Goal: Information Seeking & Learning: Learn about a topic

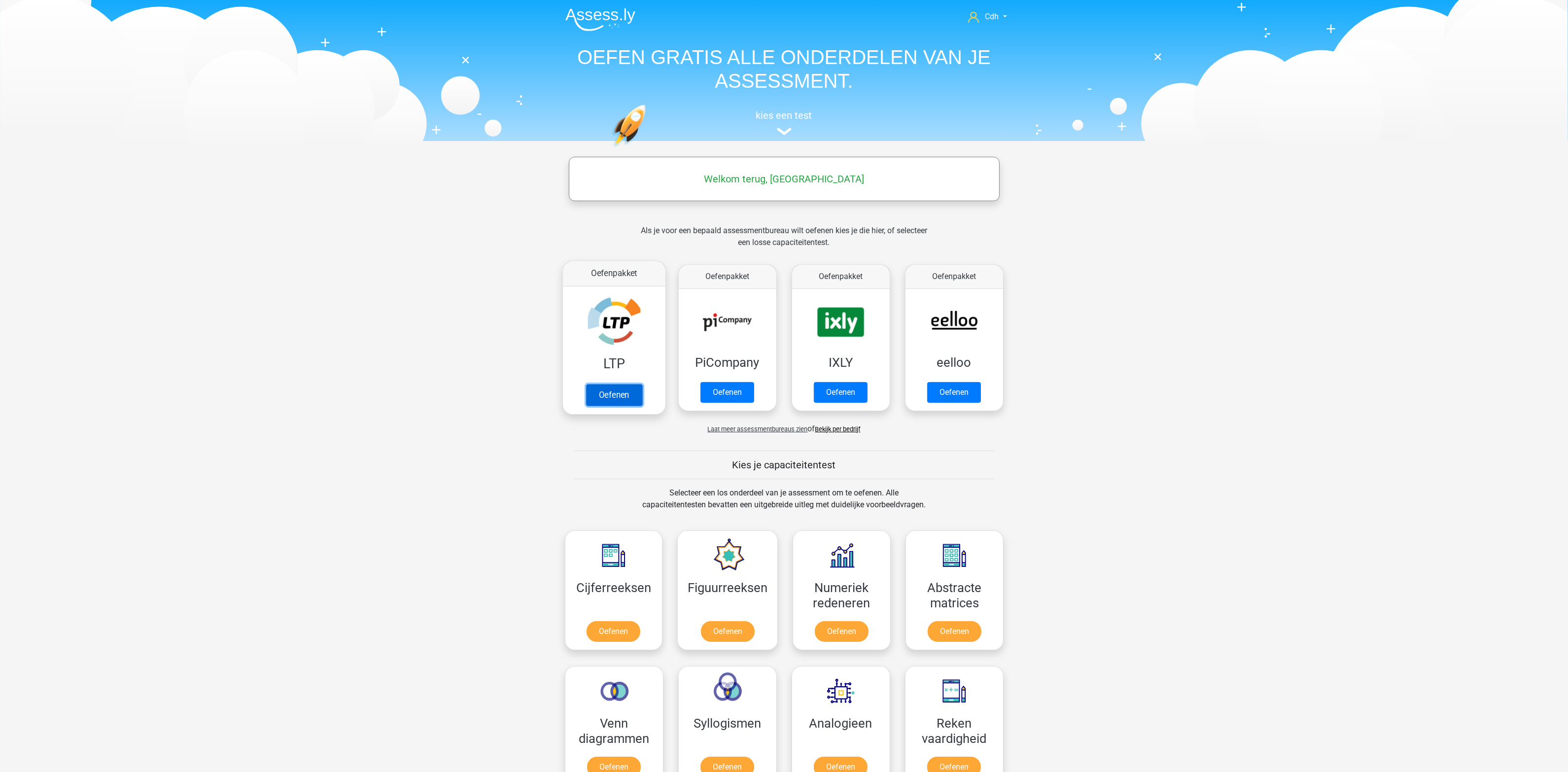
click at [619, 395] on link "Oefenen" at bounding box center [613, 395] width 56 height 22
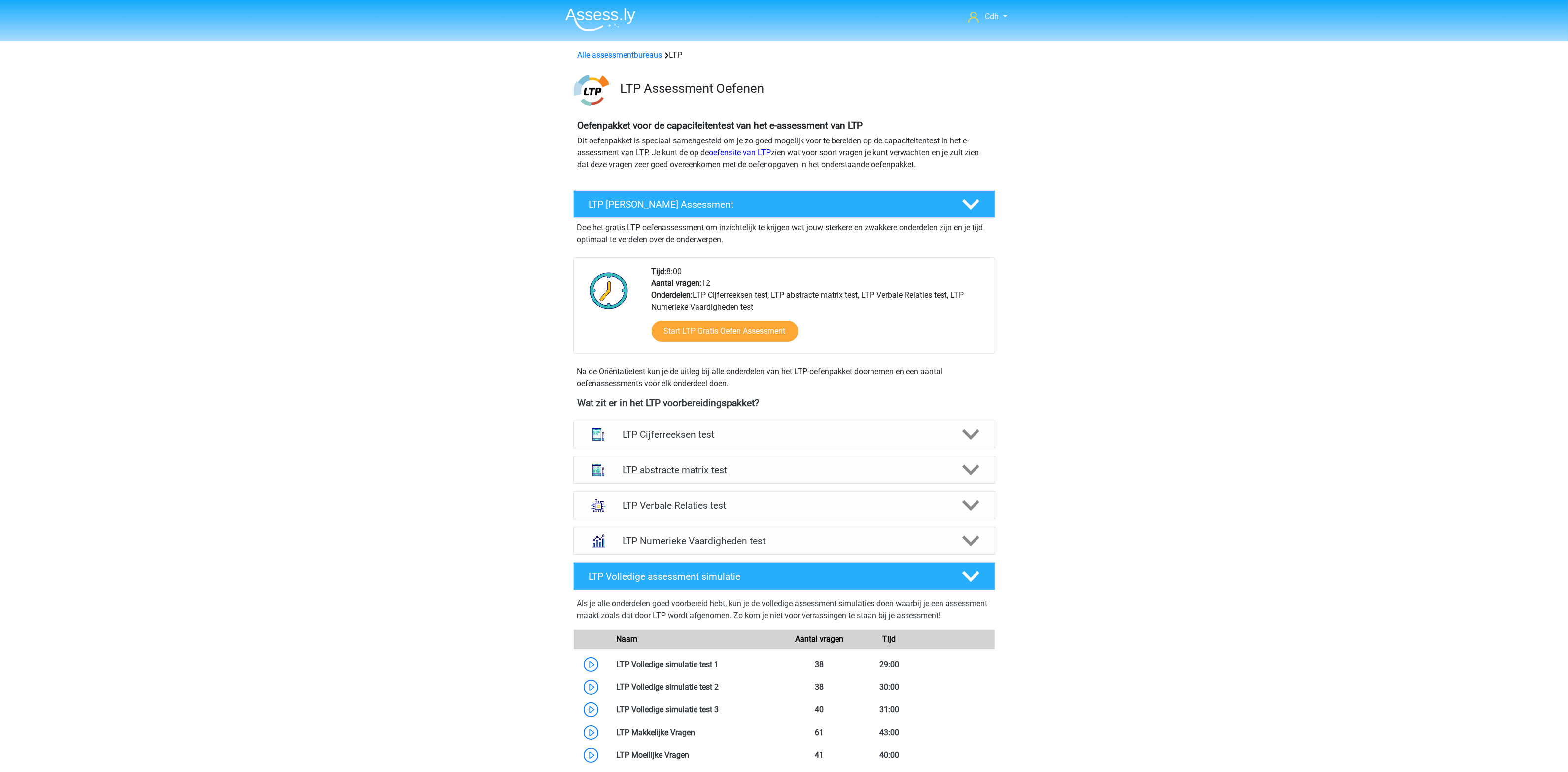
click at [666, 469] on h4 "LTP abstracte matrix test" at bounding box center [784, 470] width 323 height 12
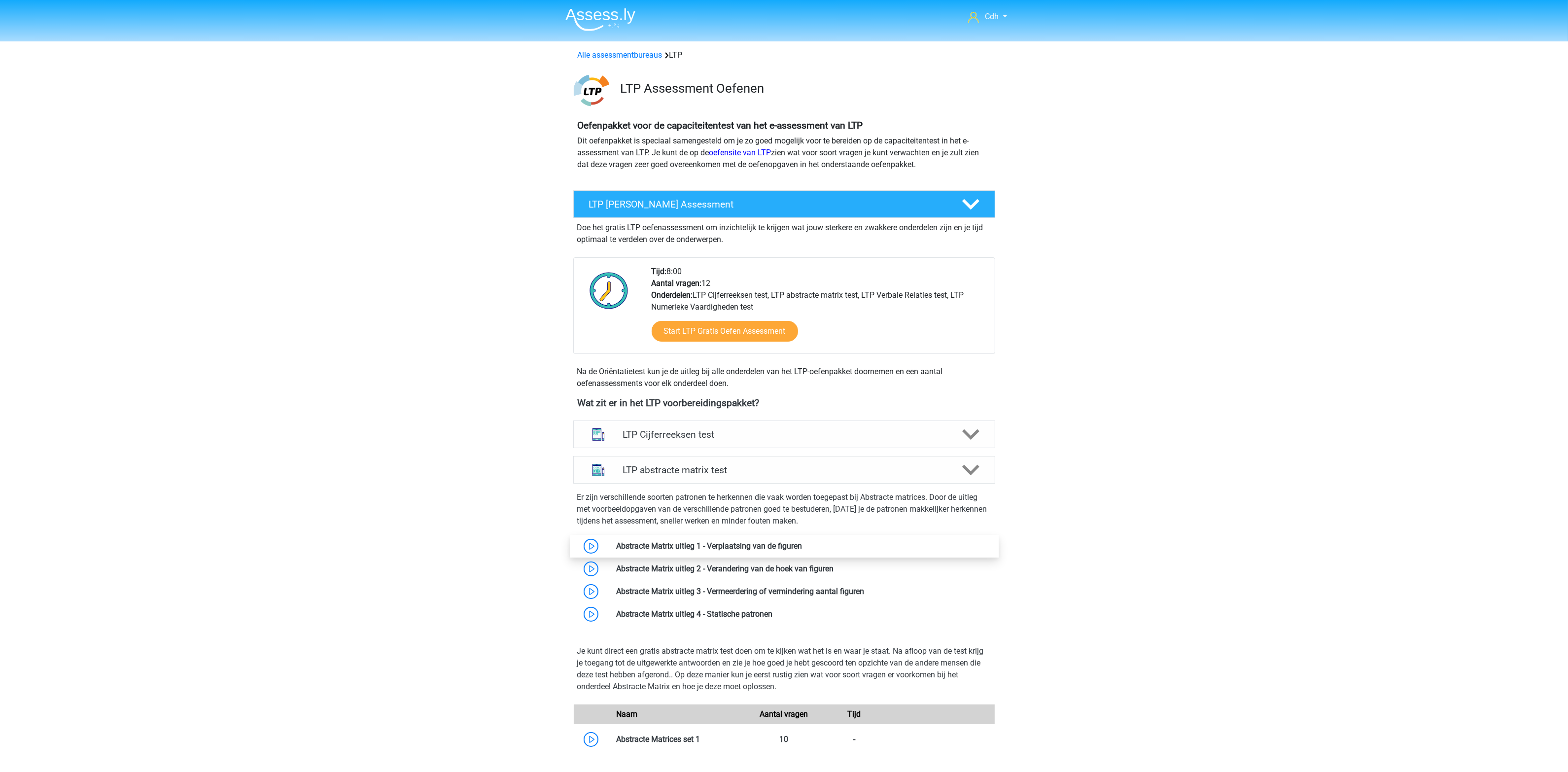
click at [802, 546] on link at bounding box center [802, 546] width 0 height 10
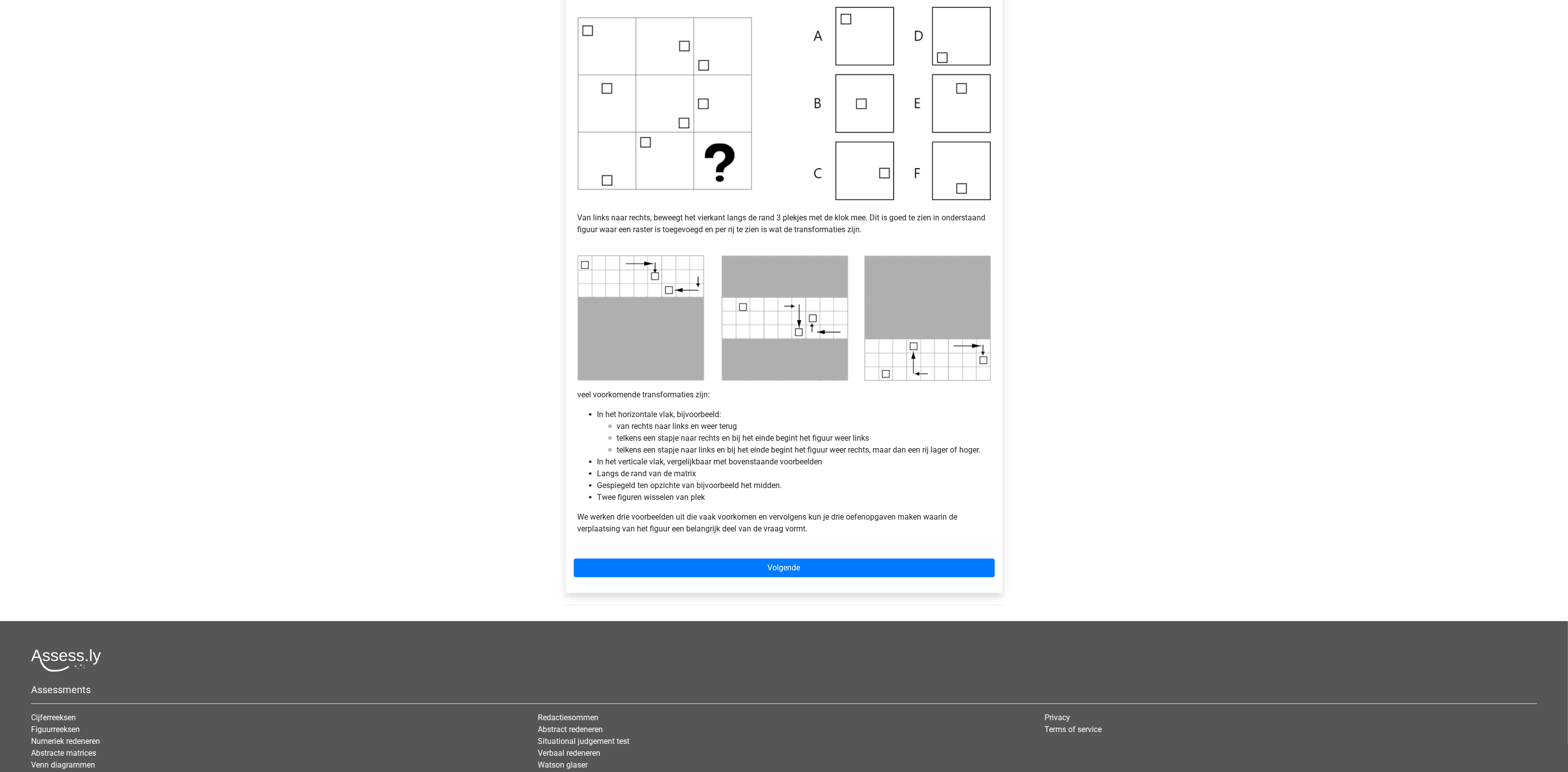
scroll to position [308, 0]
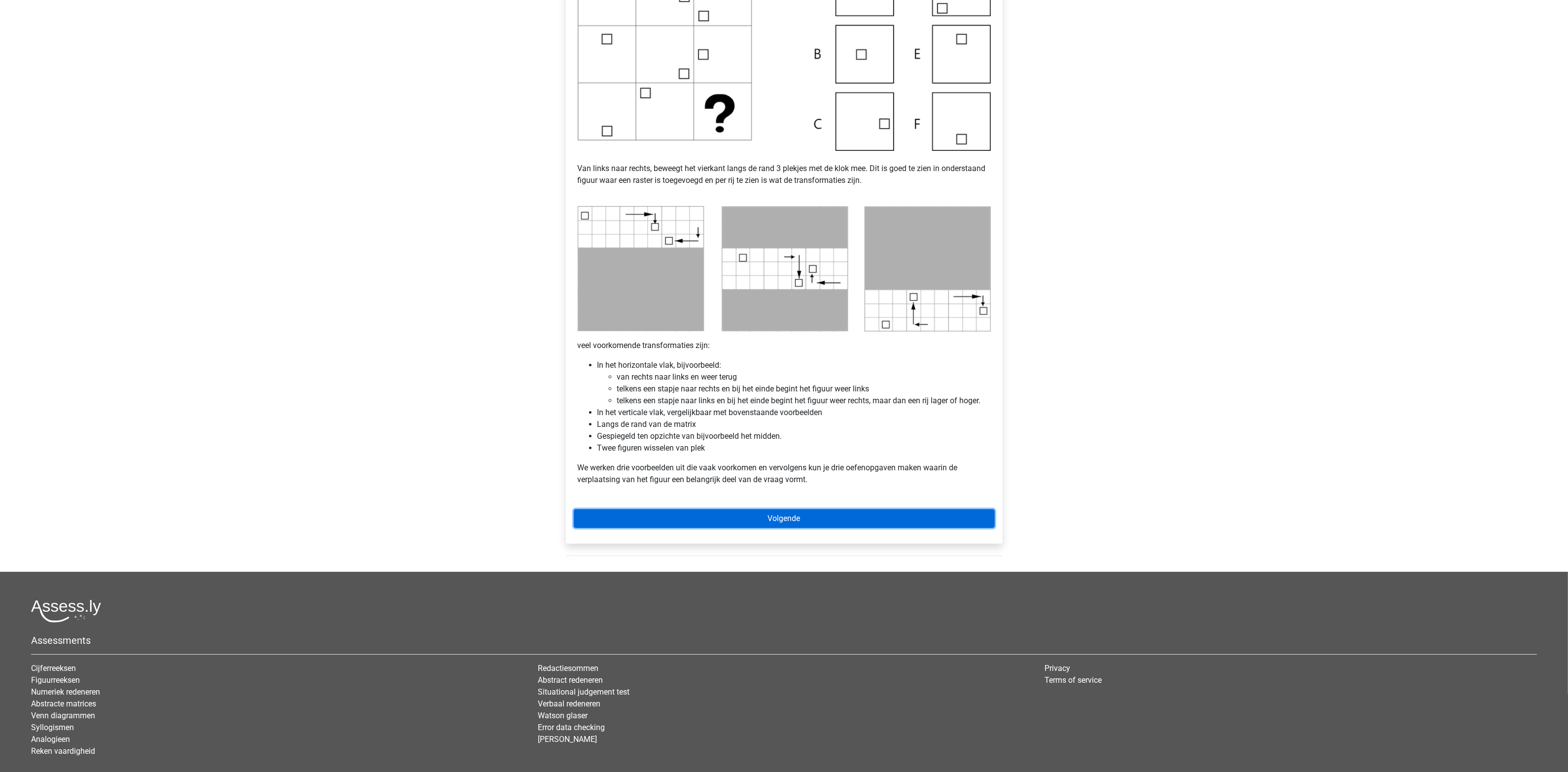
click at [850, 516] on link "Volgende" at bounding box center [784, 518] width 421 height 19
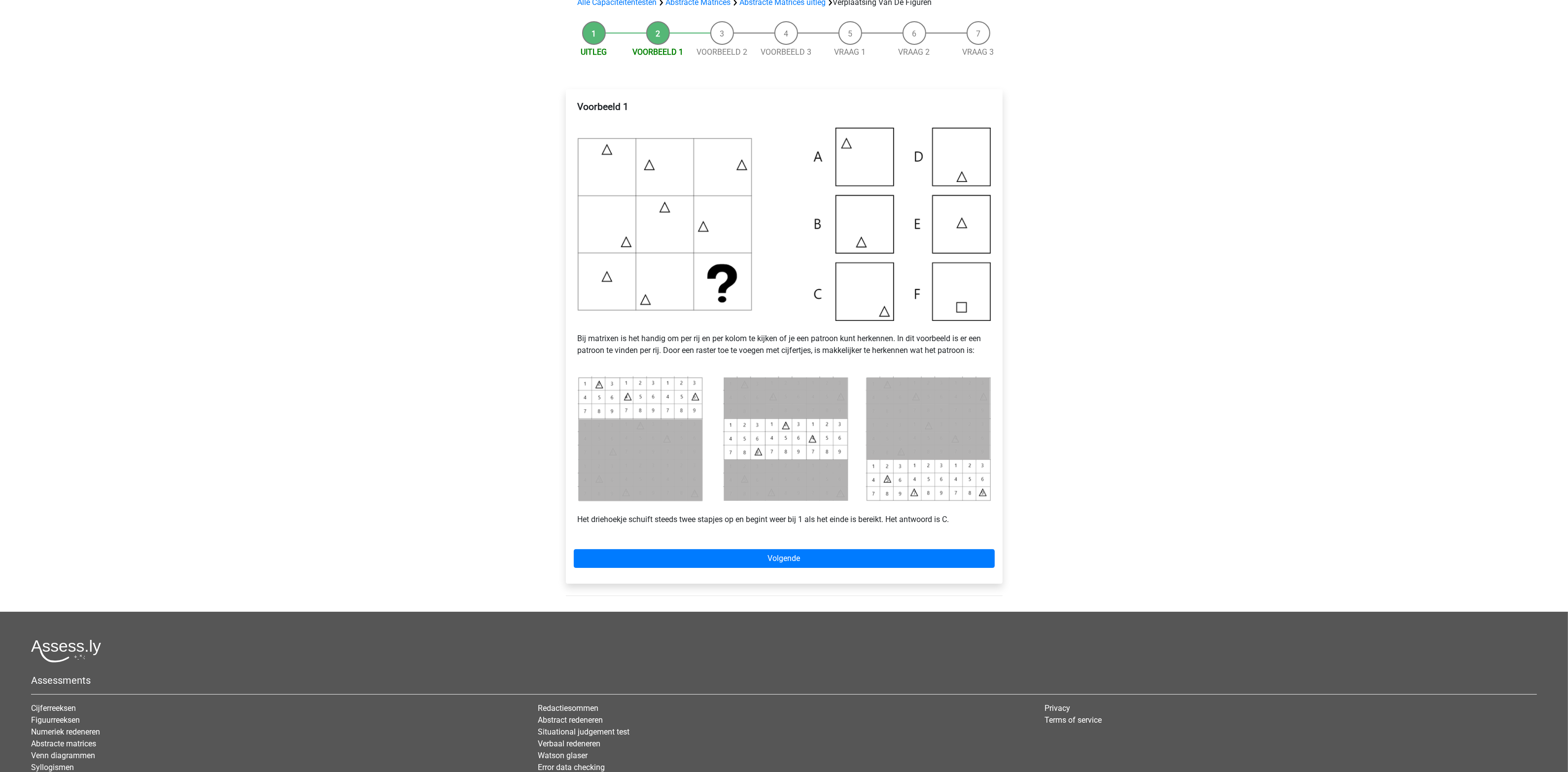
scroll to position [124, 0]
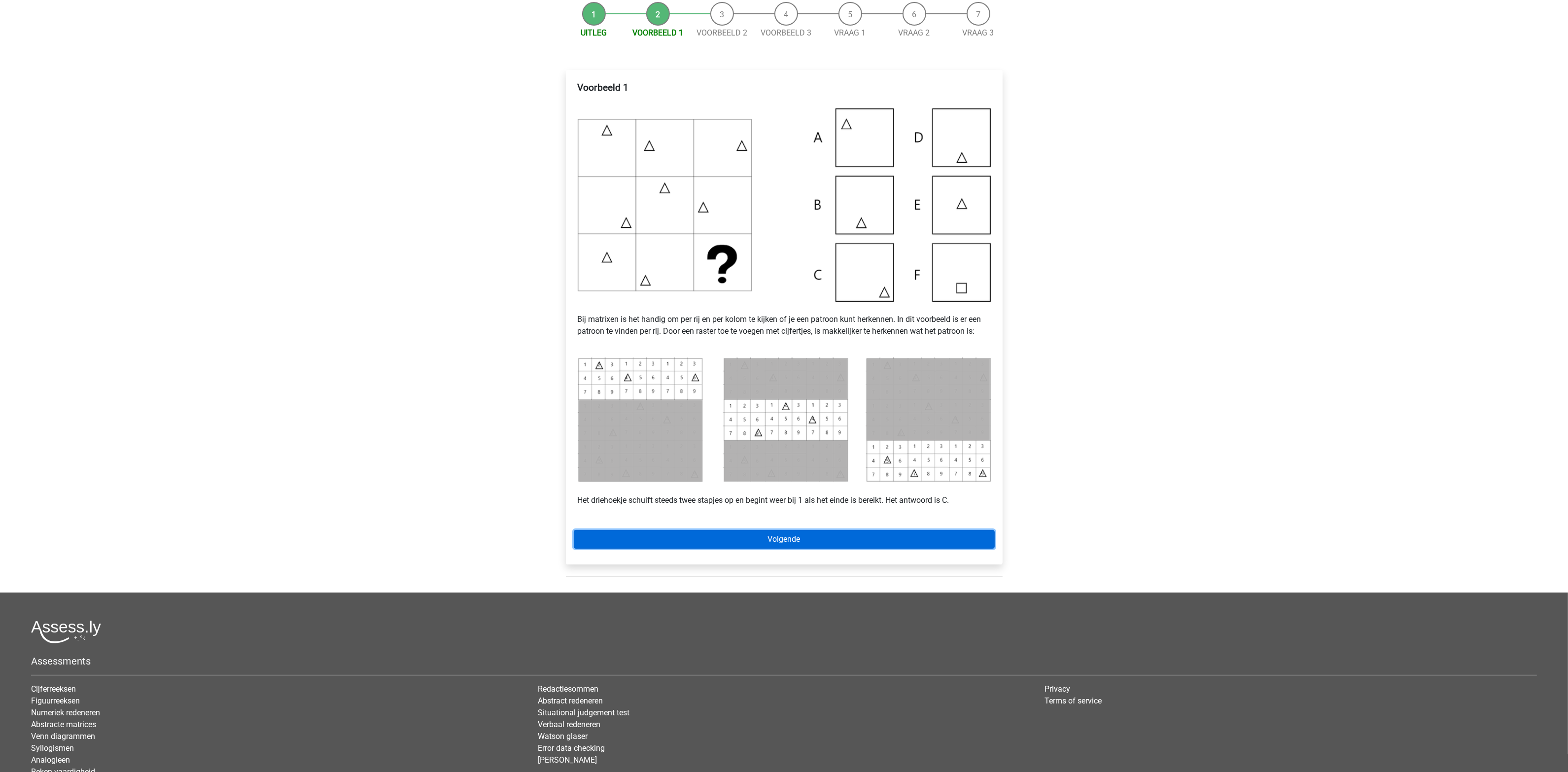
click at [772, 541] on link "Volgende" at bounding box center [784, 539] width 421 height 19
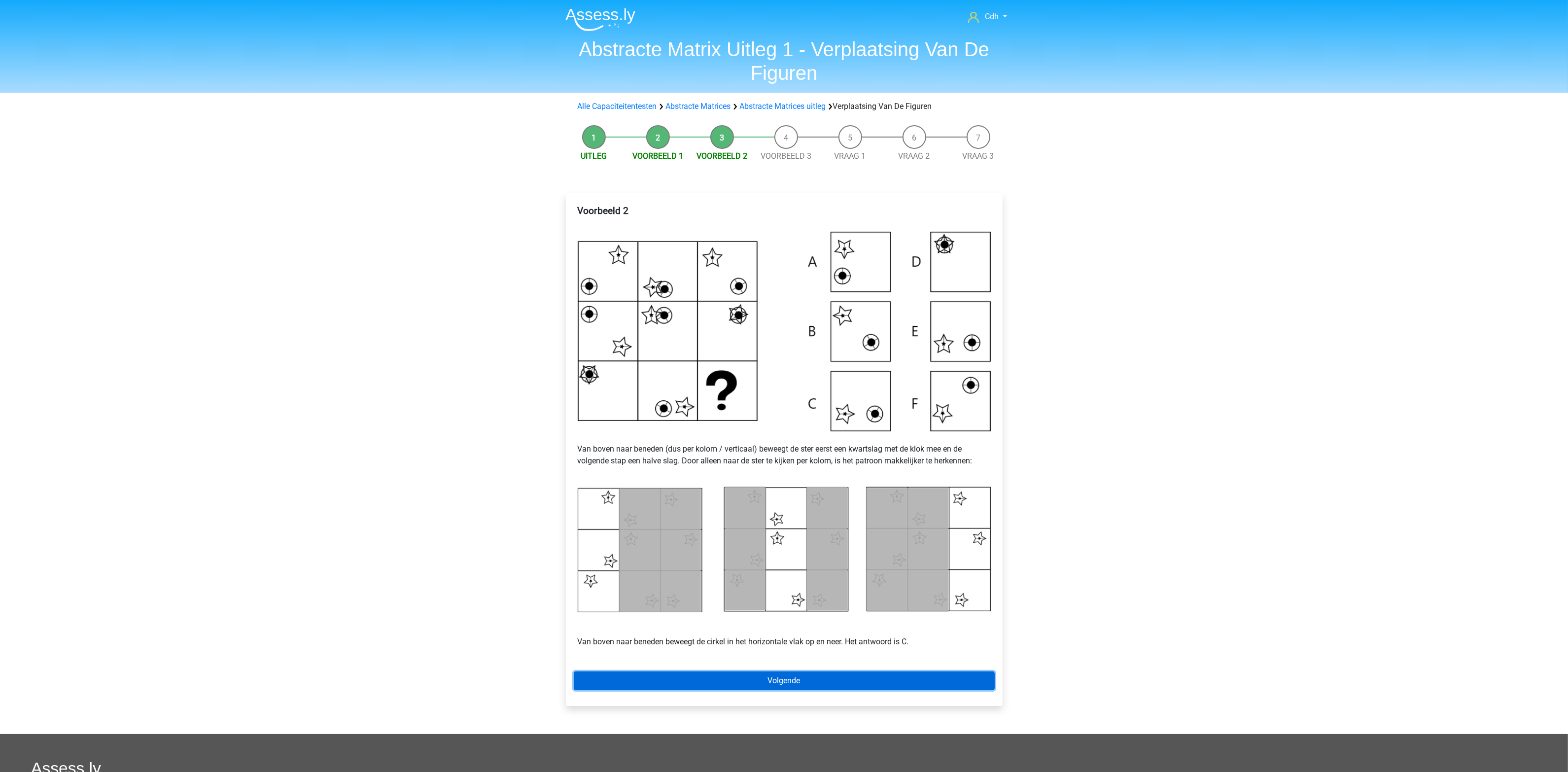
click at [775, 672] on link "Volgende" at bounding box center [784, 680] width 421 height 19
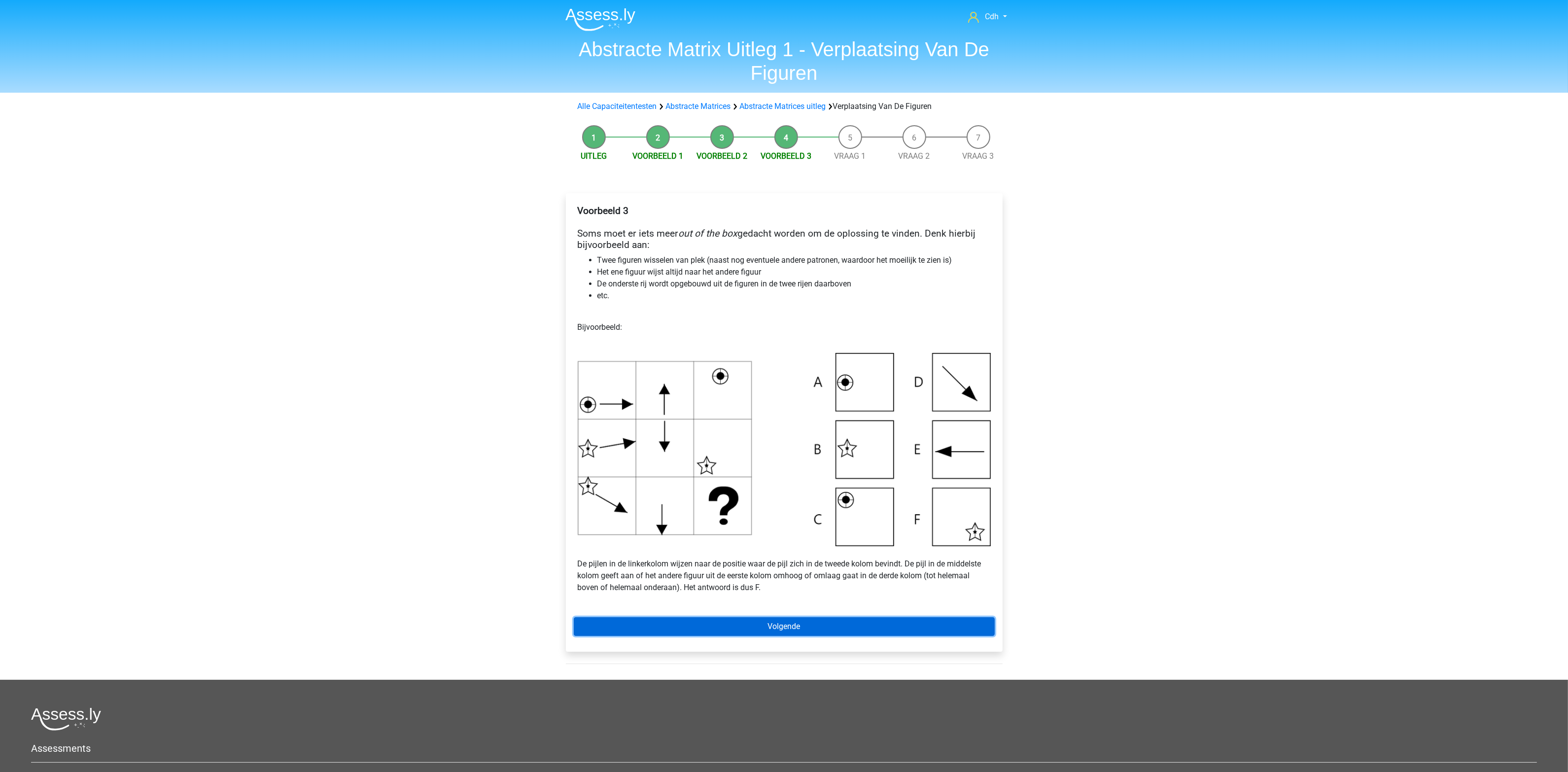
click at [783, 629] on link "Volgende" at bounding box center [784, 626] width 421 height 19
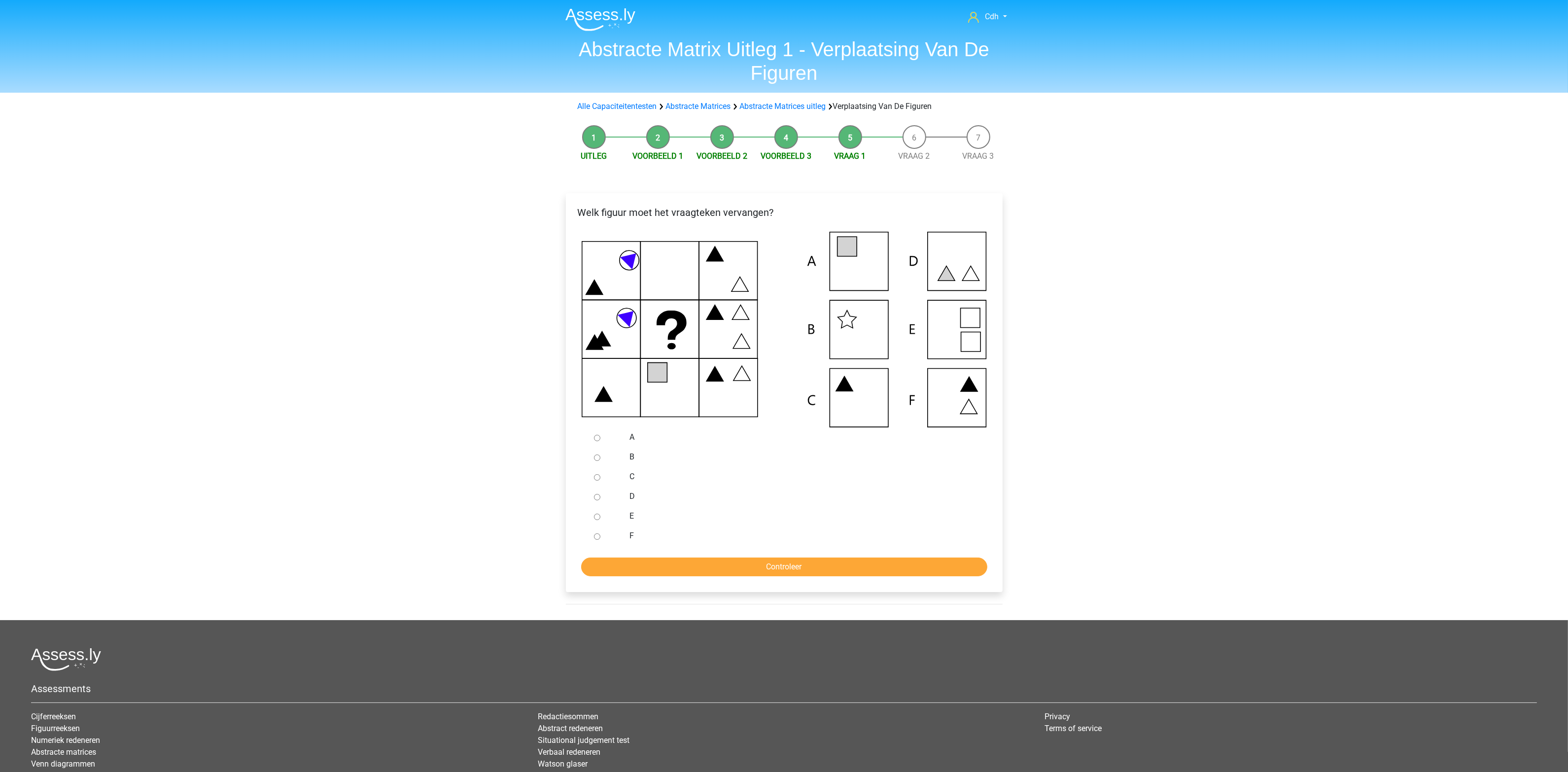
click at [864, 263] on icon at bounding box center [784, 329] width 406 height 196
click at [610, 442] on div at bounding box center [606, 437] width 32 height 20
click at [629, 437] on label "A" at bounding box center [799, 437] width 341 height 12
click at [600, 437] on input "A" at bounding box center [597, 438] width 6 height 6
radio input "true"
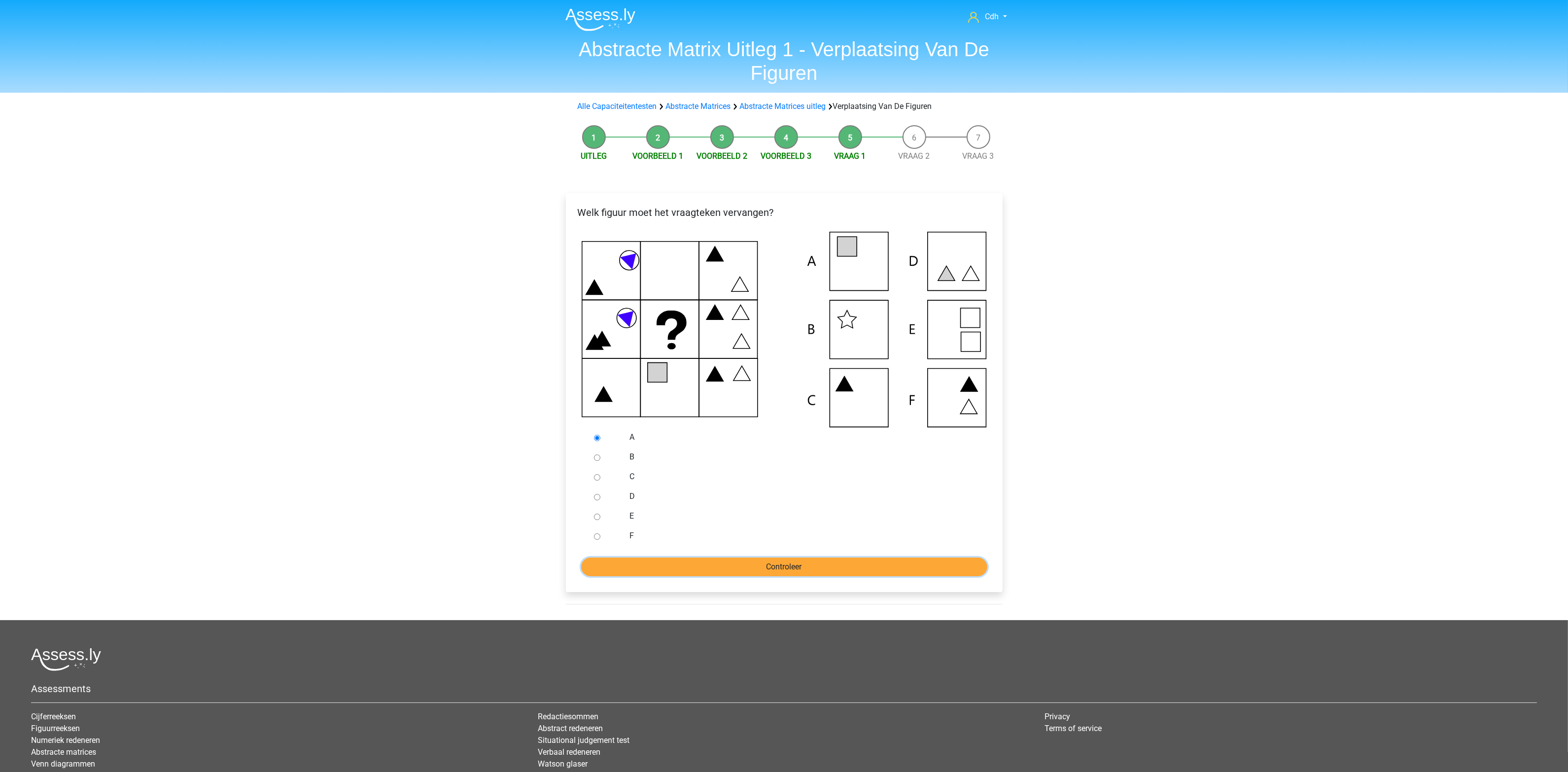
click at [751, 566] on input "Controleer" at bounding box center [784, 567] width 406 height 19
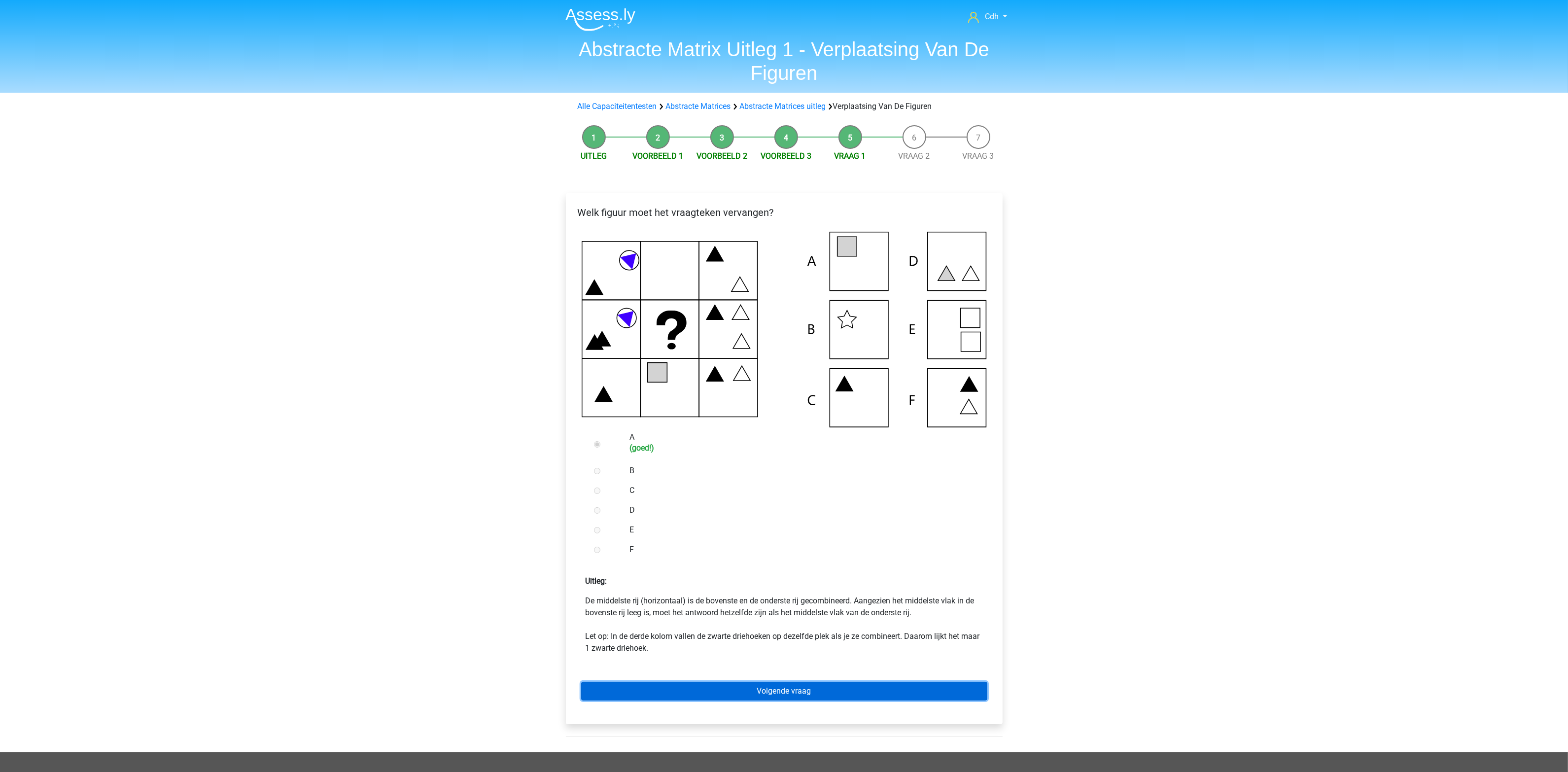
click at [777, 686] on link "Volgende vraag" at bounding box center [784, 691] width 406 height 19
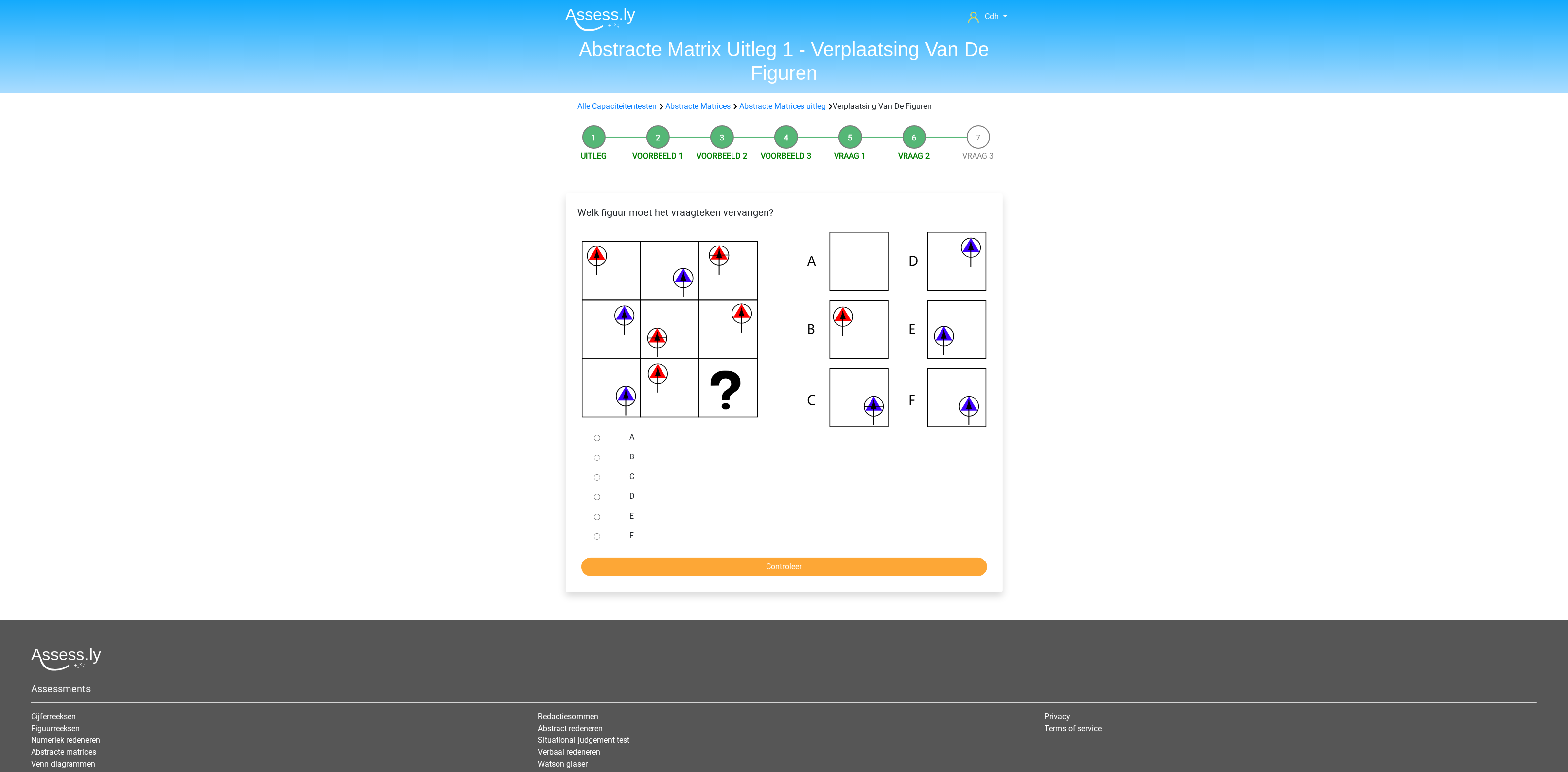
click at [599, 537] on input "F" at bounding box center [597, 536] width 6 height 6
radio input "true"
click at [738, 565] on input "Controleer" at bounding box center [784, 567] width 406 height 19
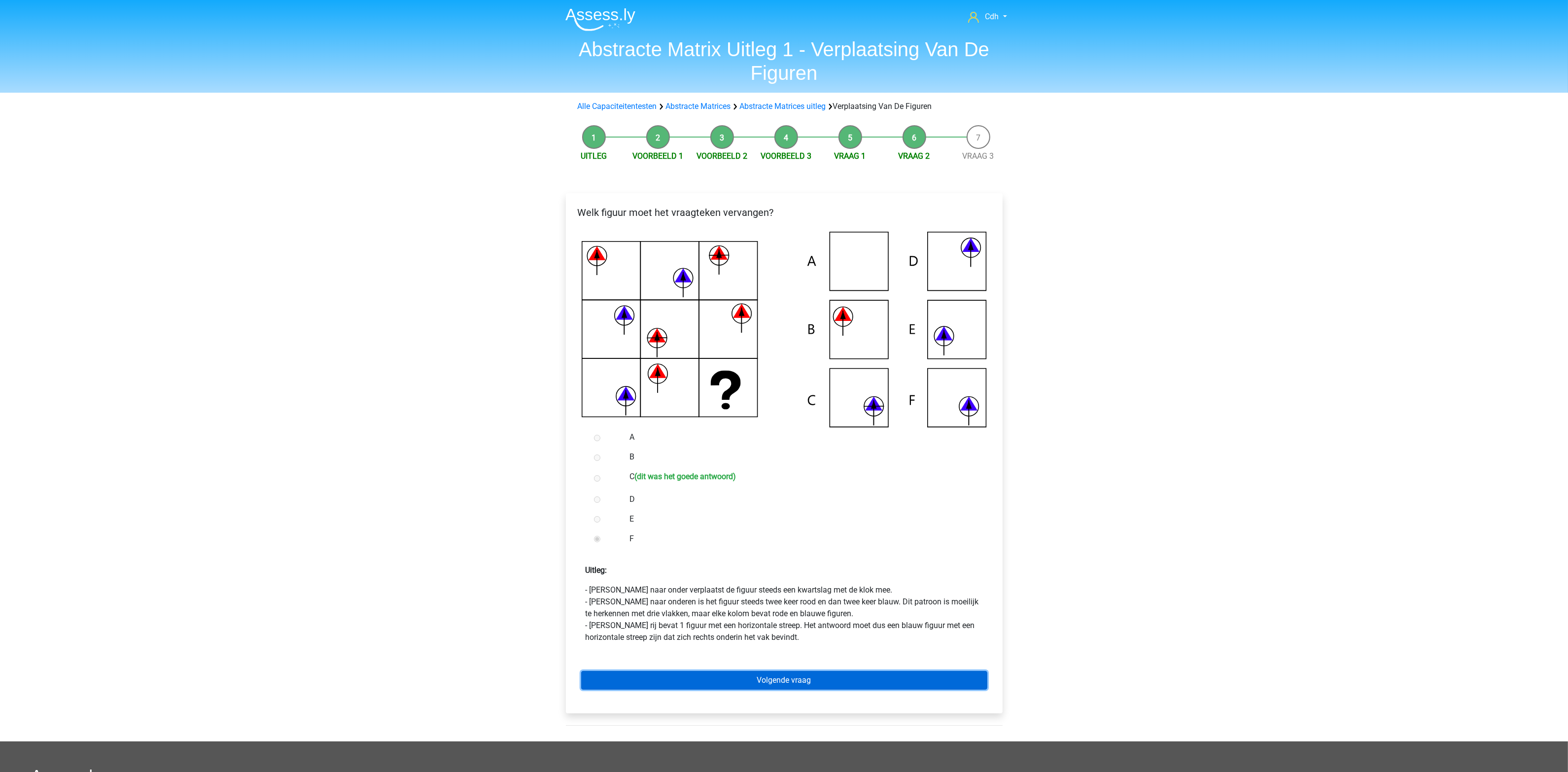
click at [770, 681] on link "Volgende vraag" at bounding box center [784, 680] width 406 height 19
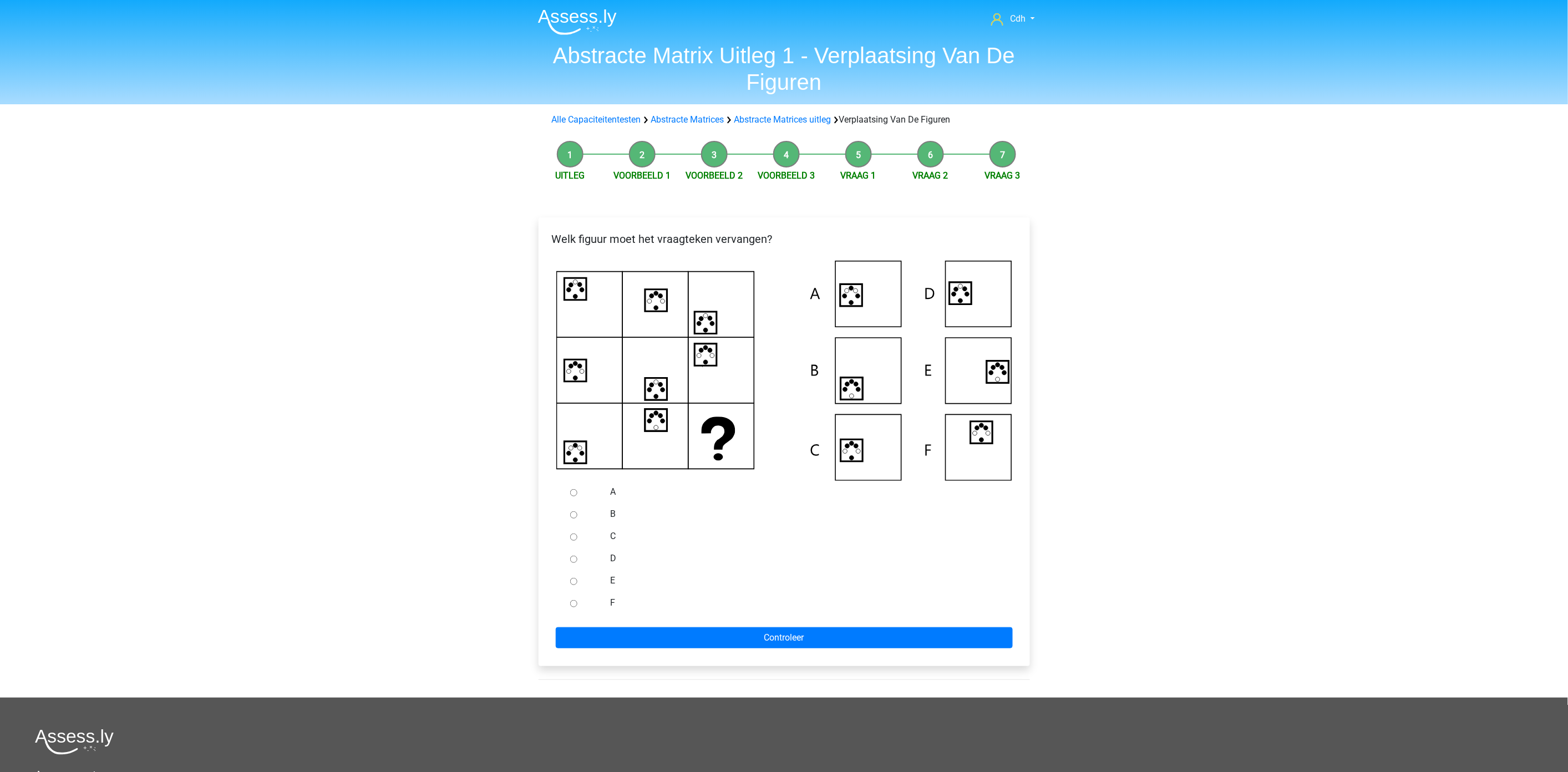
click at [849, 447] on icon at bounding box center [848, 446] width 5 height 5
click at [572, 540] on div at bounding box center [584, 536] width 36 height 22
click at [572, 535] on input "C" at bounding box center [574, 537] width 7 height 7
radio input "true"
click at [659, 634] on input "Controleer" at bounding box center [784, 638] width 457 height 21
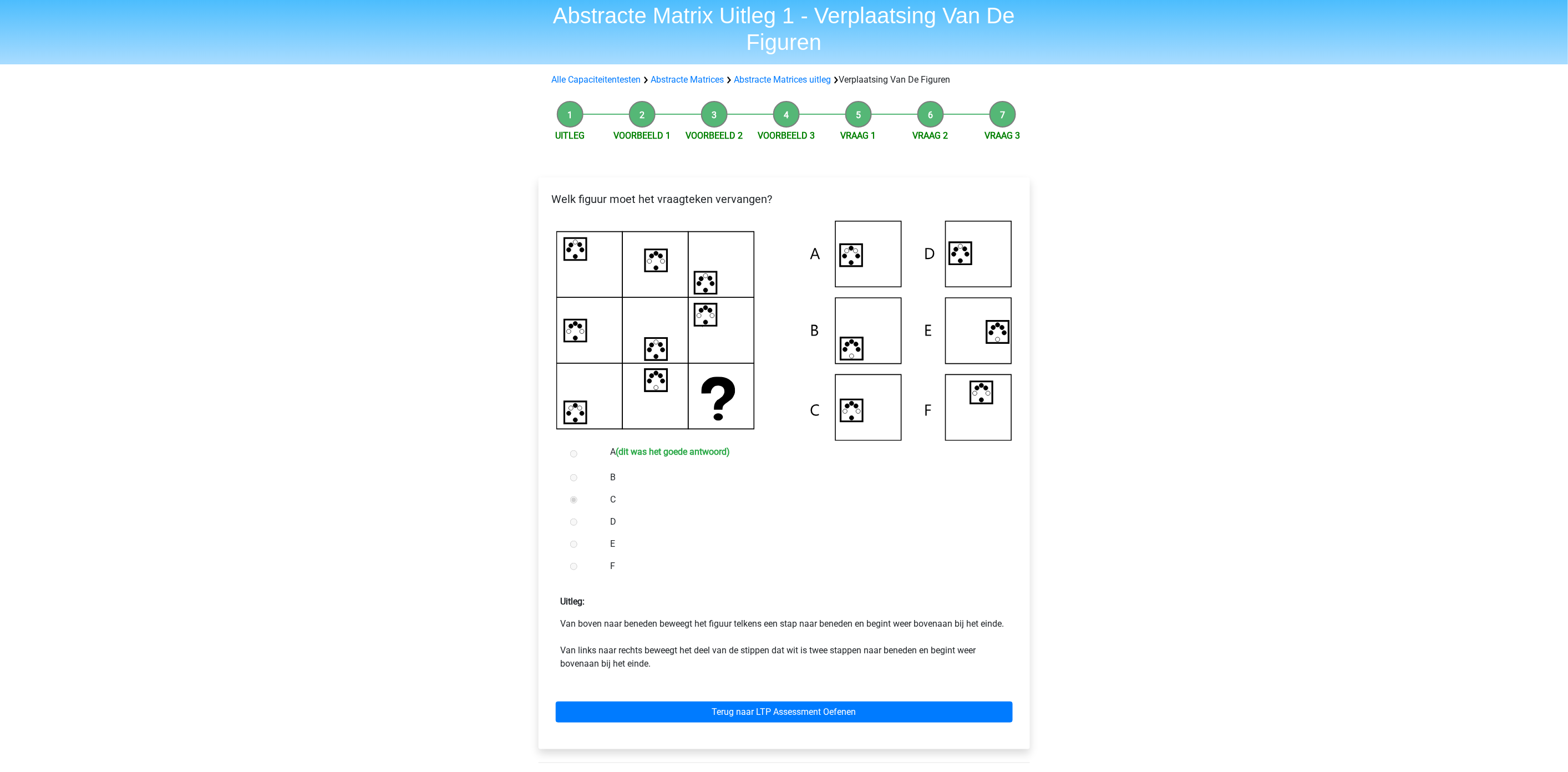
scroll to position [62, 0]
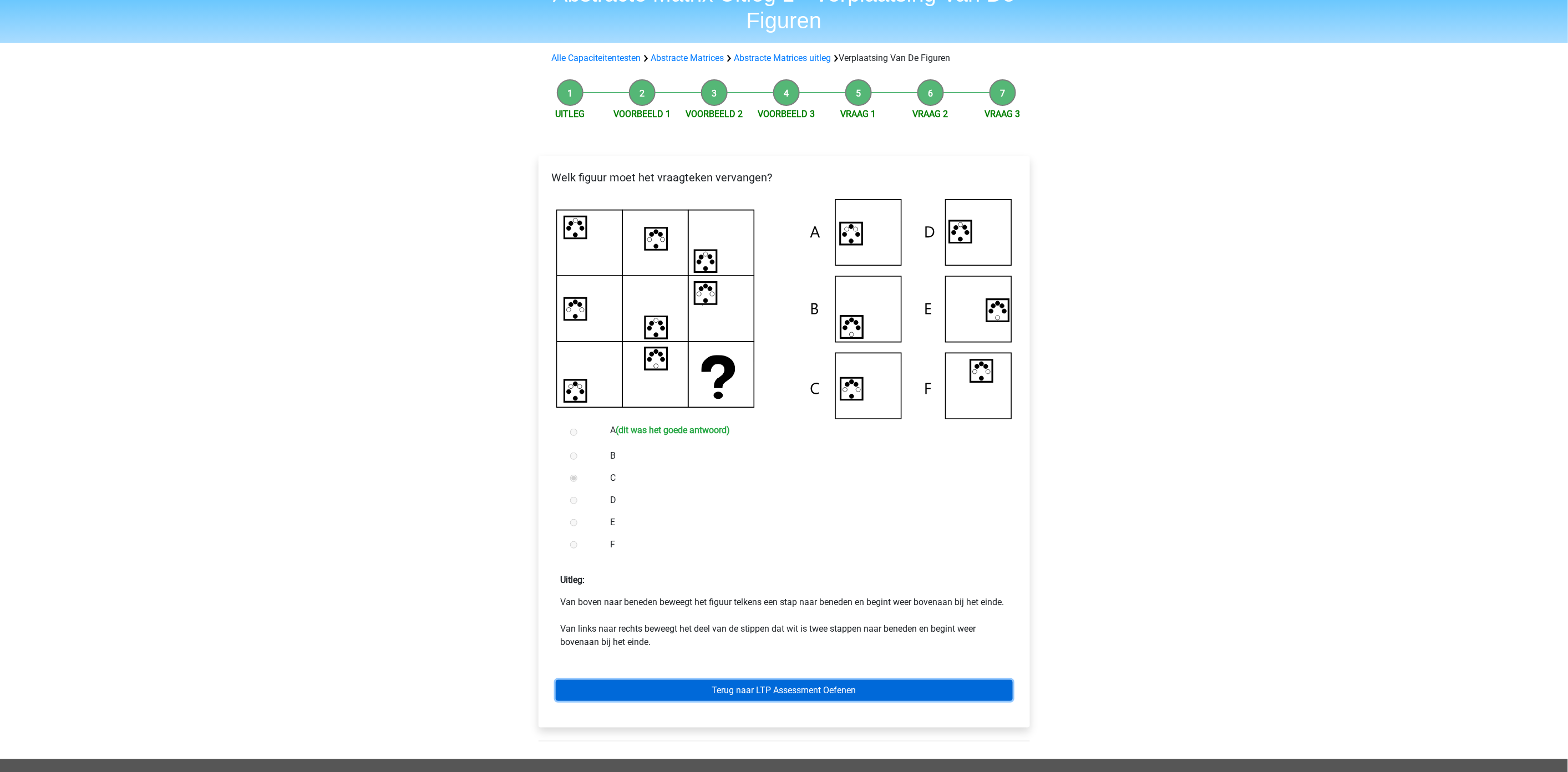
click at [814, 701] on link "Terug naar LTP Assessment Oefenen" at bounding box center [784, 690] width 457 height 21
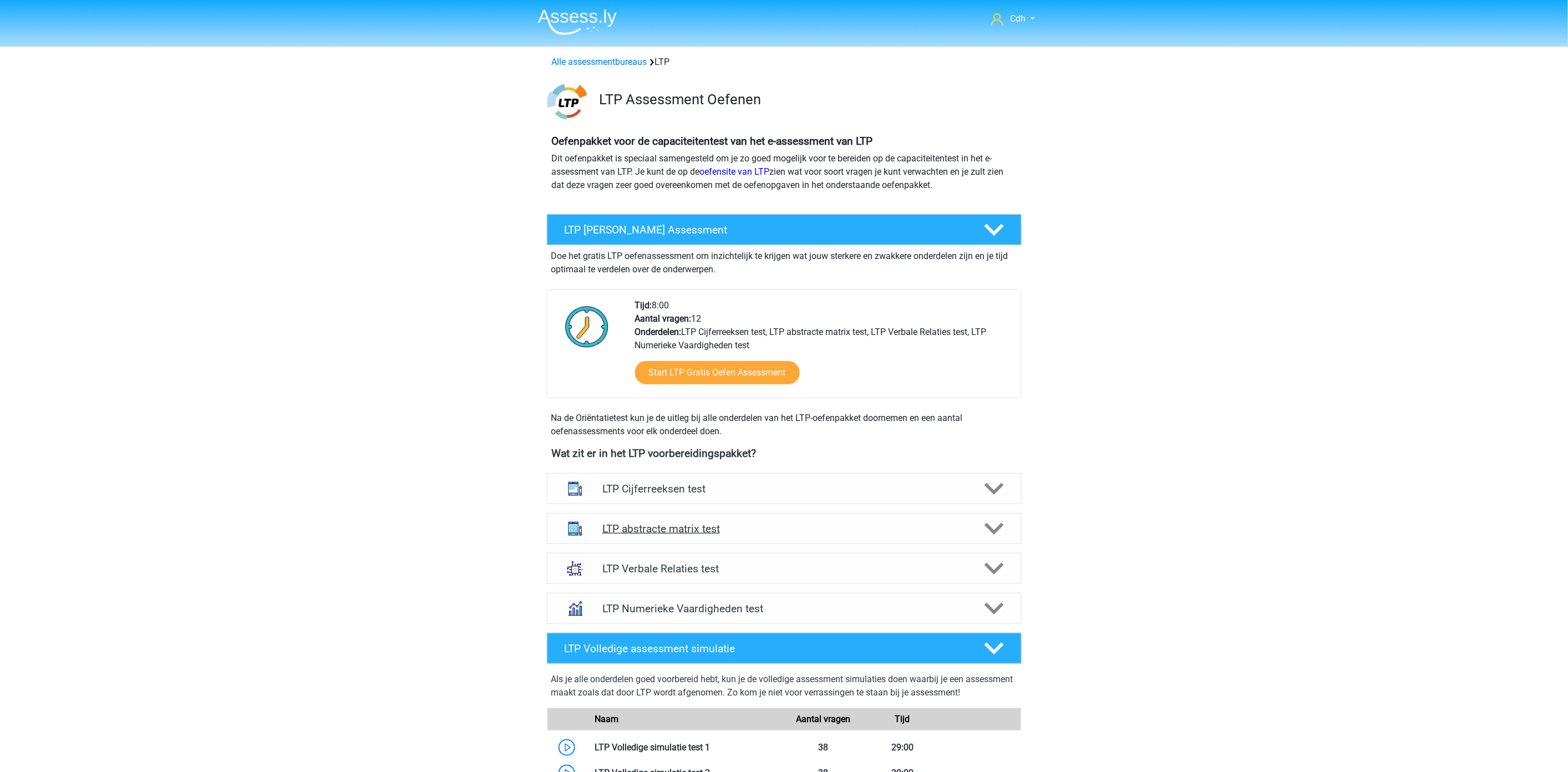
click at [987, 525] on polygon at bounding box center [994, 529] width 19 height 12
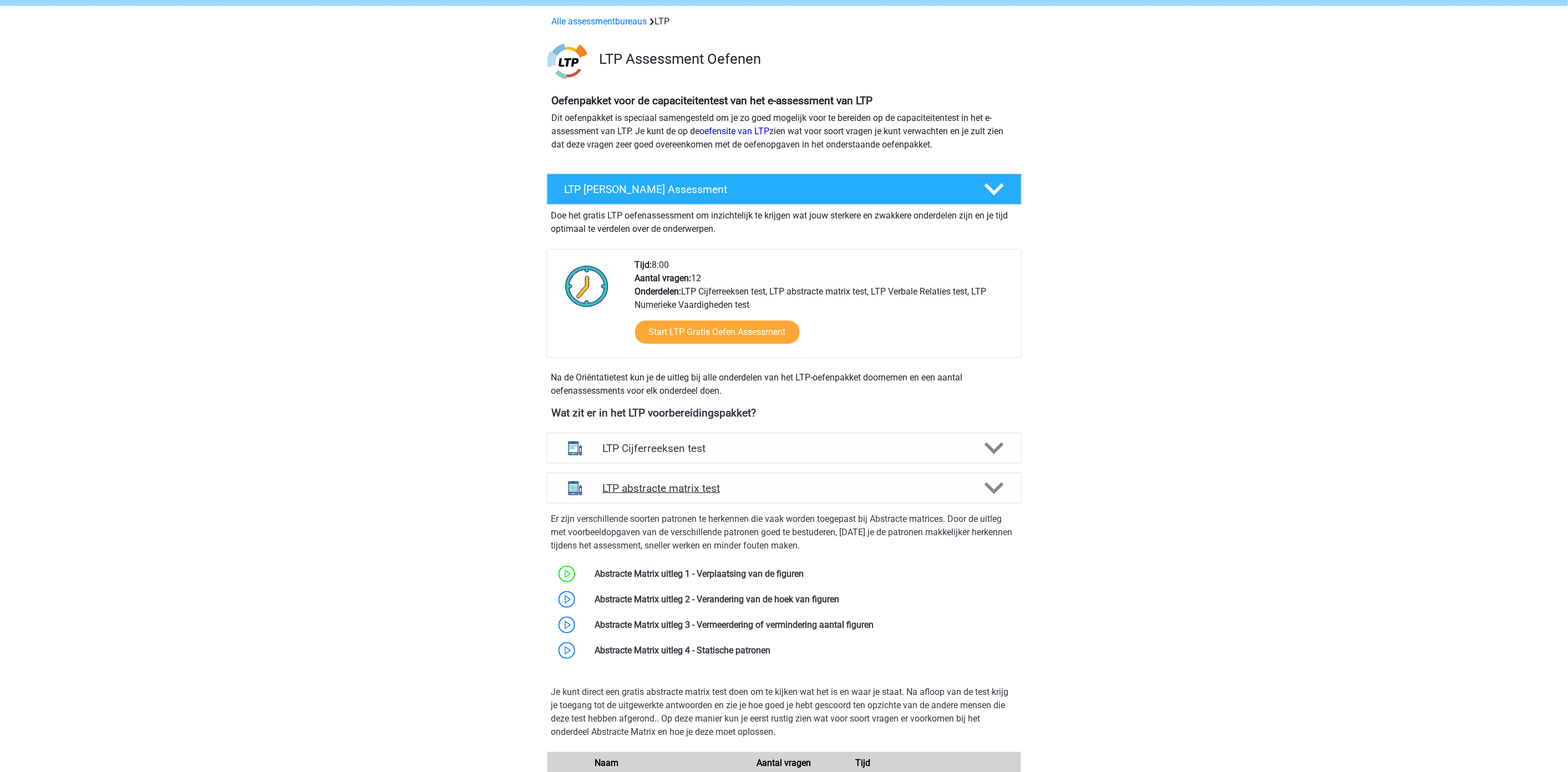
scroll to position [62, 0]
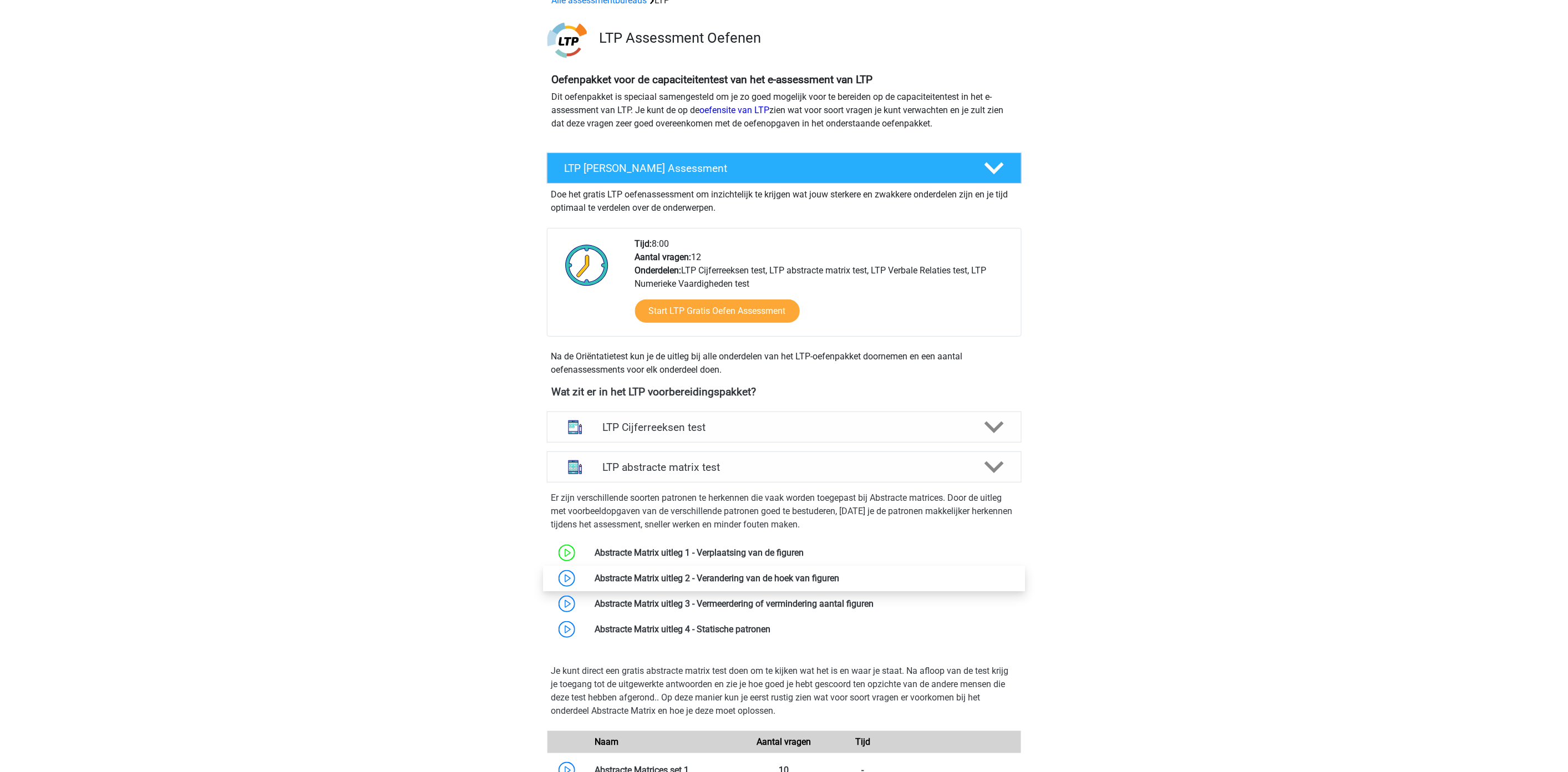
click at [840, 582] on link at bounding box center [840, 578] width 0 height 11
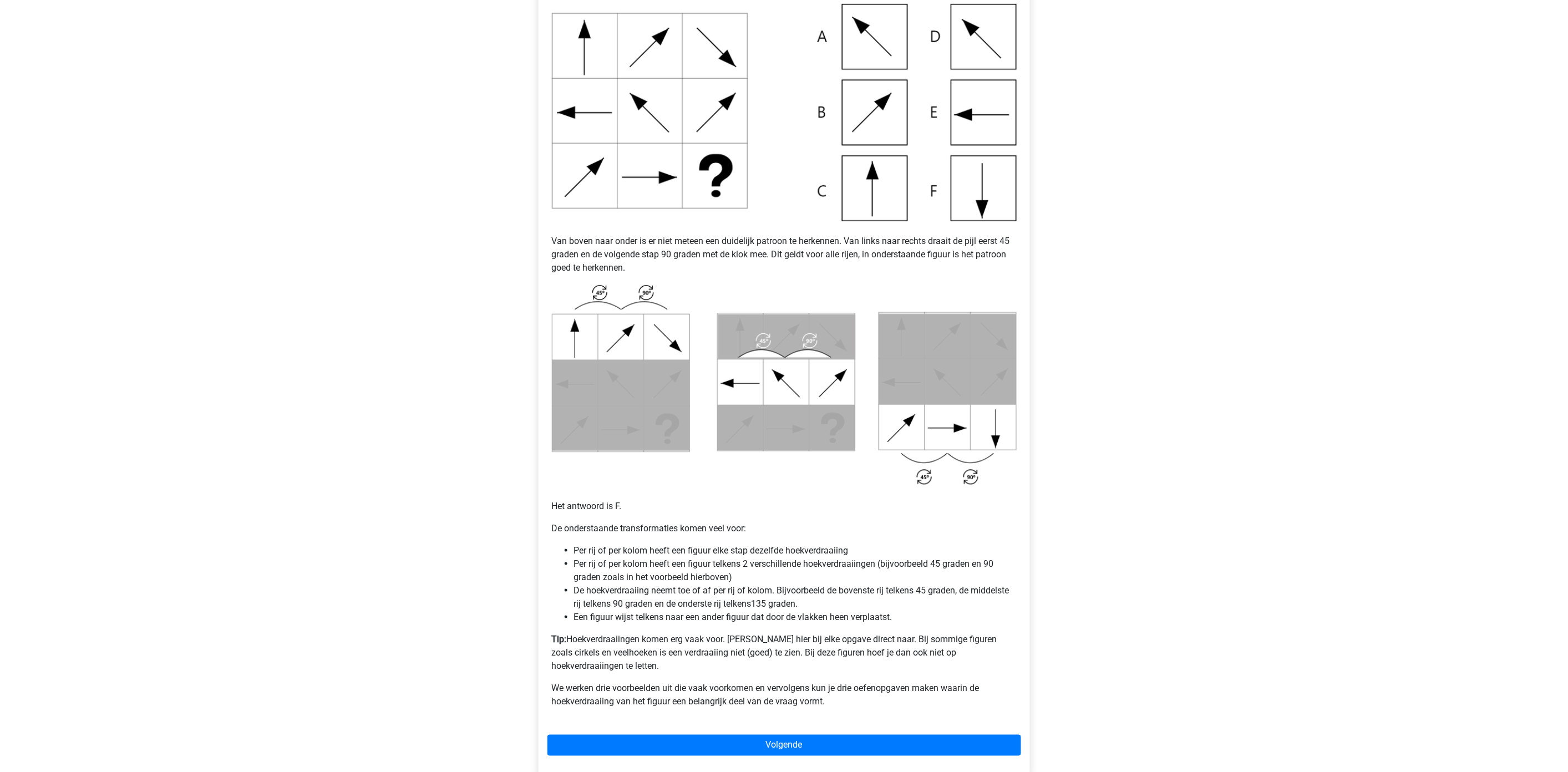
scroll to position [308, 0]
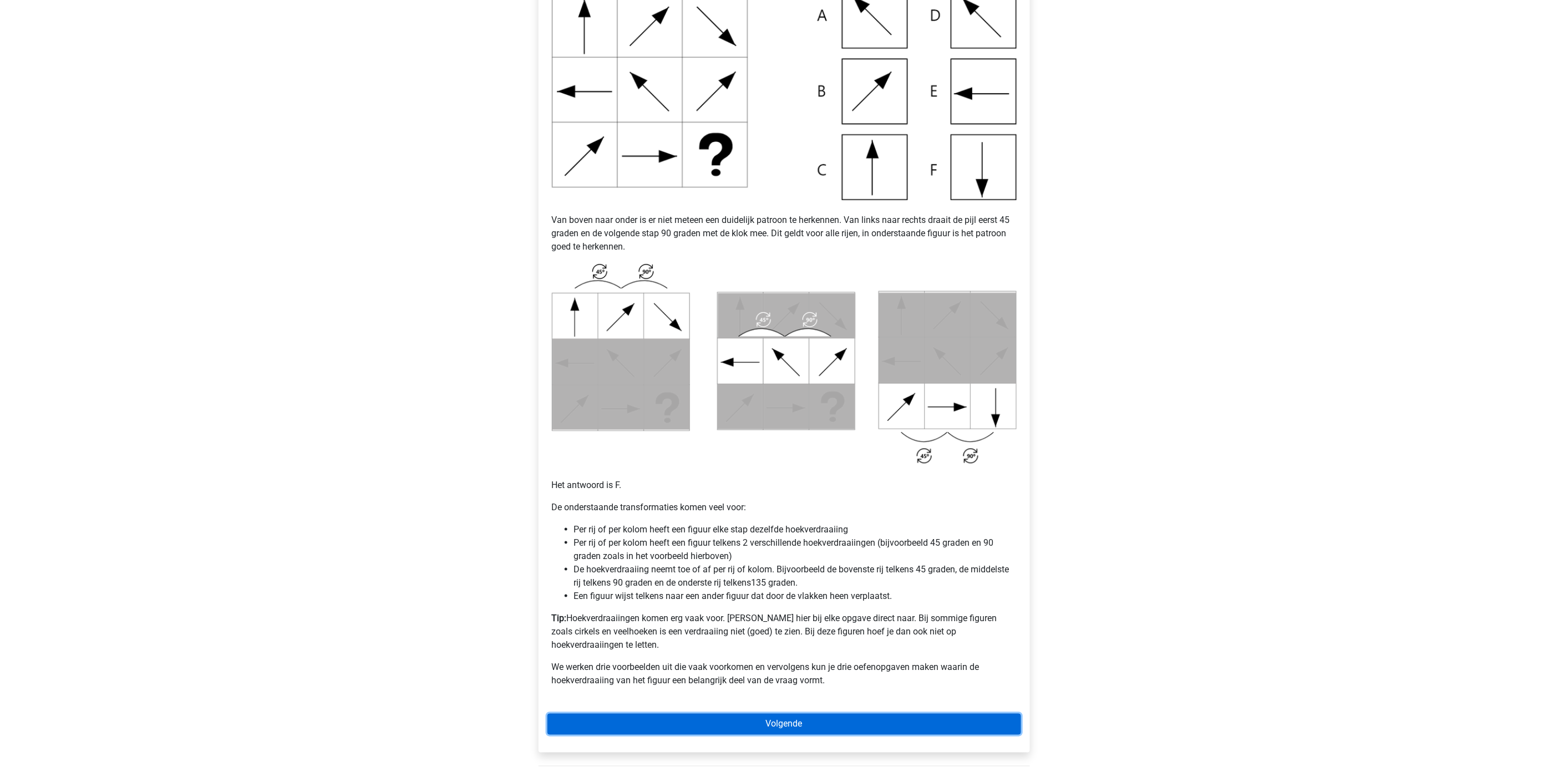
click at [806, 714] on link "Volgende" at bounding box center [784, 724] width 474 height 21
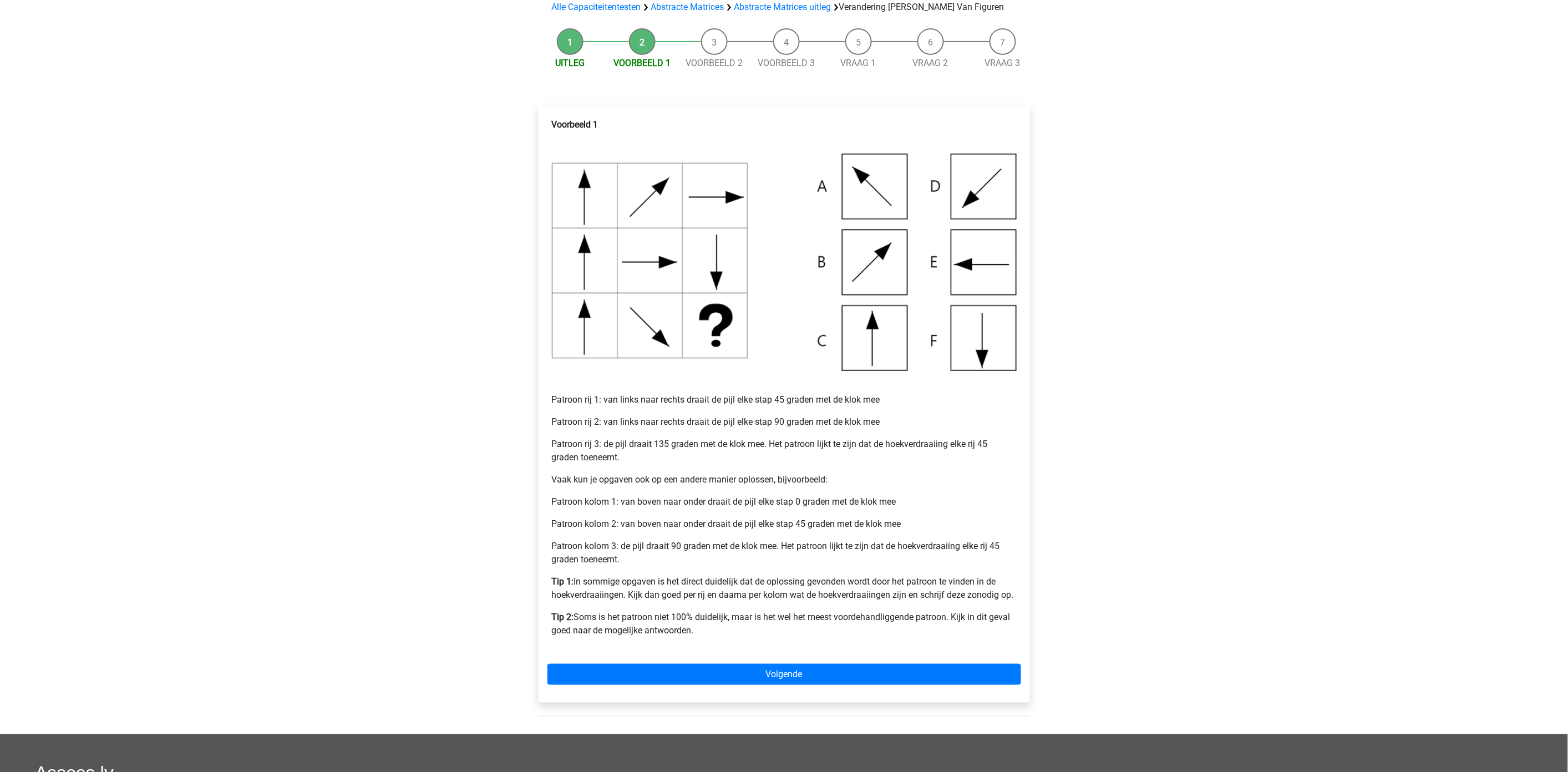
scroll to position [123, 0]
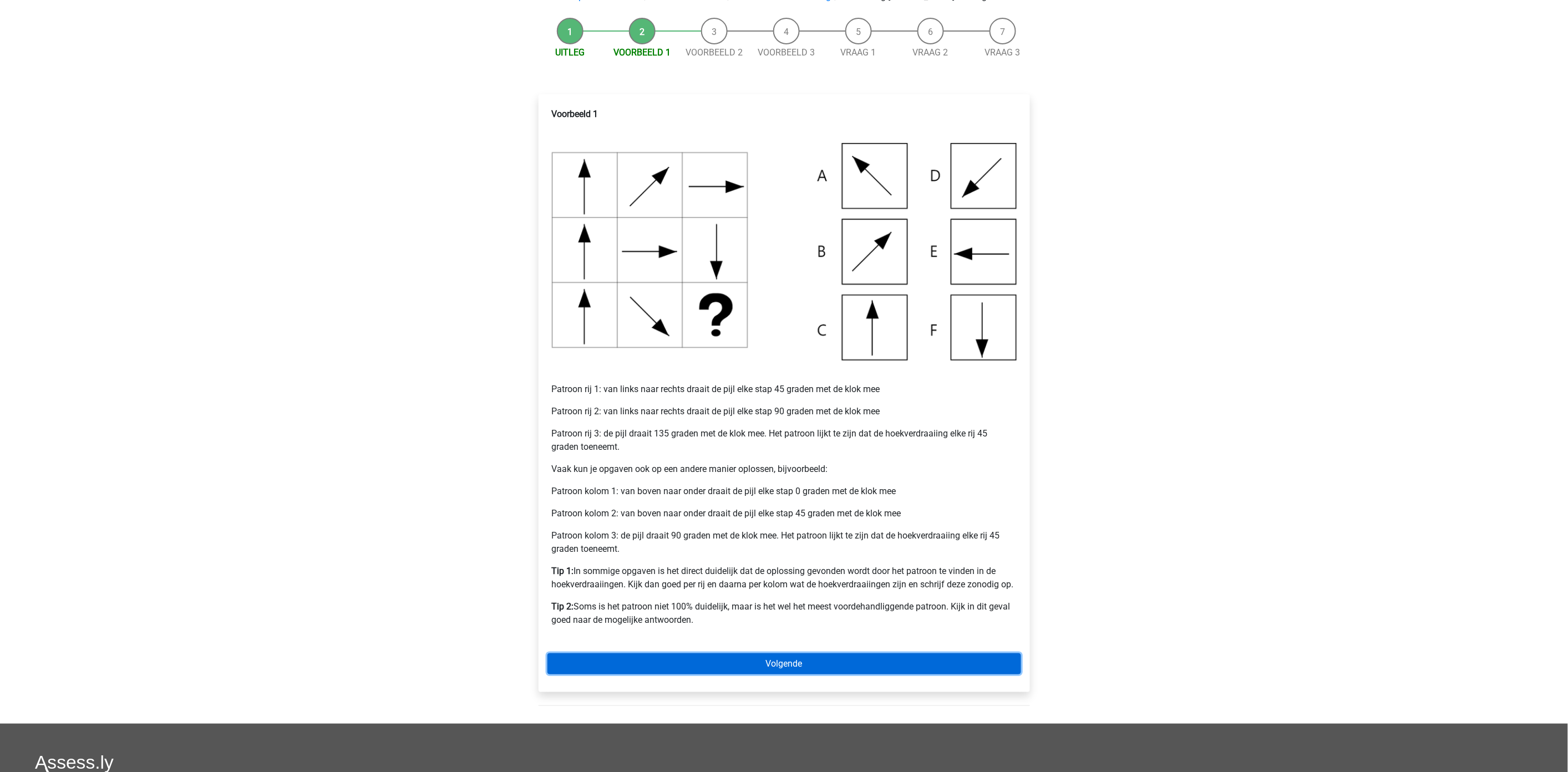
click at [771, 670] on link "Volgende" at bounding box center [784, 663] width 474 height 21
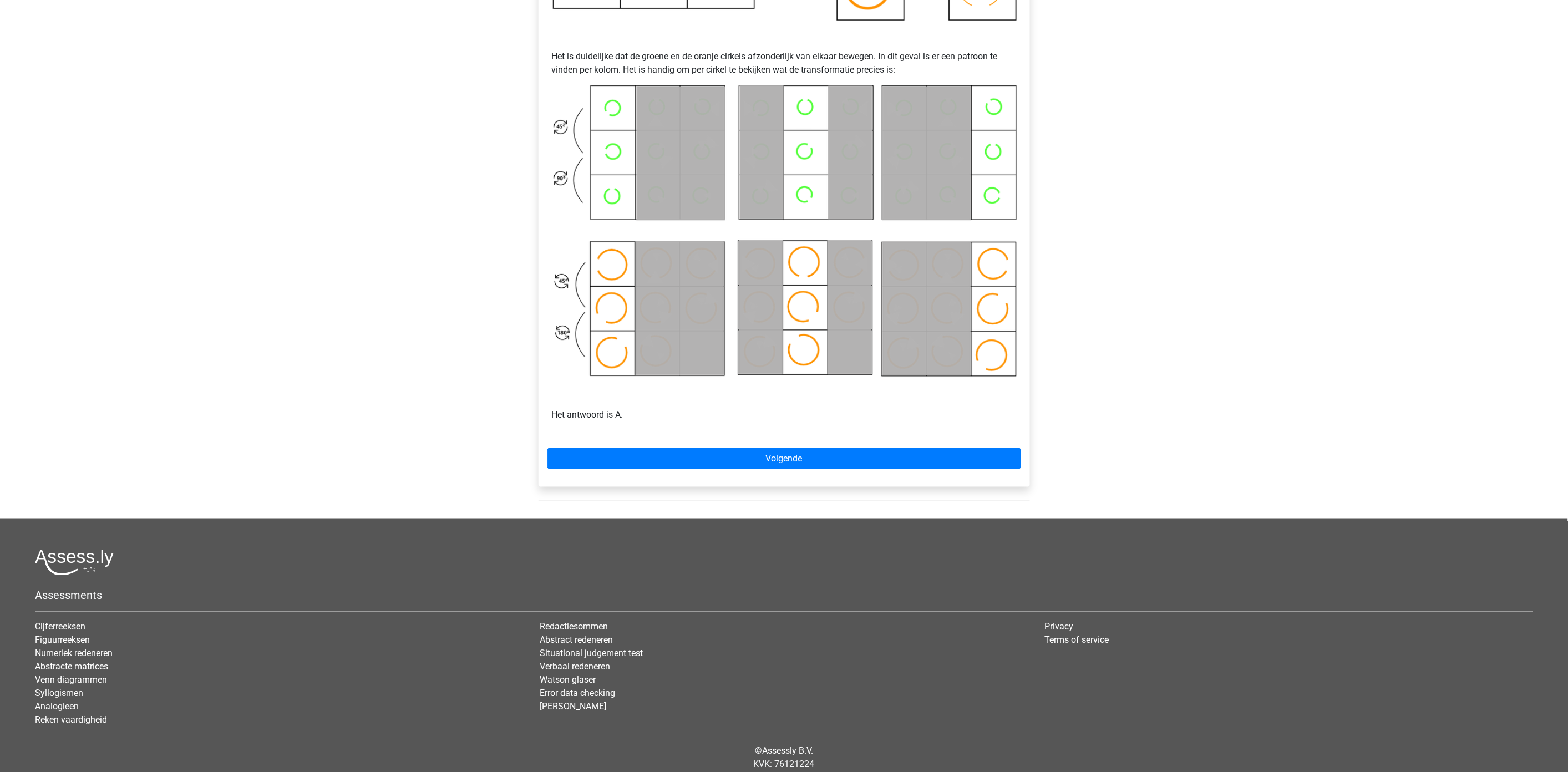
scroll to position [493, 0]
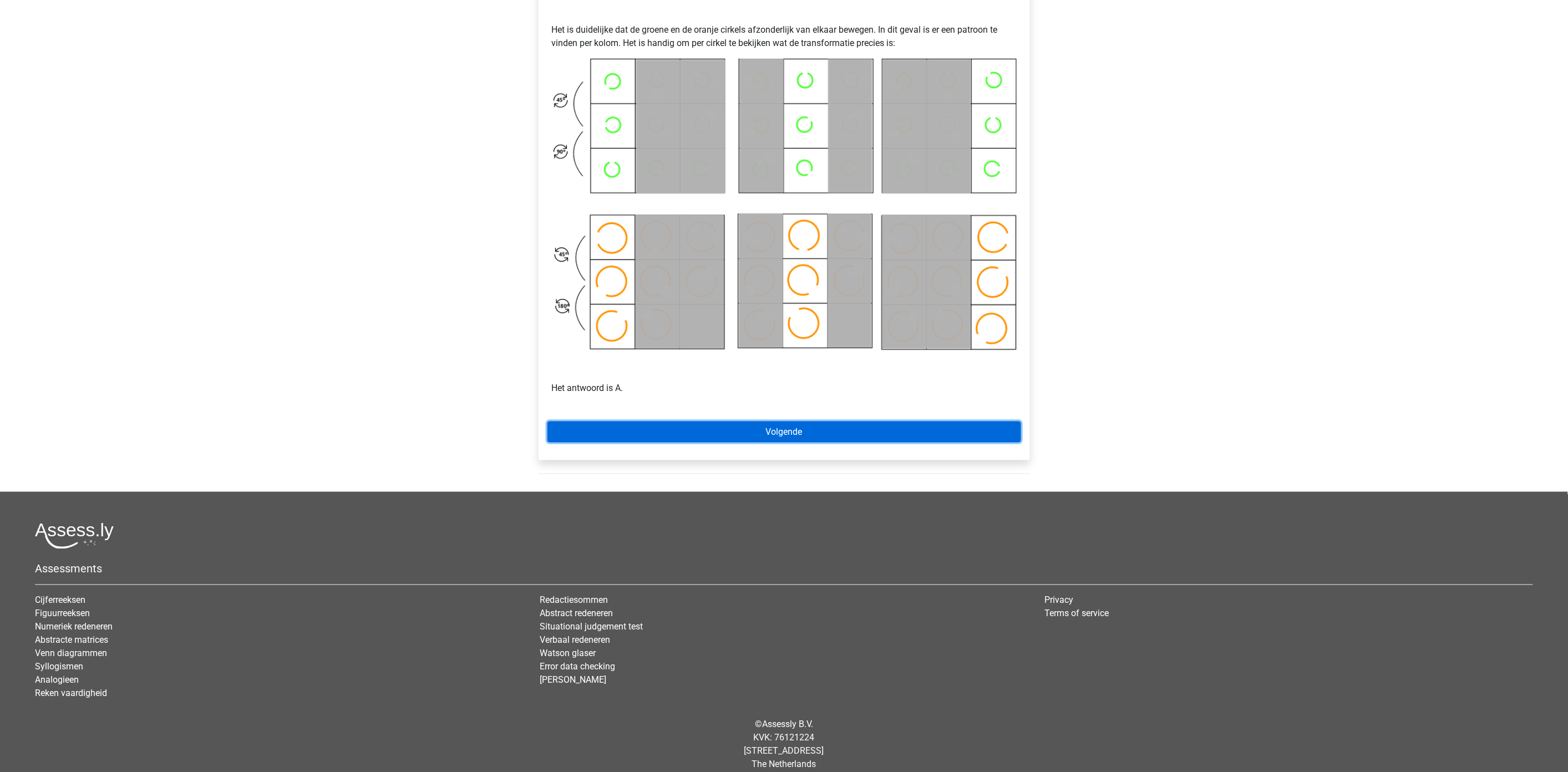
click at [855, 434] on link "Volgende" at bounding box center [784, 432] width 474 height 21
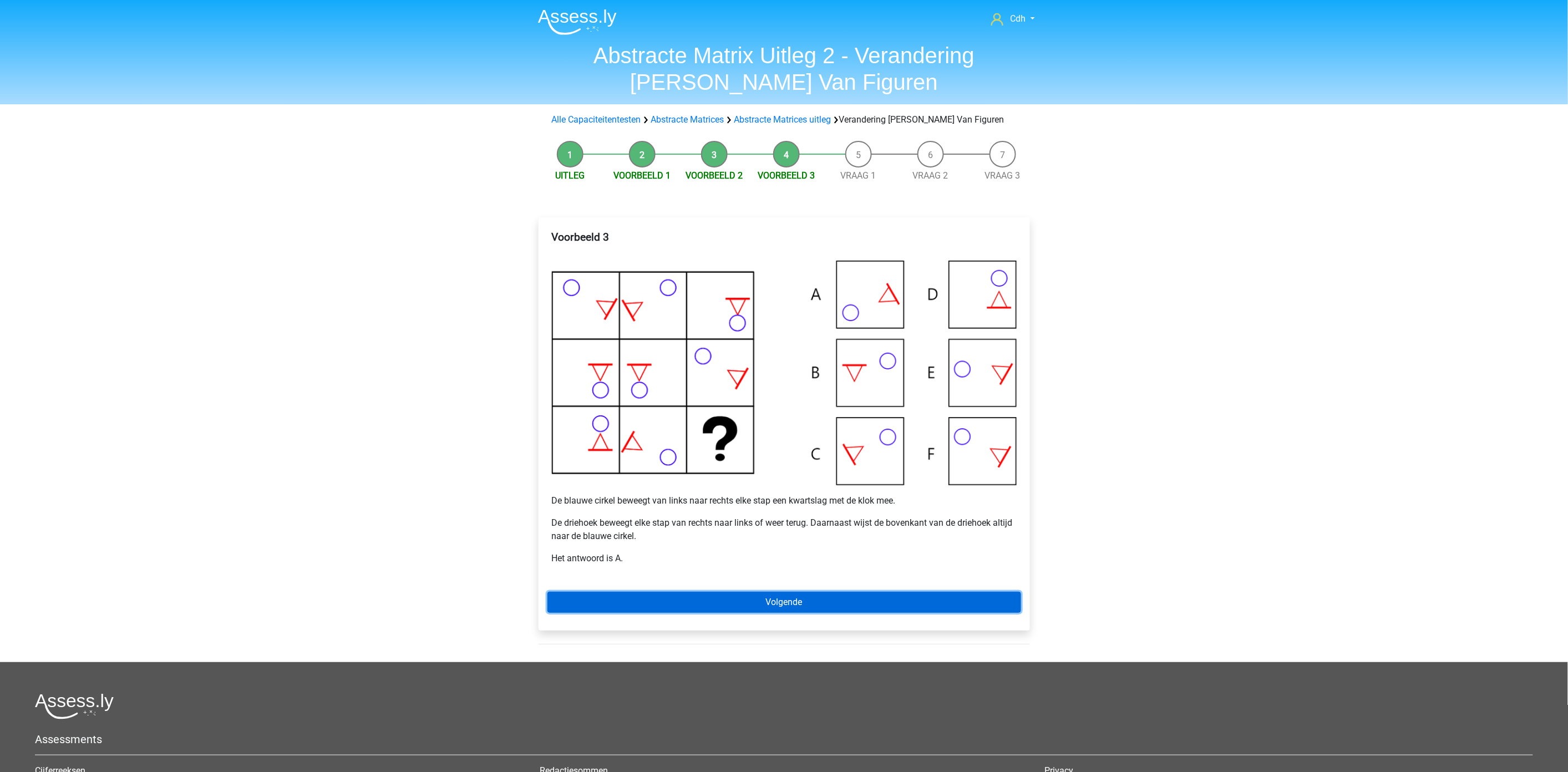
click at [810, 604] on link "Volgende" at bounding box center [784, 602] width 474 height 21
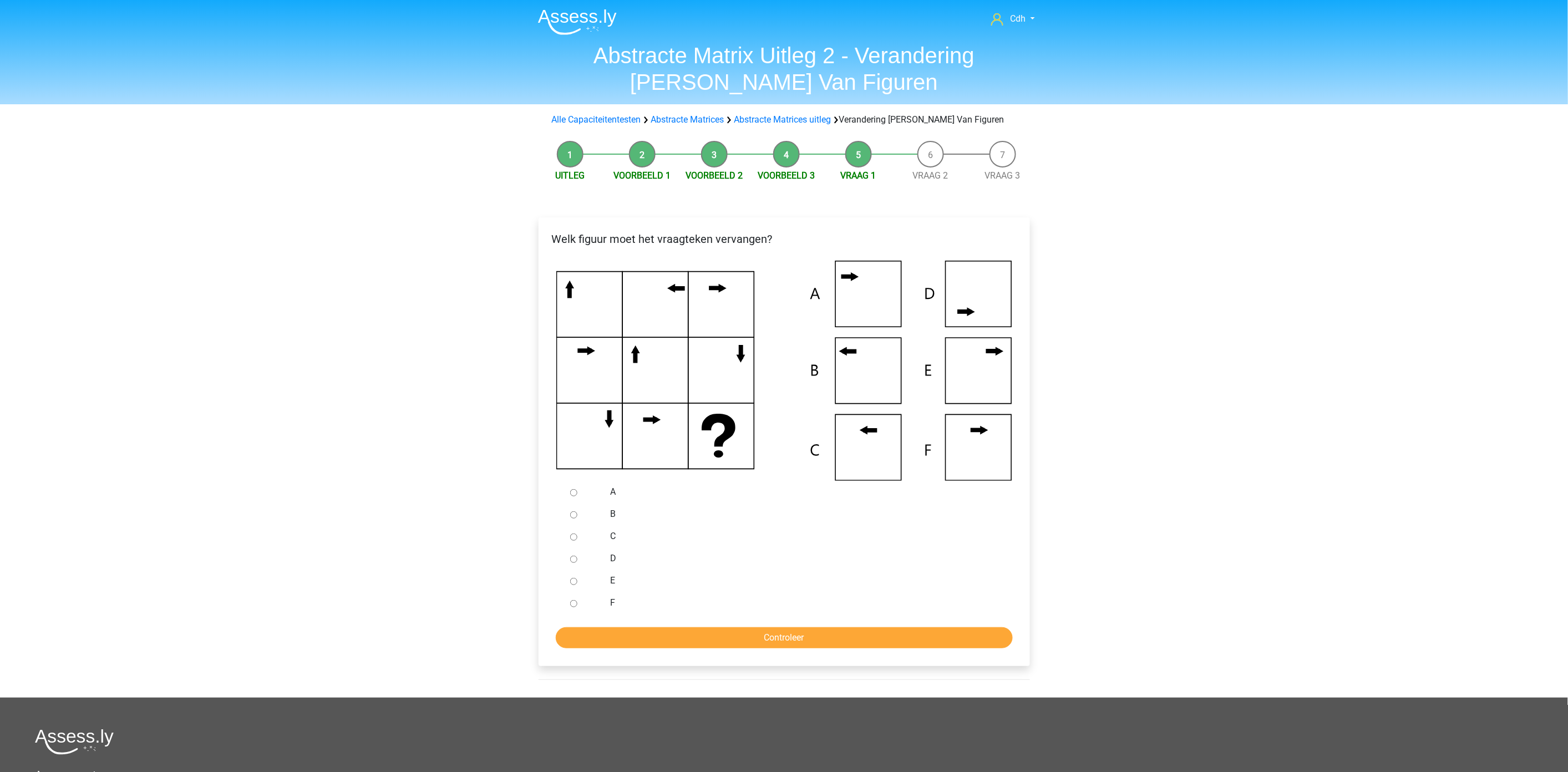
click at [577, 537] on input "C" at bounding box center [574, 537] width 7 height 7
radio input "true"
click at [657, 635] on input "Controleer" at bounding box center [784, 638] width 457 height 21
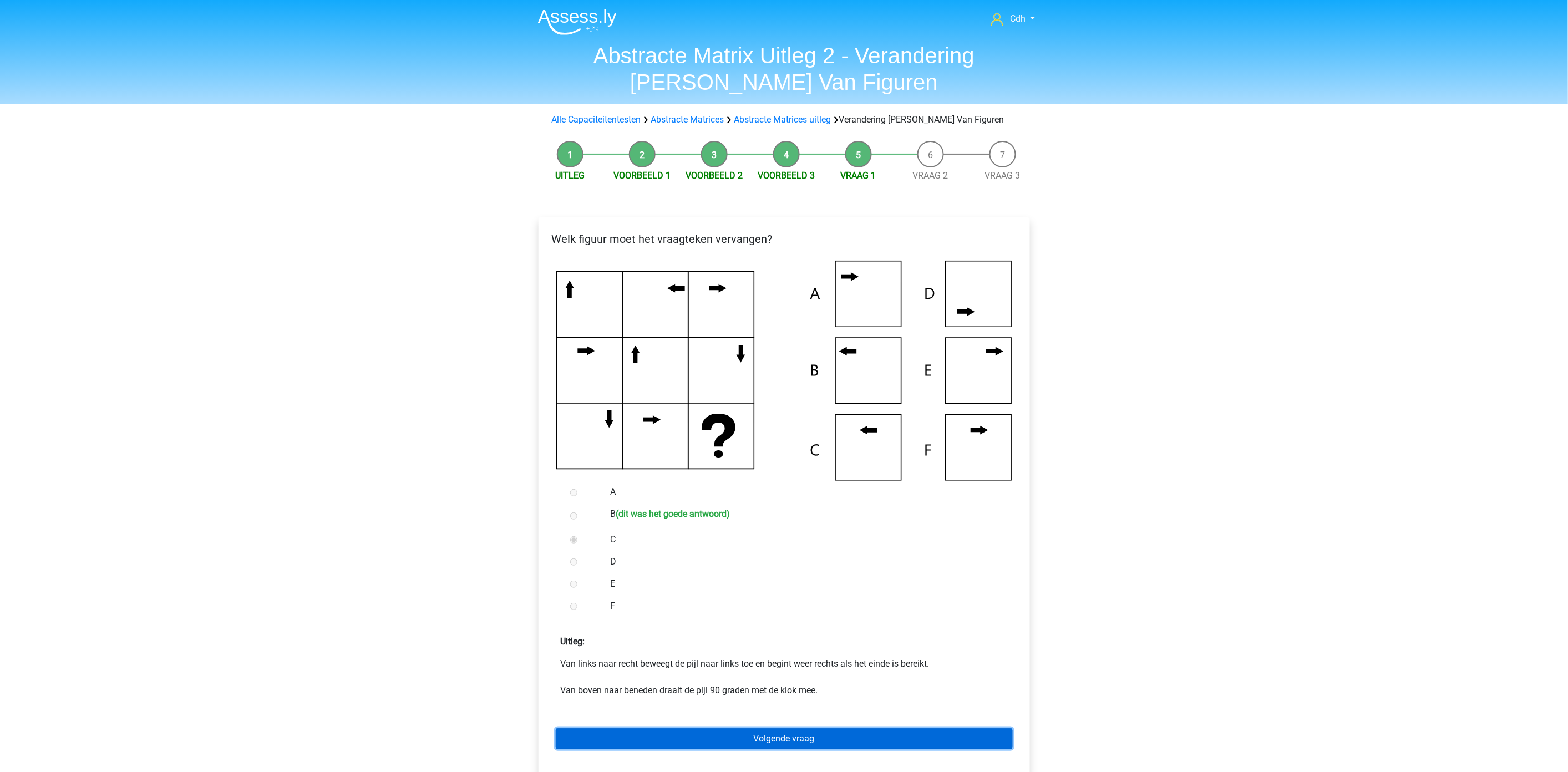
click at [770, 740] on link "Volgende vraag" at bounding box center [784, 738] width 457 height 21
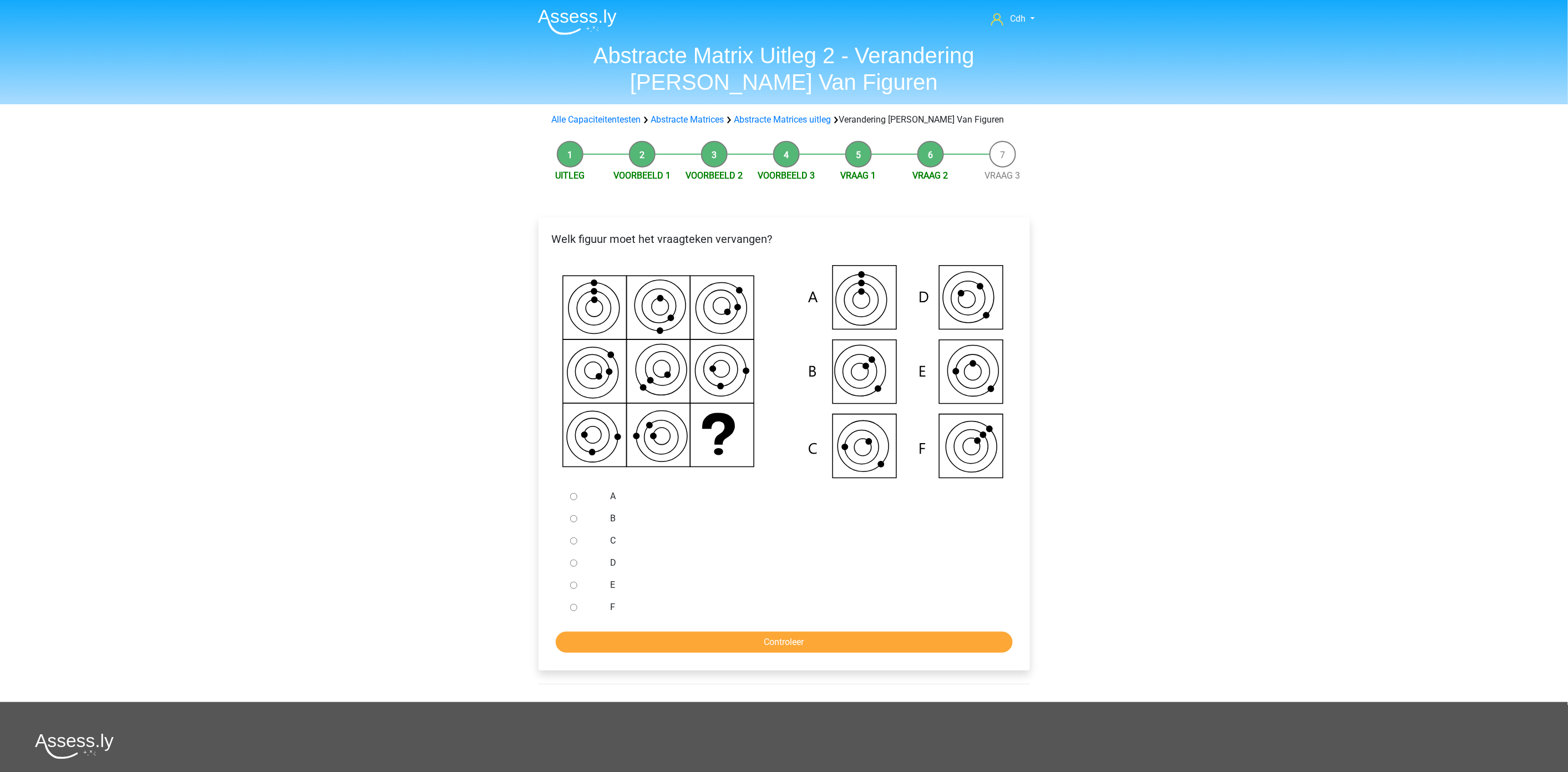
click at [577, 587] on input "E" at bounding box center [574, 585] width 7 height 7
radio input "true"
click at [672, 645] on input "Controleer" at bounding box center [784, 642] width 457 height 21
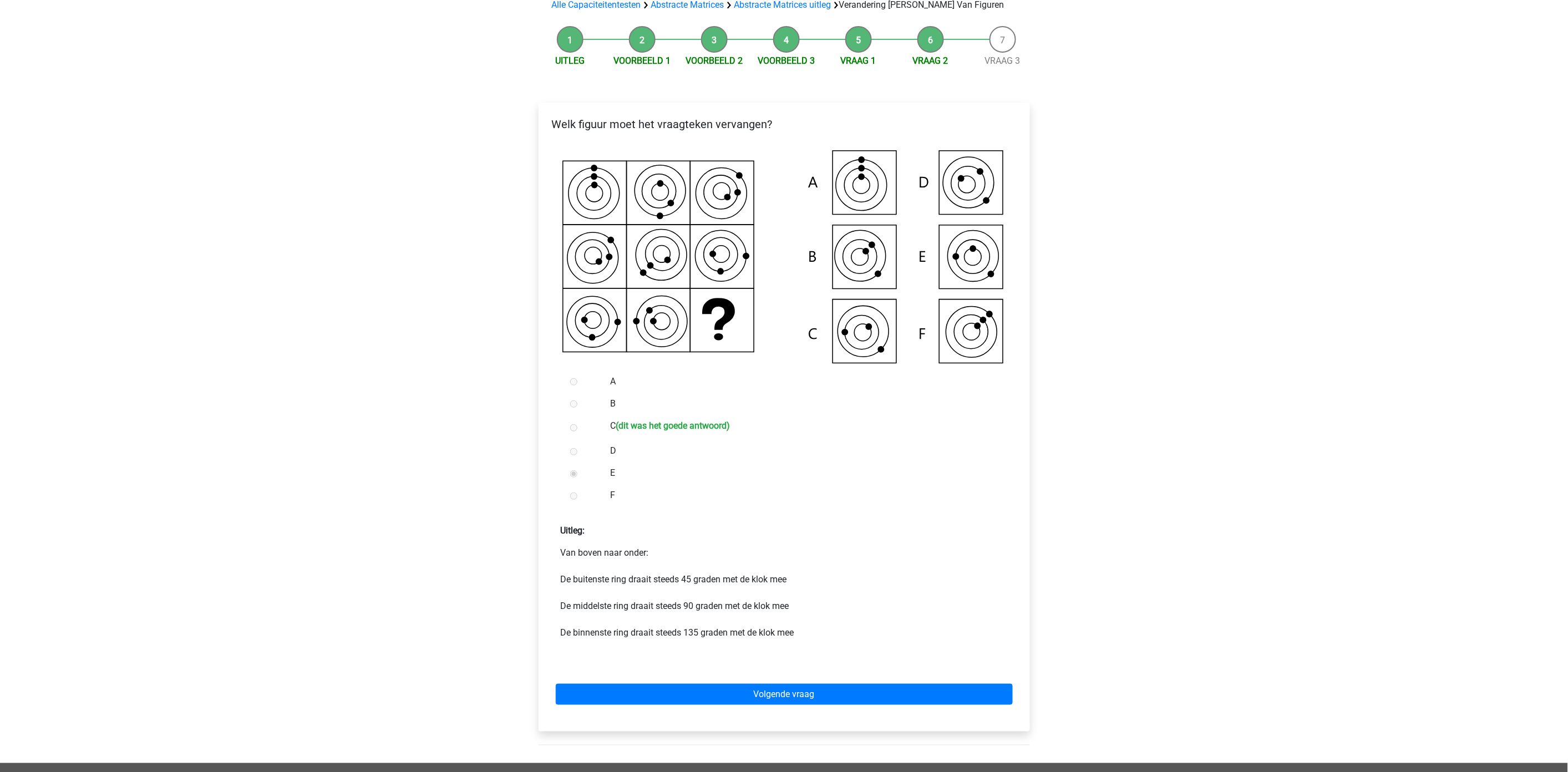
scroll to position [123, 0]
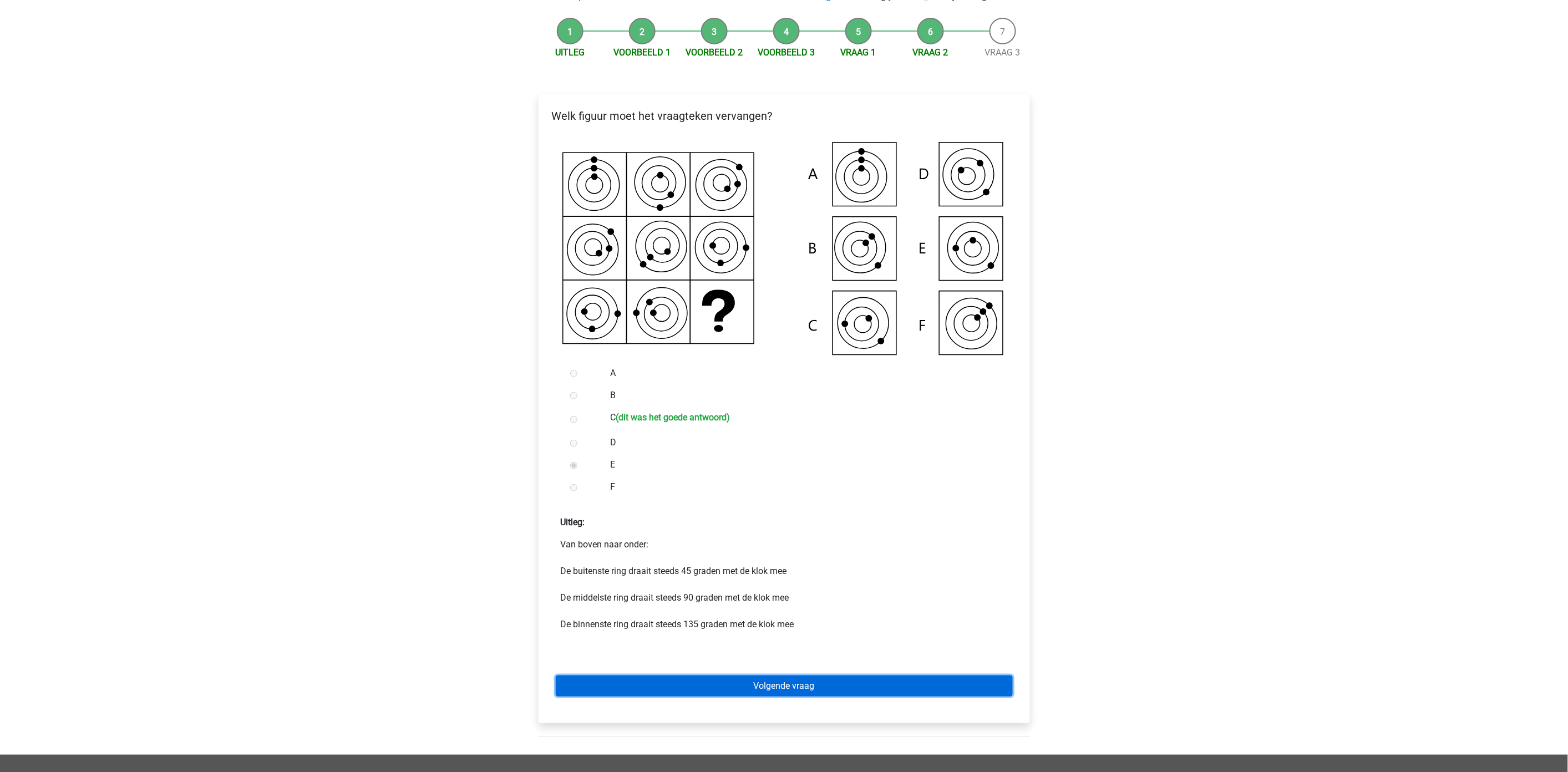
click at [747, 682] on link "Volgende vraag" at bounding box center [784, 686] width 457 height 21
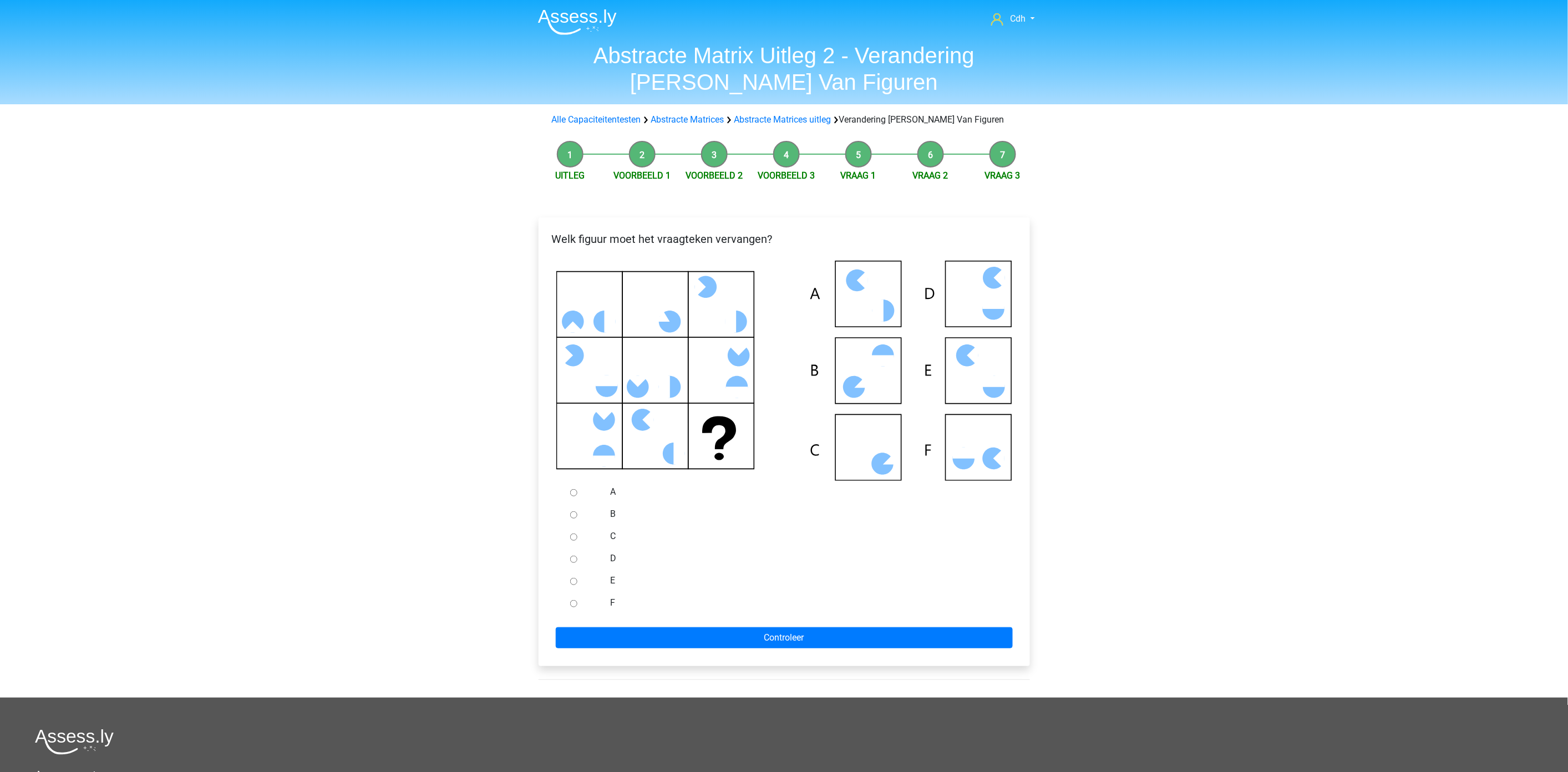
click at [574, 557] on input "D" at bounding box center [574, 559] width 7 height 7
radio input "true"
click at [649, 633] on input "Controleer" at bounding box center [784, 638] width 457 height 21
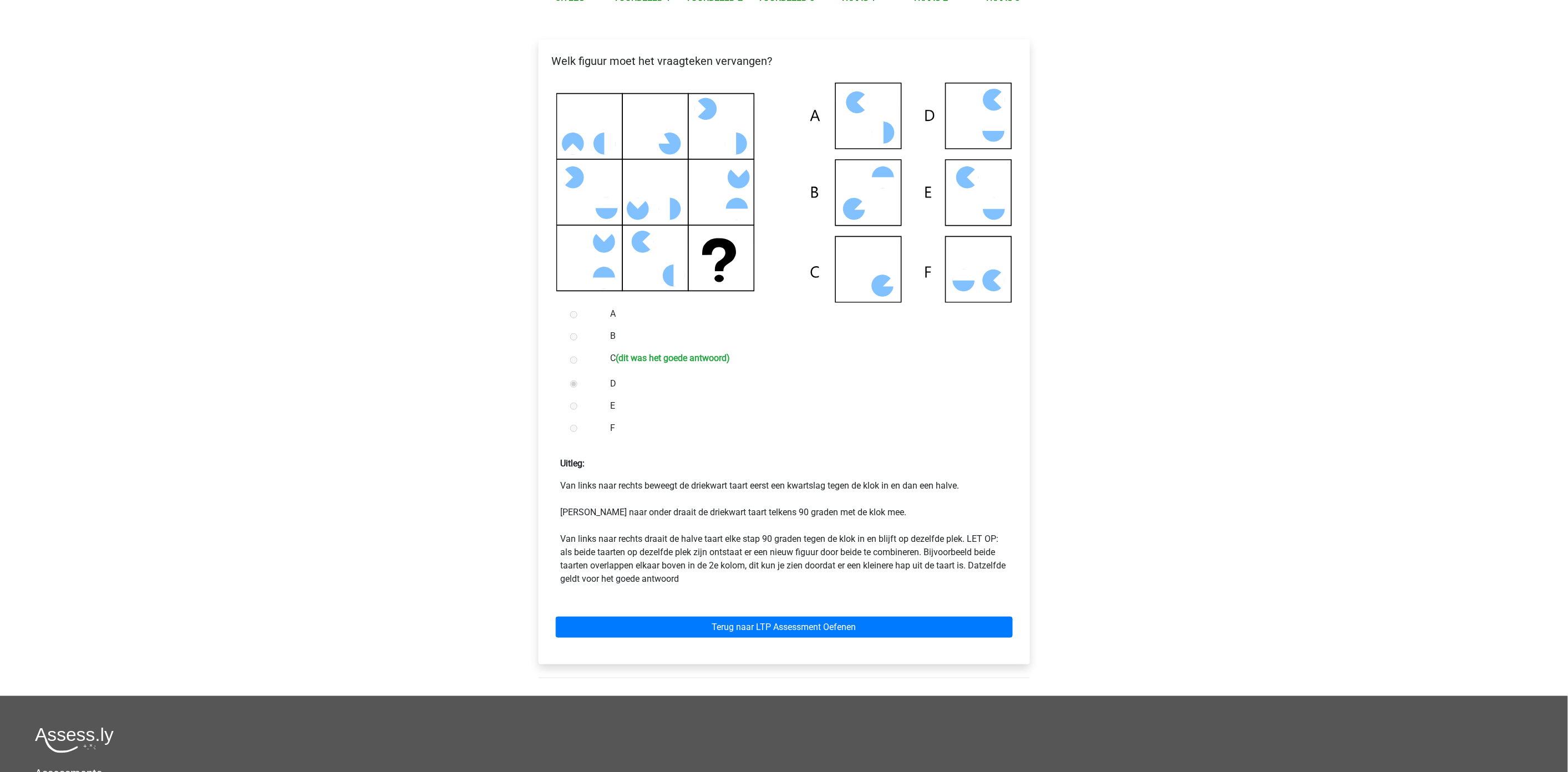
scroll to position [185, 0]
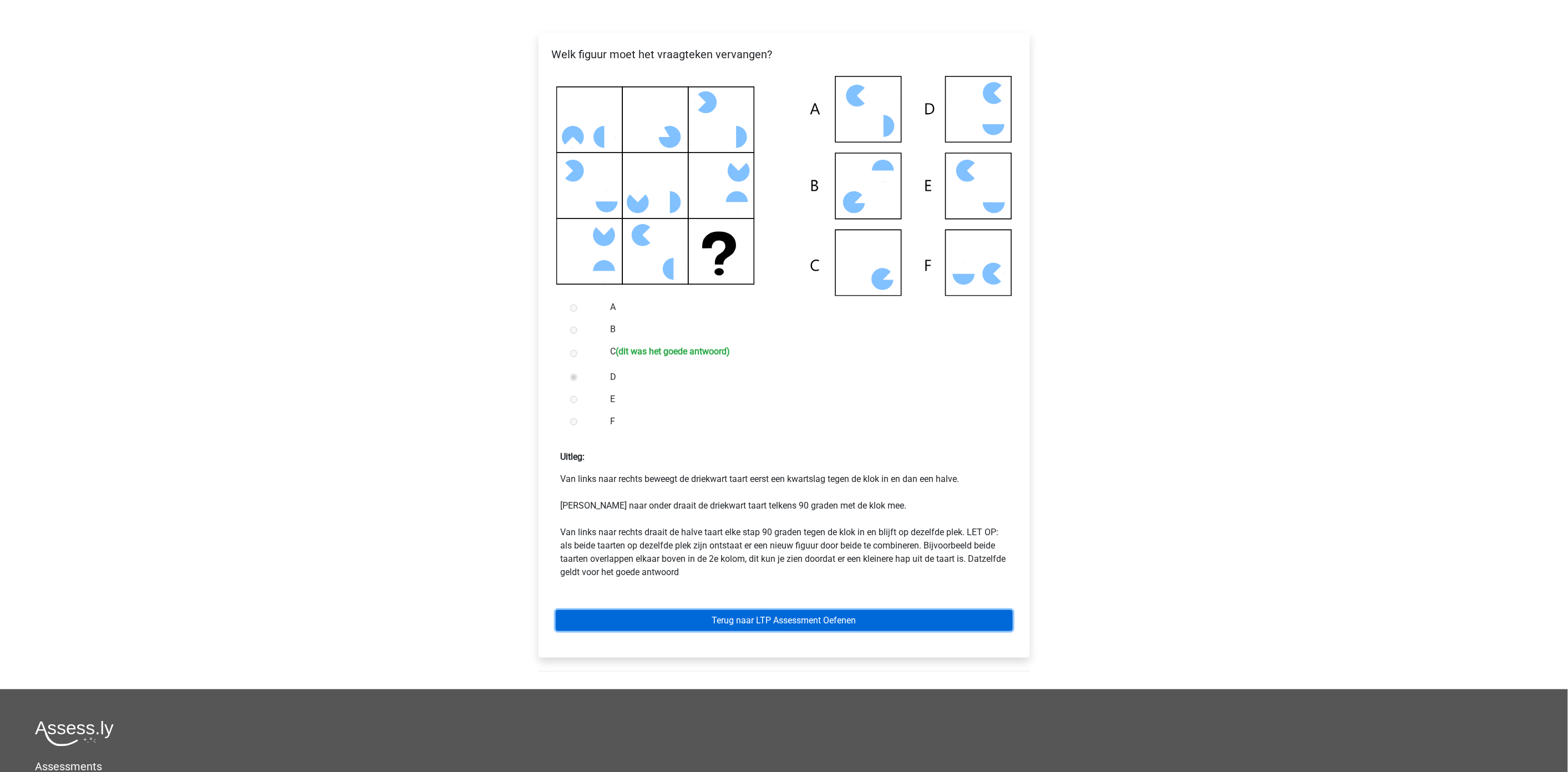
click at [775, 623] on link "Terug naar LTP Assessment Oefenen" at bounding box center [784, 620] width 457 height 21
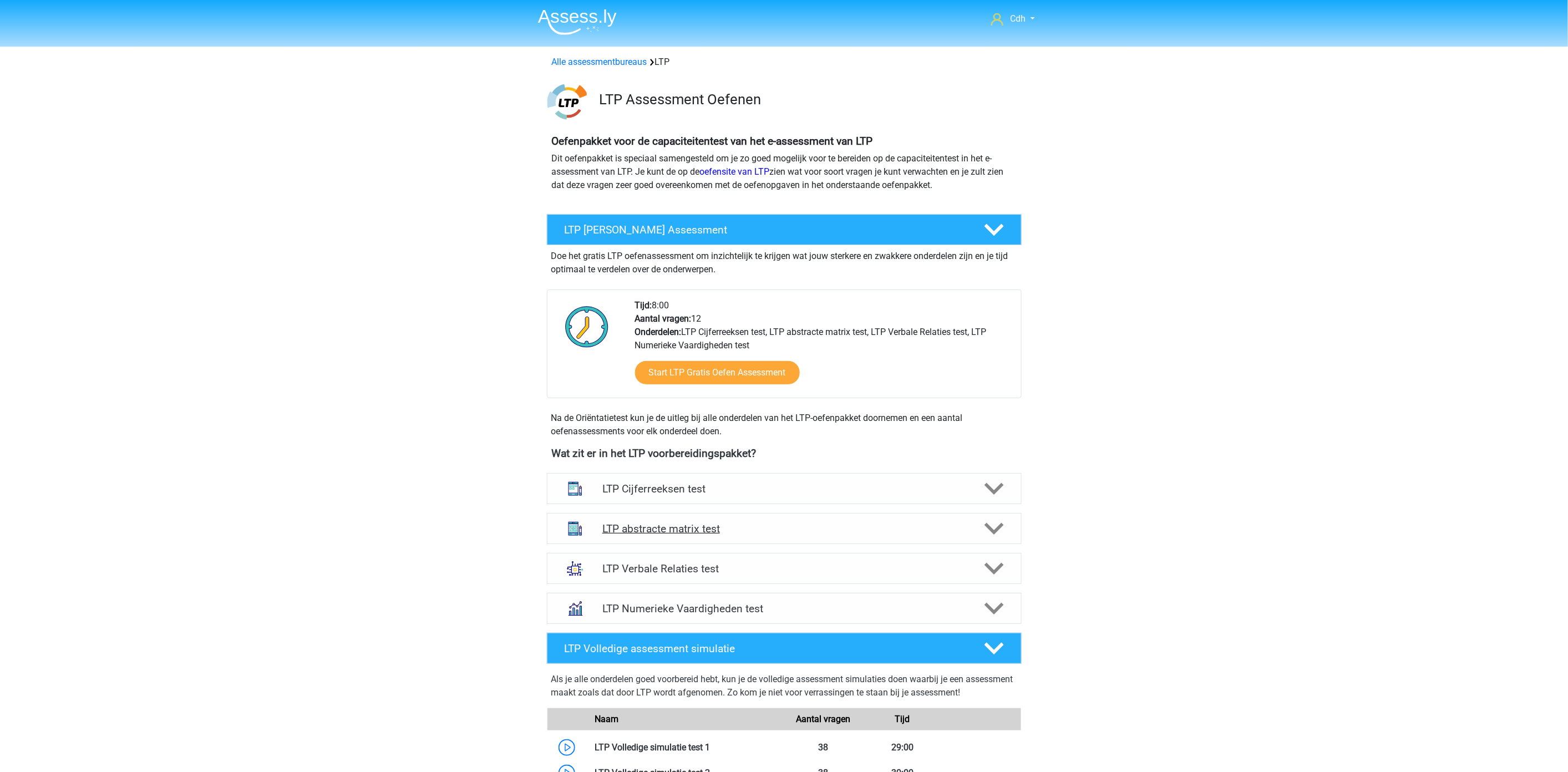
click at [999, 525] on polygon at bounding box center [994, 529] width 19 height 12
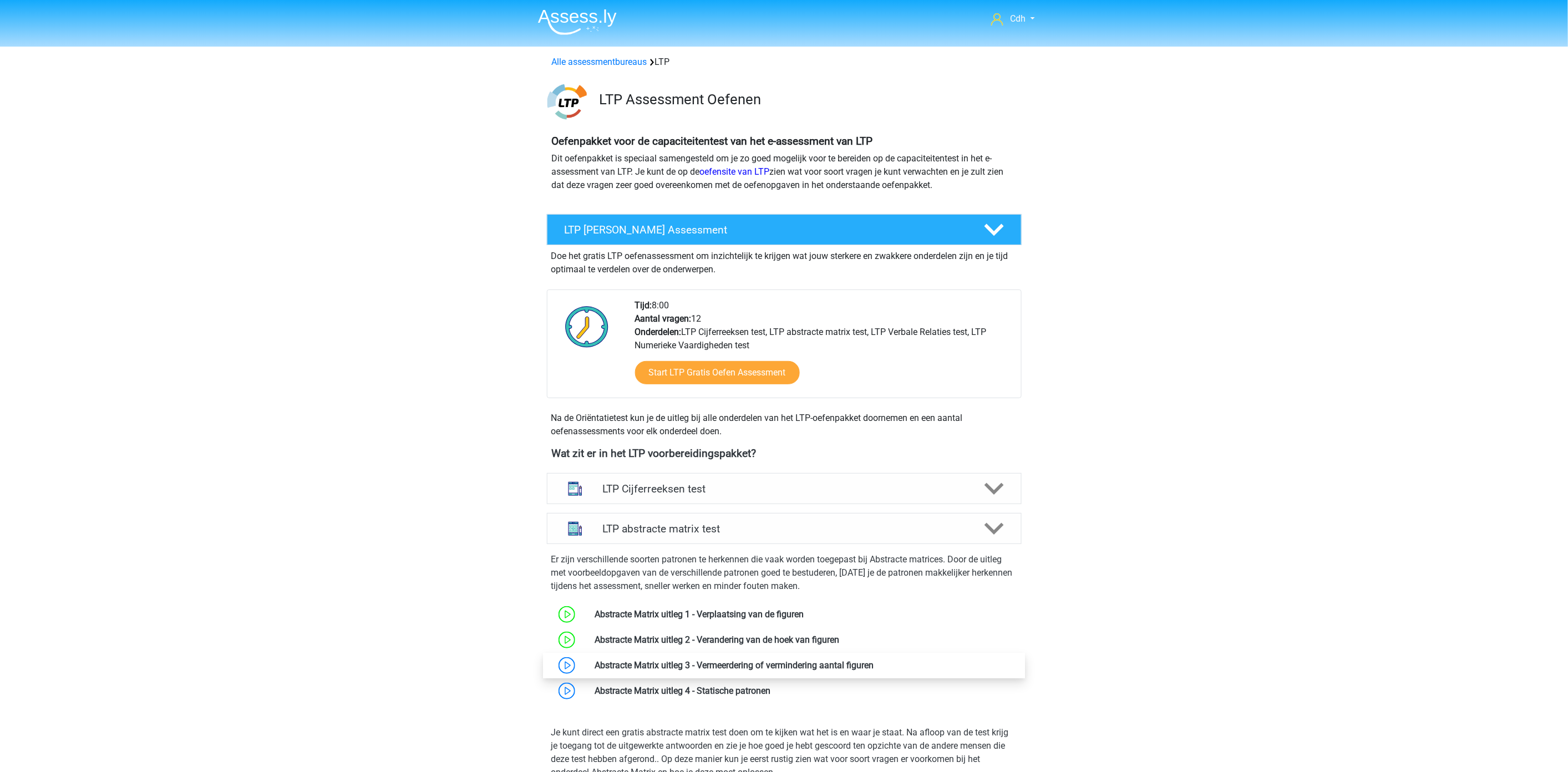
click at [874, 660] on link at bounding box center [874, 665] width 0 height 11
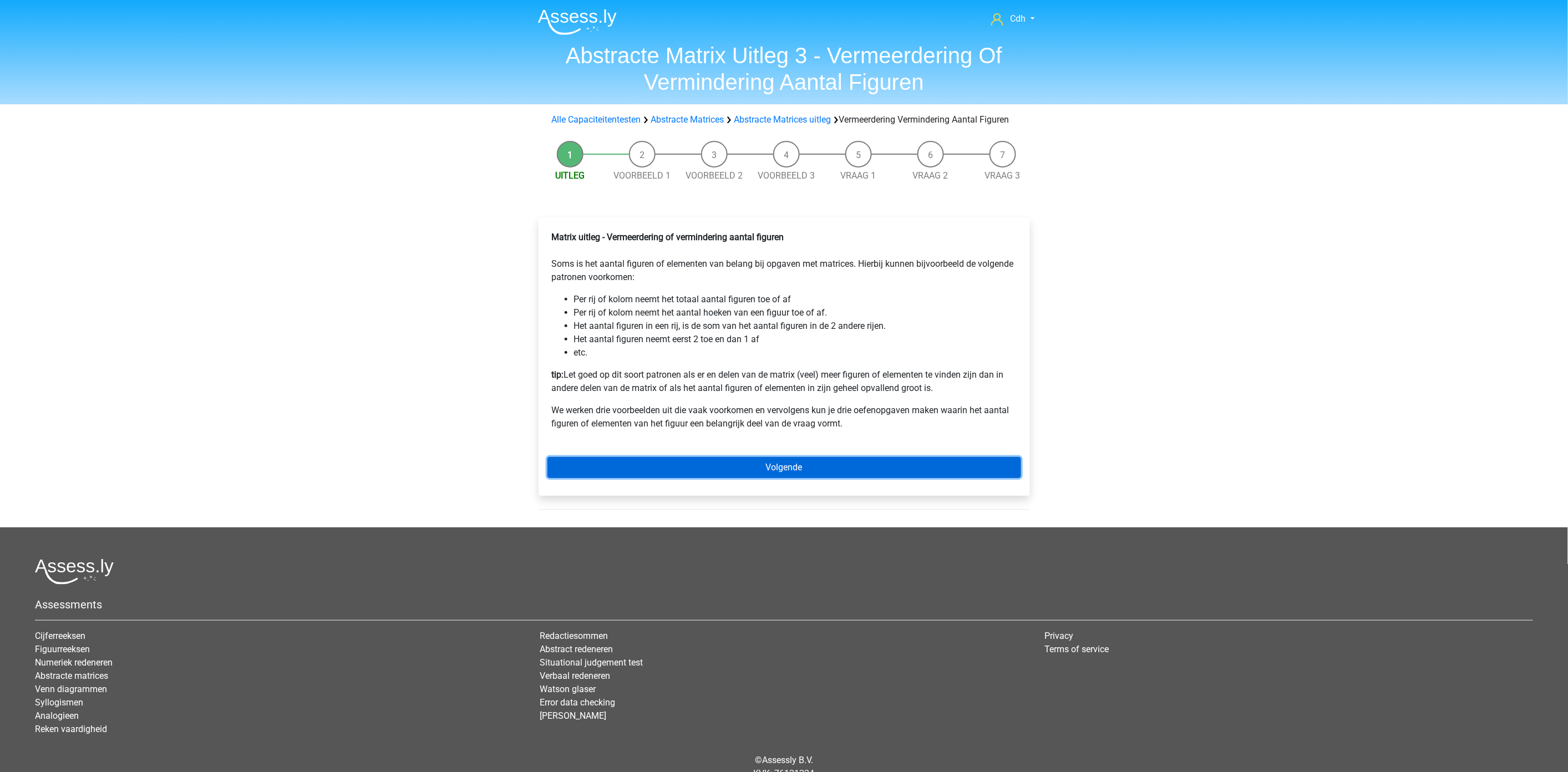
click at [808, 478] on link "Volgende" at bounding box center [784, 467] width 474 height 21
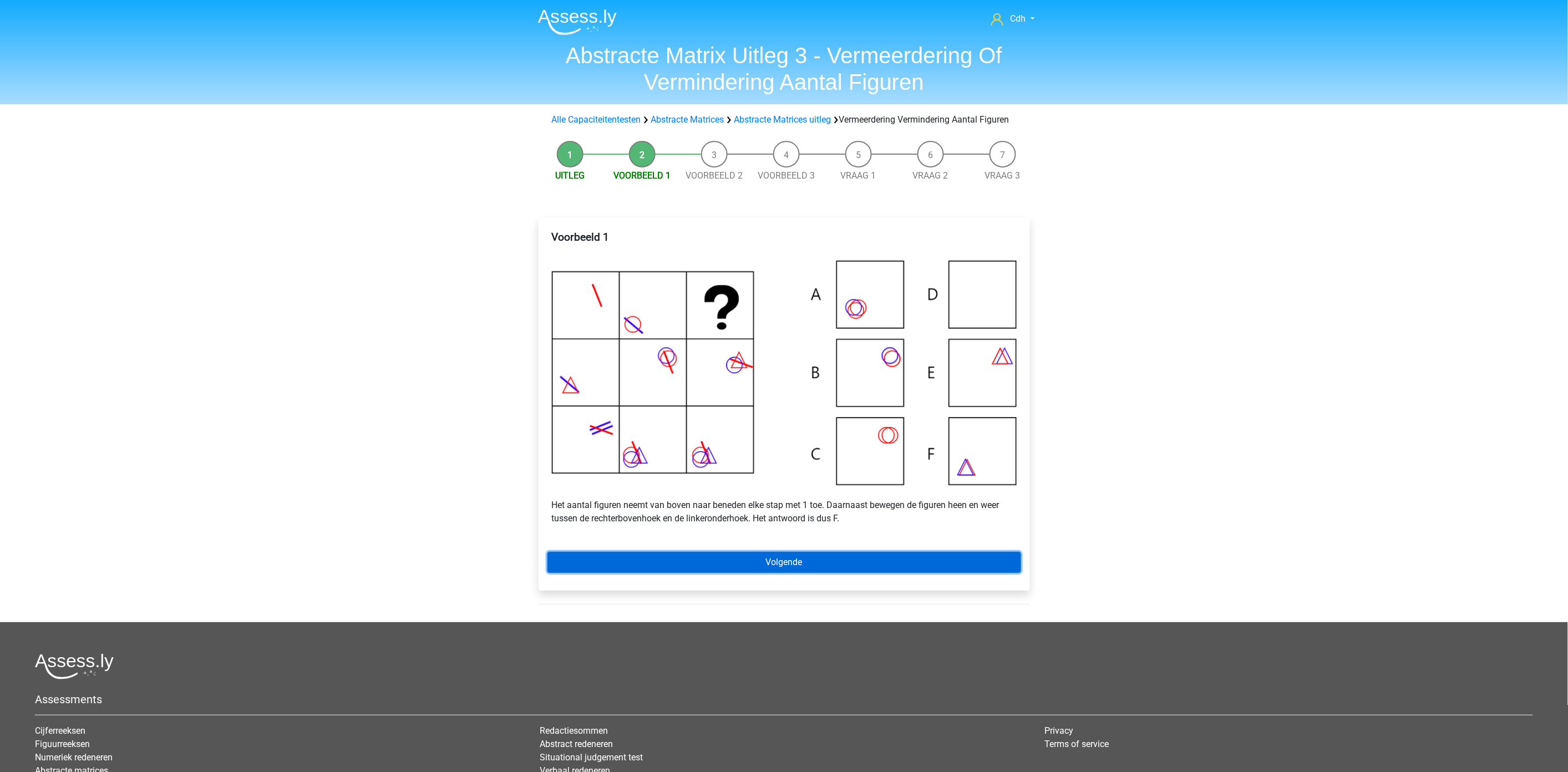
click at [766, 572] on link "Volgende" at bounding box center [784, 562] width 474 height 21
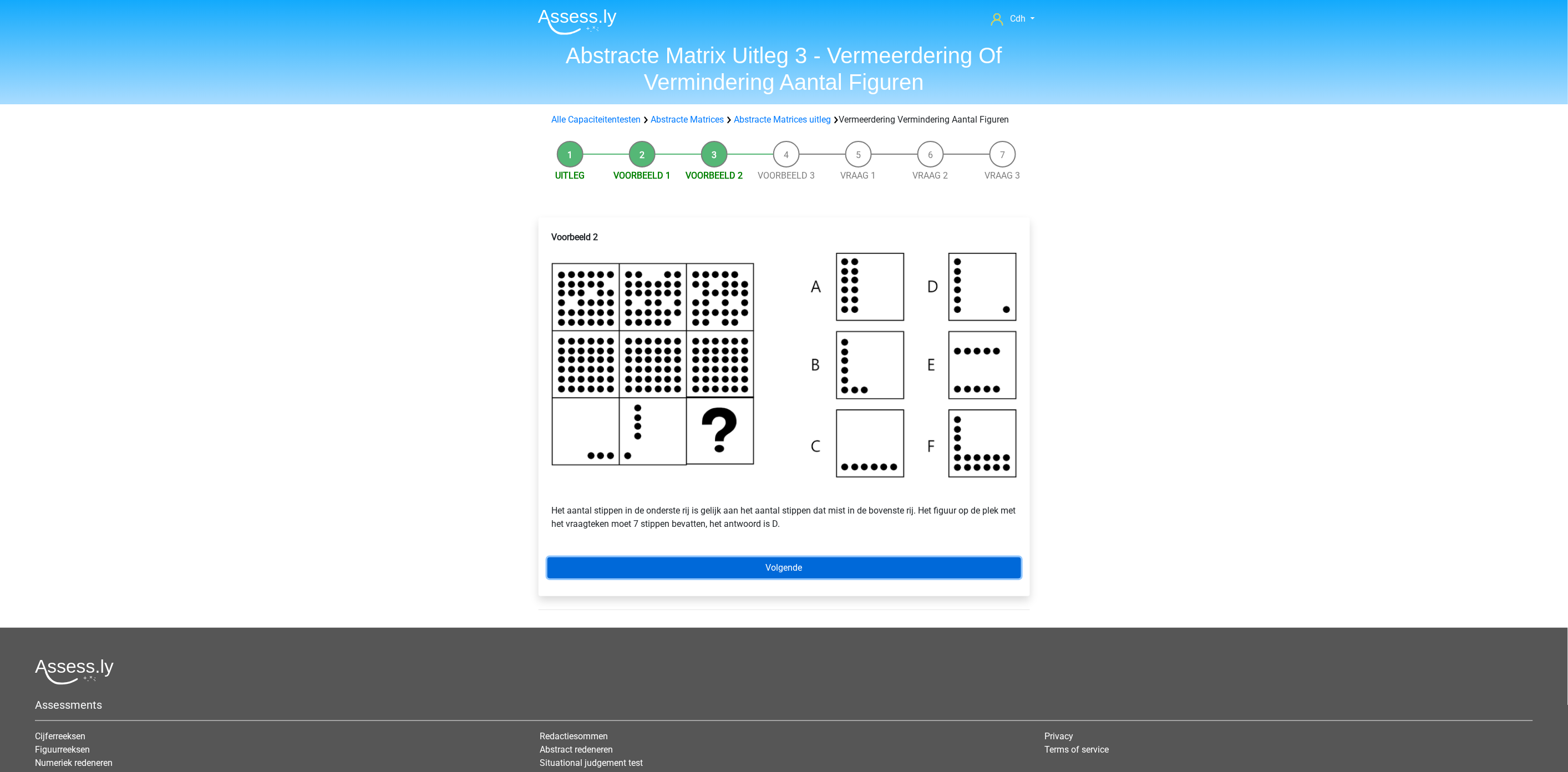
click at [780, 578] on link "Volgende" at bounding box center [784, 567] width 474 height 21
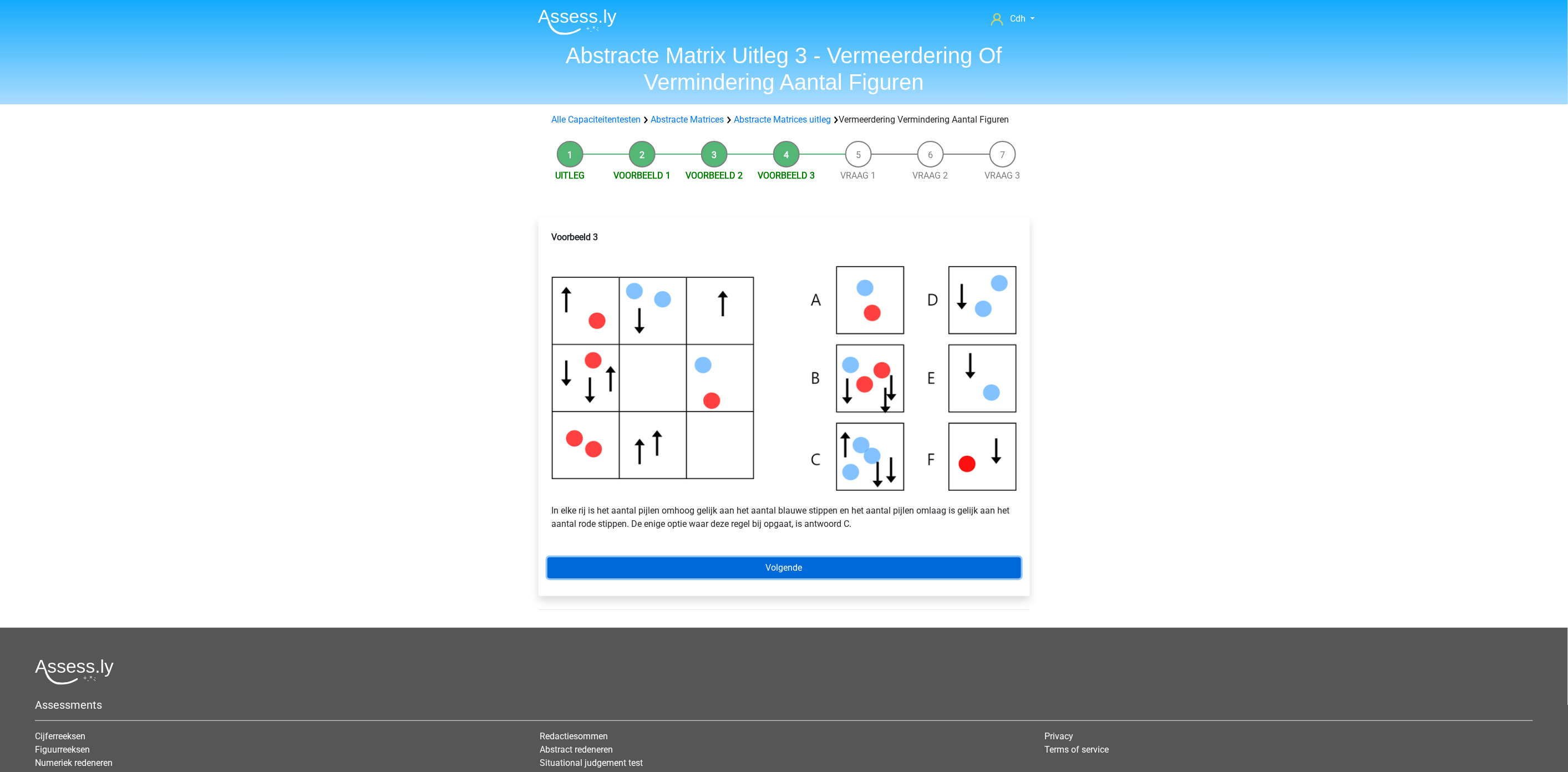
click at [729, 578] on link "Volgende" at bounding box center [784, 567] width 474 height 21
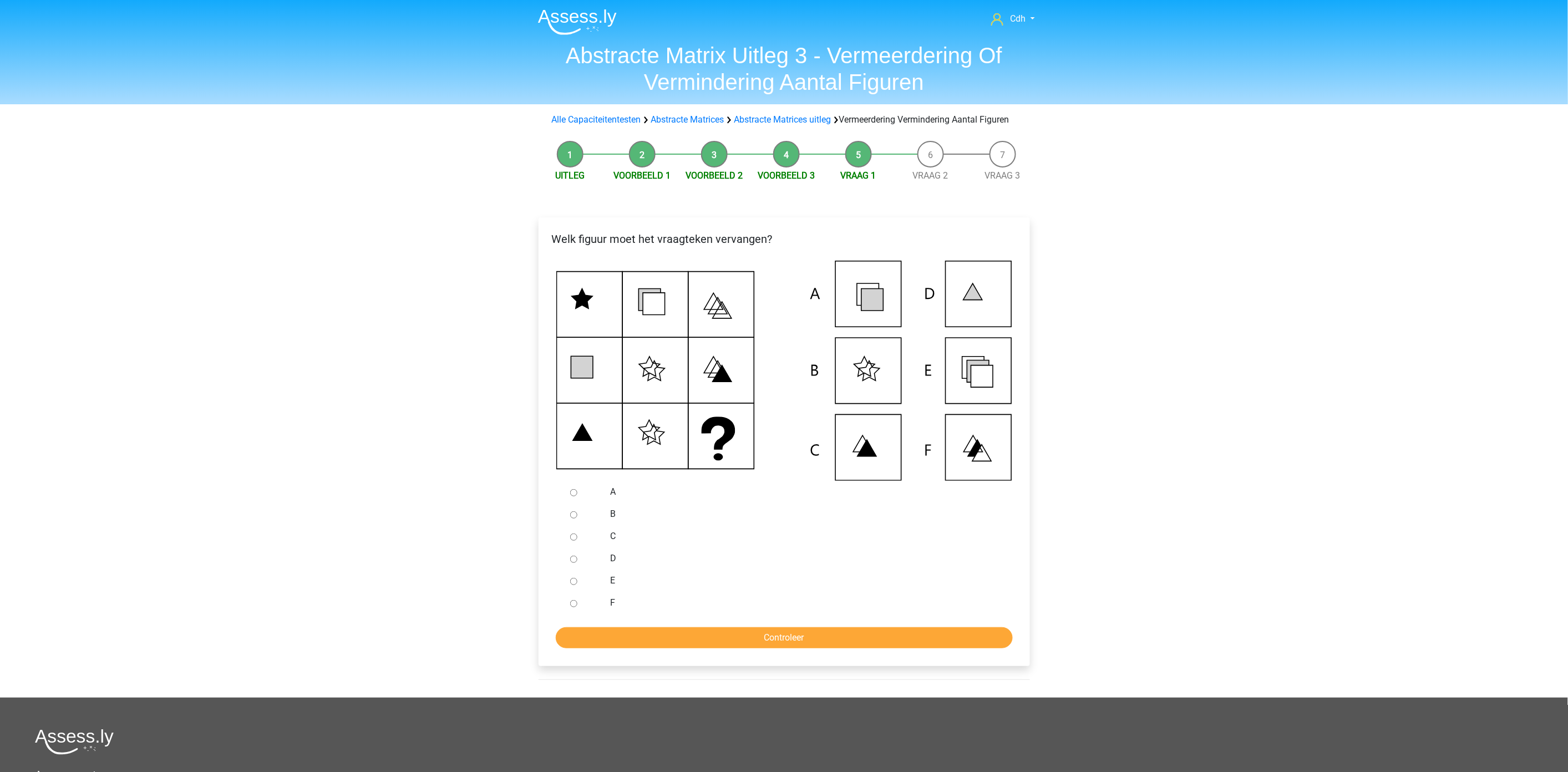
click at [574, 585] on input "E" at bounding box center [574, 581] width 7 height 7
radio input "true"
click at [601, 641] on input "Controleer" at bounding box center [784, 638] width 457 height 21
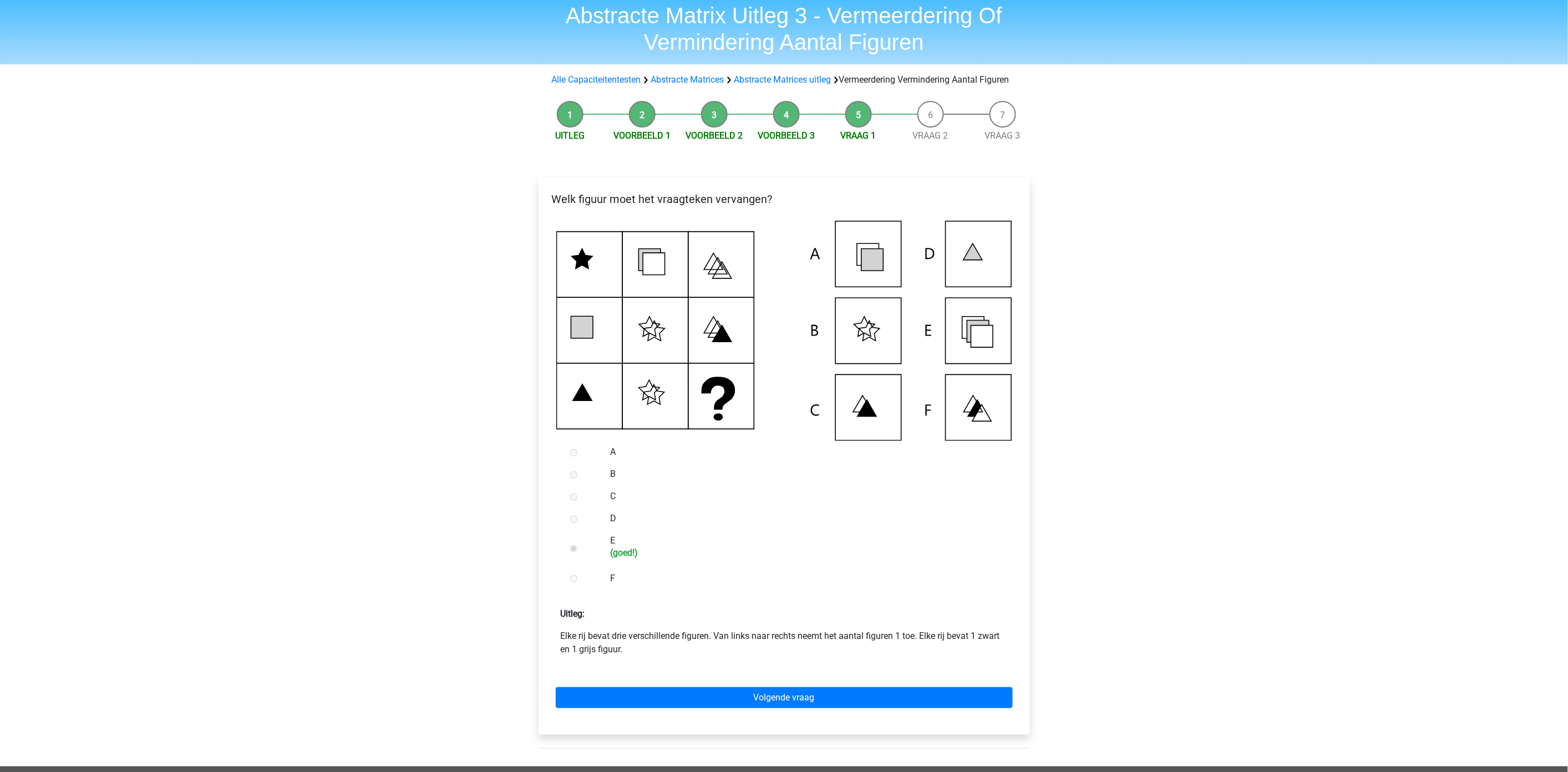
scroll to position [62, 0]
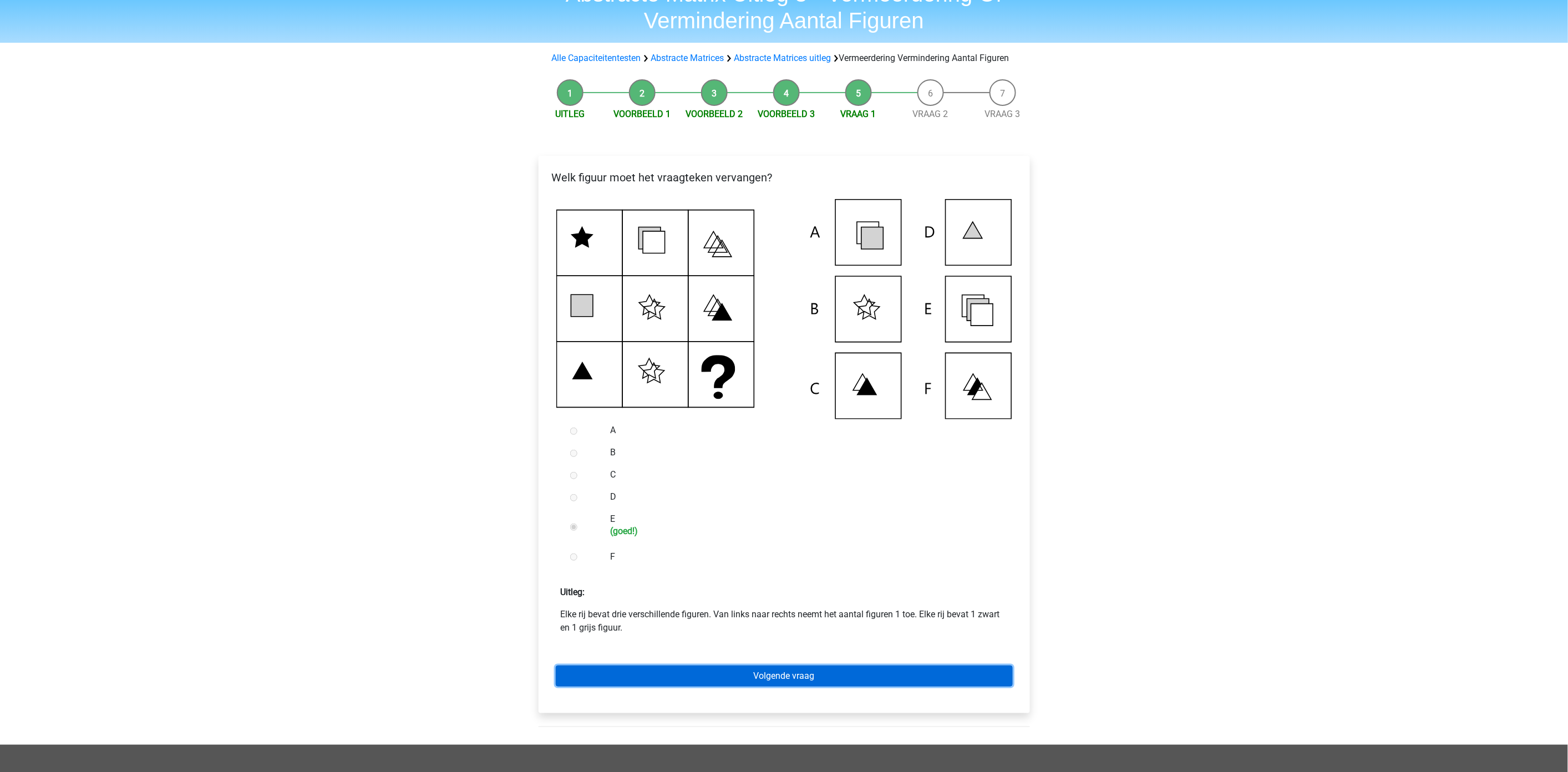
click at [819, 686] on link "Volgende vraag" at bounding box center [784, 676] width 457 height 21
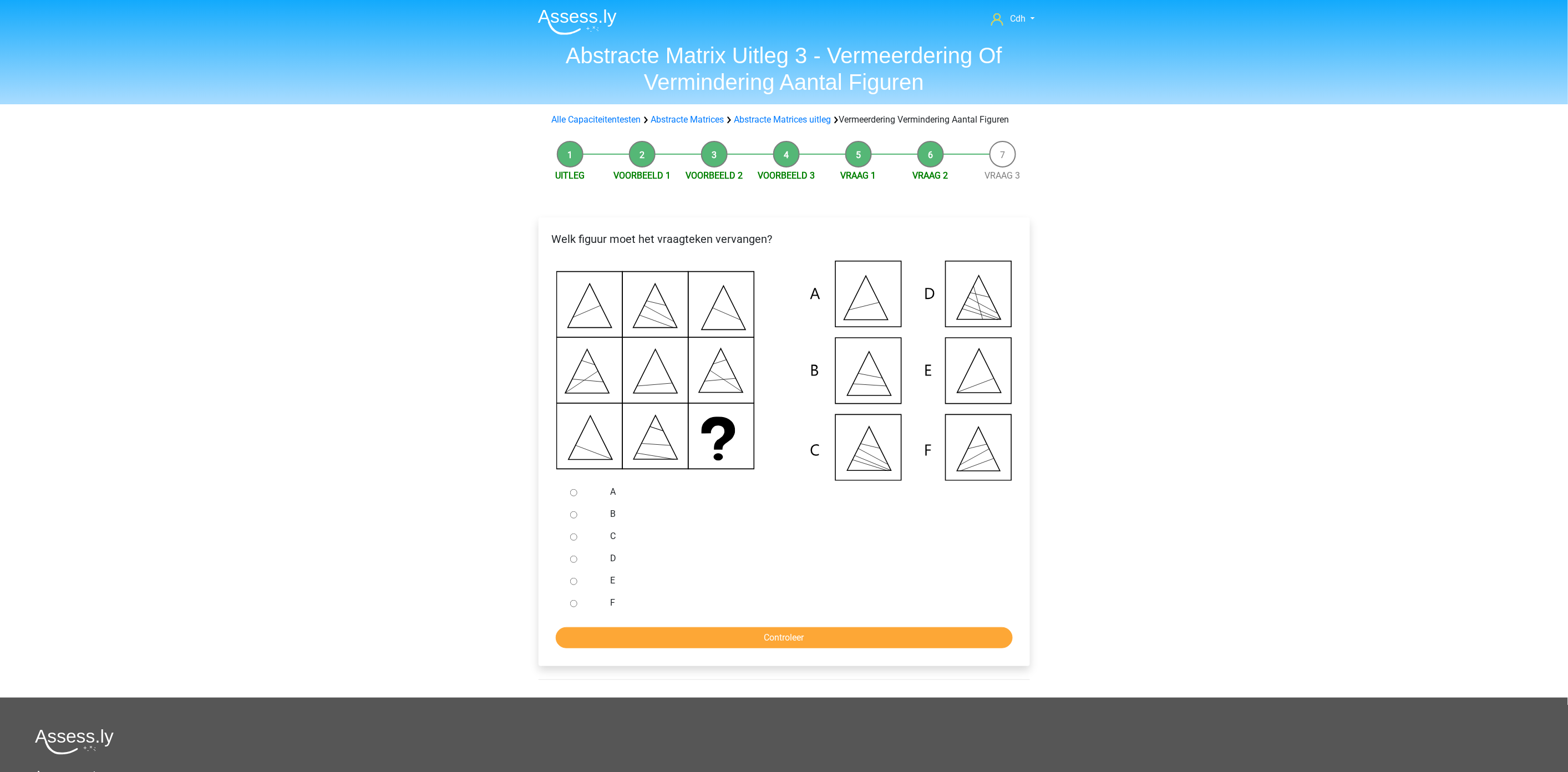
click at [573, 585] on input "E" at bounding box center [574, 581] width 7 height 7
radio input "true"
click at [693, 648] on input "Controleer" at bounding box center [784, 638] width 457 height 21
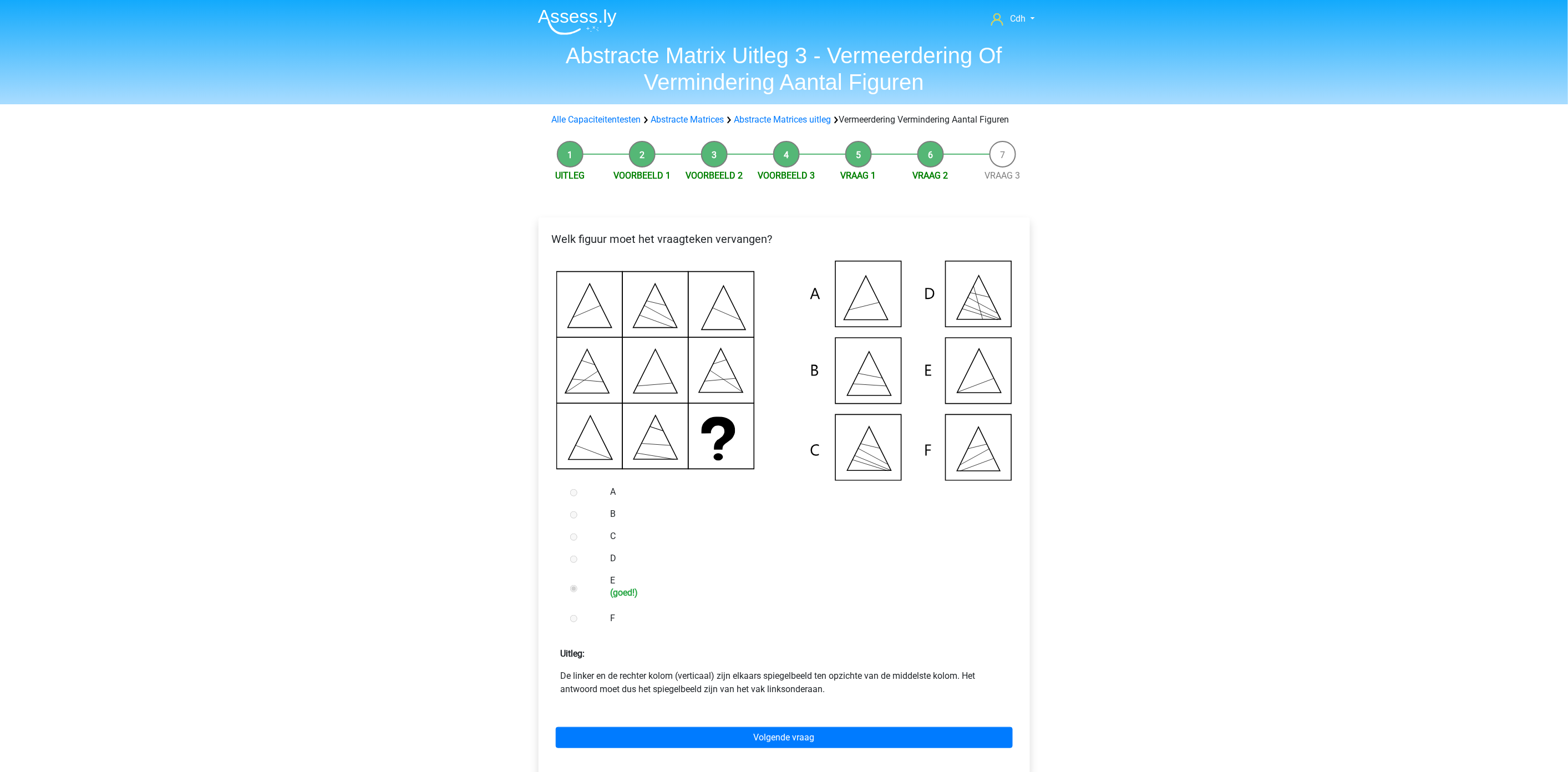
scroll to position [62, 0]
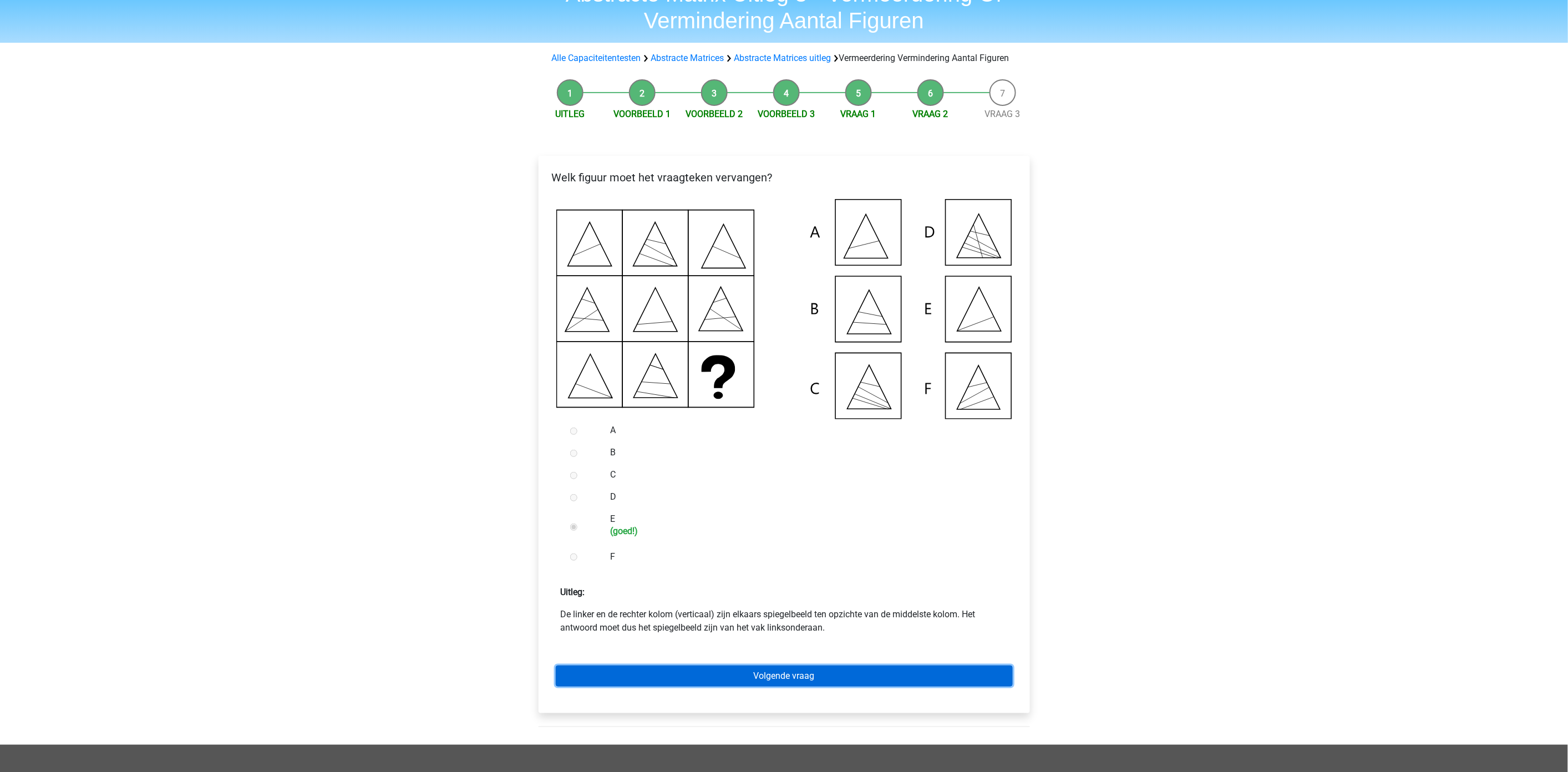
click at [783, 686] on link "Volgende vraag" at bounding box center [784, 676] width 457 height 21
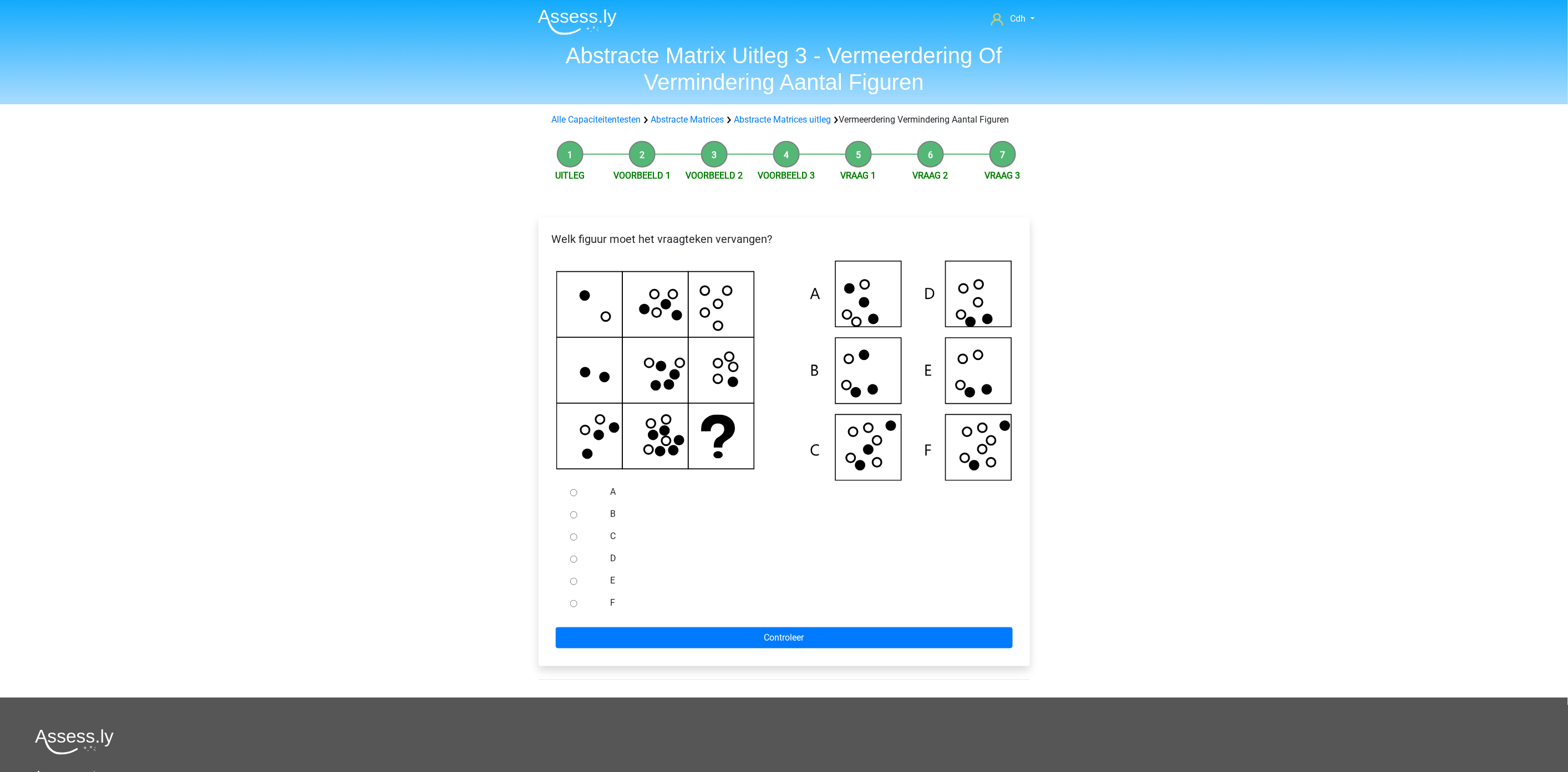
click at [574, 540] on input "C" at bounding box center [574, 537] width 7 height 7
radio input "true"
click at [615, 648] on input "Controleer" at bounding box center [784, 638] width 457 height 21
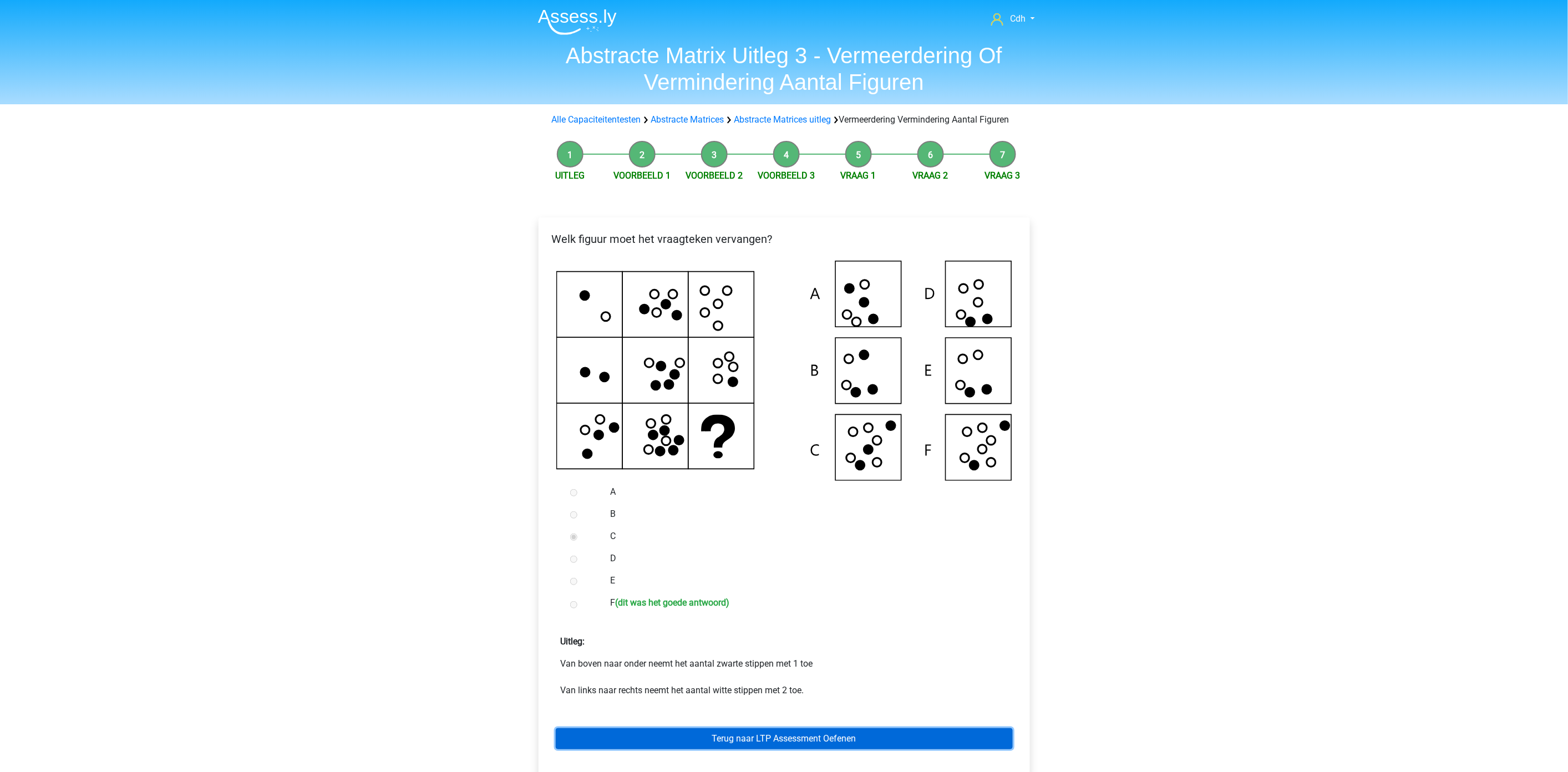
click at [823, 744] on link "Terug naar LTP Assessment Oefenen" at bounding box center [784, 738] width 457 height 21
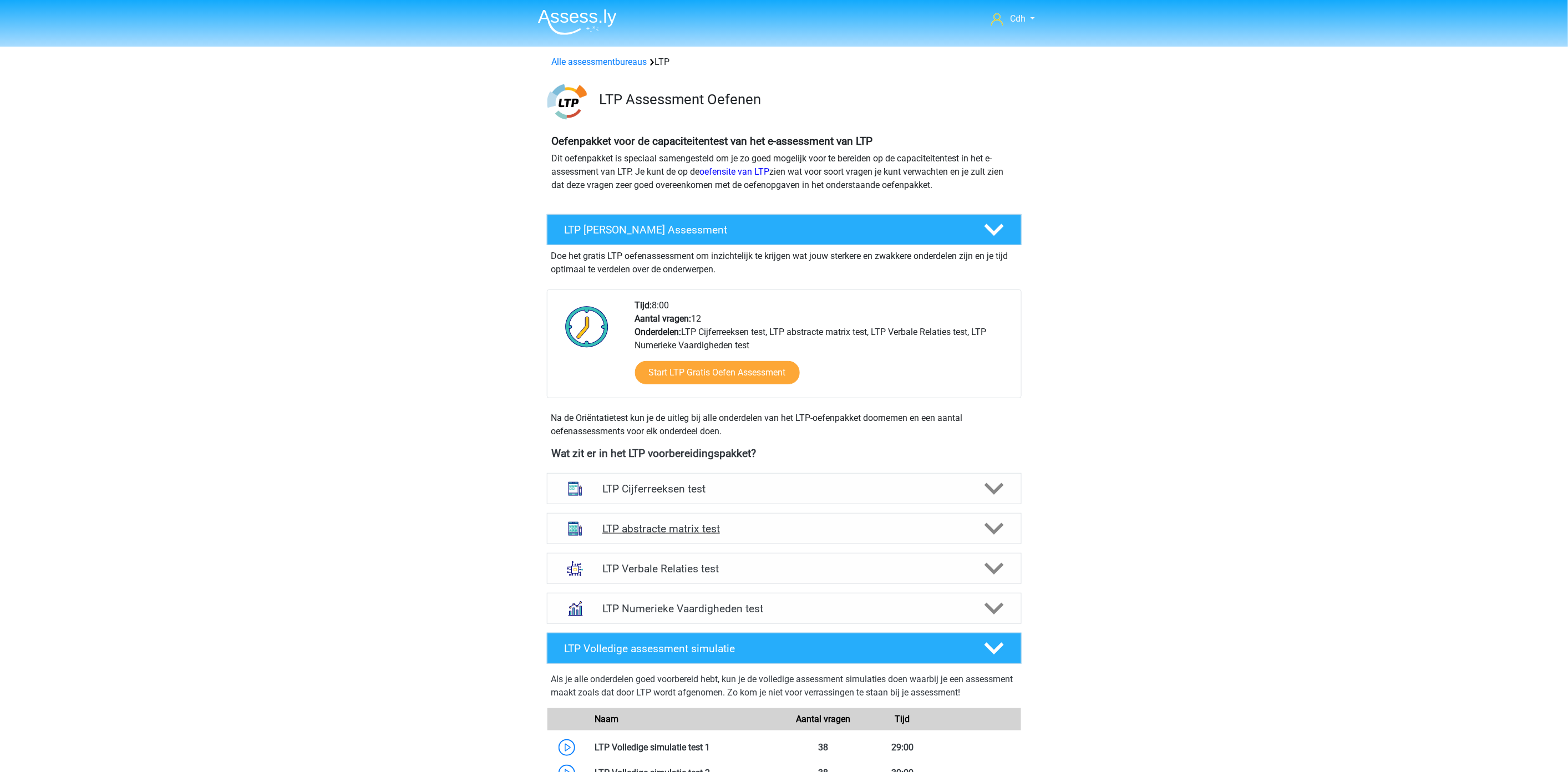
click at [996, 530] on polygon at bounding box center [994, 529] width 19 height 12
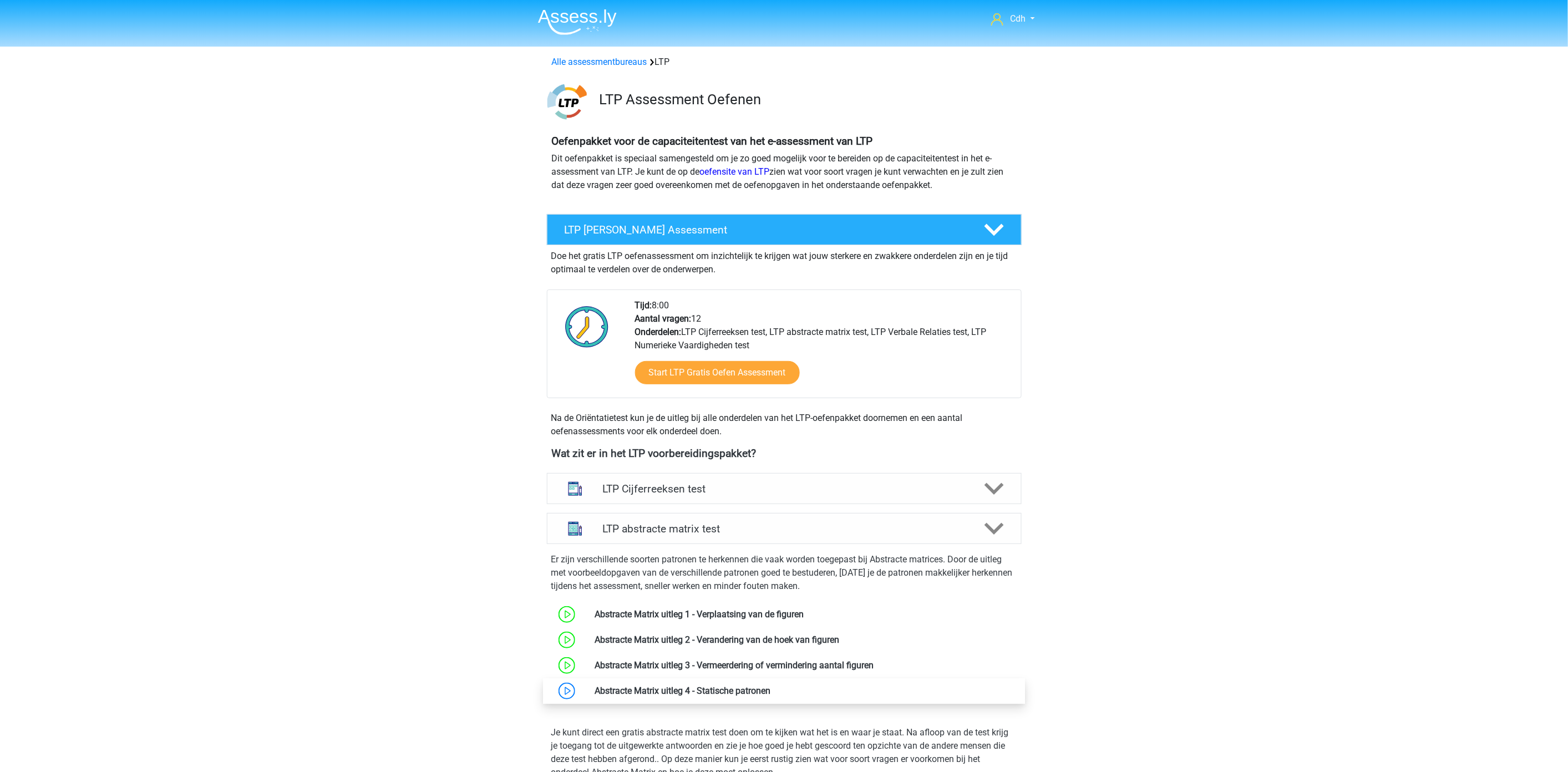
click at [771, 688] on link at bounding box center [771, 691] width 0 height 11
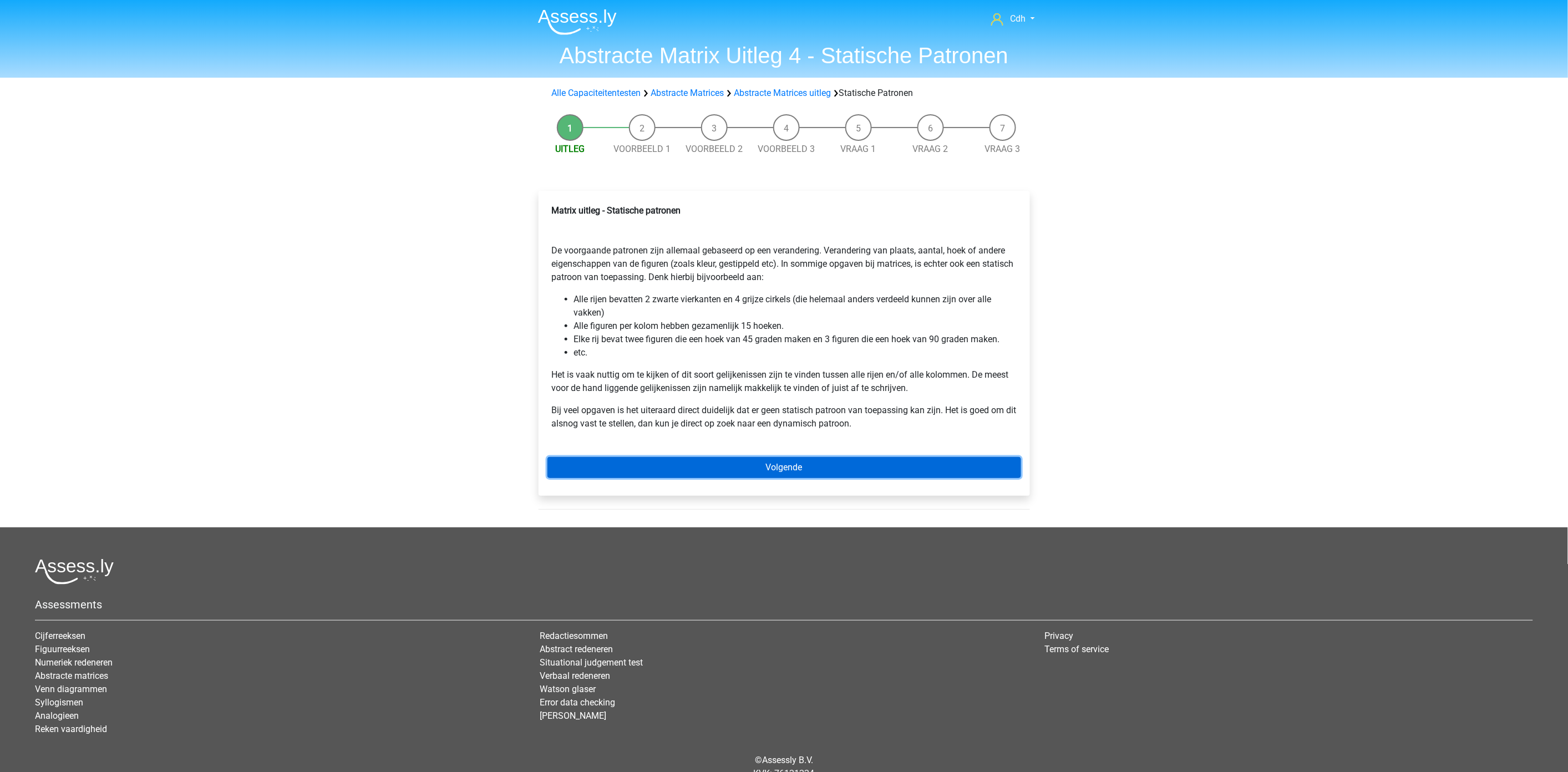
click at [825, 464] on link "Volgende" at bounding box center [784, 467] width 474 height 21
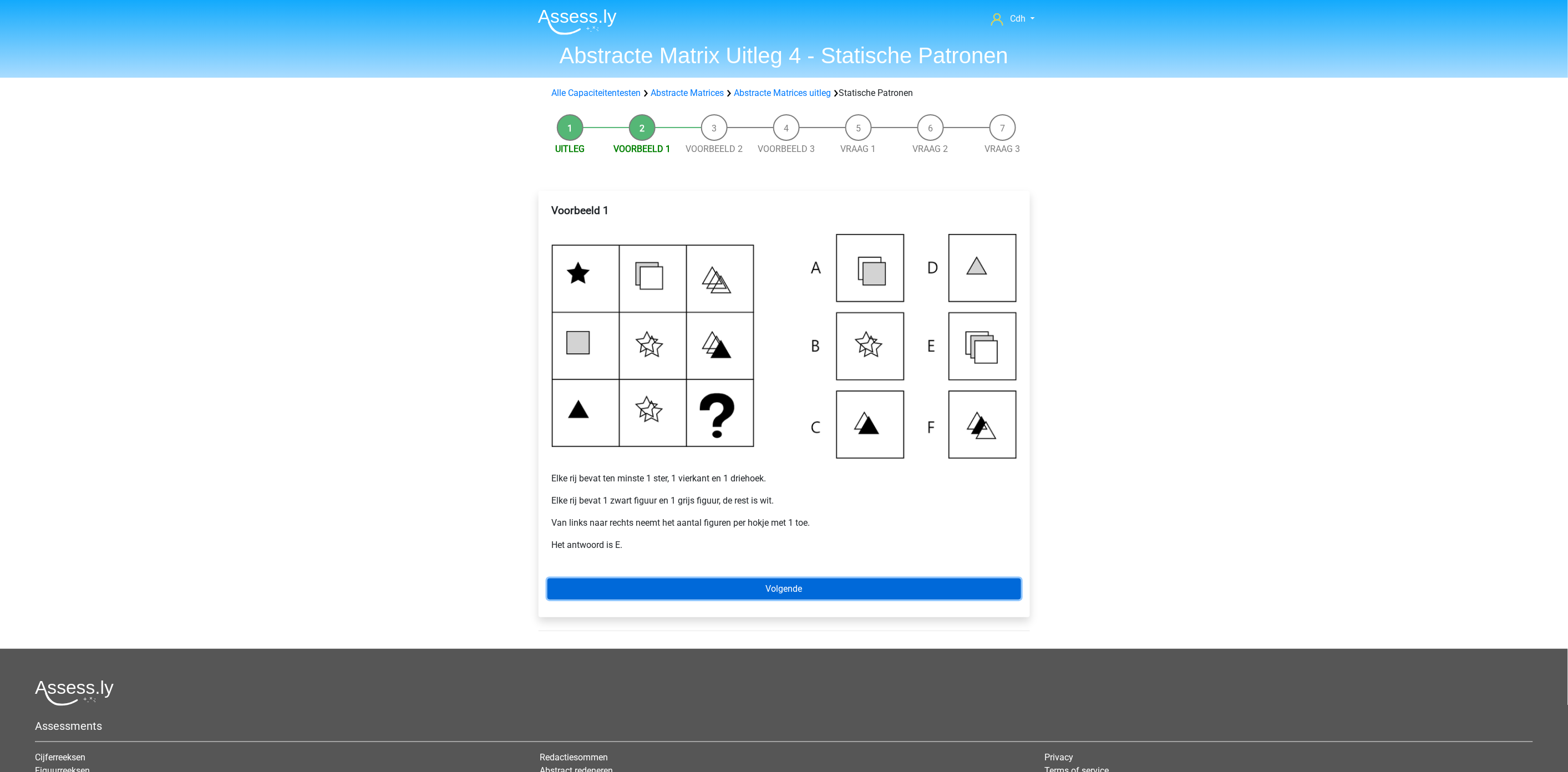
click at [811, 584] on link "Volgende" at bounding box center [784, 588] width 474 height 21
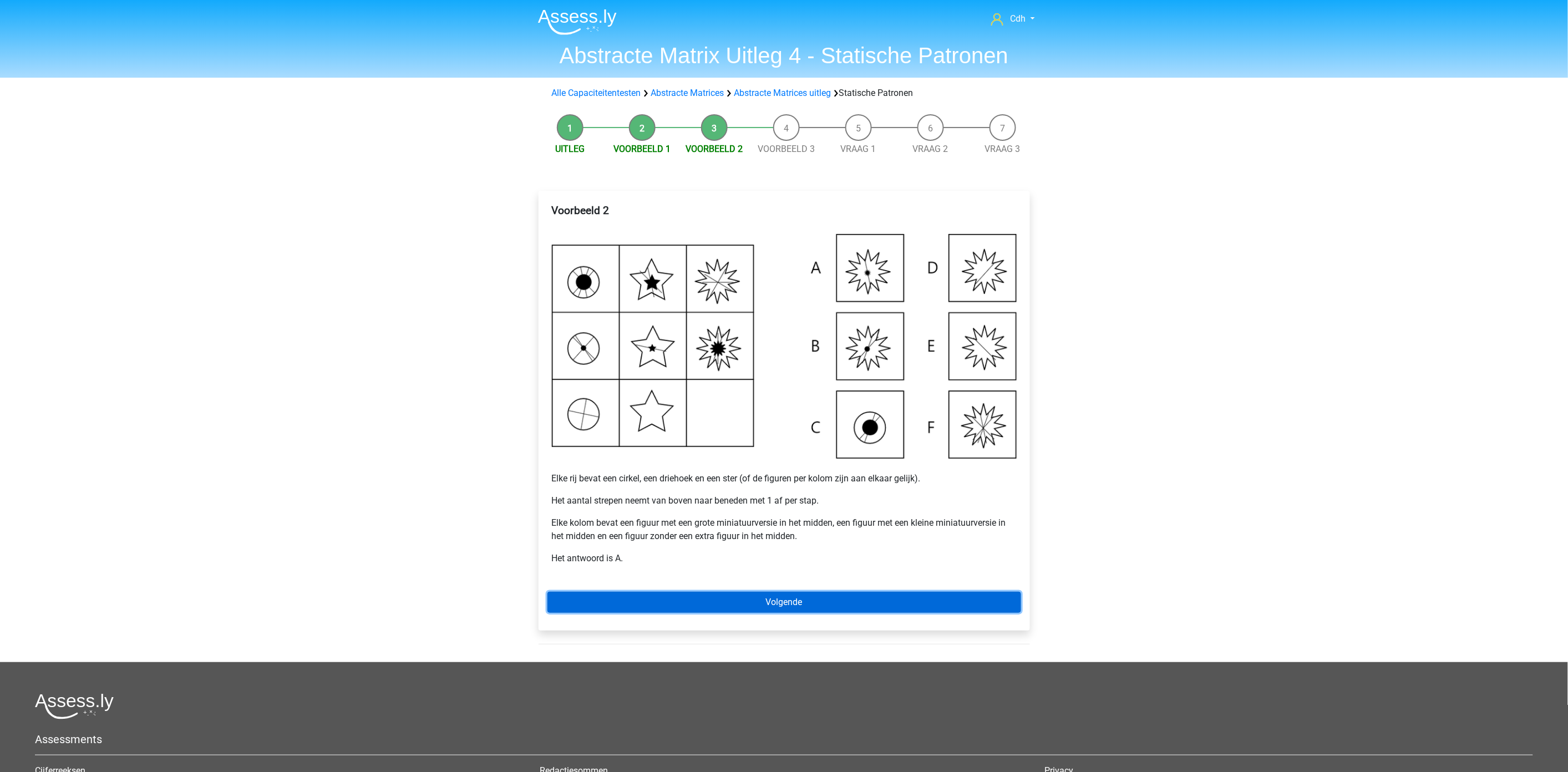
click at [775, 606] on link "Volgende" at bounding box center [784, 602] width 474 height 21
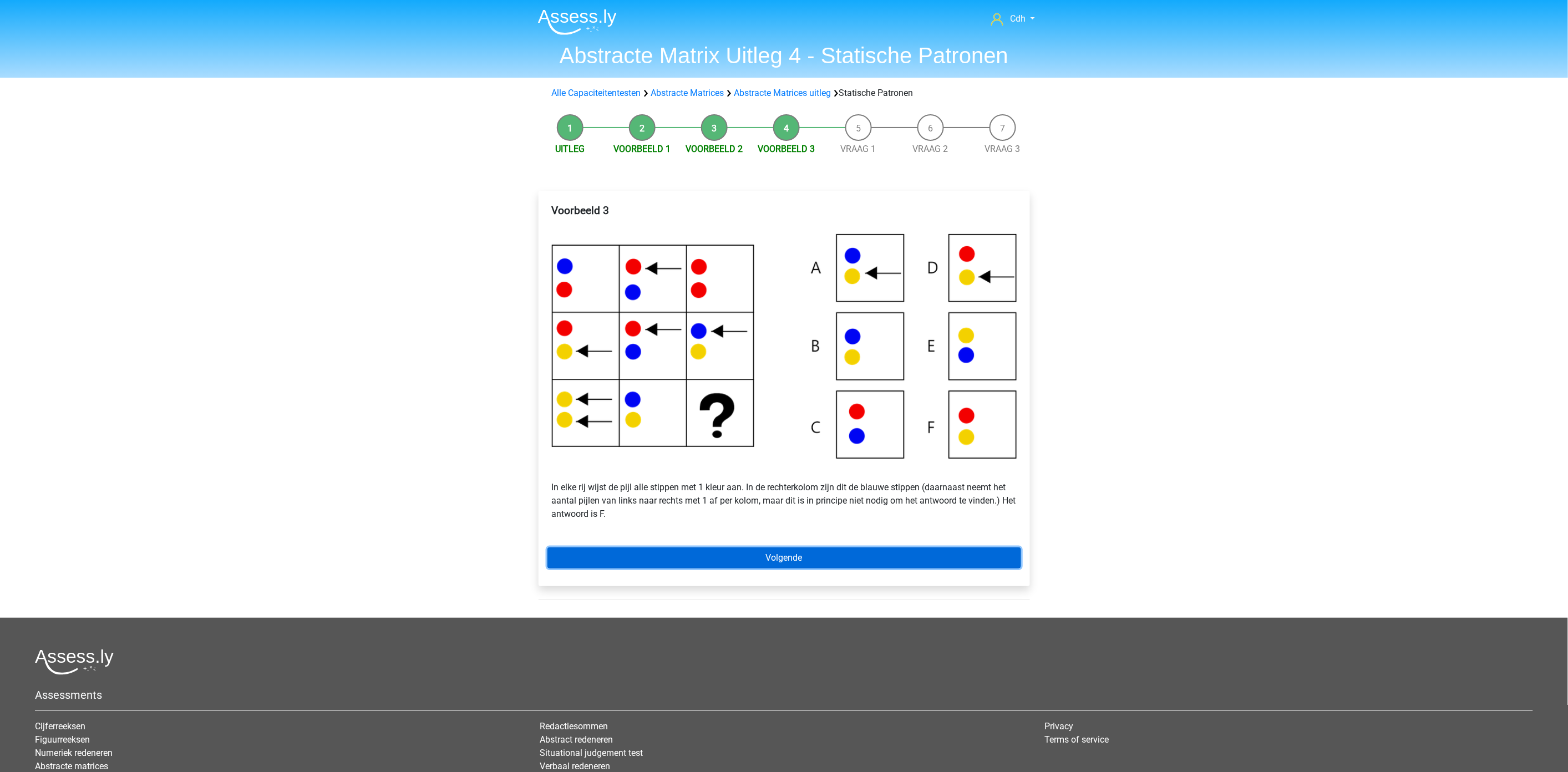
click at [791, 557] on link "Volgende" at bounding box center [784, 557] width 474 height 21
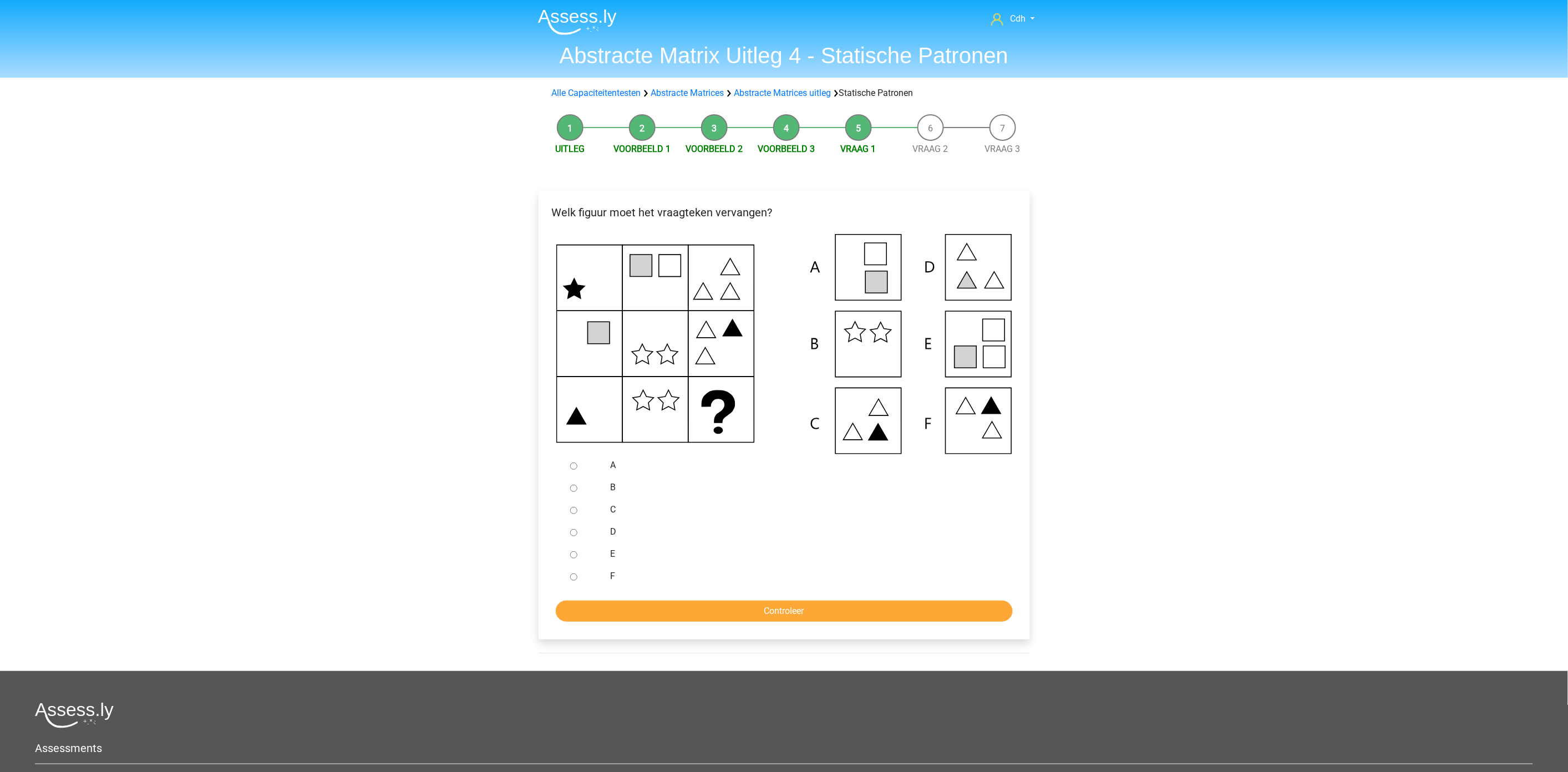
click at [577, 553] on div at bounding box center [584, 554] width 36 height 22
click at [574, 557] on input "E" at bounding box center [574, 554] width 7 height 7
radio input "true"
click at [627, 604] on input "Controleer" at bounding box center [784, 611] width 457 height 21
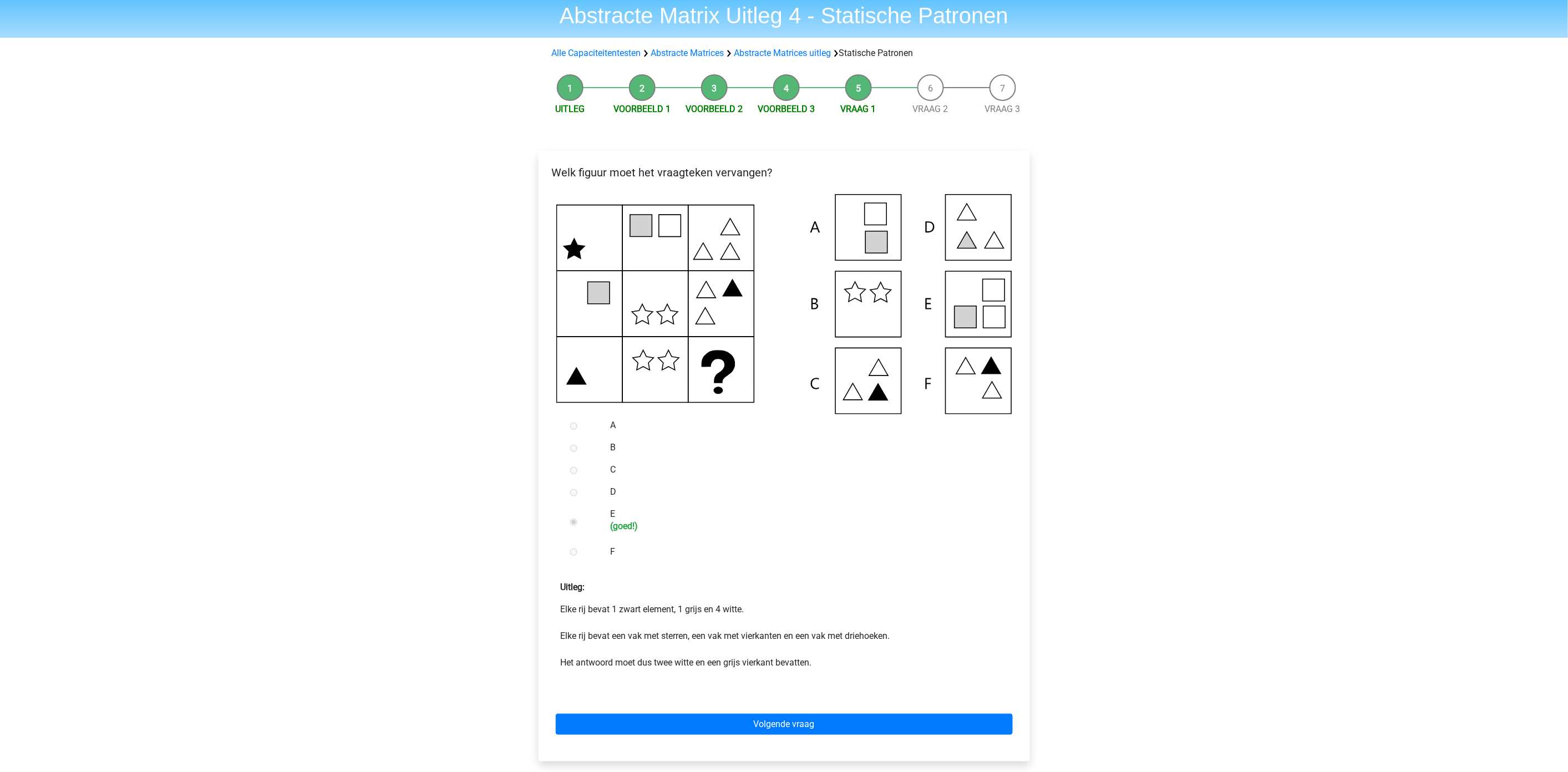
scroll to position [62, 0]
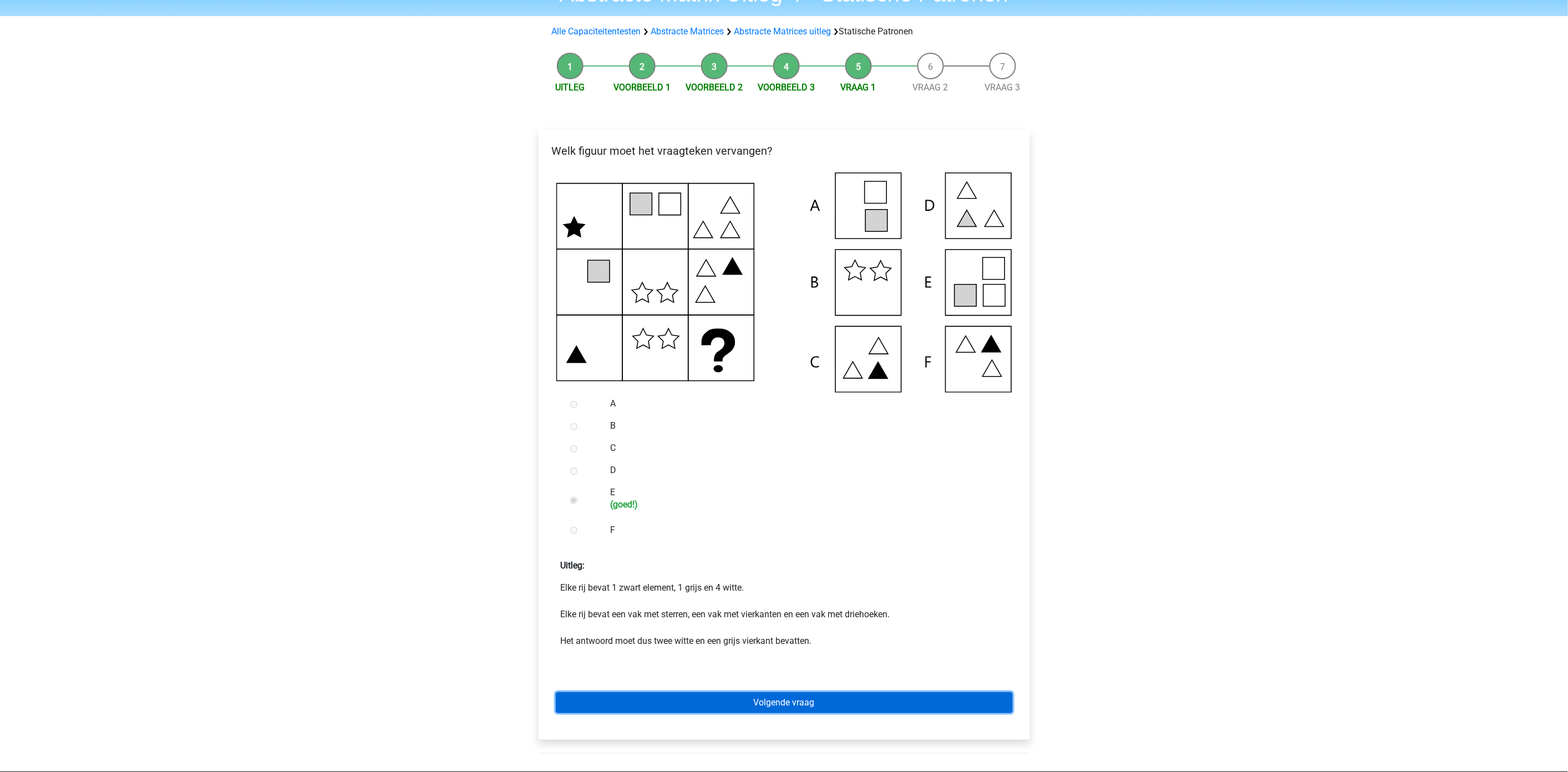
click at [812, 703] on link "Volgende vraag" at bounding box center [784, 703] width 457 height 21
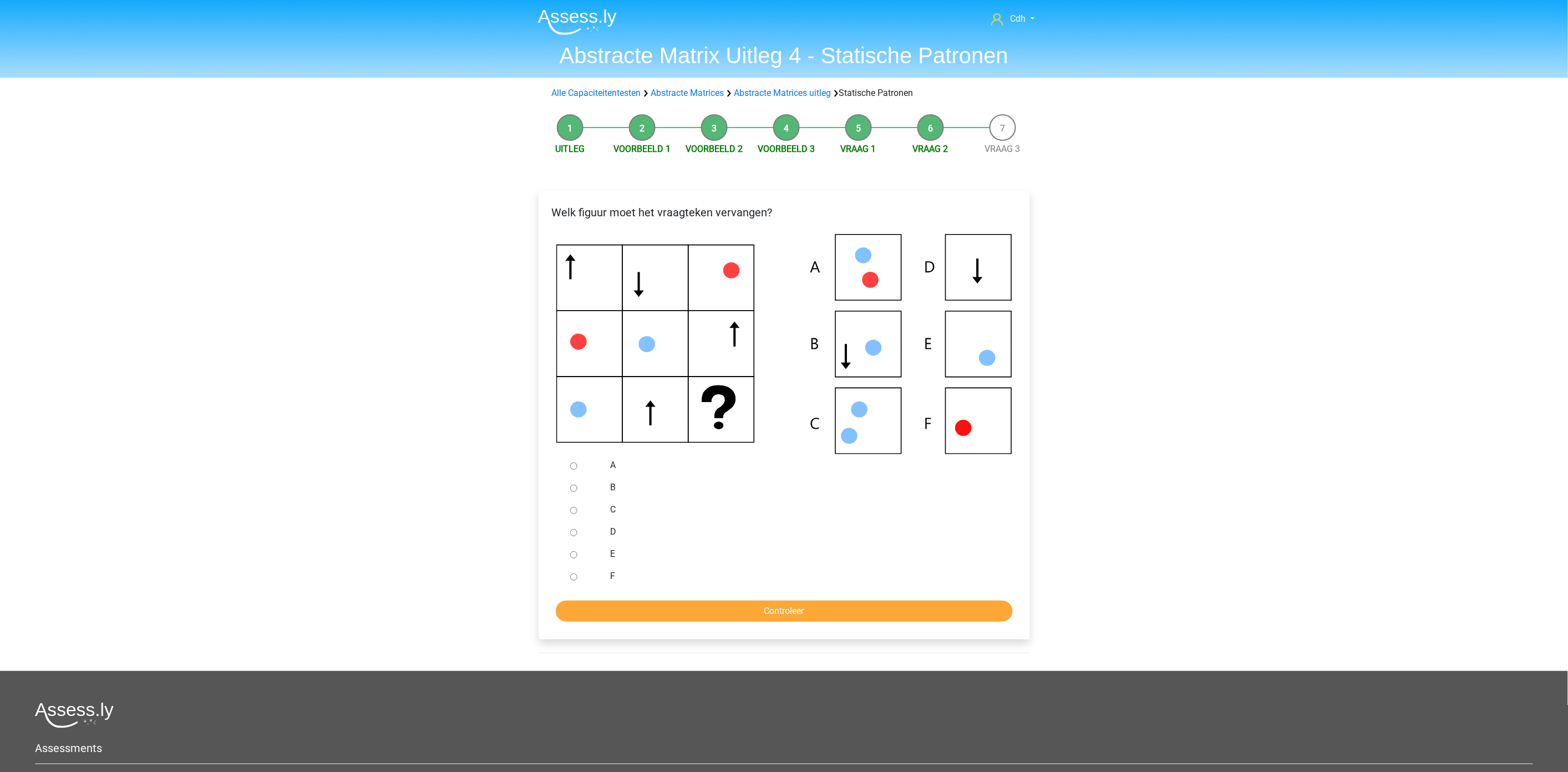
click at [576, 531] on input "D" at bounding box center [574, 532] width 7 height 7
radio input "true"
click at [645, 615] on input "Controleer" at bounding box center [784, 611] width 457 height 21
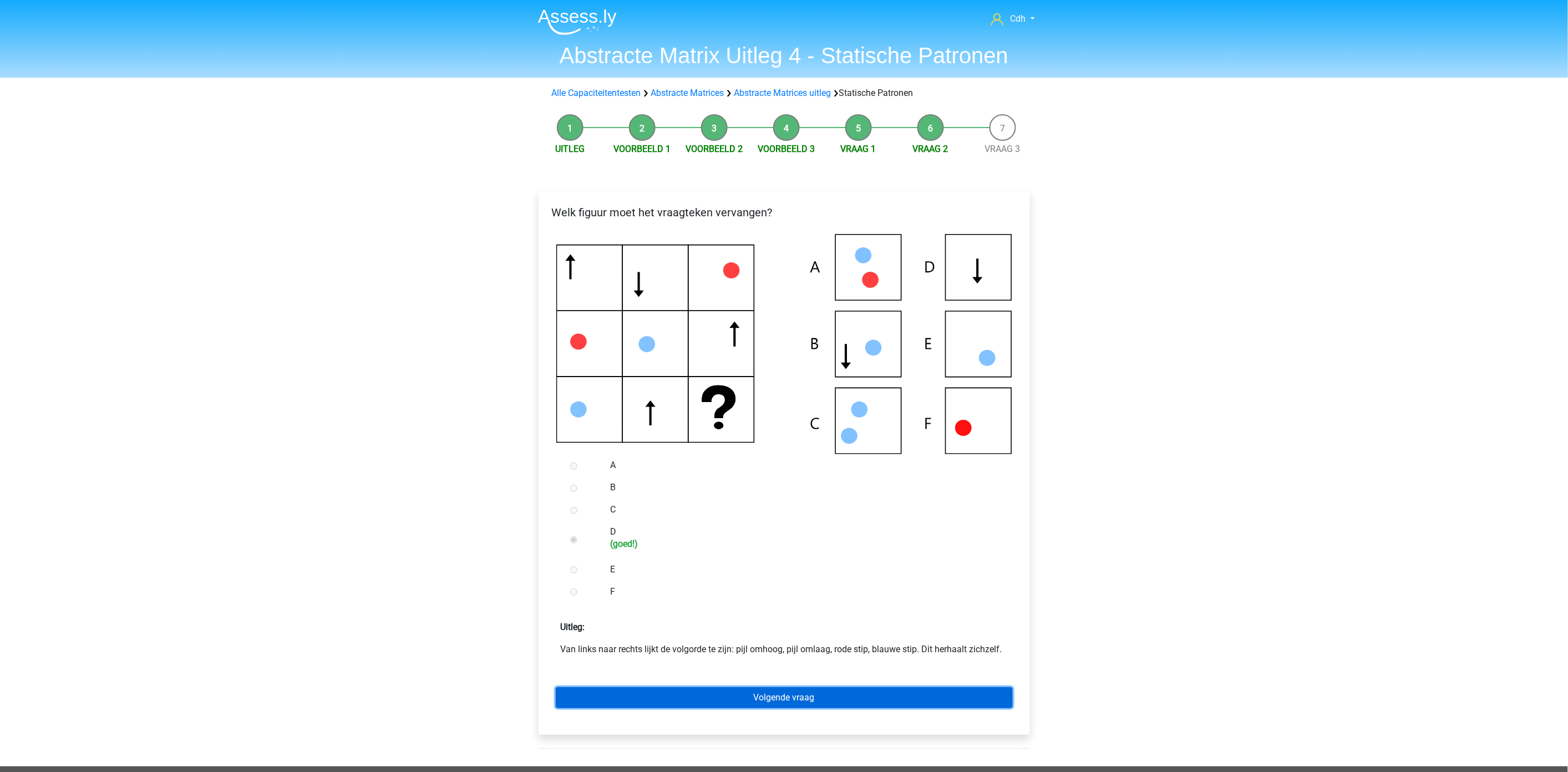
click at [777, 692] on link "Volgende vraag" at bounding box center [784, 697] width 457 height 21
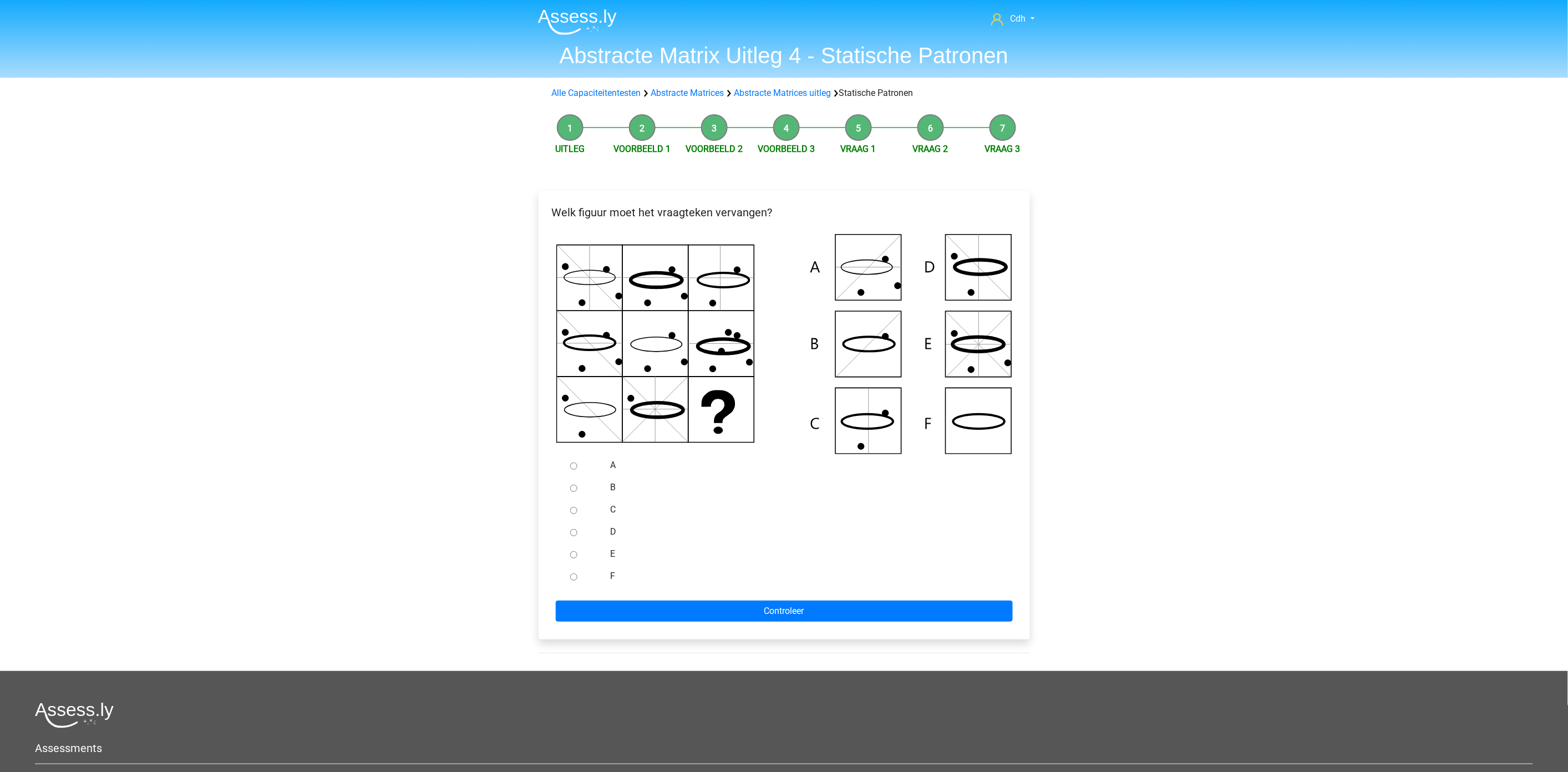
click at [577, 574] on input "F" at bounding box center [574, 577] width 7 height 7
radio input "true"
click at [594, 601] on input "Controleer" at bounding box center [784, 611] width 457 height 21
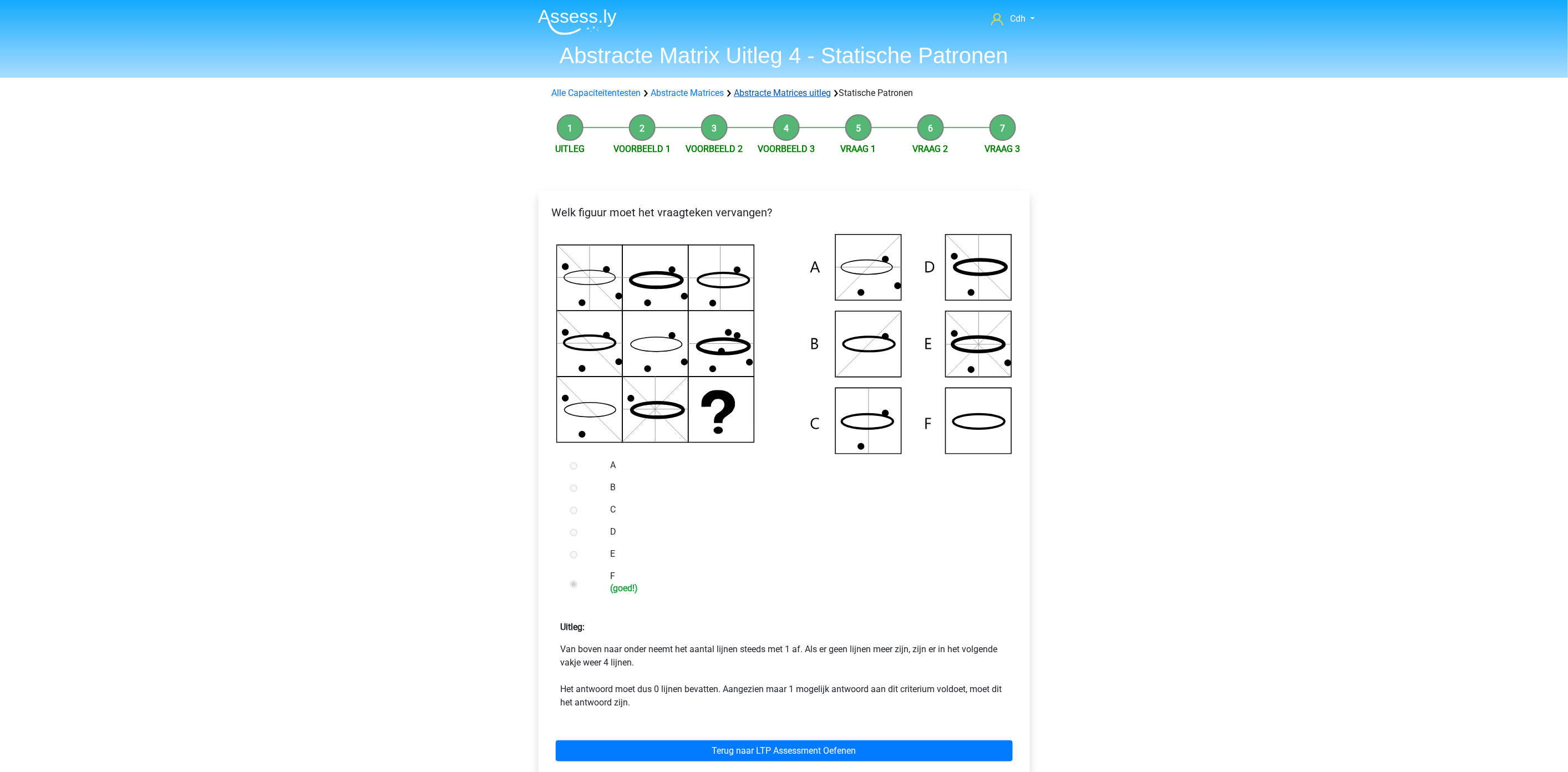
click at [757, 93] on link "Abstracte Matrices uitleg" at bounding box center [783, 93] width 97 height 11
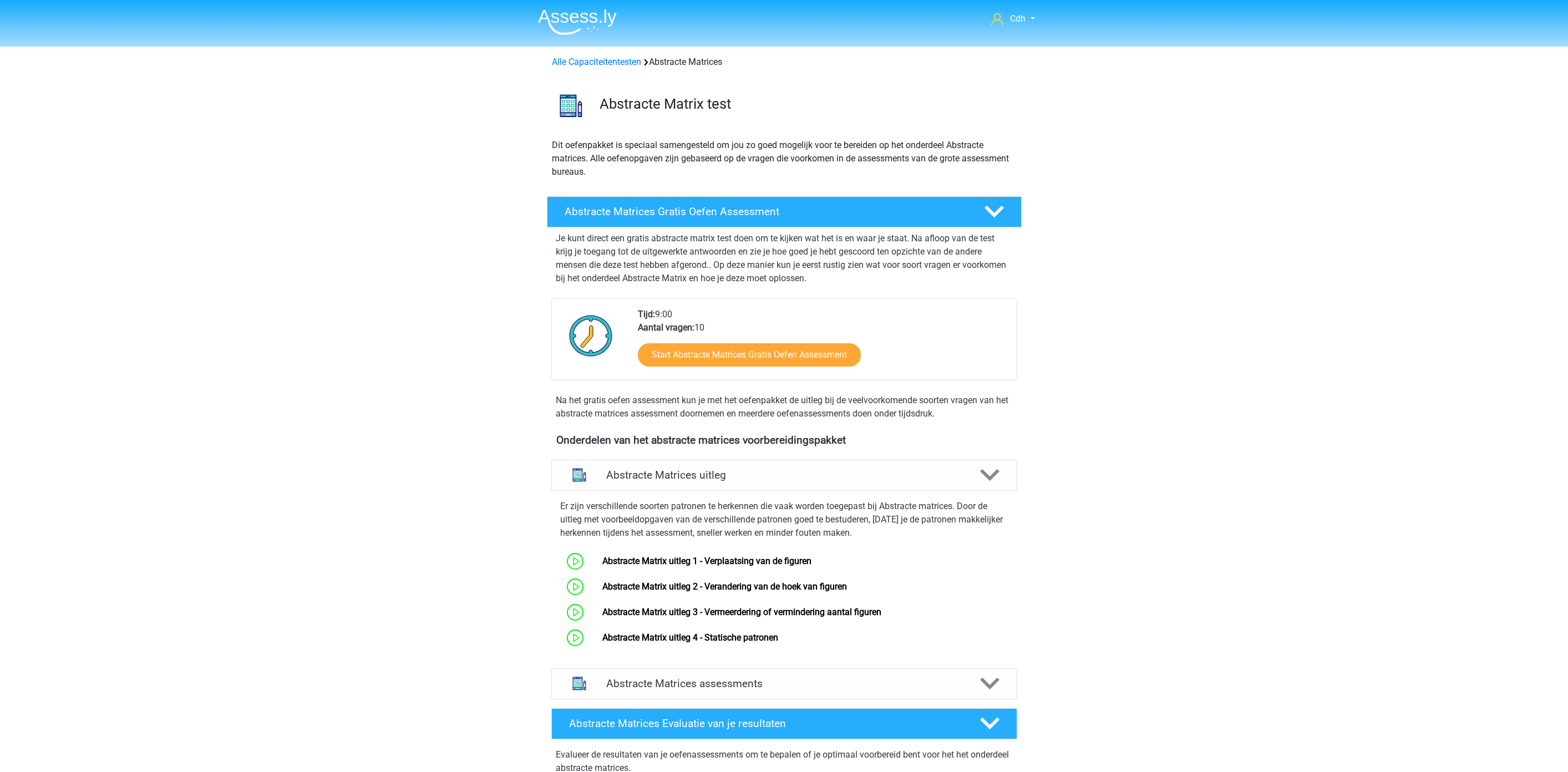
scroll to position [313, 0]
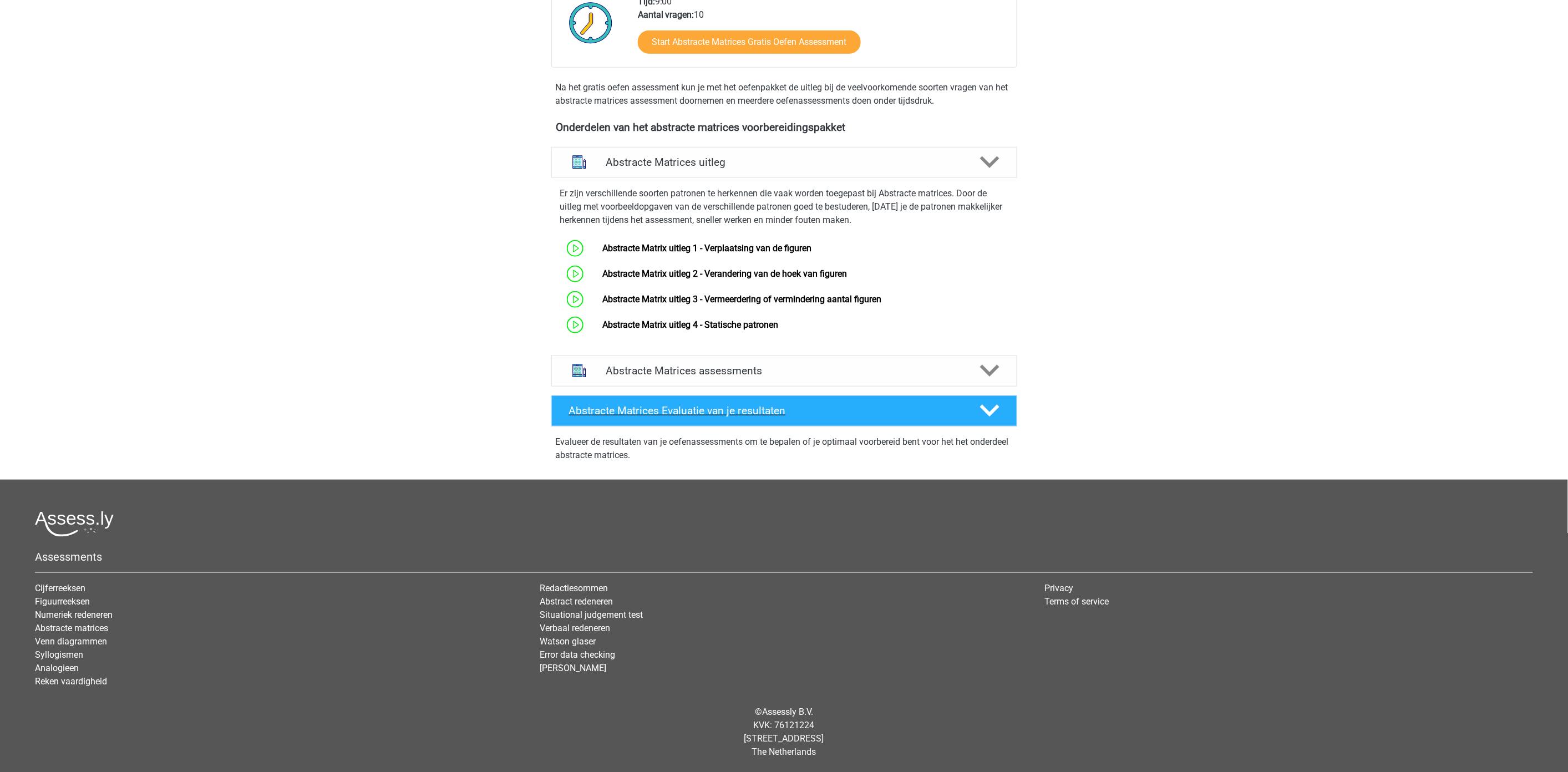
click at [994, 411] on icon at bounding box center [989, 410] width 19 height 19
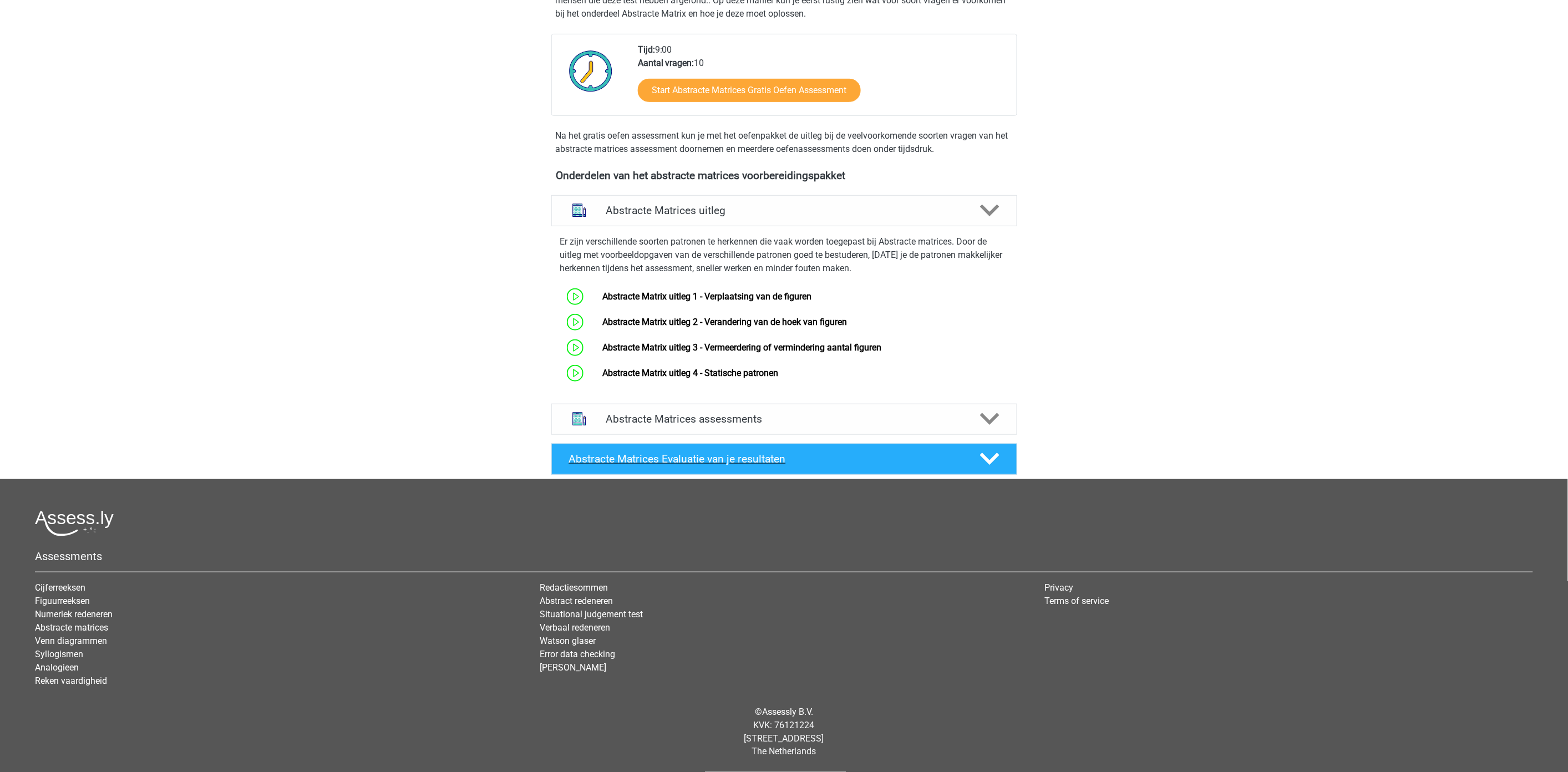
scroll to position [264, 0]
click at [994, 411] on icon at bounding box center [989, 419] width 19 height 19
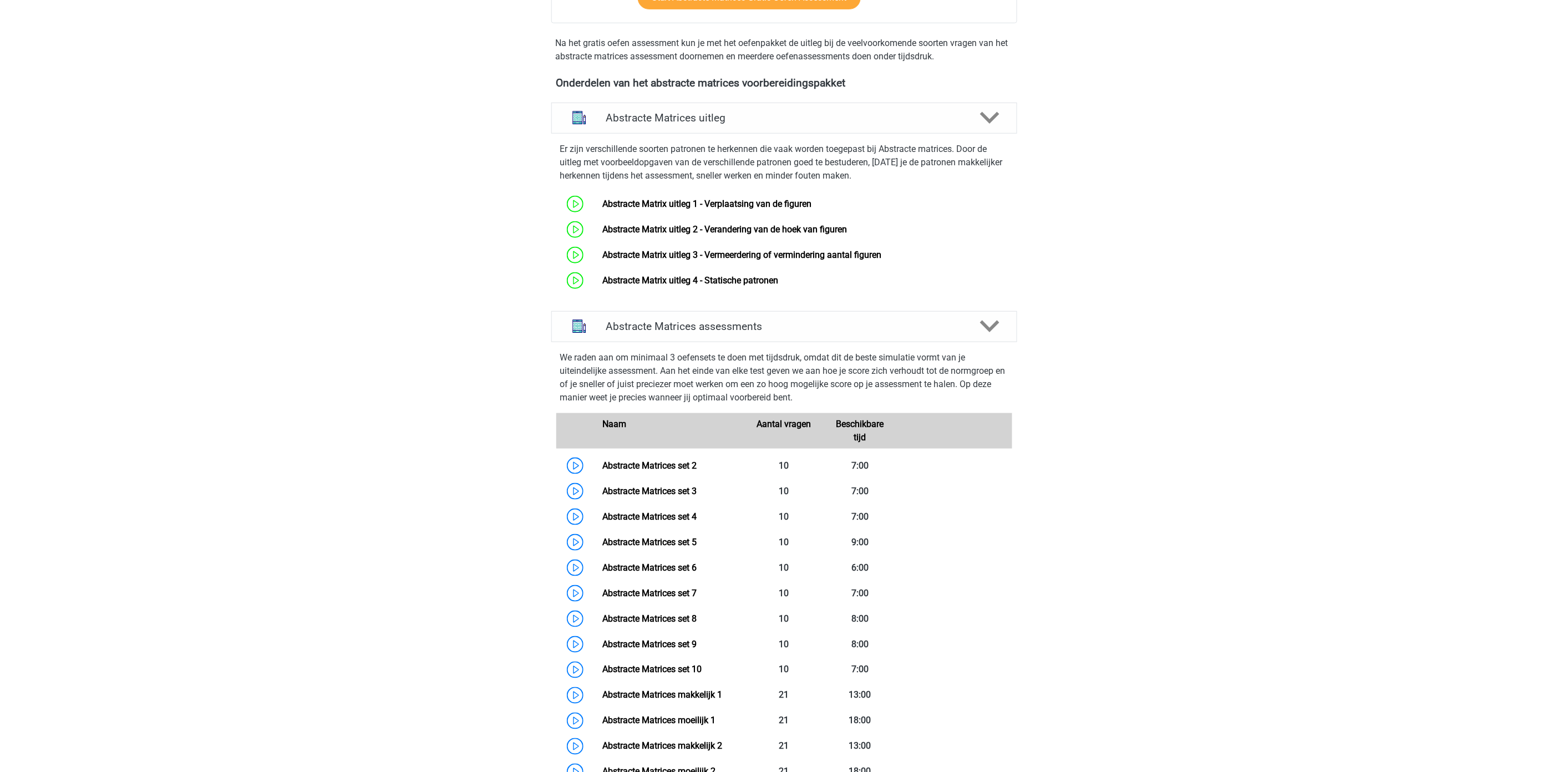
scroll to position [387, 0]
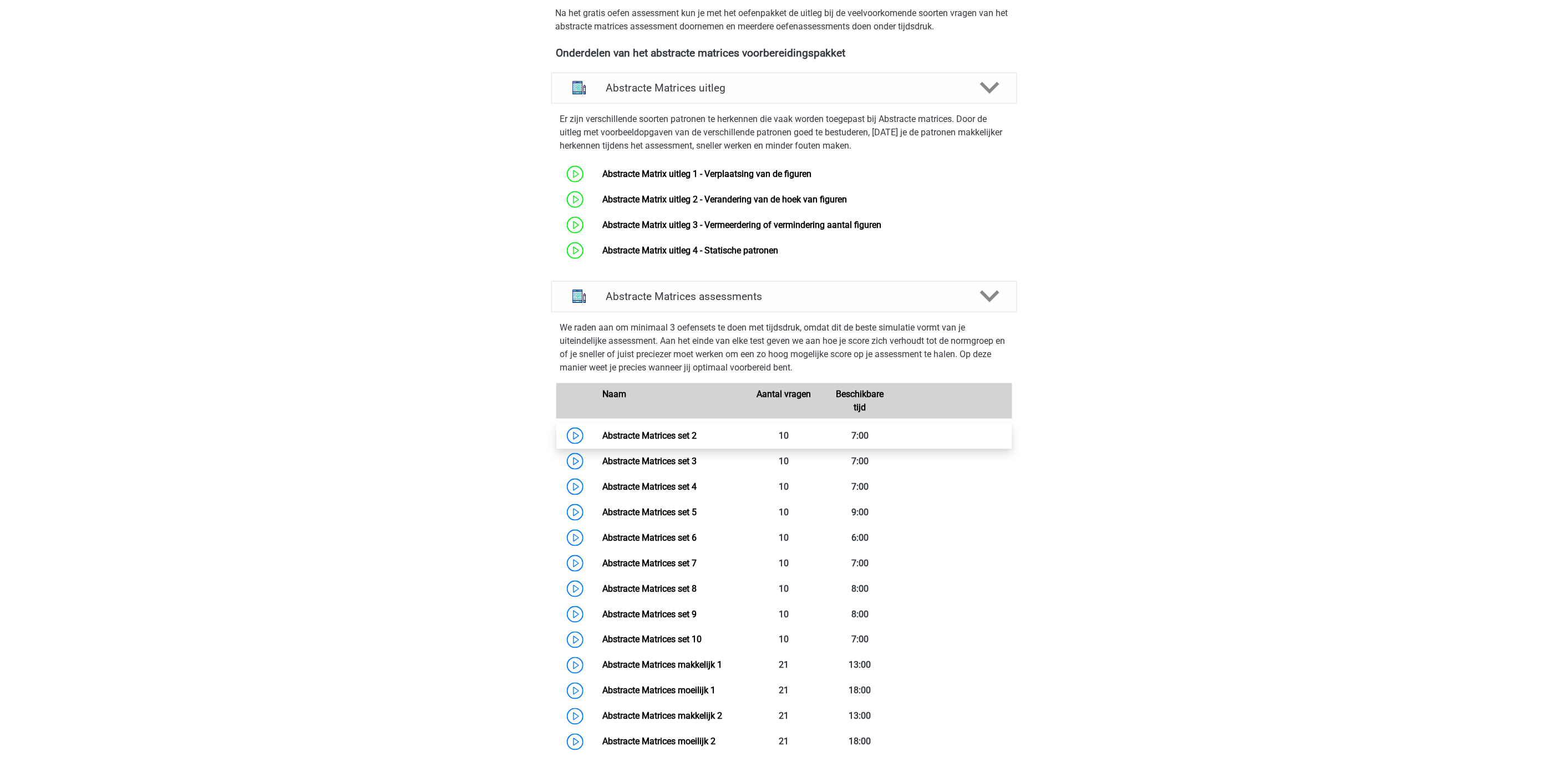
click at [668, 430] on link "Abstracte Matrices set 2" at bounding box center [649, 435] width 94 height 11
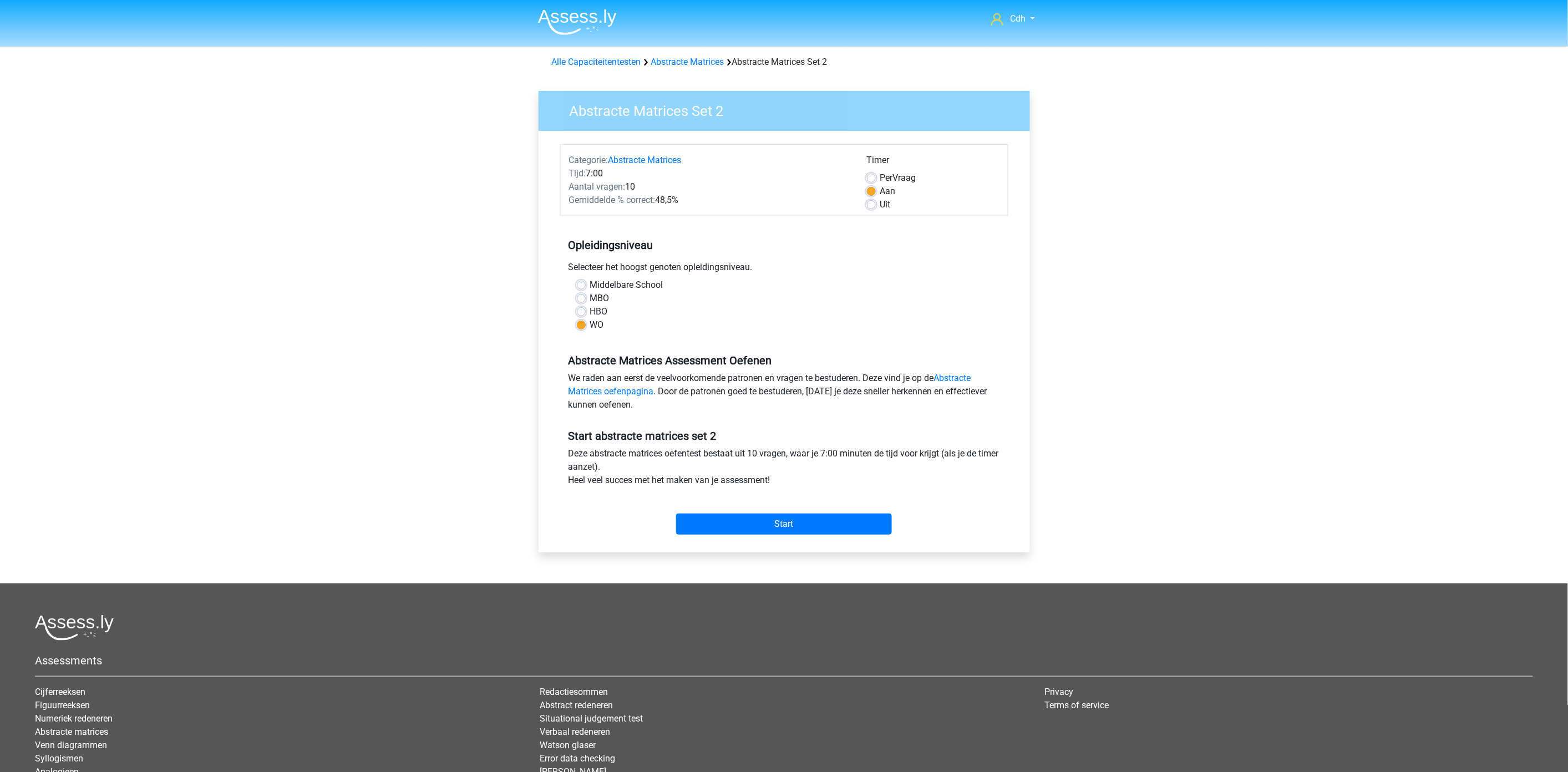
click at [880, 208] on label "Uit" at bounding box center [886, 204] width 11 height 13
click at [872, 208] on input "Uit" at bounding box center [871, 203] width 8 height 11
radio input "true"
click at [811, 519] on input "Start" at bounding box center [784, 523] width 215 height 21
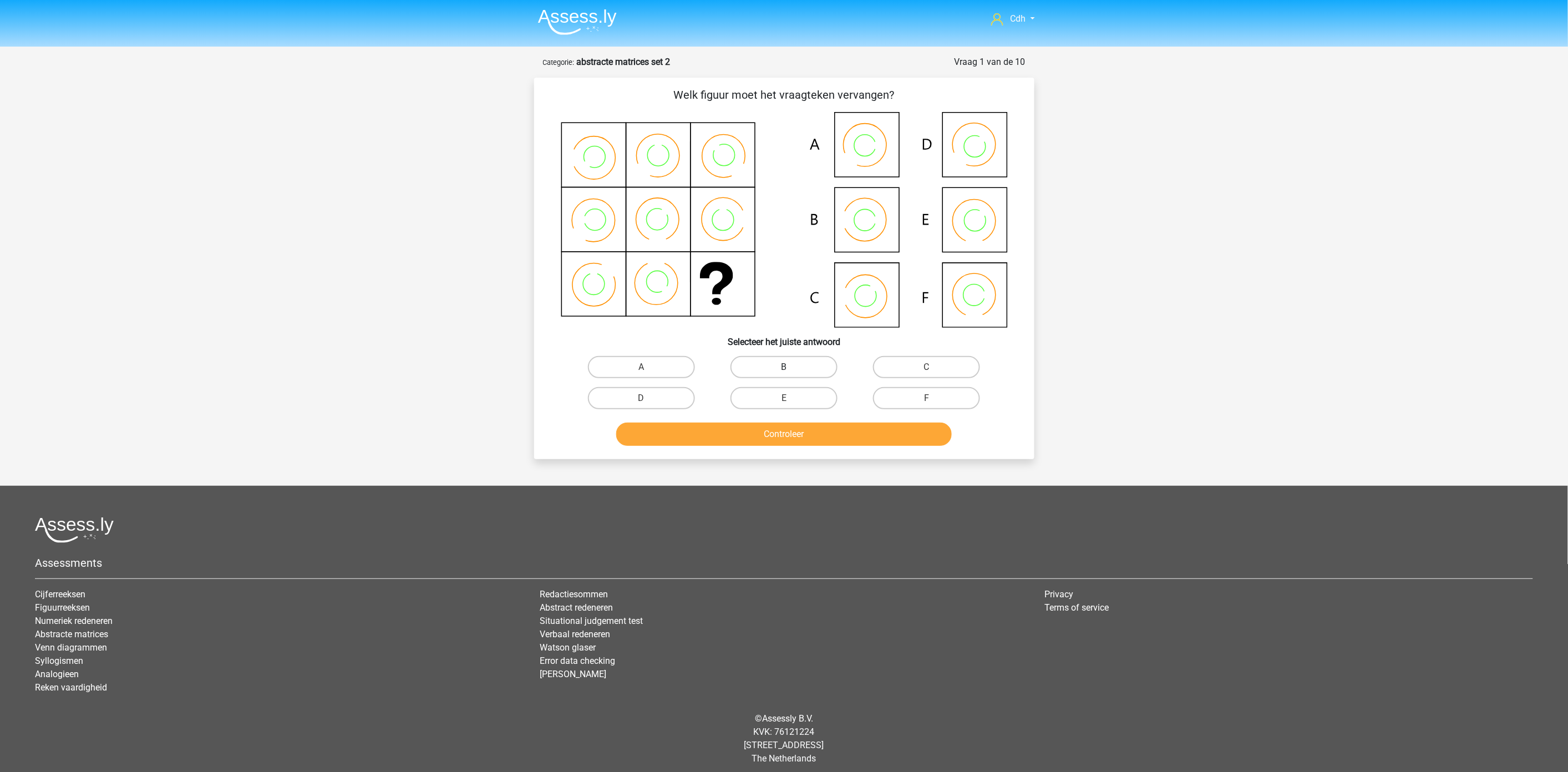
click at [796, 369] on label "B" at bounding box center [784, 367] width 107 height 22
click at [791, 369] on input "B" at bounding box center [787, 371] width 7 height 7
radio input "true"
click at [786, 439] on button "Controleer" at bounding box center [784, 434] width 336 height 23
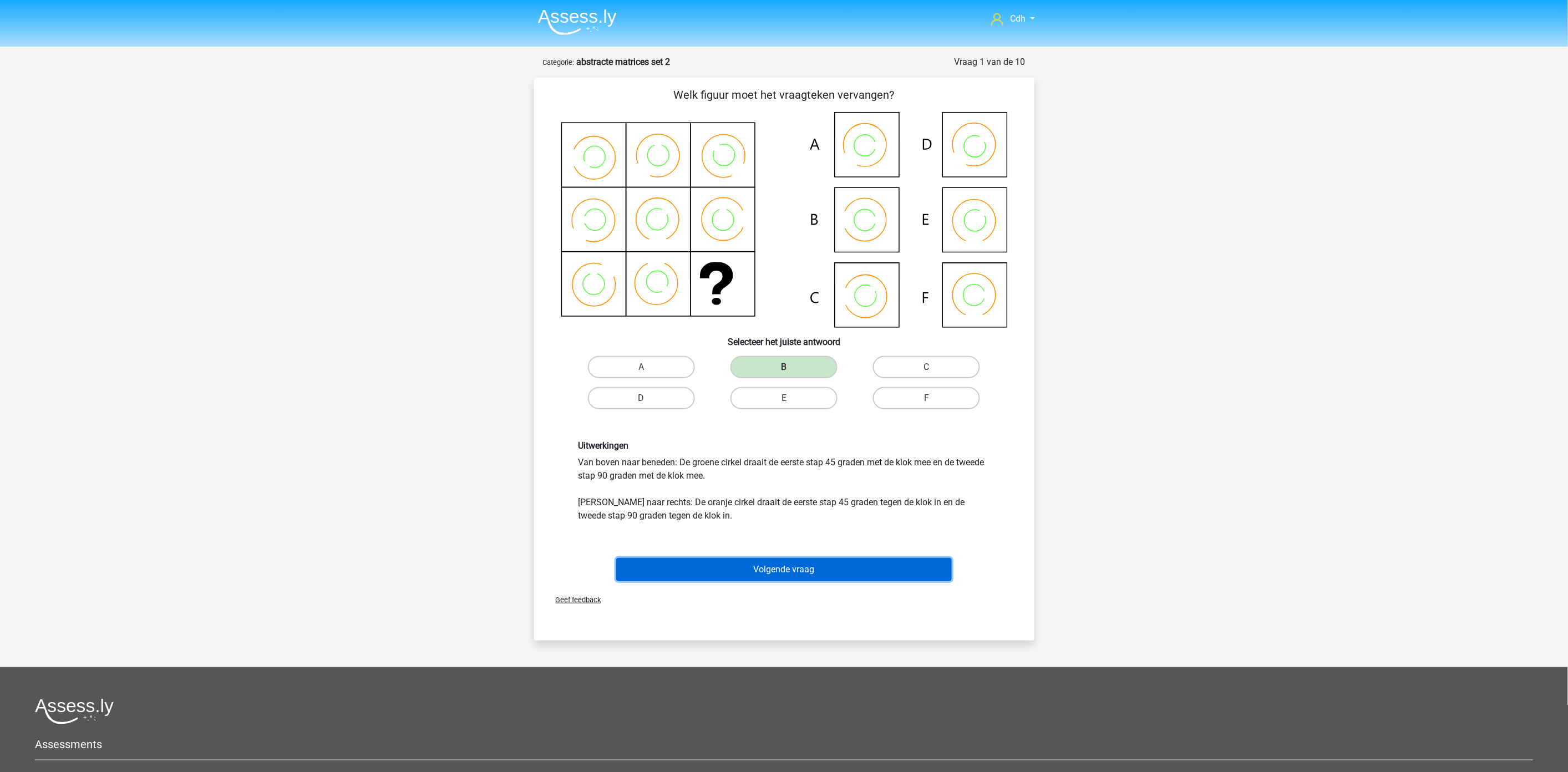
click at [752, 567] on button "Volgende vraag" at bounding box center [784, 570] width 336 height 23
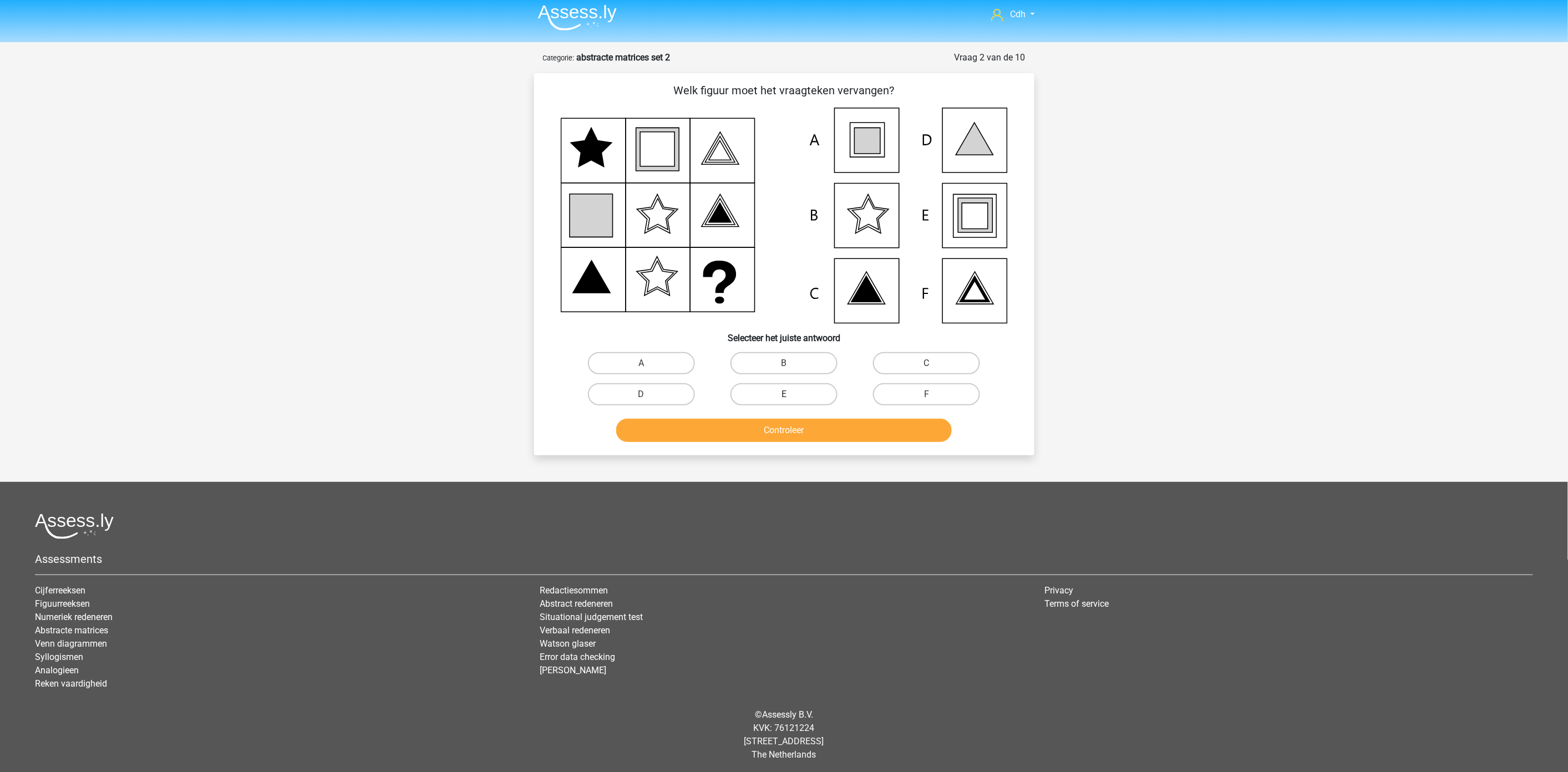
click at [757, 396] on label "E" at bounding box center [784, 394] width 107 height 22
click at [784, 396] on input "E" at bounding box center [787, 398] width 7 height 7
radio input "true"
click at [761, 430] on button "Controleer" at bounding box center [784, 430] width 336 height 23
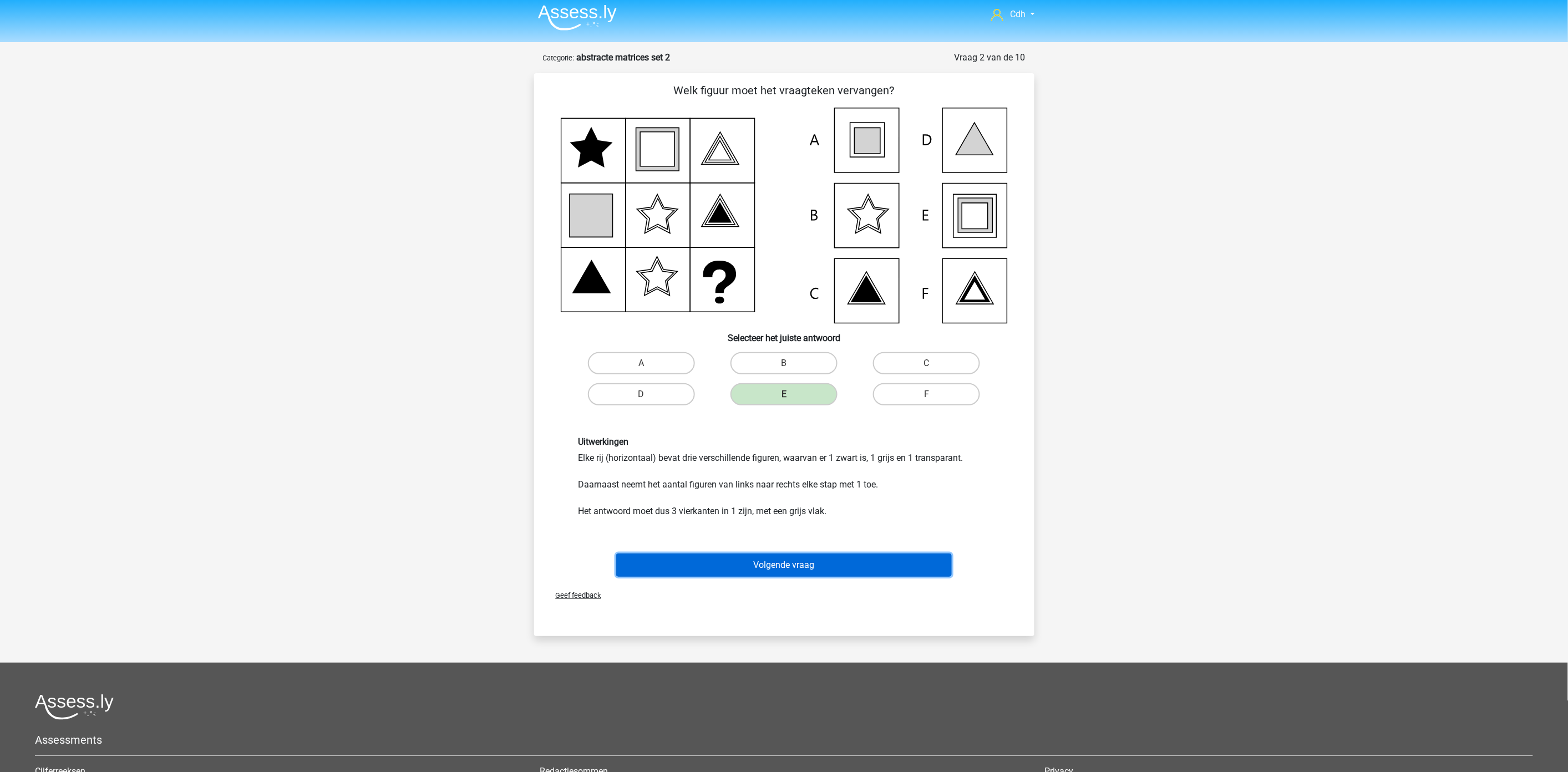
click at [791, 562] on button "Volgende vraag" at bounding box center [784, 565] width 336 height 23
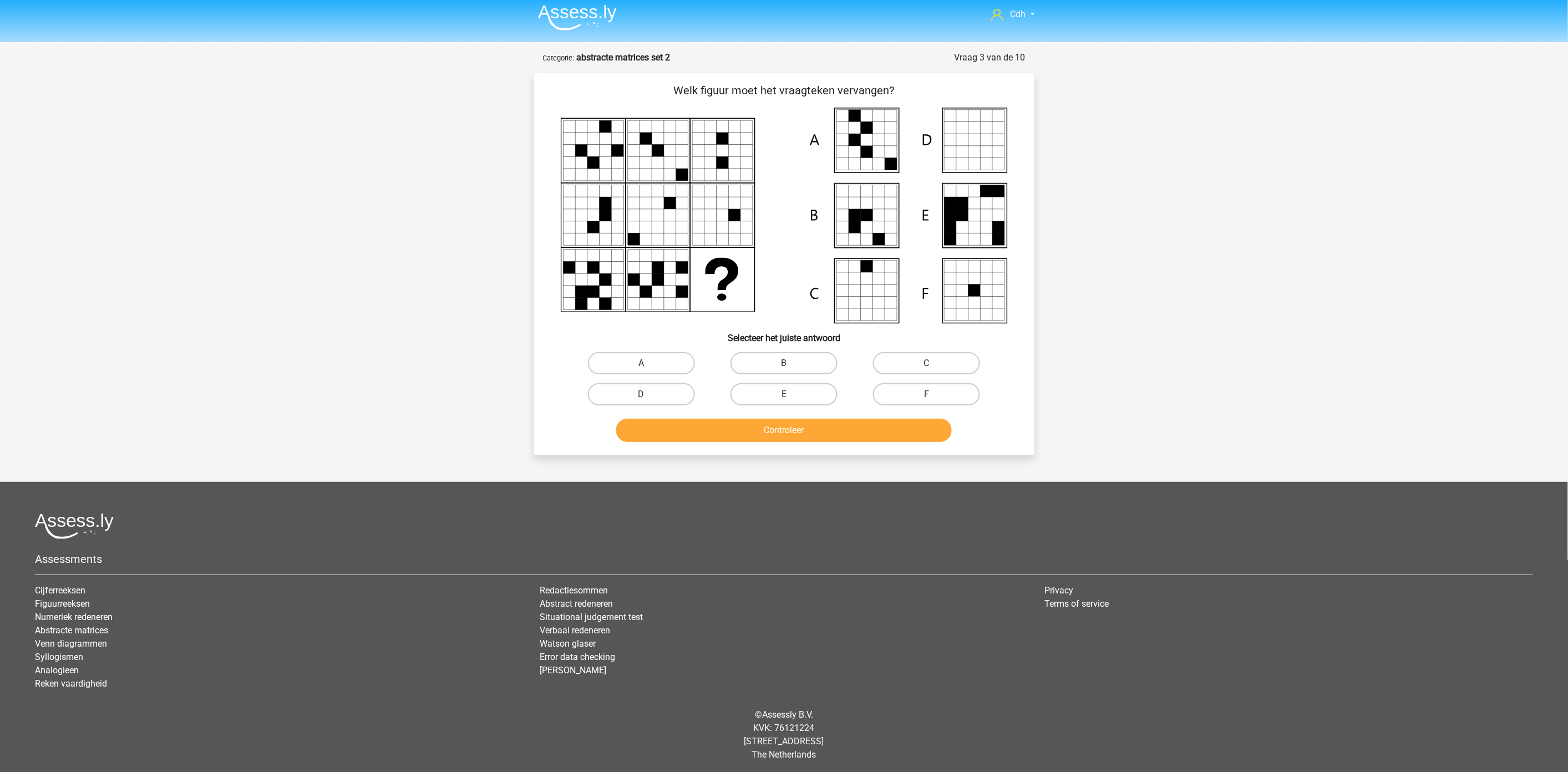
click at [664, 357] on label "A" at bounding box center [642, 363] width 107 height 22
click at [649, 364] on input "A" at bounding box center [644, 367] width 7 height 7
radio input "true"
click at [741, 425] on button "Controleer" at bounding box center [784, 430] width 336 height 23
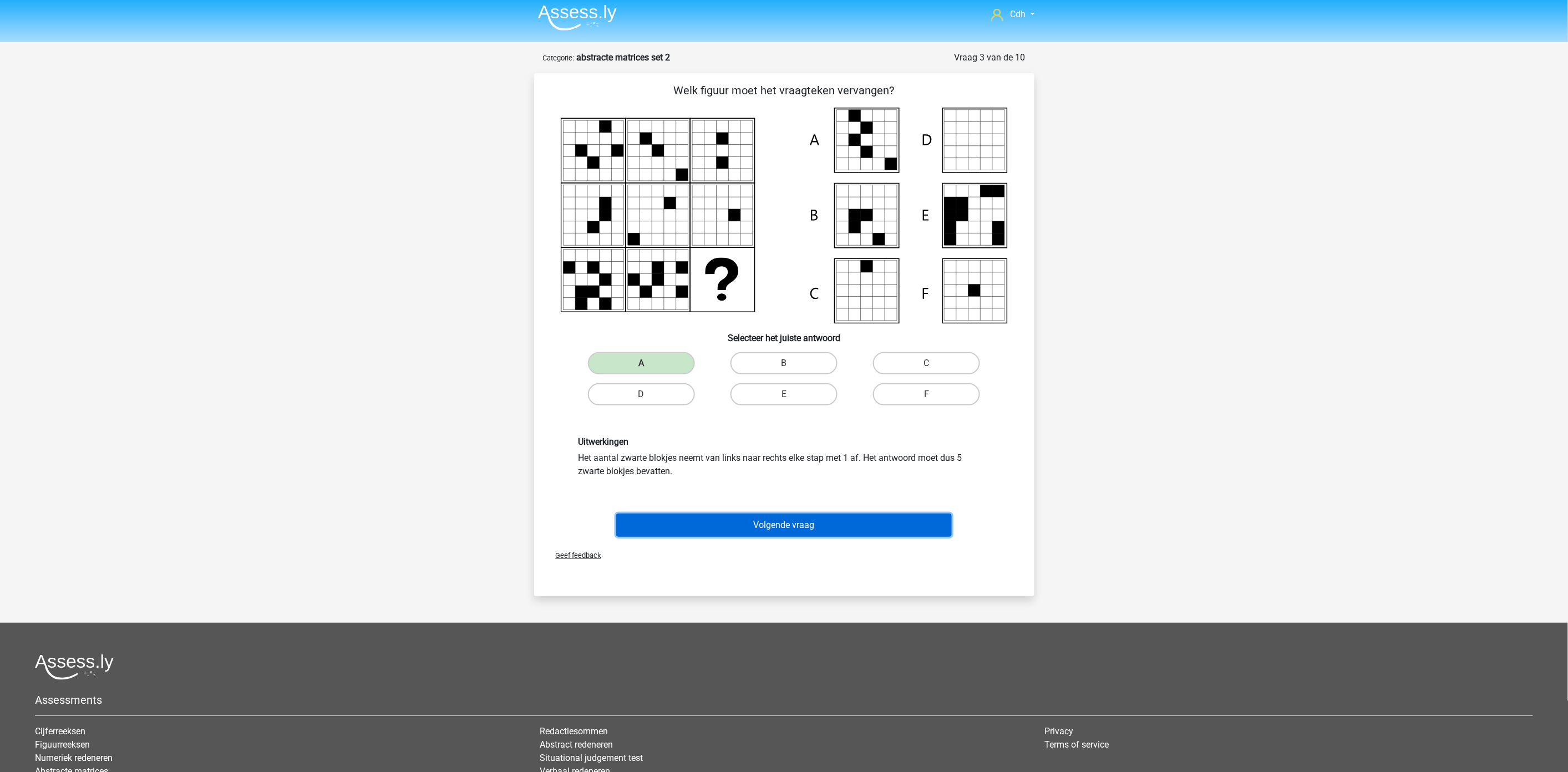
click at [752, 521] on button "Volgende vraag" at bounding box center [784, 525] width 336 height 23
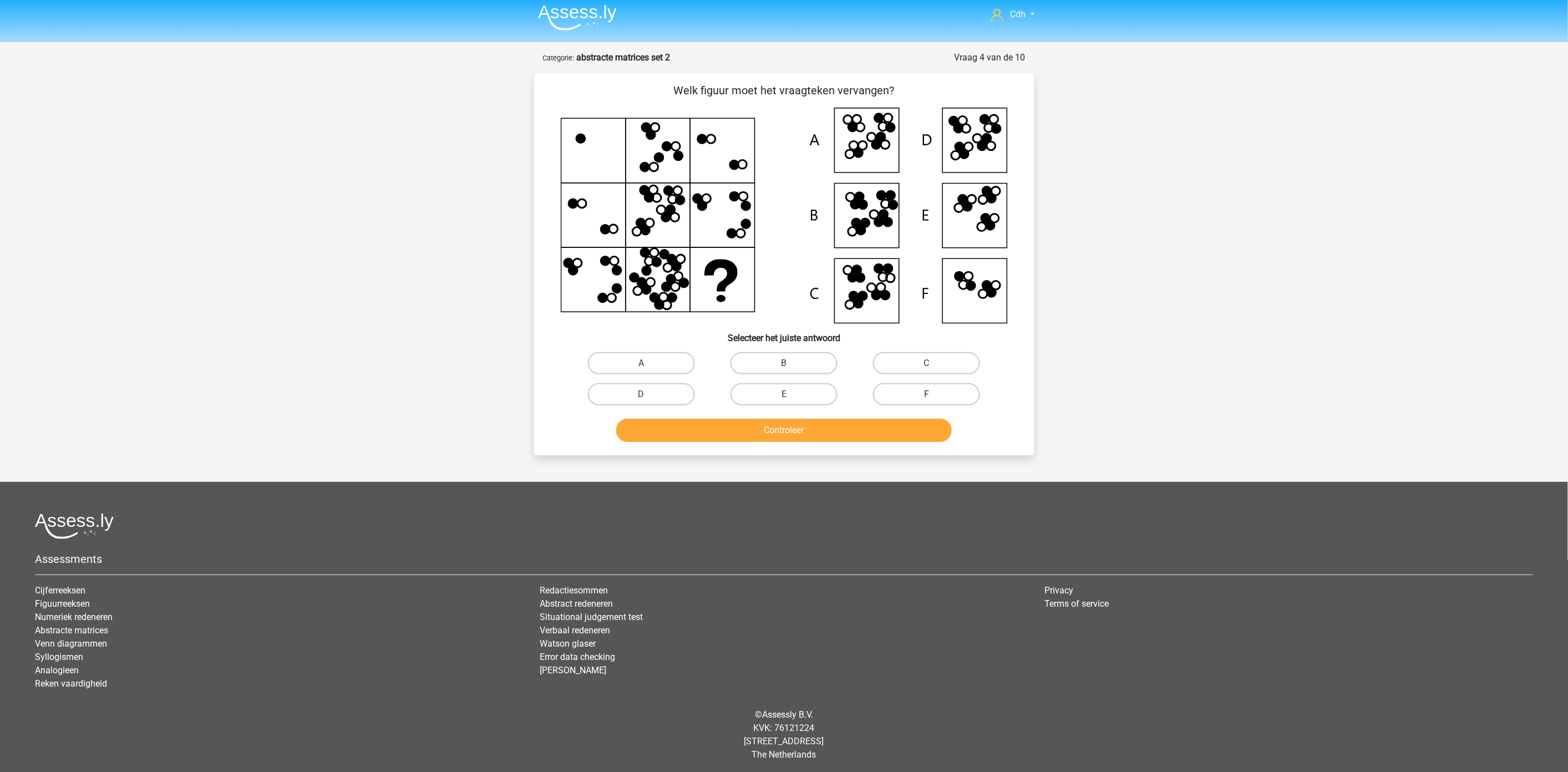
click at [928, 388] on label "F" at bounding box center [926, 394] width 107 height 22
click at [928, 394] on input "F" at bounding box center [930, 398] width 7 height 7
radio input "true"
click at [901, 425] on button "Controleer" at bounding box center [784, 430] width 336 height 23
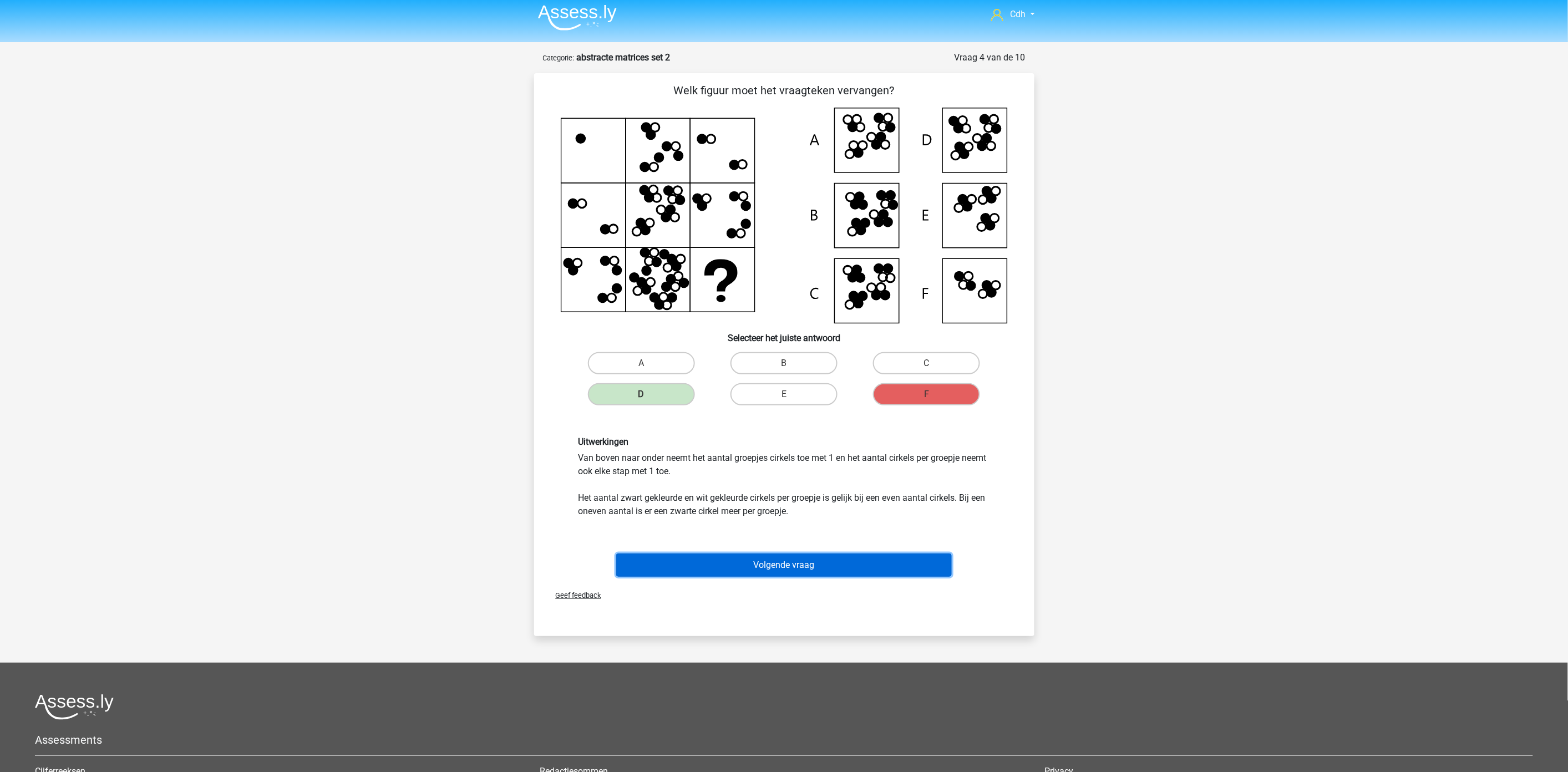
click at [790, 557] on button "Volgende vraag" at bounding box center [784, 565] width 336 height 23
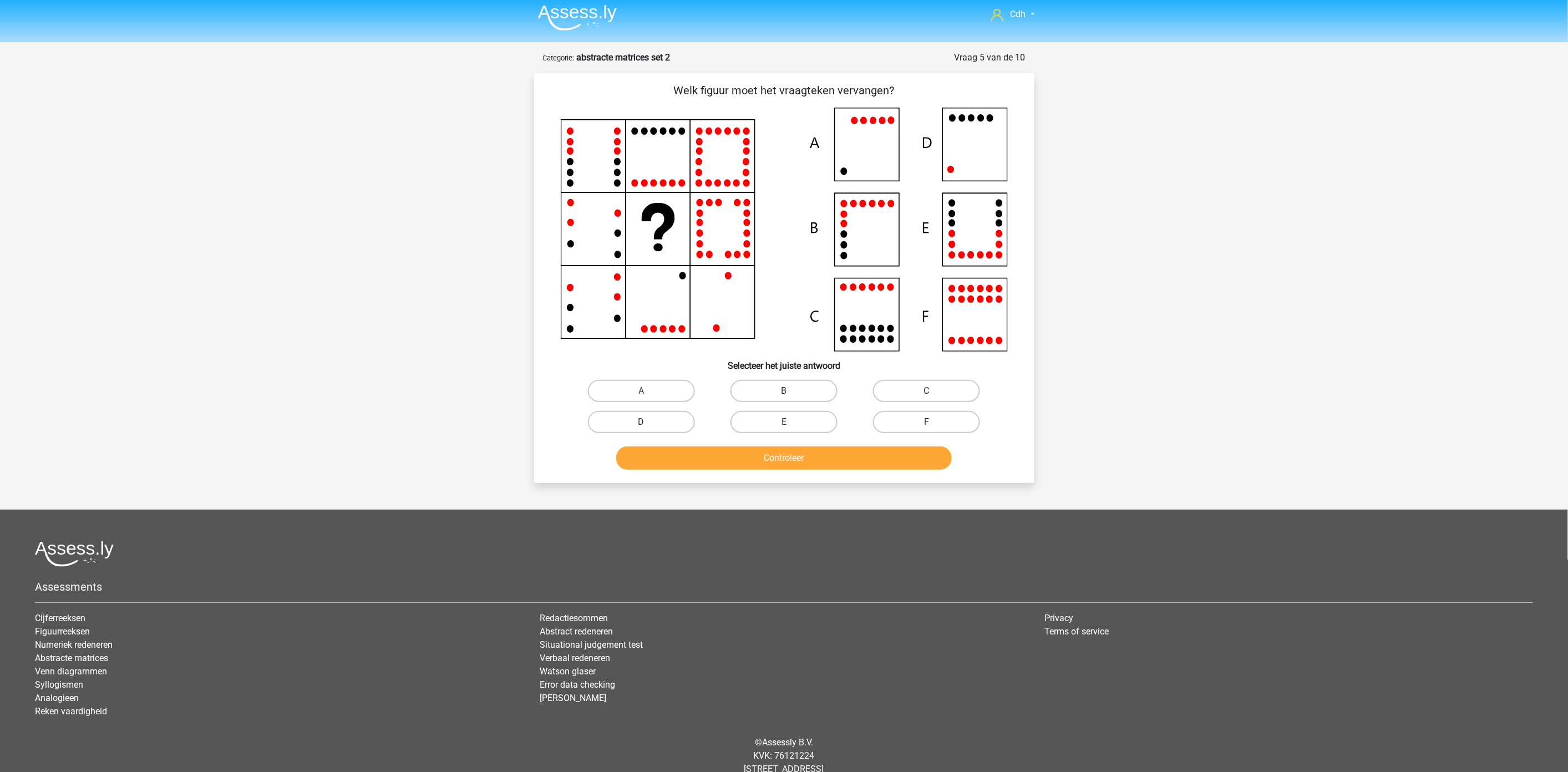
scroll to position [33, 0]
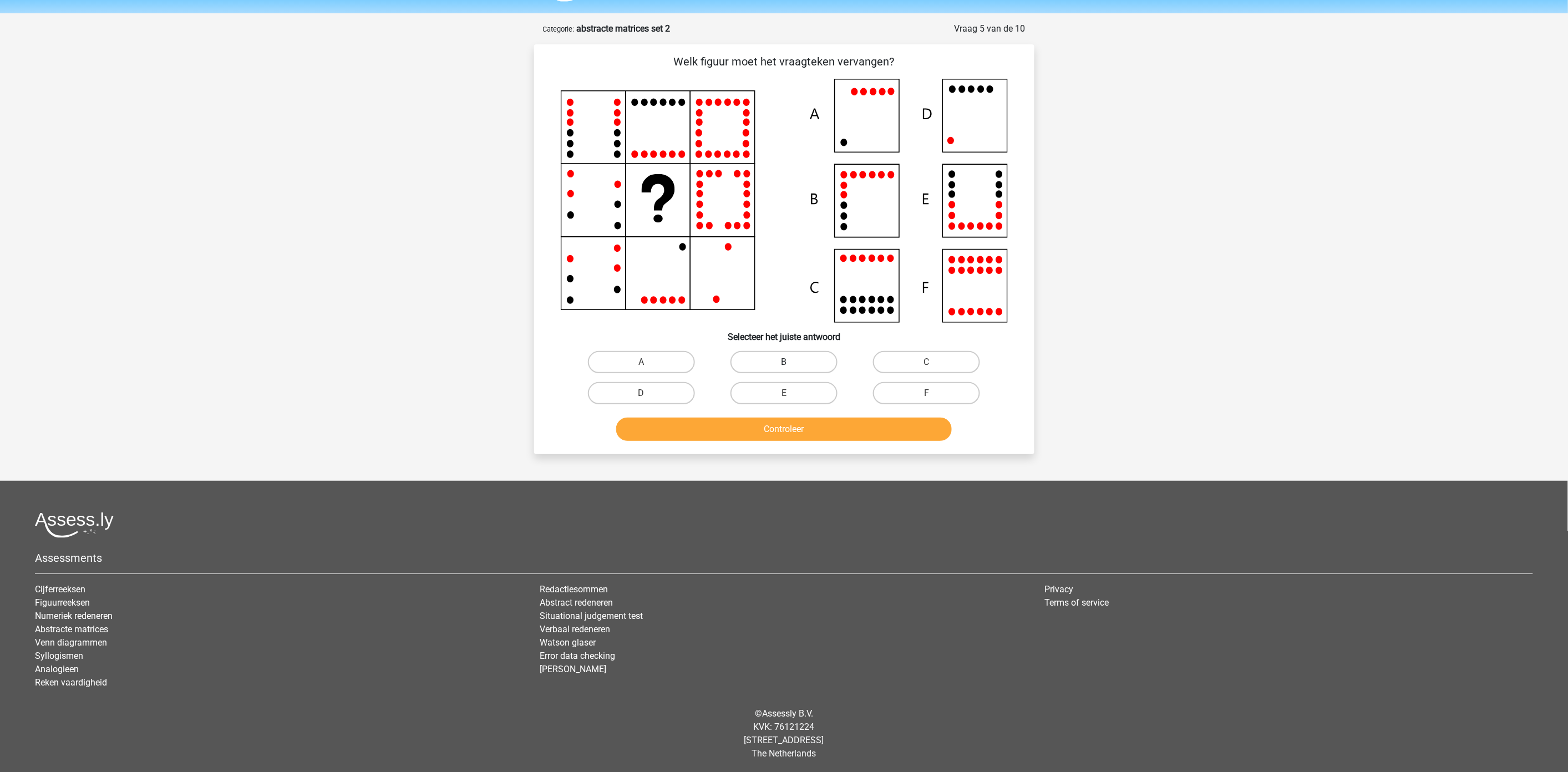
click at [818, 353] on label "B" at bounding box center [784, 362] width 107 height 22
click at [791, 362] on input "B" at bounding box center [787, 365] width 7 height 7
radio input "true"
click at [798, 420] on button "Controleer" at bounding box center [784, 429] width 336 height 23
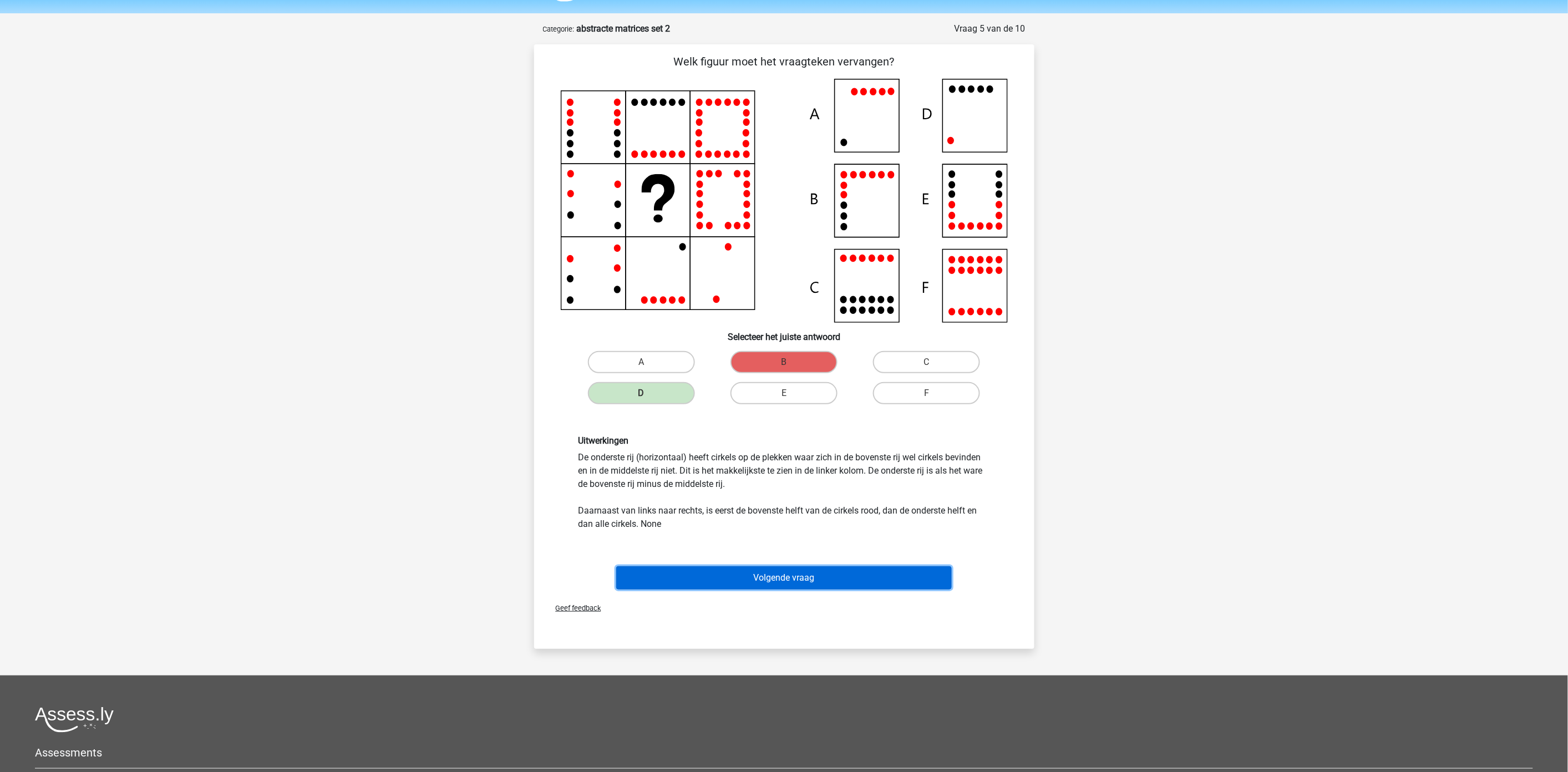
click at [827, 572] on button "Volgende vraag" at bounding box center [784, 578] width 336 height 23
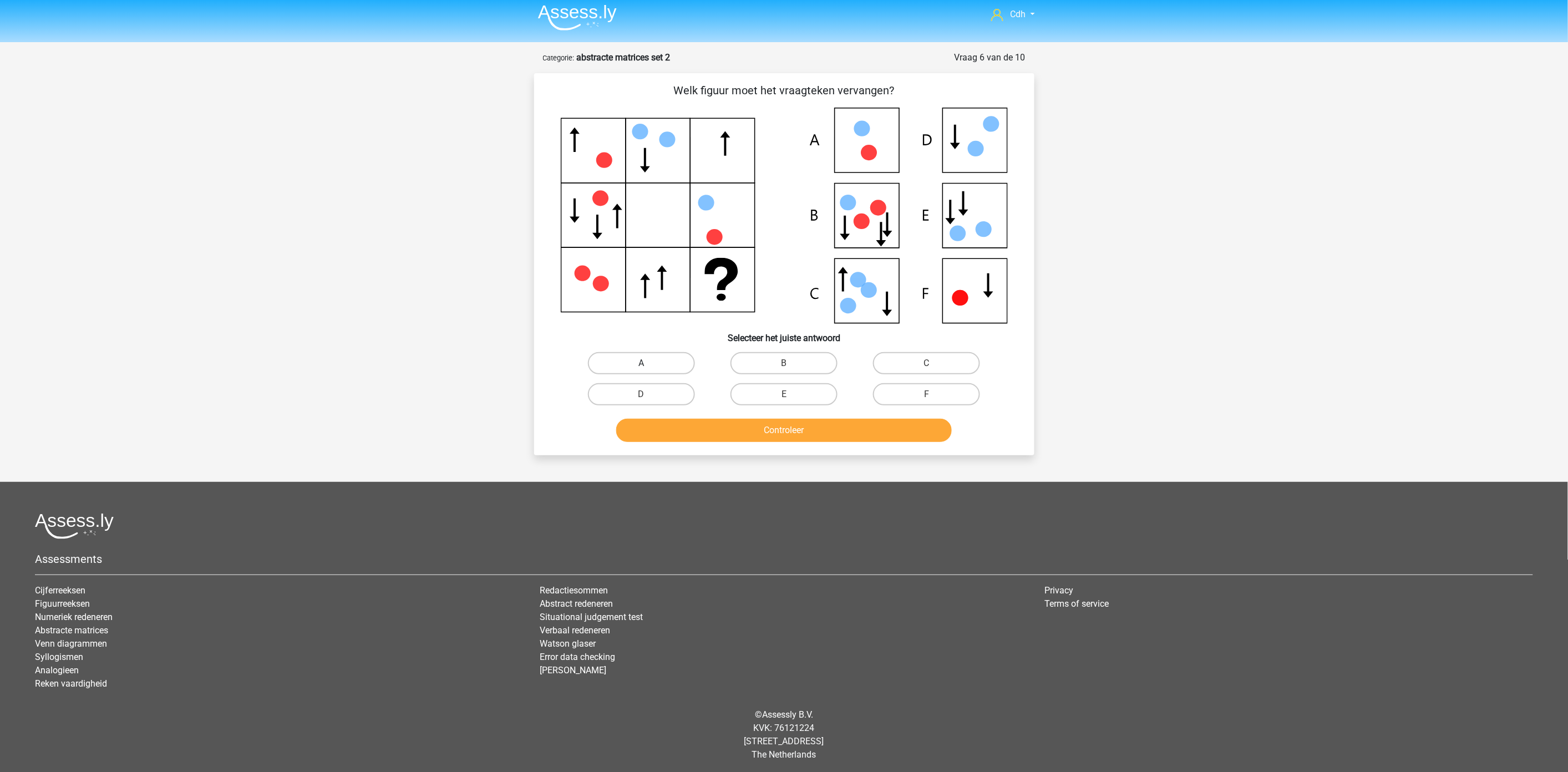
click at [664, 364] on label "A" at bounding box center [642, 363] width 107 height 22
click at [649, 364] on input "A" at bounding box center [644, 367] width 7 height 7
radio input "true"
click at [697, 433] on button "Controleer" at bounding box center [784, 430] width 336 height 23
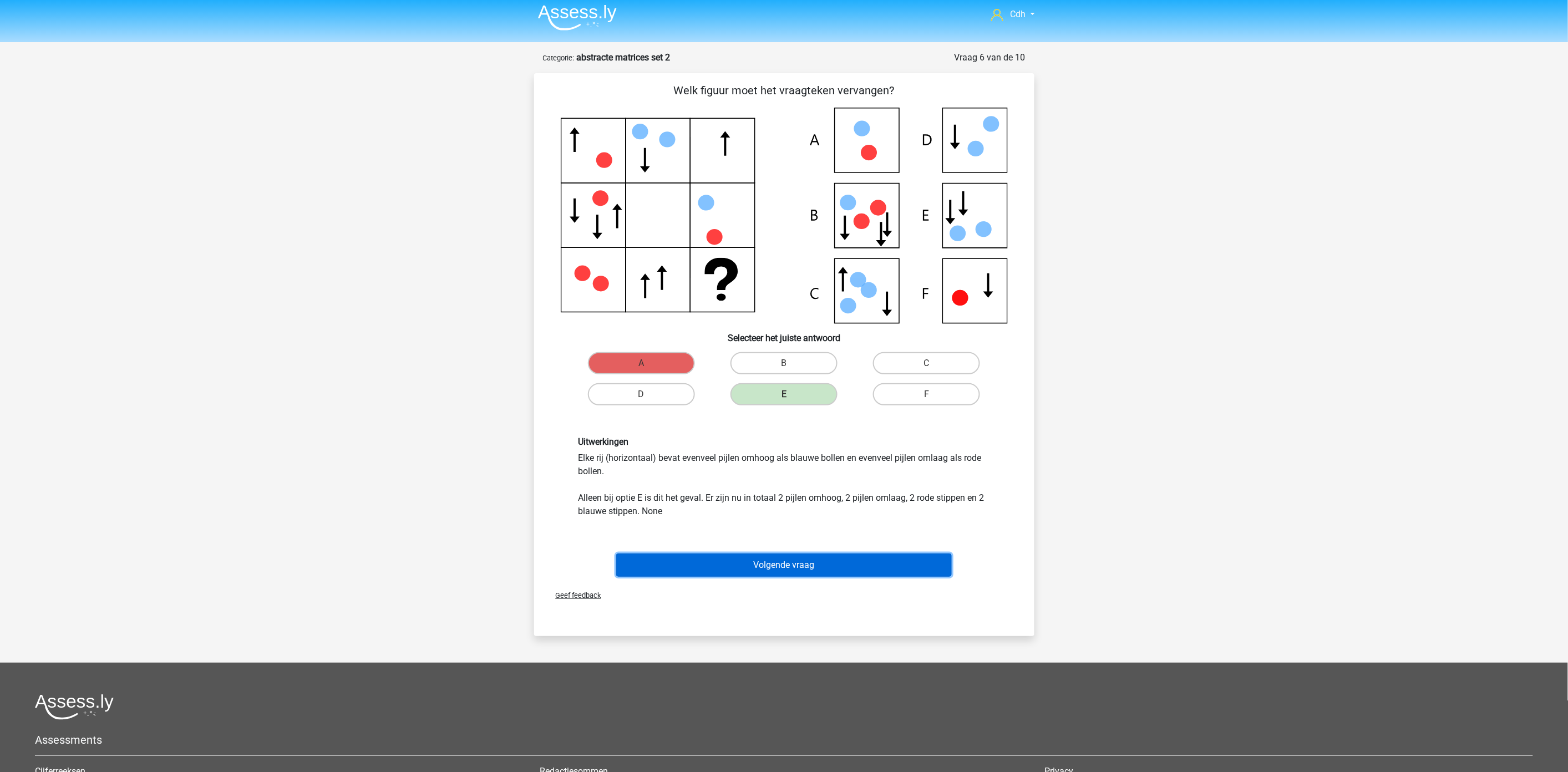
click at [805, 562] on button "Volgende vraag" at bounding box center [784, 565] width 336 height 23
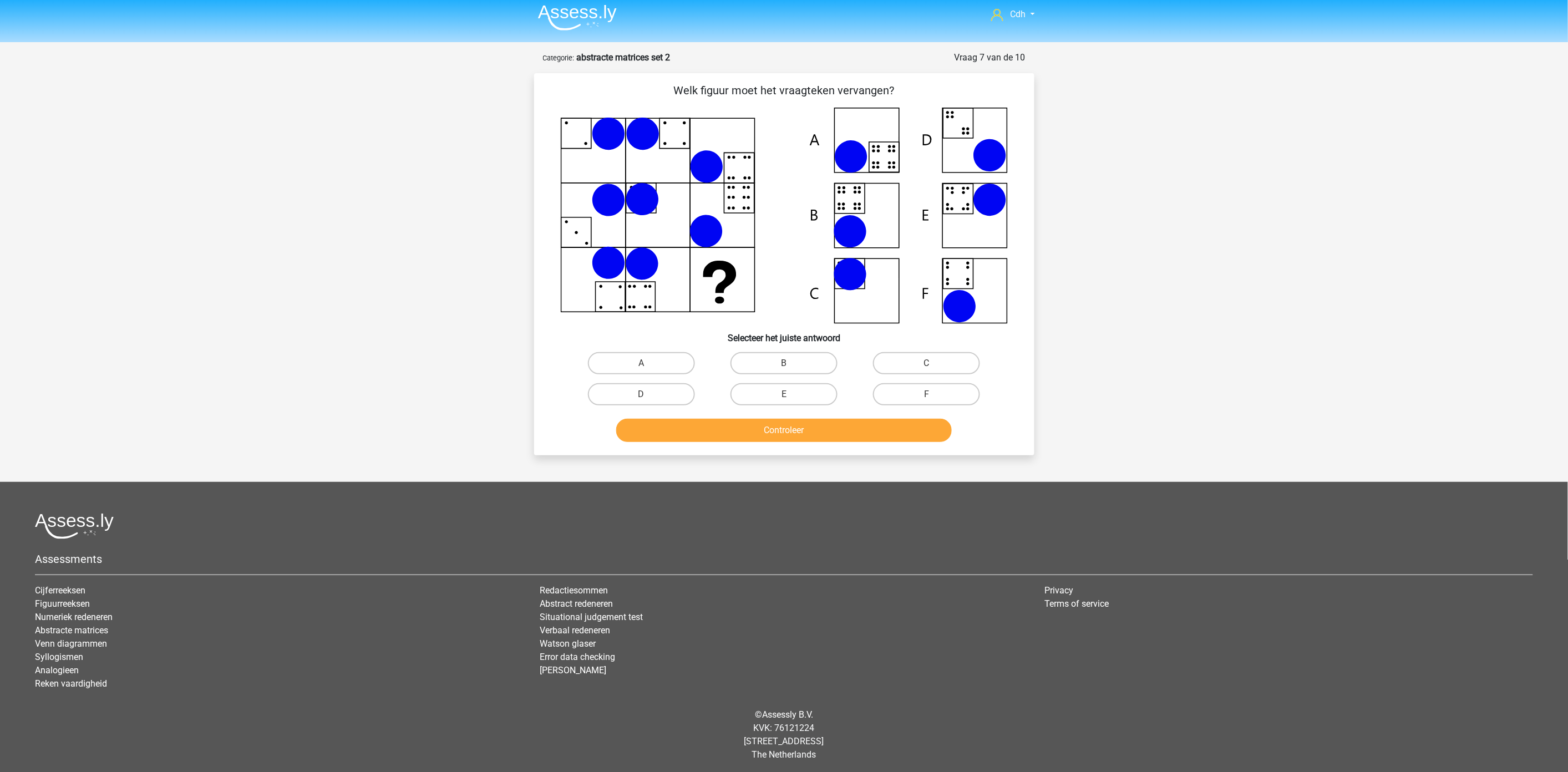
click at [638, 356] on label "A" at bounding box center [642, 363] width 107 height 22
click at [641, 364] on input "A" at bounding box center [644, 367] width 7 height 7
radio input "true"
click at [726, 432] on button "Controleer" at bounding box center [784, 430] width 336 height 23
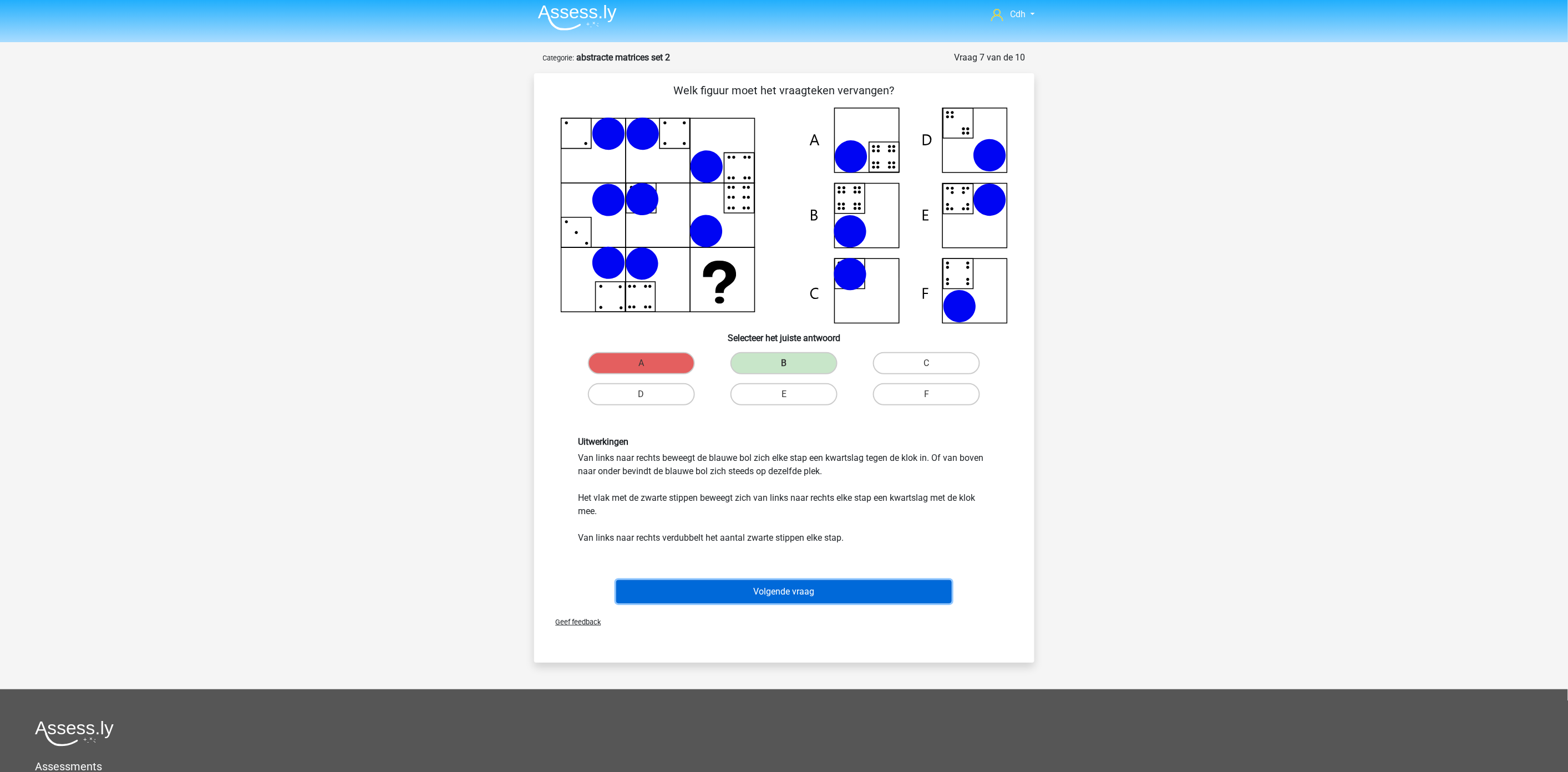
click at [760, 588] on button "Volgende vraag" at bounding box center [784, 591] width 336 height 23
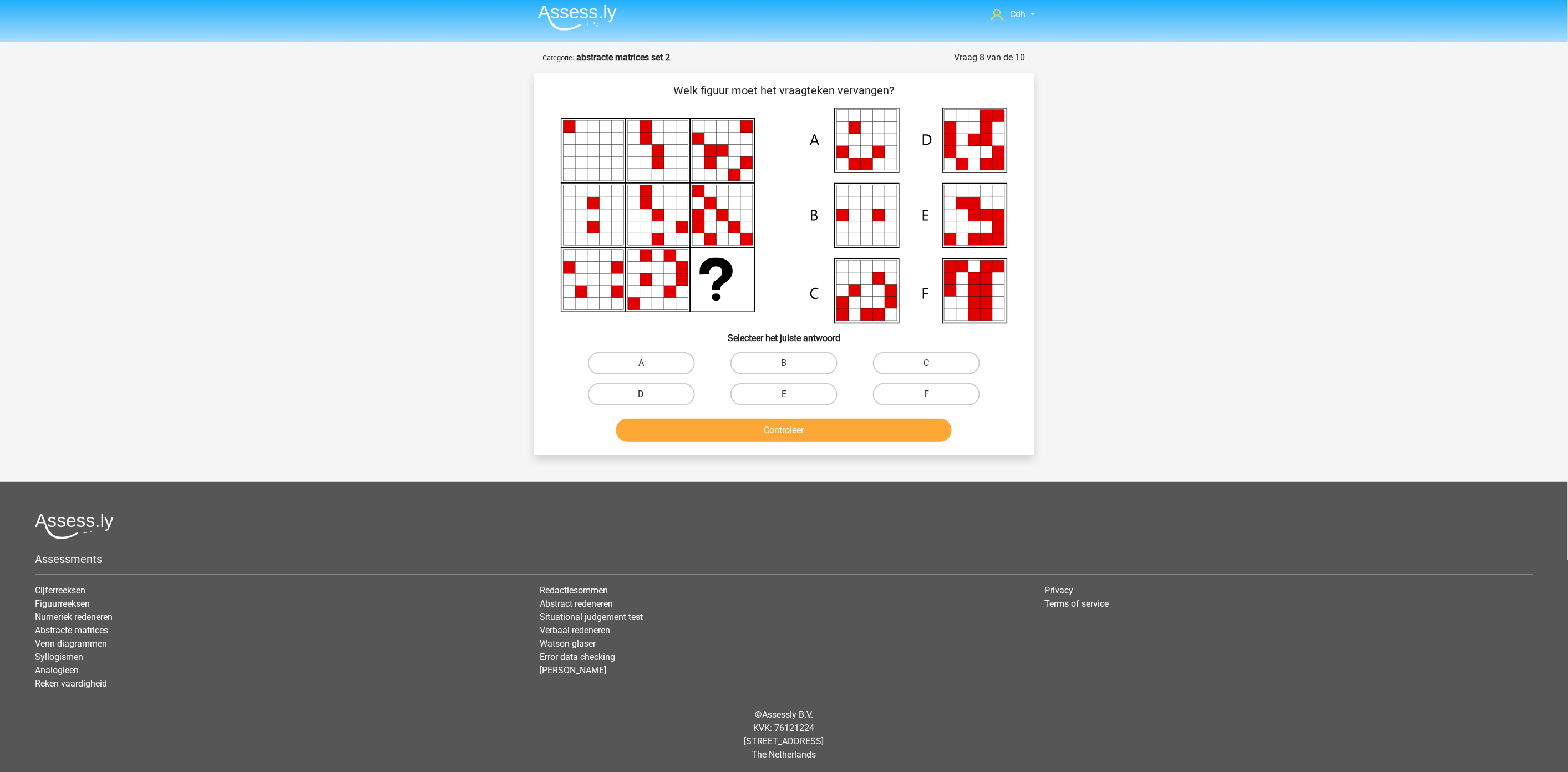
click at [659, 395] on label "D" at bounding box center [642, 394] width 107 height 22
click at [649, 395] on input "D" at bounding box center [644, 398] width 7 height 7
radio input "true"
click at [691, 423] on button "Controleer" at bounding box center [784, 430] width 336 height 23
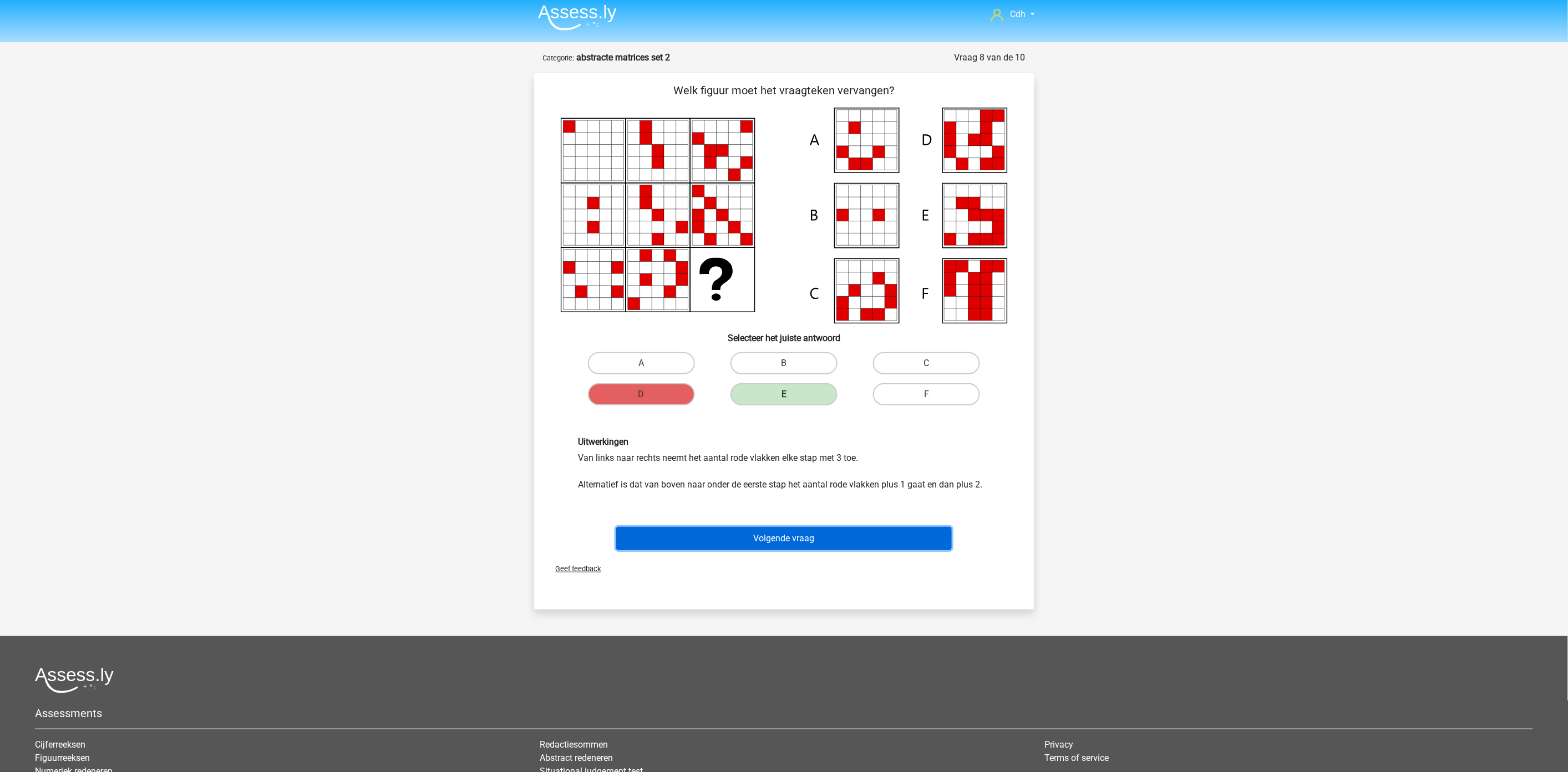
click at [750, 533] on button "Volgende vraag" at bounding box center [784, 538] width 336 height 23
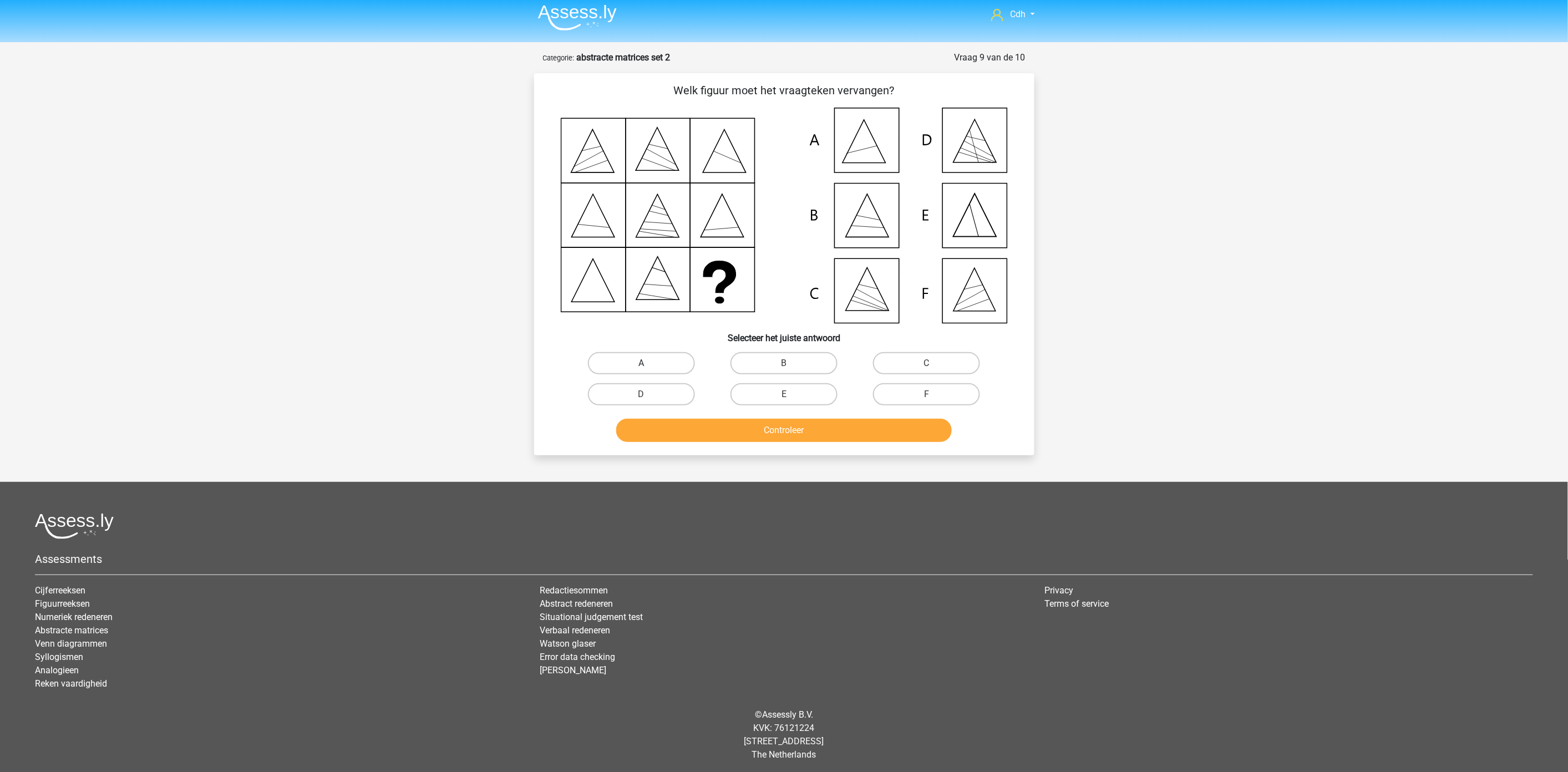
click at [666, 359] on label "A" at bounding box center [642, 363] width 107 height 22
click at [649, 364] on input "A" at bounding box center [644, 367] width 7 height 7
radio input "true"
click at [668, 425] on button "Controleer" at bounding box center [784, 430] width 336 height 23
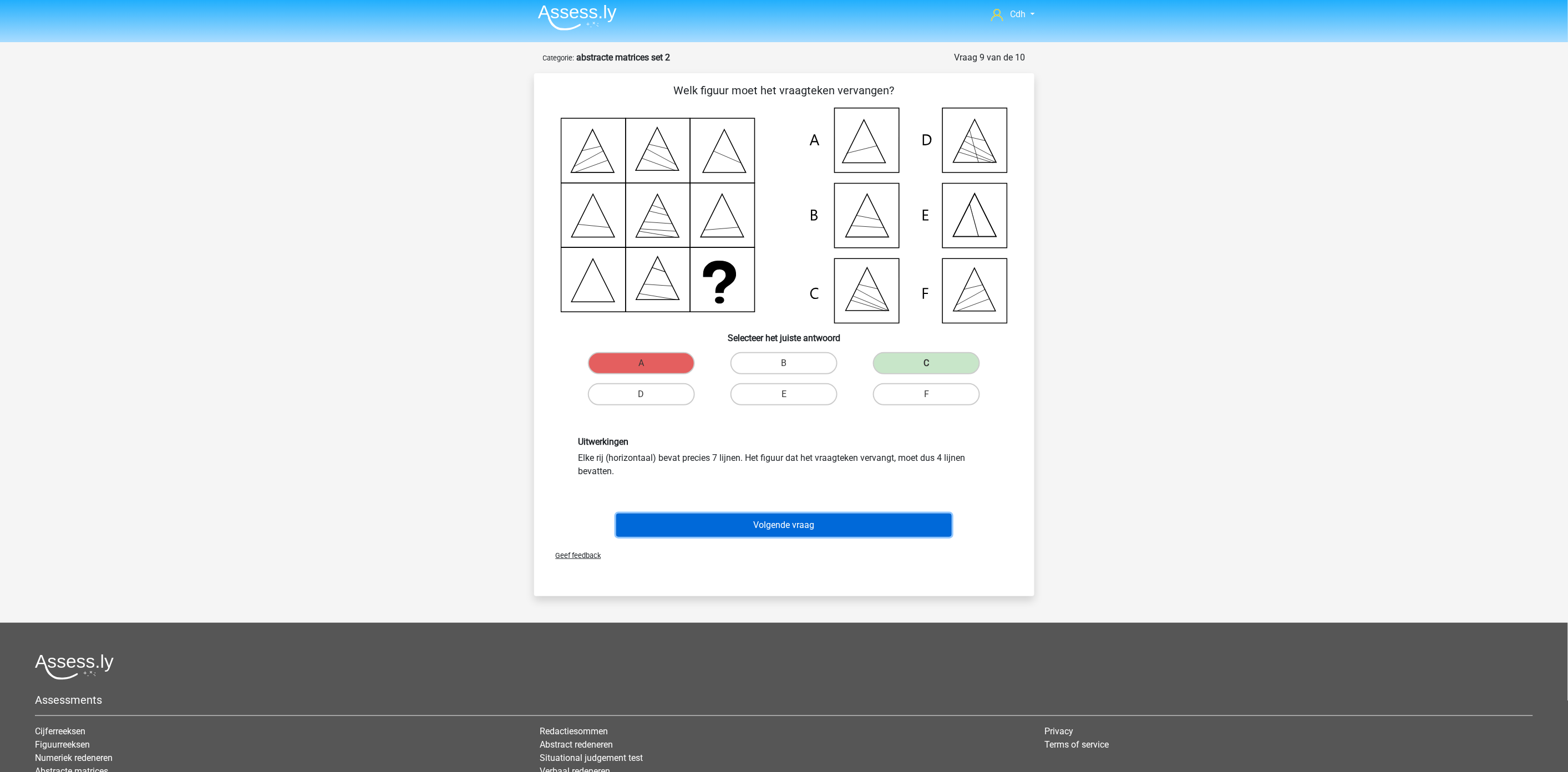
click at [785, 522] on button "Volgende vraag" at bounding box center [784, 525] width 336 height 23
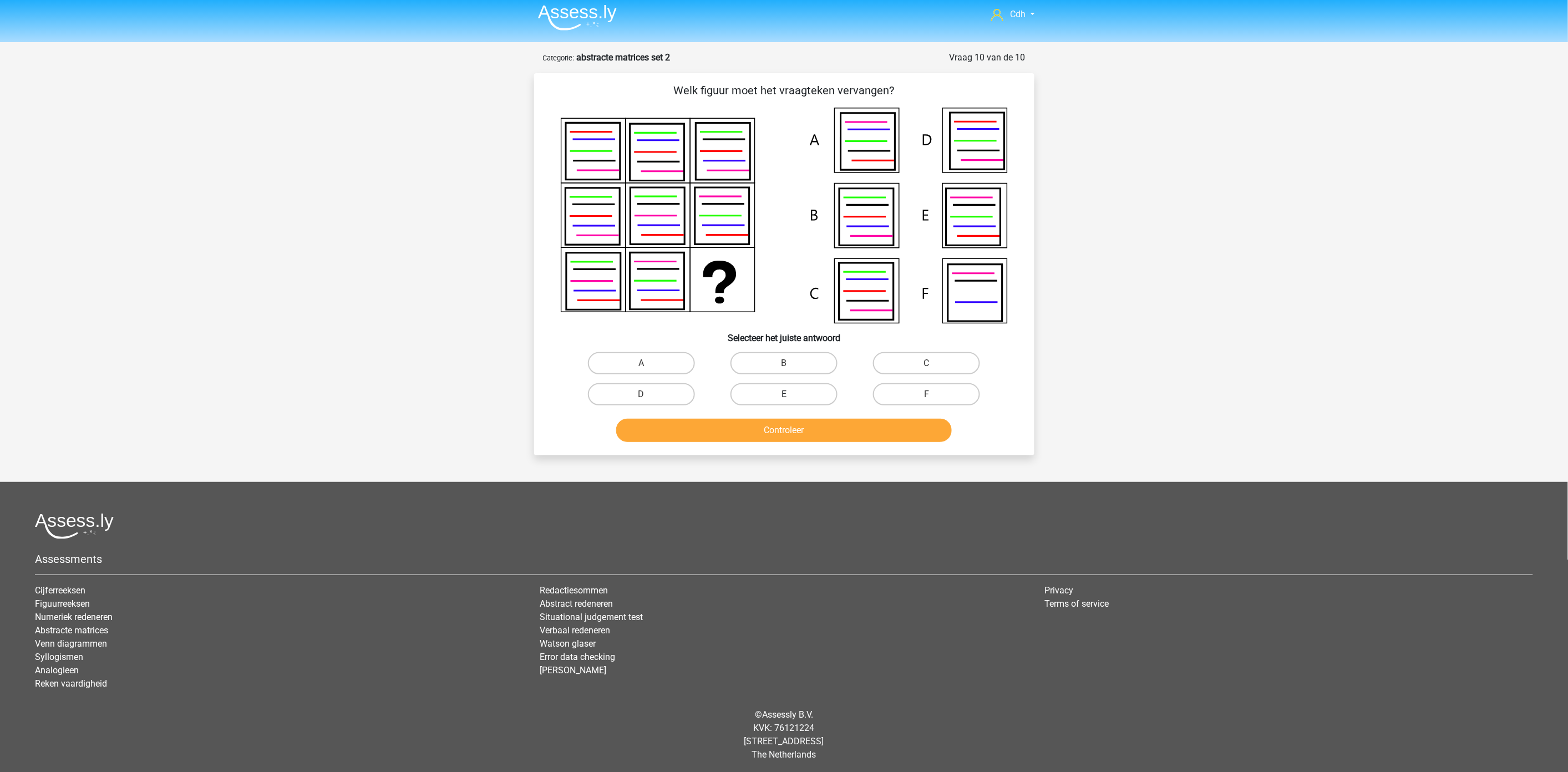
click at [764, 389] on label "E" at bounding box center [784, 394] width 107 height 22
click at [784, 394] on input "E" at bounding box center [787, 398] width 7 height 7
radio input "true"
click at [769, 436] on button "Controleer" at bounding box center [784, 430] width 336 height 23
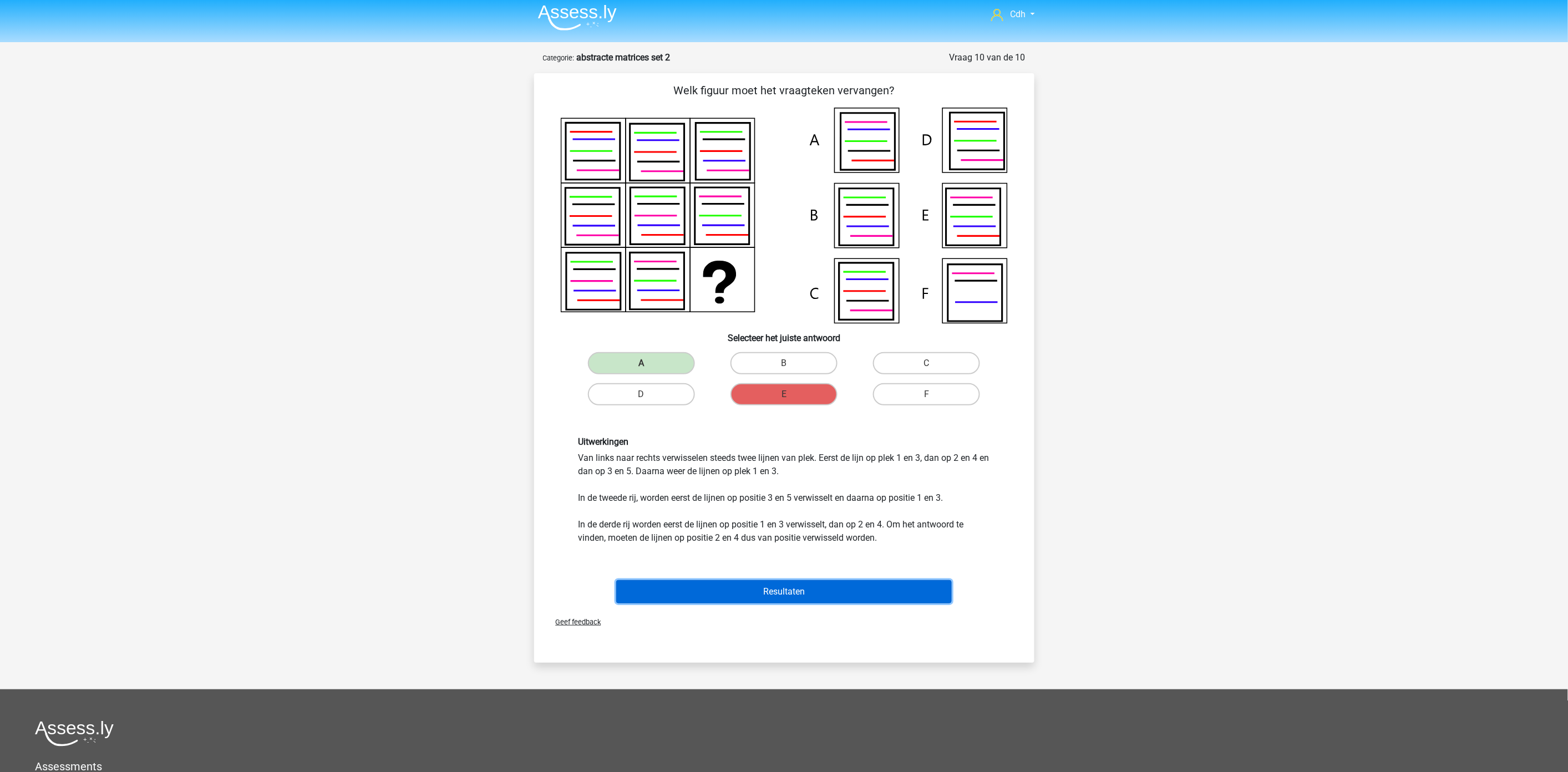
click at [752, 587] on button "Resultaten" at bounding box center [784, 591] width 336 height 23
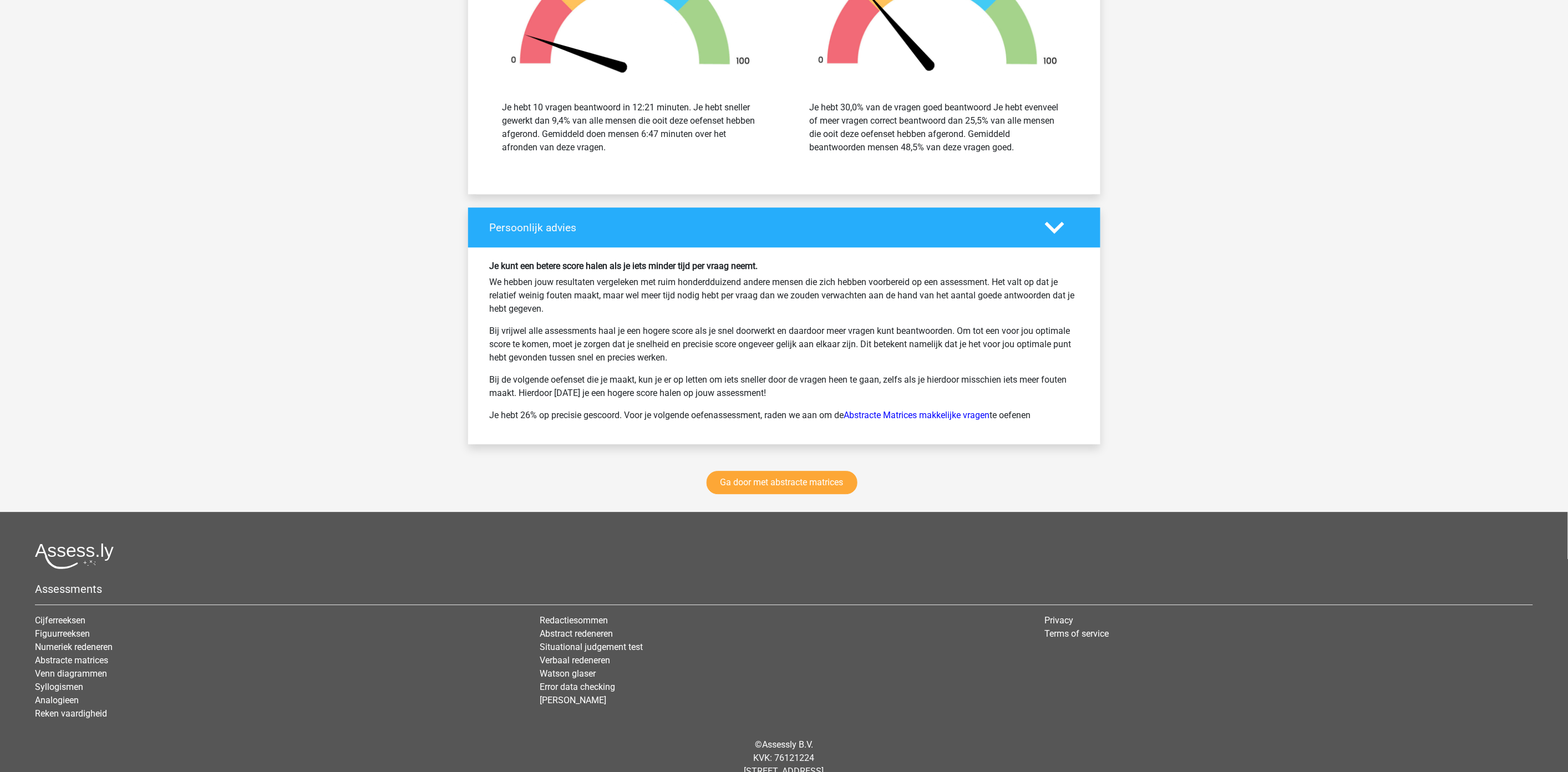
scroll to position [1294, 0]
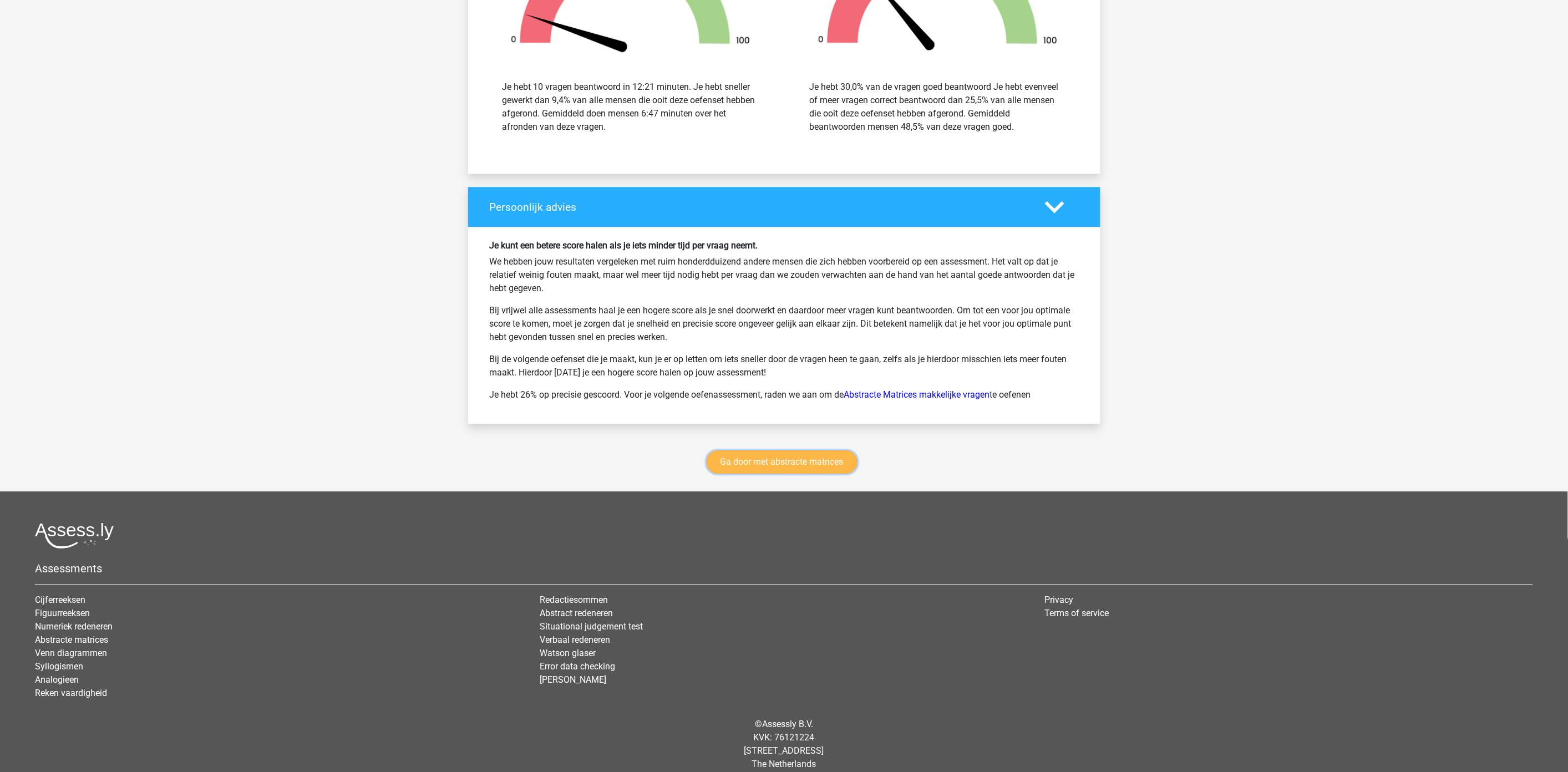
click at [808, 462] on link "Ga door met abstracte matrices" at bounding box center [781, 462] width 151 height 23
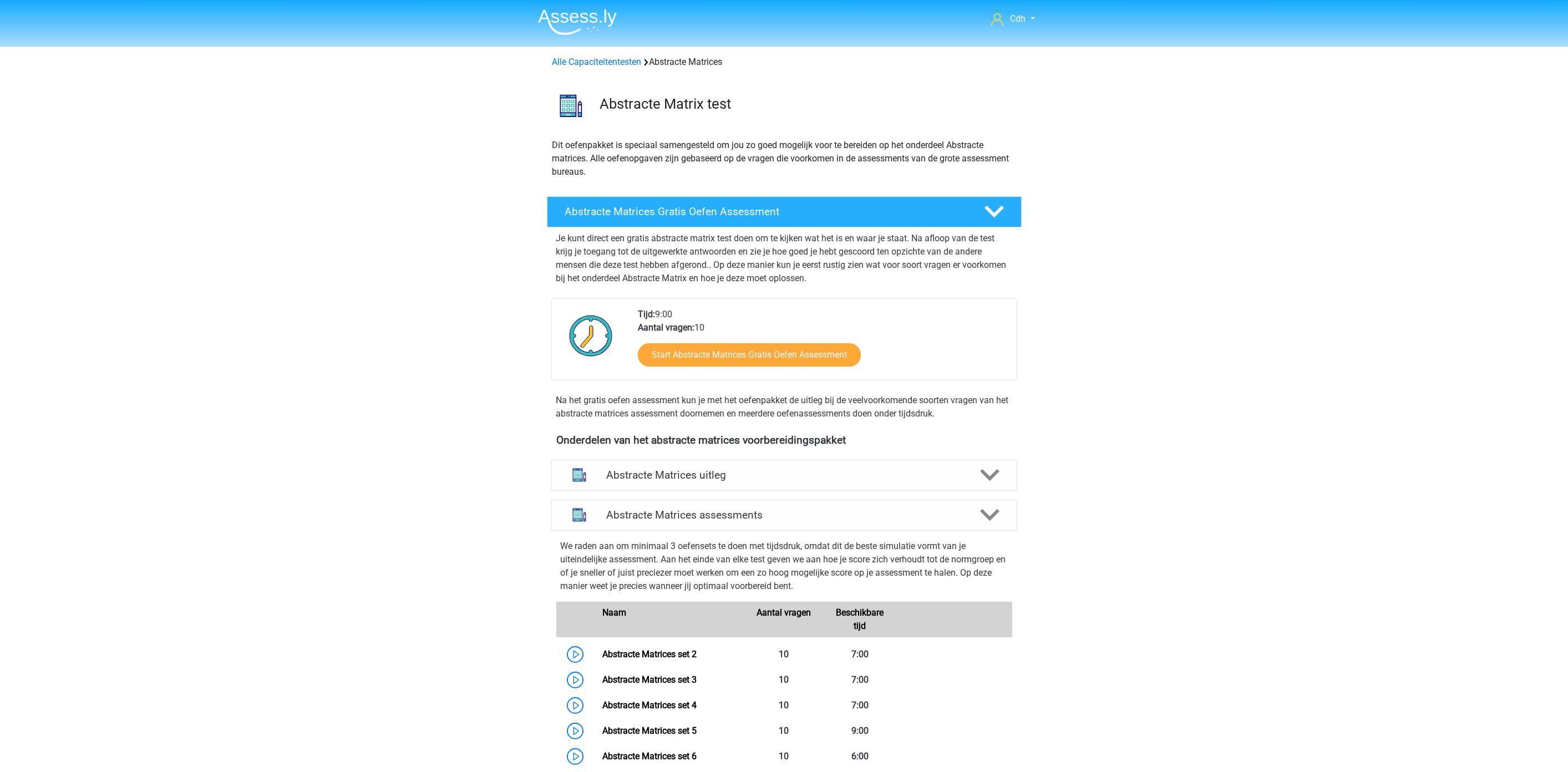
scroll to position [496, 0]
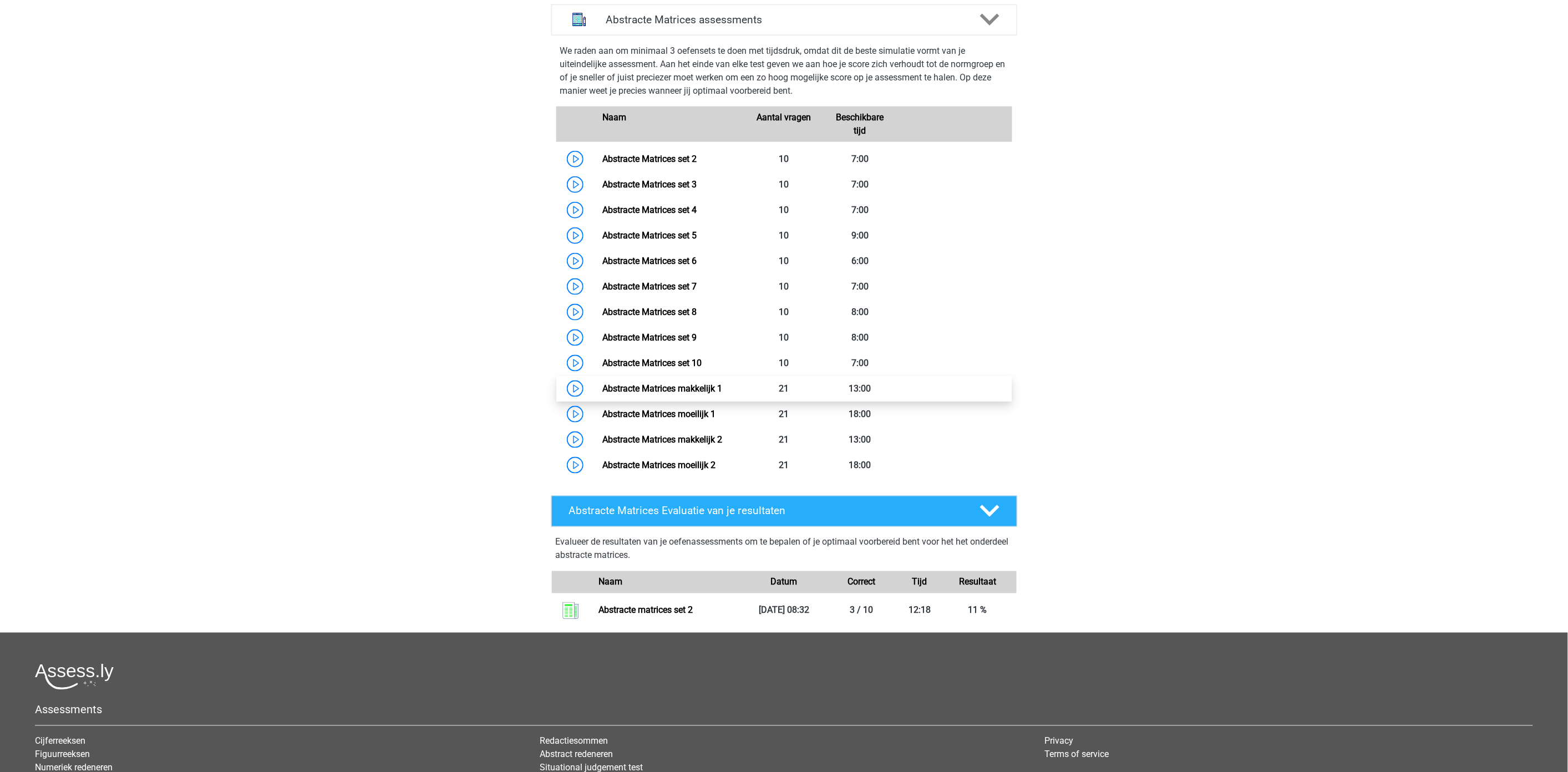
click at [696, 389] on link "Abstracte Matrices makkelijk 1" at bounding box center [662, 388] width 120 height 11
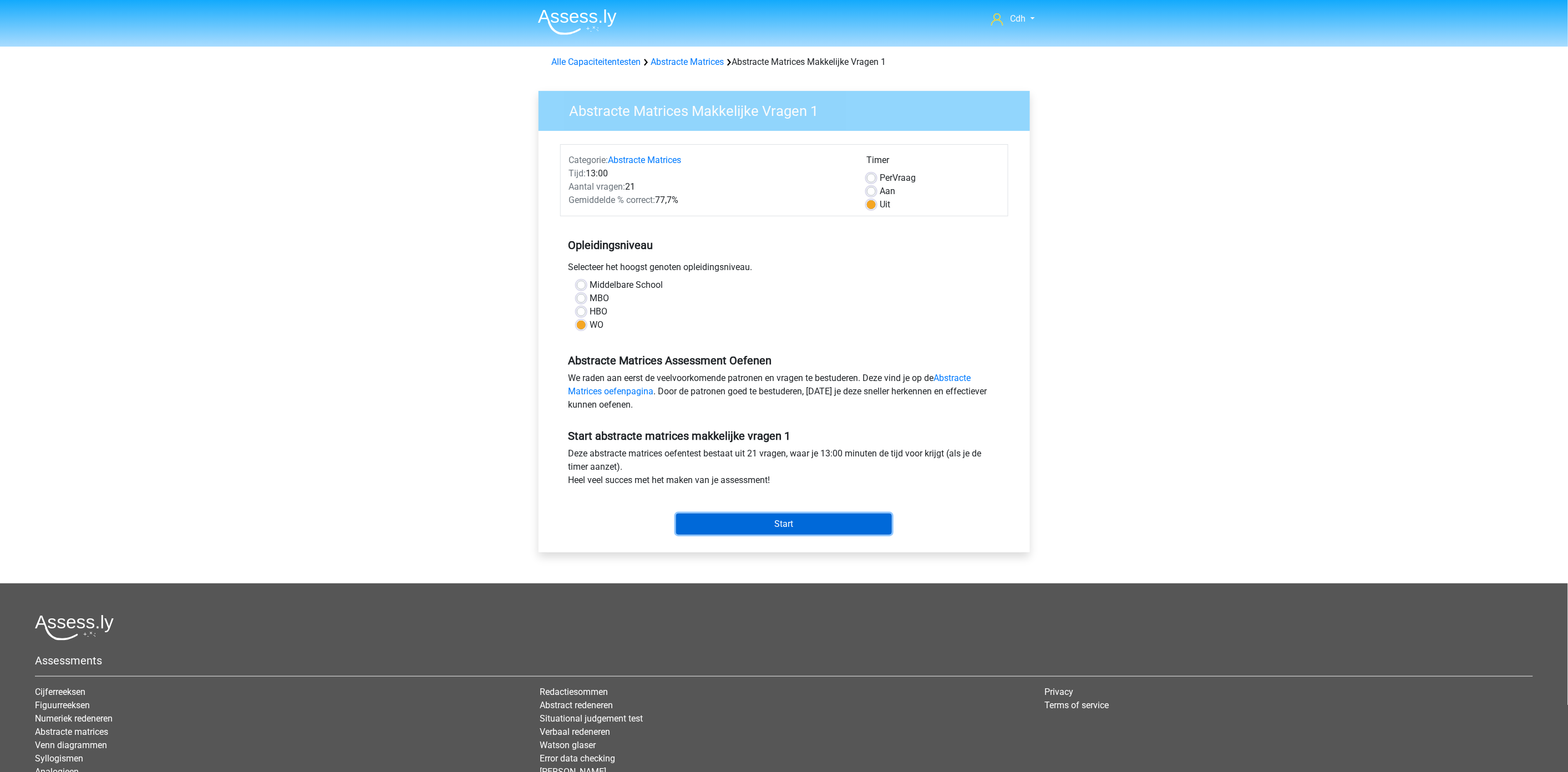
click at [744, 527] on input "Start" at bounding box center [784, 523] width 215 height 21
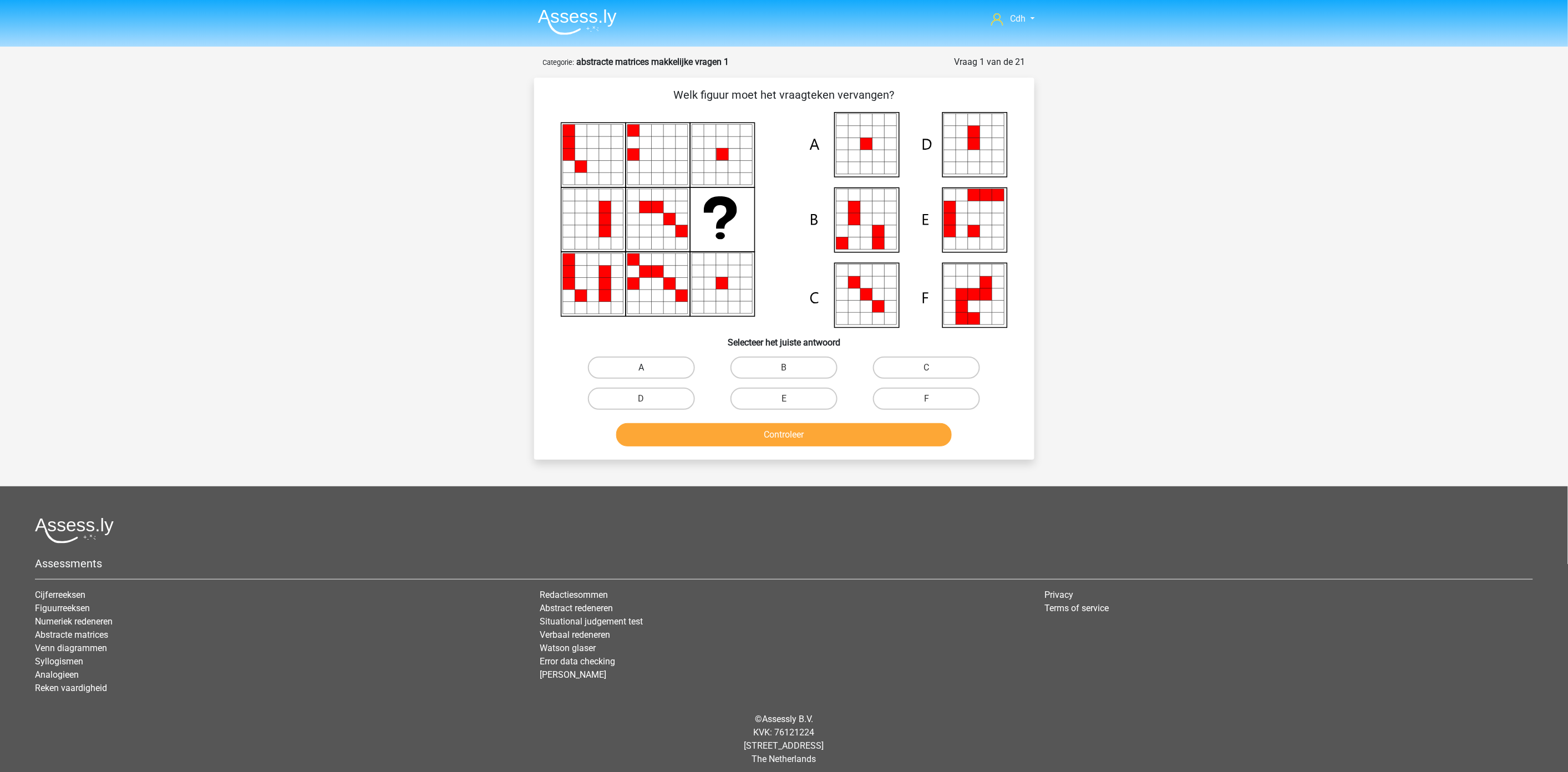
click at [651, 364] on label "A" at bounding box center [642, 367] width 107 height 22
click at [649, 367] on input "A" at bounding box center [644, 371] width 7 height 7
radio input "true"
click at [680, 437] on button "Controleer" at bounding box center [784, 435] width 336 height 23
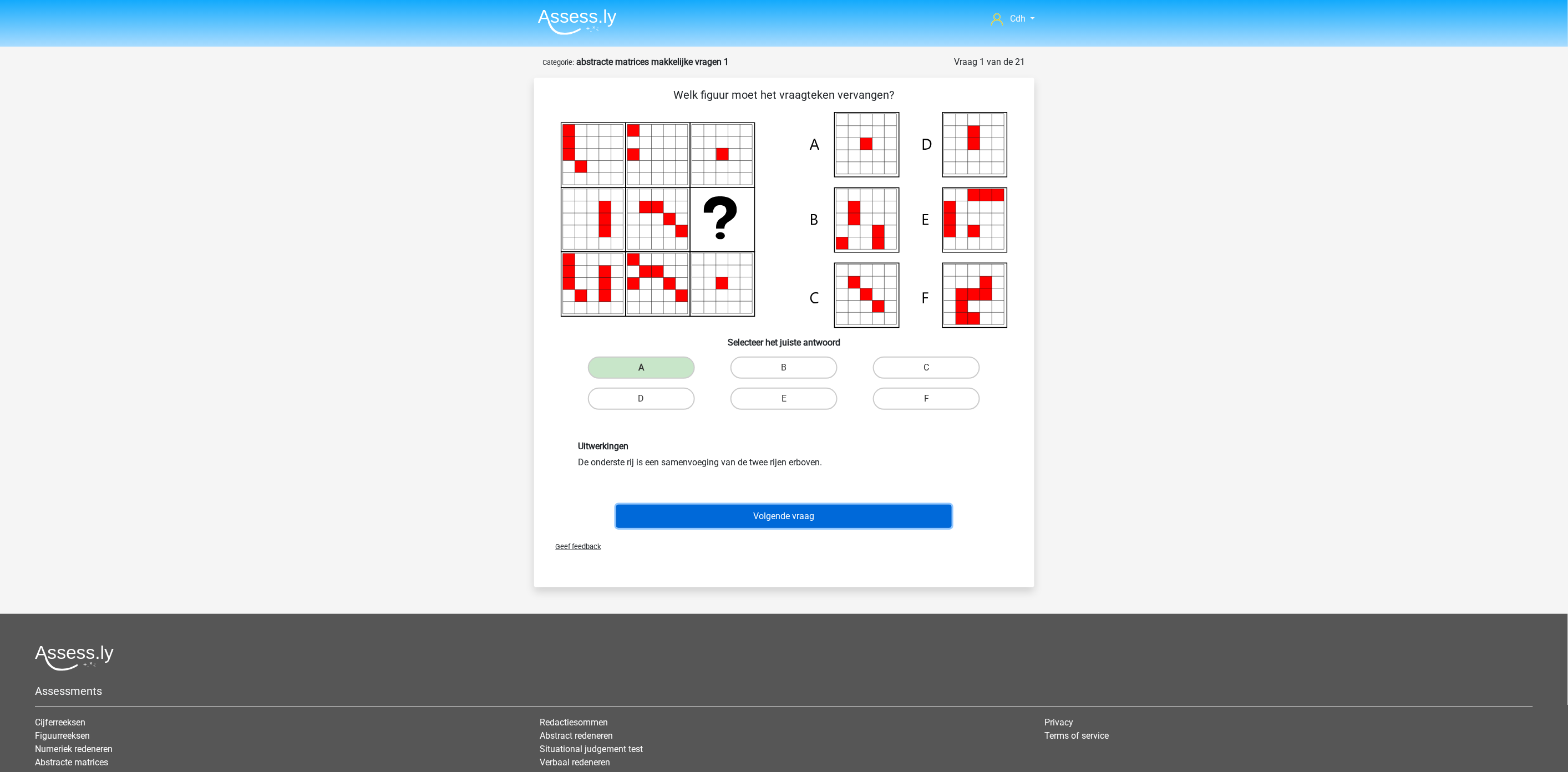
click at [859, 511] on button "Volgende vraag" at bounding box center [784, 516] width 336 height 23
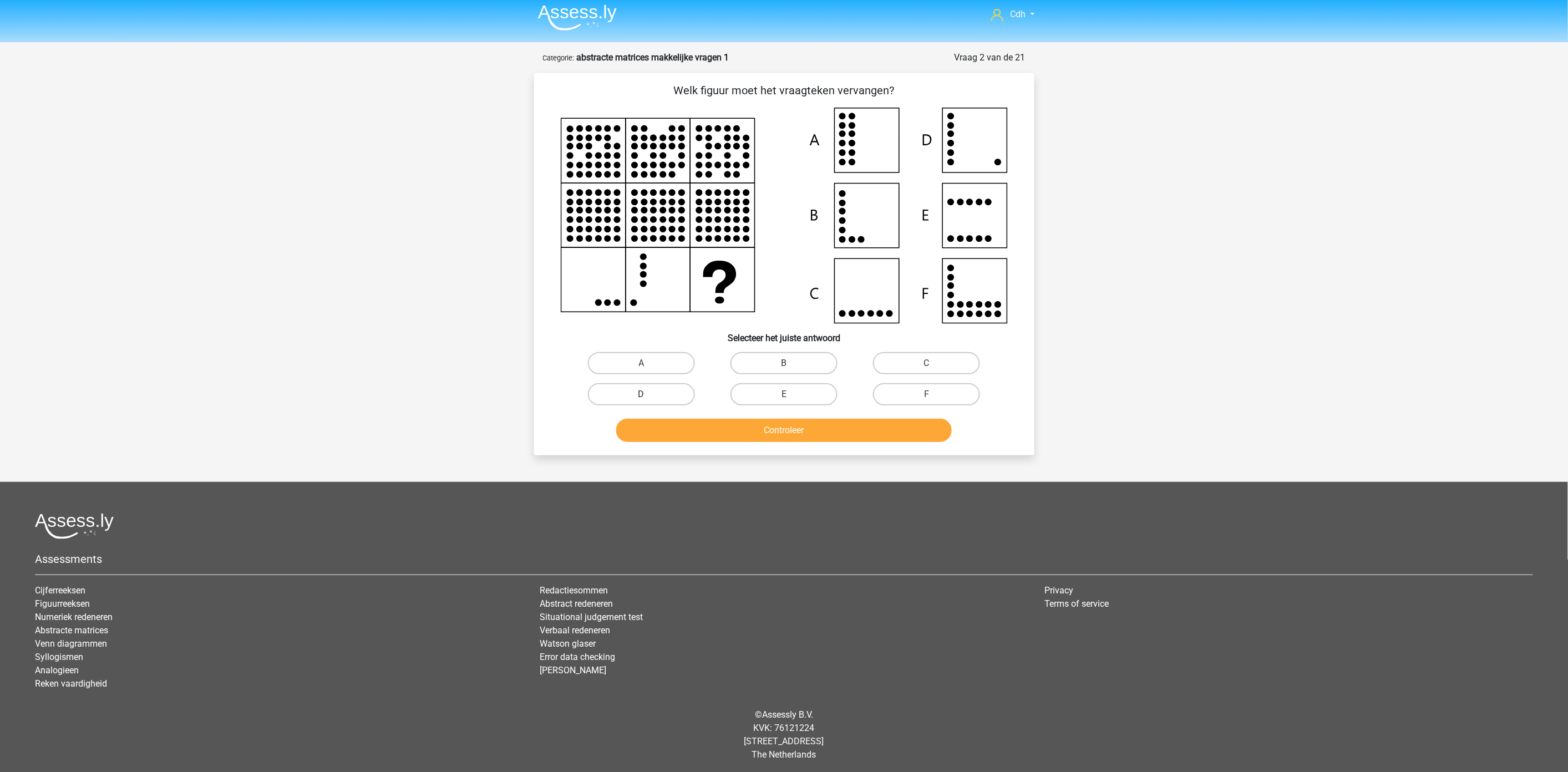
click at [683, 391] on label "D" at bounding box center [642, 394] width 107 height 22
click at [649, 394] on input "D" at bounding box center [644, 398] width 7 height 7
radio input "true"
click at [700, 428] on button "Controleer" at bounding box center [784, 430] width 336 height 23
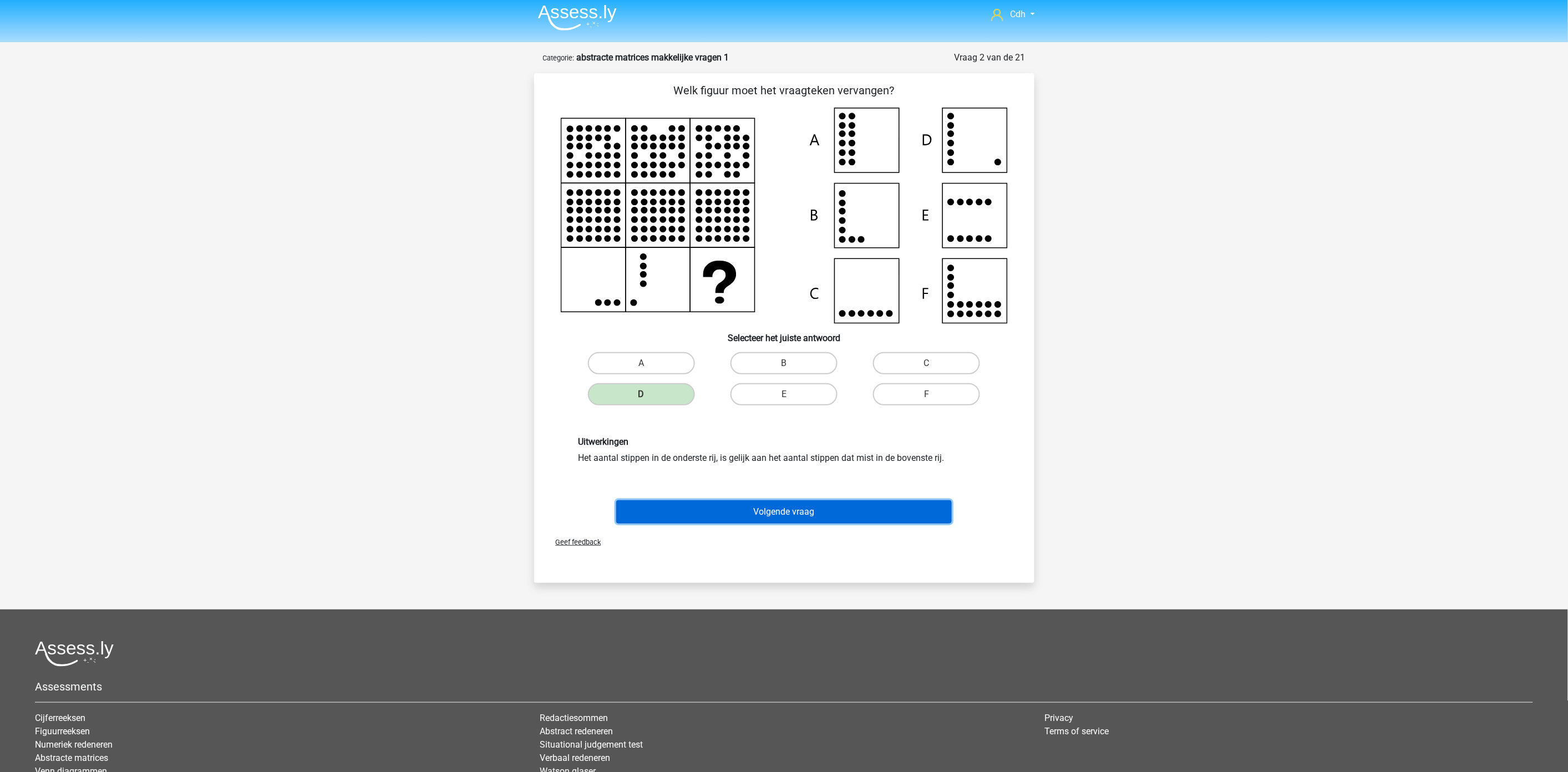
click at [757, 512] on button "Volgende vraag" at bounding box center [784, 512] width 336 height 23
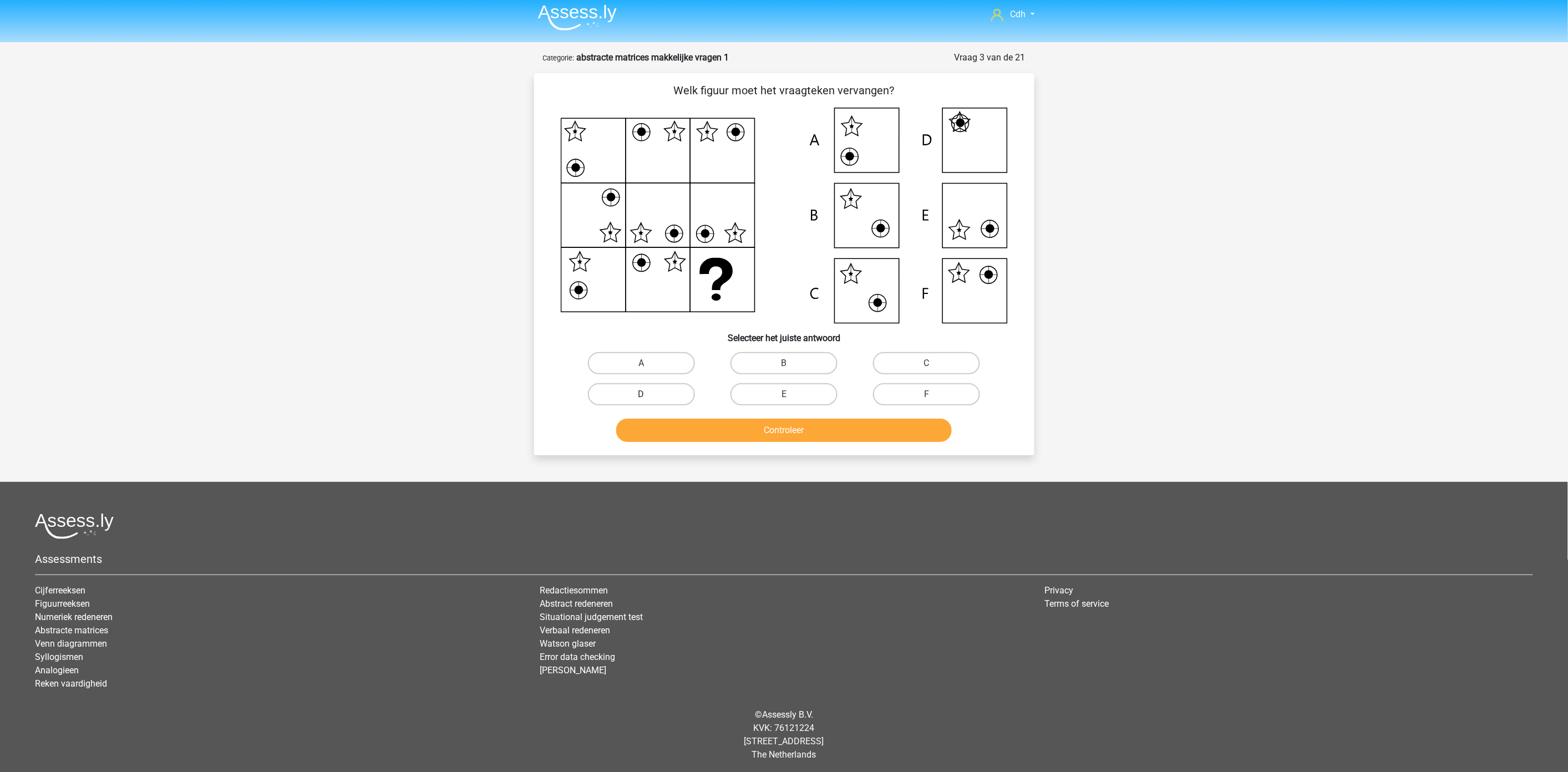
click at [657, 387] on label "D" at bounding box center [642, 394] width 107 height 22
click at [649, 394] on input "D" at bounding box center [644, 398] width 7 height 7
radio input "true"
click at [672, 433] on button "Controleer" at bounding box center [784, 430] width 336 height 23
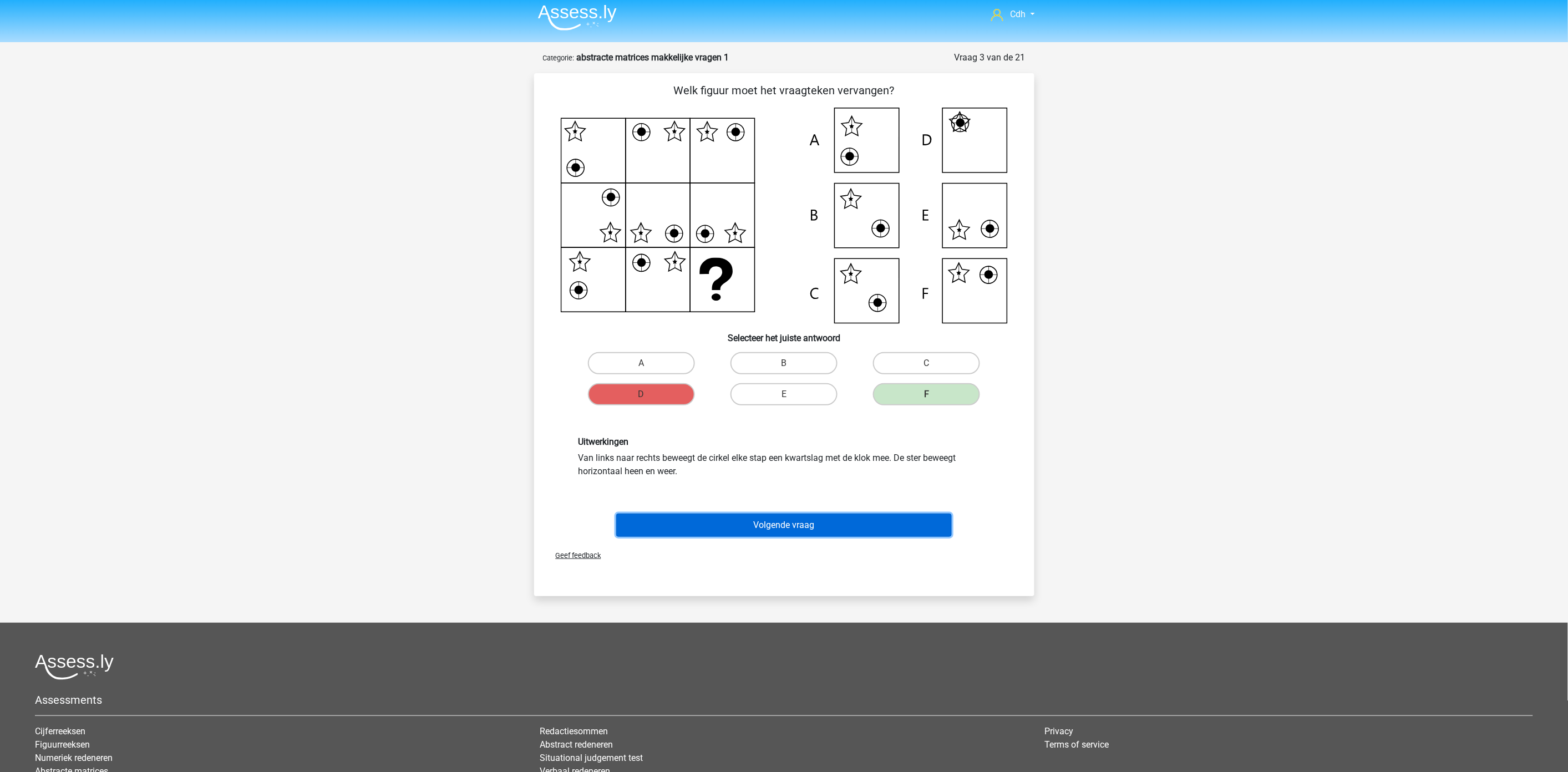
click at [801, 525] on button "Volgende vraag" at bounding box center [784, 525] width 336 height 23
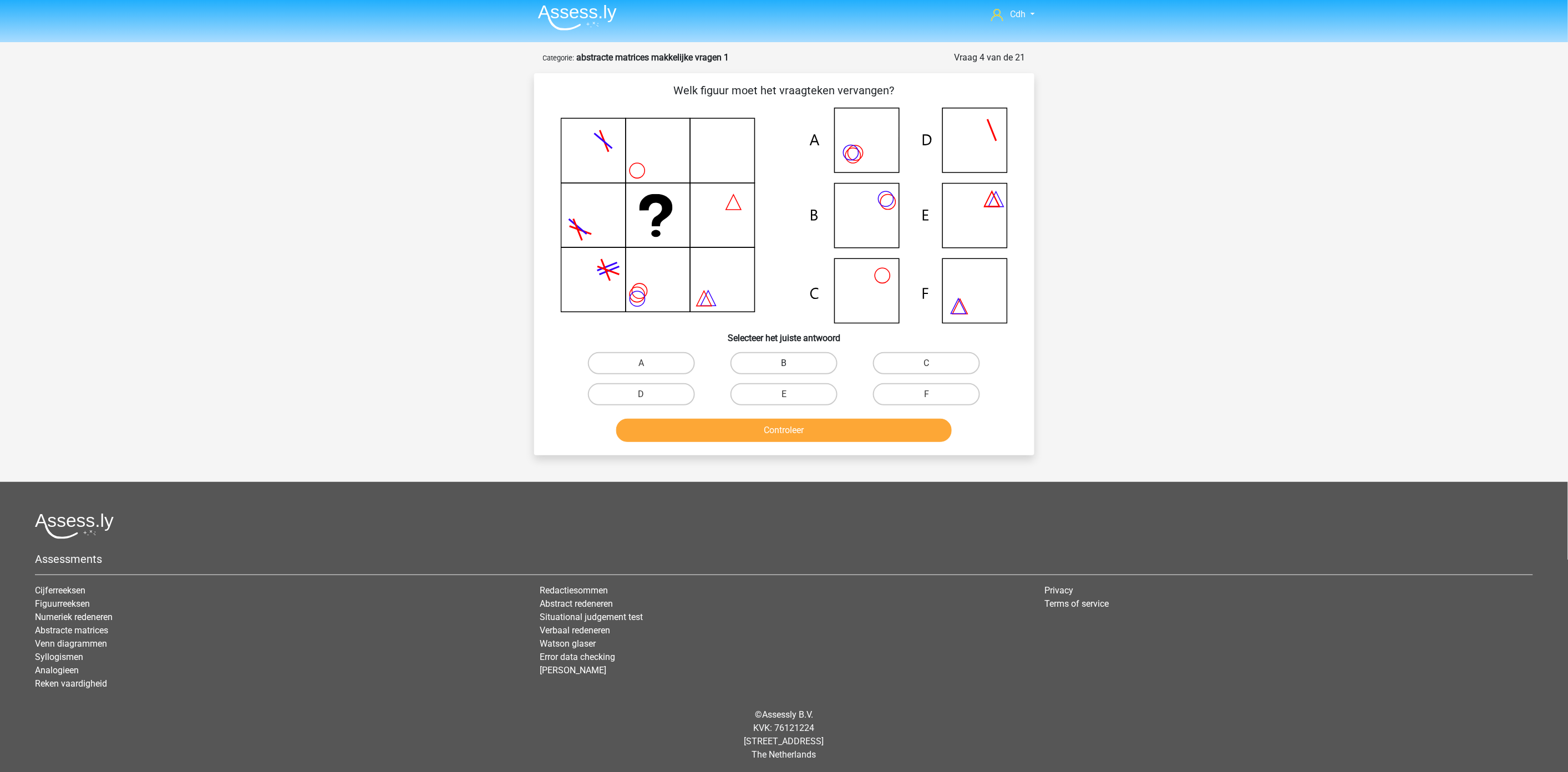
click at [784, 359] on label "B" at bounding box center [784, 363] width 107 height 22
click at [784, 364] on input "B" at bounding box center [787, 367] width 7 height 7
radio input "true"
click at [779, 442] on div "Controleer" at bounding box center [784, 432] width 428 height 28
click at [779, 434] on button "Controleer" at bounding box center [784, 430] width 336 height 23
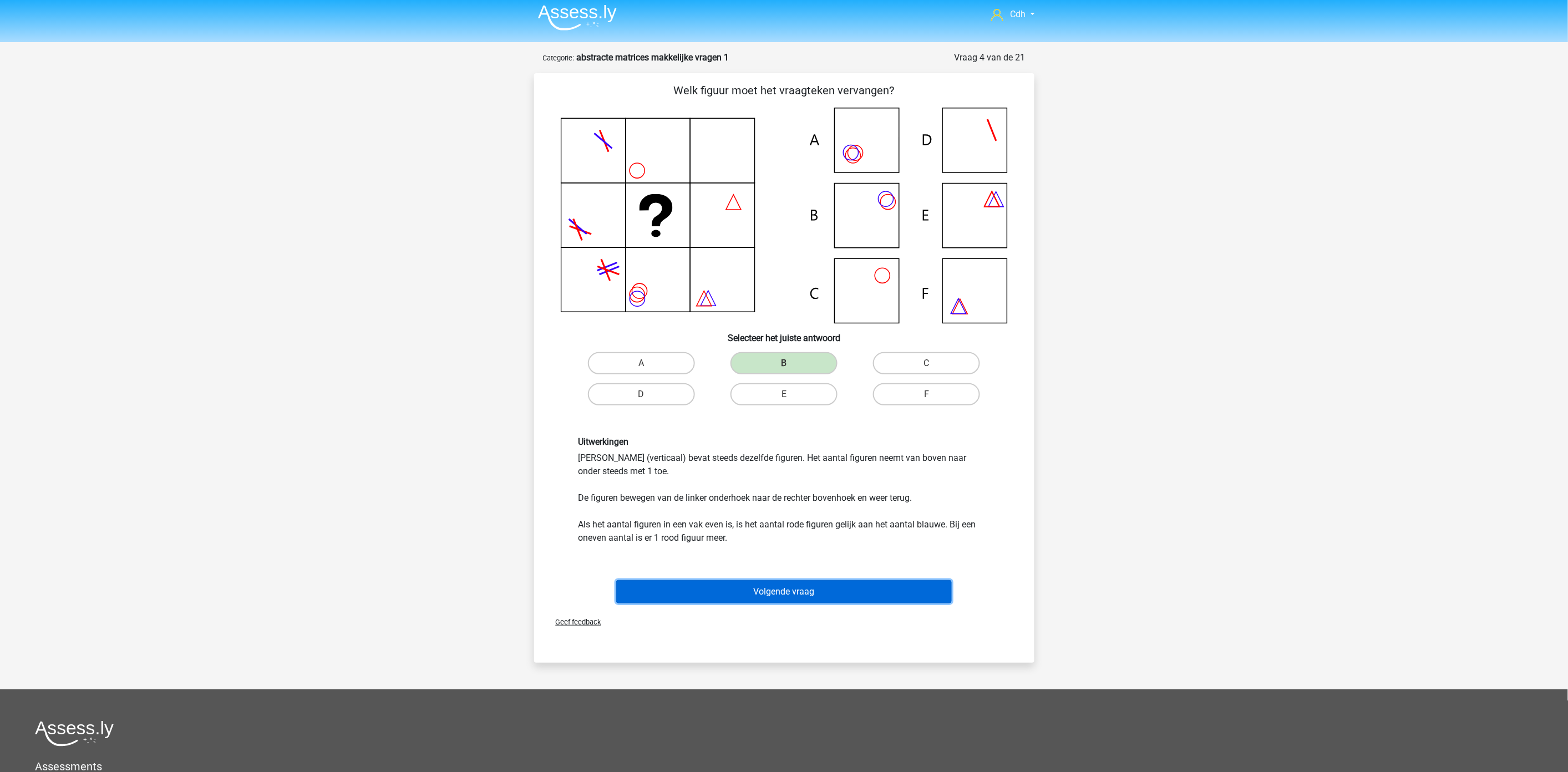
click at [811, 584] on button "Volgende vraag" at bounding box center [784, 591] width 336 height 23
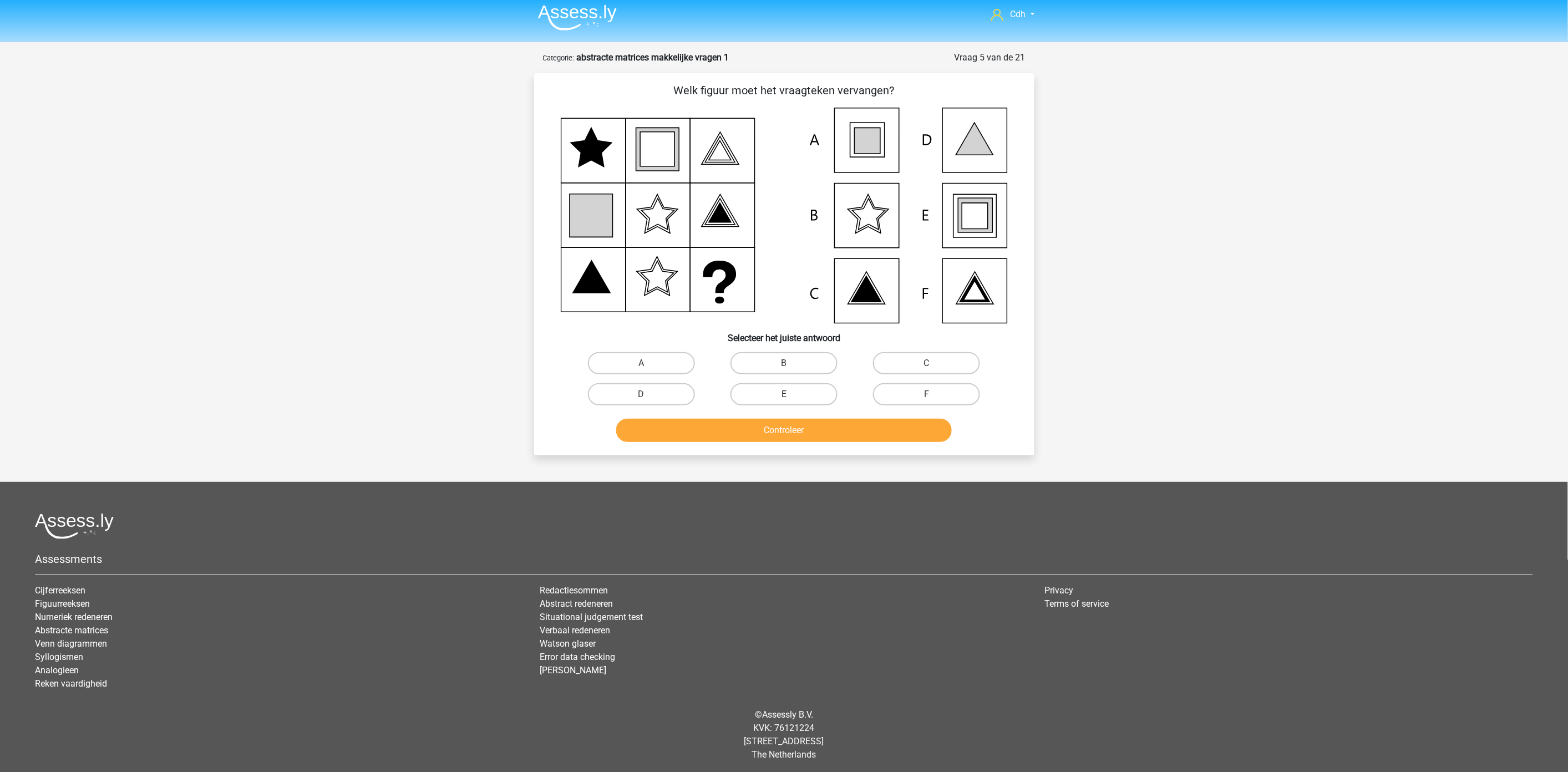
click at [773, 395] on label "E" at bounding box center [784, 394] width 107 height 22
click at [784, 395] on input "E" at bounding box center [787, 398] width 7 height 7
radio input "true"
click at [771, 428] on button "Controleer" at bounding box center [784, 430] width 336 height 23
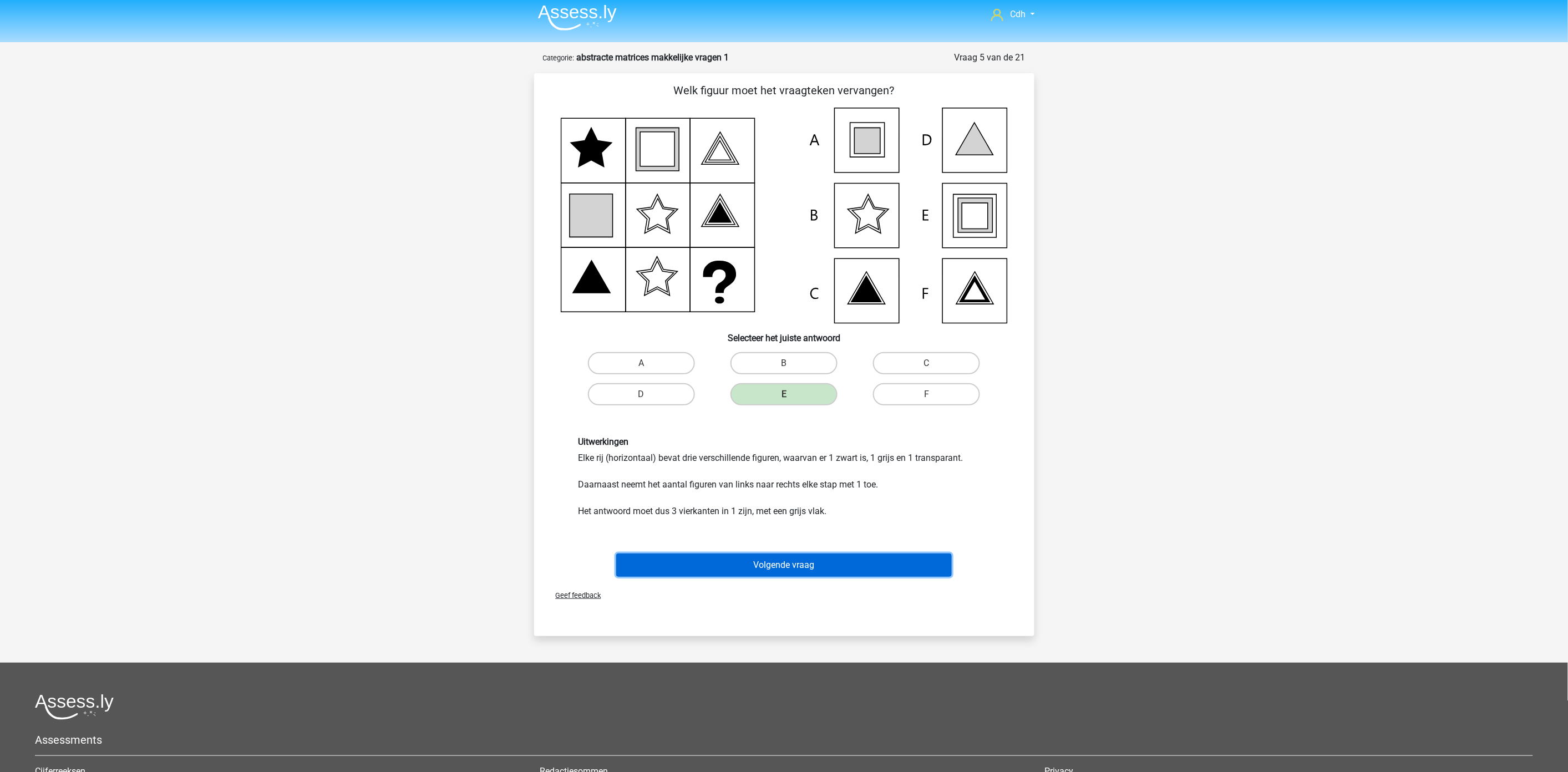
click at [774, 563] on button "Volgende vraag" at bounding box center [784, 565] width 336 height 23
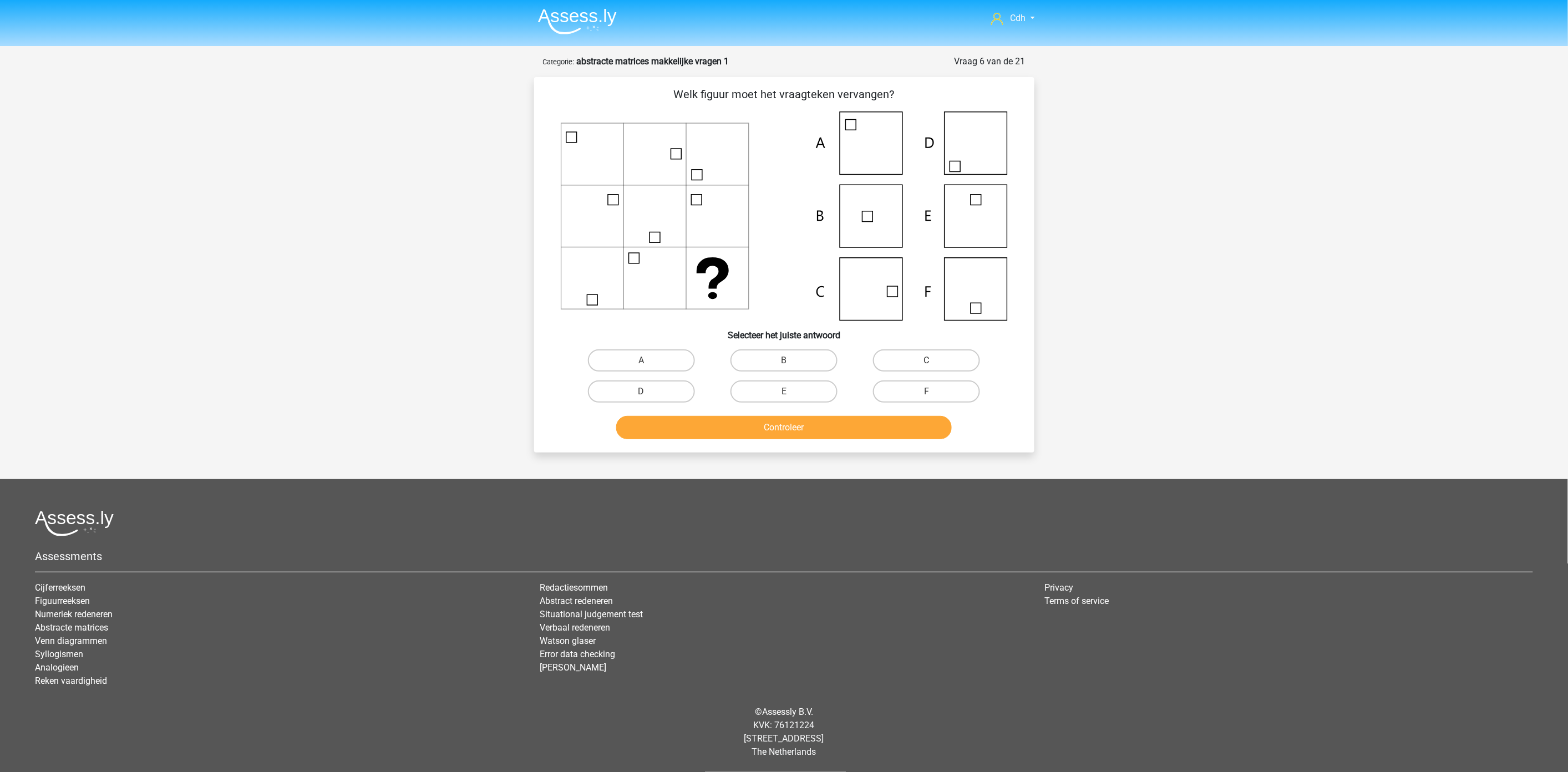
scroll to position [0, 0]
click at [943, 367] on label "C" at bounding box center [931, 361] width 107 height 22
click at [939, 367] on input "C" at bounding box center [934, 364] width 7 height 7
radio input "true"
click at [877, 428] on button "Controleer" at bounding box center [789, 428] width 336 height 23
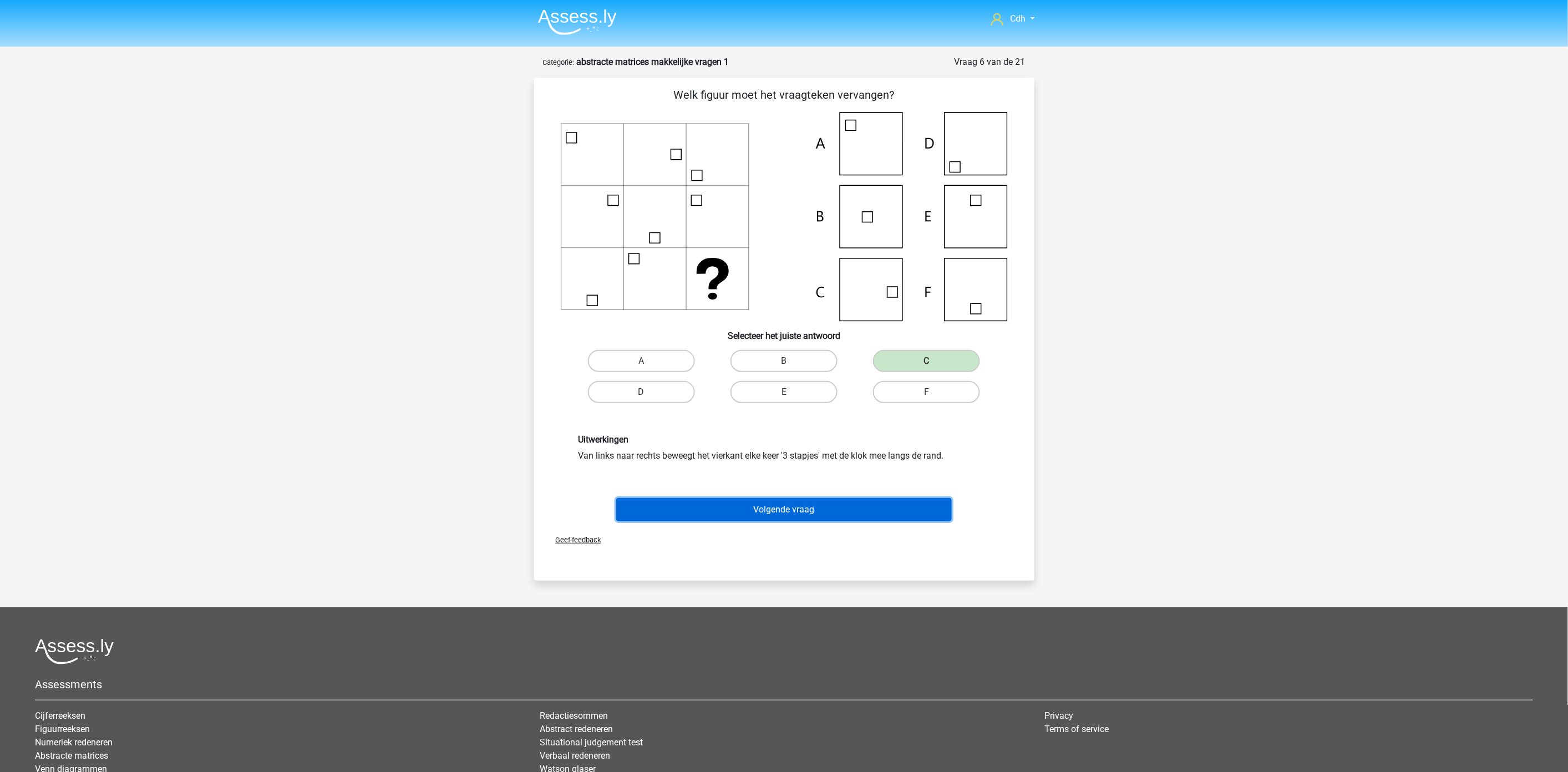
click at [824, 510] on button "Volgende vraag" at bounding box center [784, 510] width 336 height 23
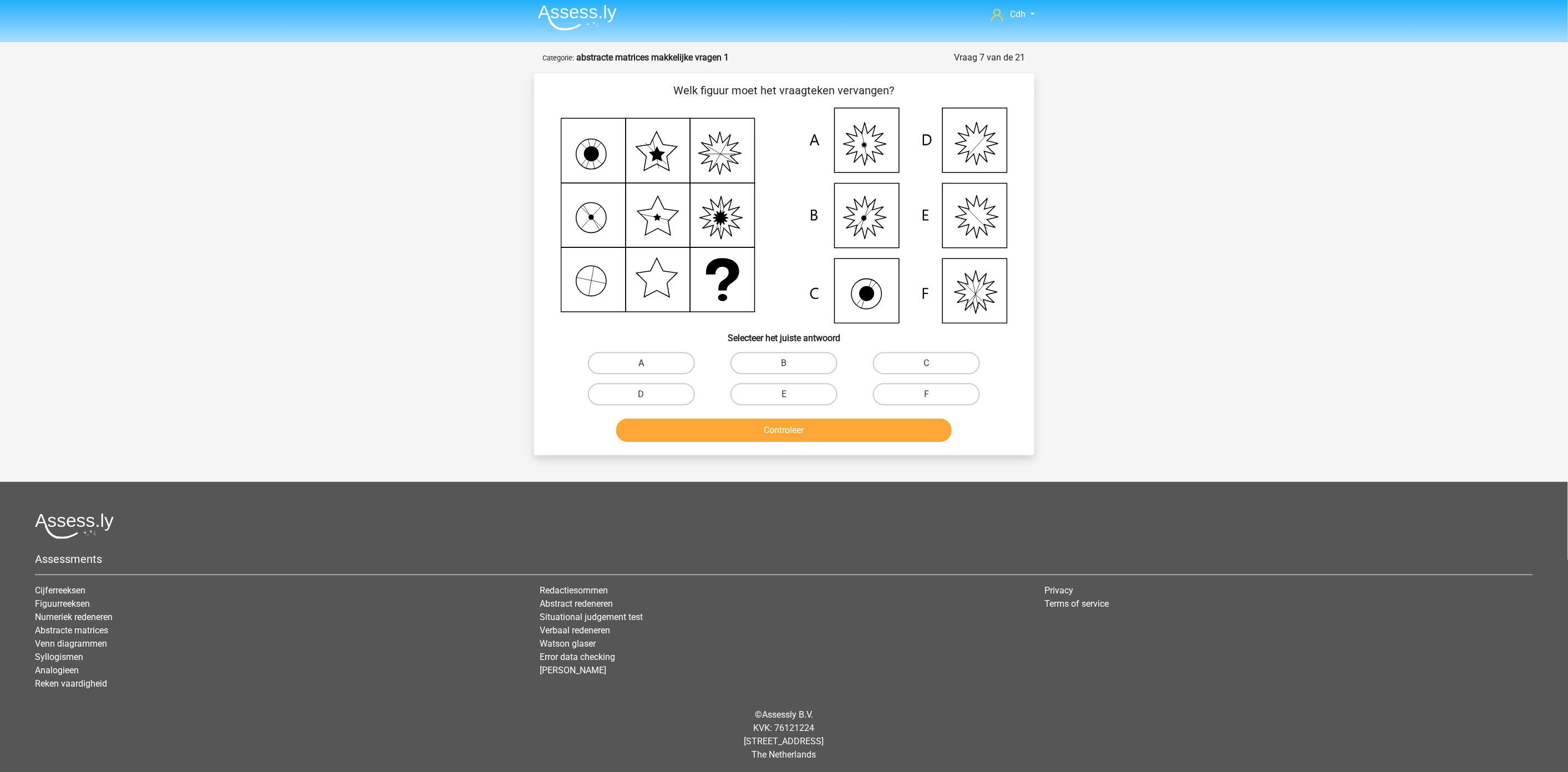
click at [672, 360] on label "A" at bounding box center [642, 363] width 107 height 22
click at [649, 364] on input "A" at bounding box center [644, 367] width 7 height 7
radio input "true"
click at [686, 425] on button "Controleer" at bounding box center [784, 430] width 336 height 23
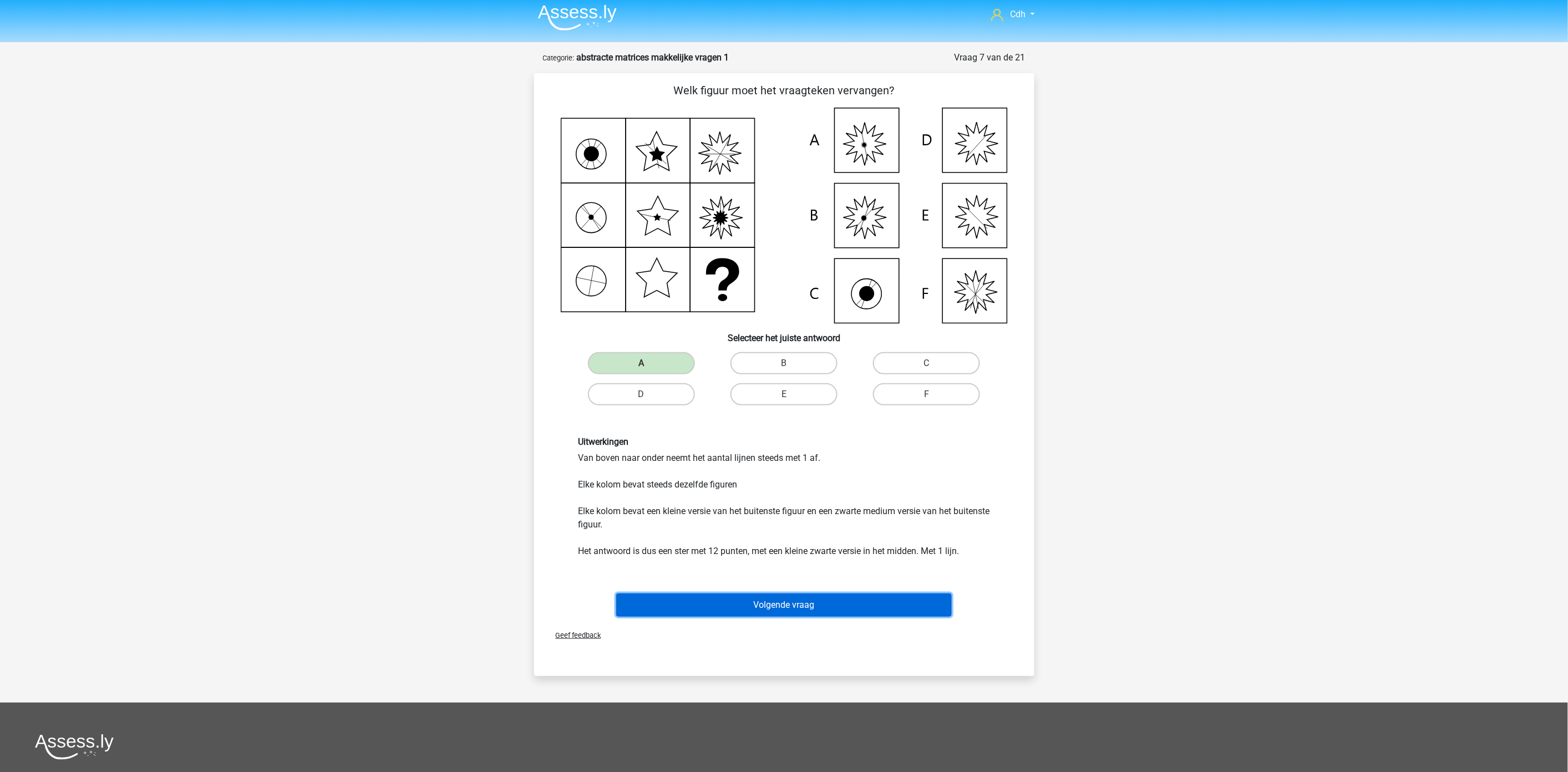
click at [864, 608] on button "Volgende vraag" at bounding box center [784, 605] width 336 height 23
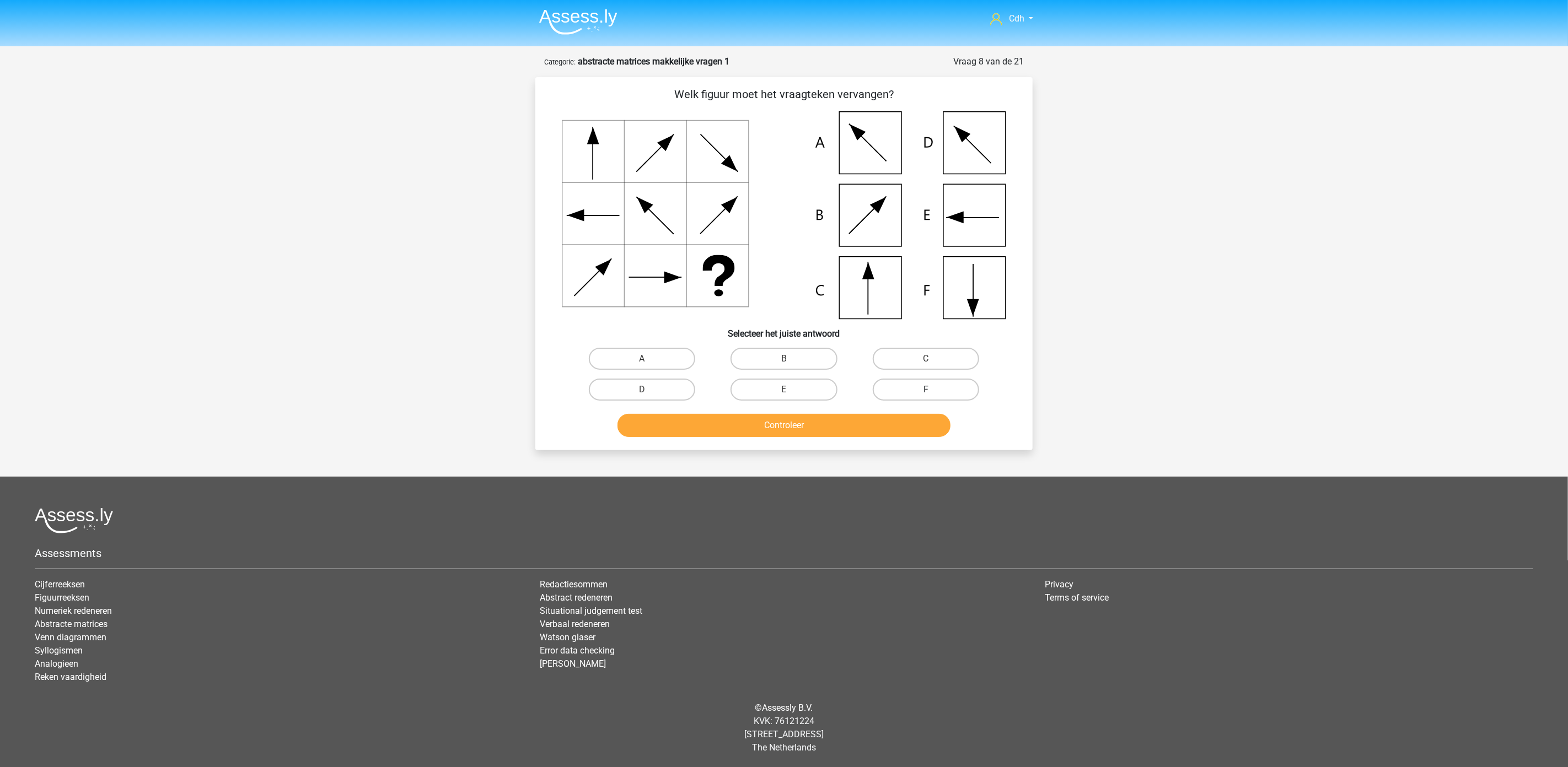
click at [913, 383] on label "F" at bounding box center [926, 390] width 107 height 22
click at [926, 390] on input "F" at bounding box center [929, 393] width 7 height 7
radio input "true"
click at [855, 421] on button "Controleer" at bounding box center [784, 426] width 334 height 23
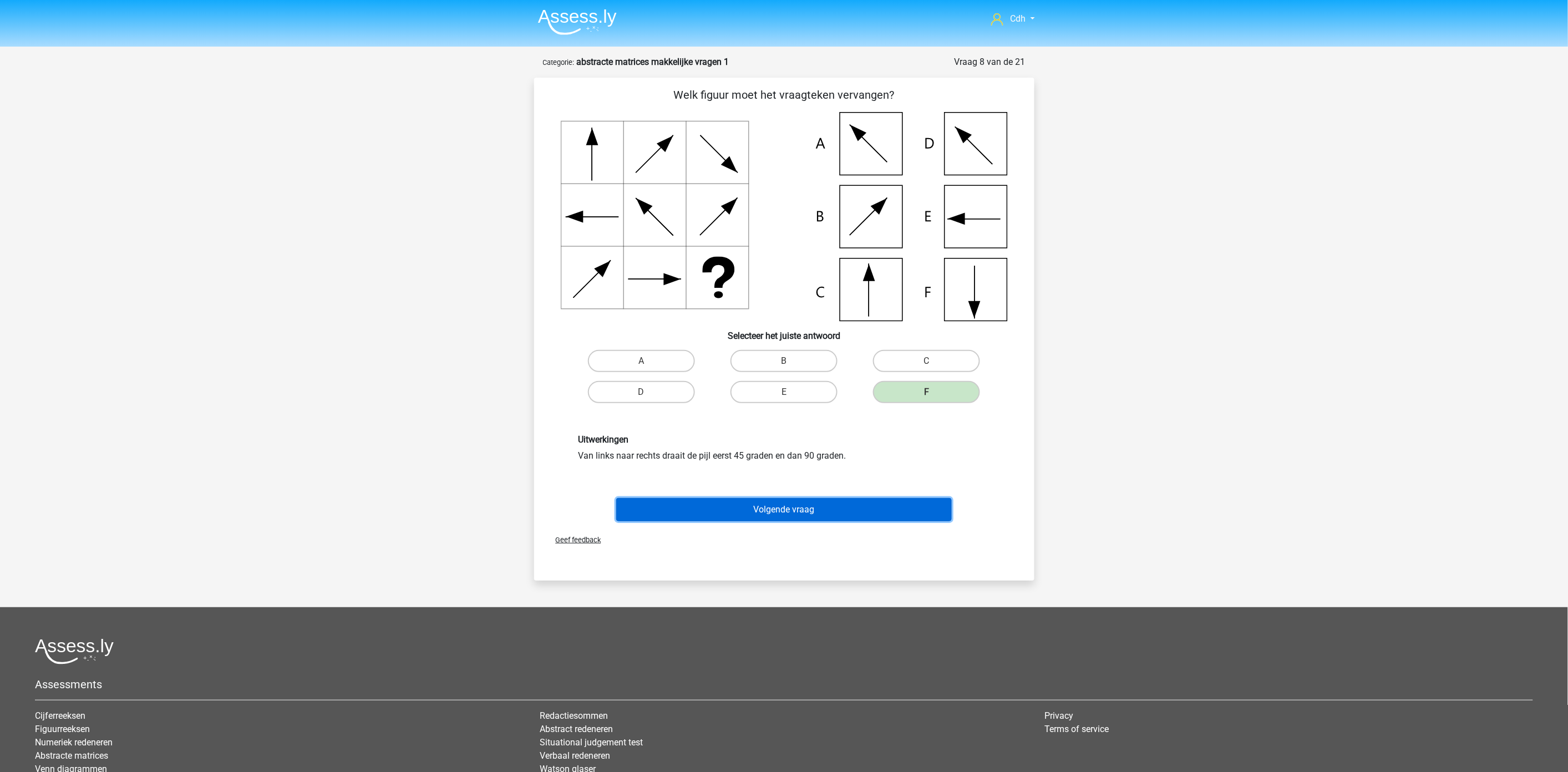
click at [829, 503] on button "Volgende vraag" at bounding box center [784, 510] width 336 height 23
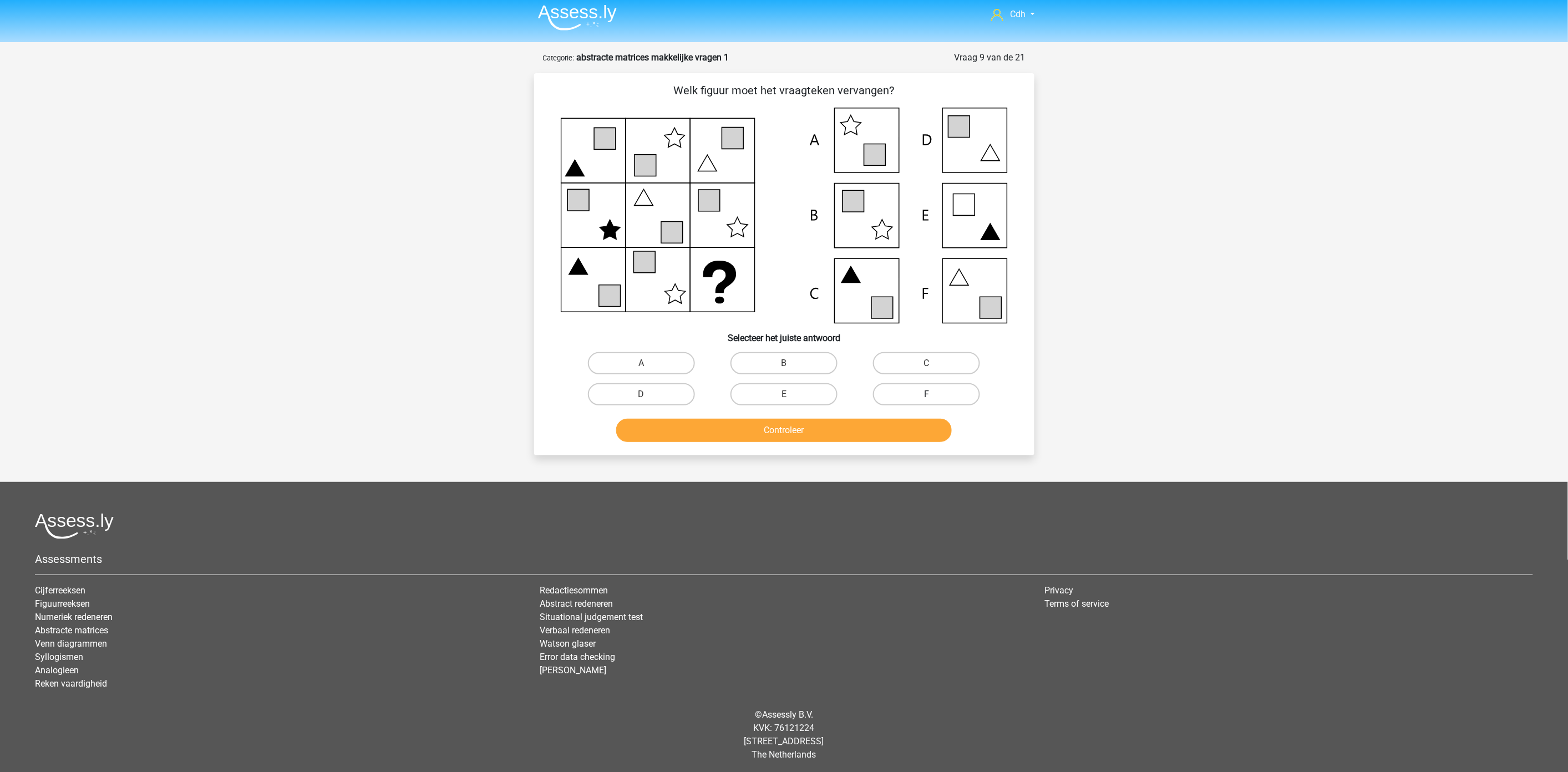
click at [914, 384] on label "F" at bounding box center [926, 394] width 107 height 22
click at [926, 394] on input "F" at bounding box center [930, 398] width 7 height 7
radio input "true"
click at [886, 425] on button "Controleer" at bounding box center [784, 430] width 336 height 23
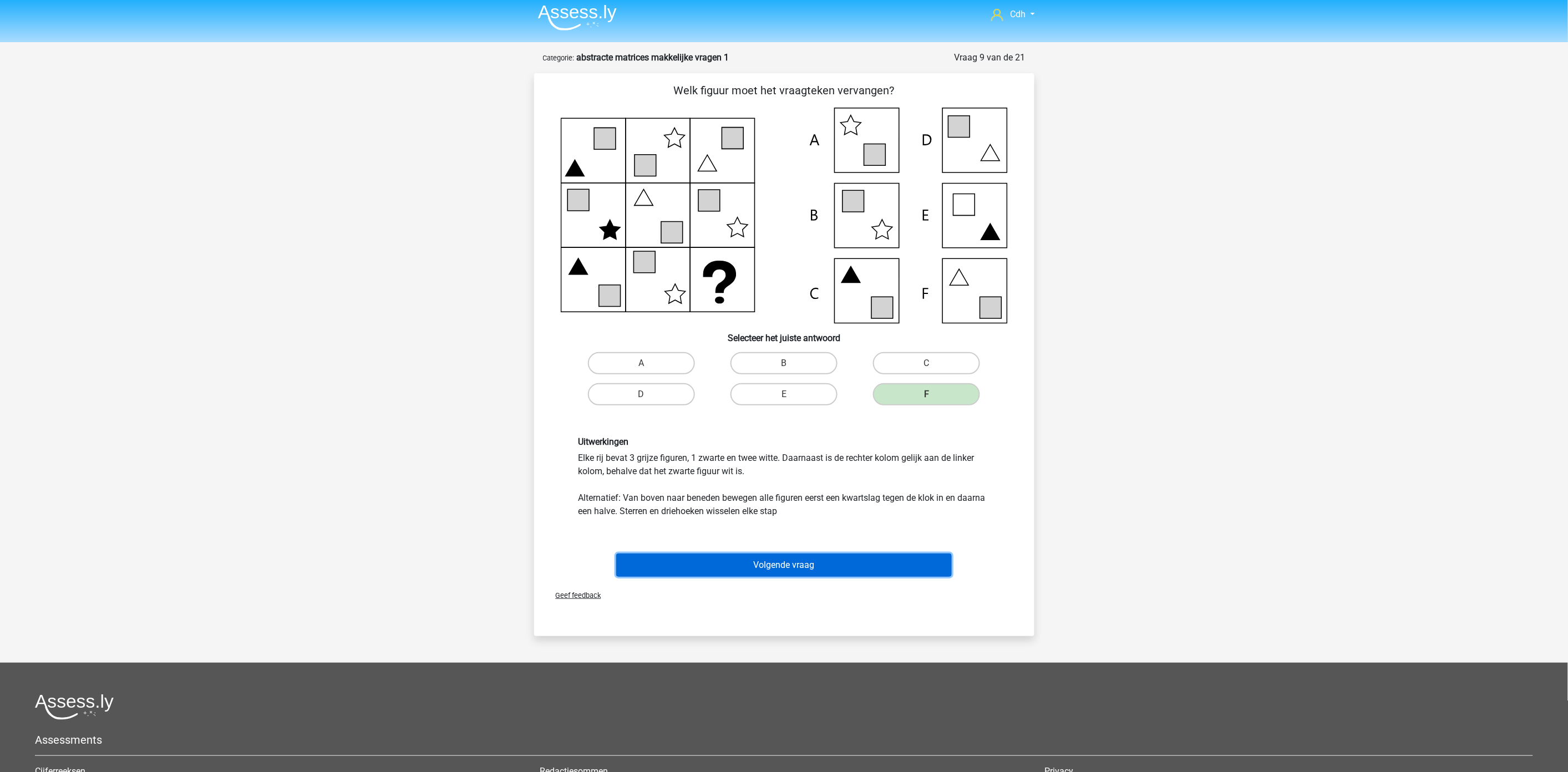
click at [832, 560] on button "Volgende vraag" at bounding box center [784, 565] width 336 height 23
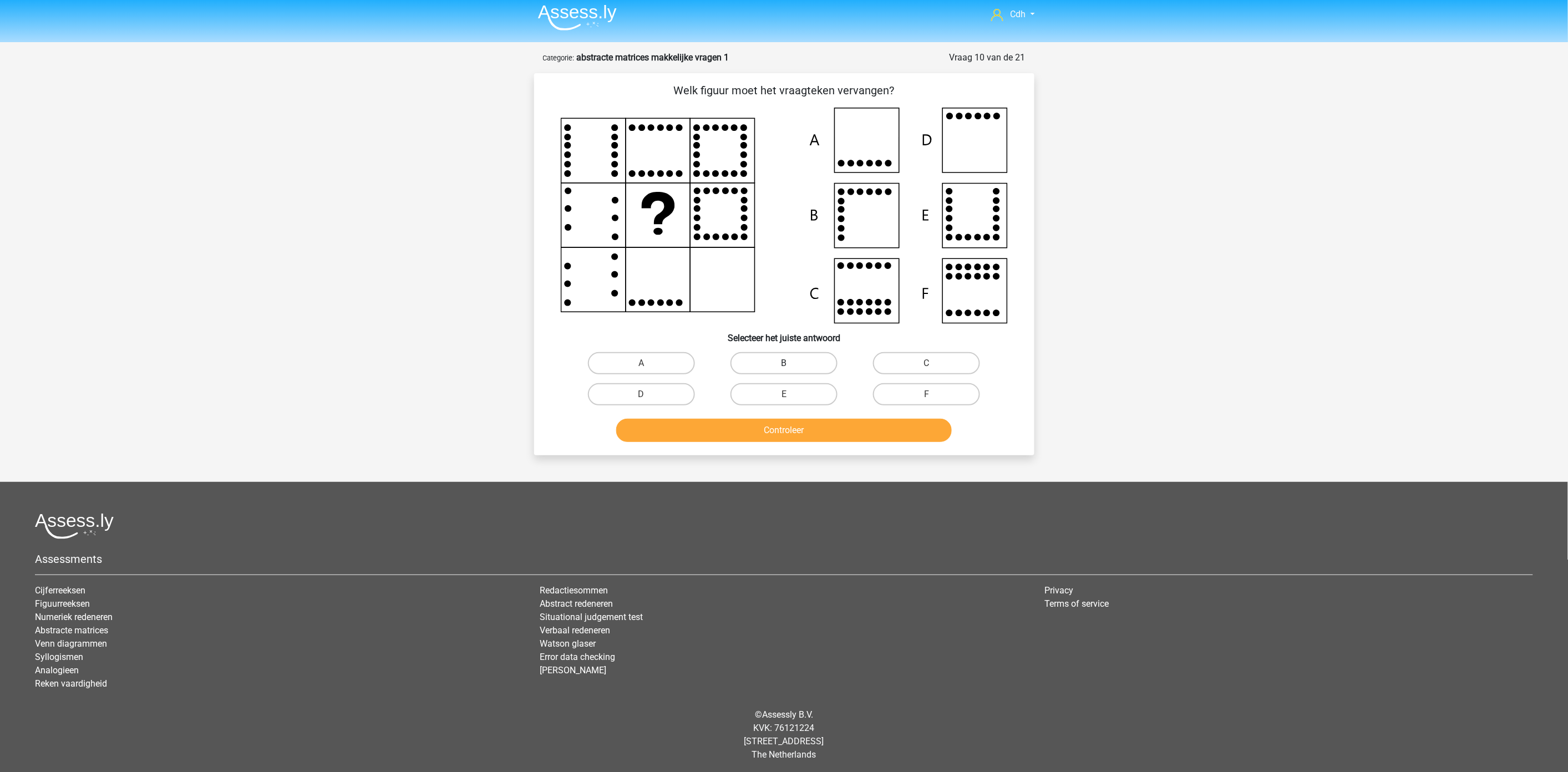
click at [811, 353] on label "B" at bounding box center [784, 363] width 107 height 22
click at [791, 364] on input "B" at bounding box center [787, 367] width 7 height 7
radio input "true"
click at [801, 415] on div "Controleer" at bounding box center [784, 428] width 465 height 36
click at [801, 426] on button "Controleer" at bounding box center [784, 430] width 336 height 23
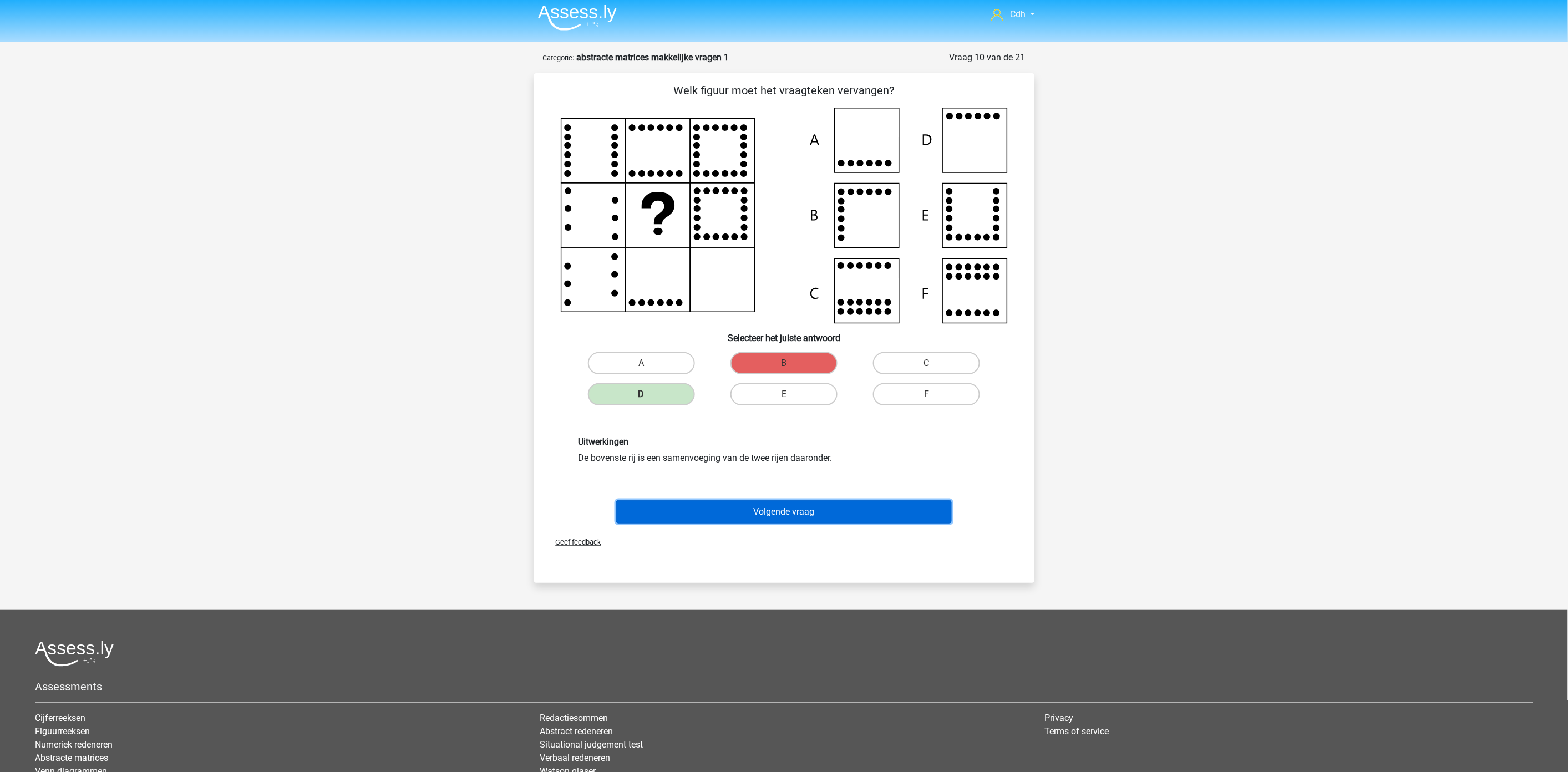
click at [806, 511] on button "Volgende vraag" at bounding box center [784, 512] width 336 height 23
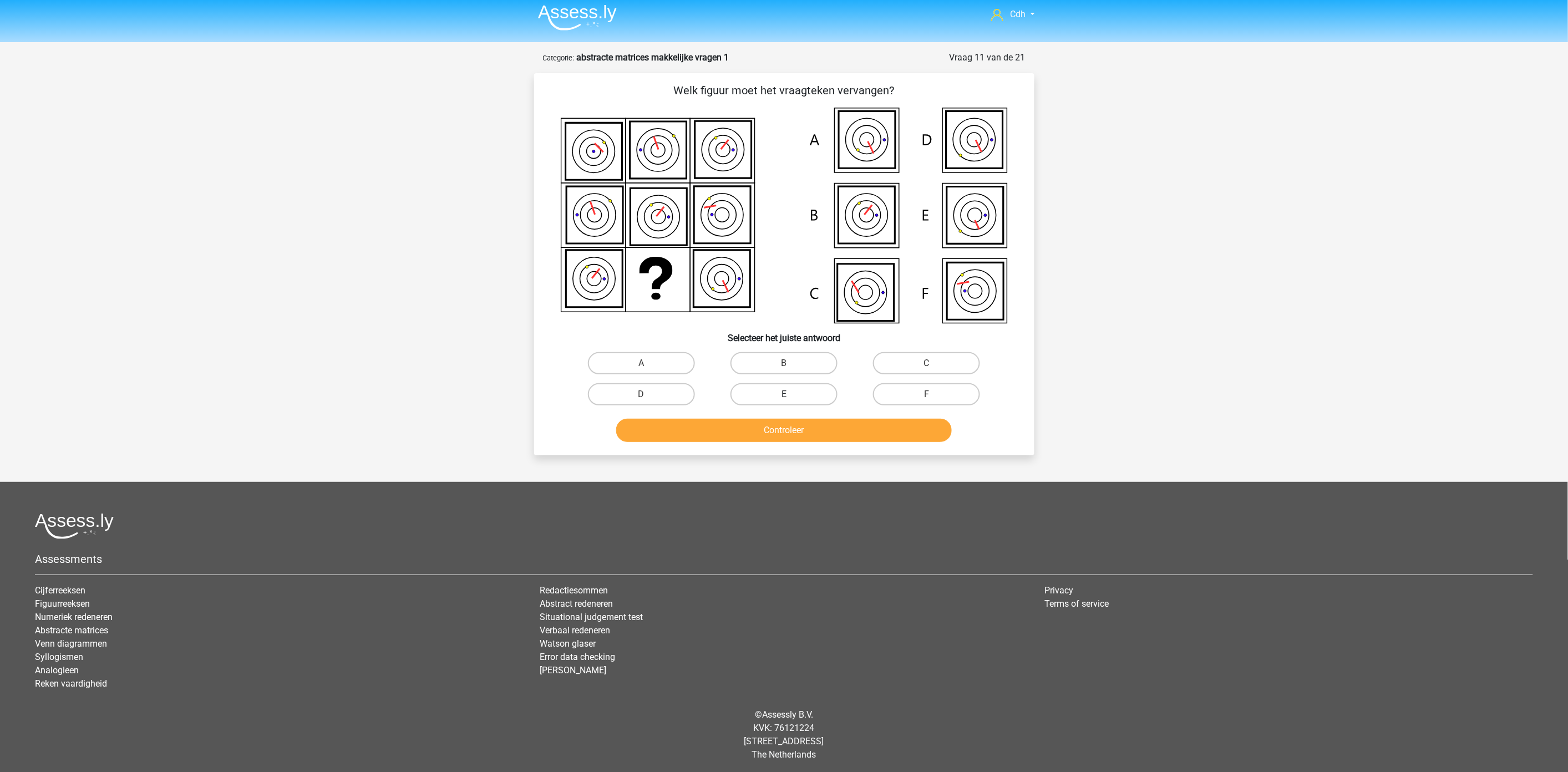
click at [796, 386] on label "E" at bounding box center [784, 394] width 107 height 22
click at [791, 394] on input "E" at bounding box center [787, 398] width 7 height 7
radio input "true"
click at [791, 430] on button "Controleer" at bounding box center [784, 430] width 336 height 23
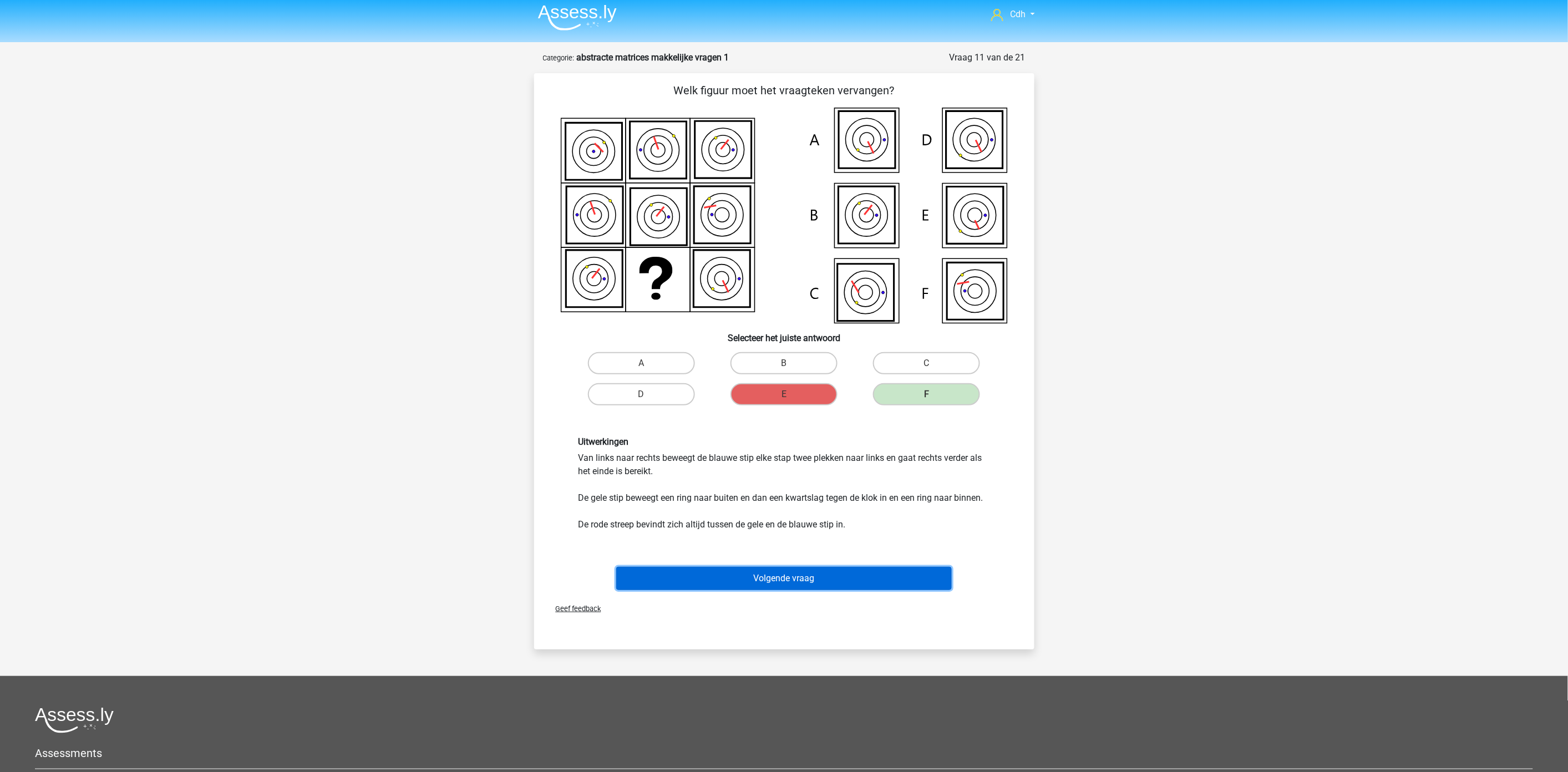
click at [807, 574] on button "Volgende vraag" at bounding box center [784, 578] width 336 height 23
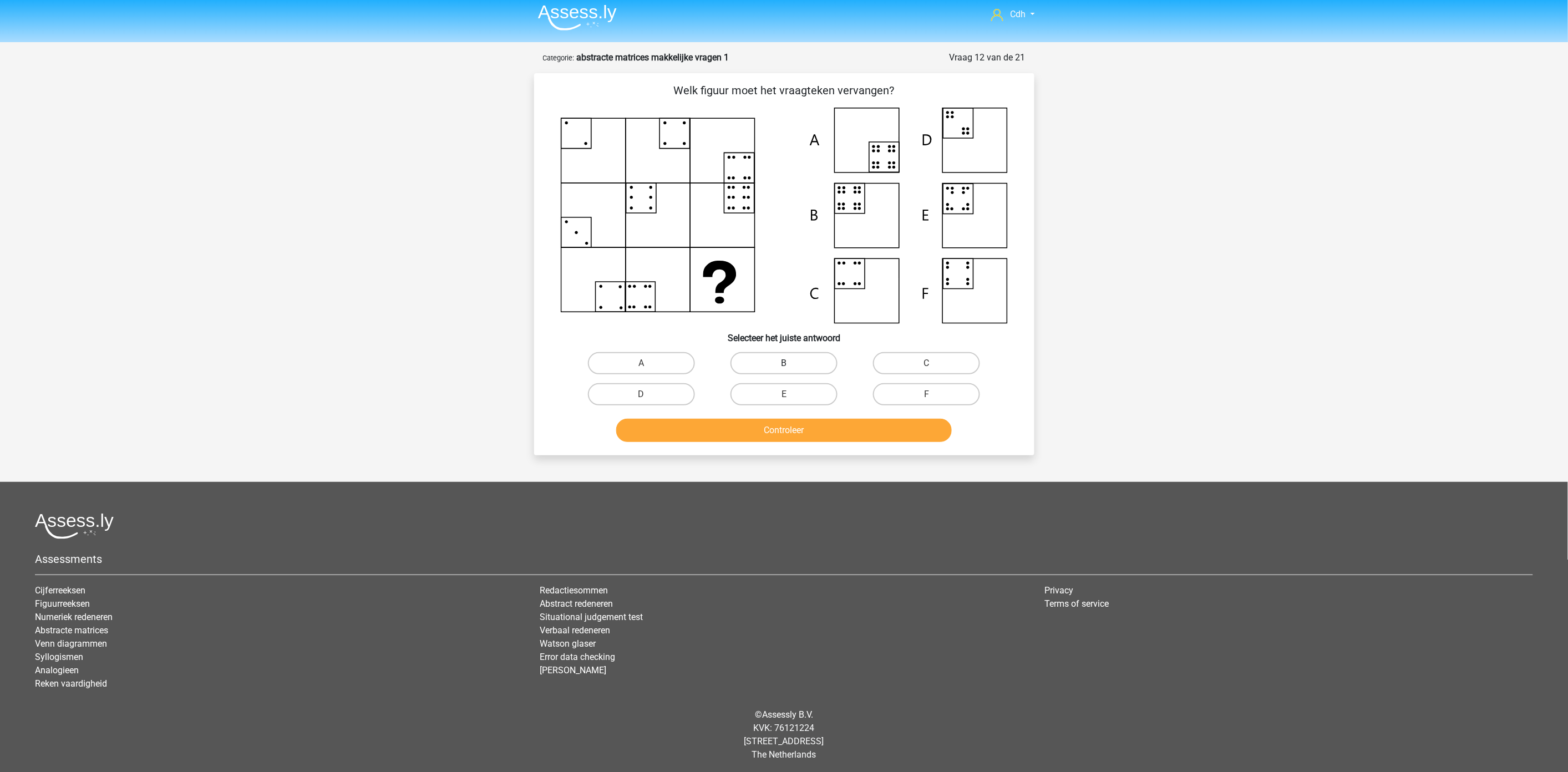
click at [801, 364] on label "B" at bounding box center [784, 363] width 107 height 22
click at [791, 364] on input "B" at bounding box center [787, 367] width 7 height 7
radio input "true"
click at [799, 434] on button "Controleer" at bounding box center [784, 430] width 336 height 23
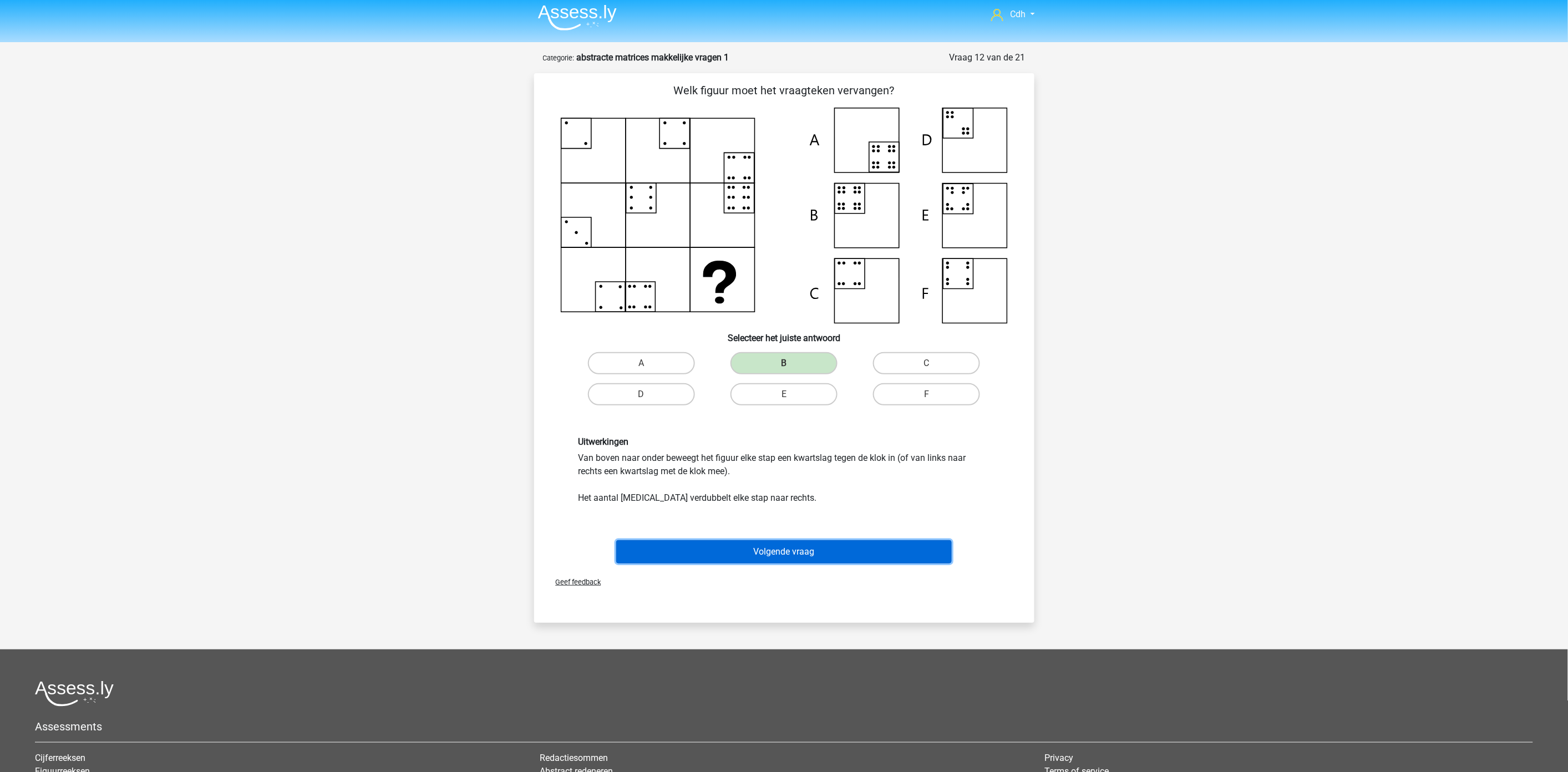
click at [810, 550] on button "Volgende vraag" at bounding box center [784, 552] width 336 height 23
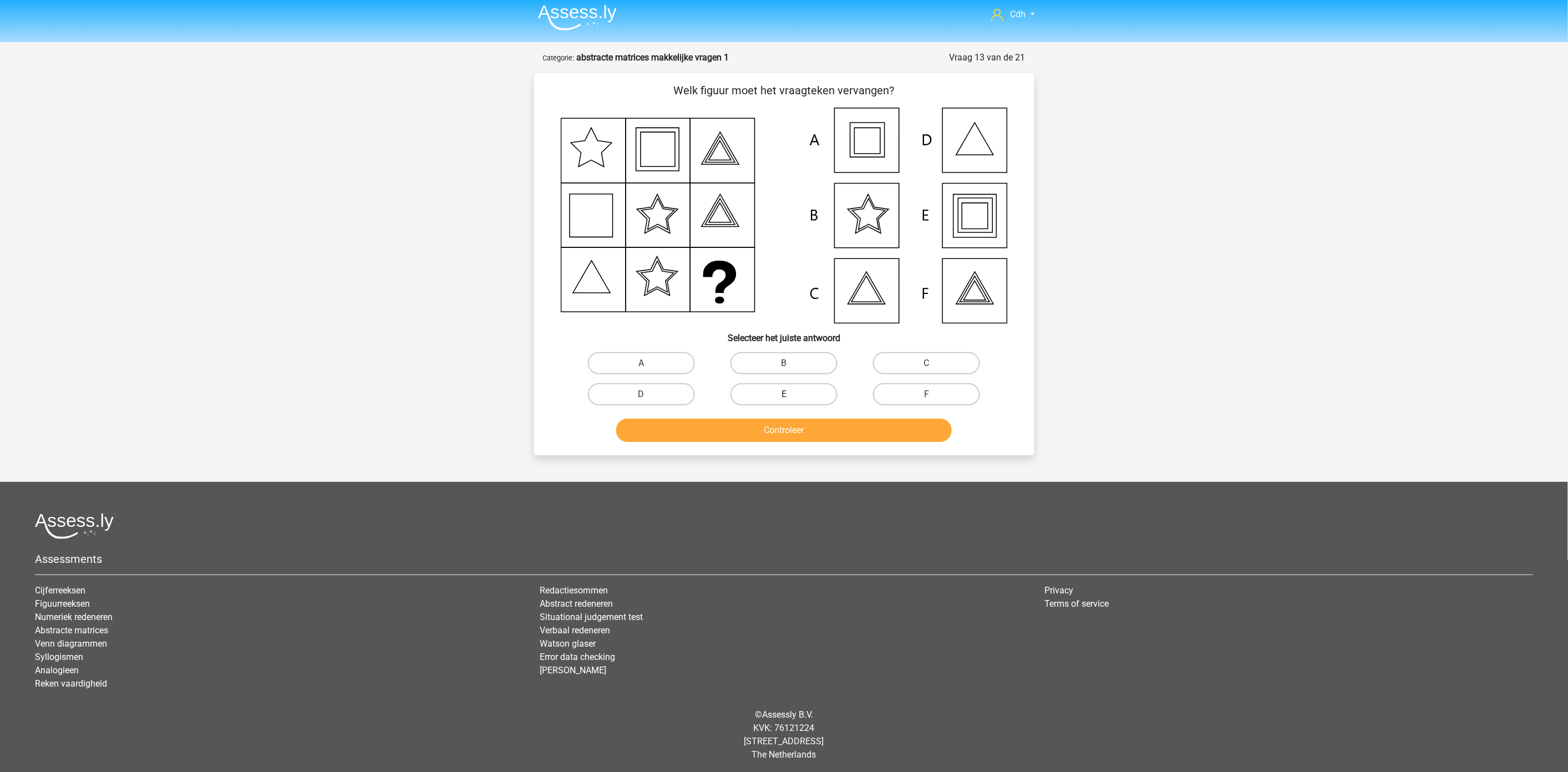
click at [813, 391] on label "E" at bounding box center [784, 394] width 107 height 22
click at [791, 394] on input "E" at bounding box center [787, 398] width 7 height 7
radio input "true"
click at [807, 433] on button "Controleer" at bounding box center [784, 430] width 336 height 23
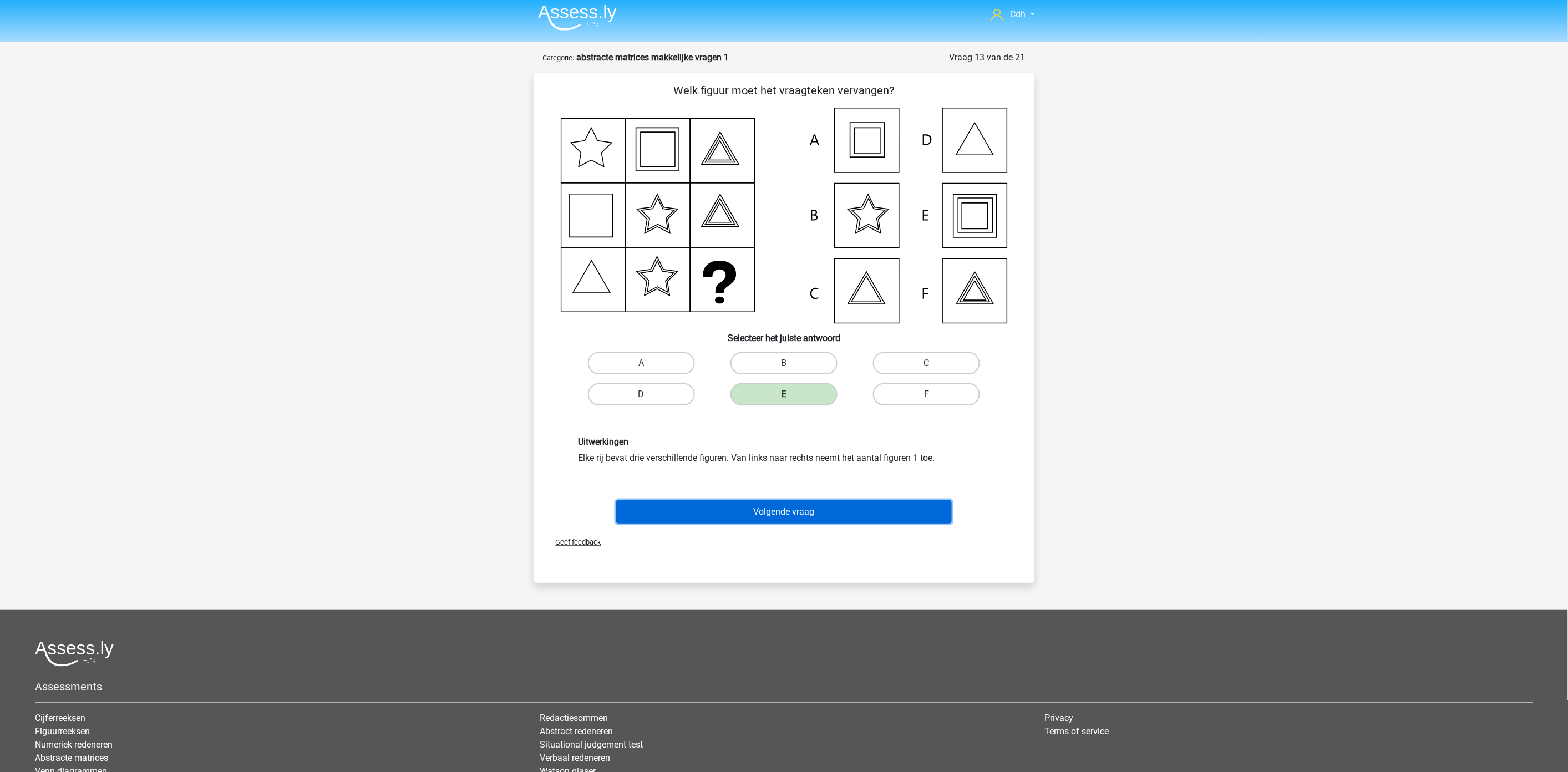
click at [816, 510] on button "Volgende vraag" at bounding box center [784, 512] width 336 height 23
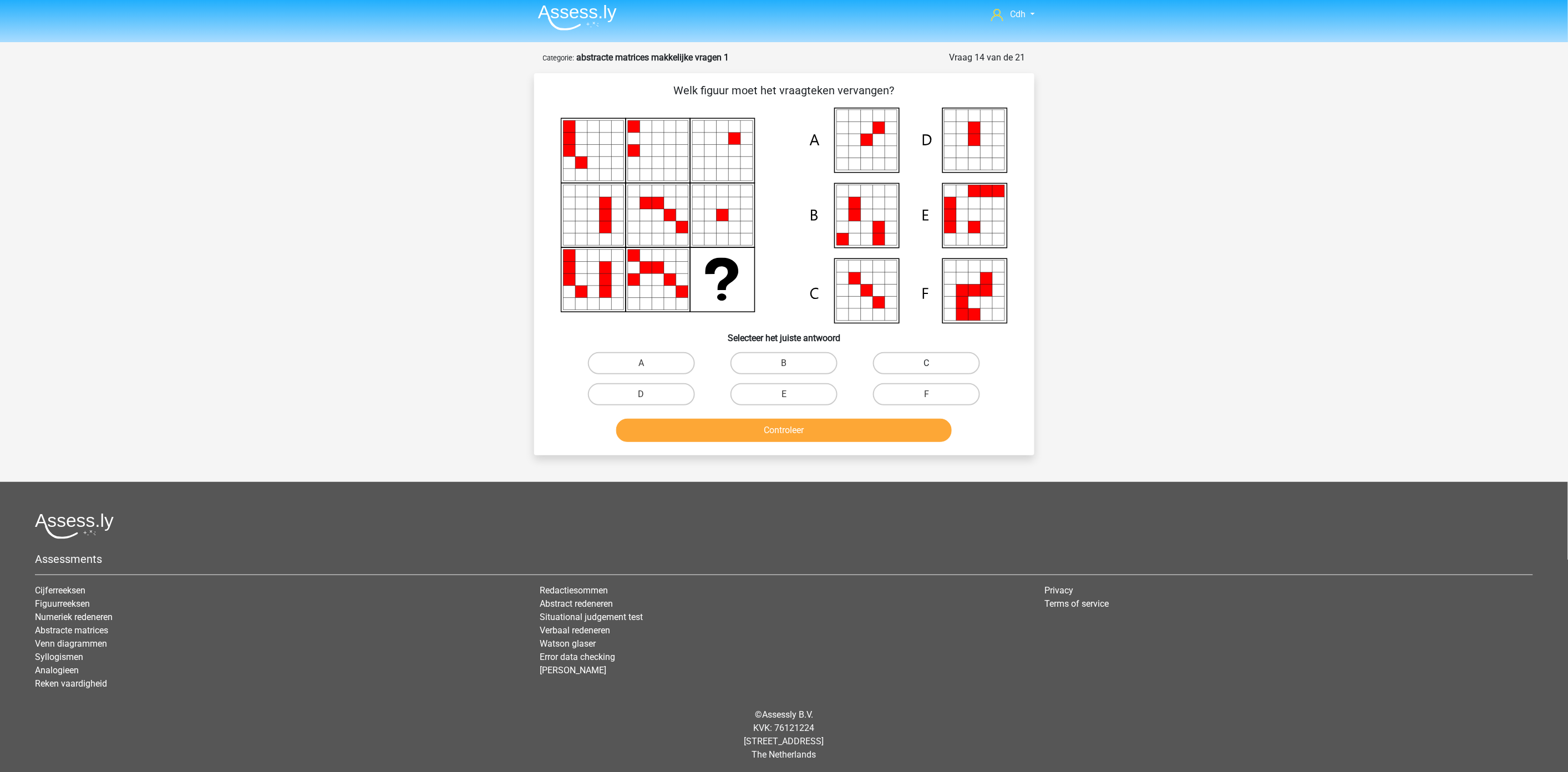
click at [936, 358] on label "C" at bounding box center [926, 363] width 107 height 22
click at [934, 364] on input "C" at bounding box center [930, 367] width 7 height 7
radio input "true"
click at [893, 432] on button "Controleer" at bounding box center [784, 430] width 336 height 23
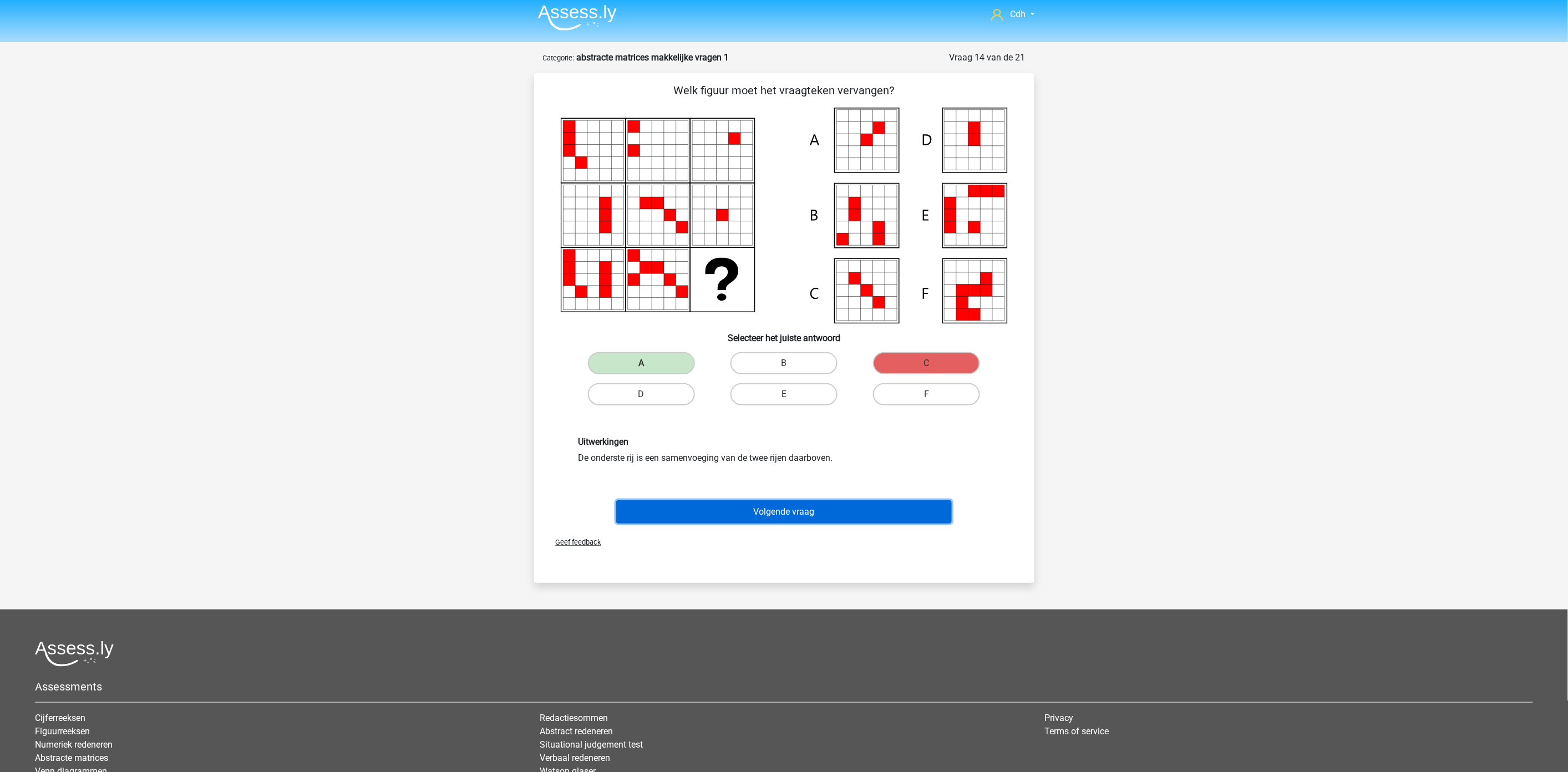
click at [835, 509] on button "Volgende vraag" at bounding box center [784, 512] width 336 height 23
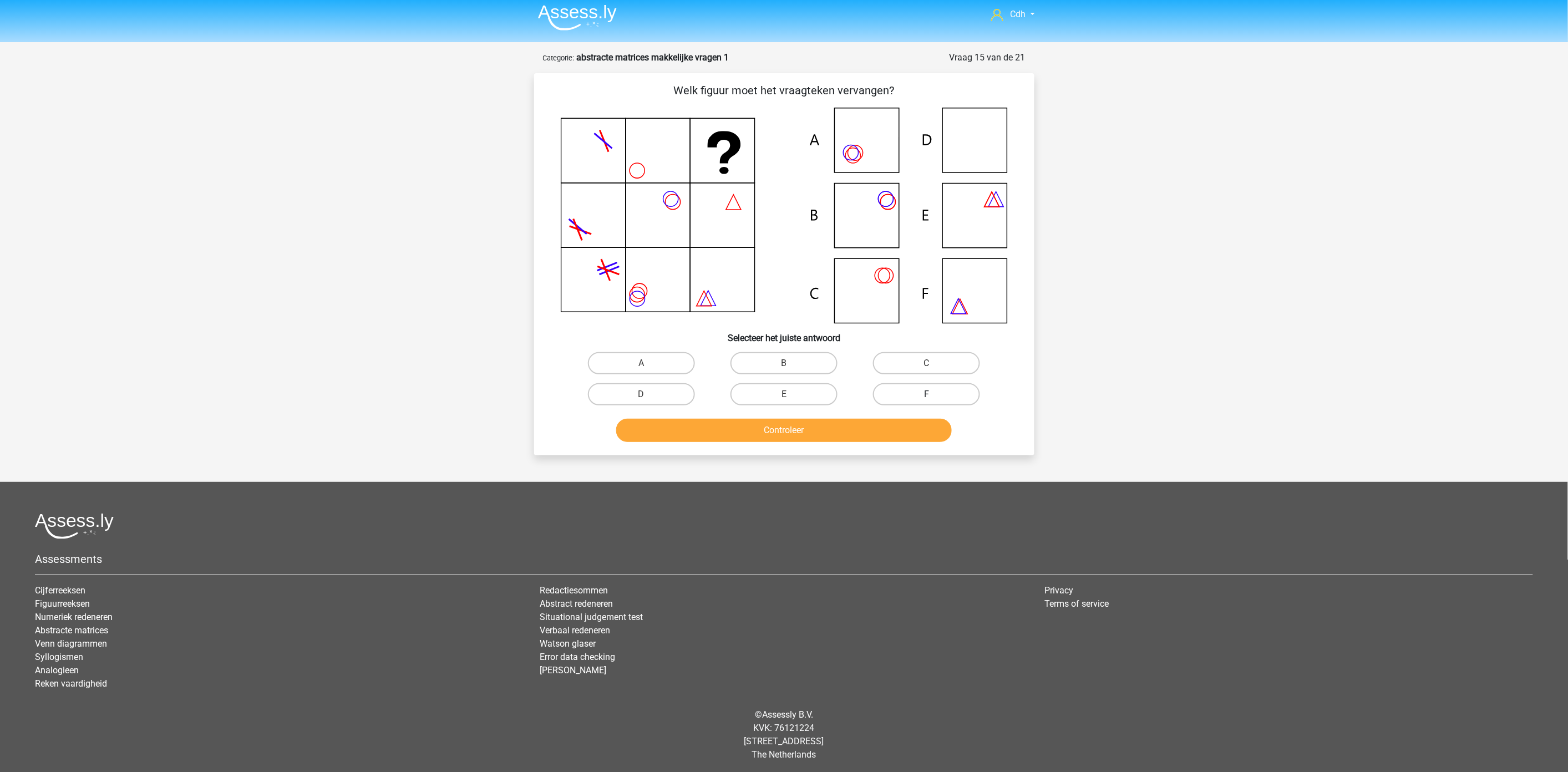
click at [936, 397] on label "F" at bounding box center [926, 394] width 107 height 22
click at [934, 397] on input "F" at bounding box center [930, 398] width 7 height 7
radio input "true"
click at [900, 428] on button "Controleer" at bounding box center [784, 430] width 336 height 23
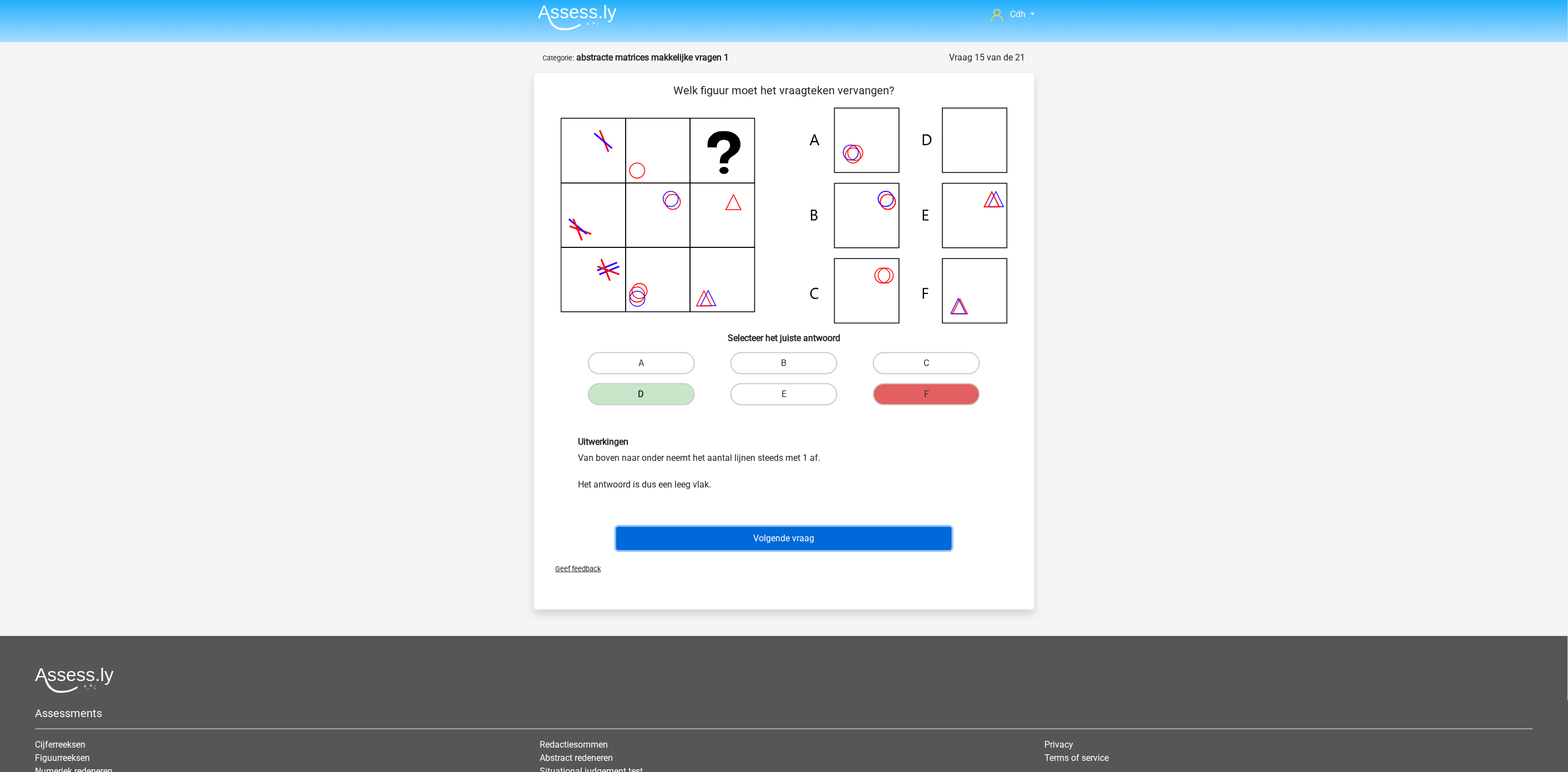
click at [818, 538] on button "Volgende vraag" at bounding box center [784, 538] width 336 height 23
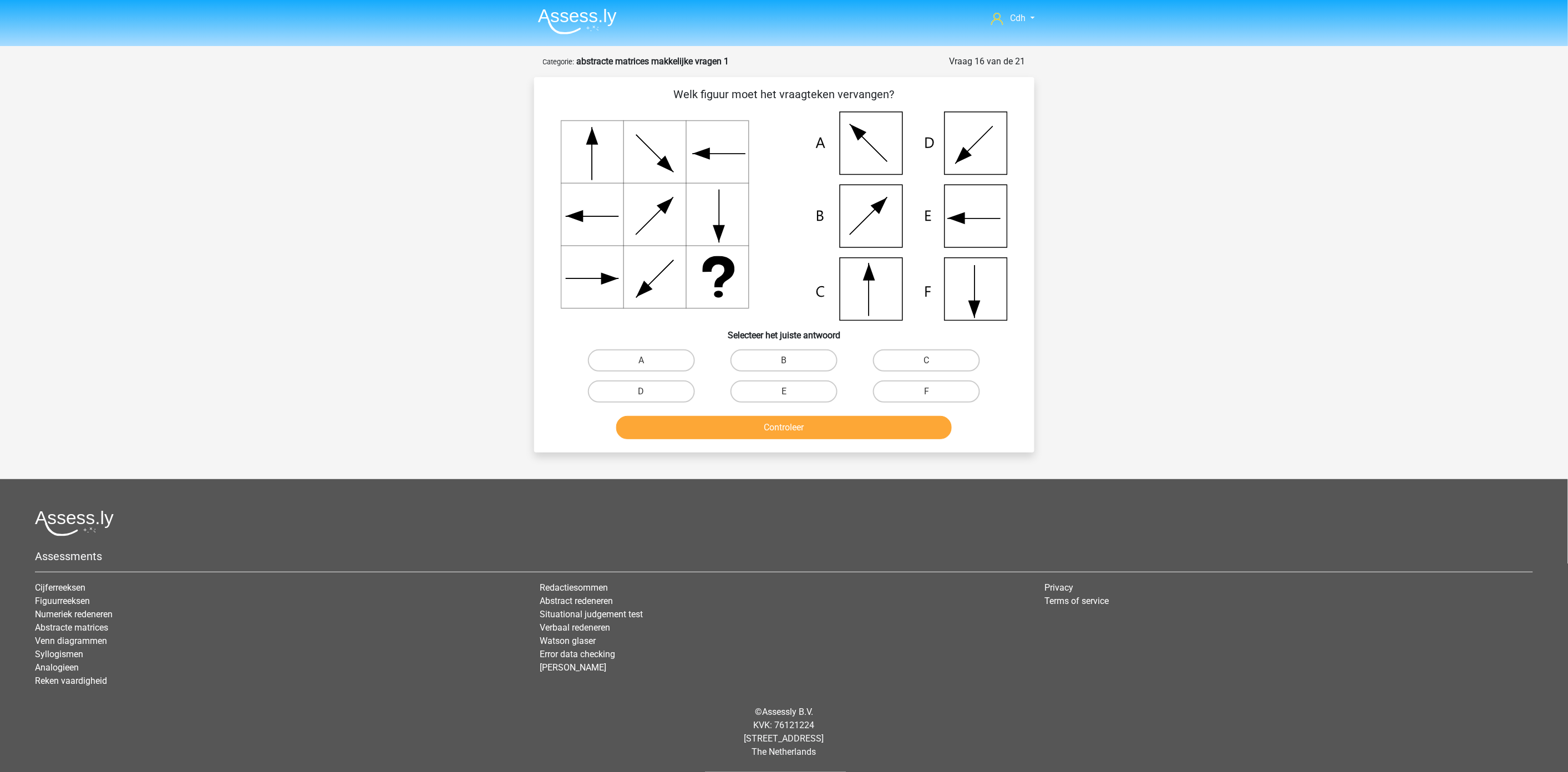
scroll to position [0, 0]
click at [897, 364] on label "C" at bounding box center [931, 361] width 107 height 22
click at [931, 364] on input "C" at bounding box center [934, 364] width 7 height 7
radio input "true"
click at [834, 430] on button "Controleer" at bounding box center [789, 428] width 336 height 23
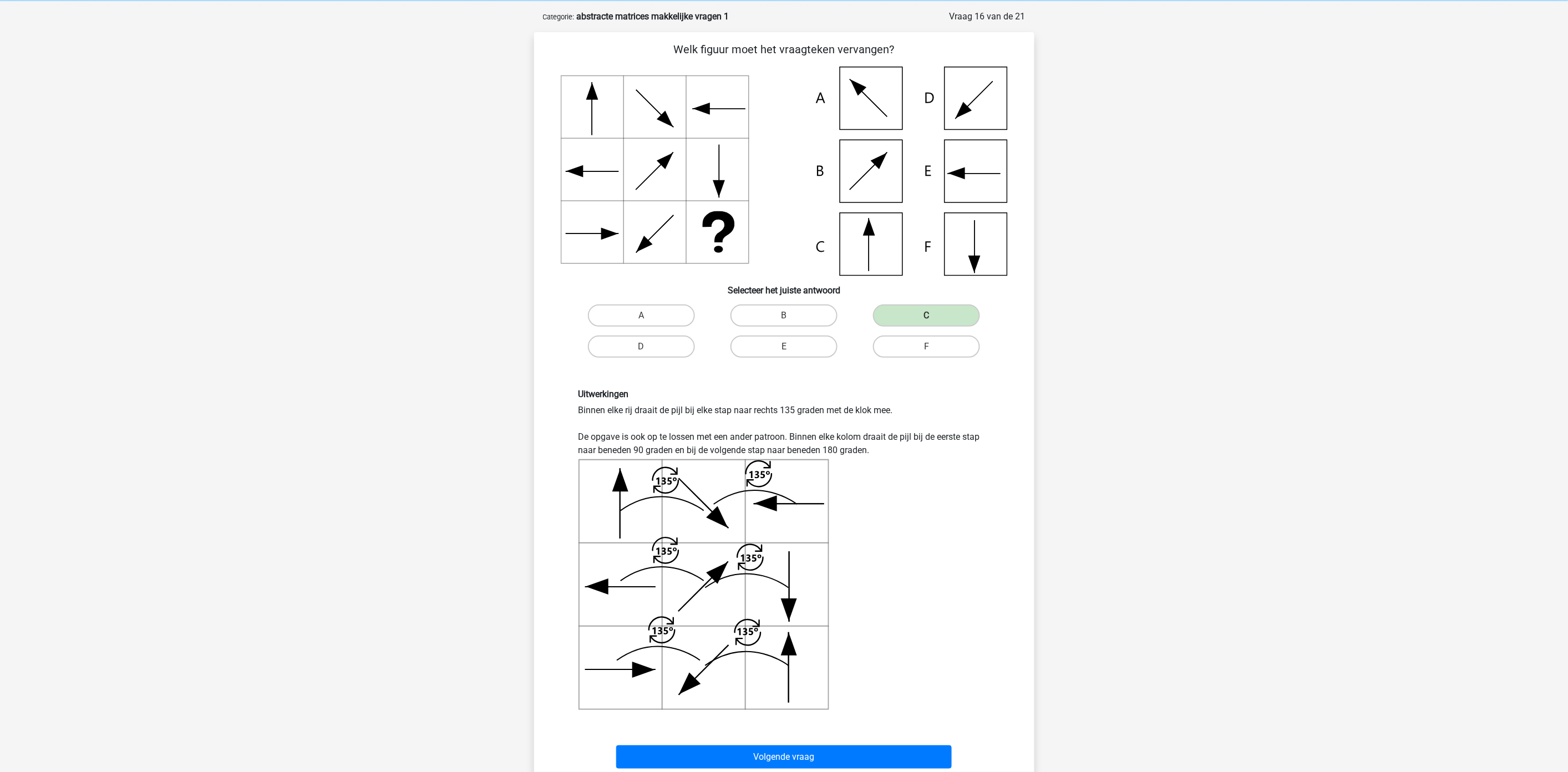
scroll to position [185, 0]
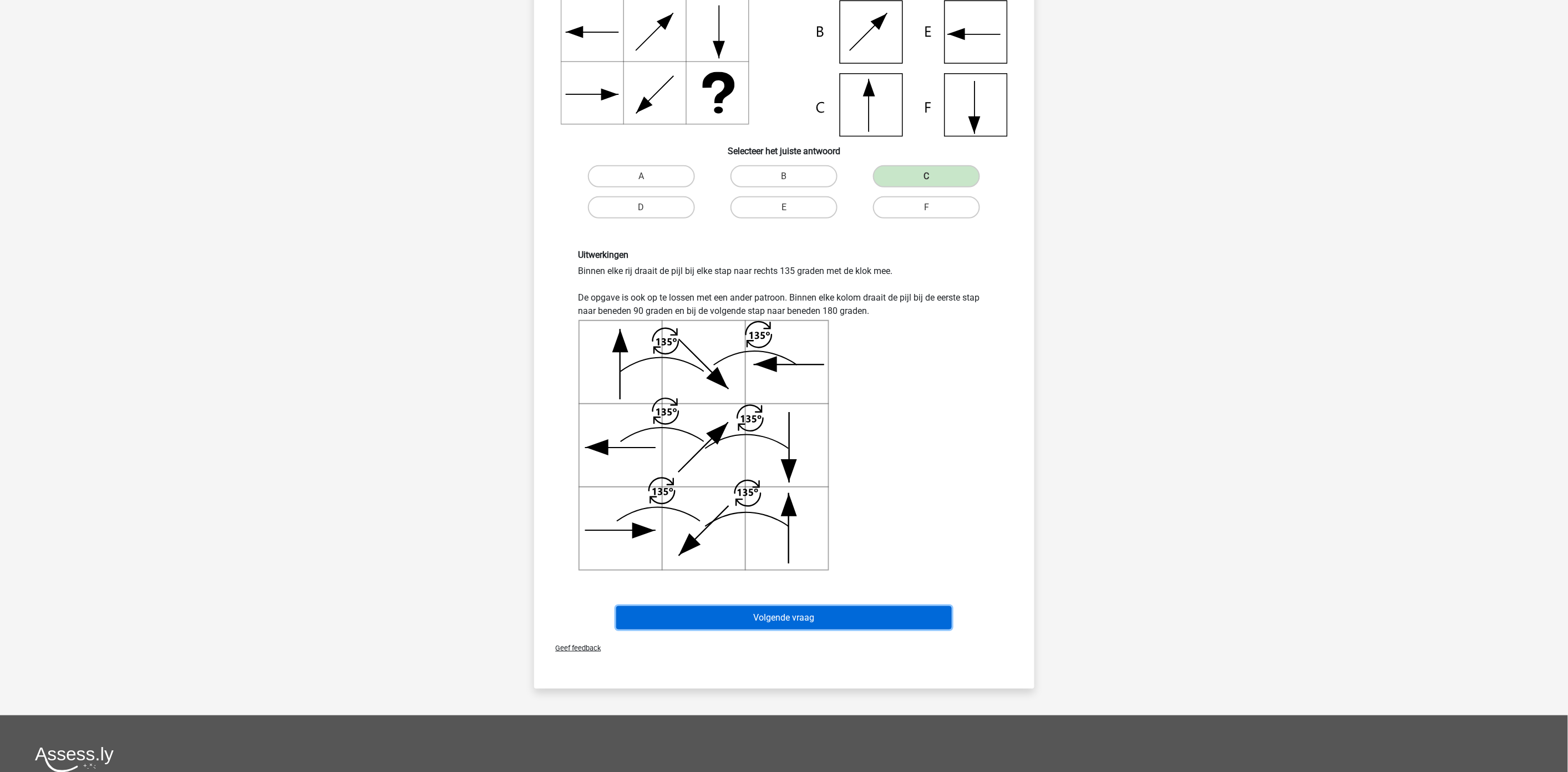
click at [875, 616] on button "Volgende vraag" at bounding box center [784, 618] width 336 height 23
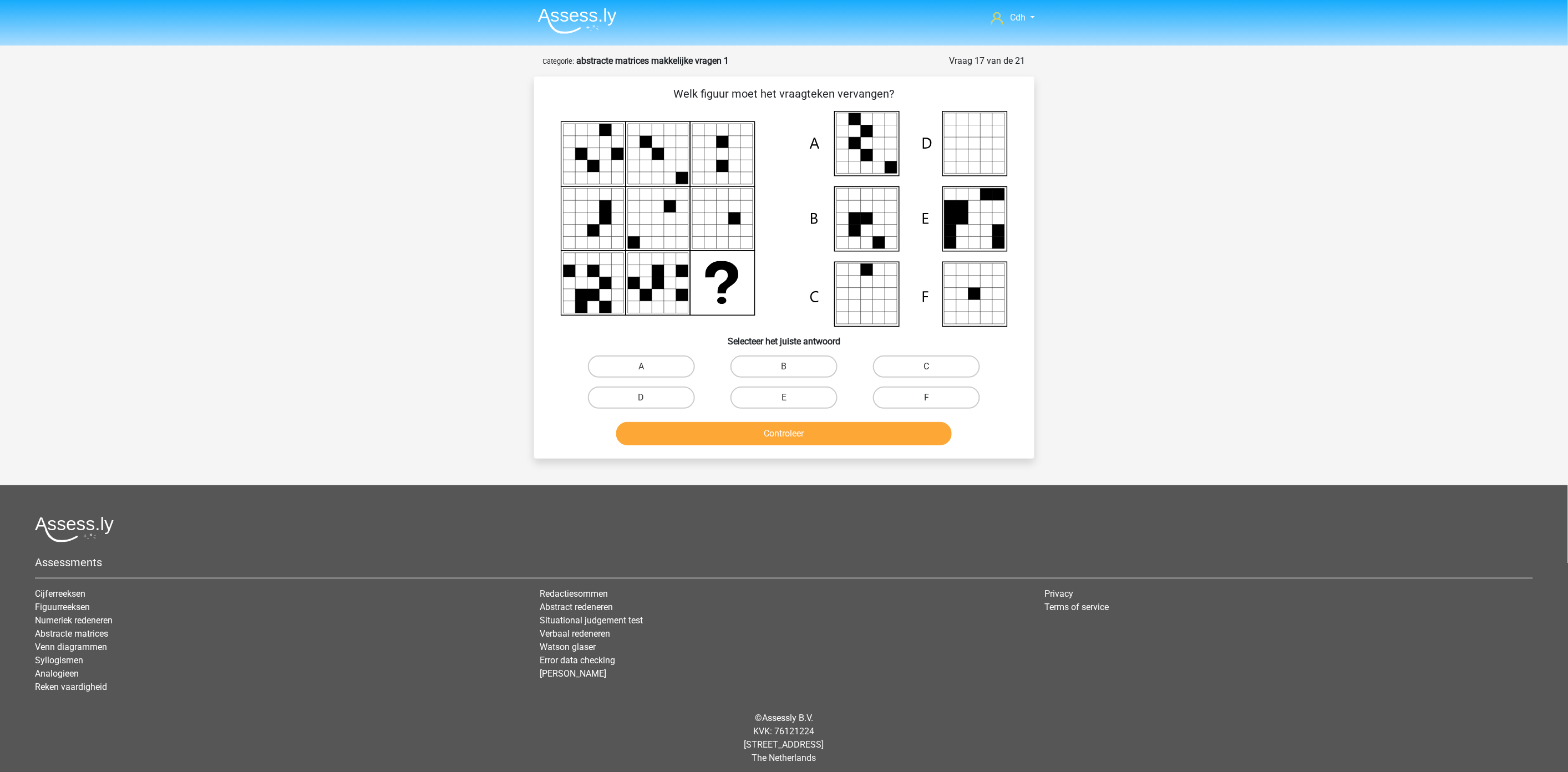
scroll to position [0, 0]
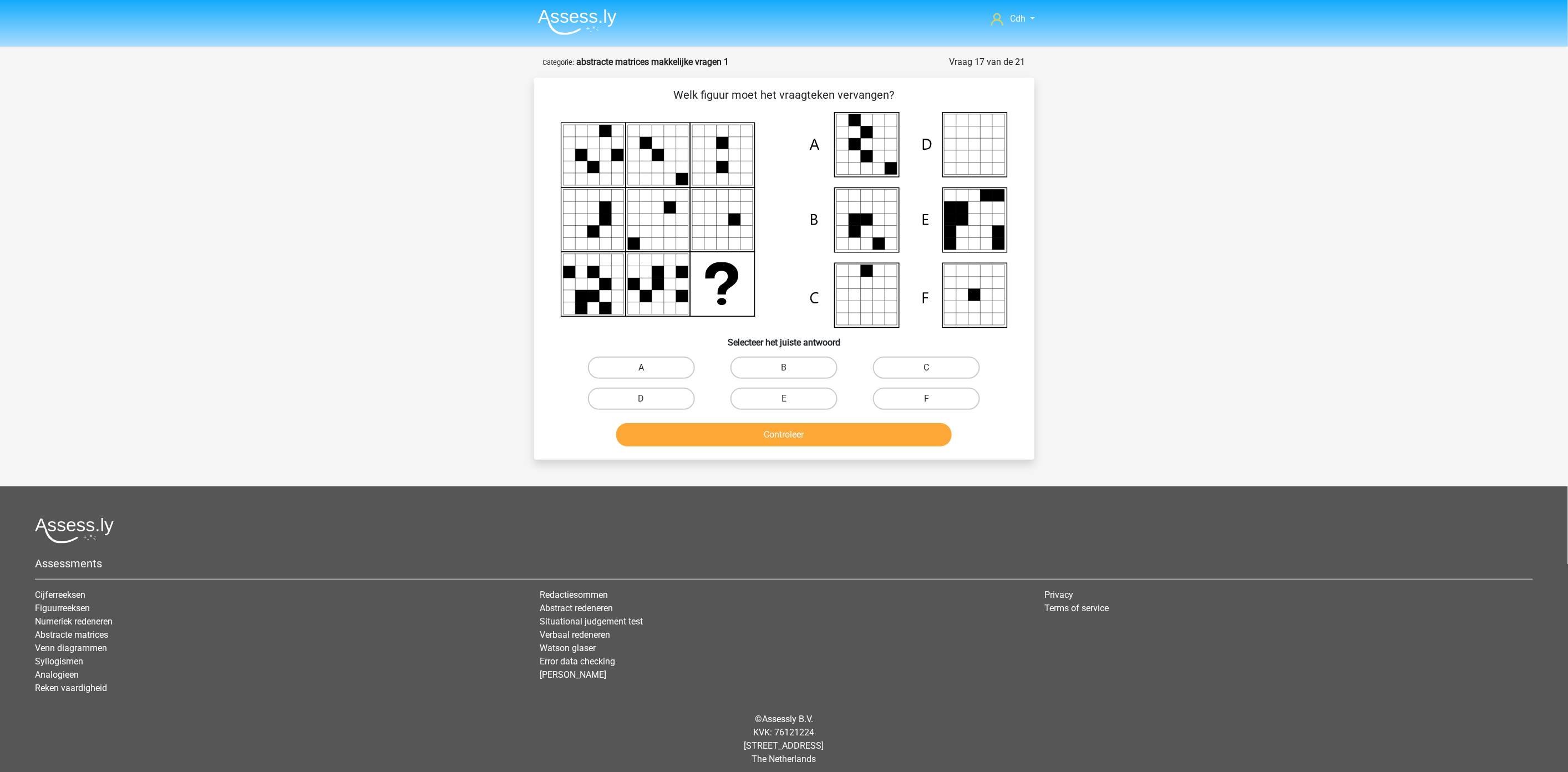
click at [642, 365] on label "A" at bounding box center [642, 367] width 107 height 22
click at [642, 367] on input "A" at bounding box center [644, 371] width 7 height 7
radio input "true"
click at [699, 425] on button "Controleer" at bounding box center [784, 435] width 336 height 23
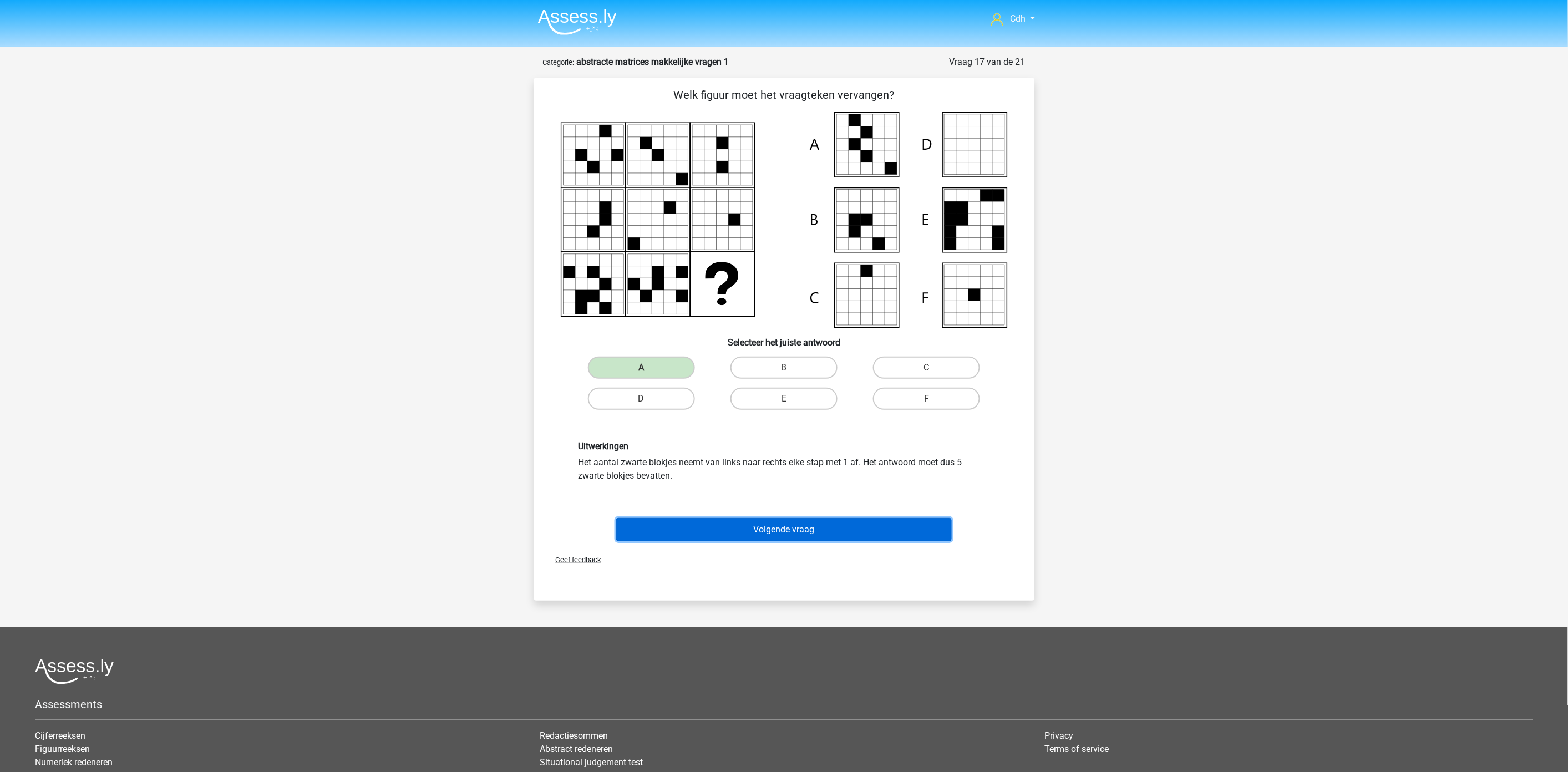
click at [763, 529] on button "Volgende vraag" at bounding box center [784, 530] width 336 height 23
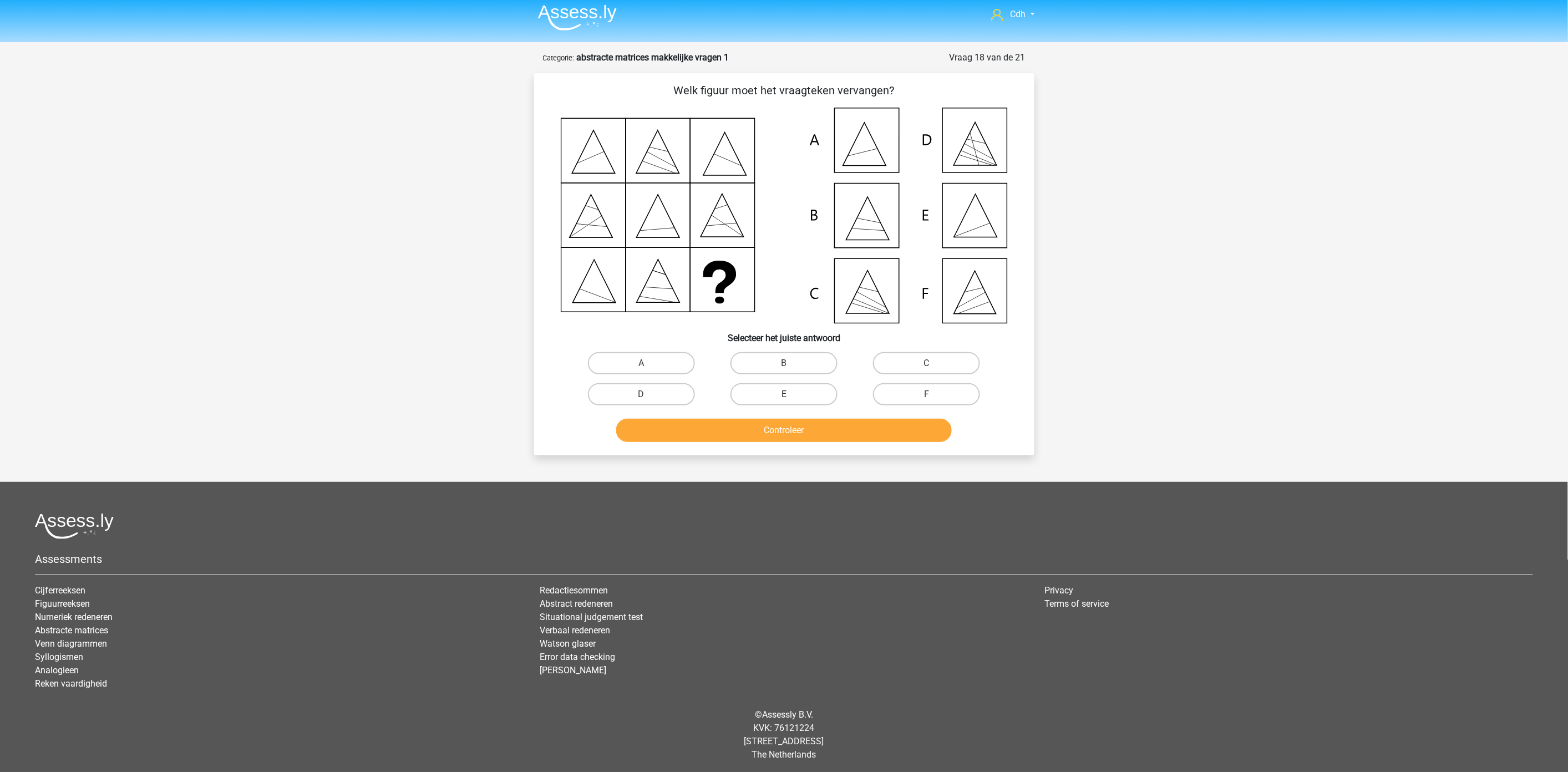
click at [781, 391] on label "E" at bounding box center [784, 394] width 107 height 22
click at [784, 394] on input "E" at bounding box center [787, 398] width 7 height 7
radio input "true"
click at [778, 434] on button "Controleer" at bounding box center [784, 430] width 336 height 23
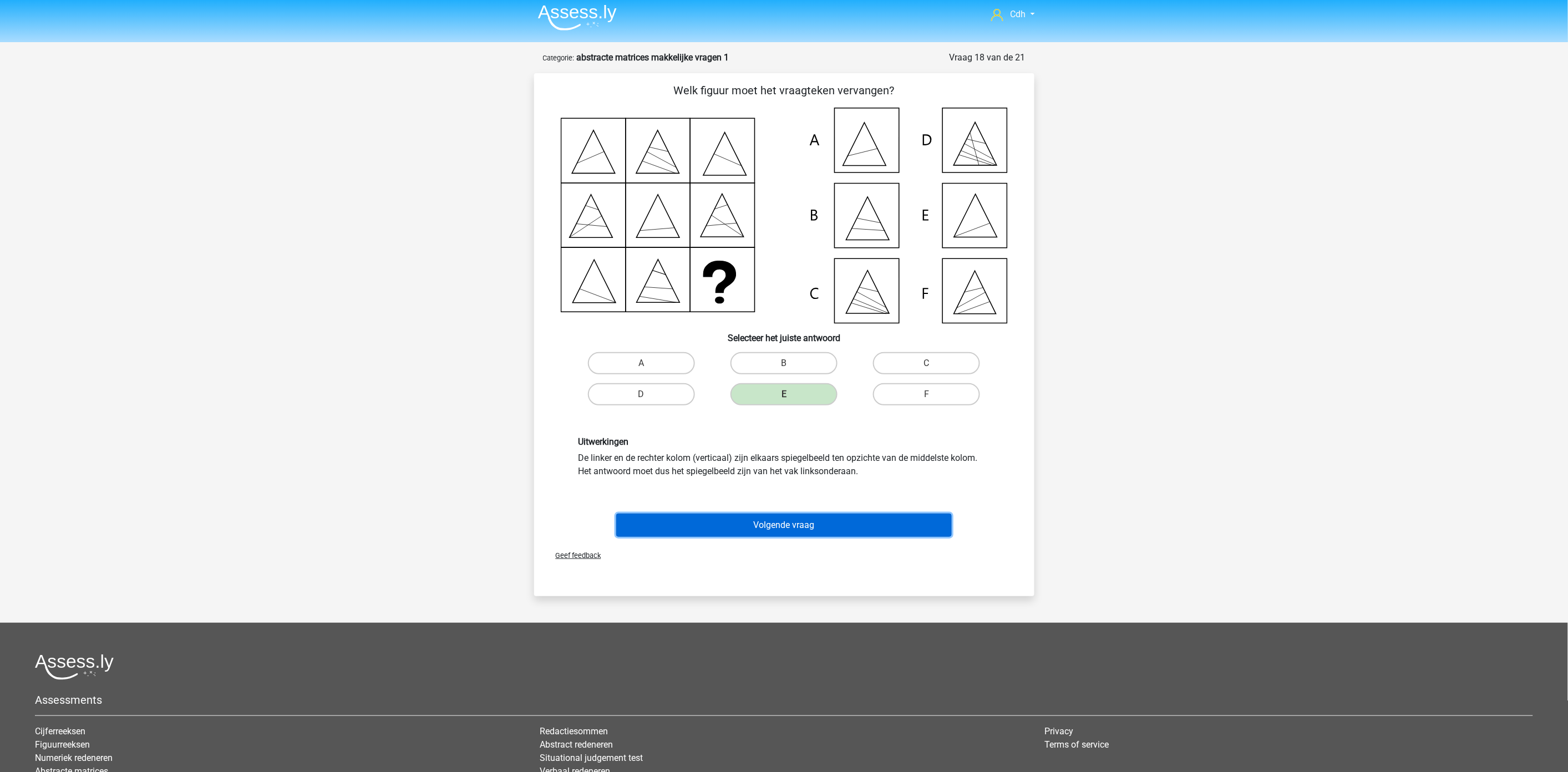
click at [832, 527] on button "Volgende vraag" at bounding box center [784, 525] width 336 height 23
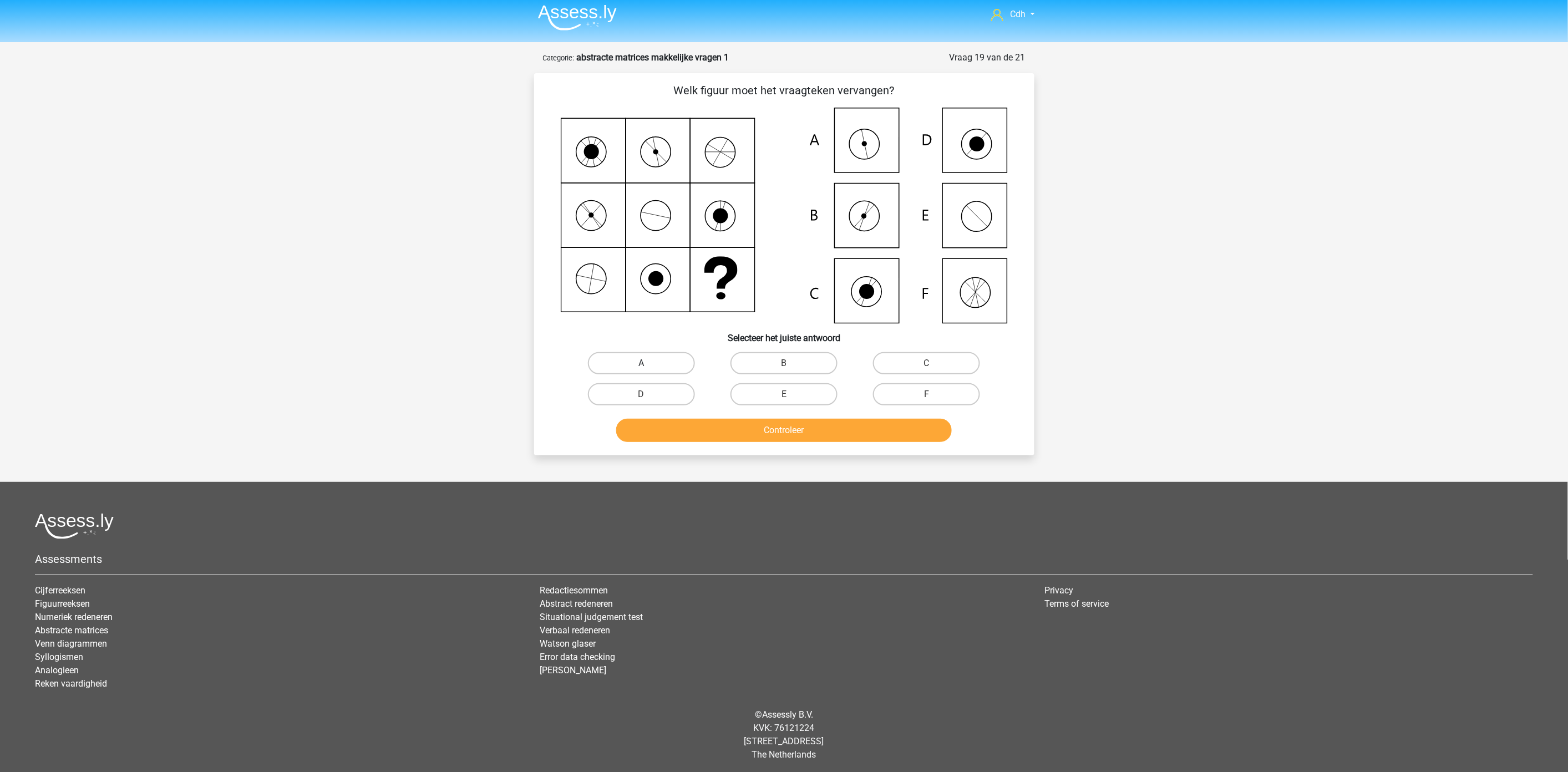
click at [667, 361] on label "A" at bounding box center [642, 363] width 107 height 22
click at [649, 364] on input "A" at bounding box center [644, 367] width 7 height 7
radio input "true"
click at [685, 432] on button "Controleer" at bounding box center [784, 430] width 336 height 23
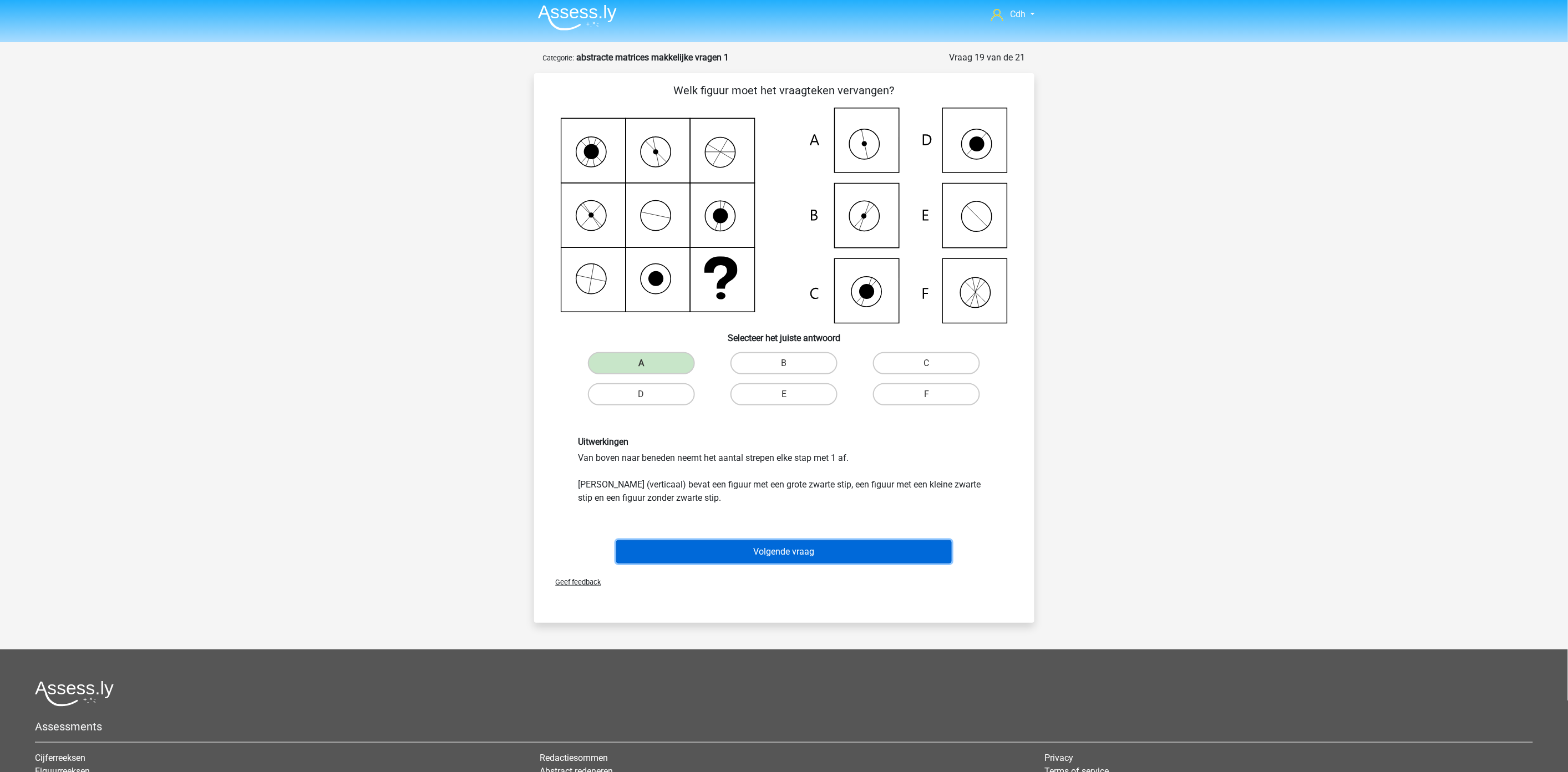
click at [736, 544] on button "Volgende vraag" at bounding box center [784, 552] width 336 height 23
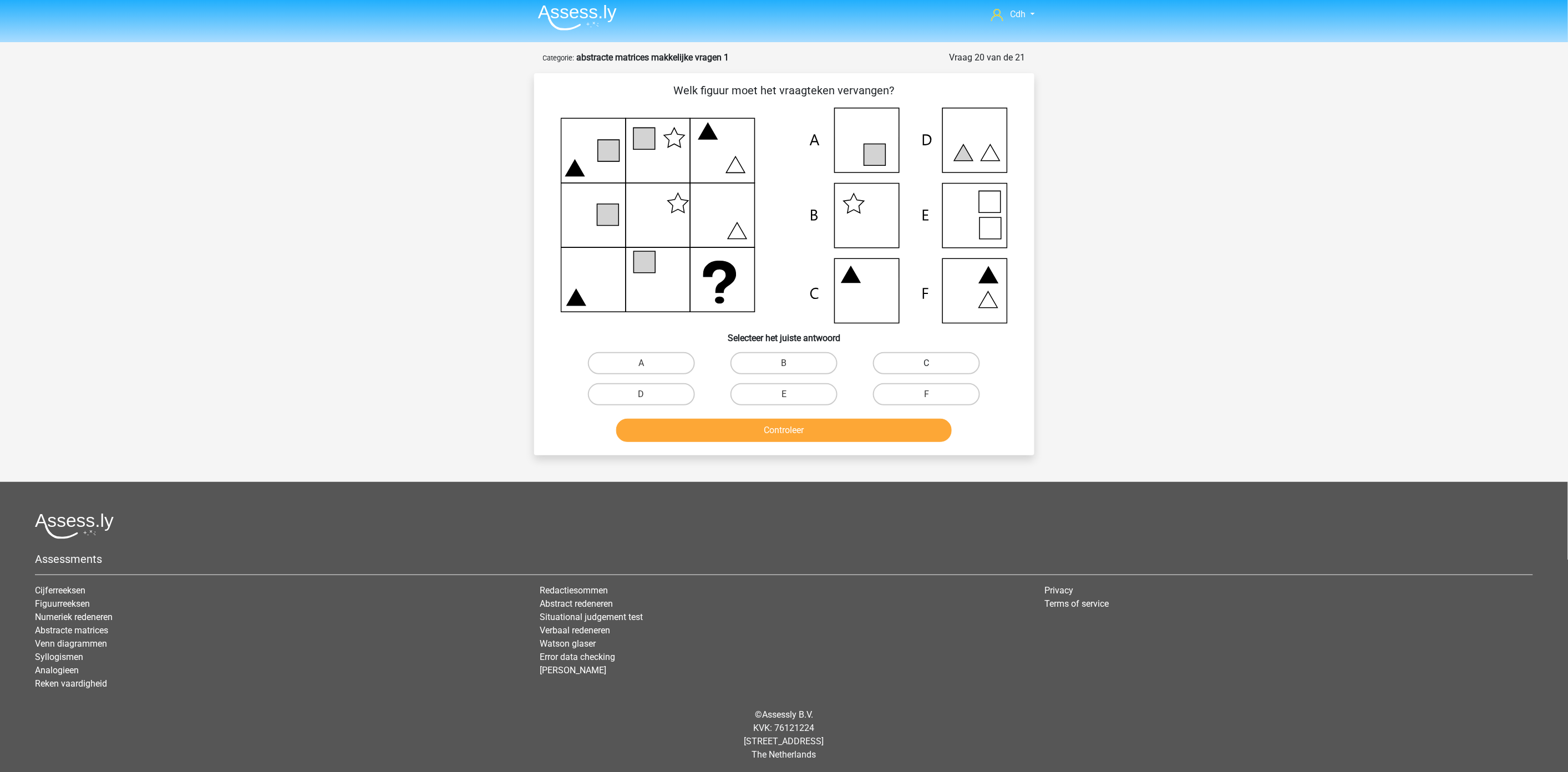
click at [921, 357] on label "C" at bounding box center [926, 363] width 107 height 22
click at [926, 364] on input "C" at bounding box center [930, 367] width 7 height 7
radio input "true"
click at [883, 427] on button "Controleer" at bounding box center [784, 430] width 336 height 23
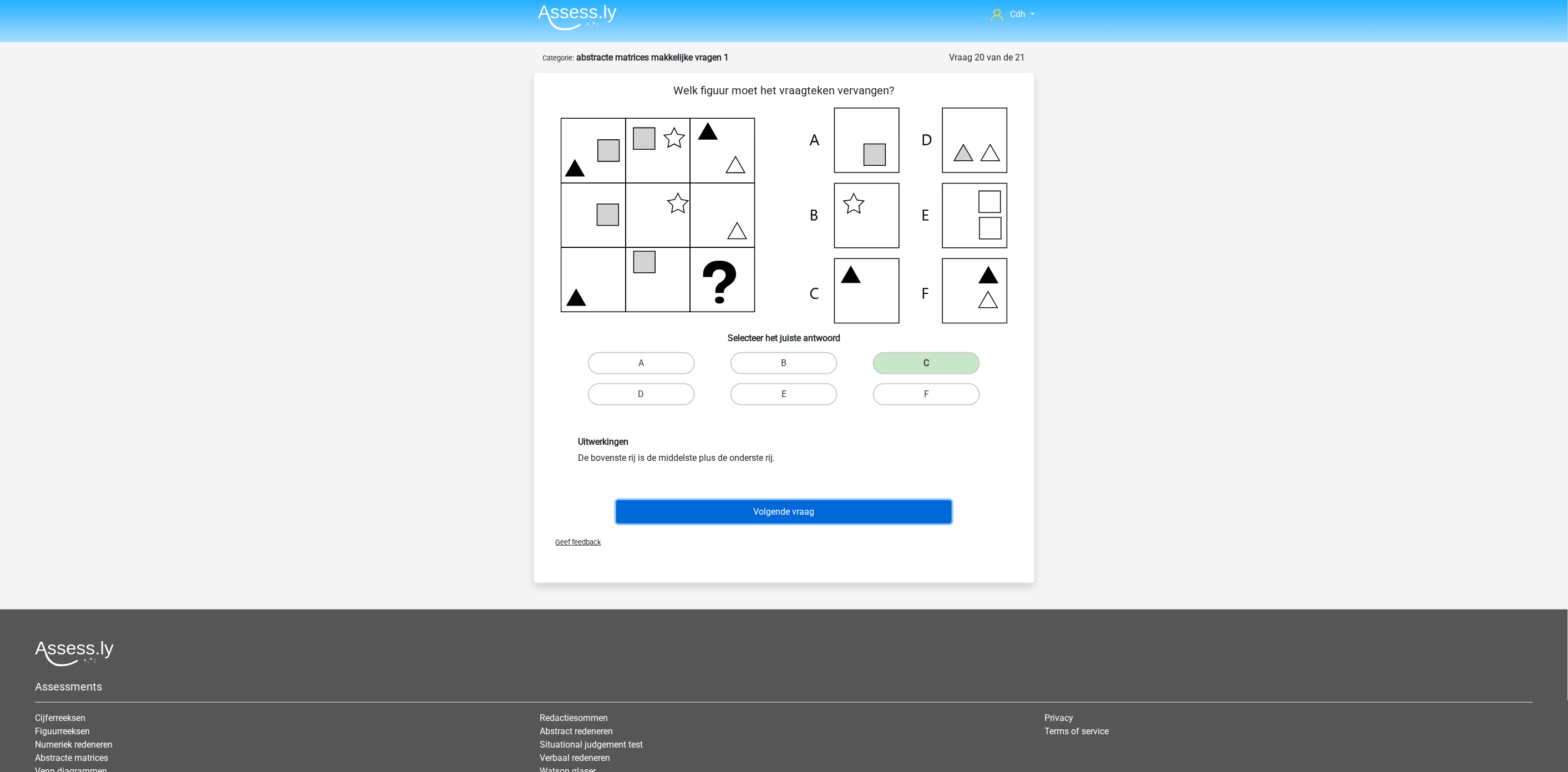
click at [724, 503] on button "Volgende vraag" at bounding box center [784, 512] width 336 height 23
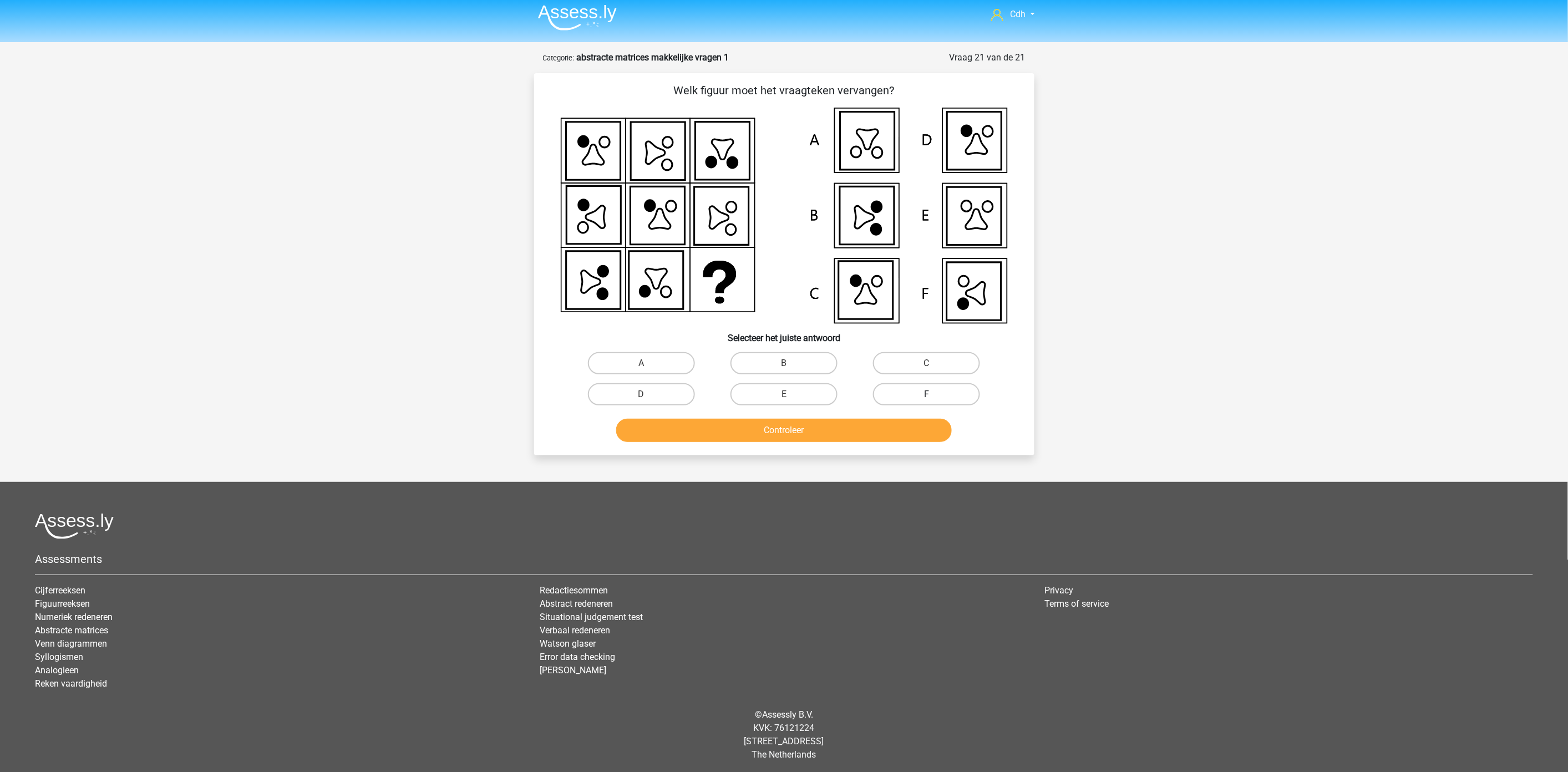
click at [883, 389] on label "F" at bounding box center [926, 394] width 107 height 22
click at [926, 394] on input "F" at bounding box center [930, 398] width 7 height 7
radio input "true"
click at [867, 425] on button "Controleer" at bounding box center [784, 430] width 336 height 23
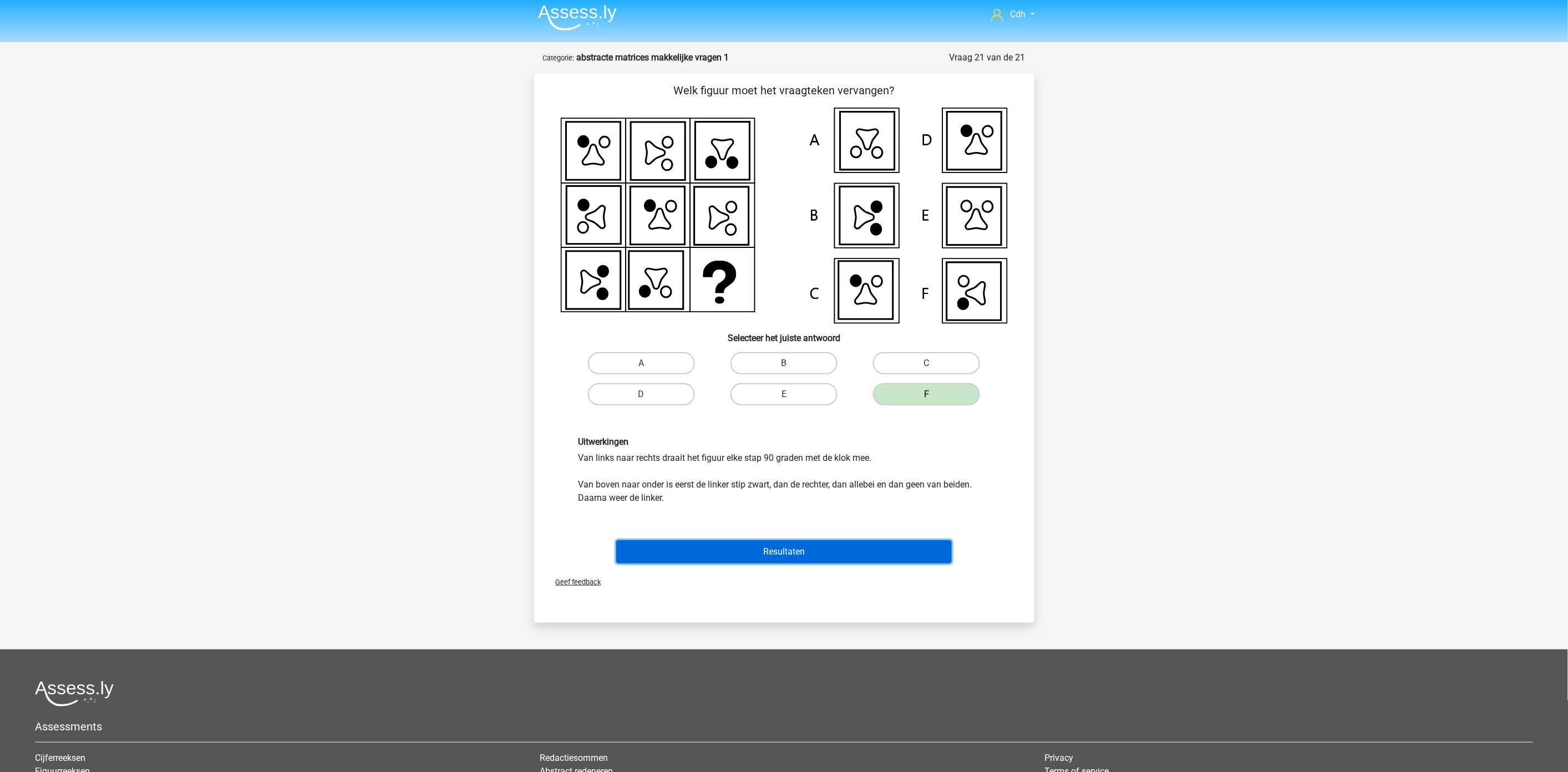
click at [825, 554] on button "Resultaten" at bounding box center [784, 552] width 336 height 23
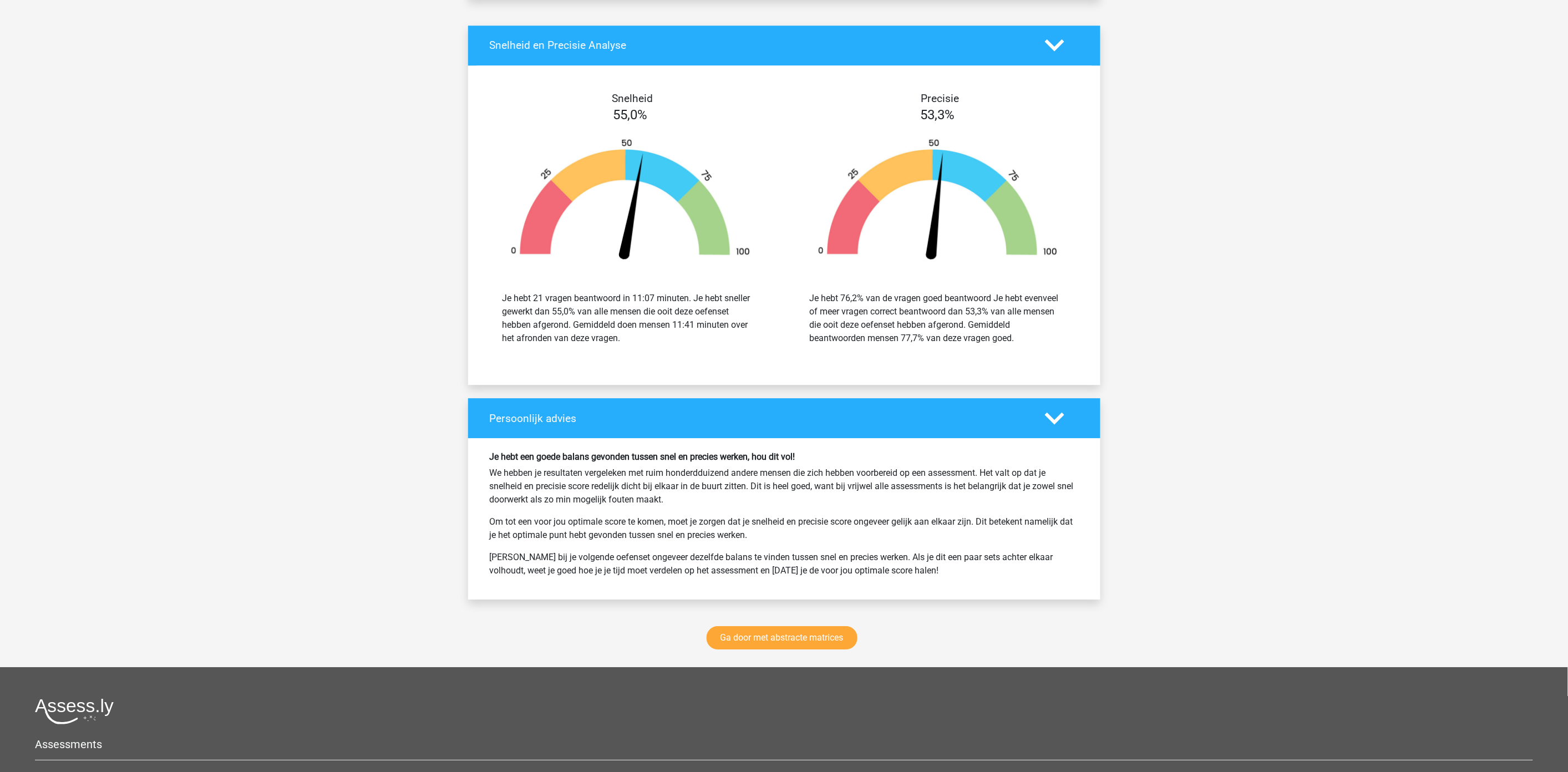
scroll to position [1478, 0]
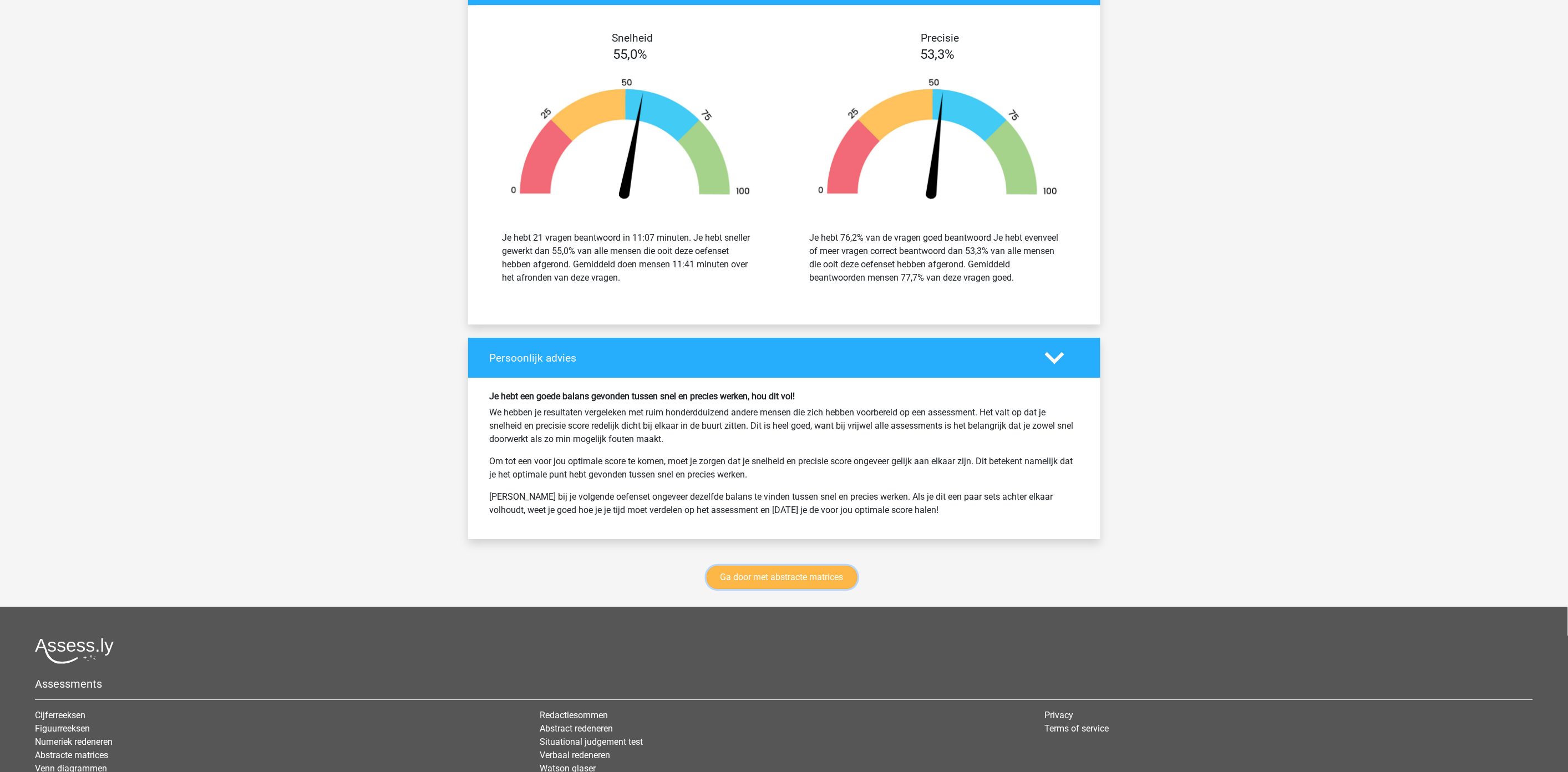
click at [789, 587] on link "Ga door met abstracte matrices" at bounding box center [781, 577] width 151 height 23
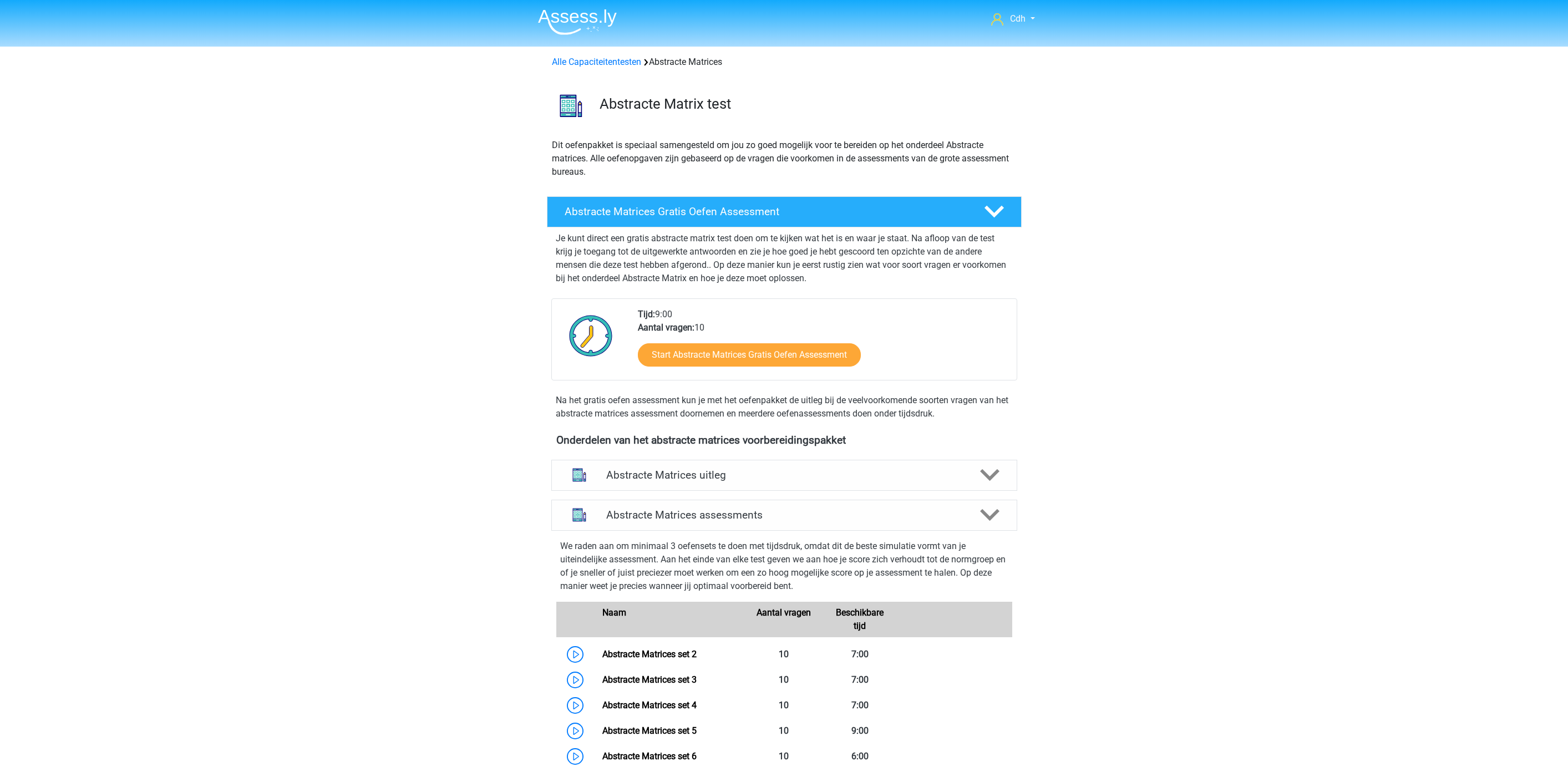
scroll to position [496, 0]
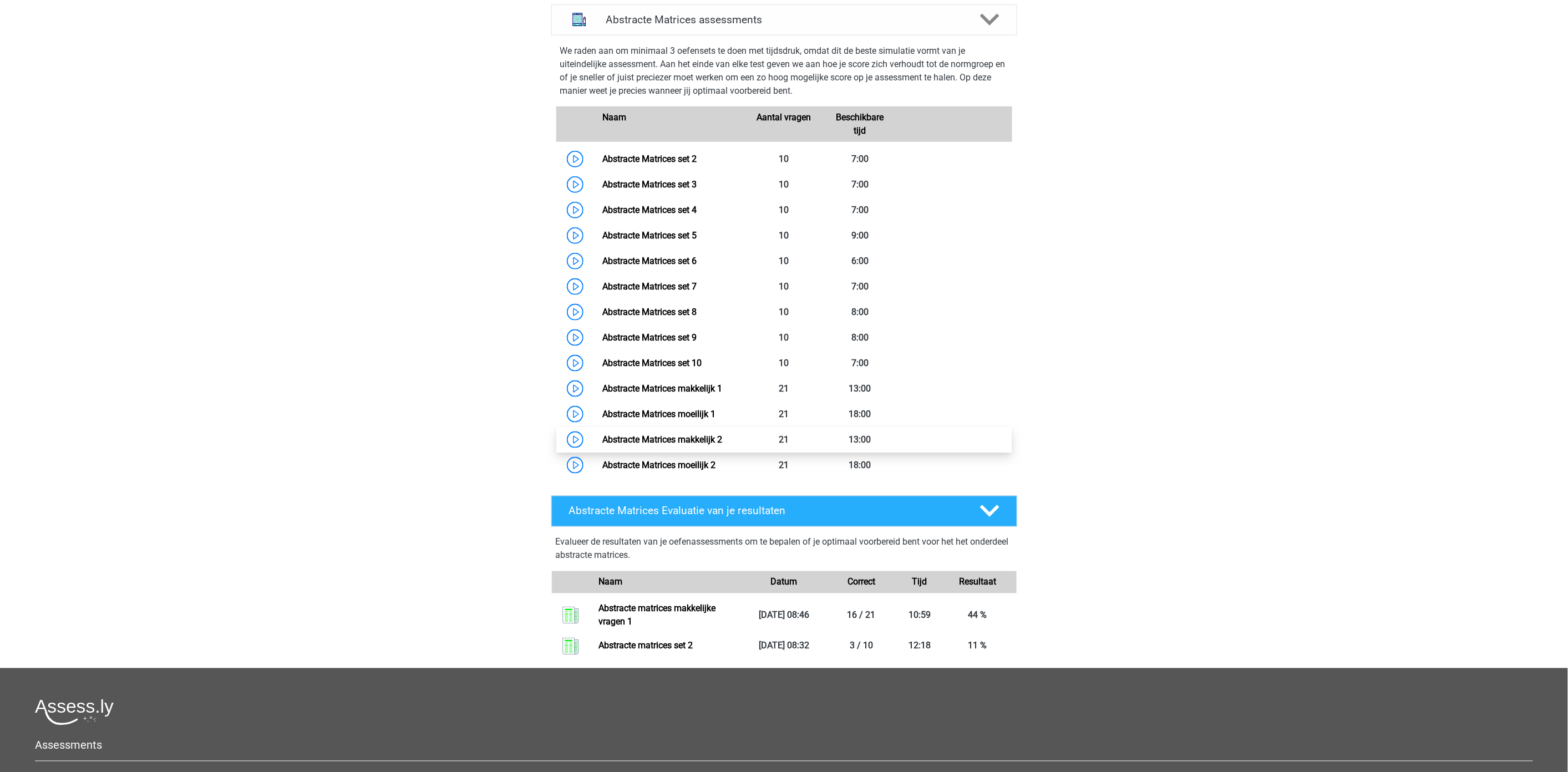
click at [703, 439] on link "Abstracte Matrices makkelijk 2" at bounding box center [662, 440] width 120 height 11
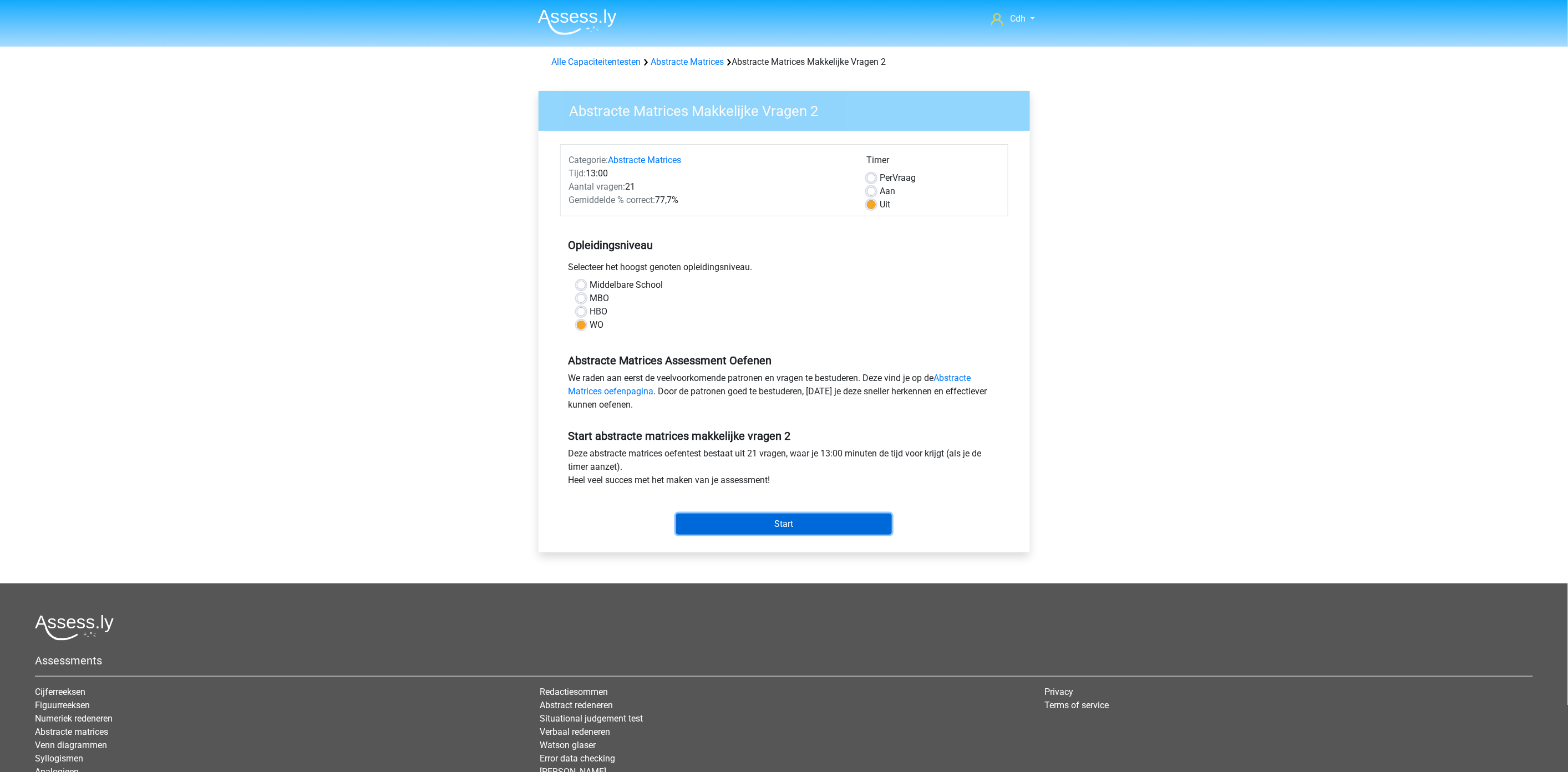
click at [735, 523] on input "Start" at bounding box center [784, 523] width 215 height 21
click at [679, 52] on div "Alle Capaciteitentesten Abstracte Matrices Abstracte Matrices Makkelijke Vragen…" at bounding box center [784, 59] width 527 height 18
click at [679, 59] on link "Abstracte Matrices" at bounding box center [687, 62] width 73 height 11
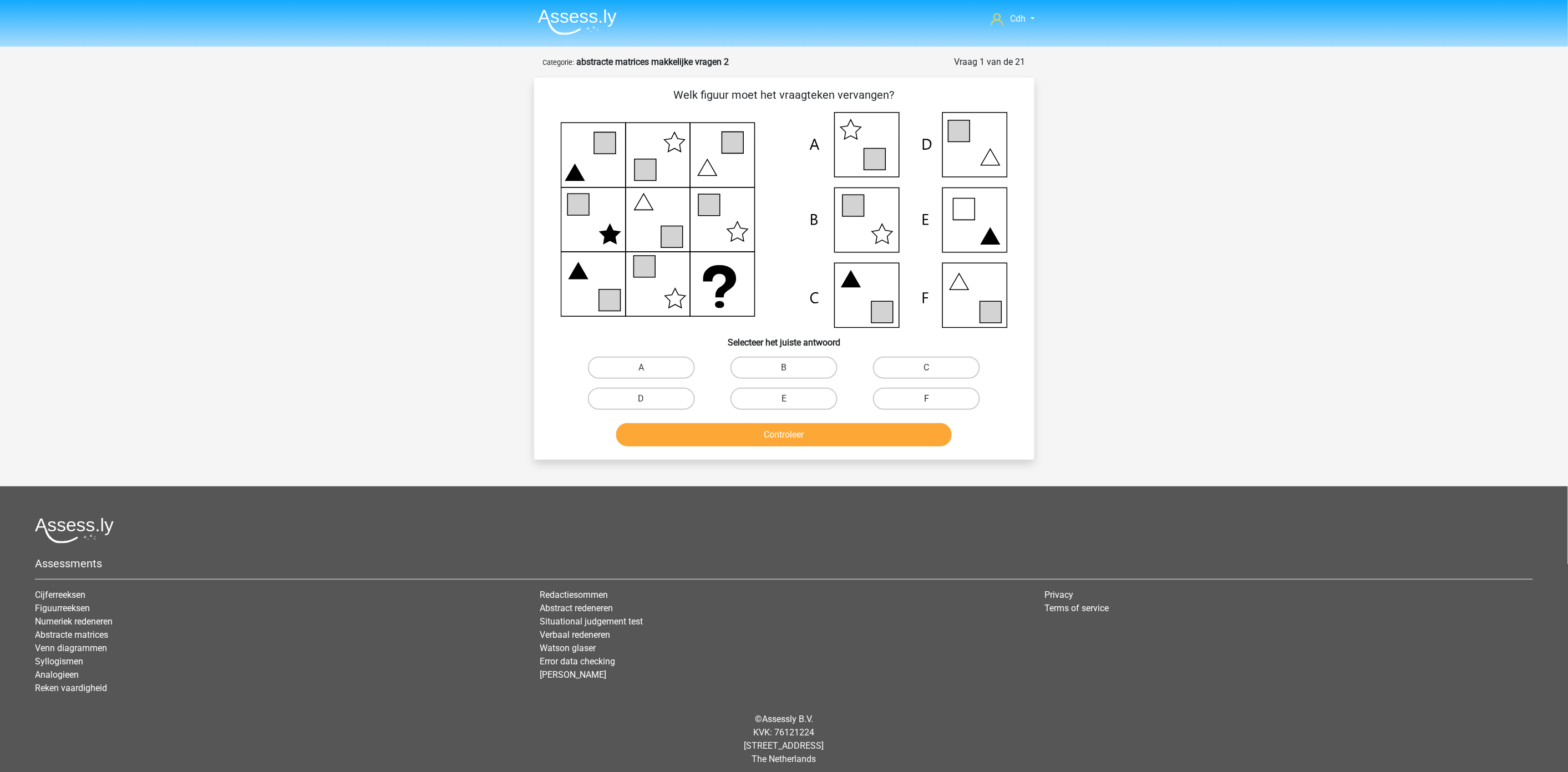
click at [918, 397] on label "F" at bounding box center [926, 398] width 107 height 22
click at [926, 399] on input "F" at bounding box center [930, 402] width 7 height 7
radio input "true"
click at [906, 427] on button "Controleer" at bounding box center [784, 435] width 336 height 23
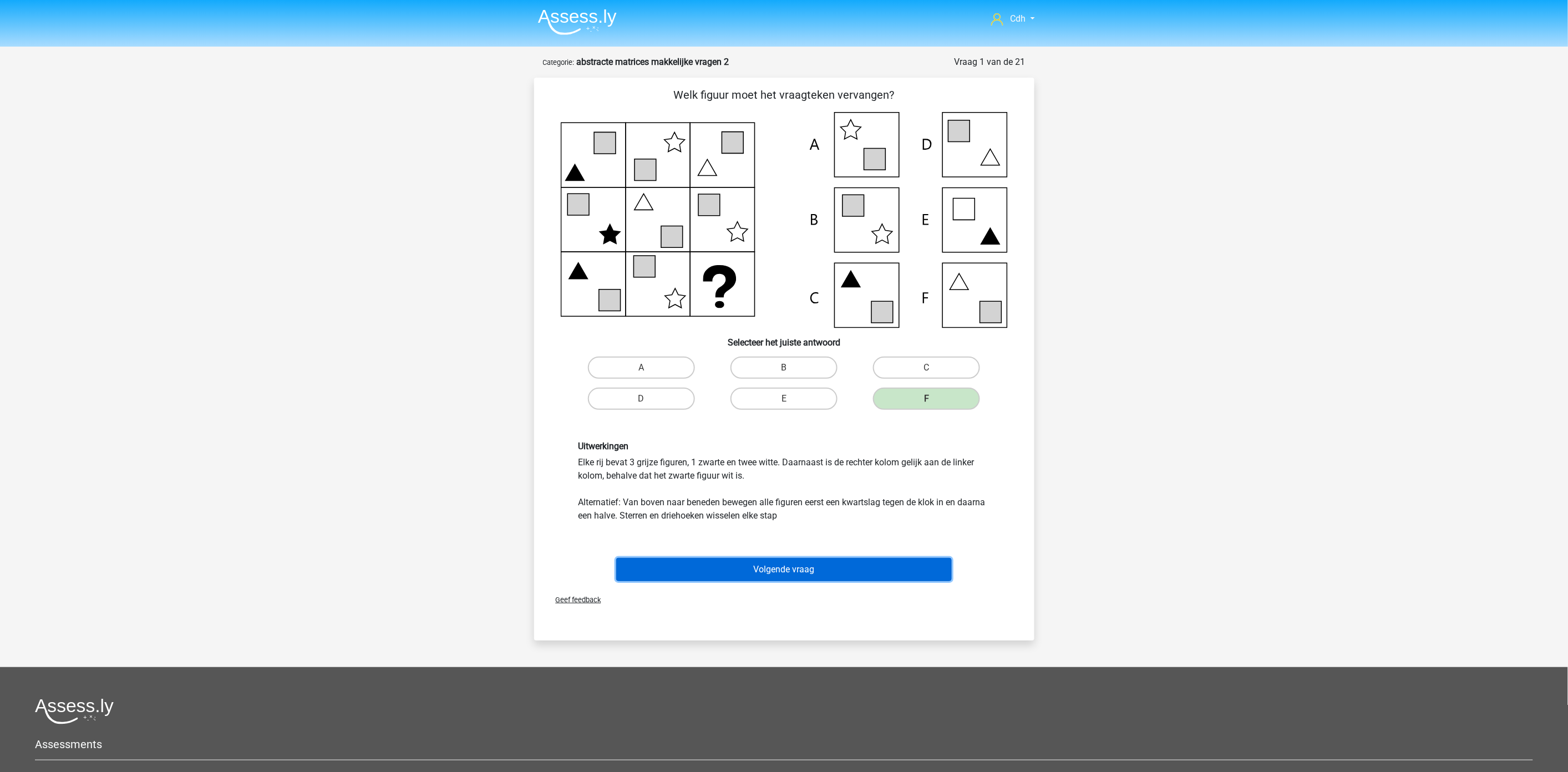
click at [834, 567] on button "Volgende vraag" at bounding box center [784, 570] width 336 height 23
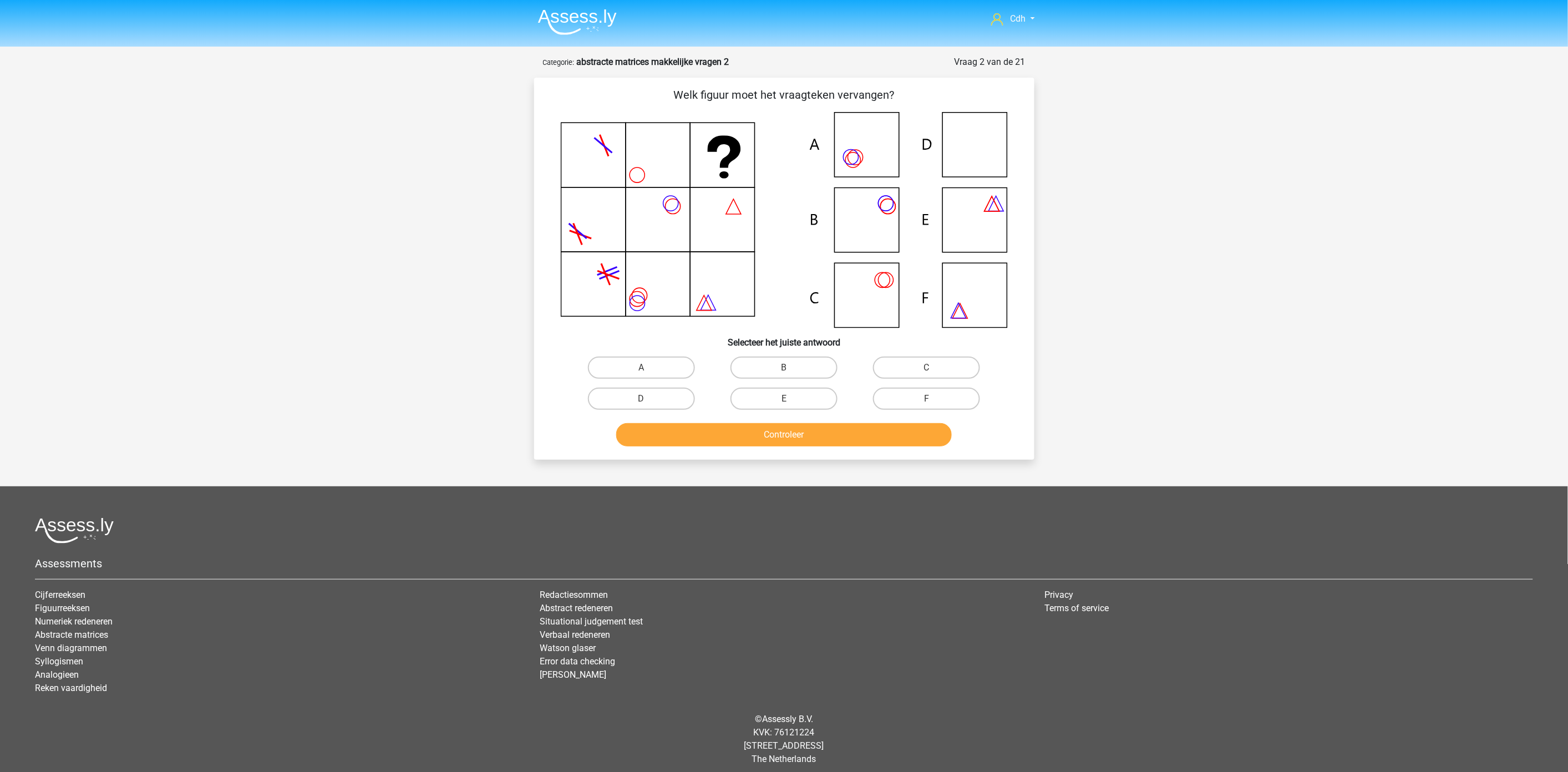
scroll to position [5, 0]
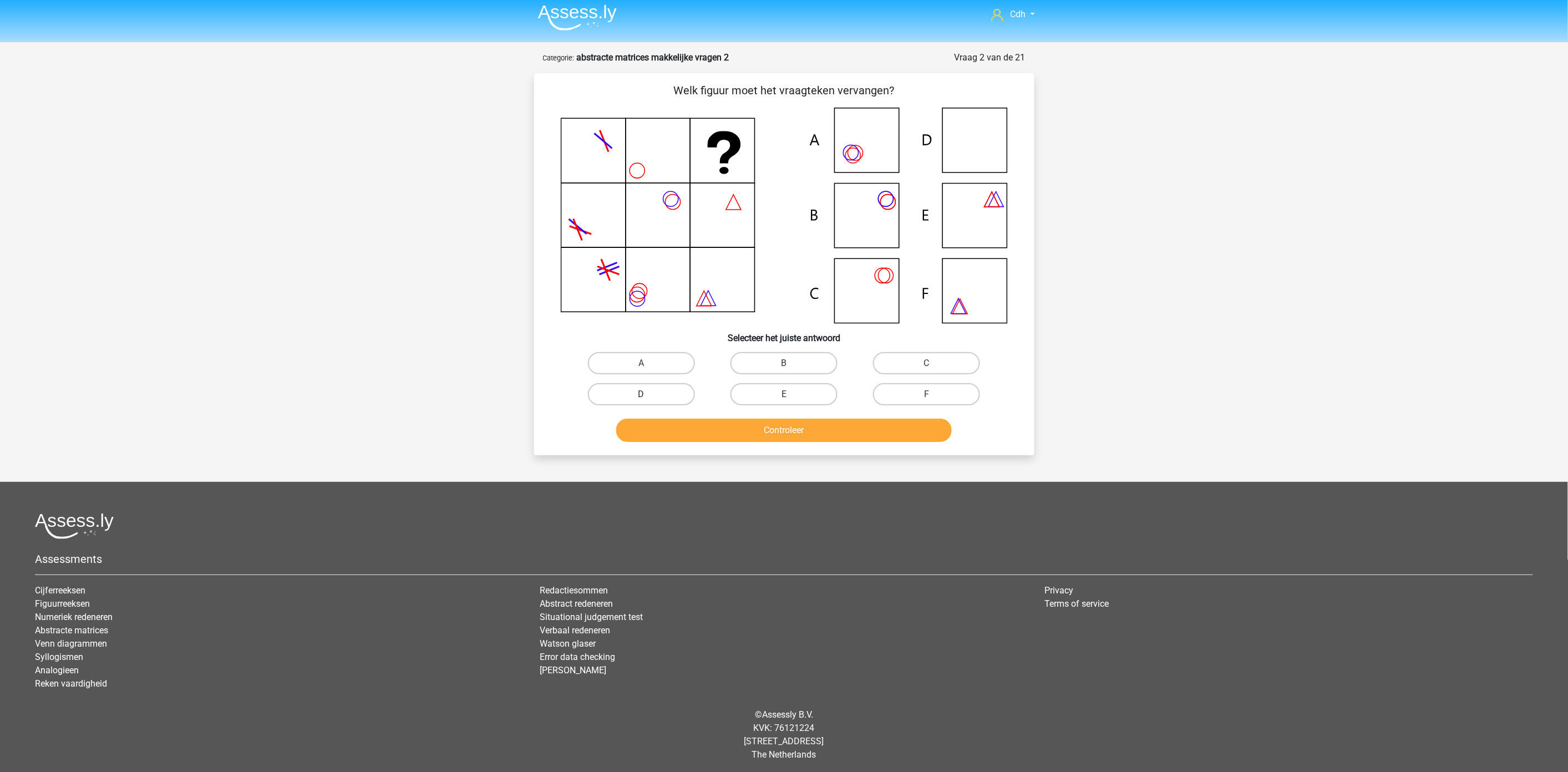
click at [672, 394] on label "D" at bounding box center [642, 394] width 107 height 22
click at [649, 394] on input "D" at bounding box center [644, 398] width 7 height 7
radio input "true"
click at [702, 425] on button "Controleer" at bounding box center [784, 430] width 336 height 23
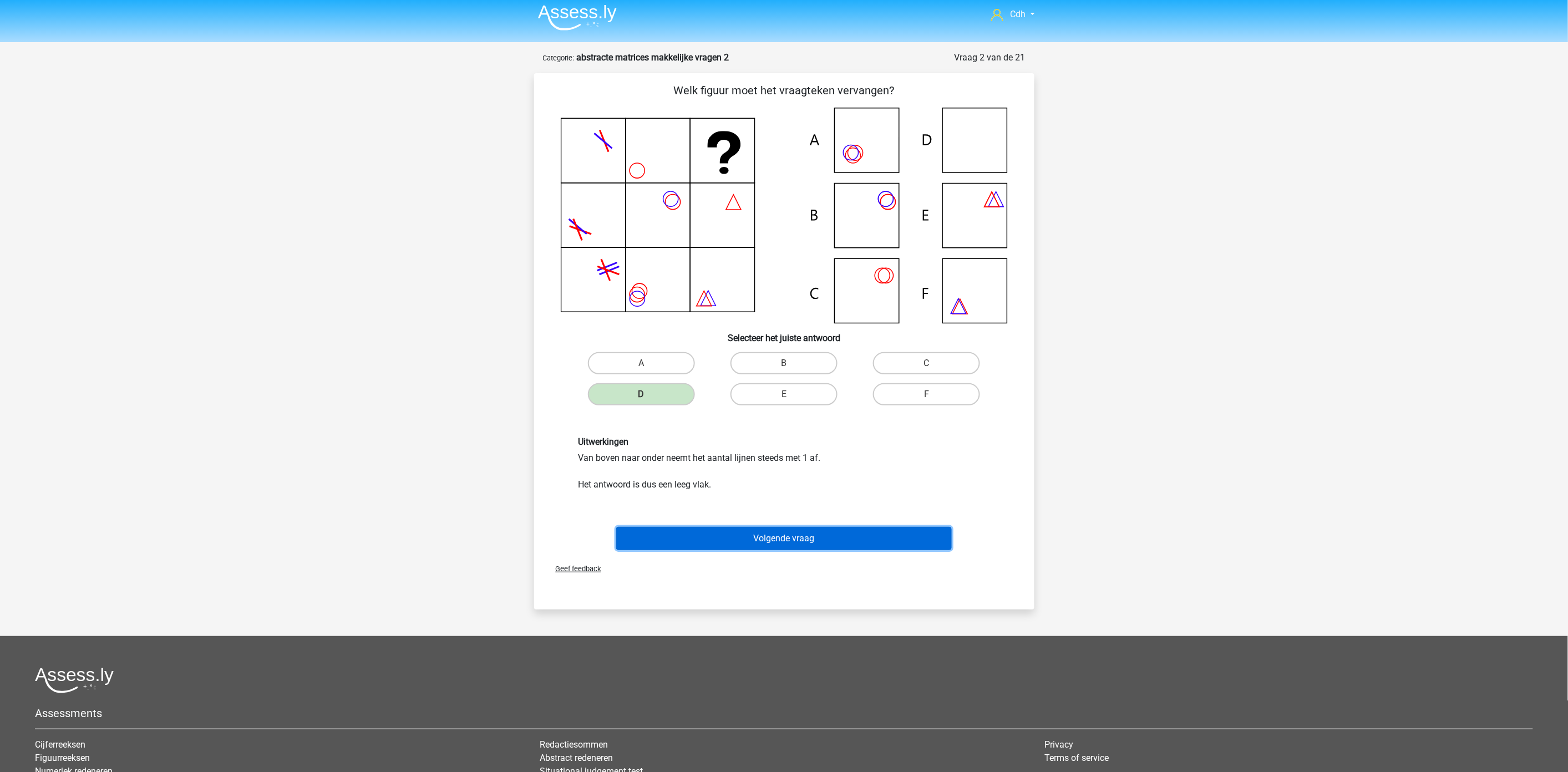
click at [747, 539] on button "Volgende vraag" at bounding box center [784, 538] width 336 height 23
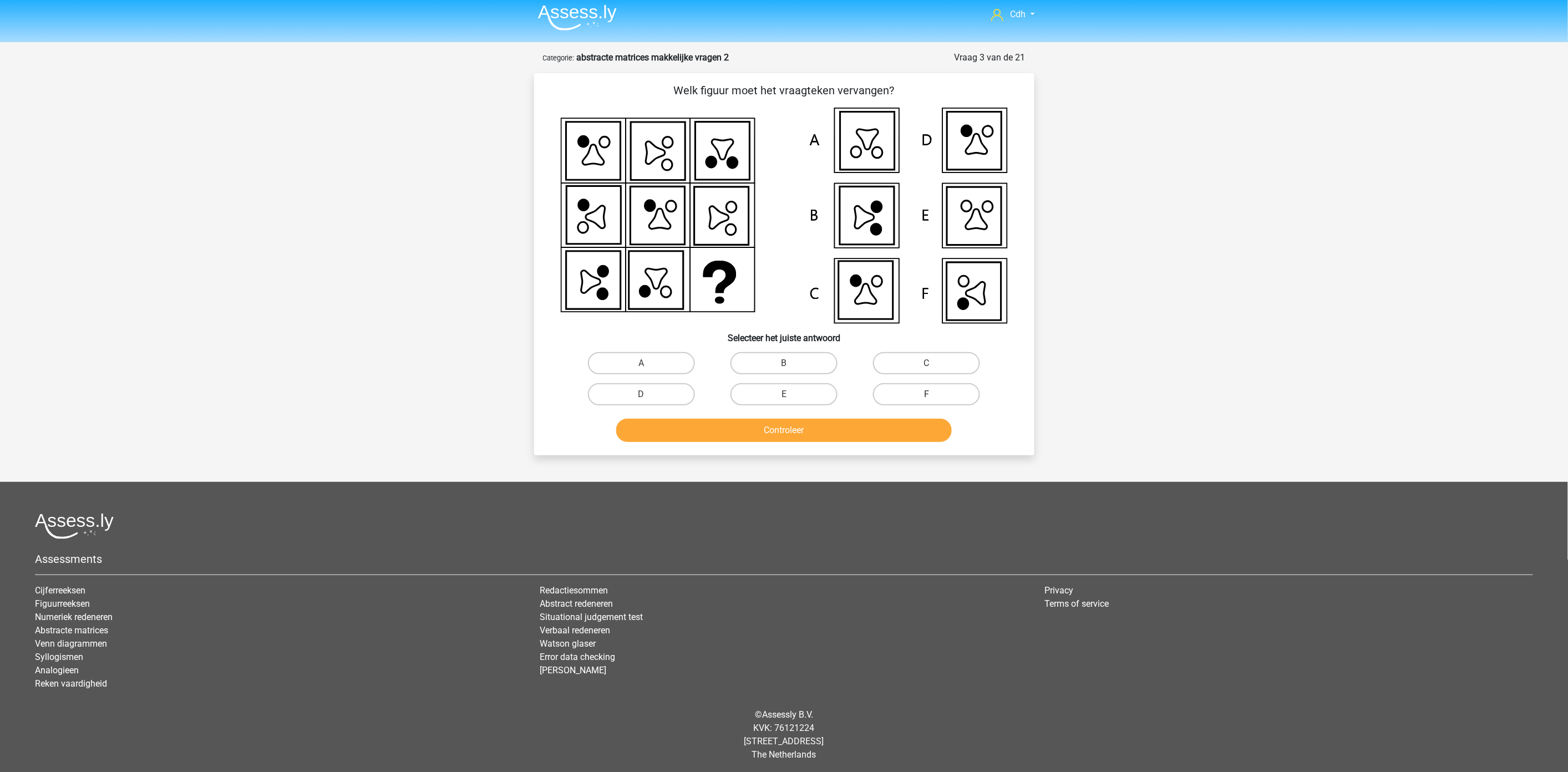
click at [921, 390] on label "F" at bounding box center [926, 394] width 107 height 22
click at [926, 394] on input "F" at bounding box center [930, 398] width 7 height 7
radio input "true"
click at [901, 431] on button "Controleer" at bounding box center [784, 430] width 336 height 23
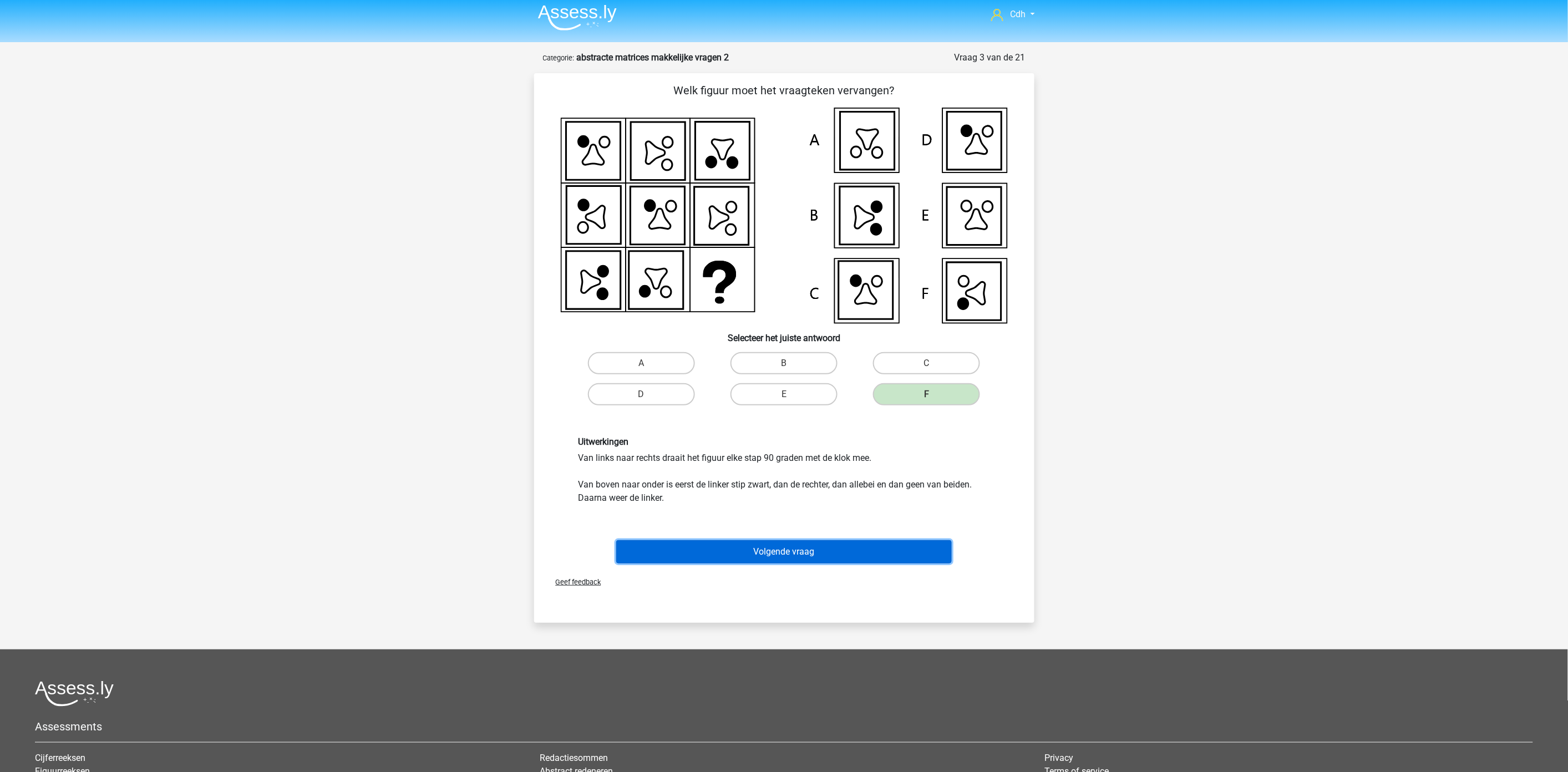
click at [855, 543] on button "Volgende vraag" at bounding box center [784, 552] width 336 height 23
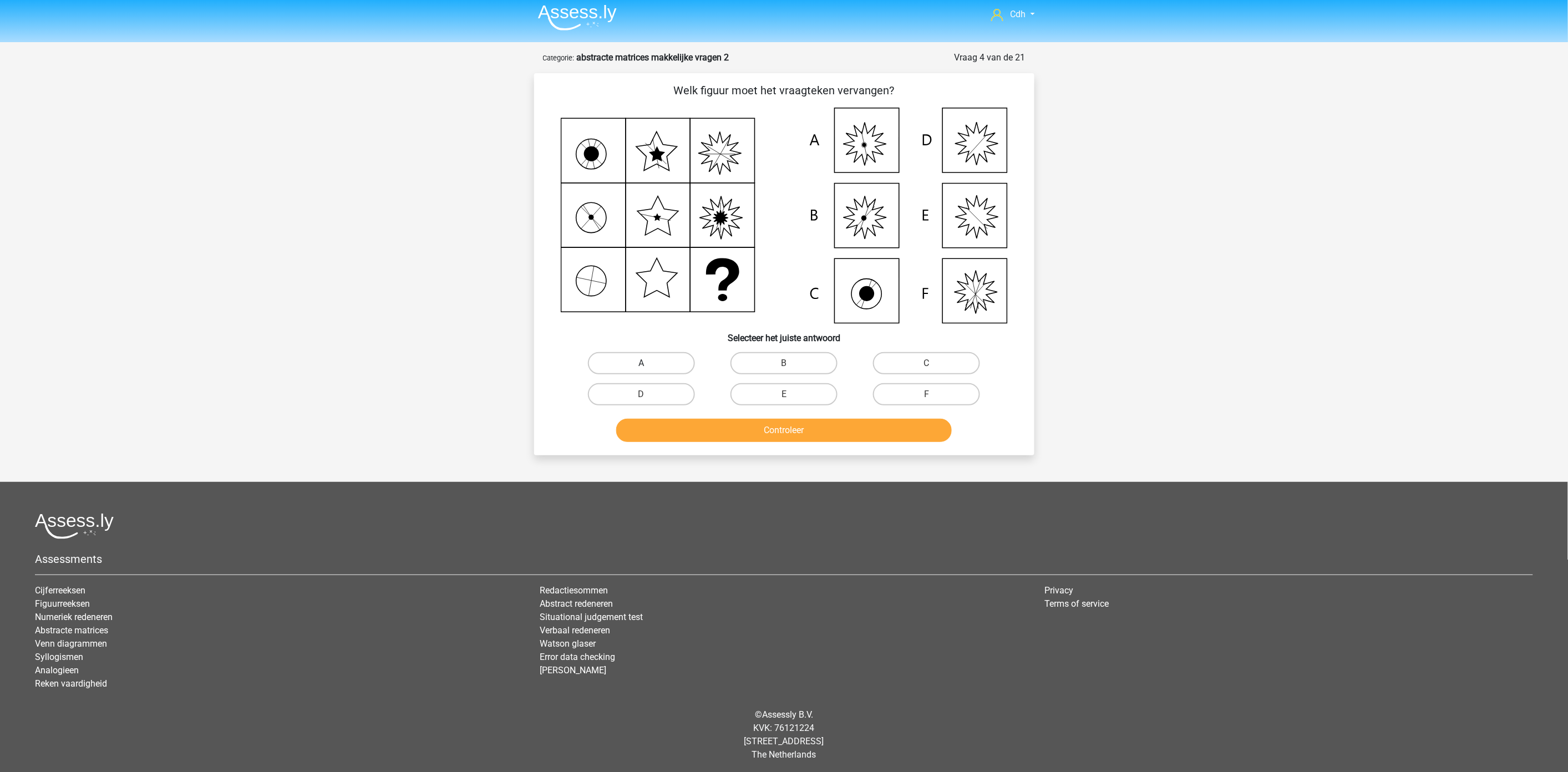
click at [651, 359] on label "A" at bounding box center [642, 363] width 107 height 22
click at [649, 364] on input "A" at bounding box center [644, 367] width 7 height 7
radio input "true"
click at [686, 428] on button "Controleer" at bounding box center [784, 430] width 336 height 23
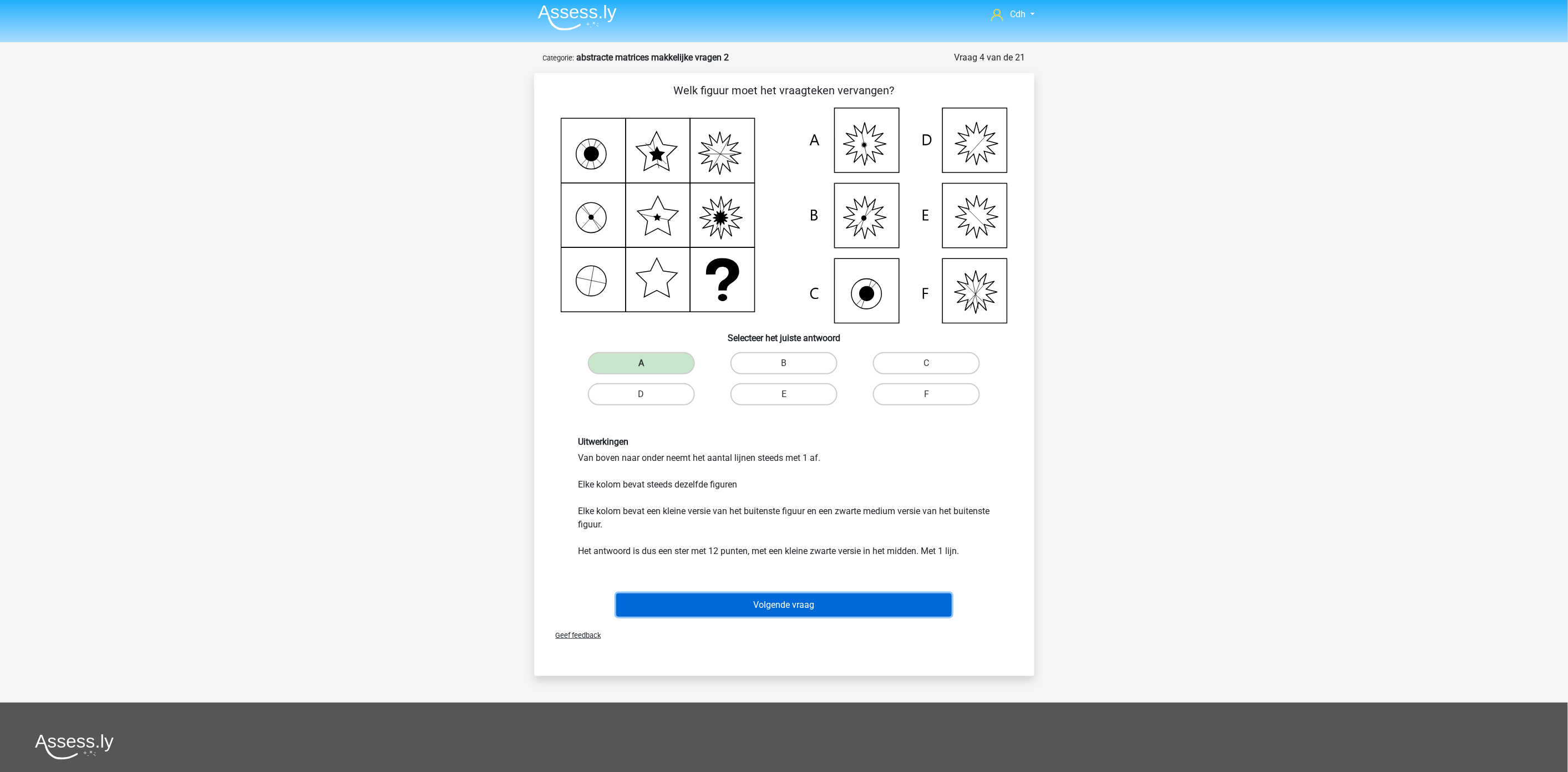
click at [747, 601] on button "Volgende vraag" at bounding box center [784, 605] width 336 height 23
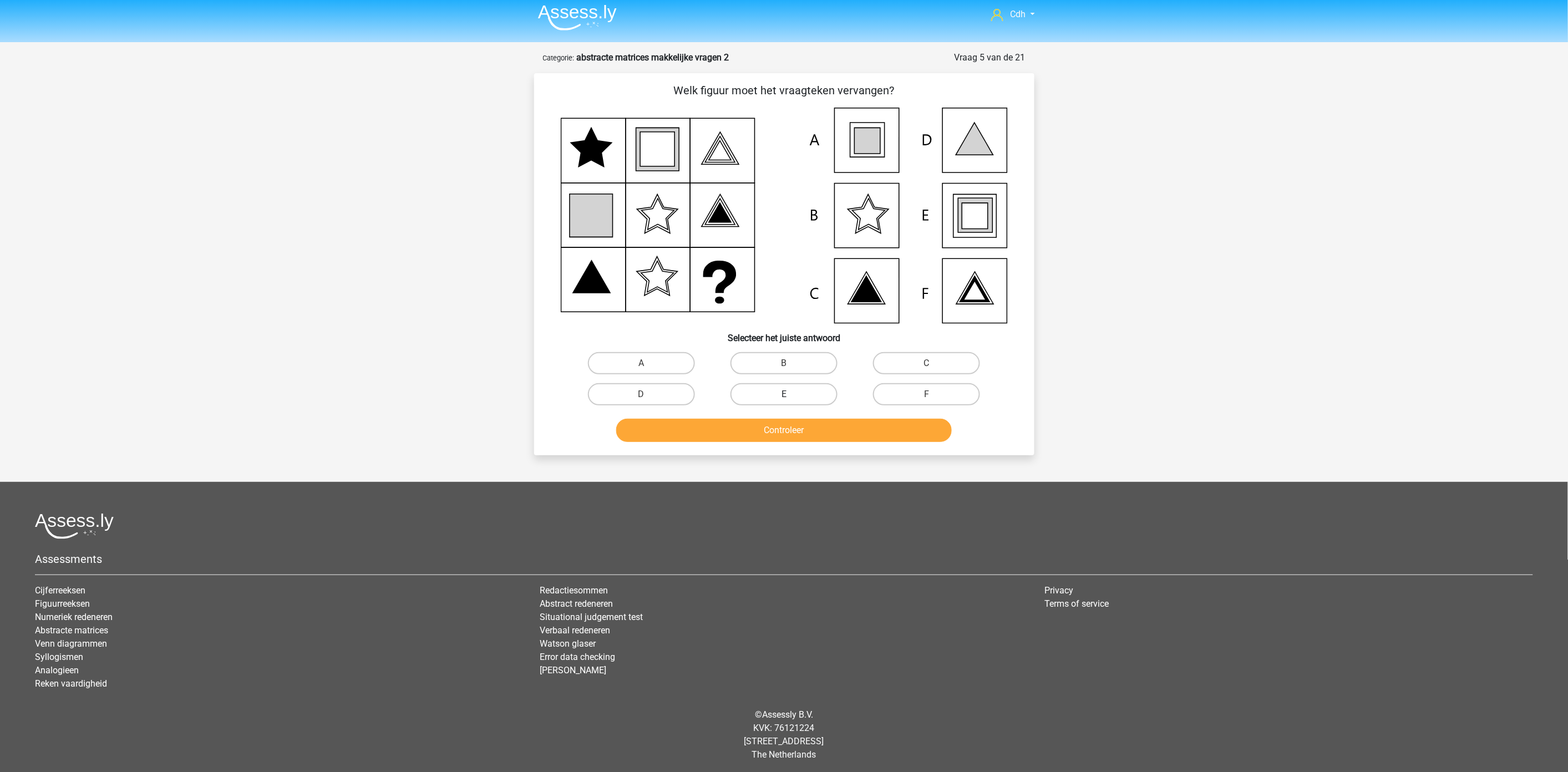
click at [792, 391] on label "E" at bounding box center [784, 394] width 107 height 22
click at [791, 394] on input "E" at bounding box center [787, 398] width 7 height 7
radio input "true"
click at [787, 447] on div "Welk figuur moet het vraagteken vervangen?" at bounding box center [784, 264] width 500 height 382
click at [787, 434] on button "Controleer" at bounding box center [784, 430] width 336 height 23
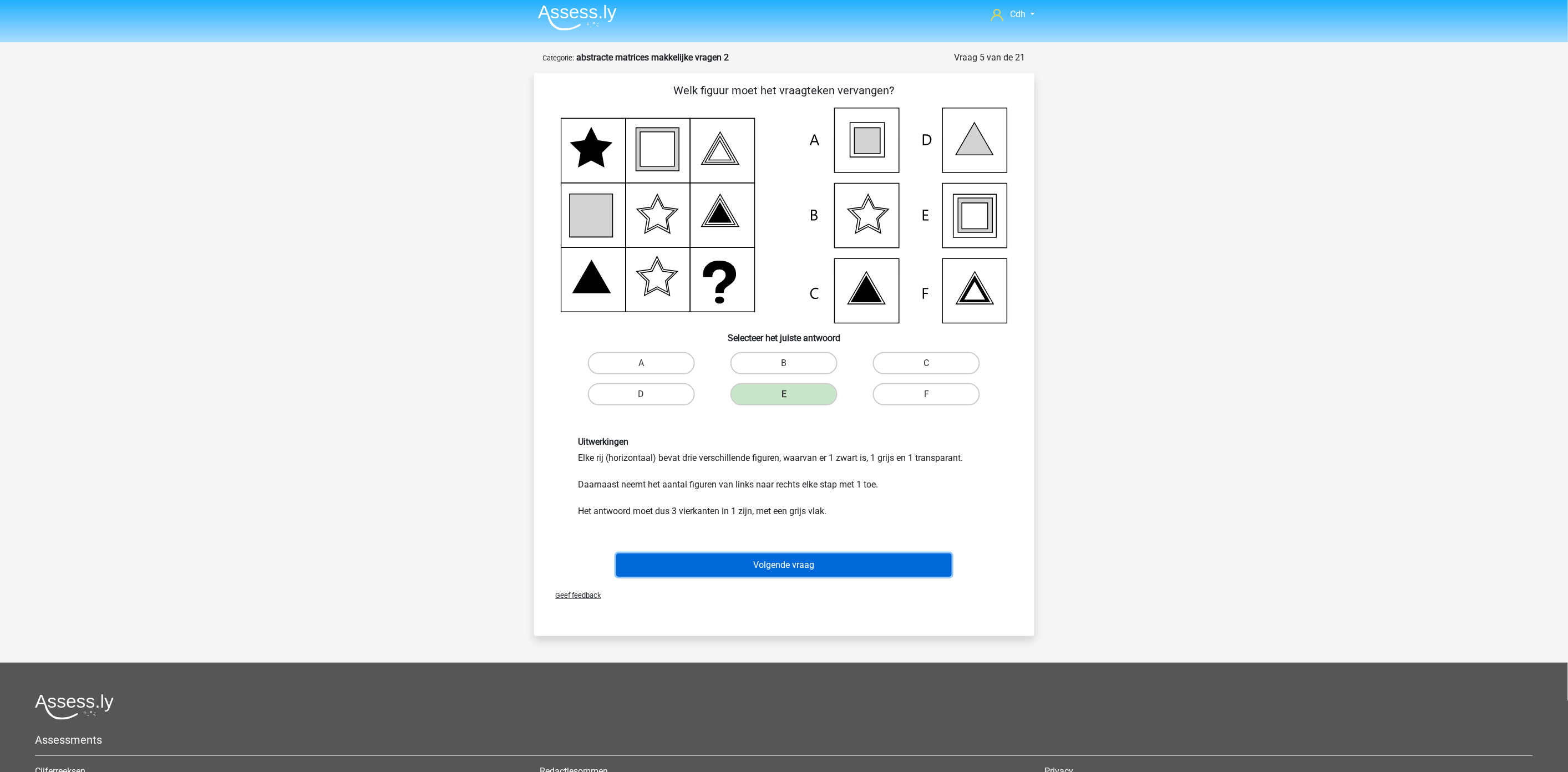
click at [793, 554] on button "Volgende vraag" at bounding box center [784, 565] width 336 height 23
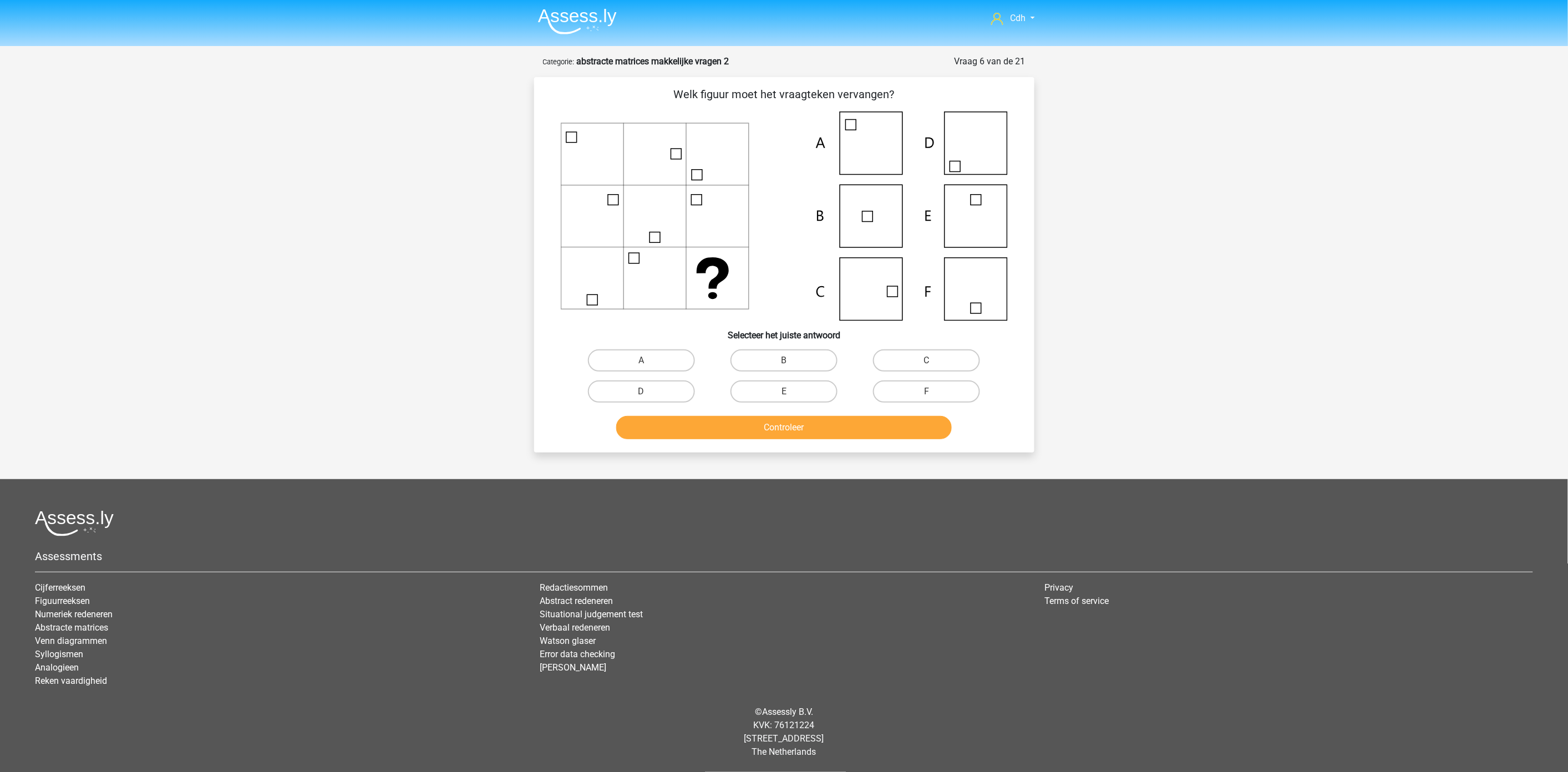
scroll to position [0, 0]
click at [906, 351] on label "C" at bounding box center [931, 361] width 107 height 22
click at [931, 361] on input "C" at bounding box center [934, 364] width 7 height 7
radio input "true"
click at [887, 427] on button "Controleer" at bounding box center [789, 428] width 336 height 23
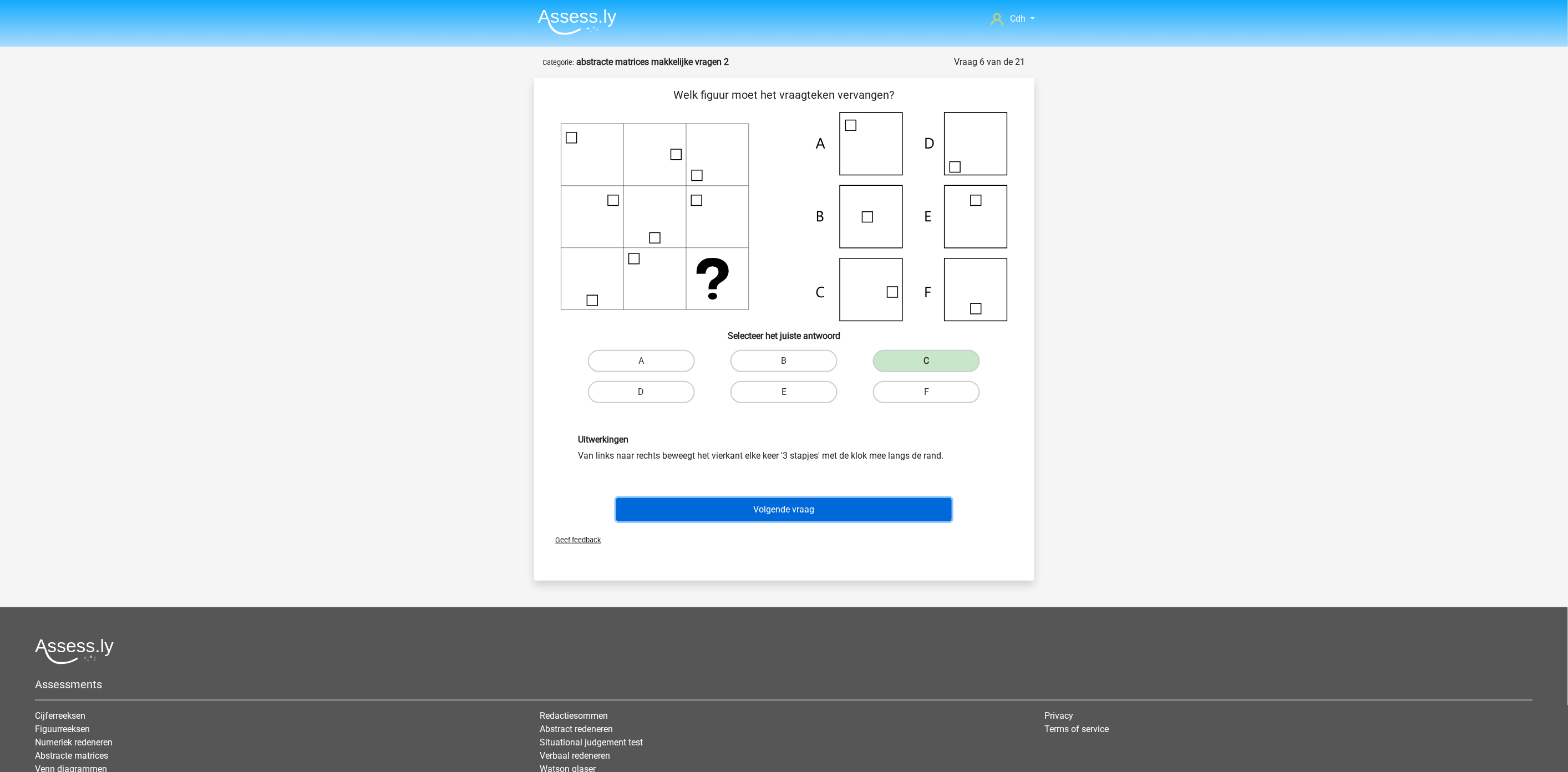
click at [838, 506] on button "Volgende vraag" at bounding box center [784, 510] width 336 height 23
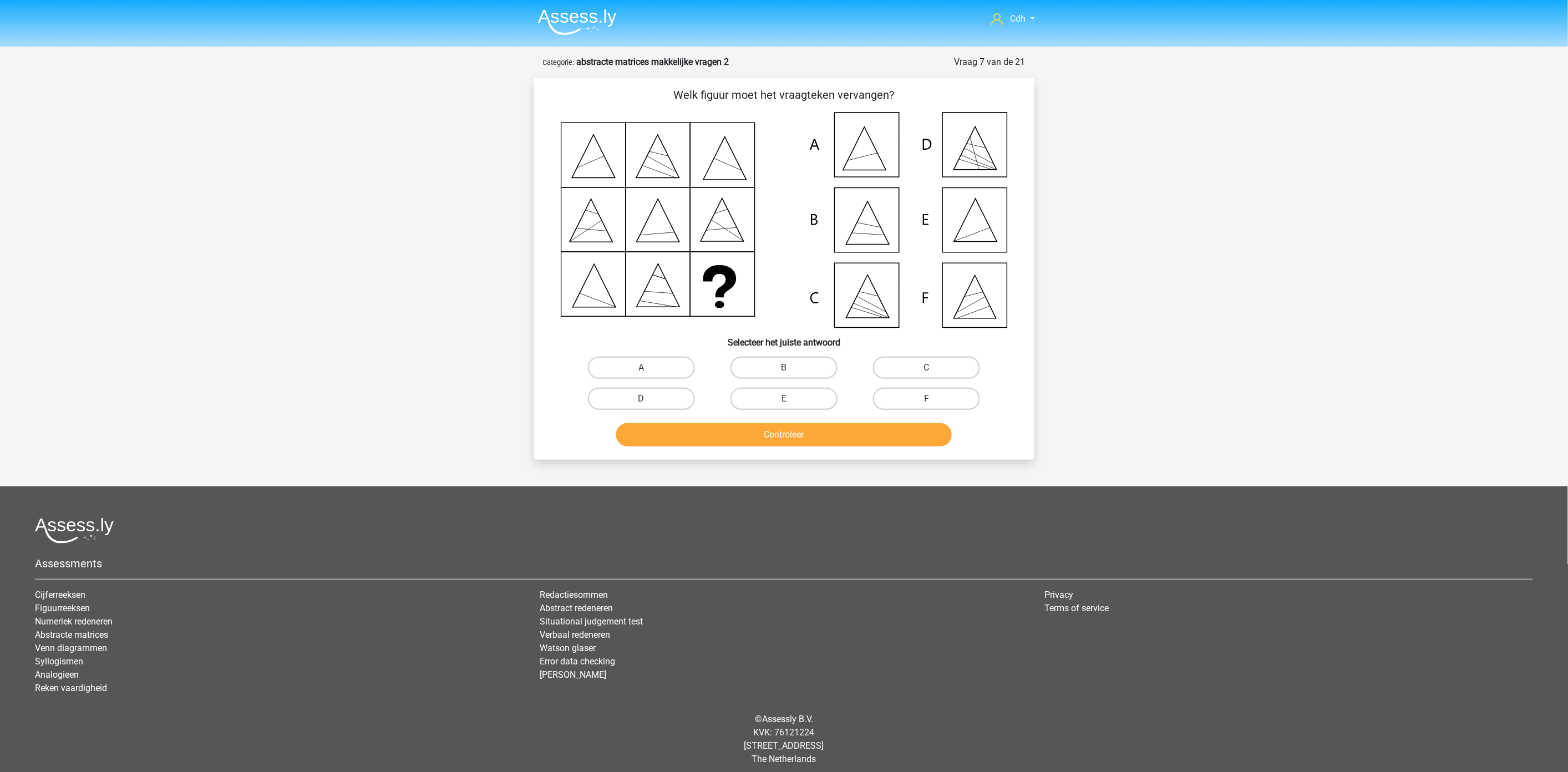
scroll to position [5, 0]
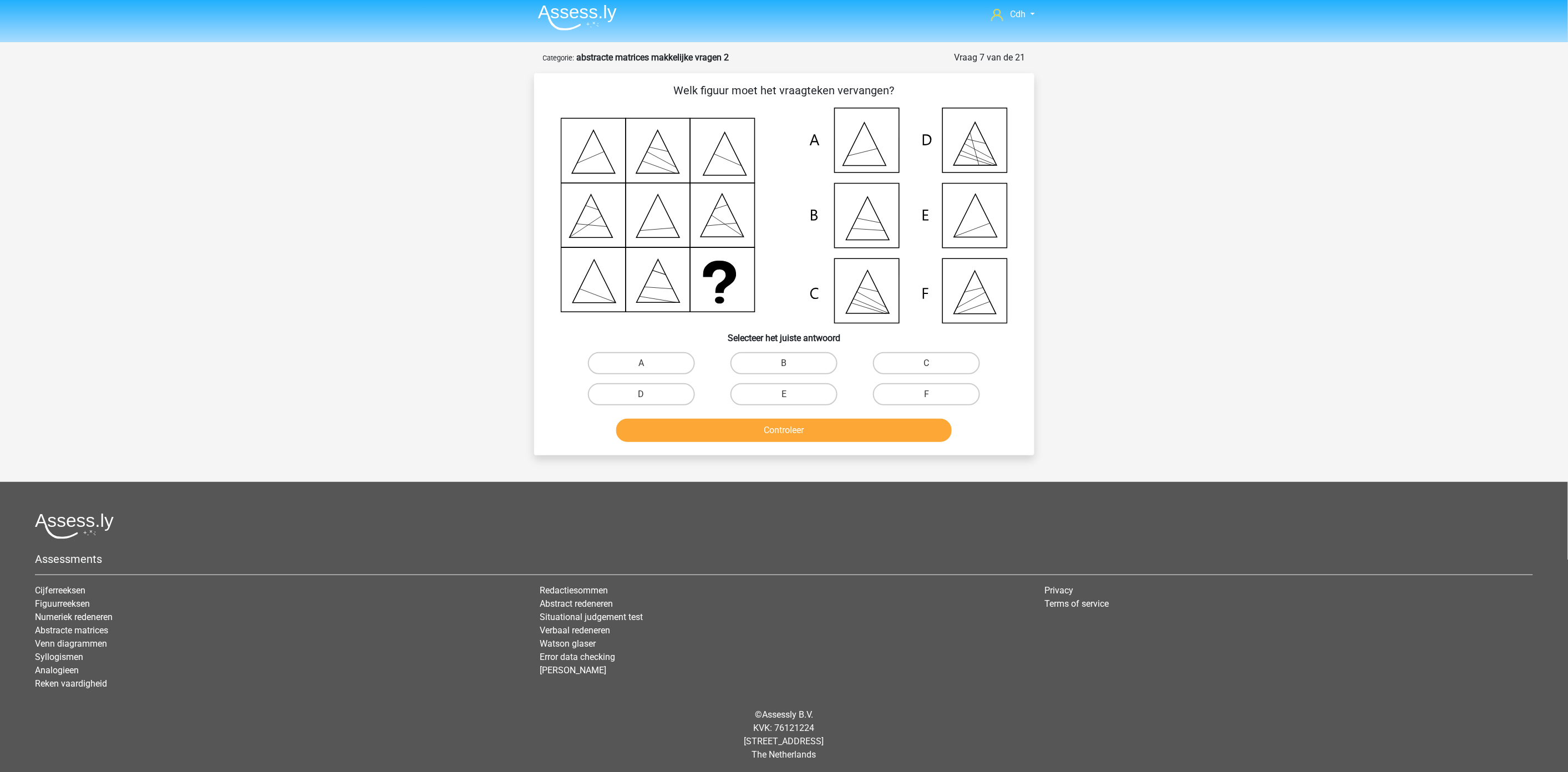
click at [784, 394] on input "E" at bounding box center [787, 398] width 7 height 7
radio input "true"
click at [786, 432] on button "Controleer" at bounding box center [784, 430] width 336 height 23
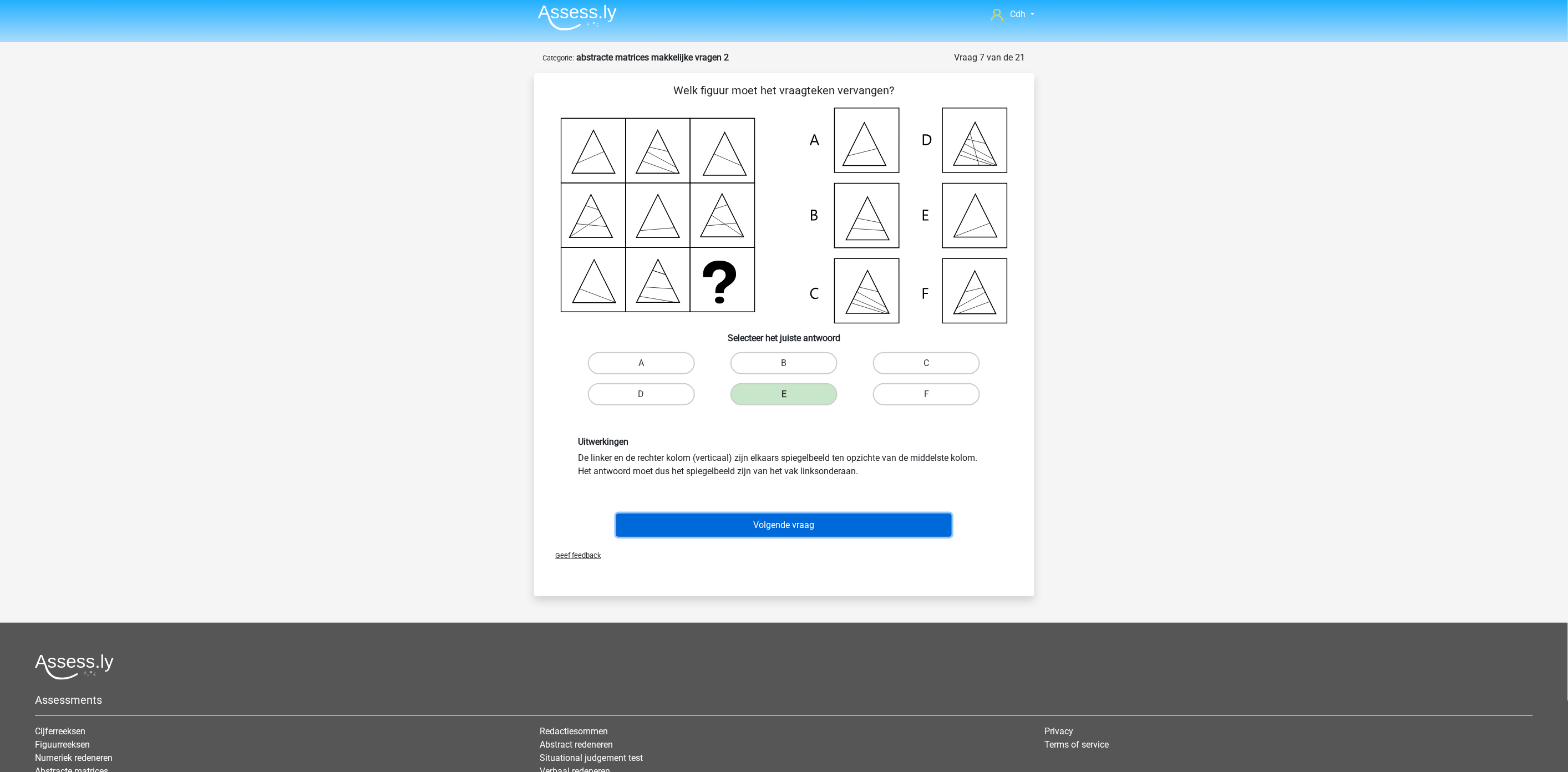
click at [784, 523] on button "Volgende vraag" at bounding box center [784, 525] width 336 height 23
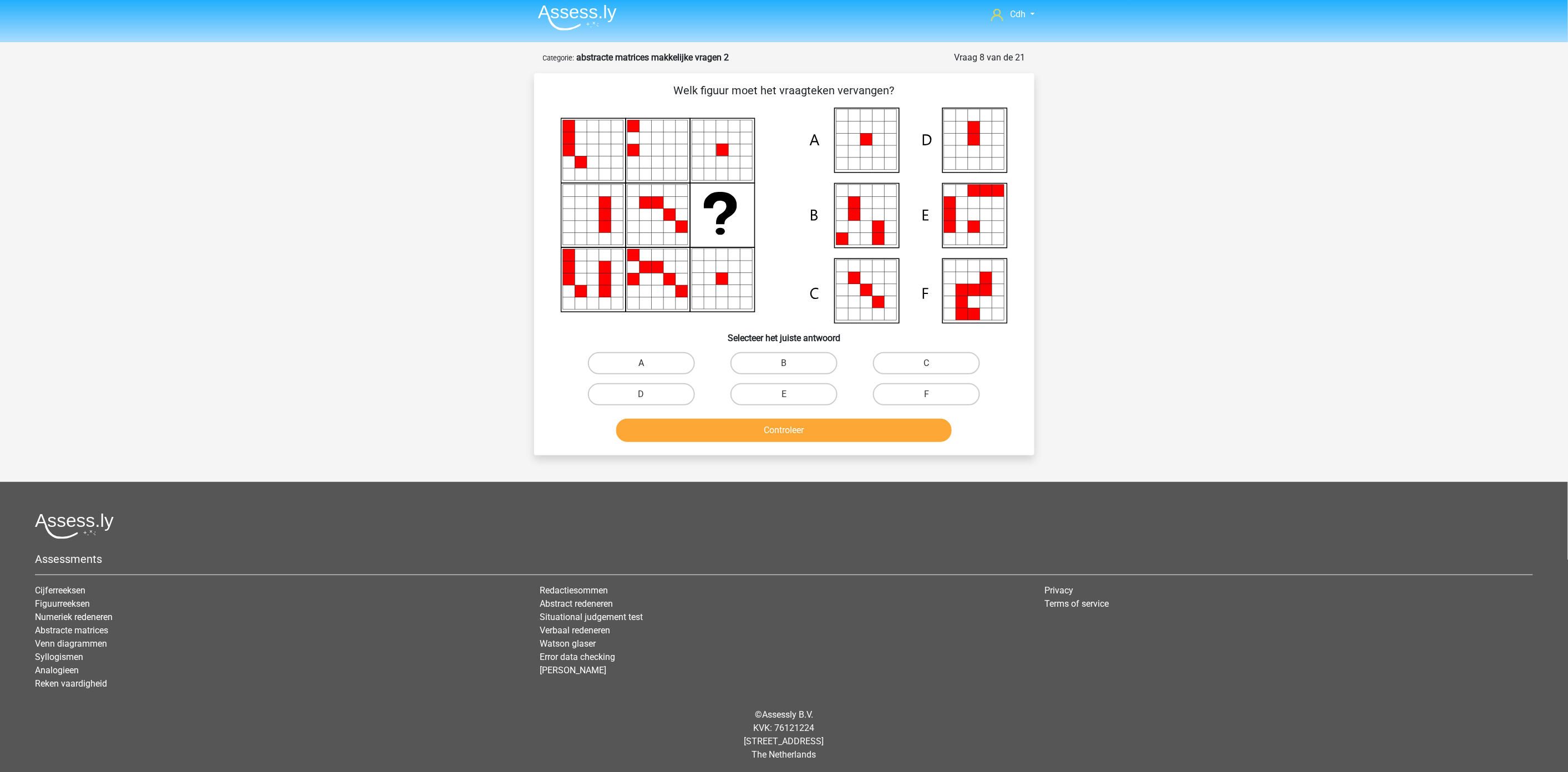
click at [649, 354] on label "A" at bounding box center [642, 363] width 107 height 22
click at [649, 364] on input "A" at bounding box center [644, 367] width 7 height 7
radio input "true"
click at [689, 430] on button "Controleer" at bounding box center [784, 430] width 336 height 23
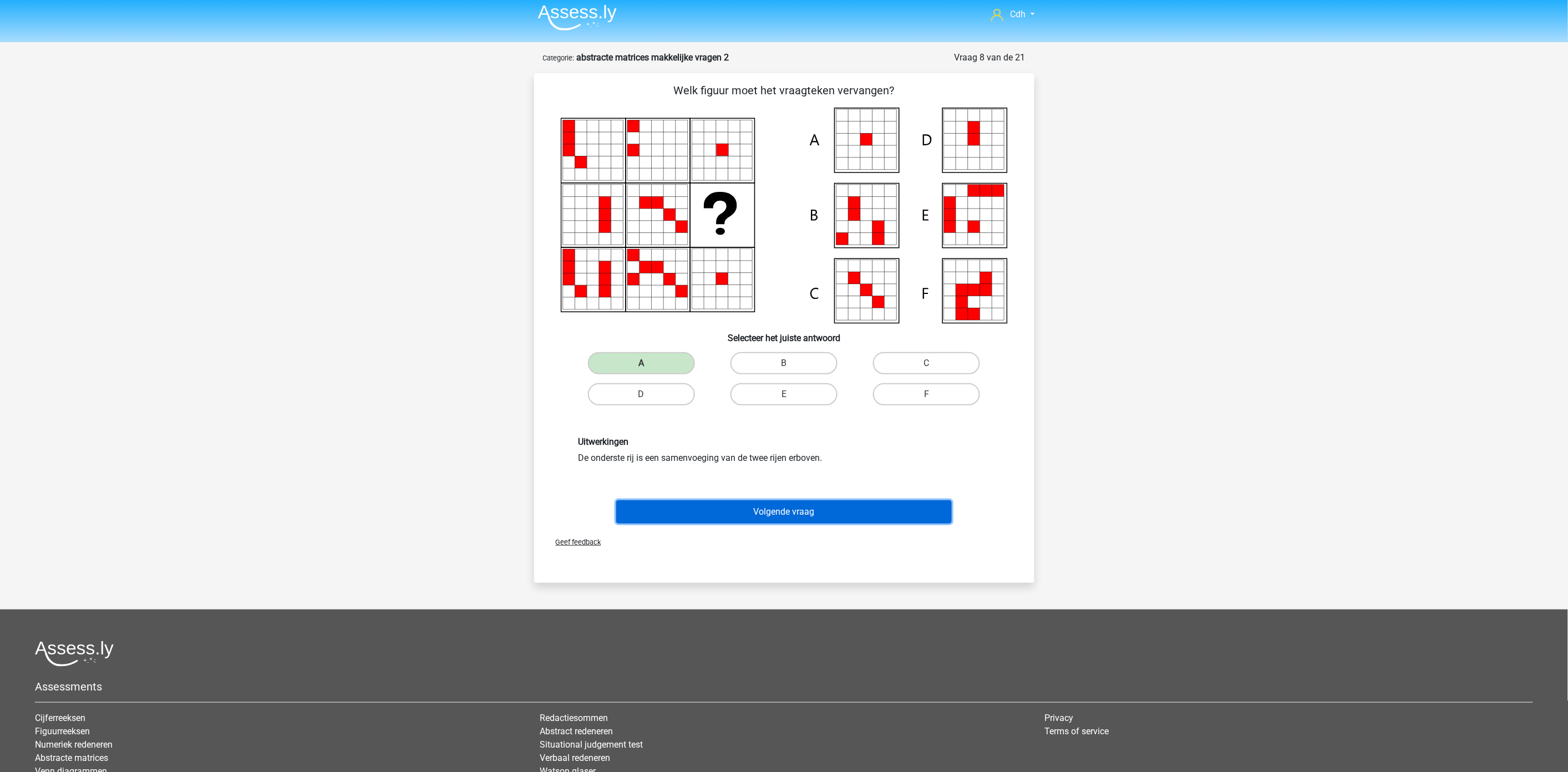
click at [757, 507] on button "Volgende vraag" at bounding box center [784, 512] width 336 height 23
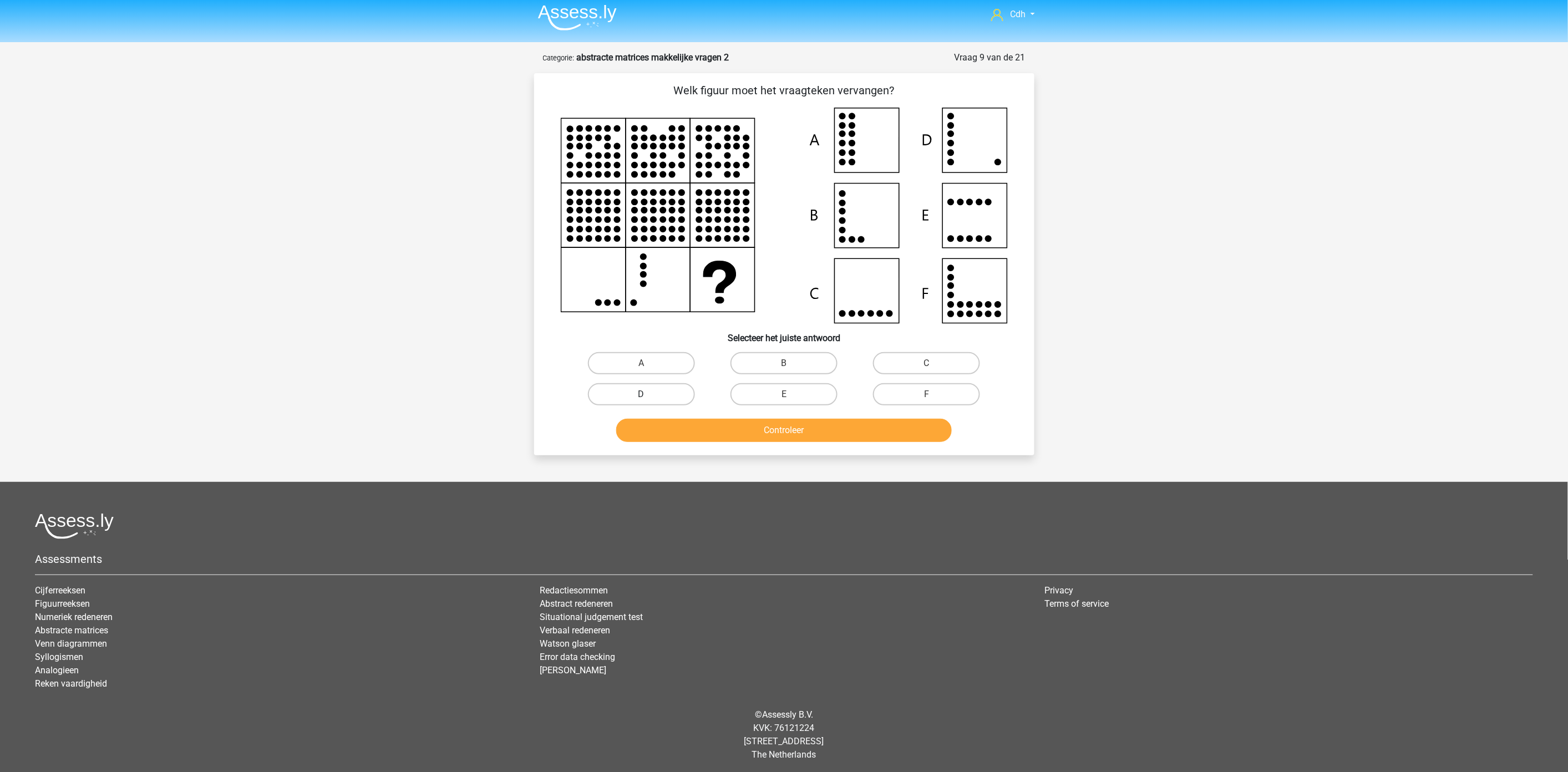
click at [661, 388] on label "D" at bounding box center [642, 394] width 107 height 22
click at [649, 394] on input "D" at bounding box center [644, 398] width 7 height 7
radio input "true"
click at [675, 428] on button "Controleer" at bounding box center [784, 430] width 336 height 23
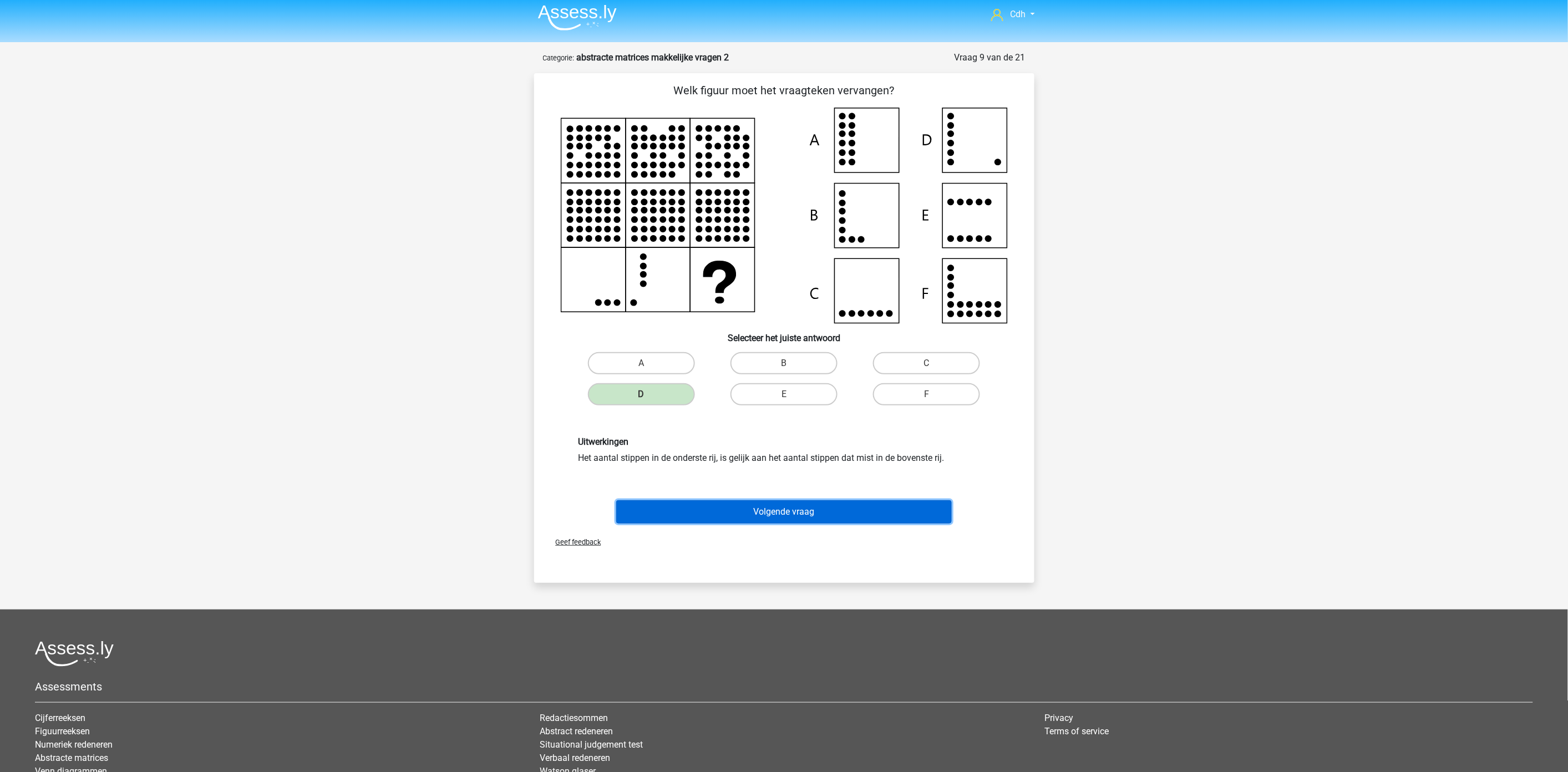
click at [734, 510] on button "Volgende vraag" at bounding box center [784, 512] width 336 height 23
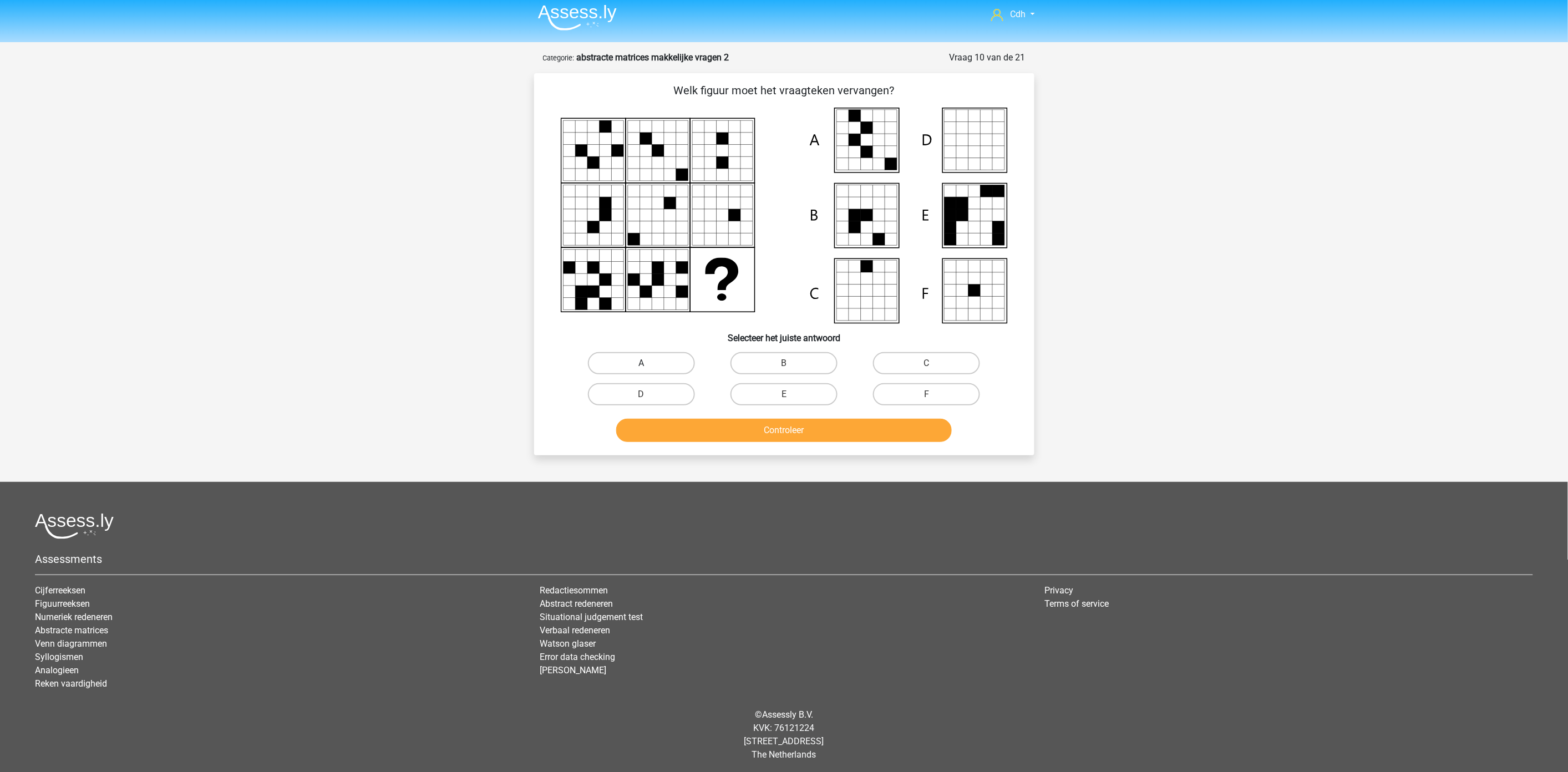
click at [667, 362] on label "A" at bounding box center [642, 363] width 107 height 22
click at [649, 364] on input "A" at bounding box center [644, 367] width 7 height 7
radio input "true"
click at [690, 428] on button "Controleer" at bounding box center [784, 430] width 336 height 23
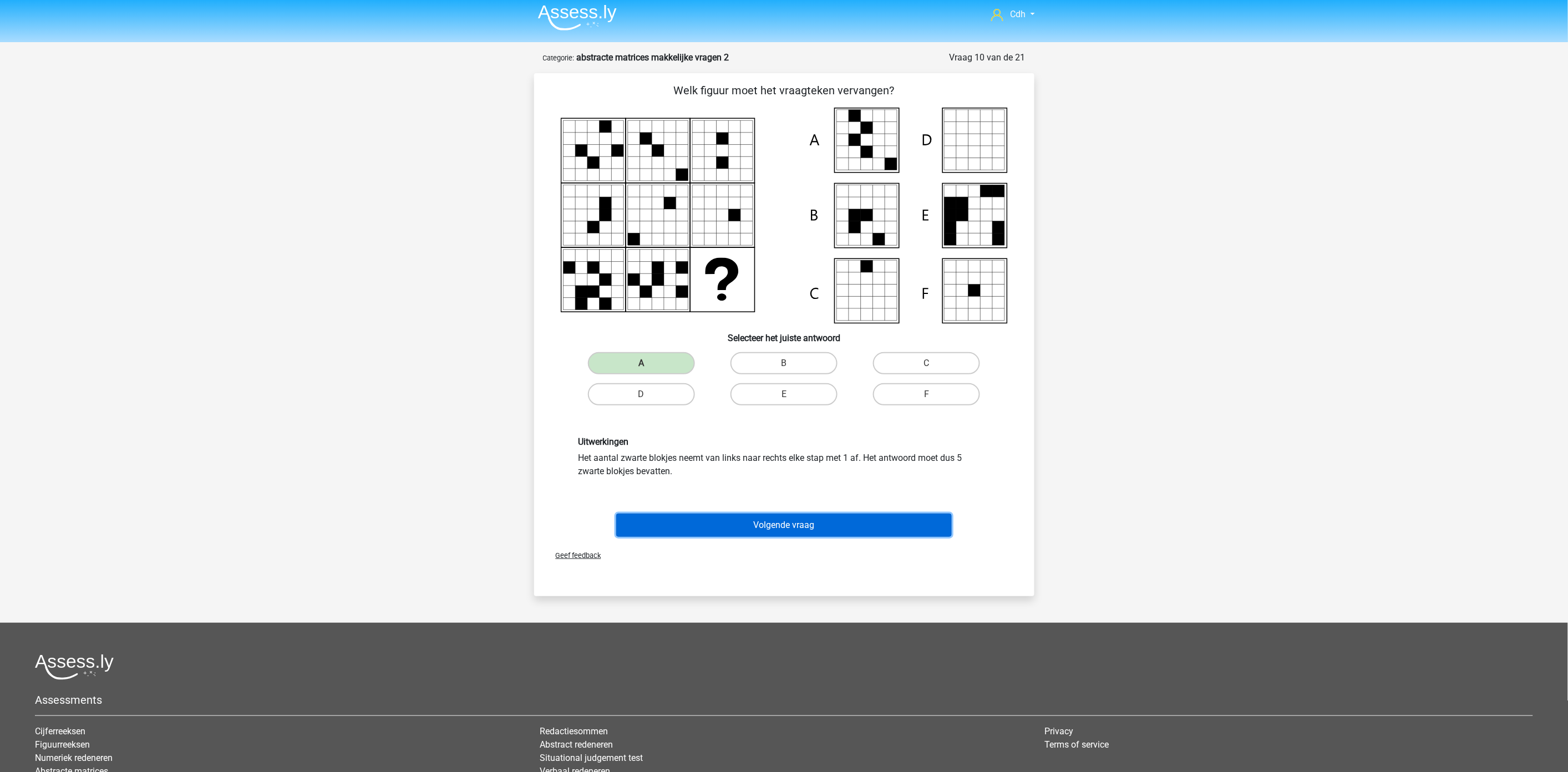
click at [764, 525] on button "Volgende vraag" at bounding box center [784, 525] width 336 height 23
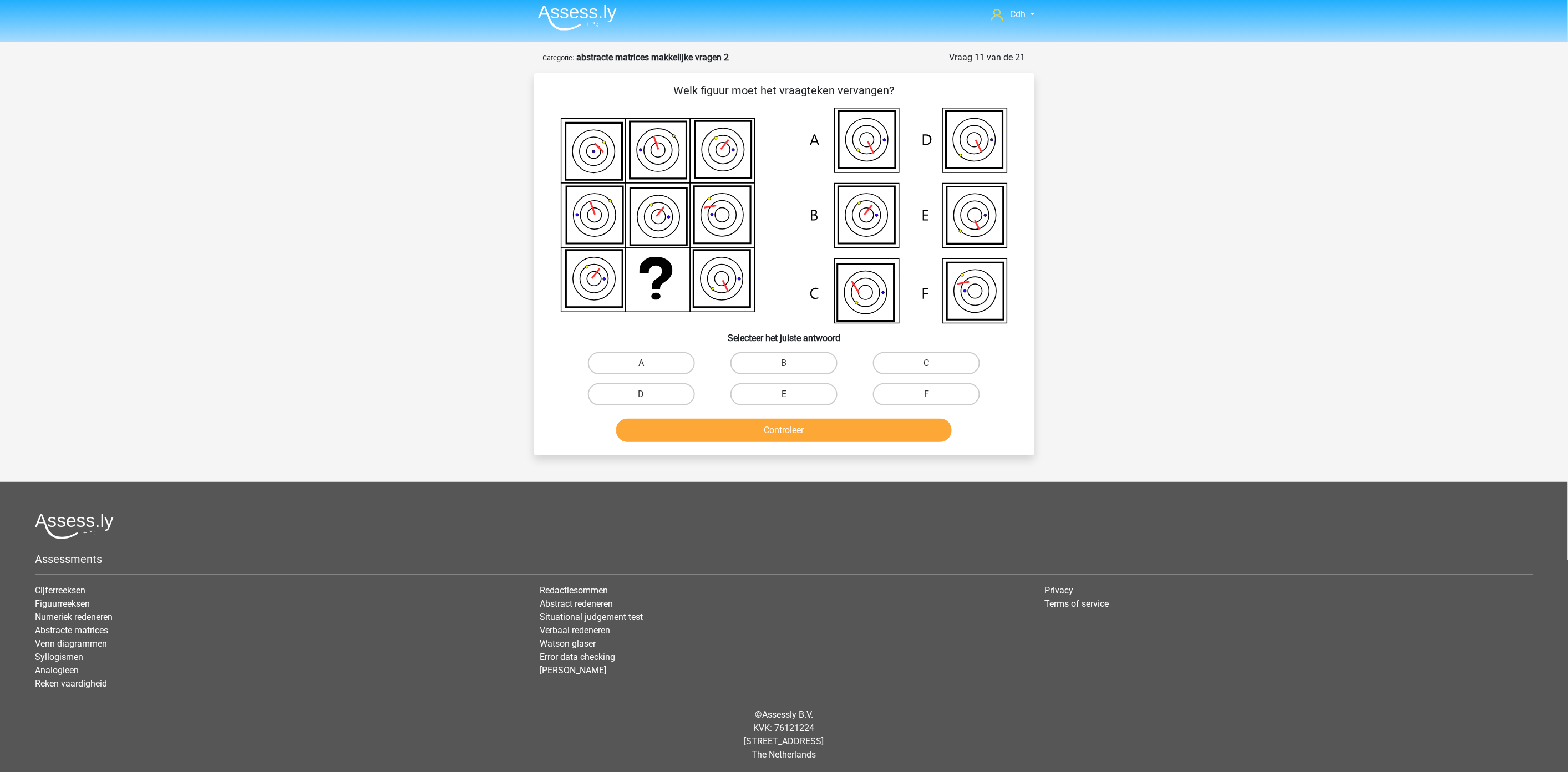
click at [775, 391] on label "E" at bounding box center [784, 394] width 107 height 22
click at [784, 394] on input "E" at bounding box center [787, 398] width 7 height 7
radio input "true"
click at [788, 432] on button "Controleer" at bounding box center [784, 430] width 336 height 23
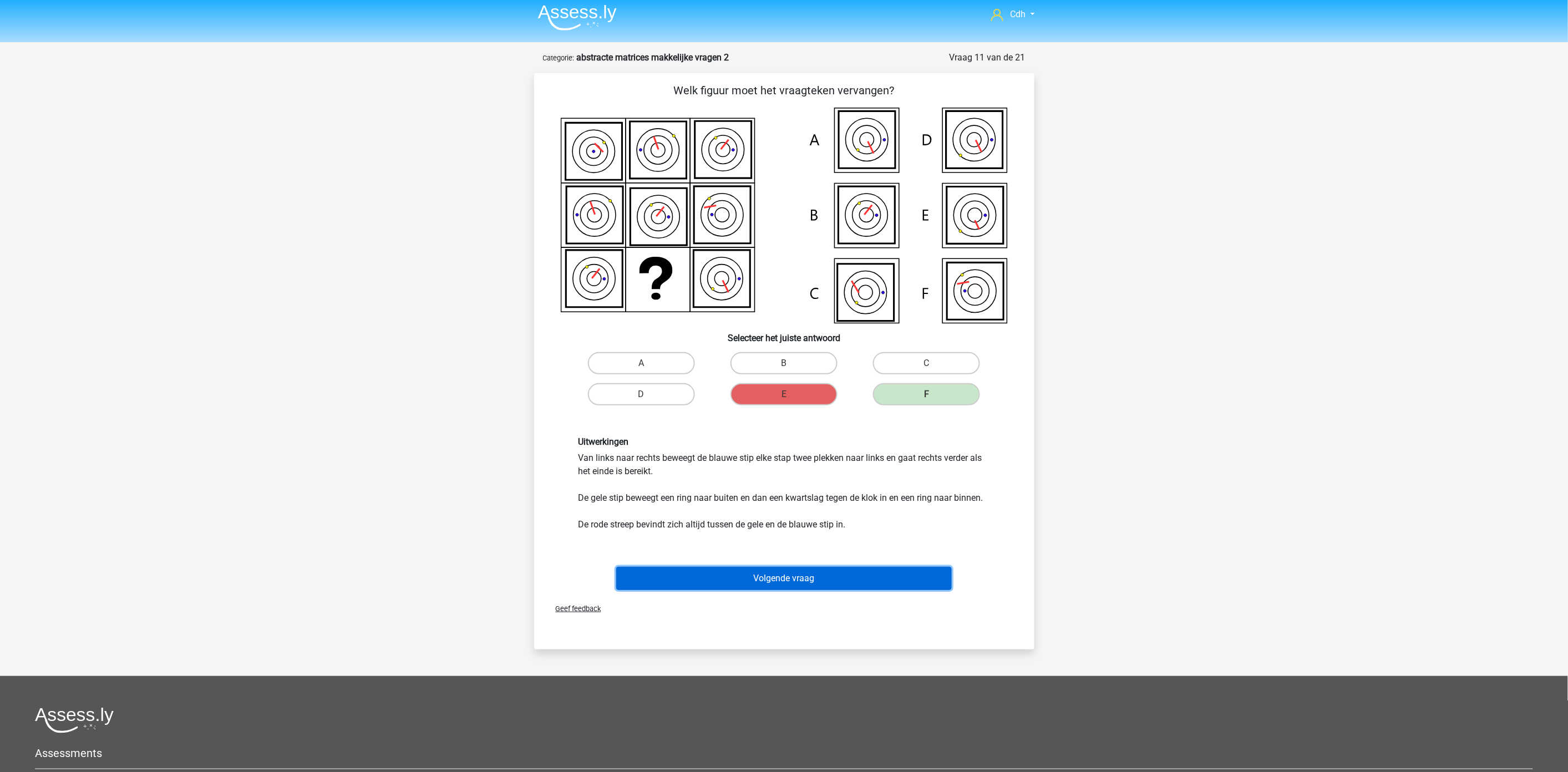
click at [792, 573] on button "Volgende vraag" at bounding box center [784, 578] width 336 height 23
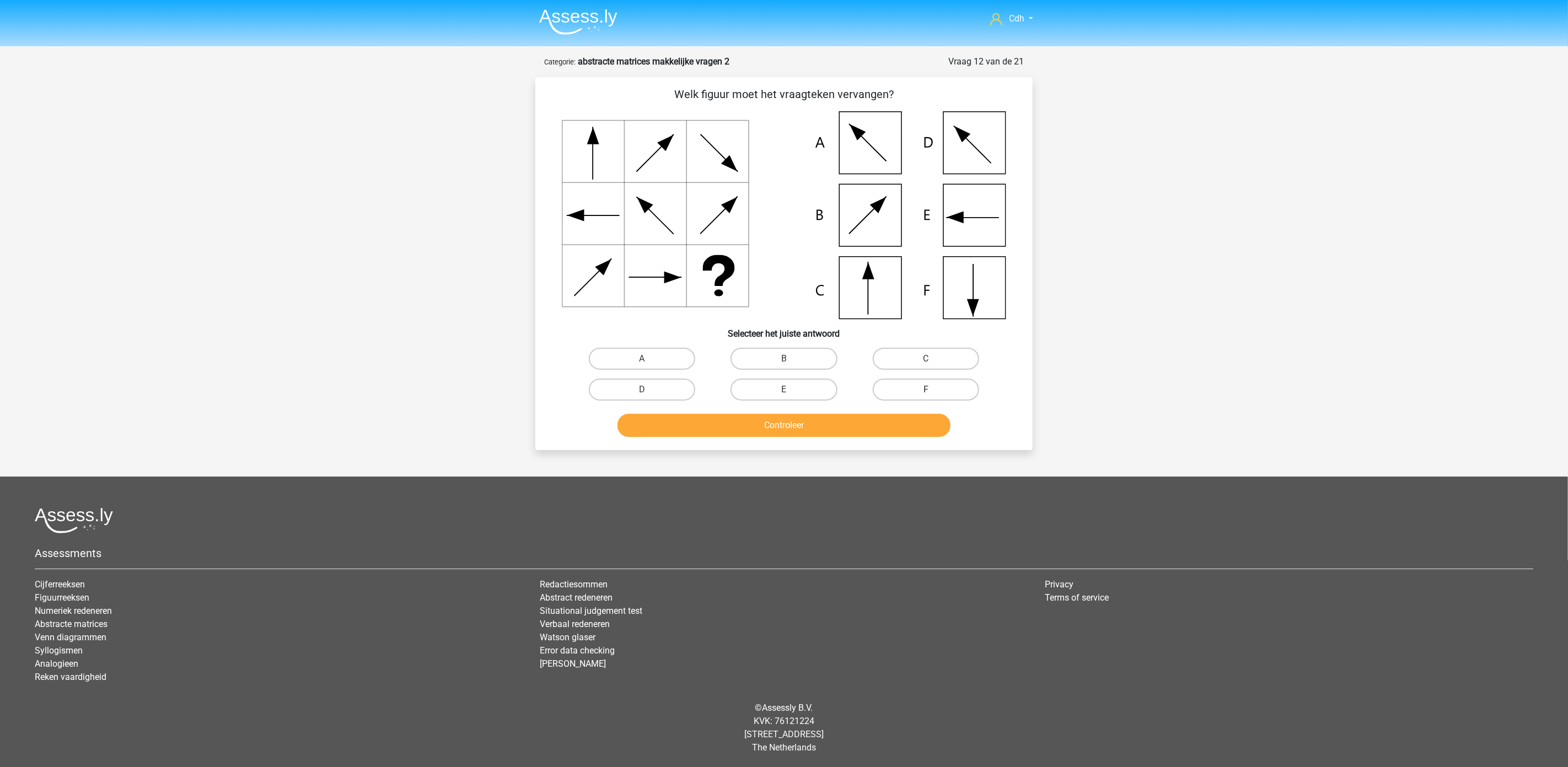
click at [912, 383] on label "F" at bounding box center [926, 390] width 107 height 22
click at [926, 390] on input "F" at bounding box center [929, 393] width 7 height 7
radio input "true"
click at [896, 420] on button "Controleer" at bounding box center [784, 426] width 334 height 23
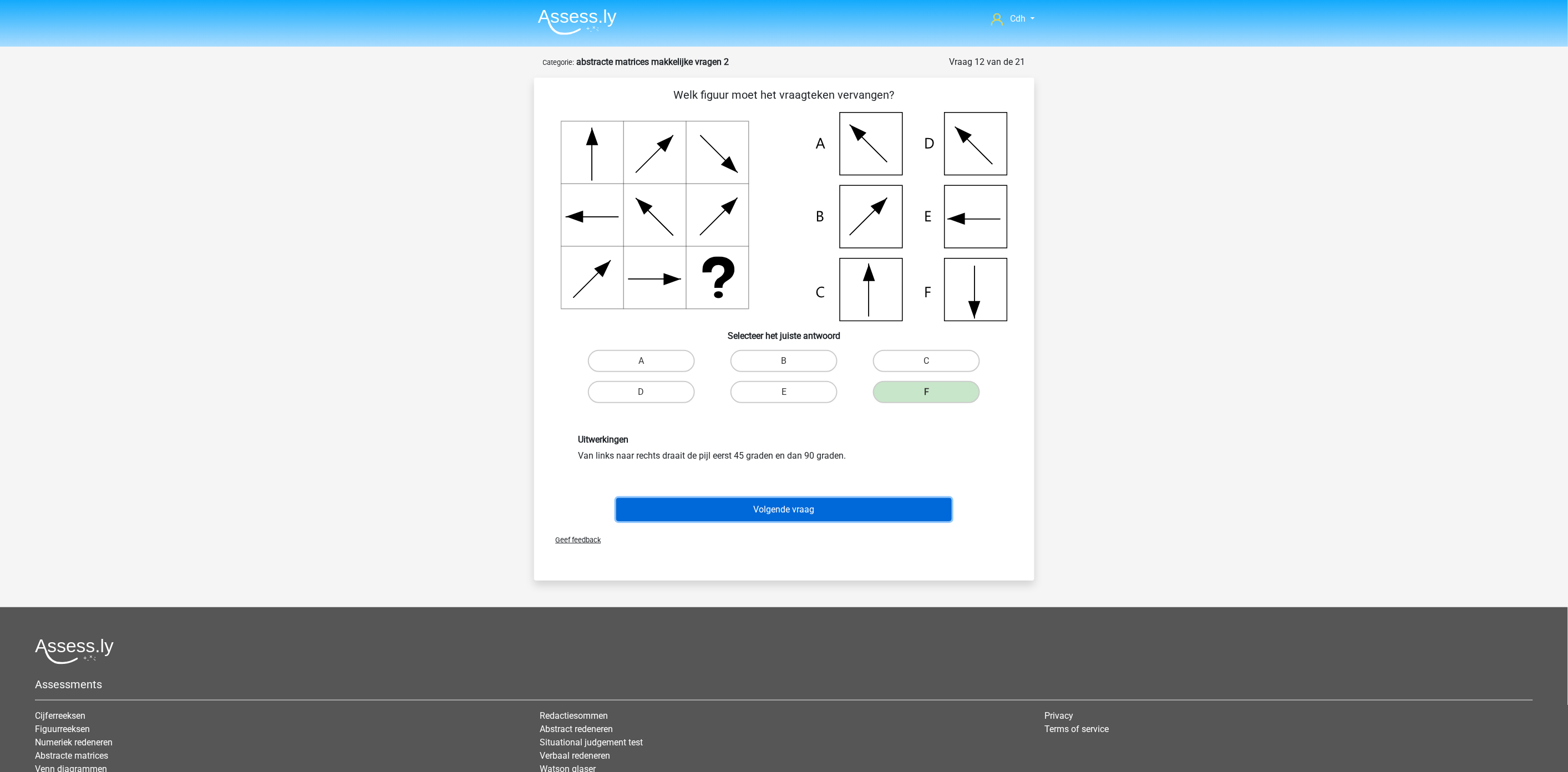
click at [891, 506] on button "Volgende vraag" at bounding box center [784, 510] width 336 height 23
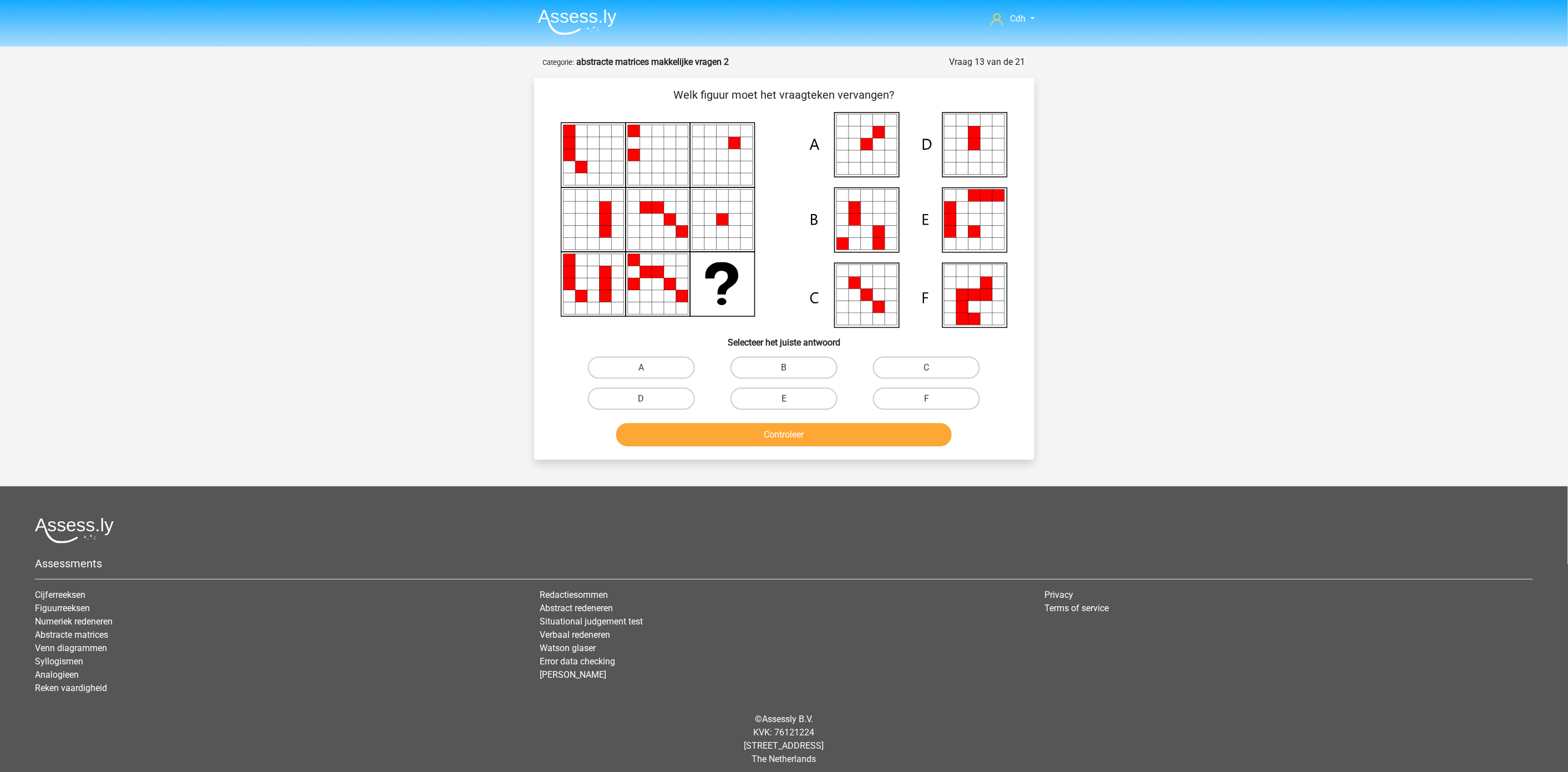
scroll to position [5, 0]
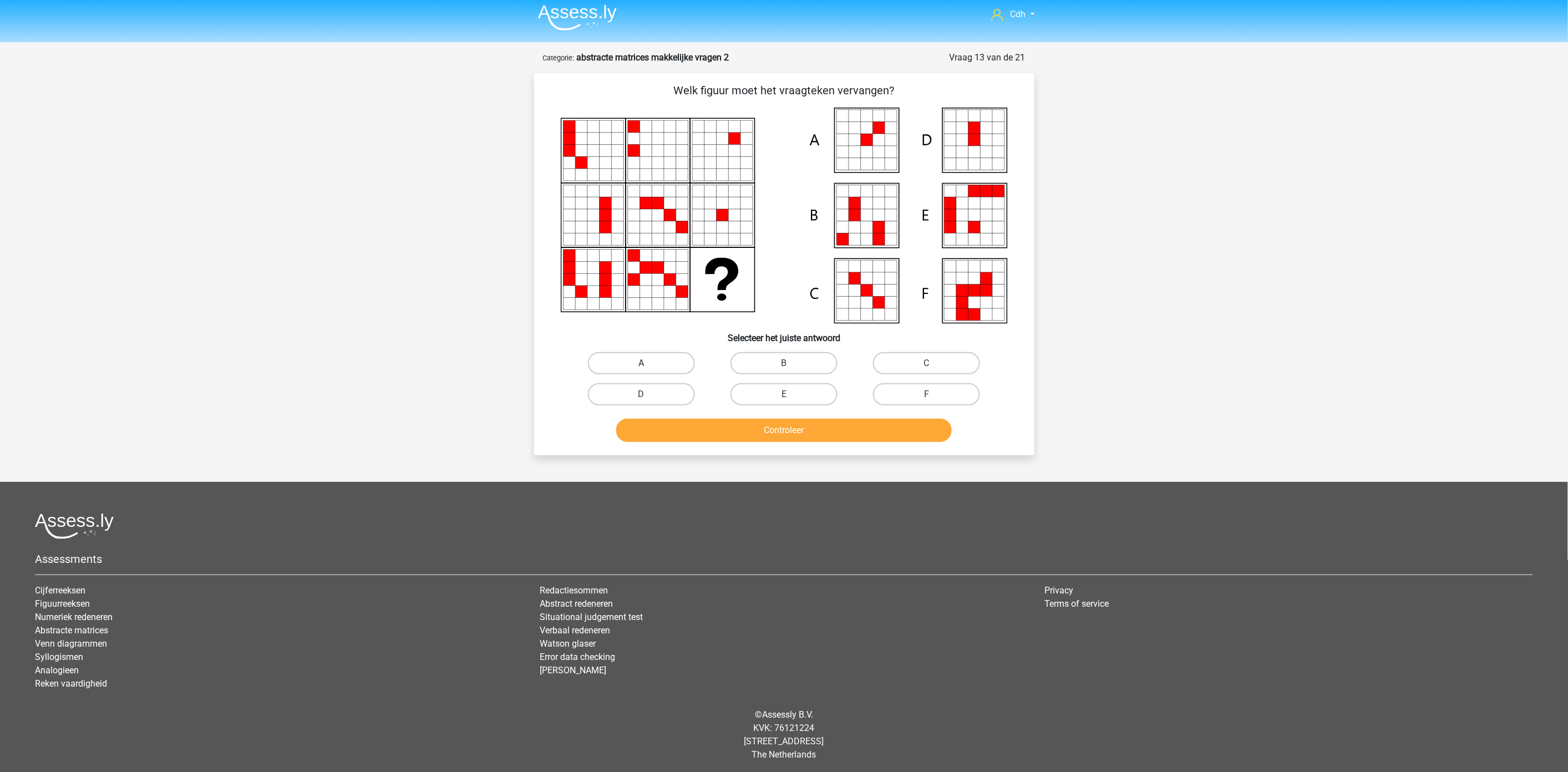
click at [680, 361] on label "A" at bounding box center [642, 363] width 107 height 22
click at [649, 364] on input "A" at bounding box center [644, 367] width 7 height 7
radio input "true"
click at [680, 361] on label "A" at bounding box center [642, 363] width 107 height 22
click at [649, 364] on input "A" at bounding box center [644, 367] width 7 height 7
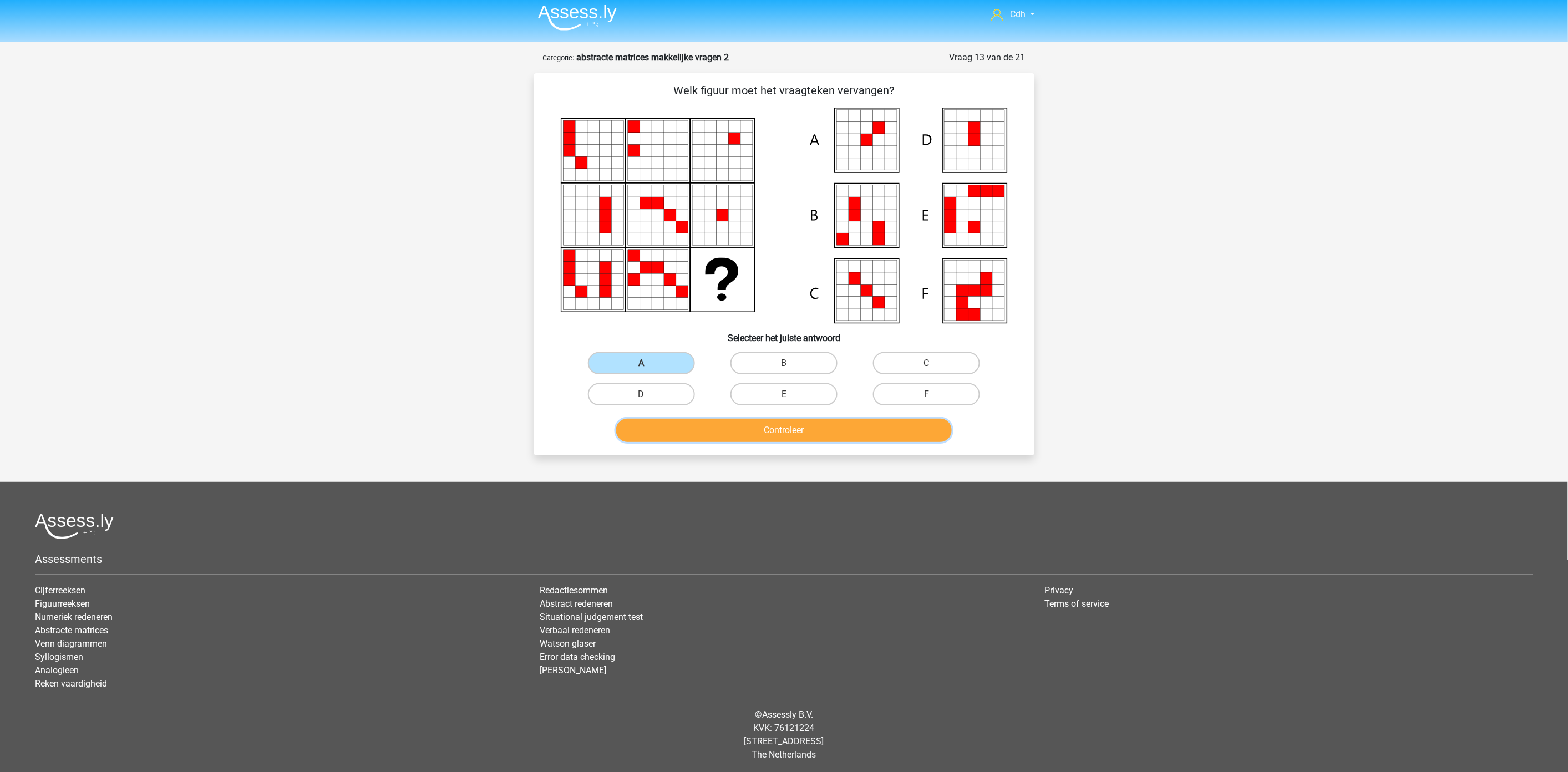
click at [718, 423] on button "Controleer" at bounding box center [784, 430] width 336 height 23
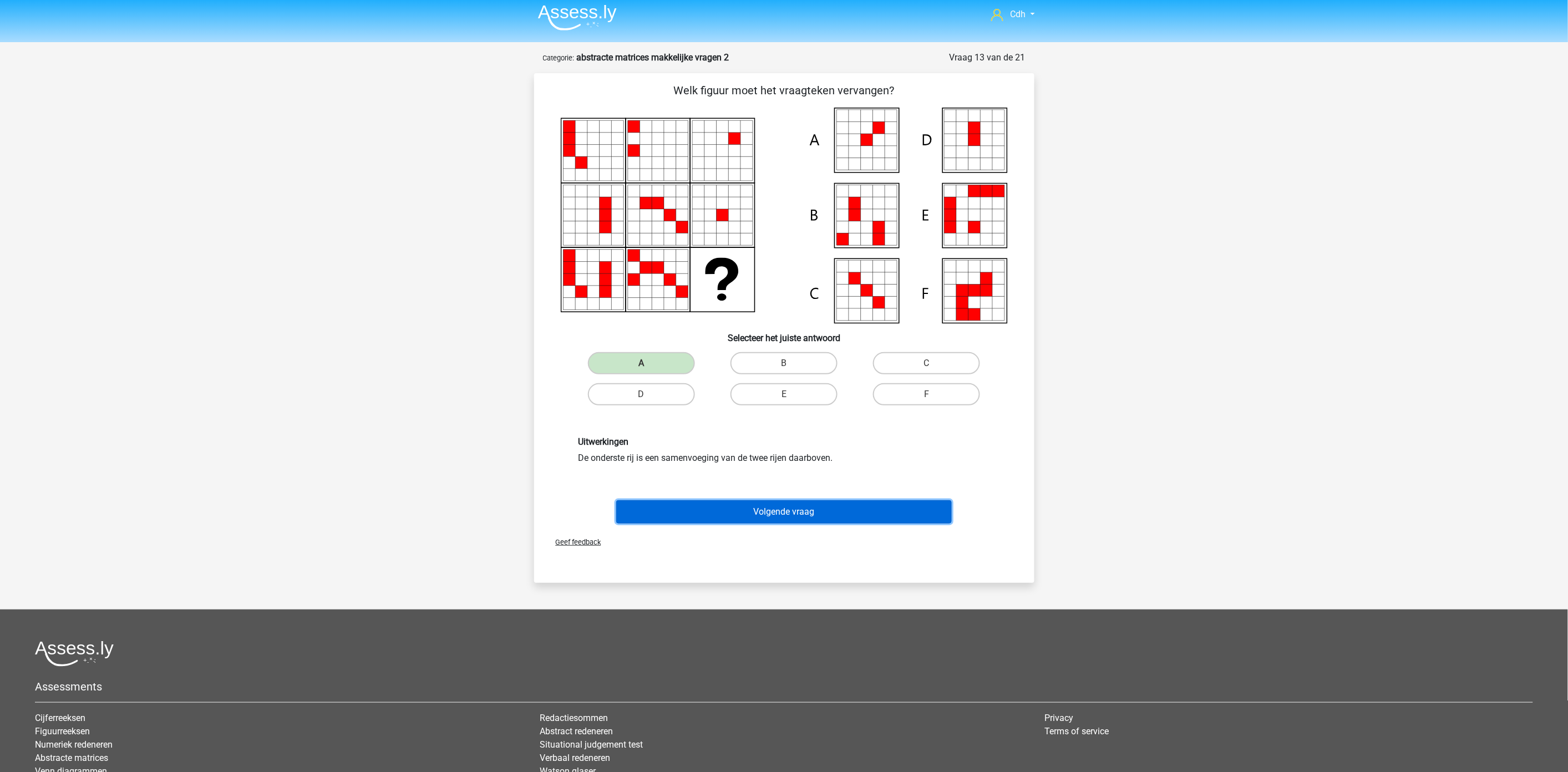
click at [775, 507] on button "Volgende vraag" at bounding box center [784, 512] width 336 height 23
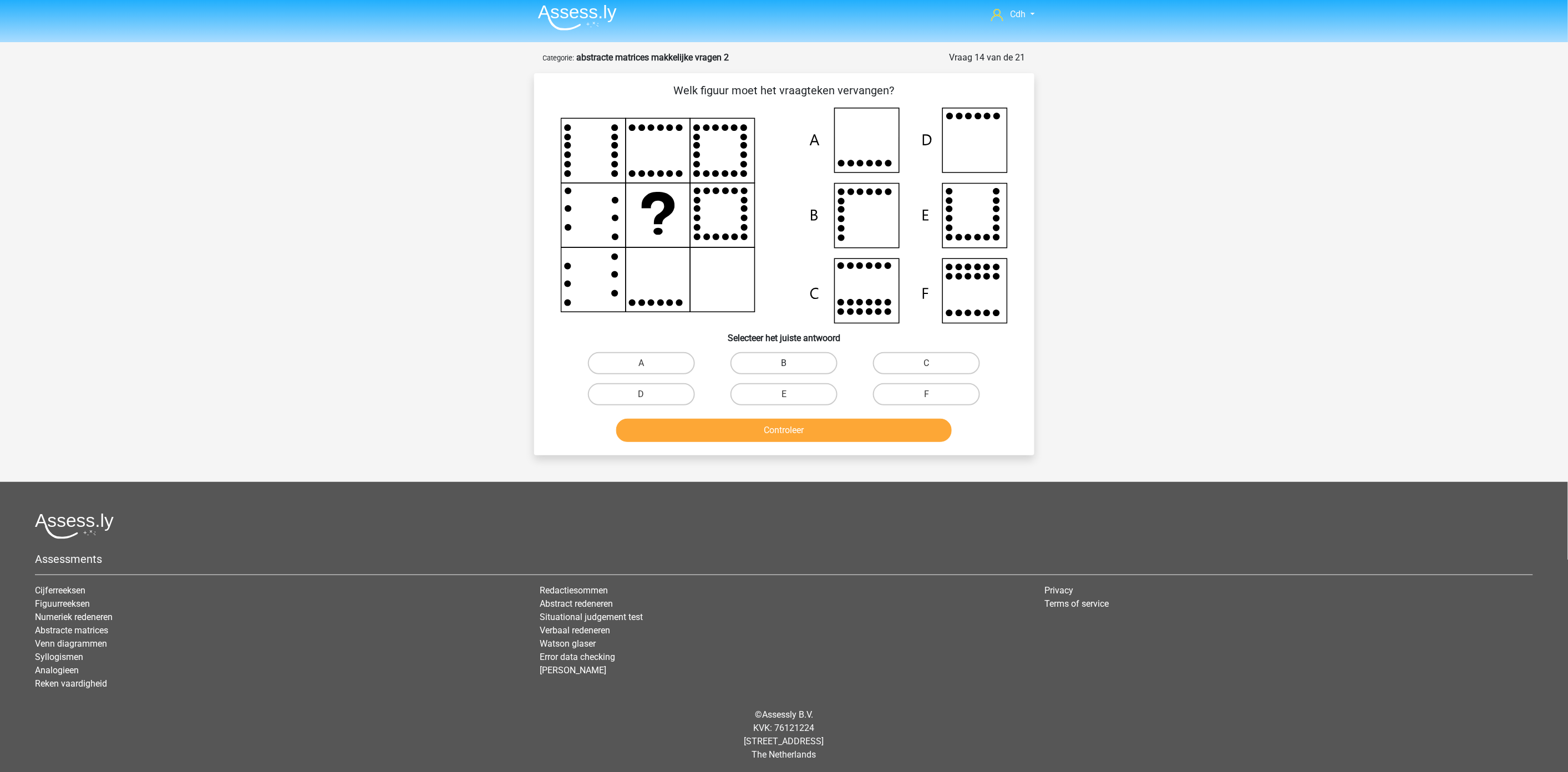
click at [808, 361] on label "B" at bounding box center [784, 363] width 107 height 22
click at [791, 364] on input "B" at bounding box center [787, 367] width 7 height 7
radio input "true"
click at [815, 425] on button "Controleer" at bounding box center [784, 430] width 336 height 23
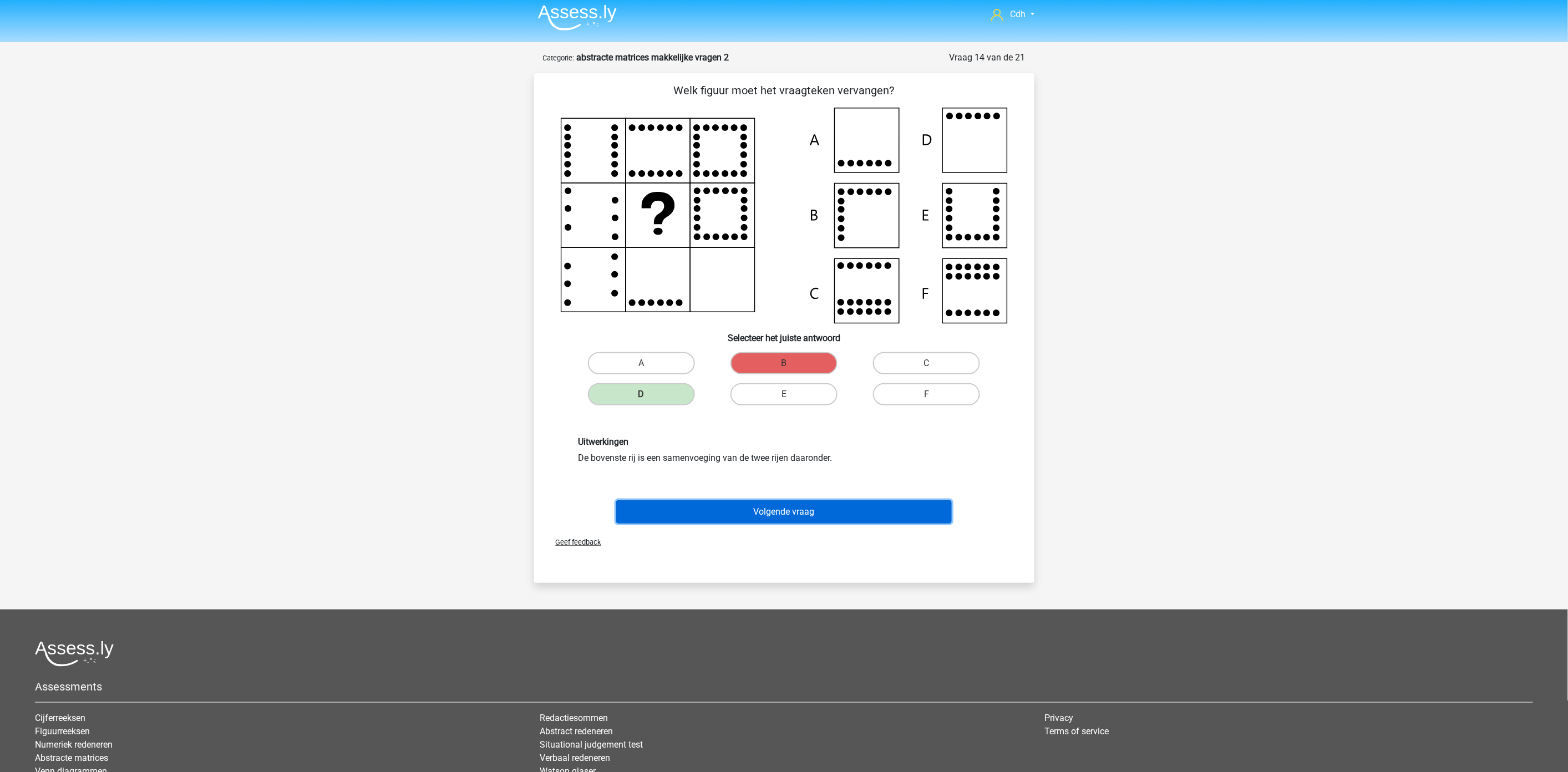
click at [787, 507] on button "Volgende vraag" at bounding box center [784, 512] width 336 height 23
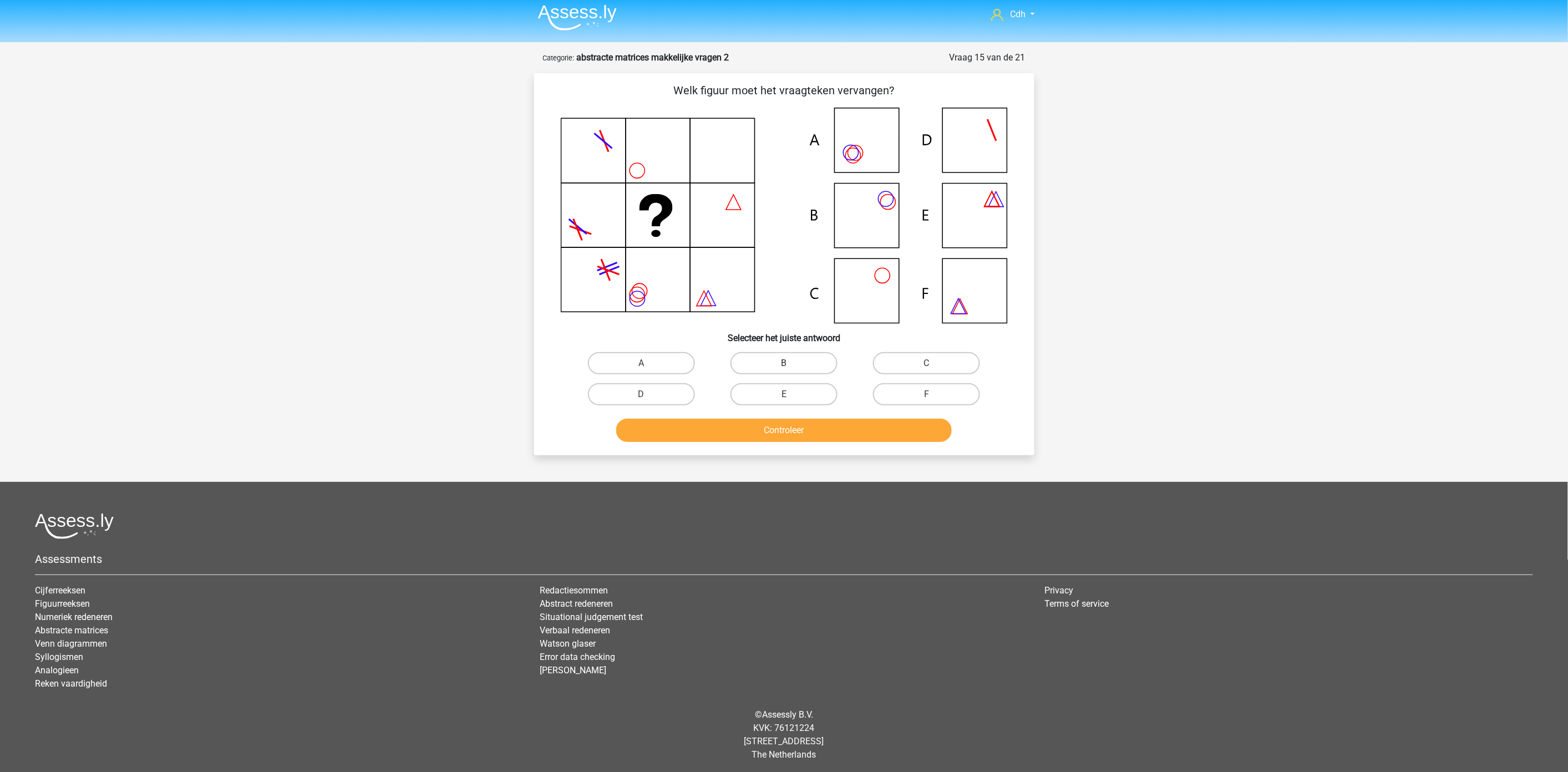
click at [779, 361] on label "B" at bounding box center [784, 363] width 107 height 22
click at [784, 364] on input "B" at bounding box center [787, 367] width 7 height 7
radio input "true"
click at [777, 432] on button "Controleer" at bounding box center [784, 430] width 336 height 23
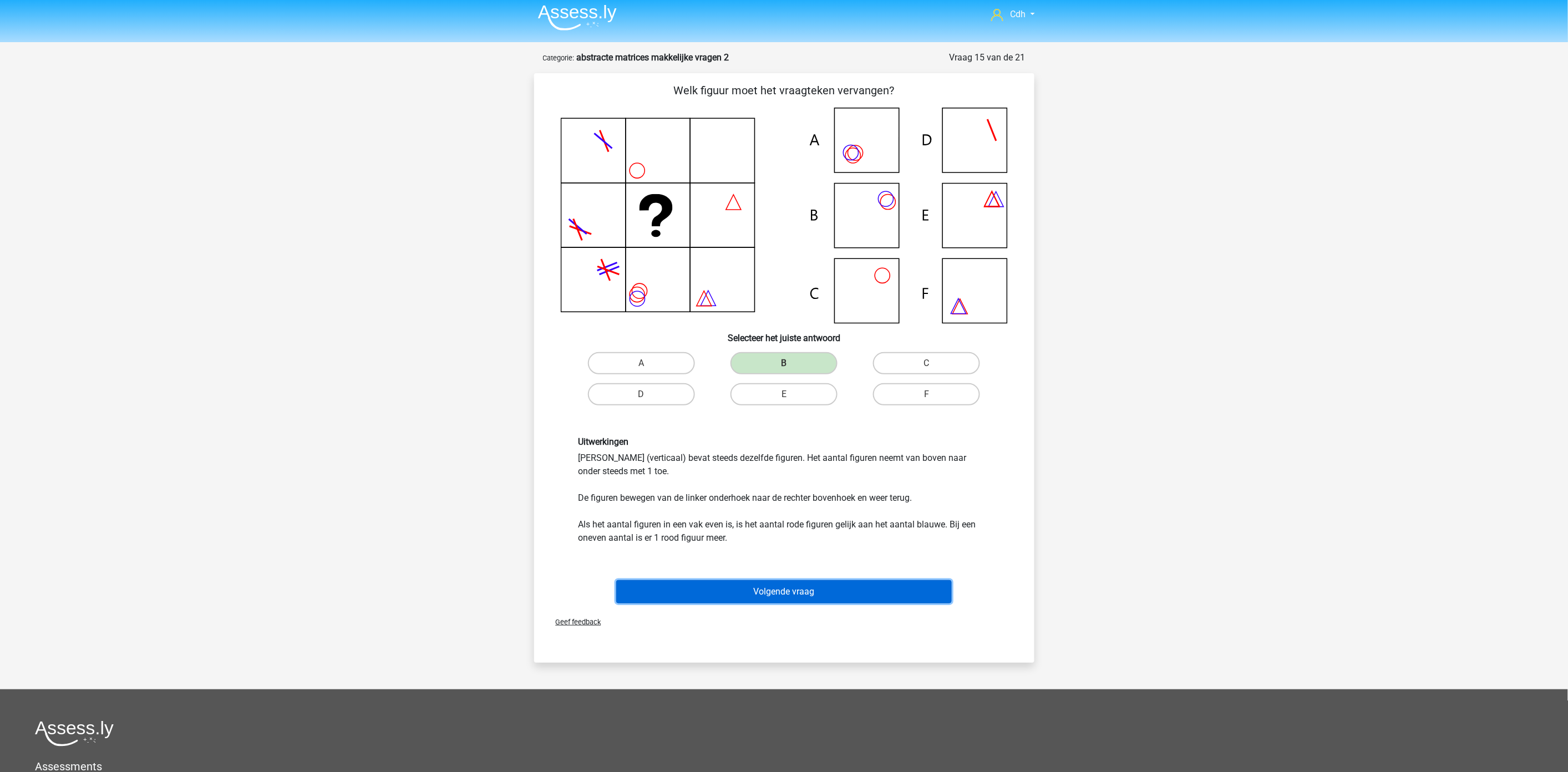
click at [773, 584] on button "Volgende vraag" at bounding box center [784, 591] width 336 height 23
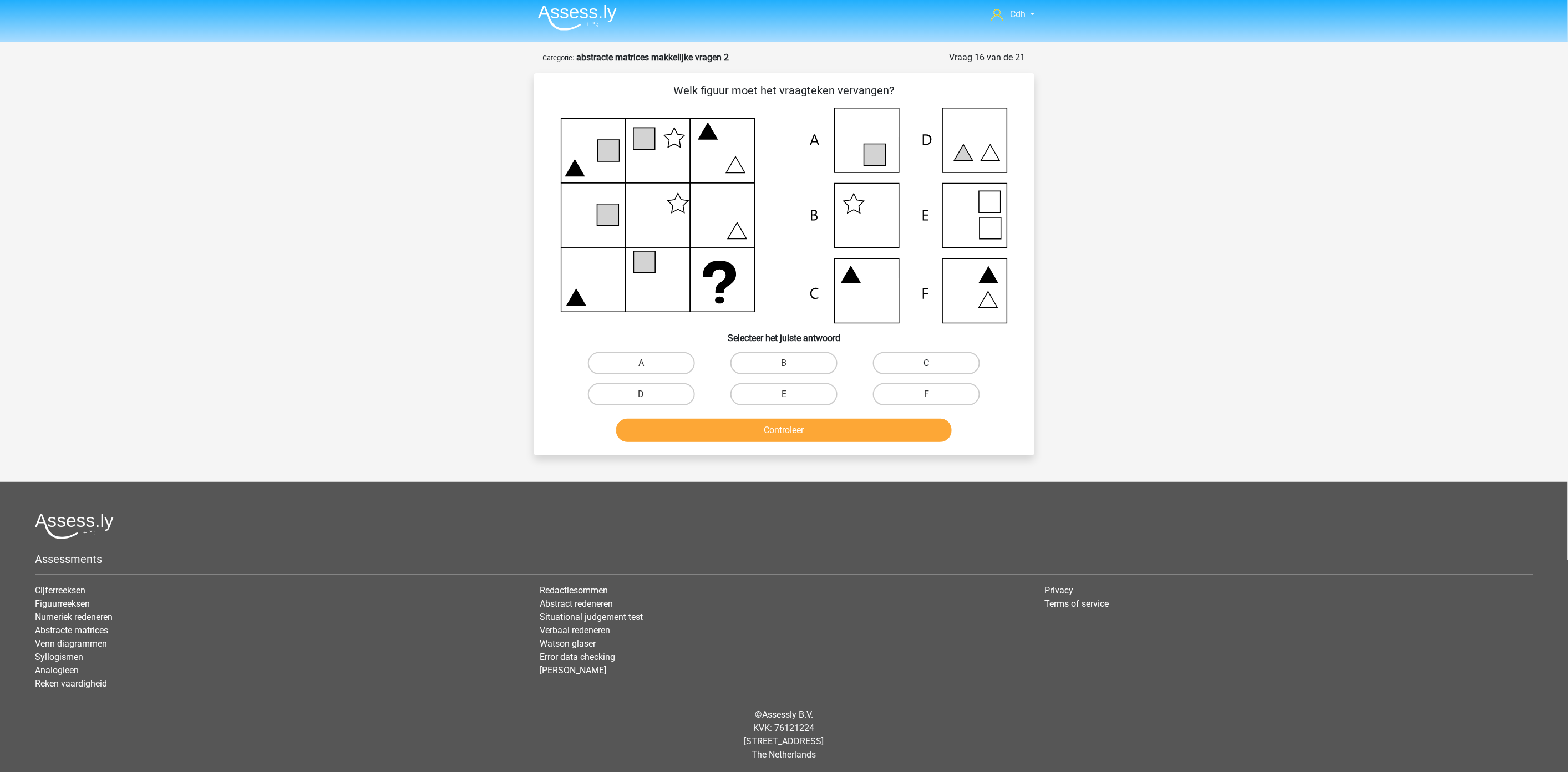
click at [889, 367] on label "C" at bounding box center [926, 363] width 107 height 22
click at [926, 367] on input "C" at bounding box center [930, 367] width 7 height 7
radio input "true"
click at [868, 428] on button "Controleer" at bounding box center [784, 430] width 336 height 23
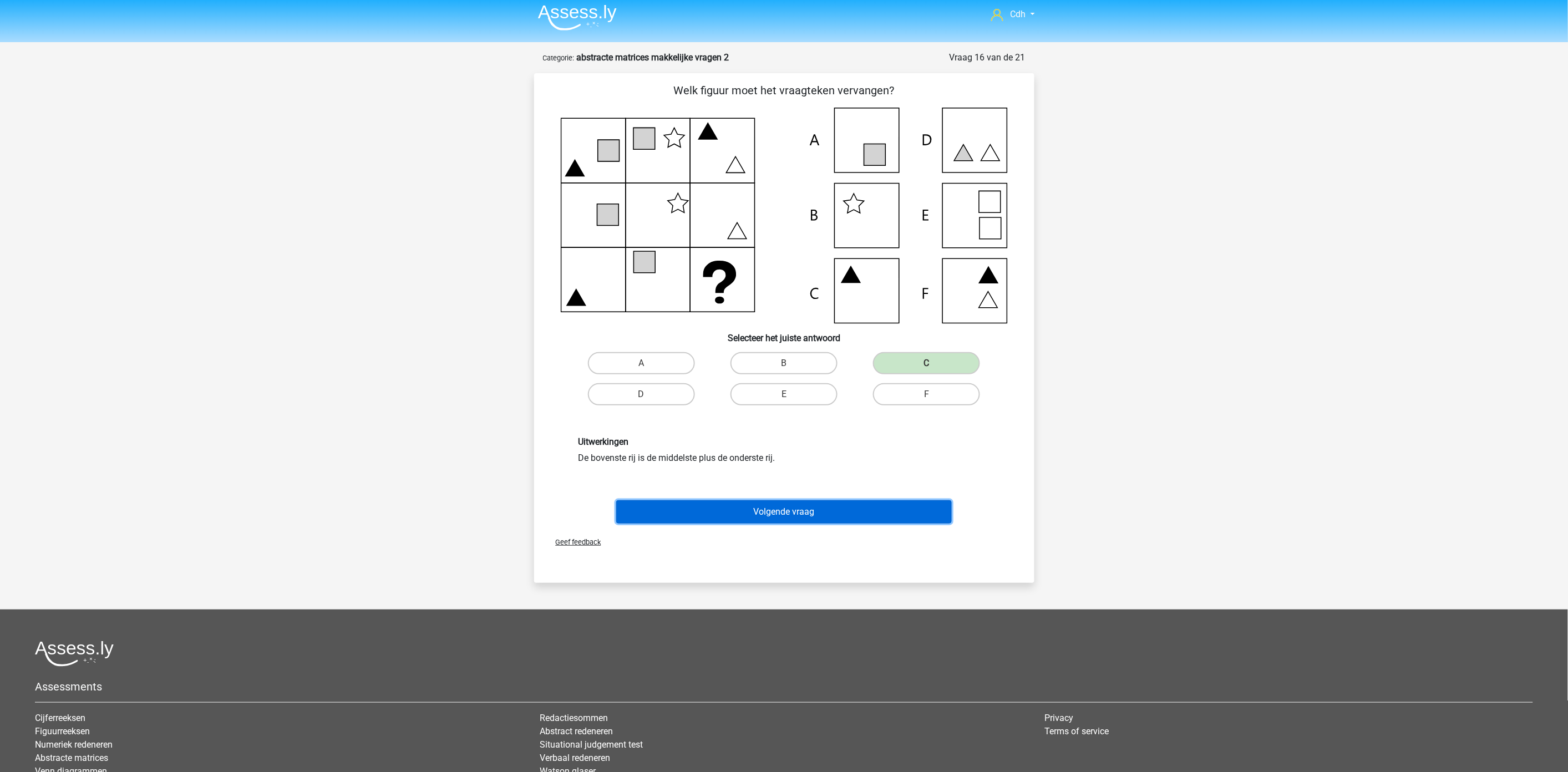
click at [828, 510] on button "Volgende vraag" at bounding box center [784, 512] width 336 height 23
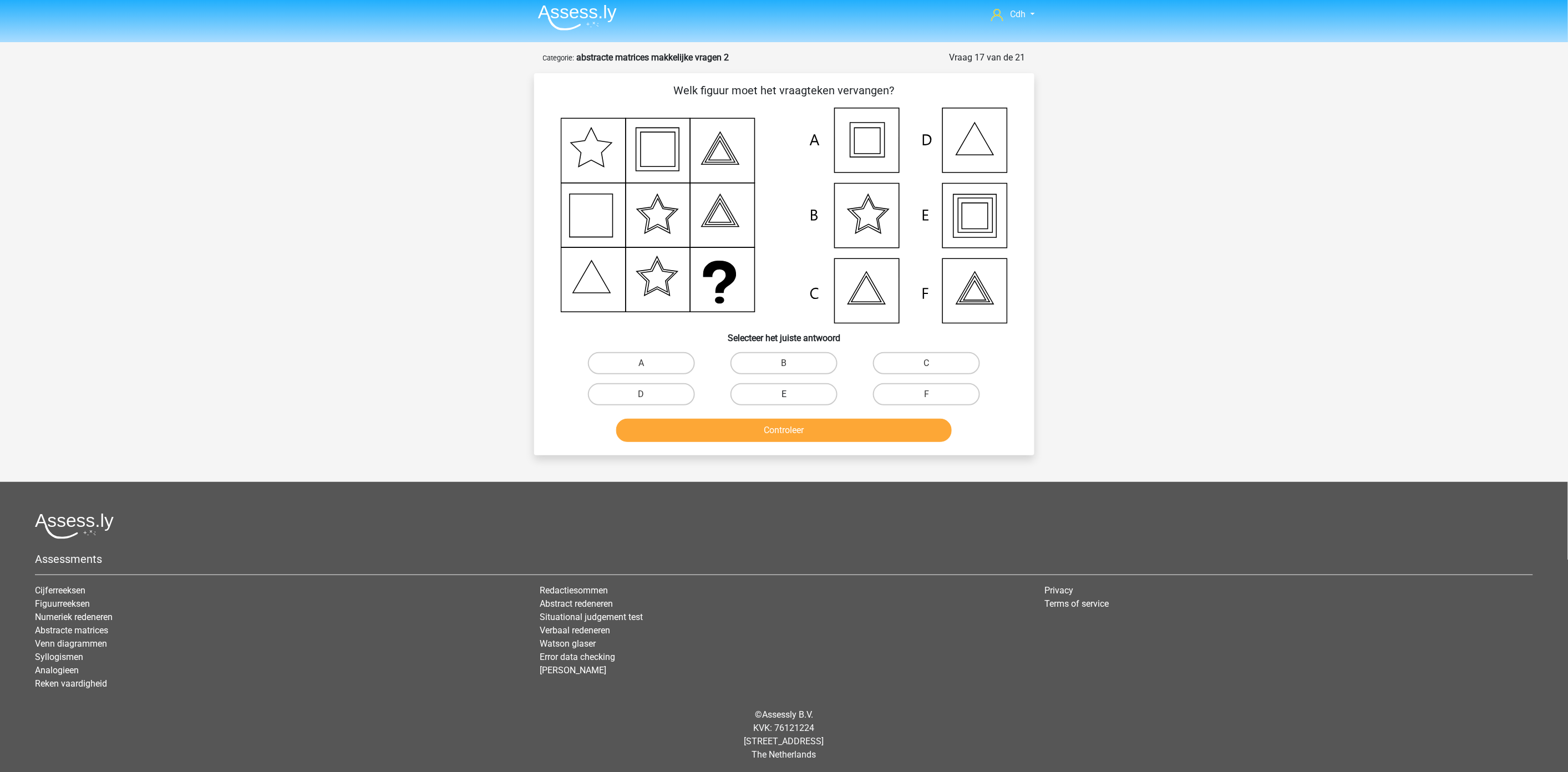
click at [794, 388] on label "E" at bounding box center [784, 394] width 107 height 22
click at [791, 394] on input "E" at bounding box center [787, 398] width 7 height 7
radio input "true"
click at [790, 432] on button "Controleer" at bounding box center [784, 430] width 336 height 23
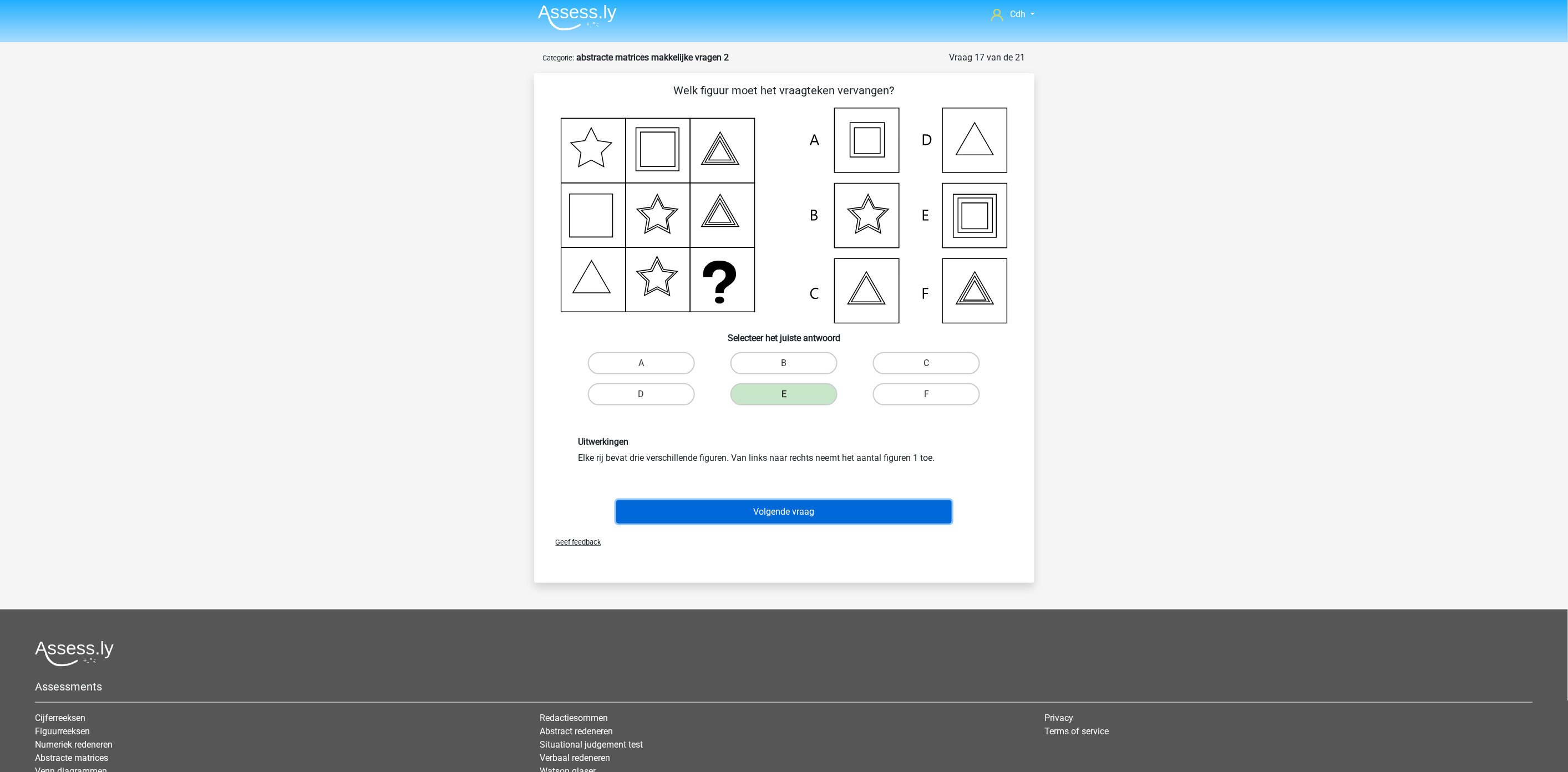
click at [772, 515] on button "Volgende vraag" at bounding box center [784, 512] width 336 height 23
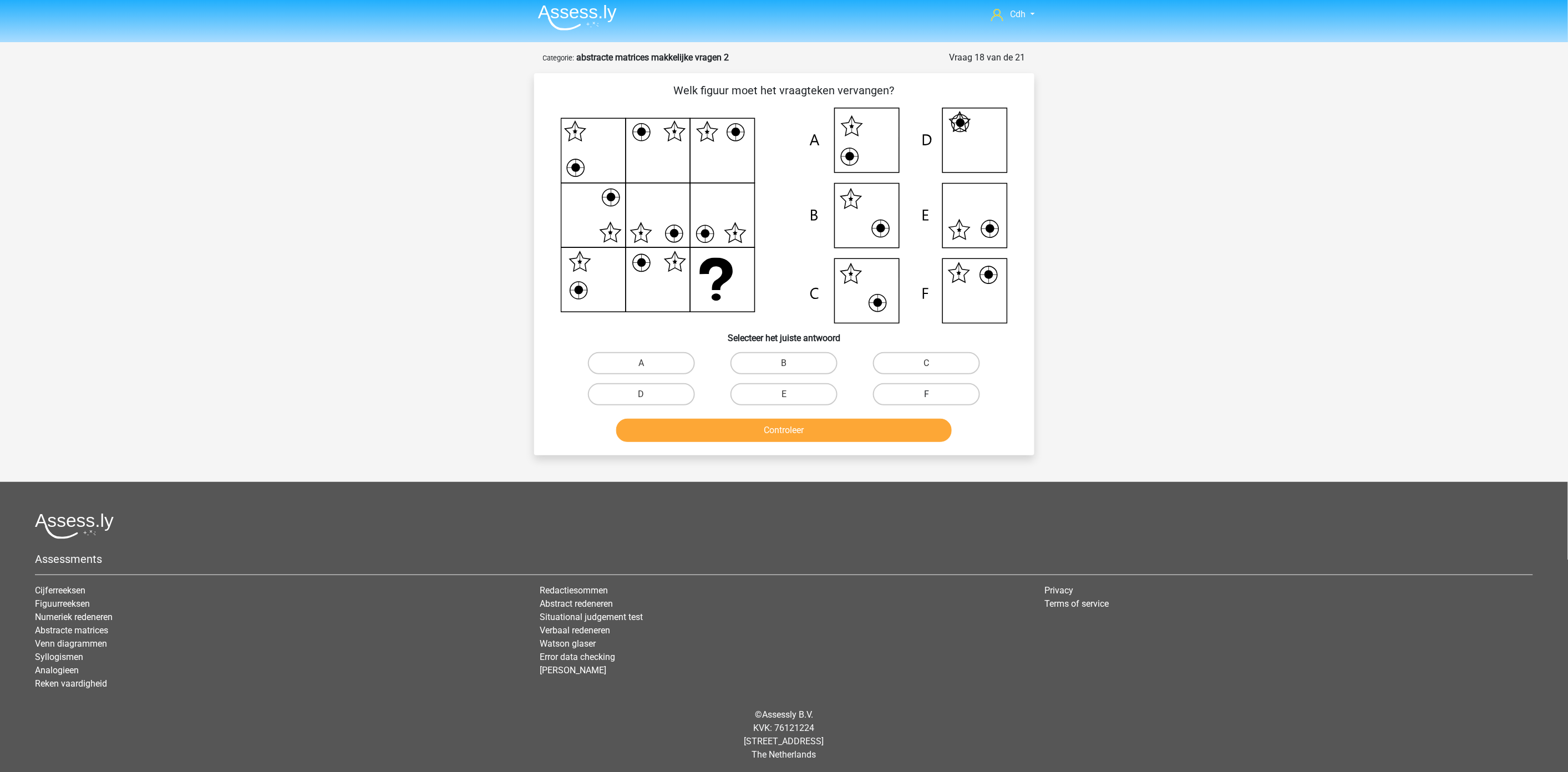
click at [929, 389] on label "F" at bounding box center [926, 394] width 107 height 22
click at [929, 394] on input "F" at bounding box center [930, 398] width 7 height 7
radio input "true"
click at [908, 430] on button "Controleer" at bounding box center [784, 430] width 336 height 23
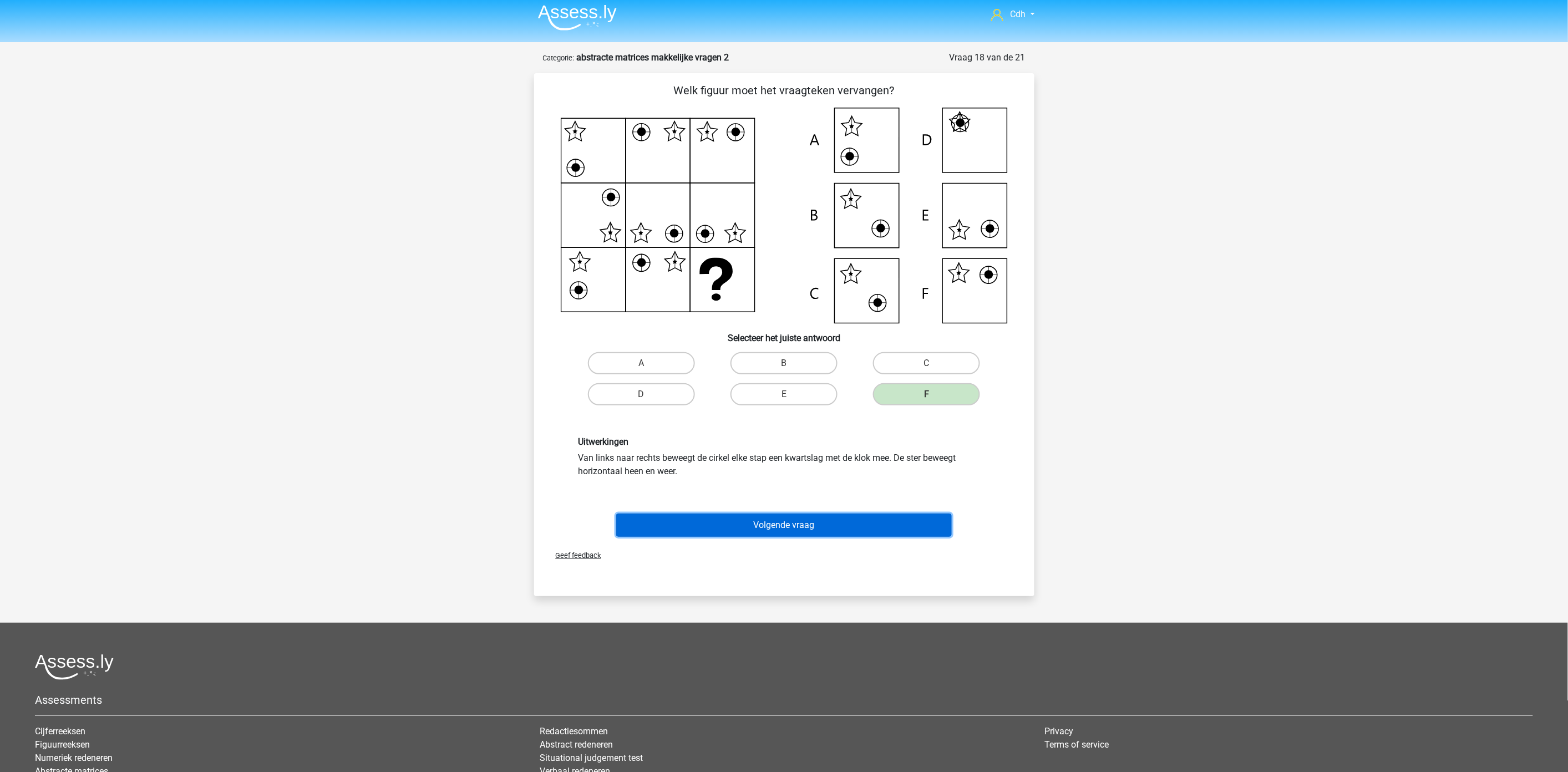
click at [858, 524] on button "Volgende vraag" at bounding box center [784, 525] width 336 height 23
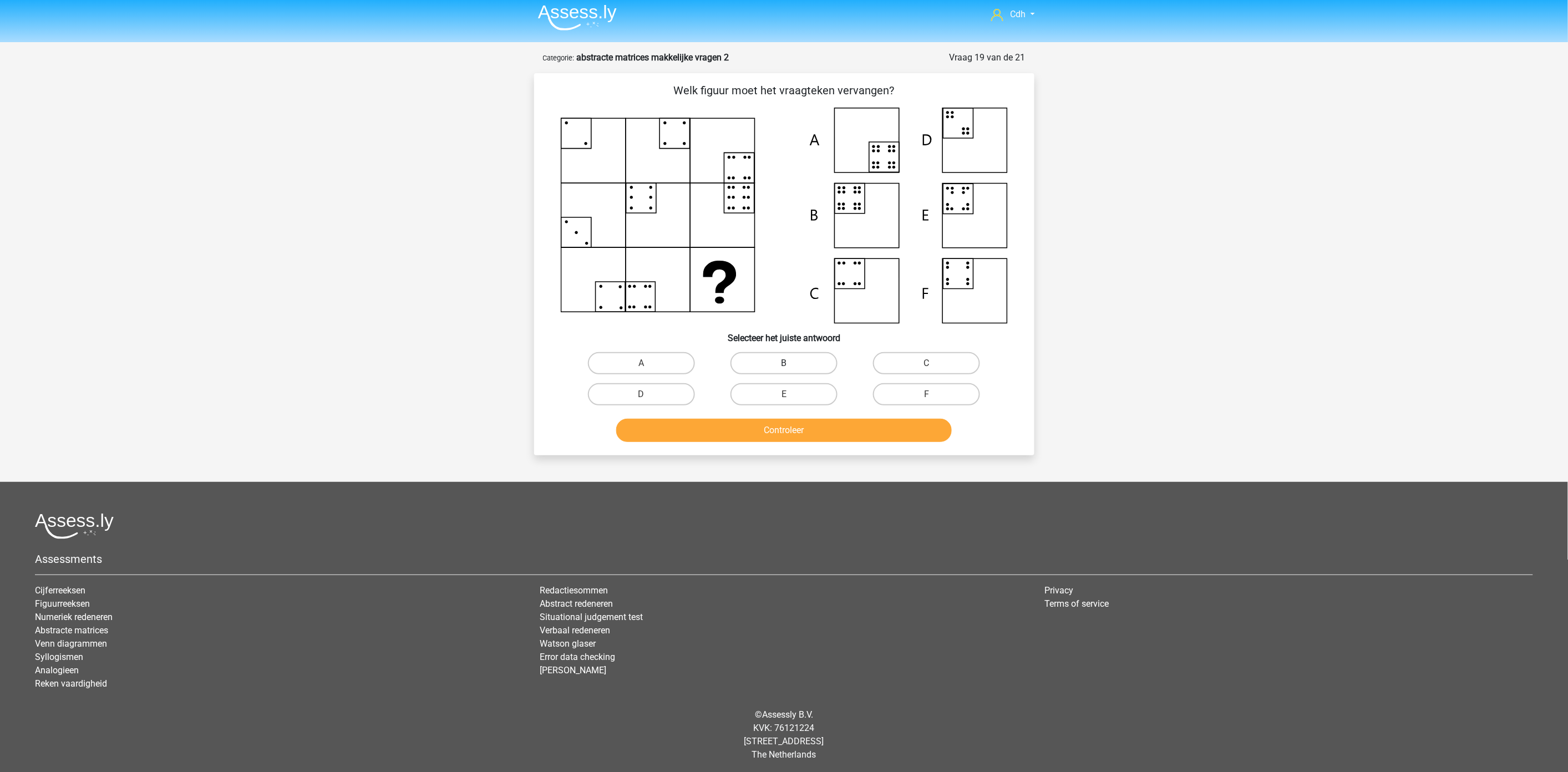
click at [818, 364] on label "B" at bounding box center [784, 363] width 107 height 22
click at [791, 364] on input "B" at bounding box center [787, 367] width 7 height 7
radio input "true"
click at [822, 430] on button "Controleer" at bounding box center [784, 430] width 336 height 23
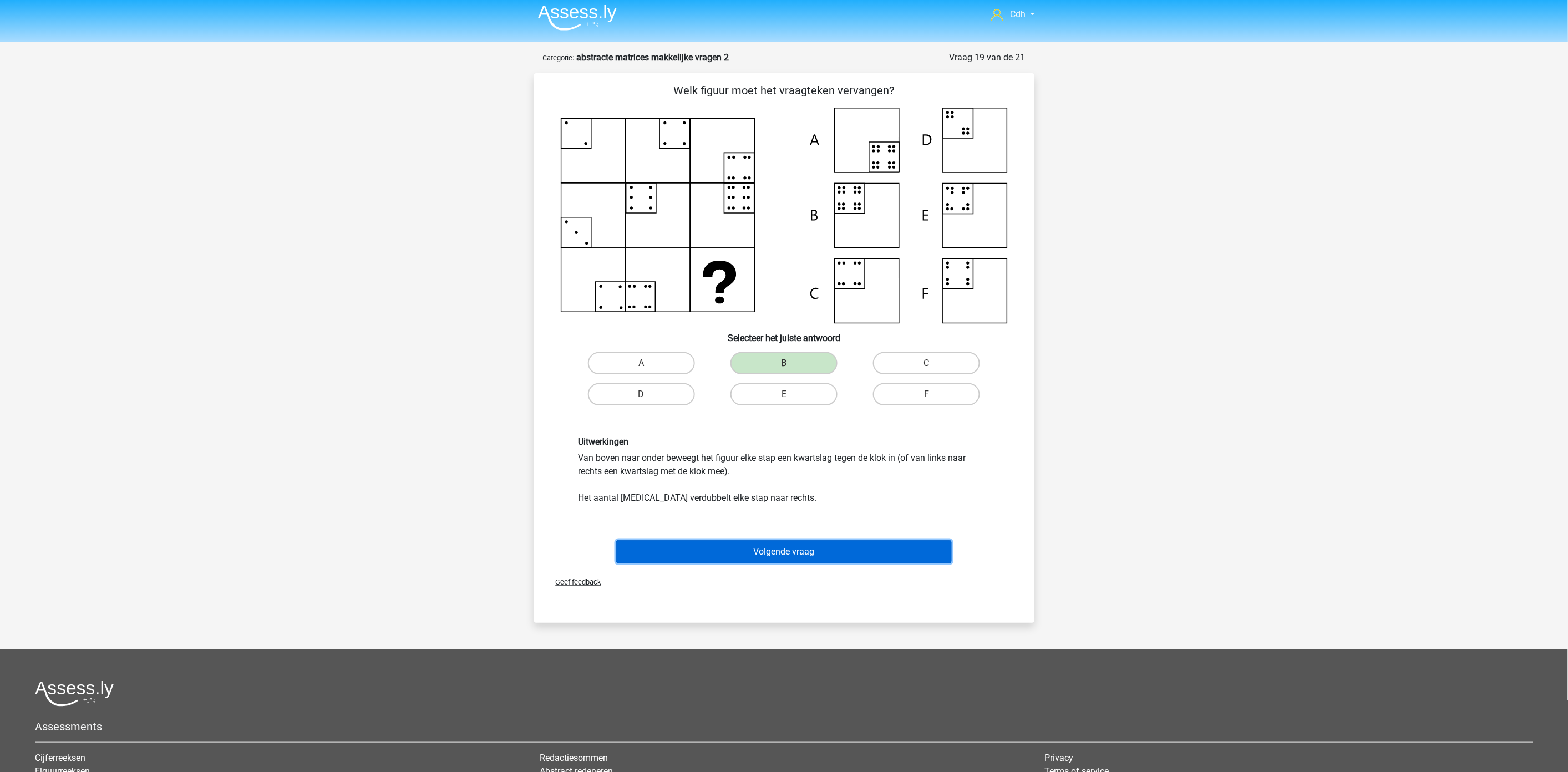
click at [825, 543] on button "Volgende vraag" at bounding box center [784, 552] width 336 height 23
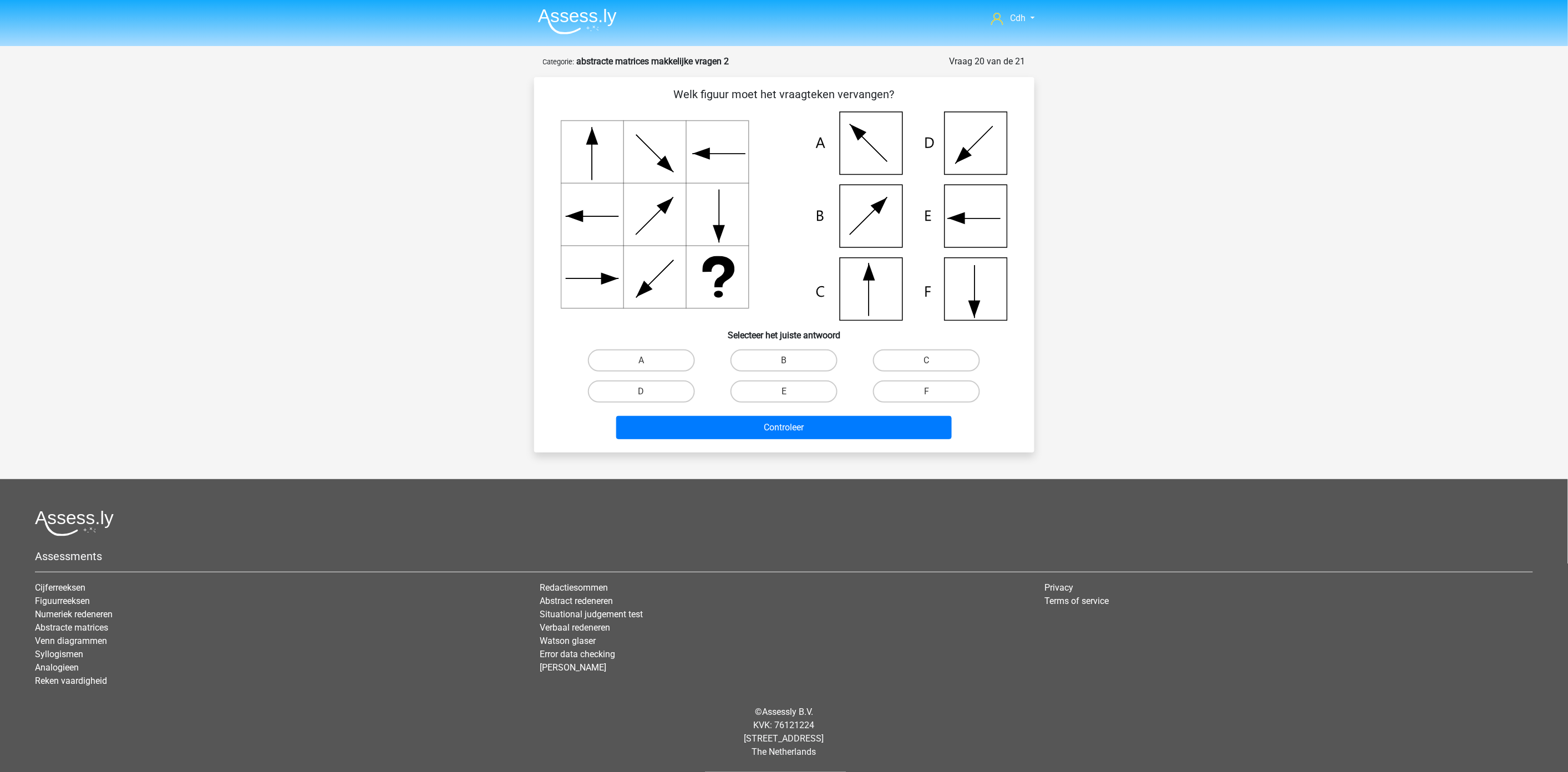
scroll to position [0, 0]
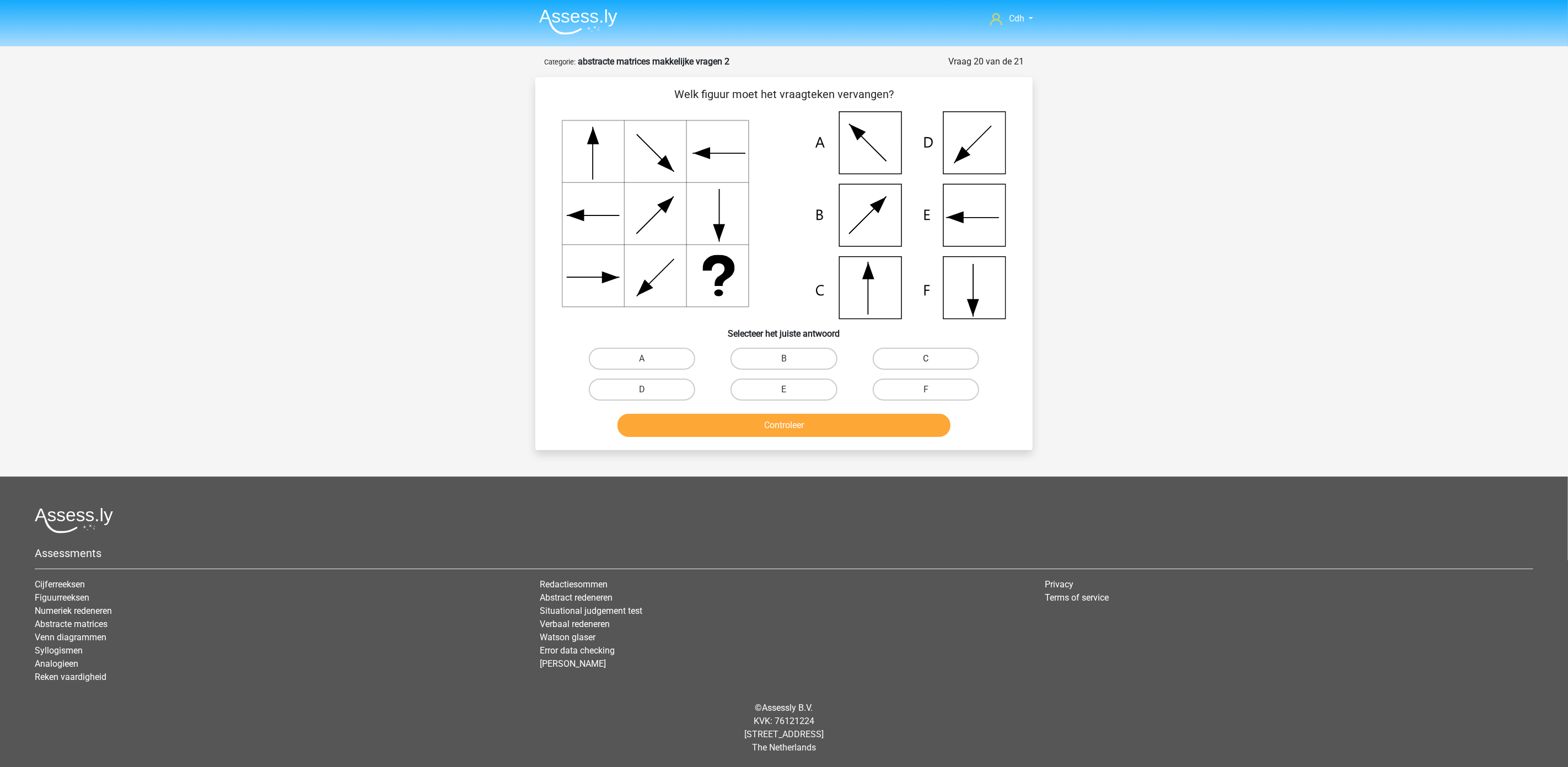
click at [952, 353] on label "C" at bounding box center [926, 358] width 107 height 22
click at [933, 359] on input "C" at bounding box center [929, 362] width 7 height 7
radio input "true"
click at [894, 420] on button "Controleer" at bounding box center [784, 426] width 334 height 23
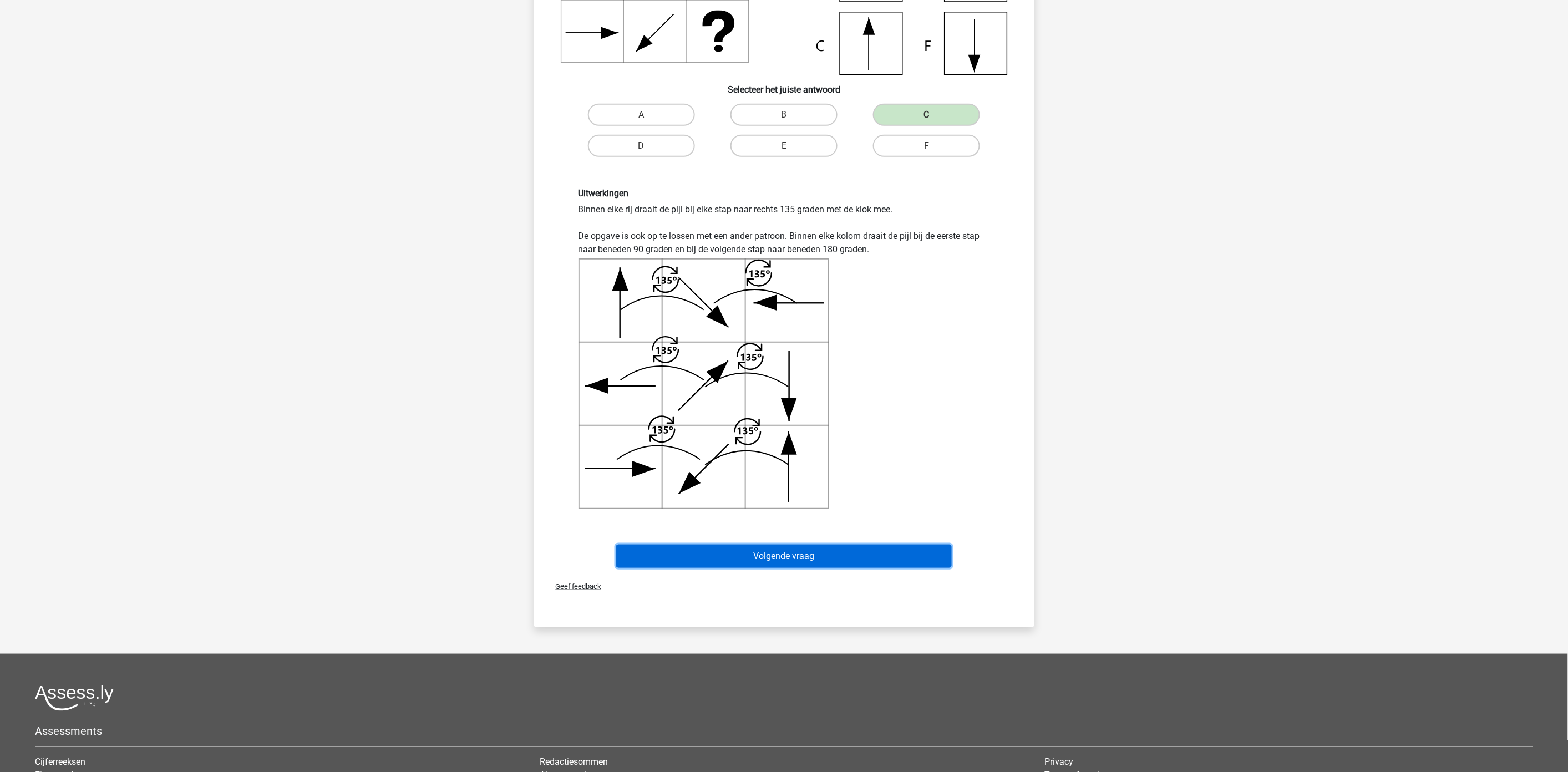
click at [889, 556] on button "Volgende vraag" at bounding box center [784, 556] width 336 height 23
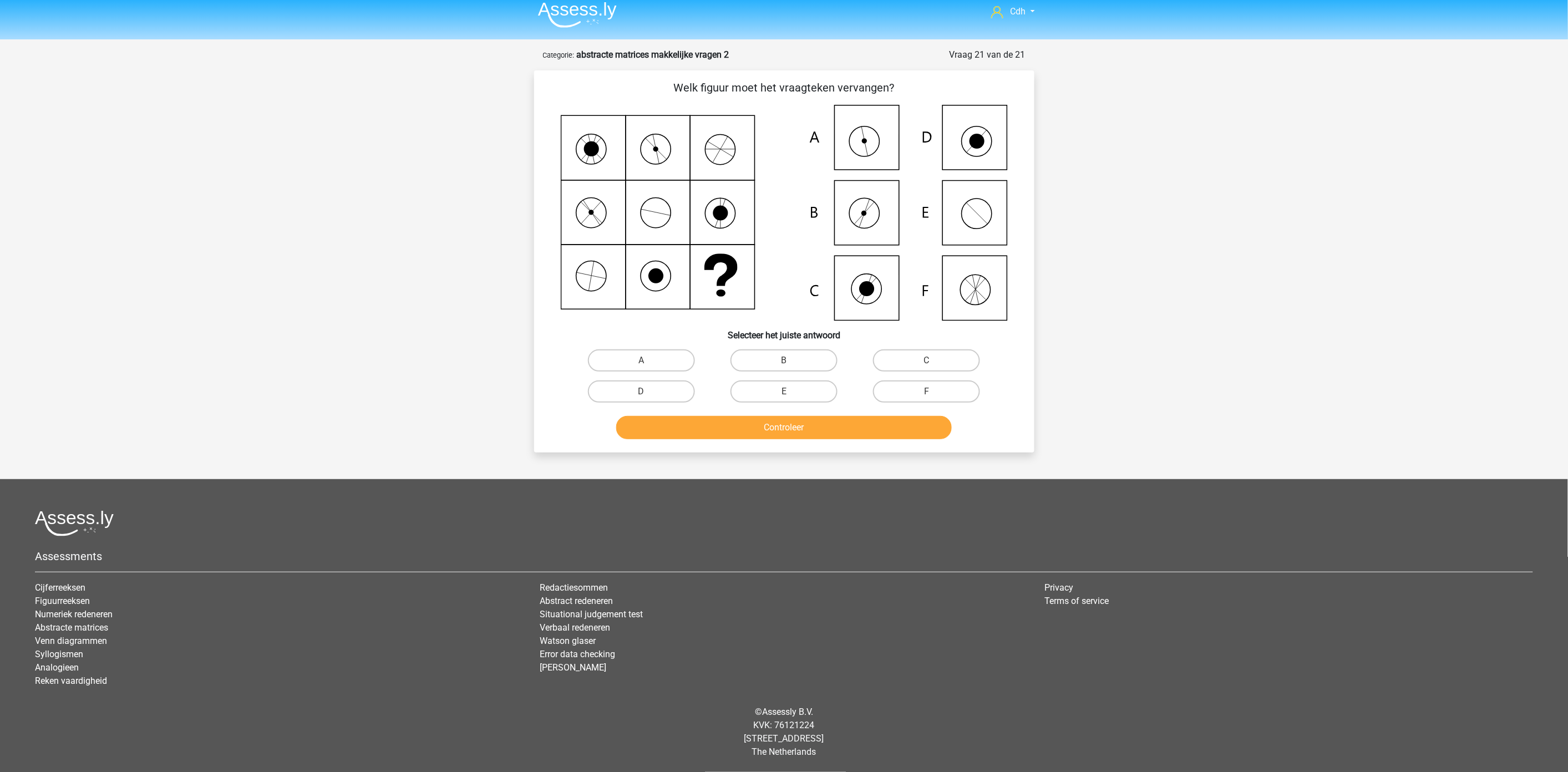
scroll to position [5, 0]
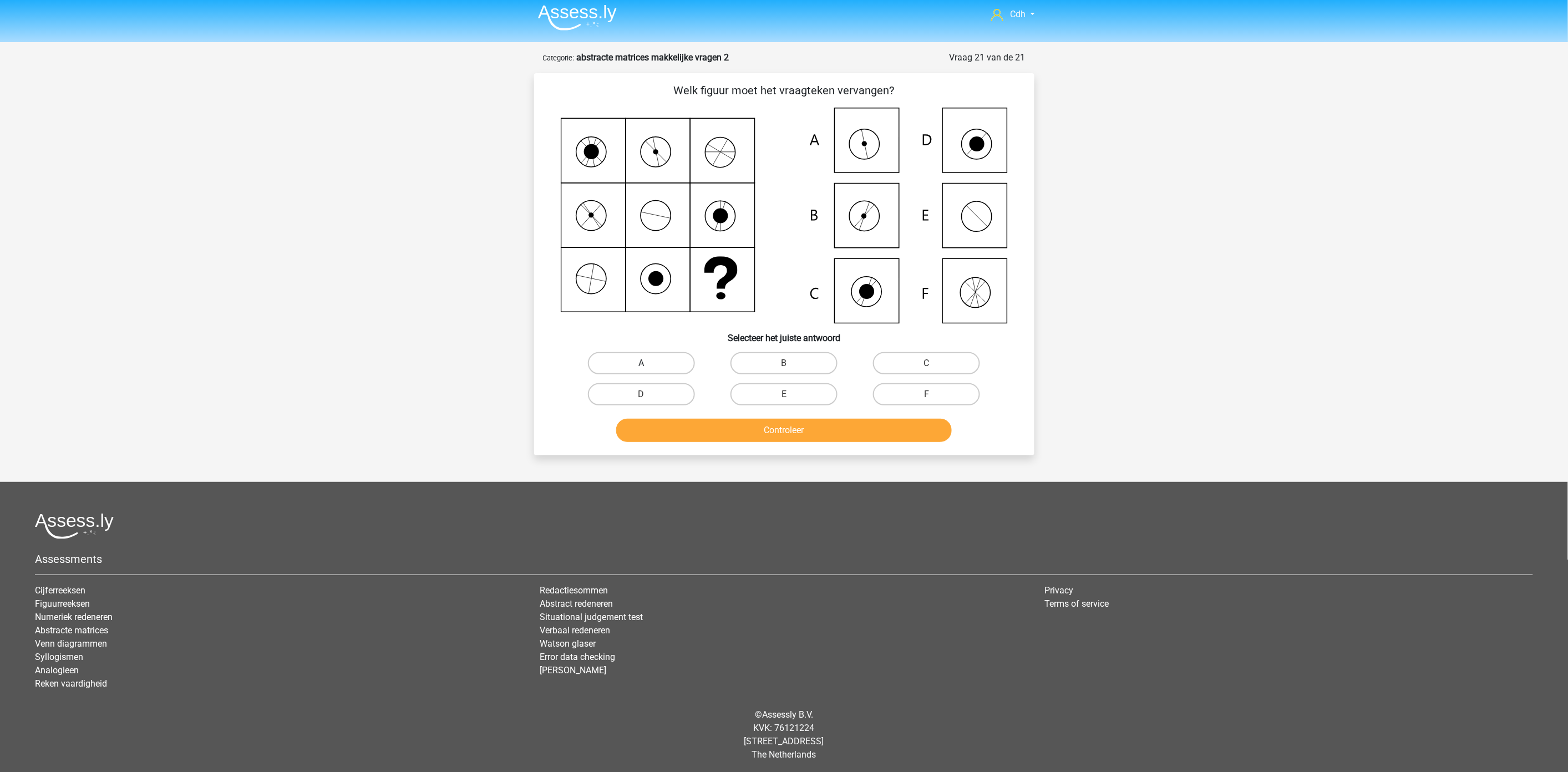
click at [655, 360] on label "A" at bounding box center [642, 363] width 107 height 22
click at [649, 364] on input "A" at bounding box center [644, 367] width 7 height 7
radio input "true"
click at [729, 432] on button "Controleer" at bounding box center [784, 430] width 336 height 23
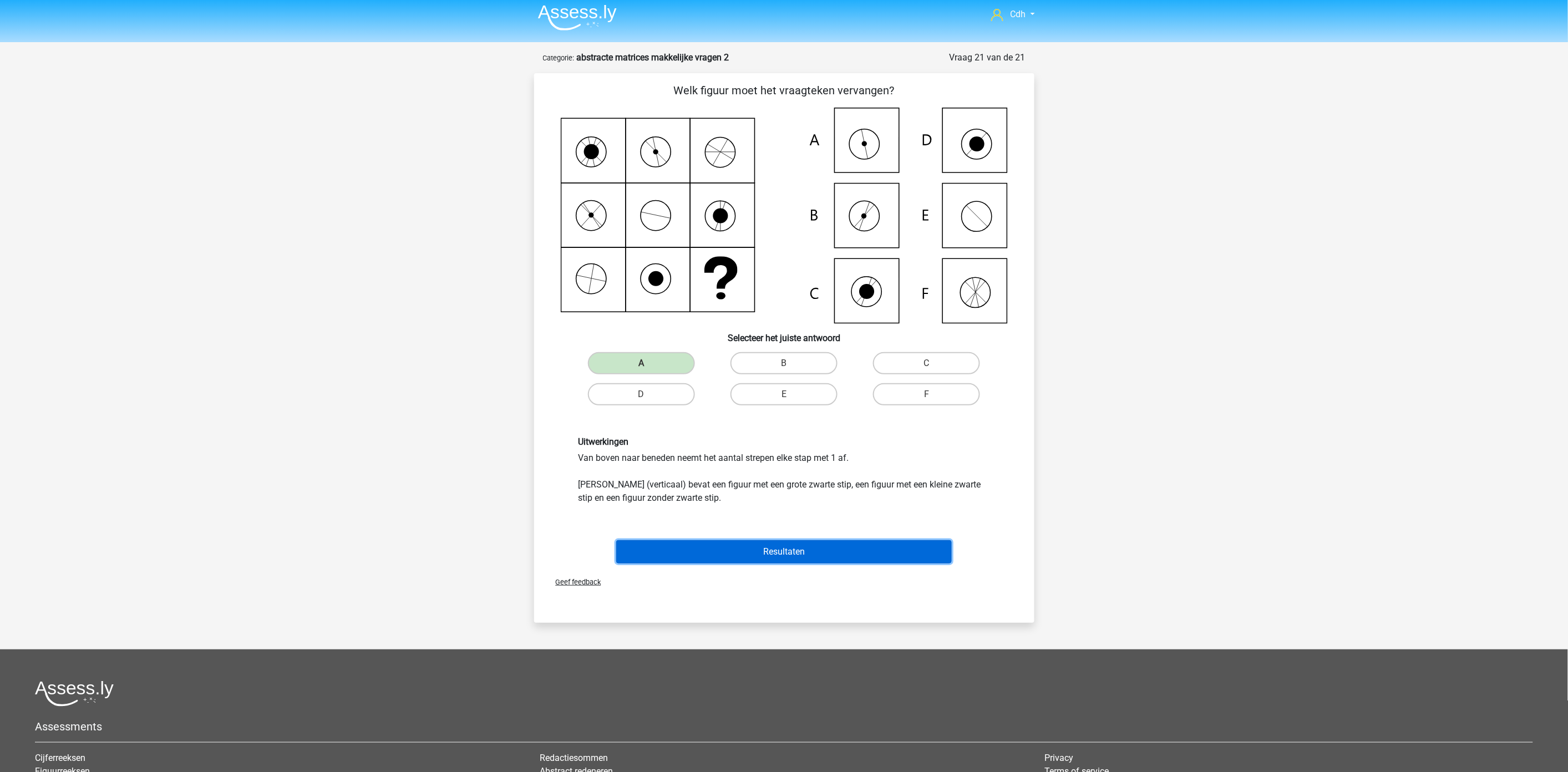
click at [808, 548] on button "Resultaten" at bounding box center [784, 552] width 336 height 23
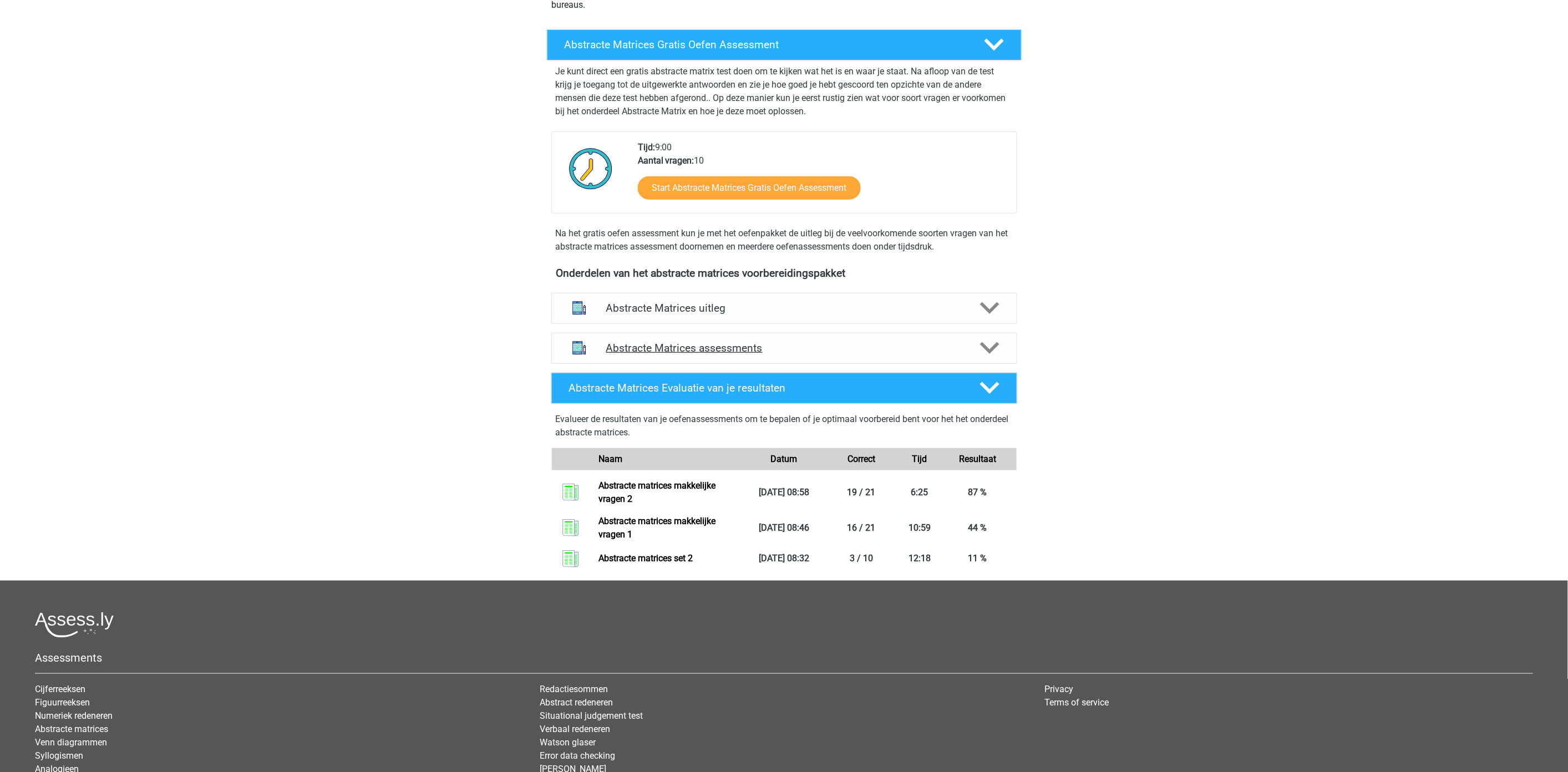
scroll to position [185, 0]
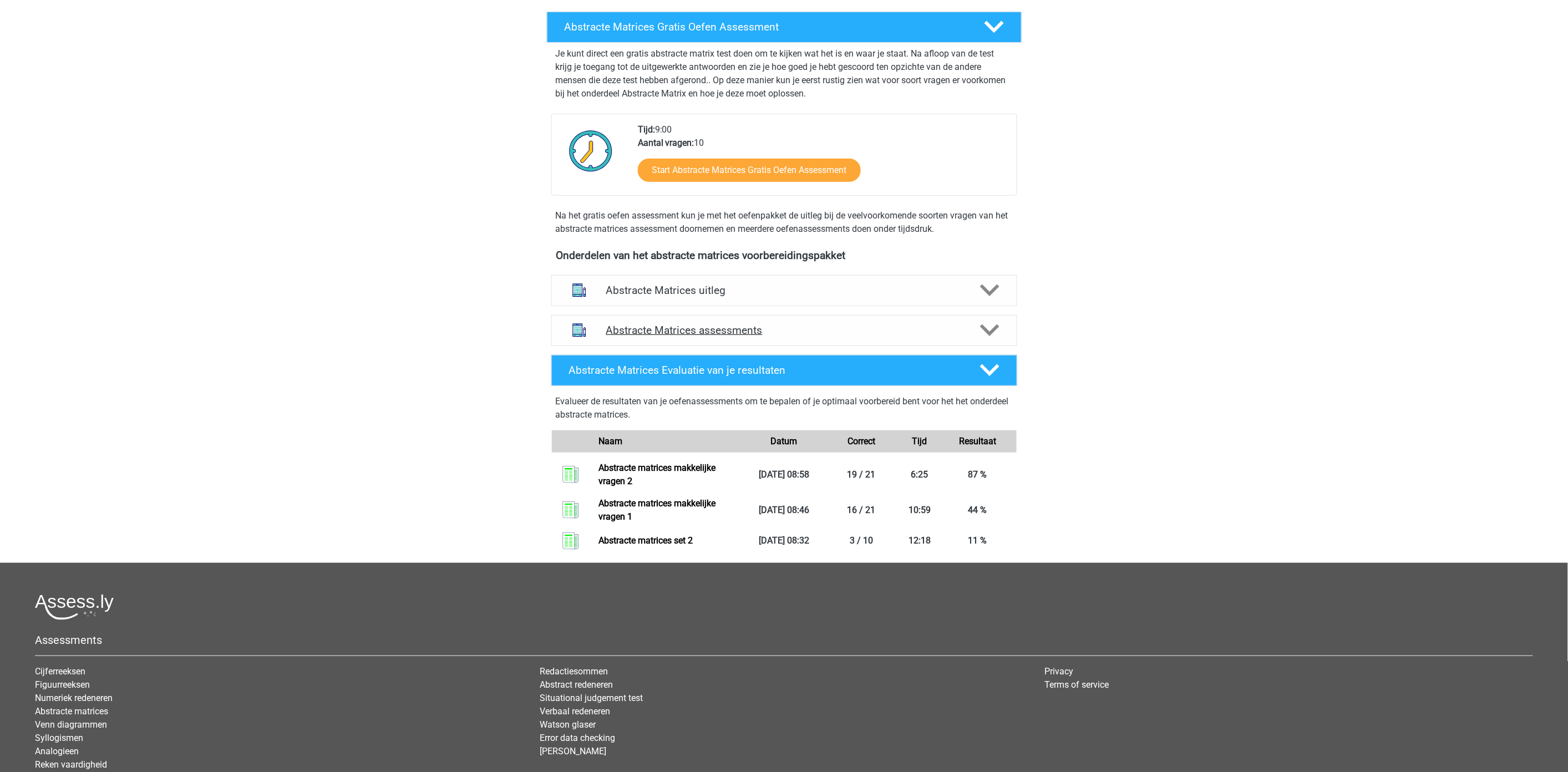
click at [995, 329] on polygon at bounding box center [989, 330] width 19 height 12
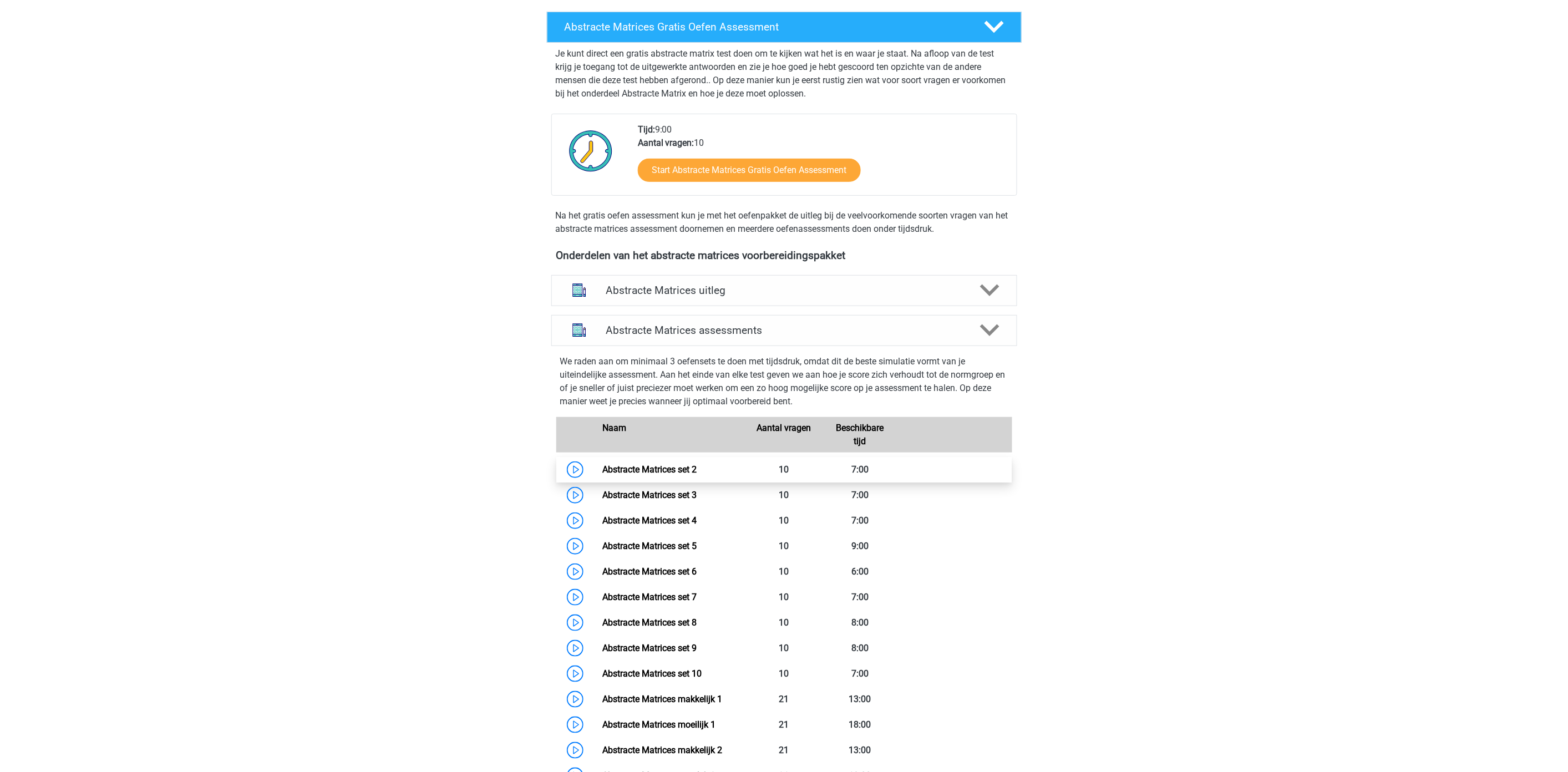
click at [652, 469] on link "Abstracte Matrices set 2" at bounding box center [649, 469] width 94 height 11
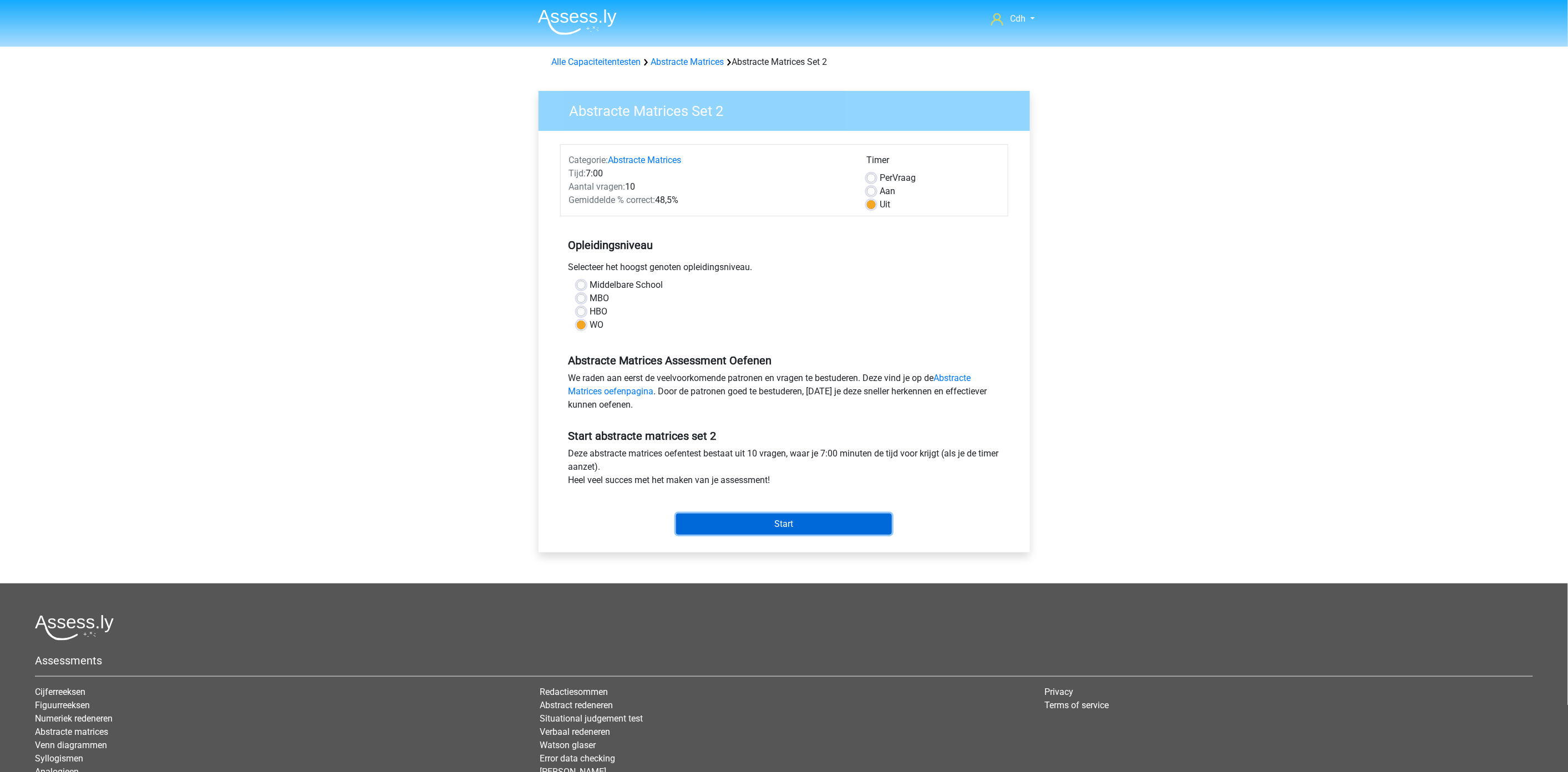
click at [761, 525] on input "Start" at bounding box center [784, 523] width 215 height 21
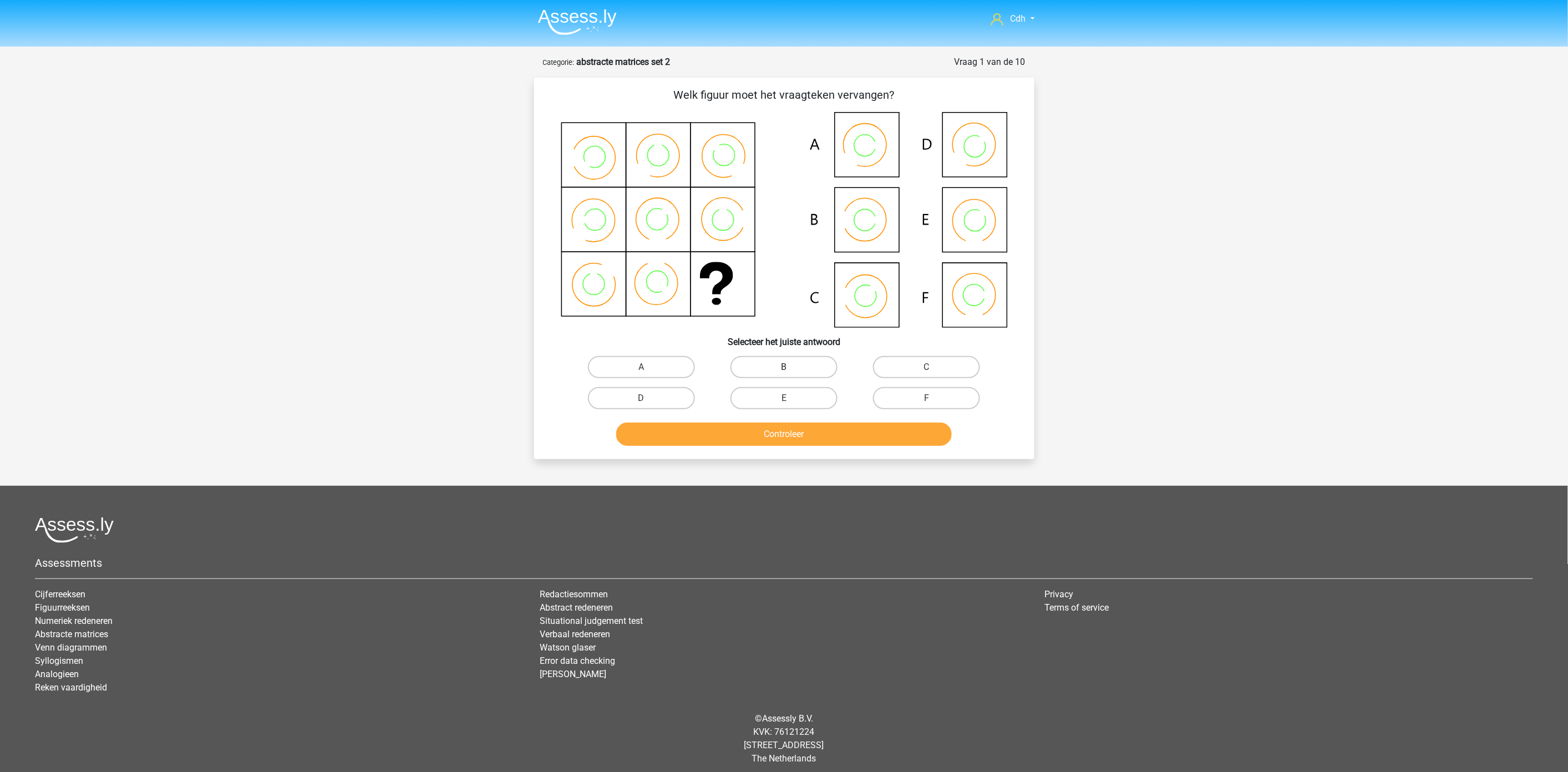
click at [774, 368] on label "B" at bounding box center [784, 367] width 107 height 22
click at [784, 368] on input "B" at bounding box center [787, 371] width 7 height 7
radio input "true"
click at [770, 433] on button "Controleer" at bounding box center [784, 434] width 336 height 23
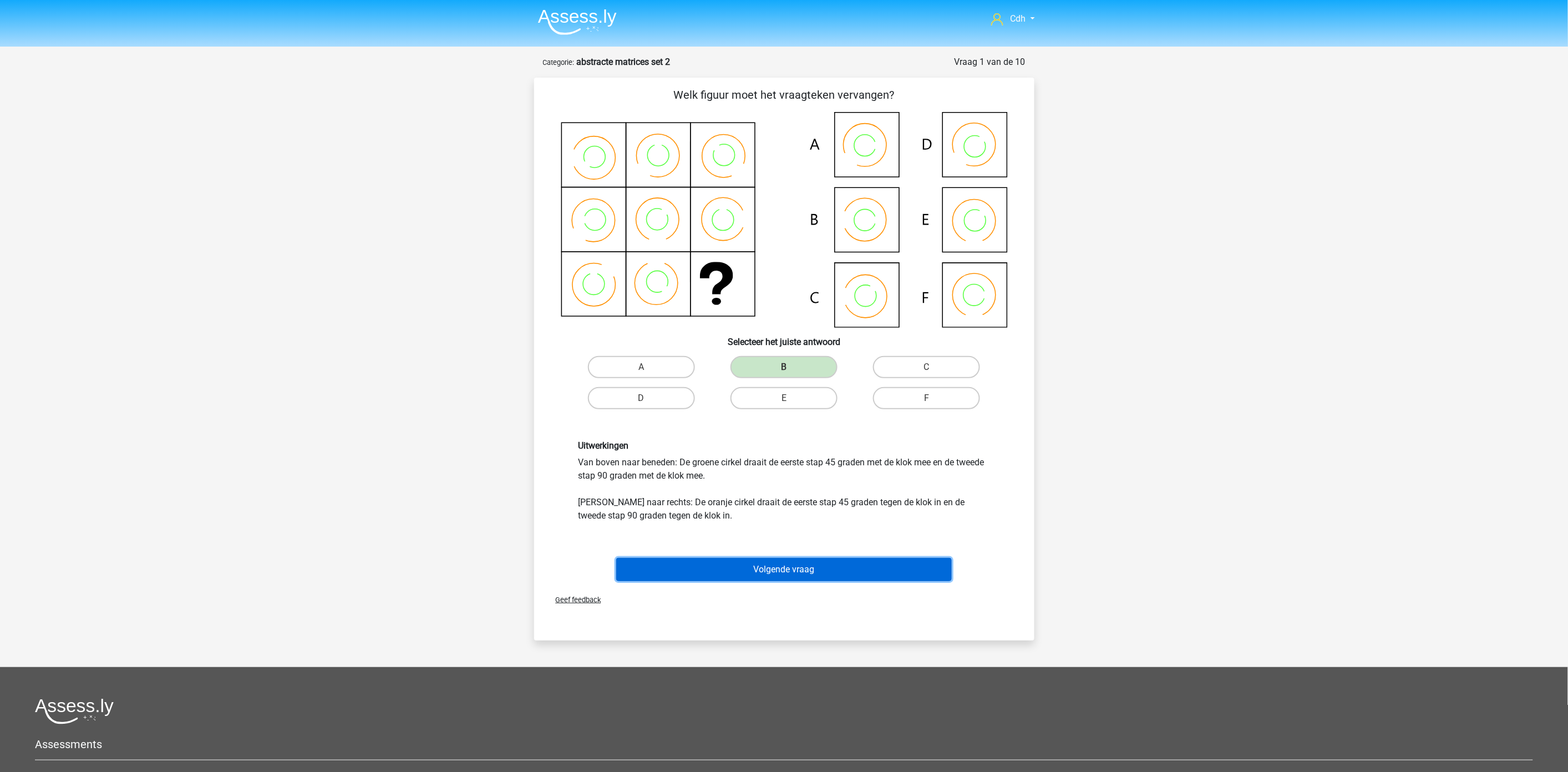
click at [786, 572] on button "Volgende vraag" at bounding box center [784, 570] width 336 height 23
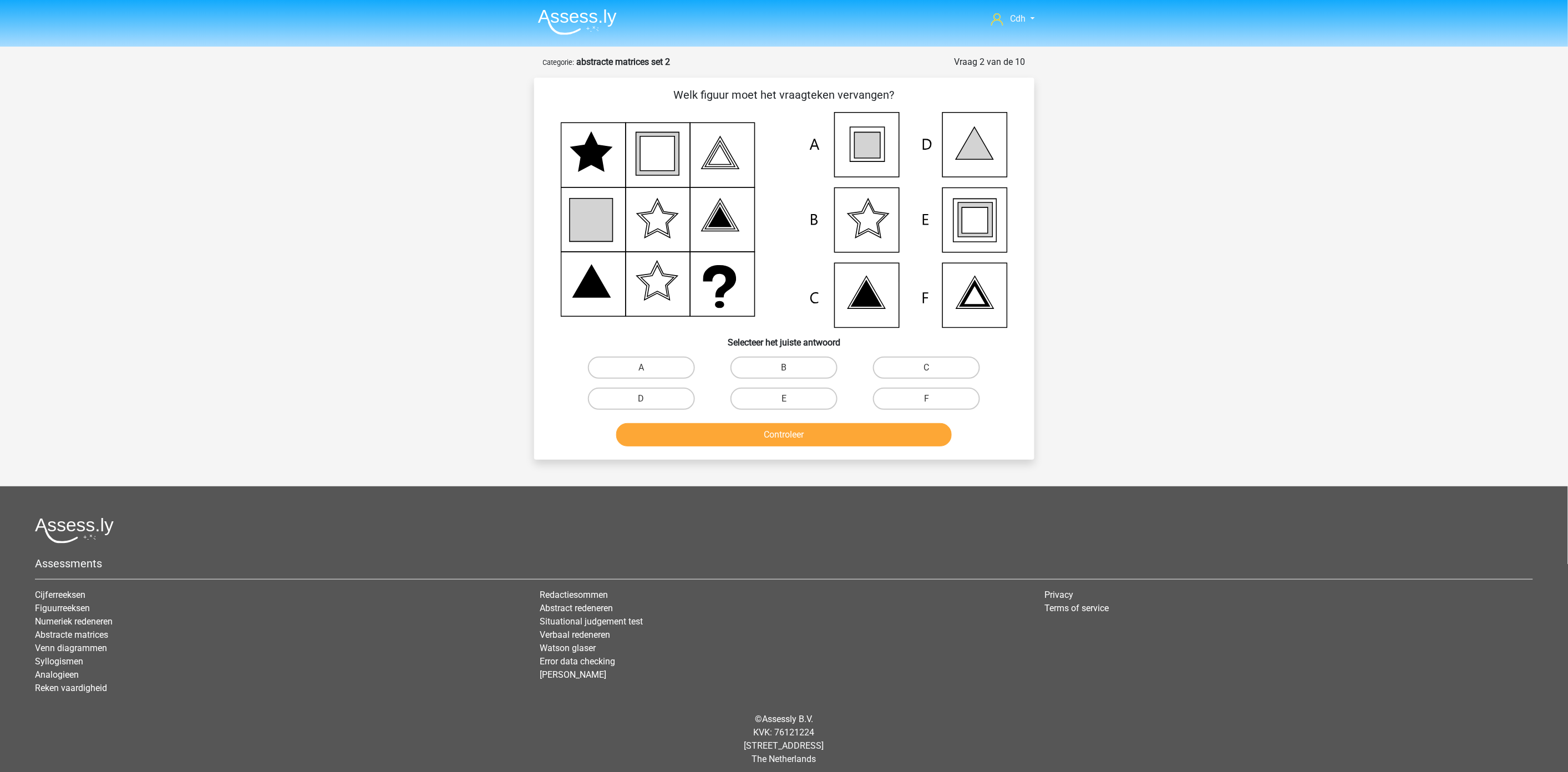
scroll to position [5, 0]
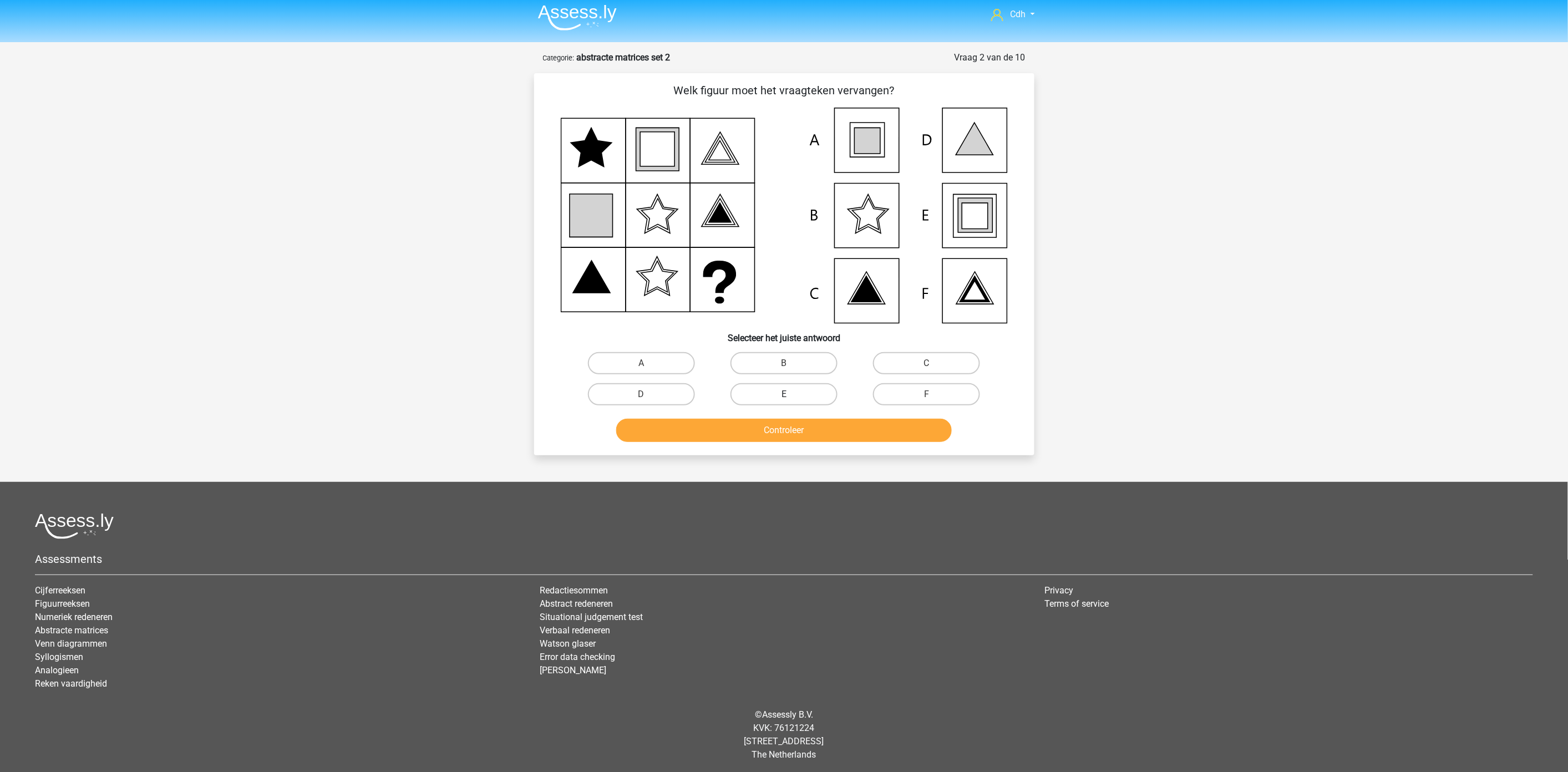
click at [804, 392] on label "E" at bounding box center [784, 394] width 107 height 22
click at [791, 394] on input "E" at bounding box center [787, 398] width 7 height 7
radio input "true"
click at [794, 428] on button "Controleer" at bounding box center [784, 430] width 336 height 23
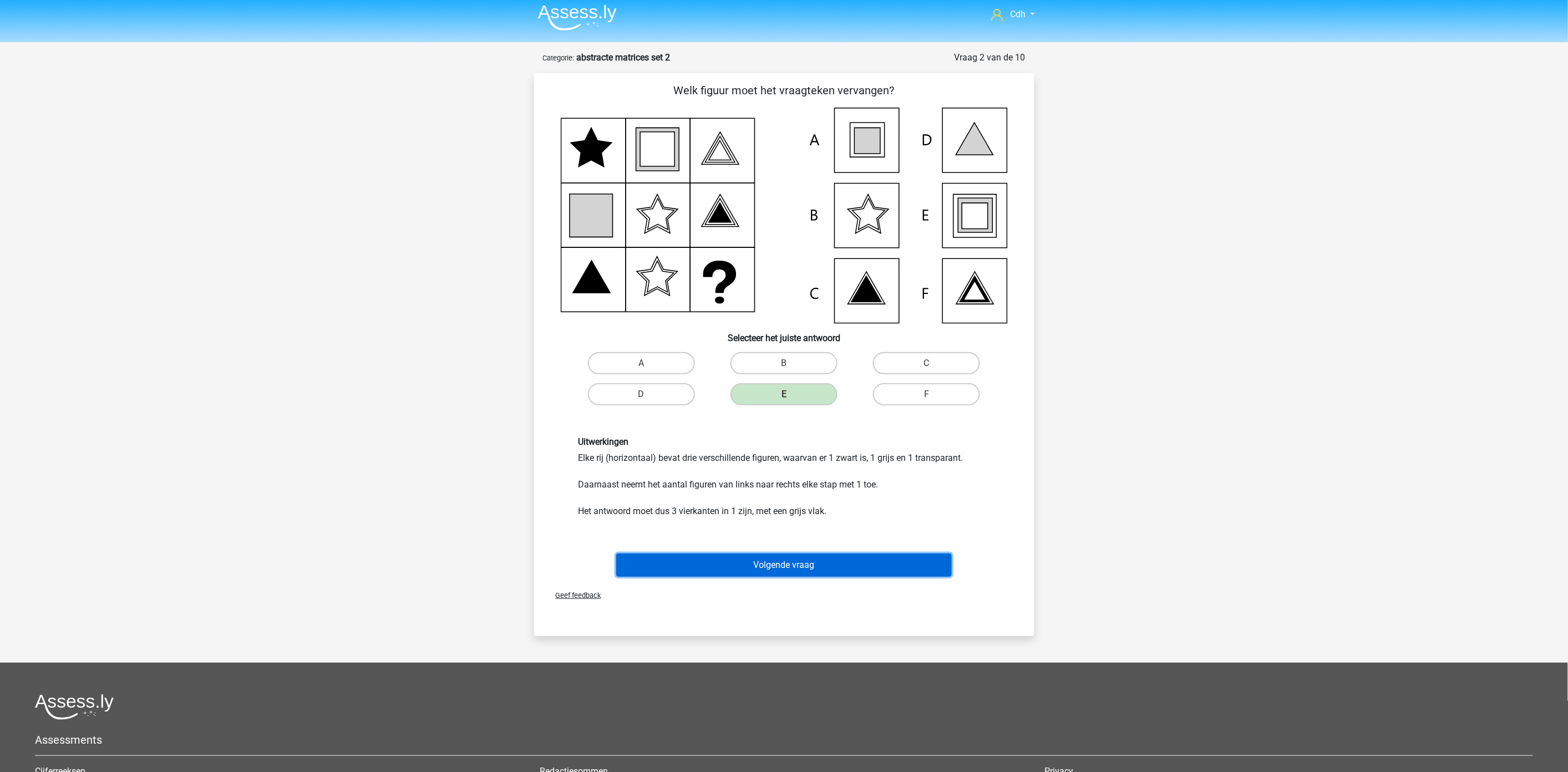
click at [765, 567] on button "Volgende vraag" at bounding box center [784, 565] width 336 height 23
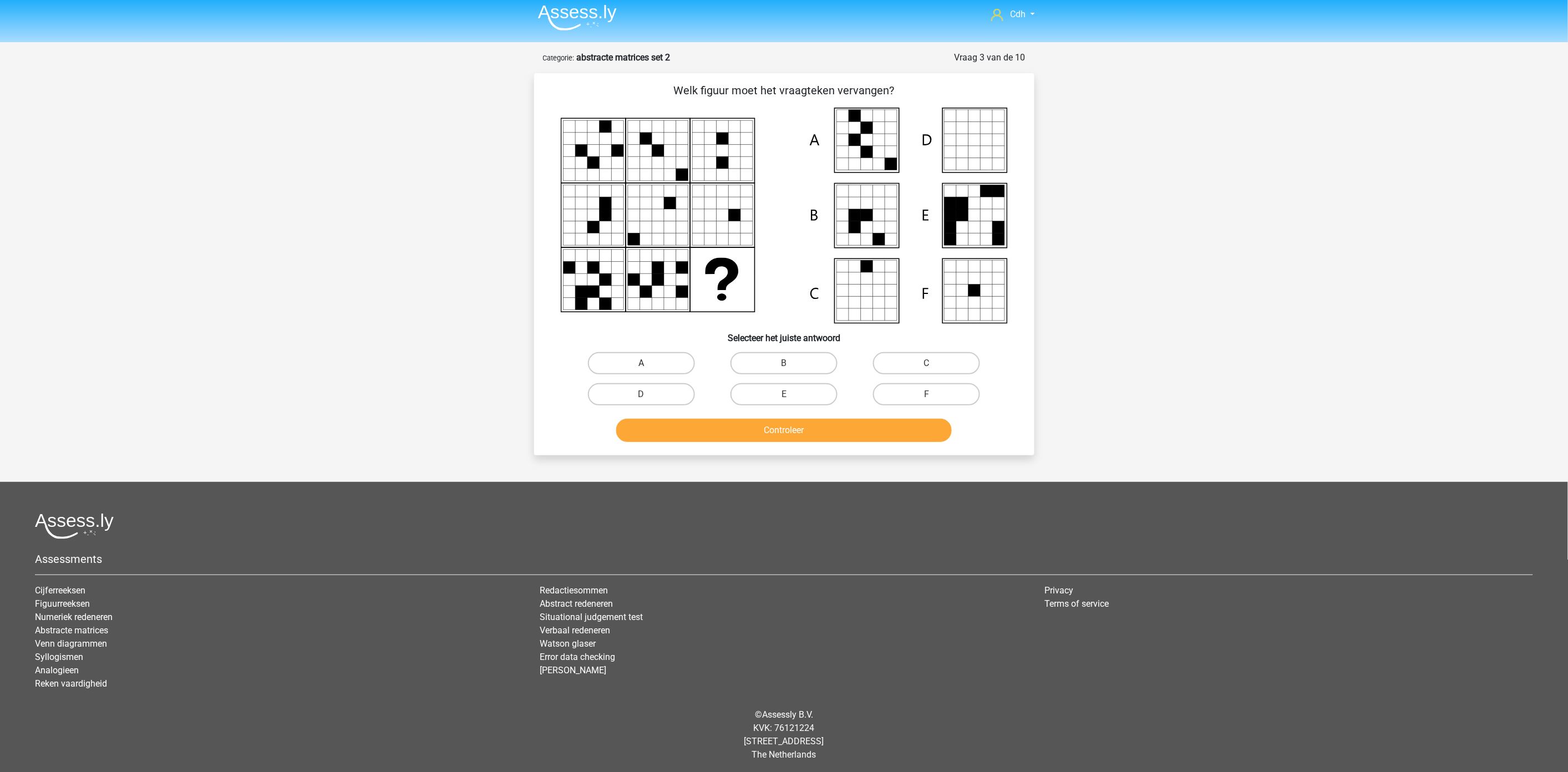
click at [656, 358] on label "A" at bounding box center [642, 363] width 107 height 22
click at [649, 364] on input "A" at bounding box center [644, 367] width 7 height 7
radio input "true"
click at [734, 427] on button "Controleer" at bounding box center [784, 430] width 336 height 23
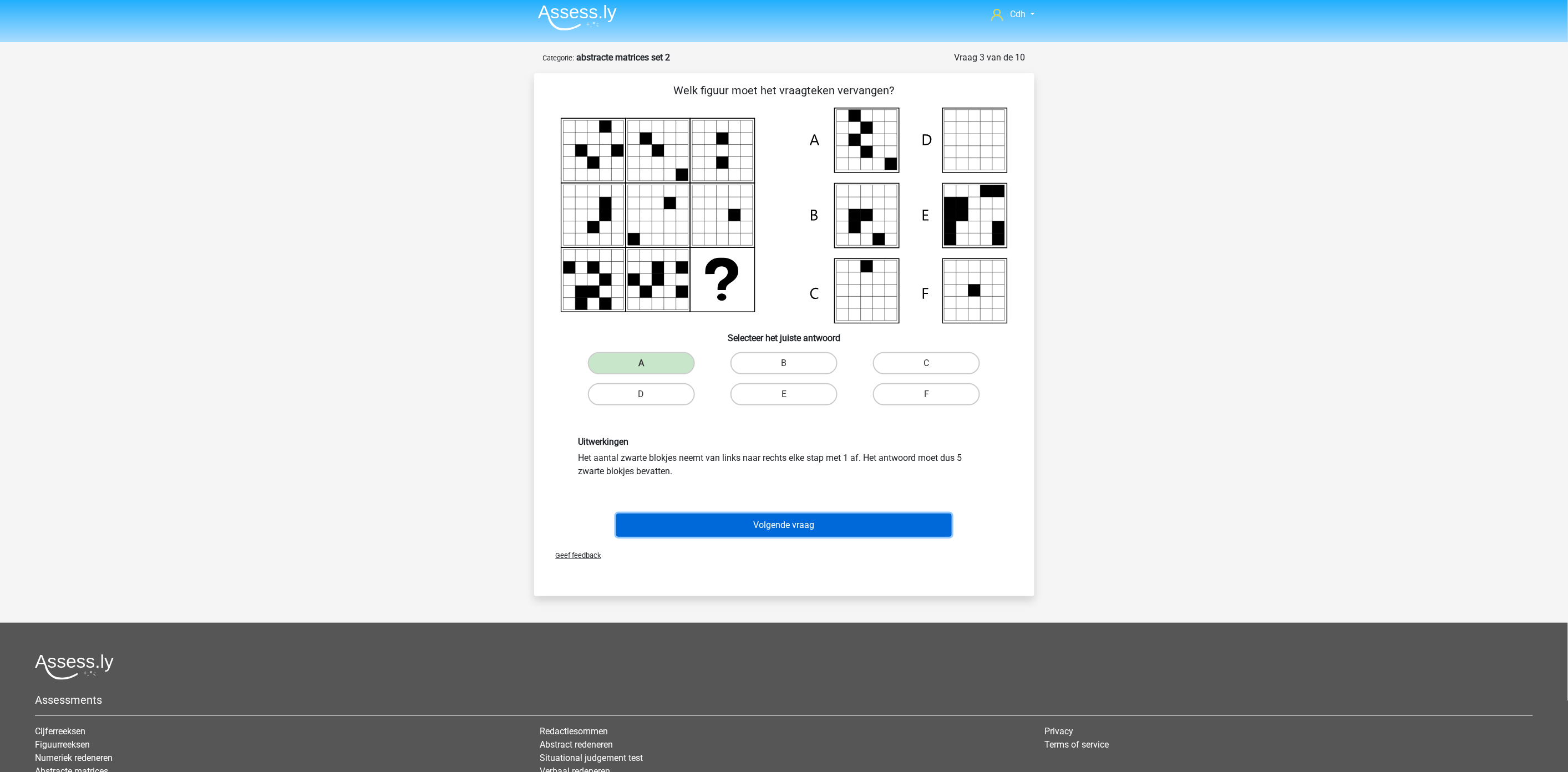
click at [757, 522] on button "Volgende vraag" at bounding box center [784, 525] width 336 height 23
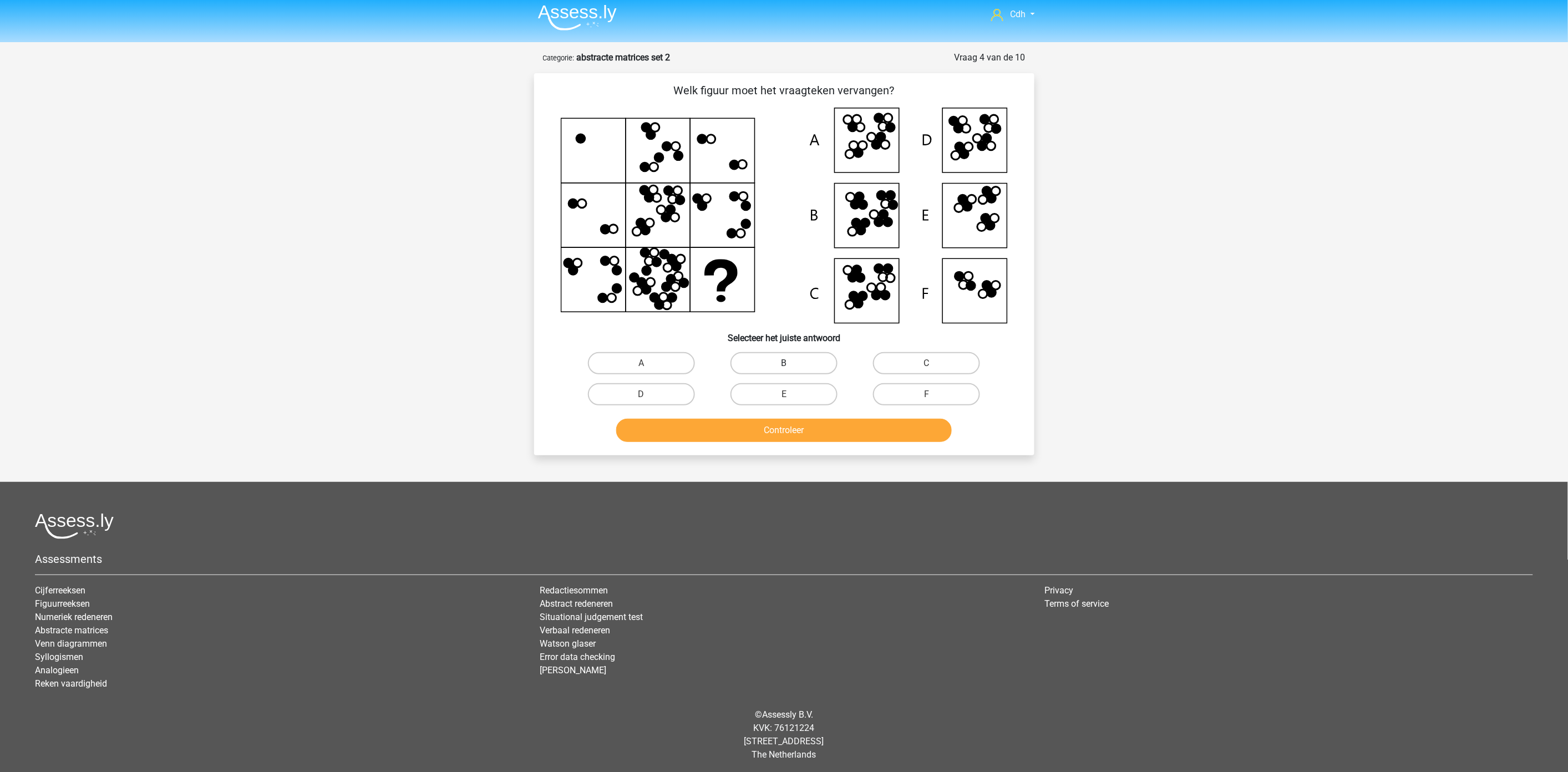
click at [808, 357] on label "B" at bounding box center [784, 363] width 107 height 22
click at [791, 364] on input "B" at bounding box center [787, 367] width 7 height 7
radio input "true"
click at [794, 431] on button "Controleer" at bounding box center [784, 430] width 336 height 23
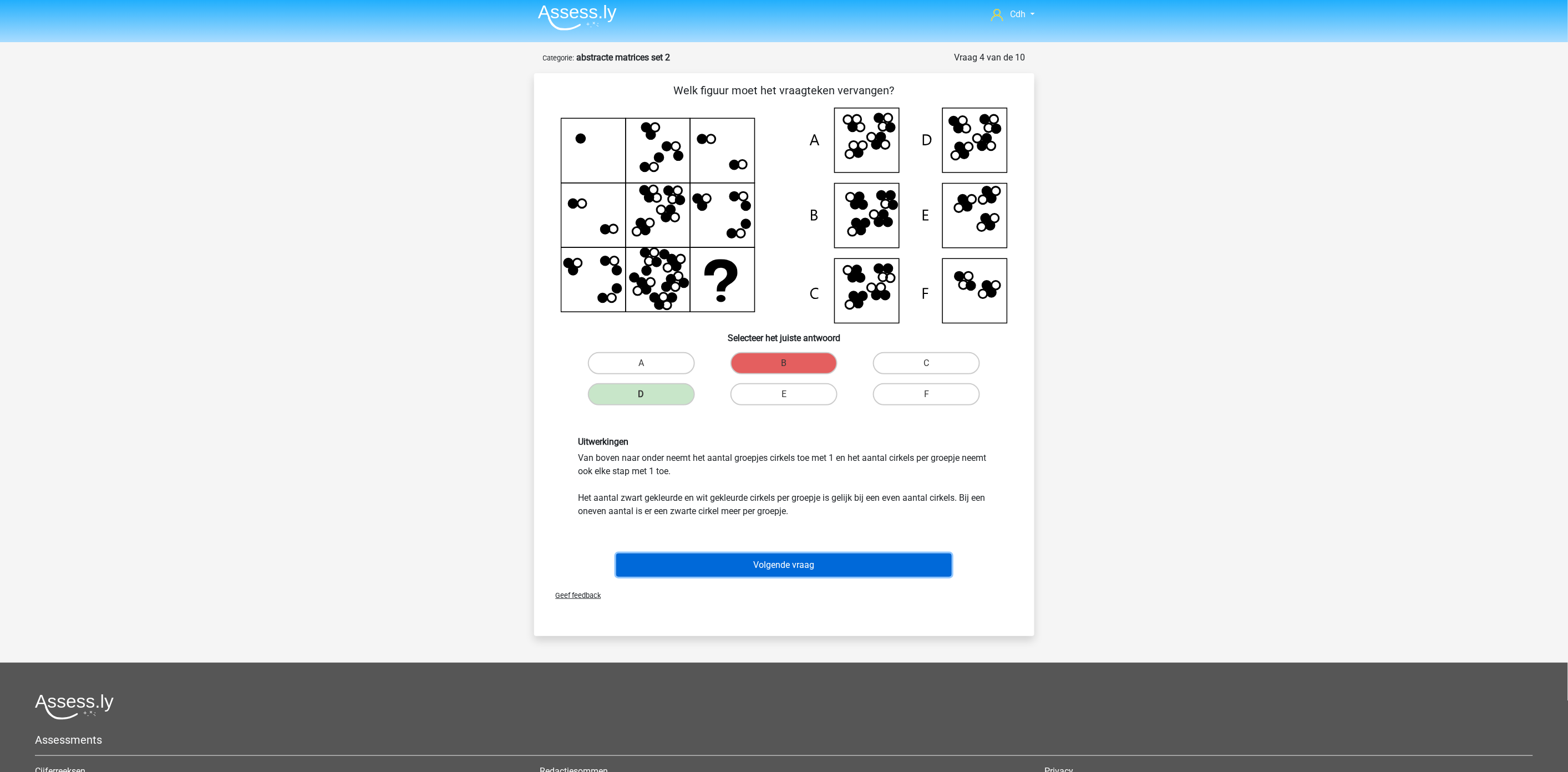
click at [783, 564] on button "Volgende vraag" at bounding box center [784, 565] width 336 height 23
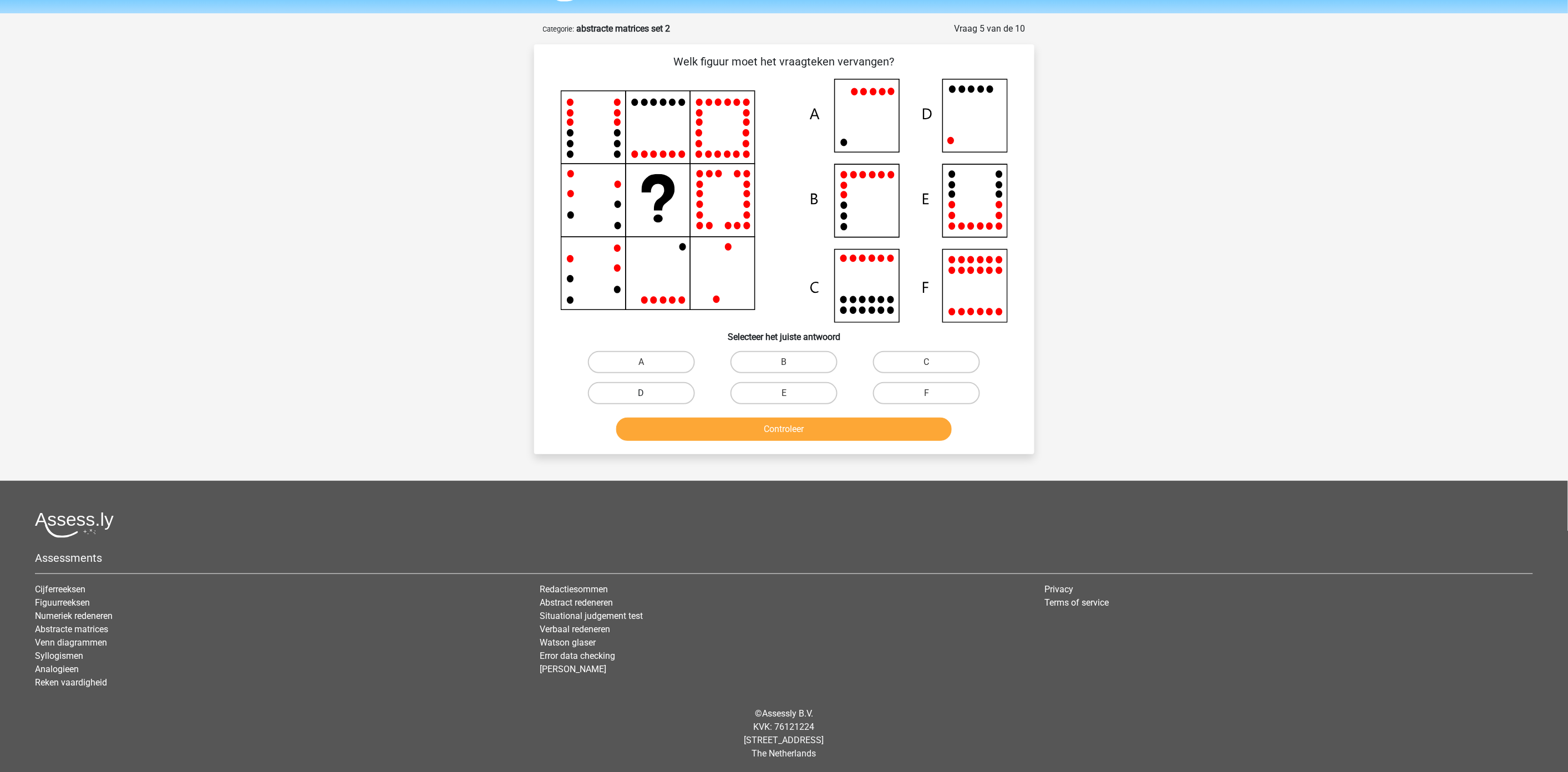
click at [642, 391] on label "D" at bounding box center [642, 393] width 107 height 22
click at [642, 393] on input "D" at bounding box center [644, 396] width 7 height 7
radio input "true"
click at [689, 427] on button "Controleer" at bounding box center [784, 429] width 336 height 23
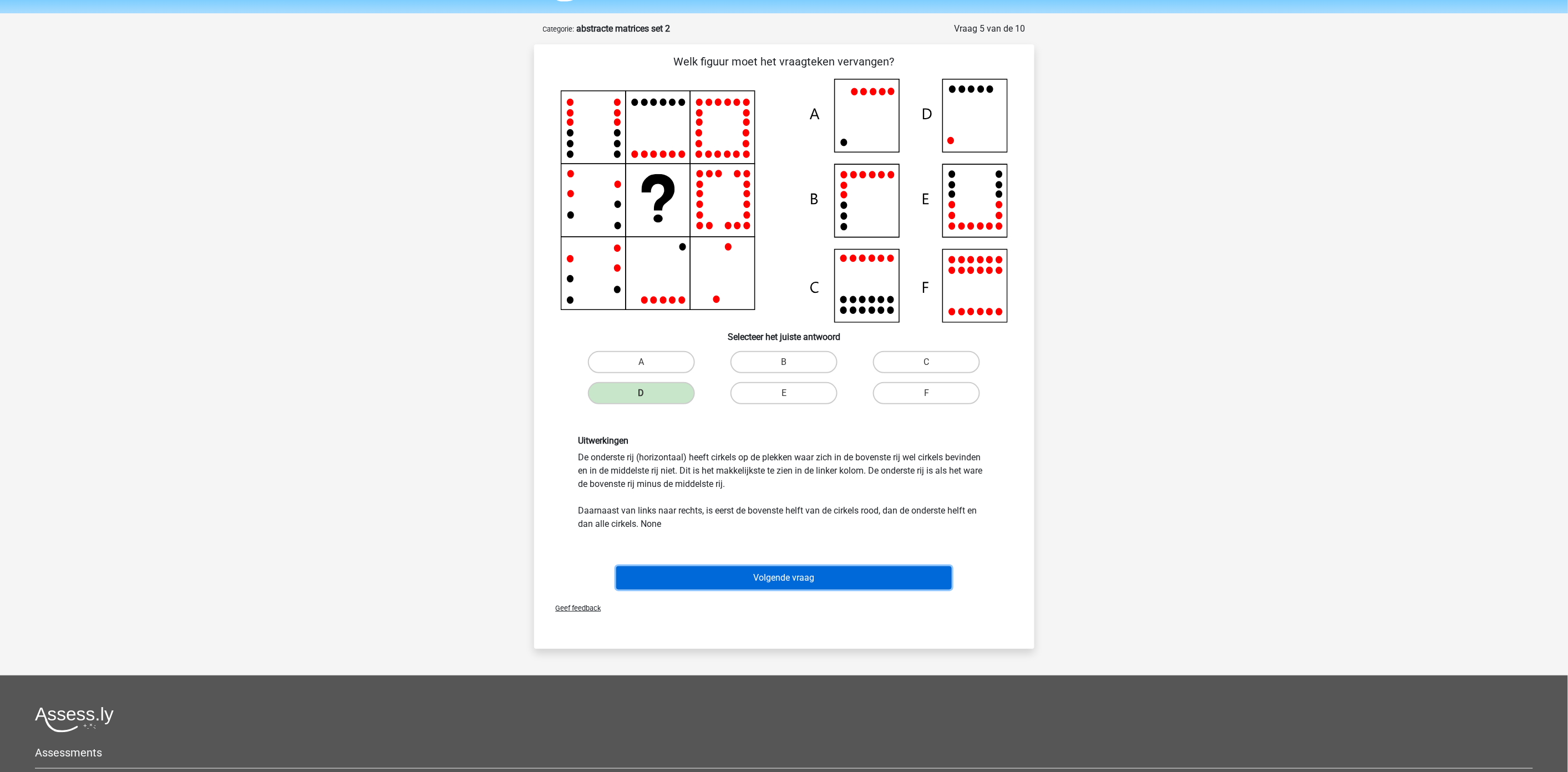
click at [785, 577] on button "Volgende vraag" at bounding box center [784, 578] width 336 height 23
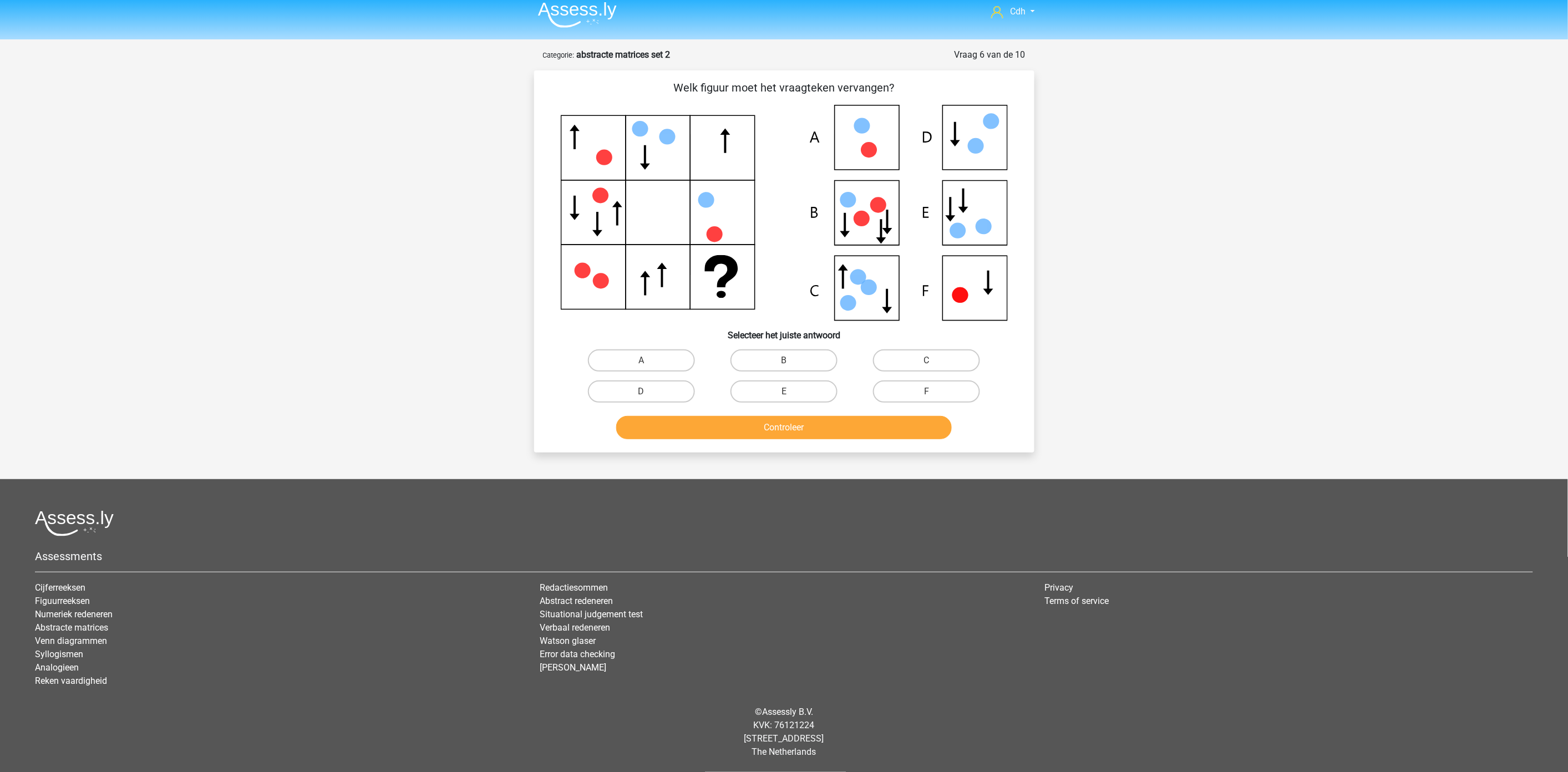
scroll to position [5, 0]
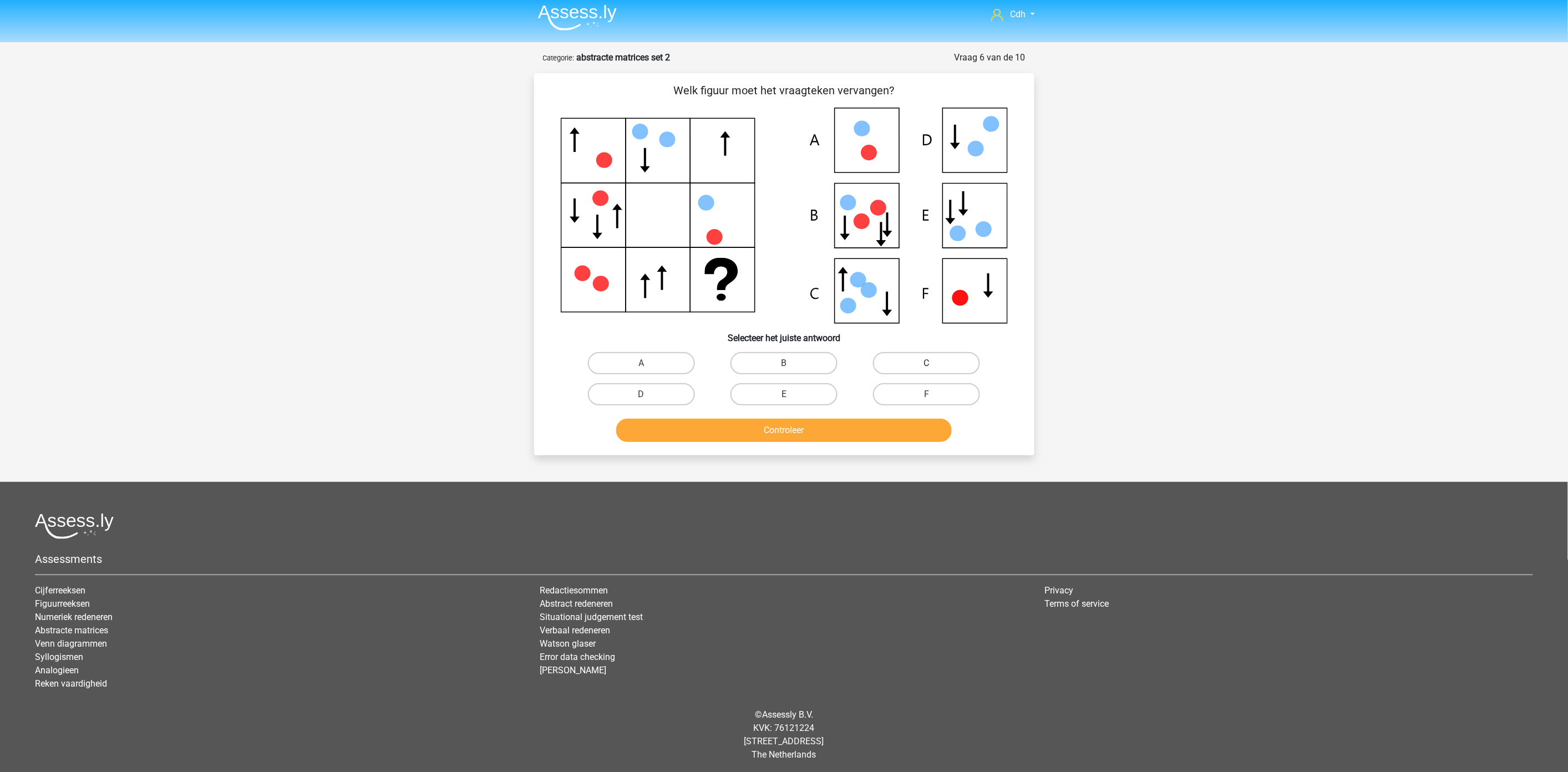
click at [908, 363] on label "C" at bounding box center [926, 363] width 107 height 22
click at [926, 364] on input "C" at bounding box center [930, 367] width 7 height 7
radio input "true"
click at [856, 438] on button "Controleer" at bounding box center [784, 430] width 336 height 23
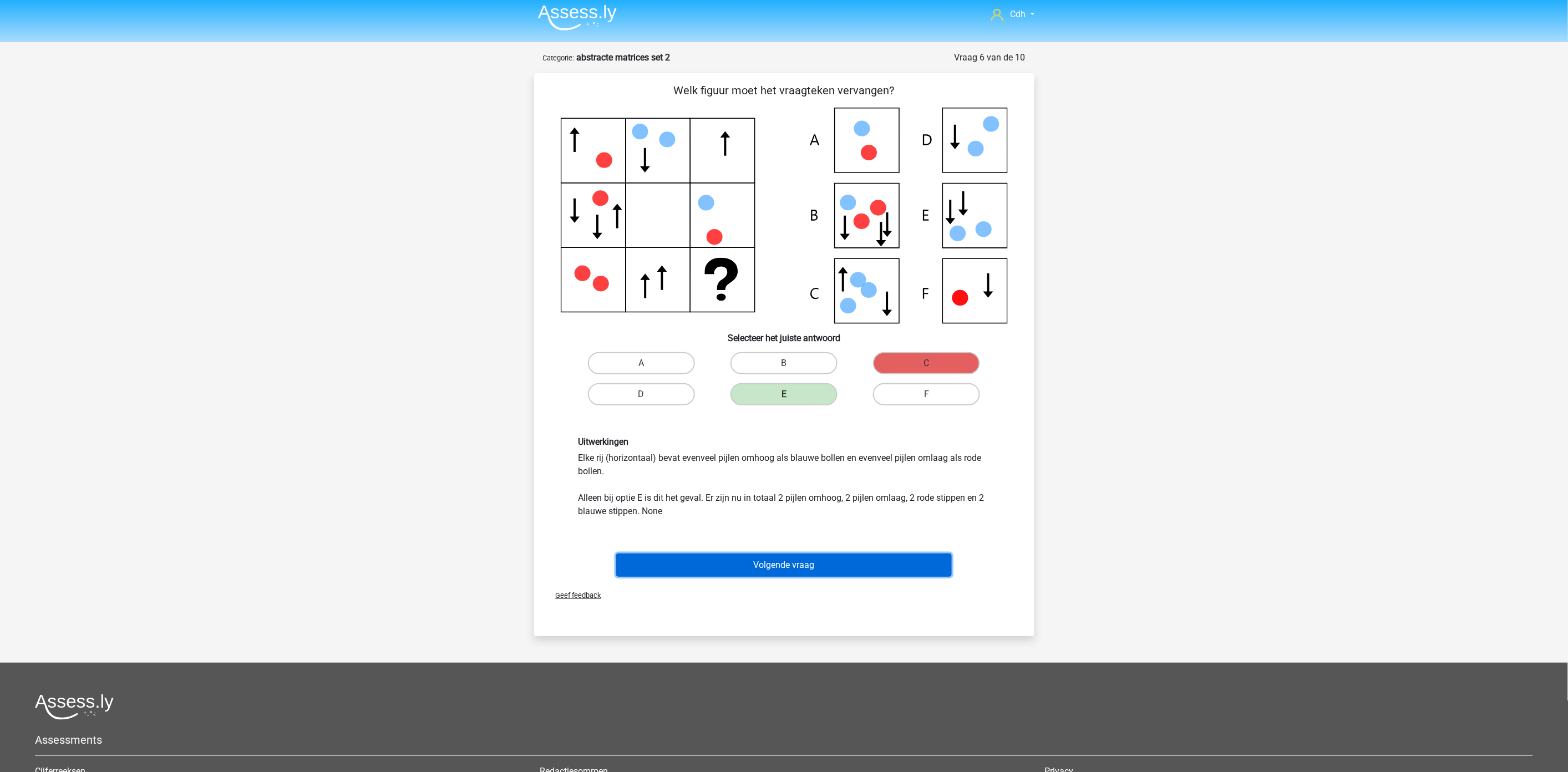
click at [806, 567] on button "Volgende vraag" at bounding box center [784, 565] width 336 height 23
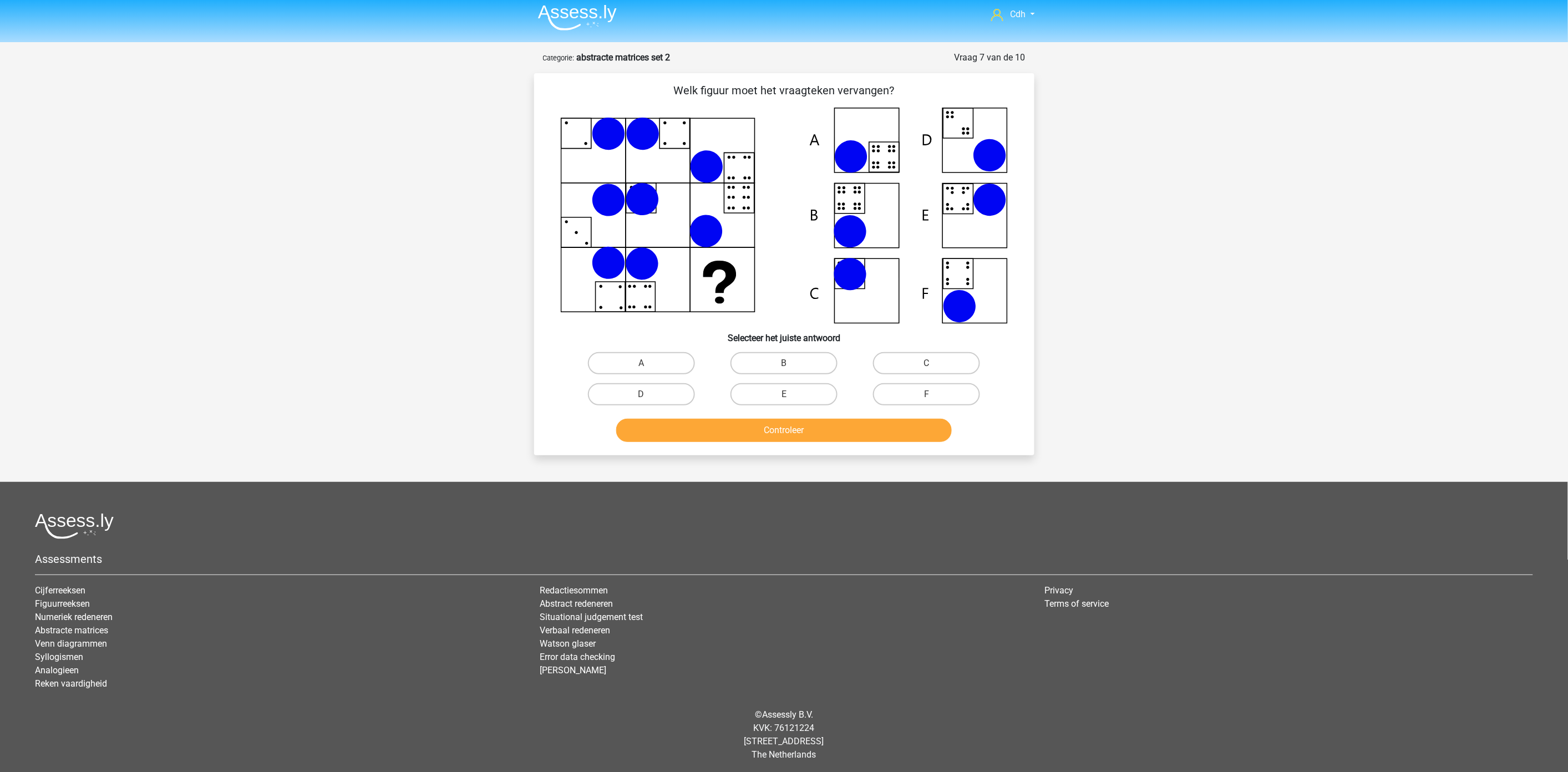
click at [790, 367] on input "B" at bounding box center [787, 367] width 7 height 7
radio input "true"
click at [780, 428] on button "Controleer" at bounding box center [784, 430] width 336 height 23
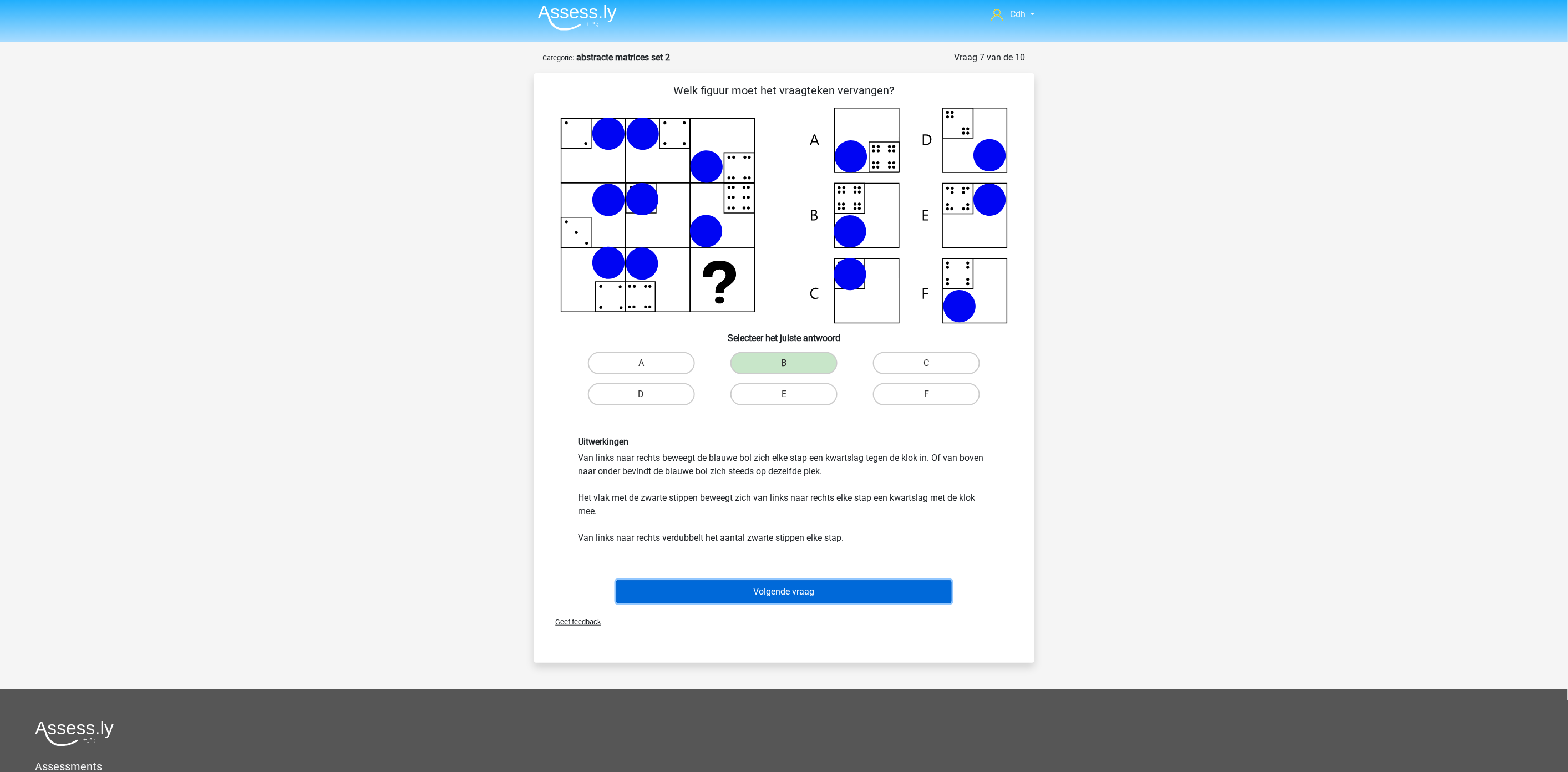
click at [777, 584] on button "Volgende vraag" at bounding box center [784, 591] width 336 height 23
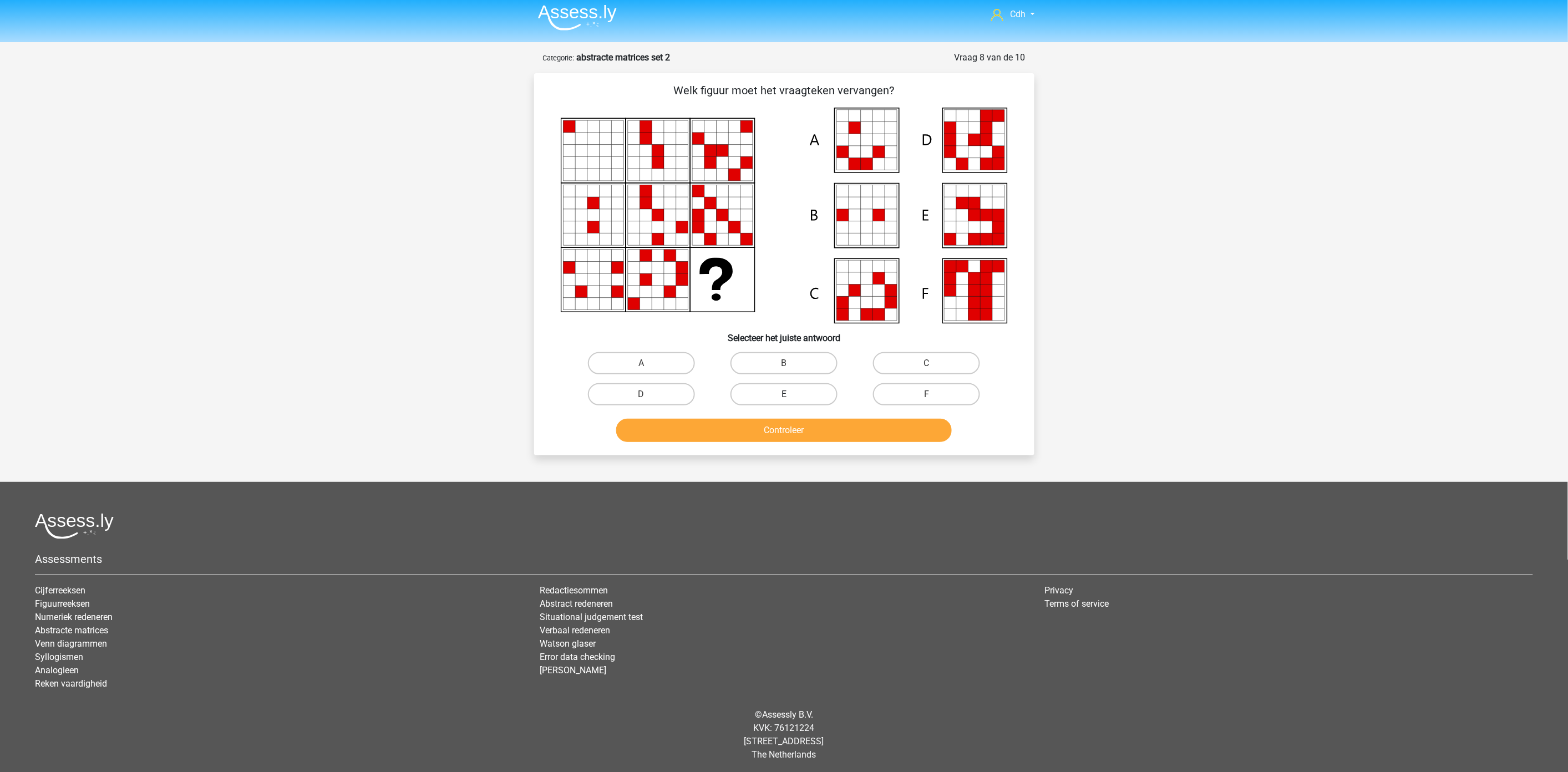
click at [816, 383] on label "E" at bounding box center [784, 394] width 107 height 22
click at [791, 394] on input "E" at bounding box center [787, 398] width 7 height 7
radio input "true"
click at [801, 429] on button "Controleer" at bounding box center [784, 430] width 336 height 23
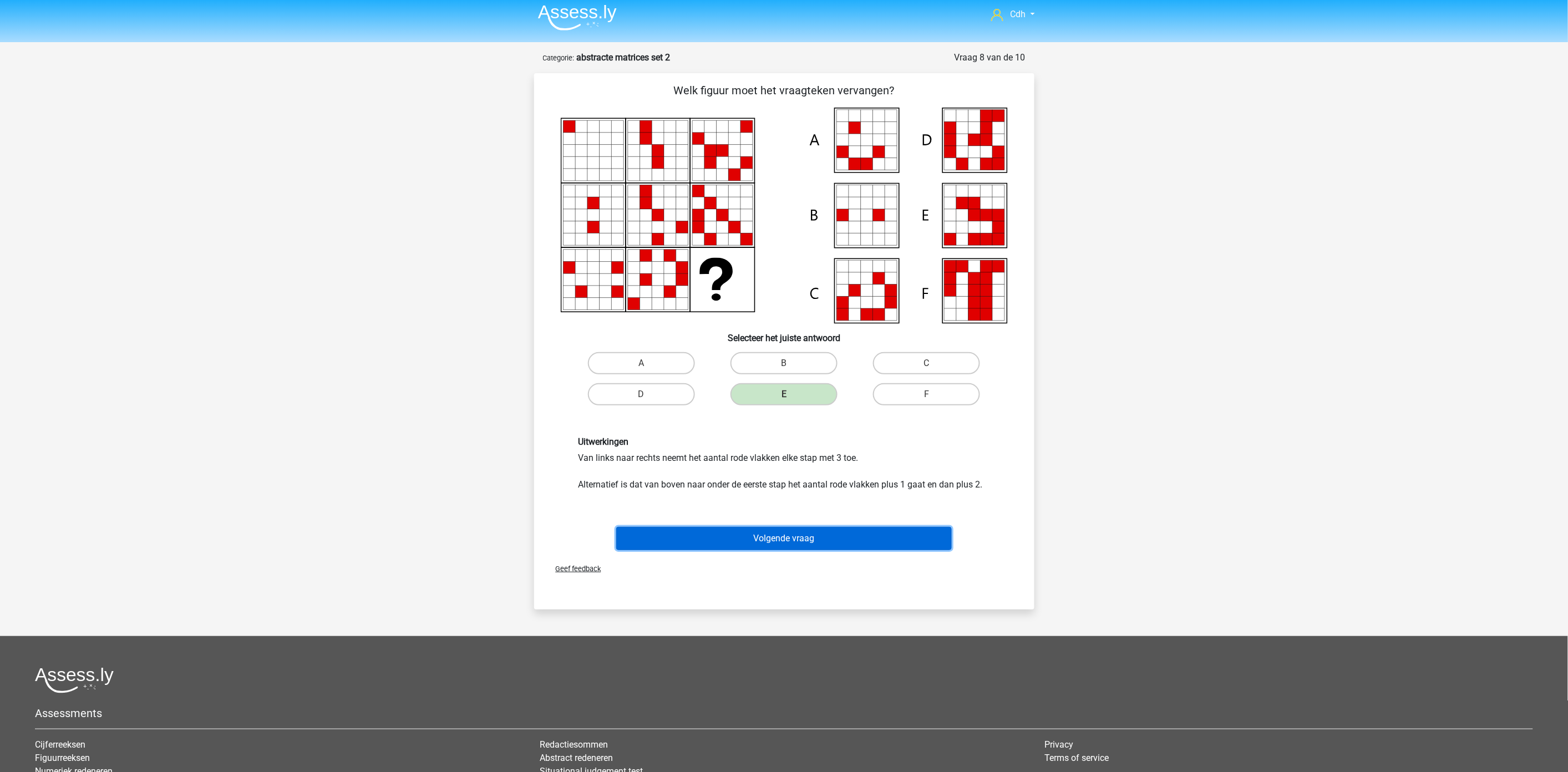
click at [780, 535] on button "Volgende vraag" at bounding box center [784, 538] width 336 height 23
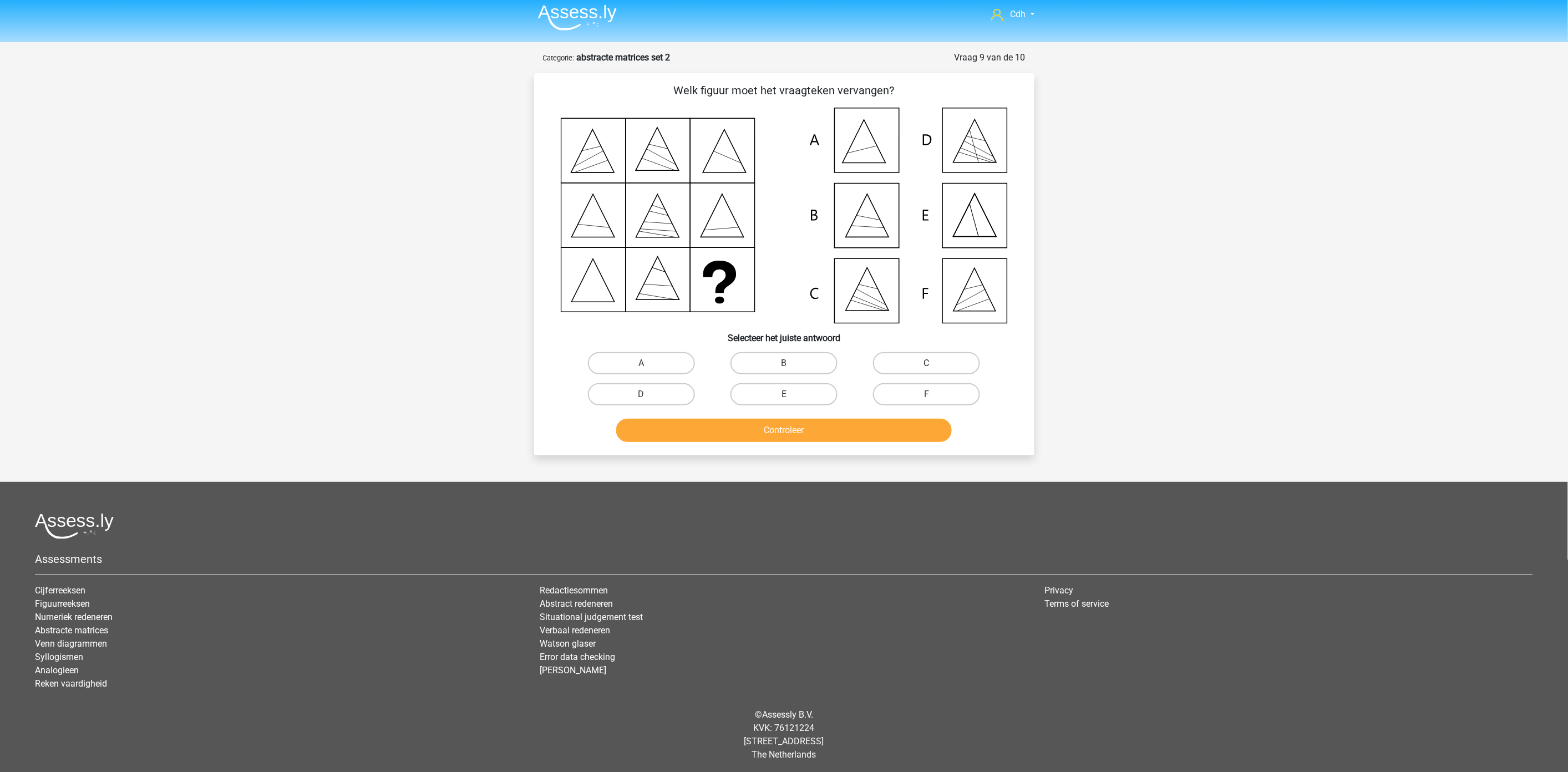
click at [883, 369] on label "C" at bounding box center [926, 363] width 107 height 22
click at [926, 369] on input "C" at bounding box center [930, 367] width 7 height 7
radio input "true"
click at [842, 428] on button "Controleer" at bounding box center [784, 430] width 336 height 23
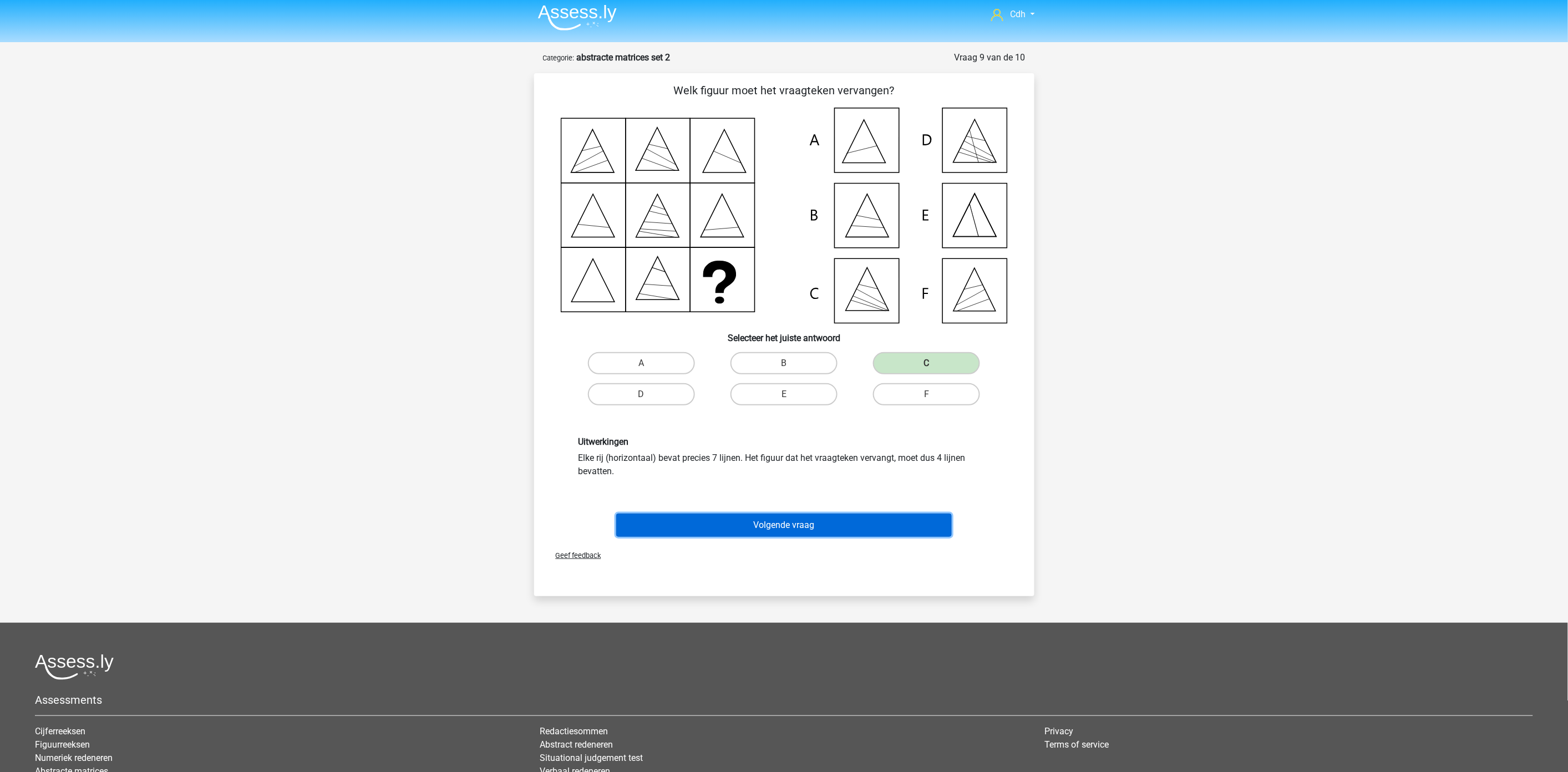
click at [789, 526] on button "Volgende vraag" at bounding box center [784, 525] width 336 height 23
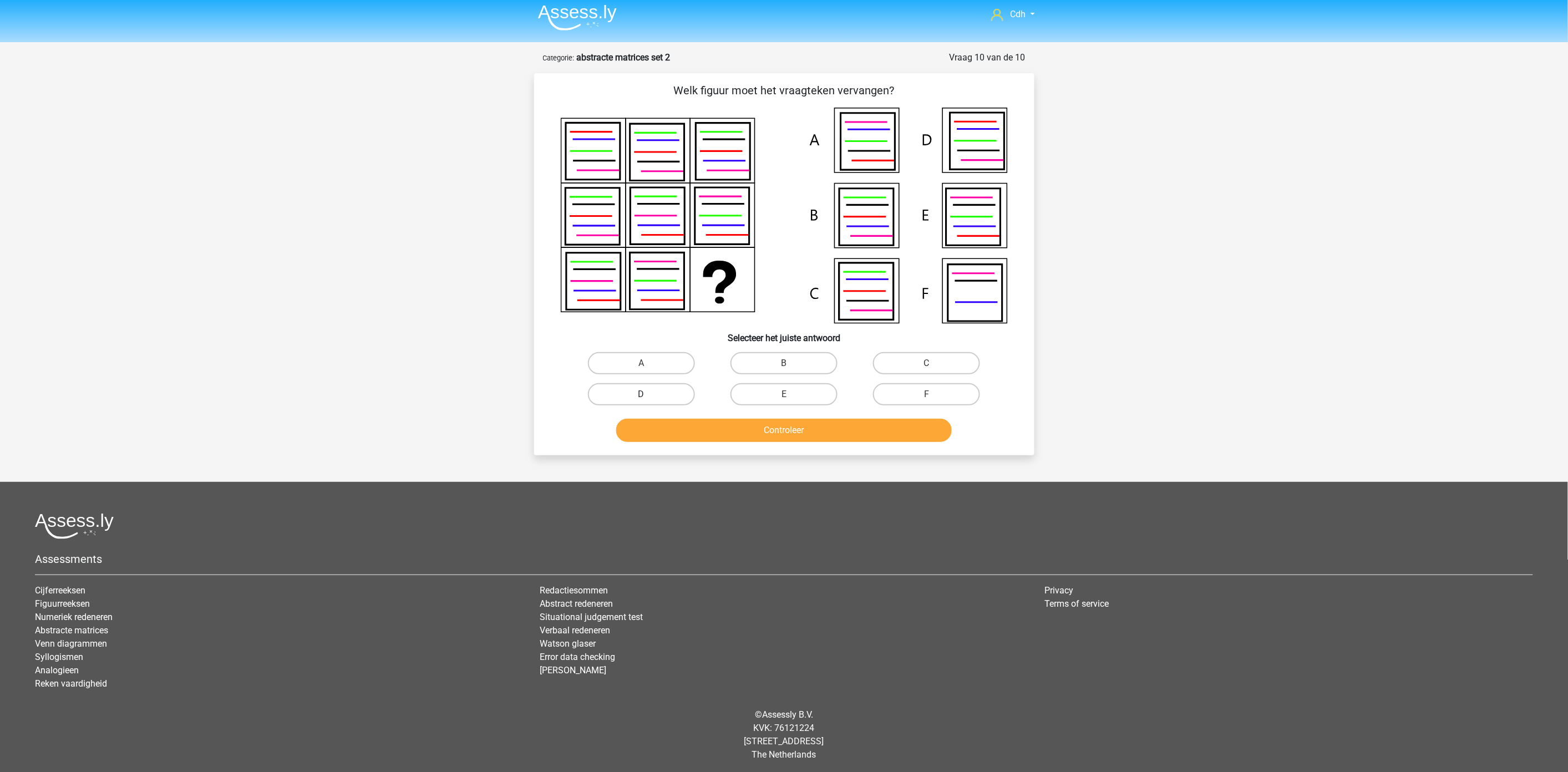
click at [660, 397] on label "D" at bounding box center [642, 394] width 107 height 22
click at [649, 397] on input "D" at bounding box center [644, 398] width 7 height 7
radio input "true"
click at [682, 426] on button "Controleer" at bounding box center [784, 430] width 336 height 23
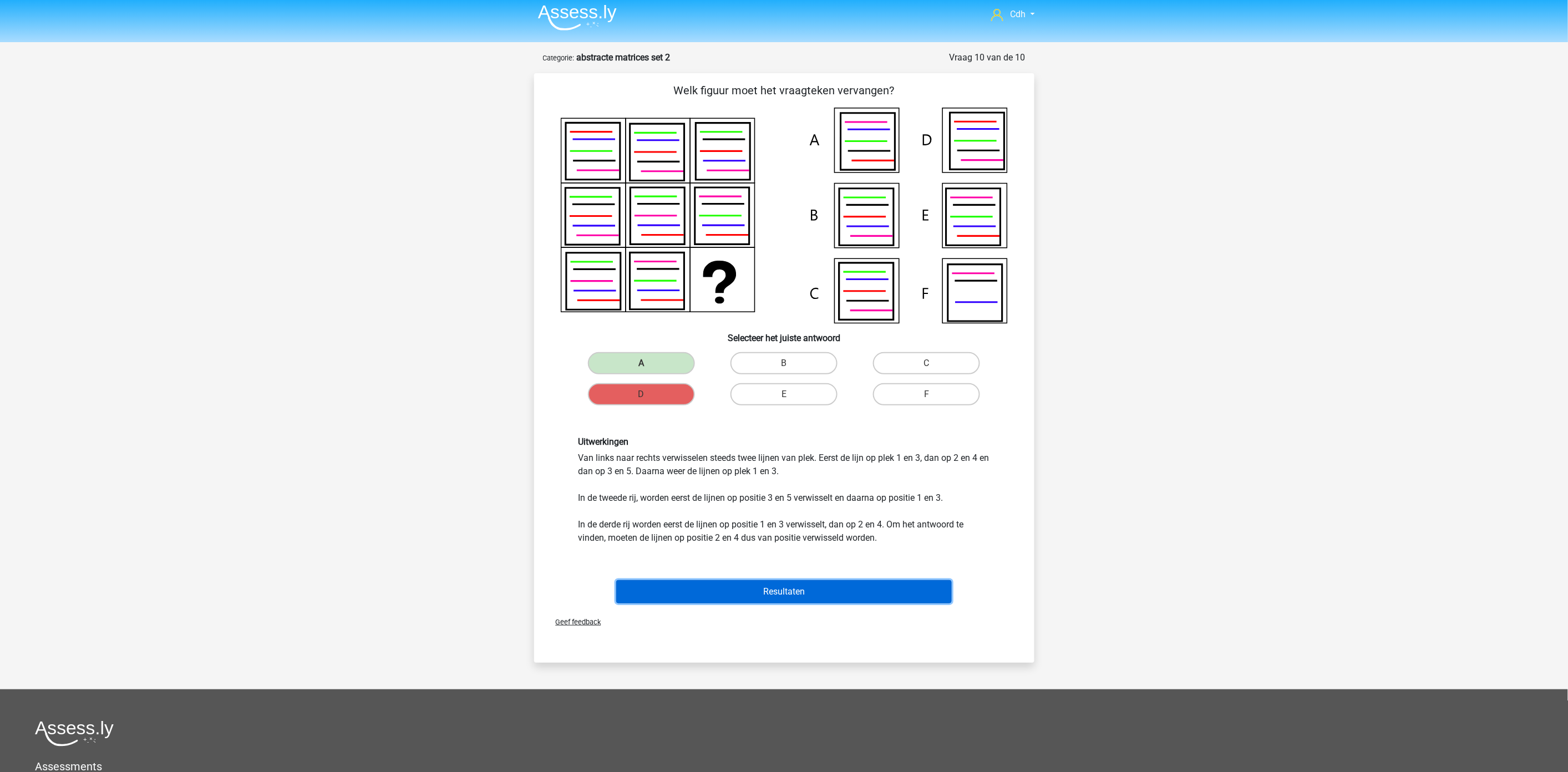
click at [854, 588] on button "Resultaten" at bounding box center [784, 591] width 336 height 23
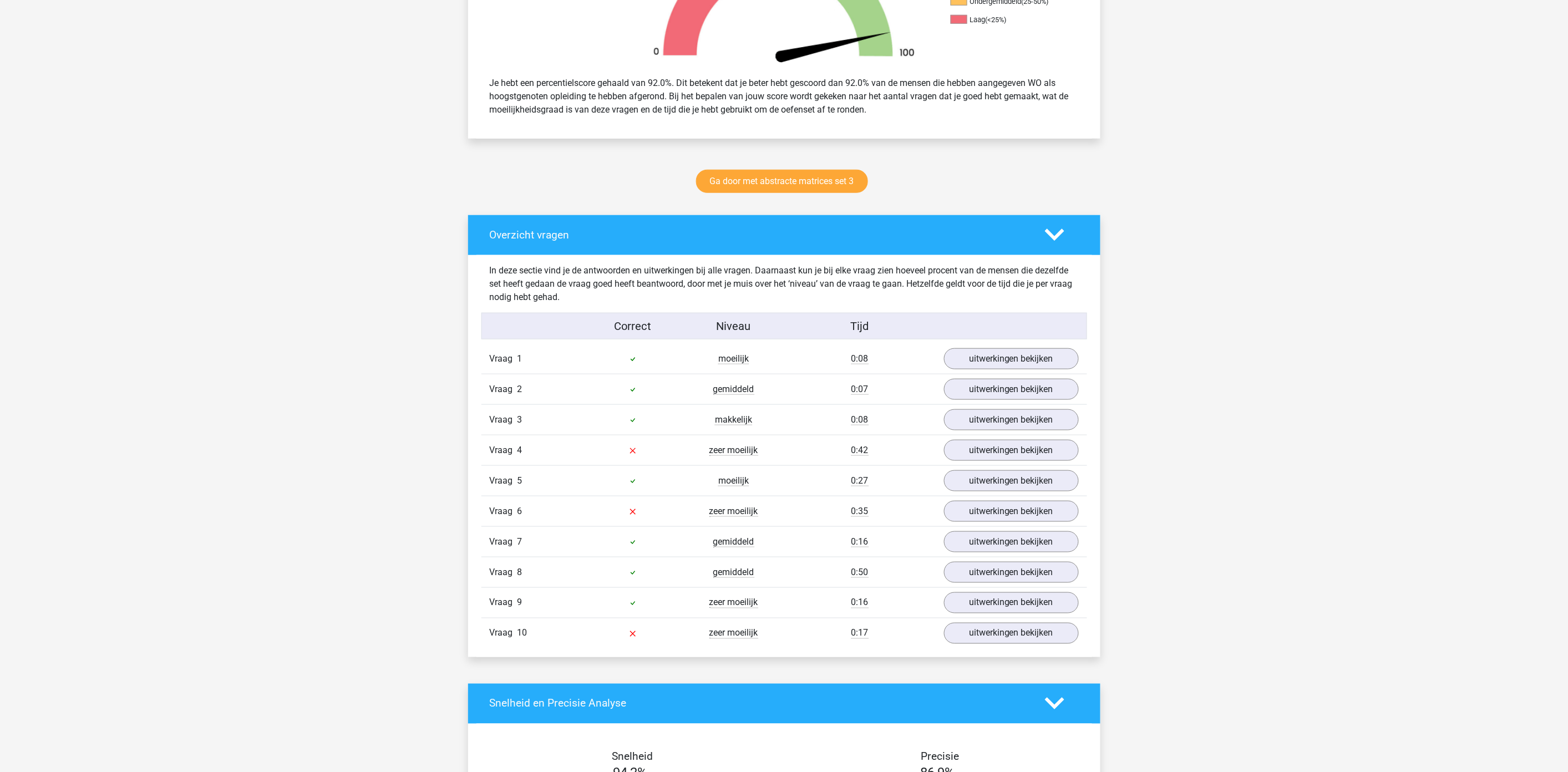
scroll to position [431, 0]
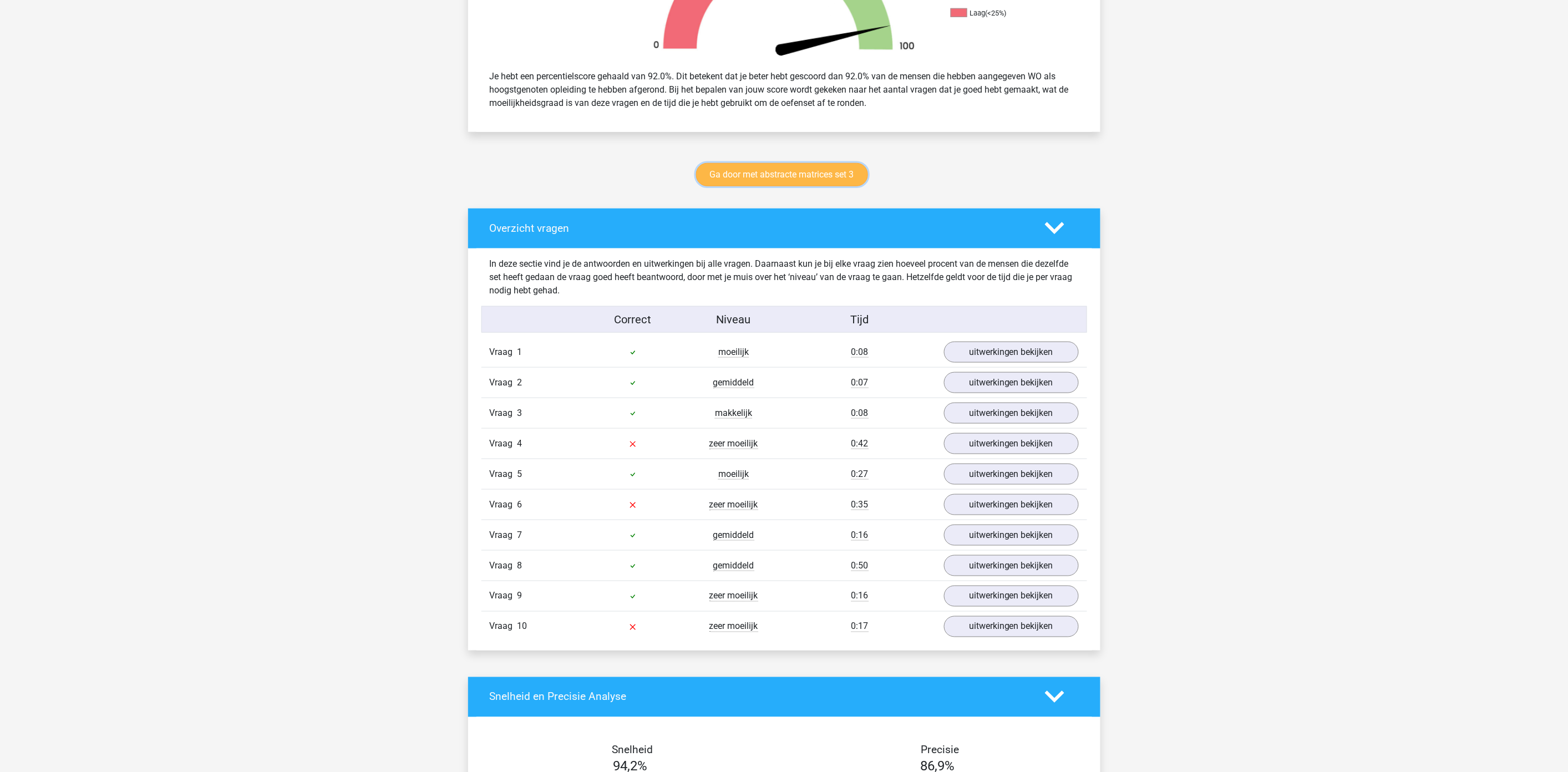
click at [786, 175] on link "Ga door met abstracte matrices set 3" at bounding box center [782, 174] width 172 height 23
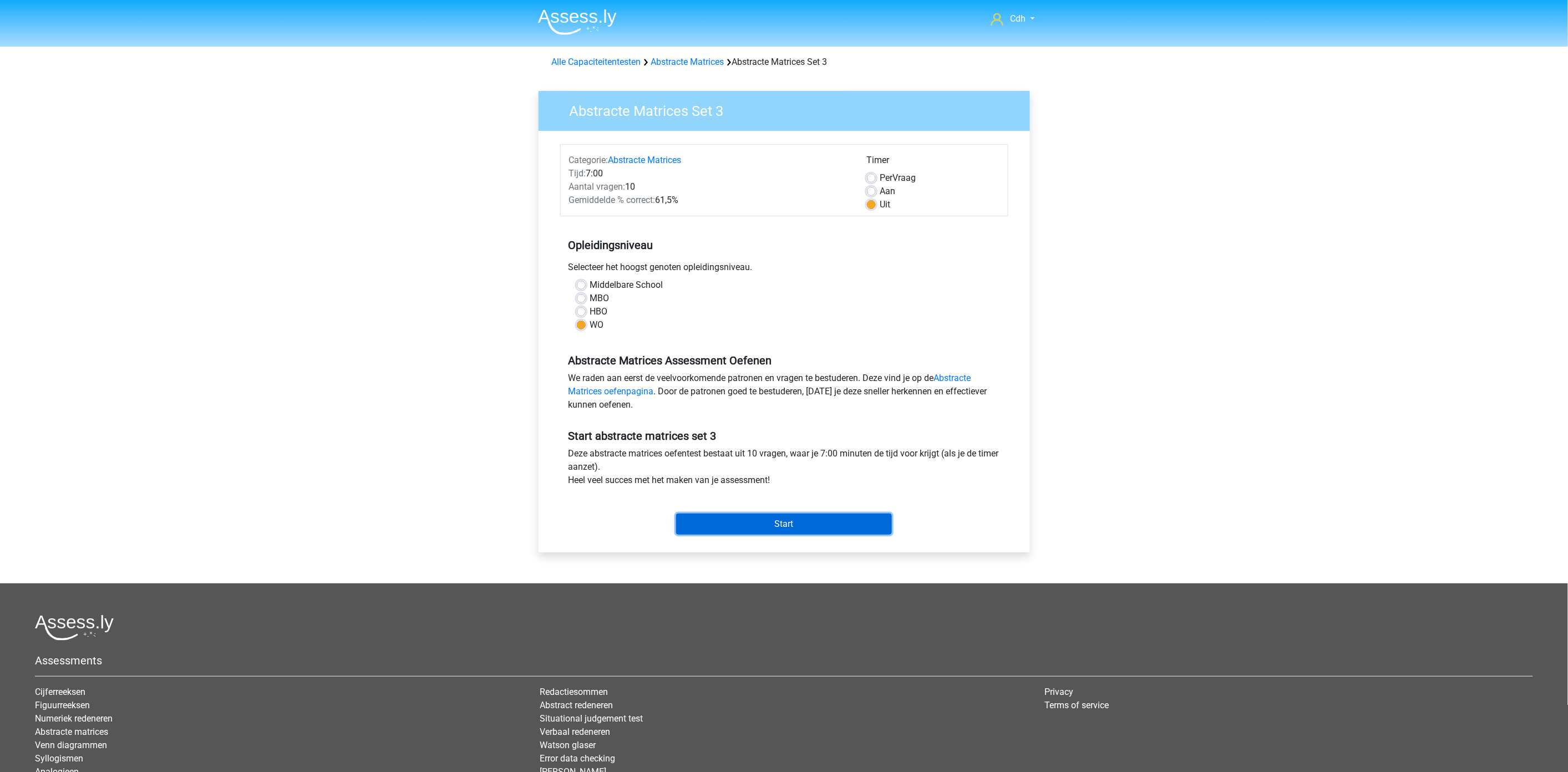
click at [777, 520] on input "Start" at bounding box center [784, 523] width 215 height 21
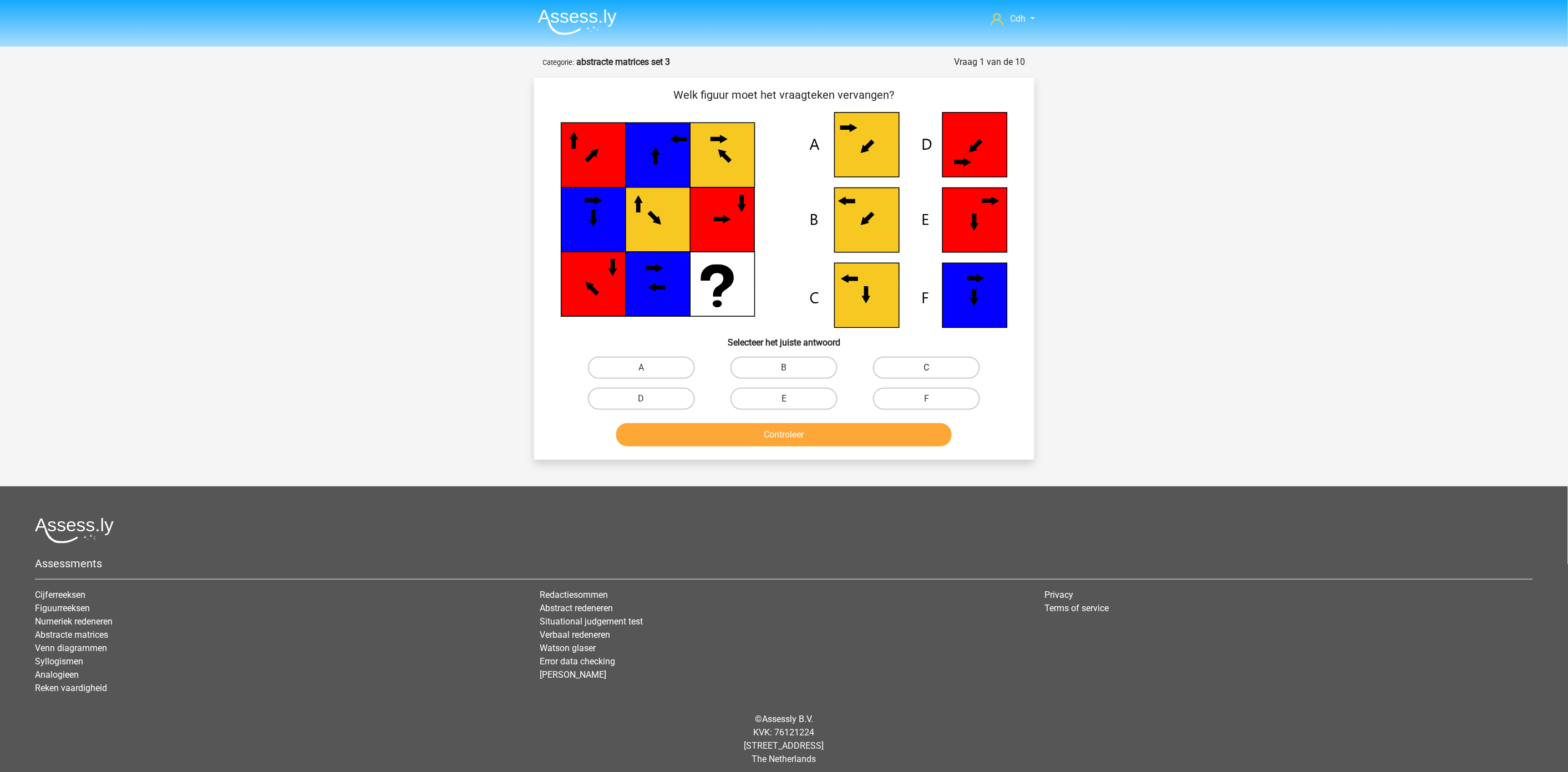
click at [903, 363] on label "C" at bounding box center [926, 367] width 107 height 22
click at [926, 367] on input "C" at bounding box center [930, 371] width 7 height 7
radio input "true"
click at [839, 429] on button "Controleer" at bounding box center [784, 435] width 336 height 23
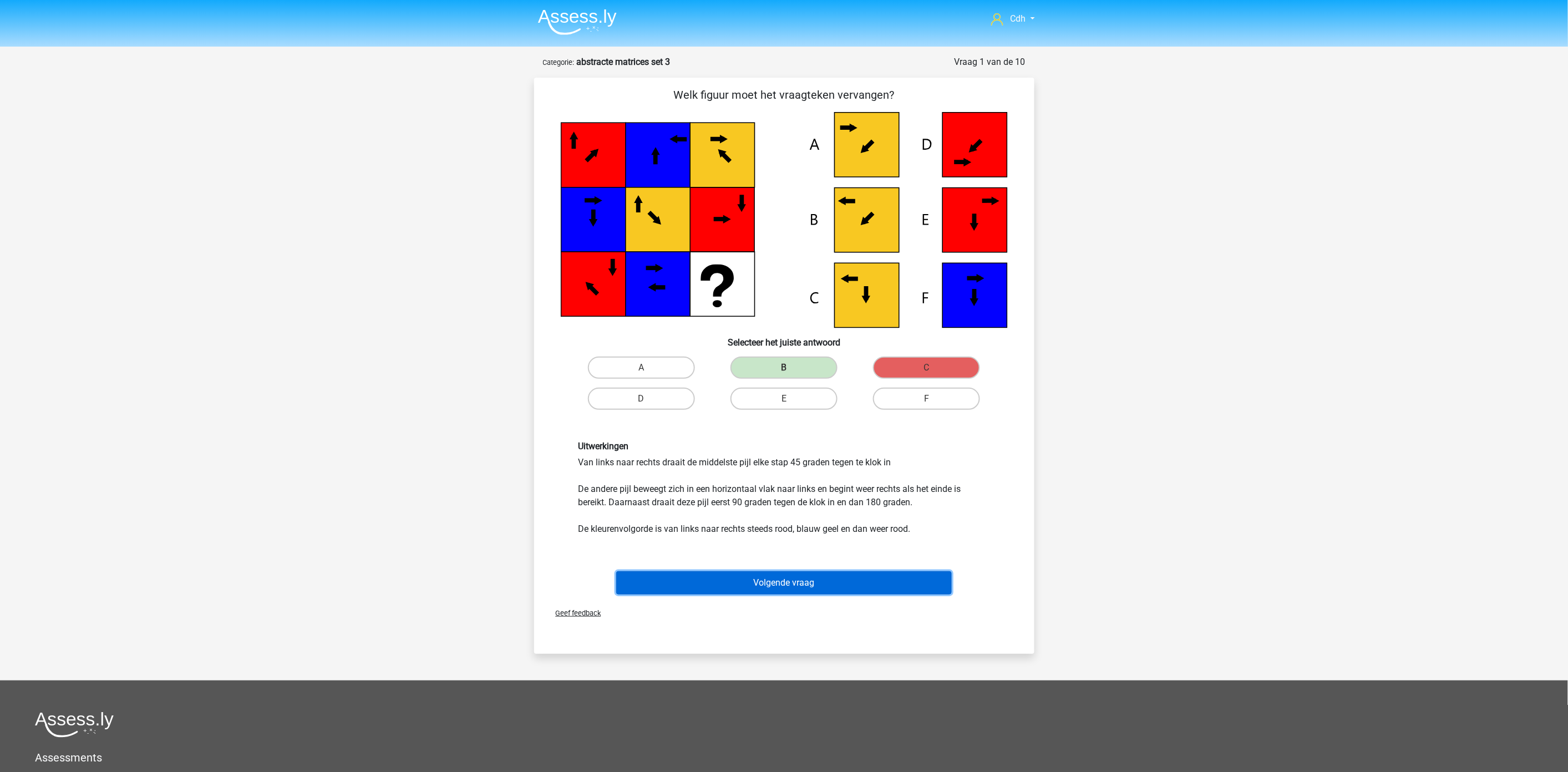
click at [847, 574] on button "Volgende vraag" at bounding box center [784, 583] width 336 height 23
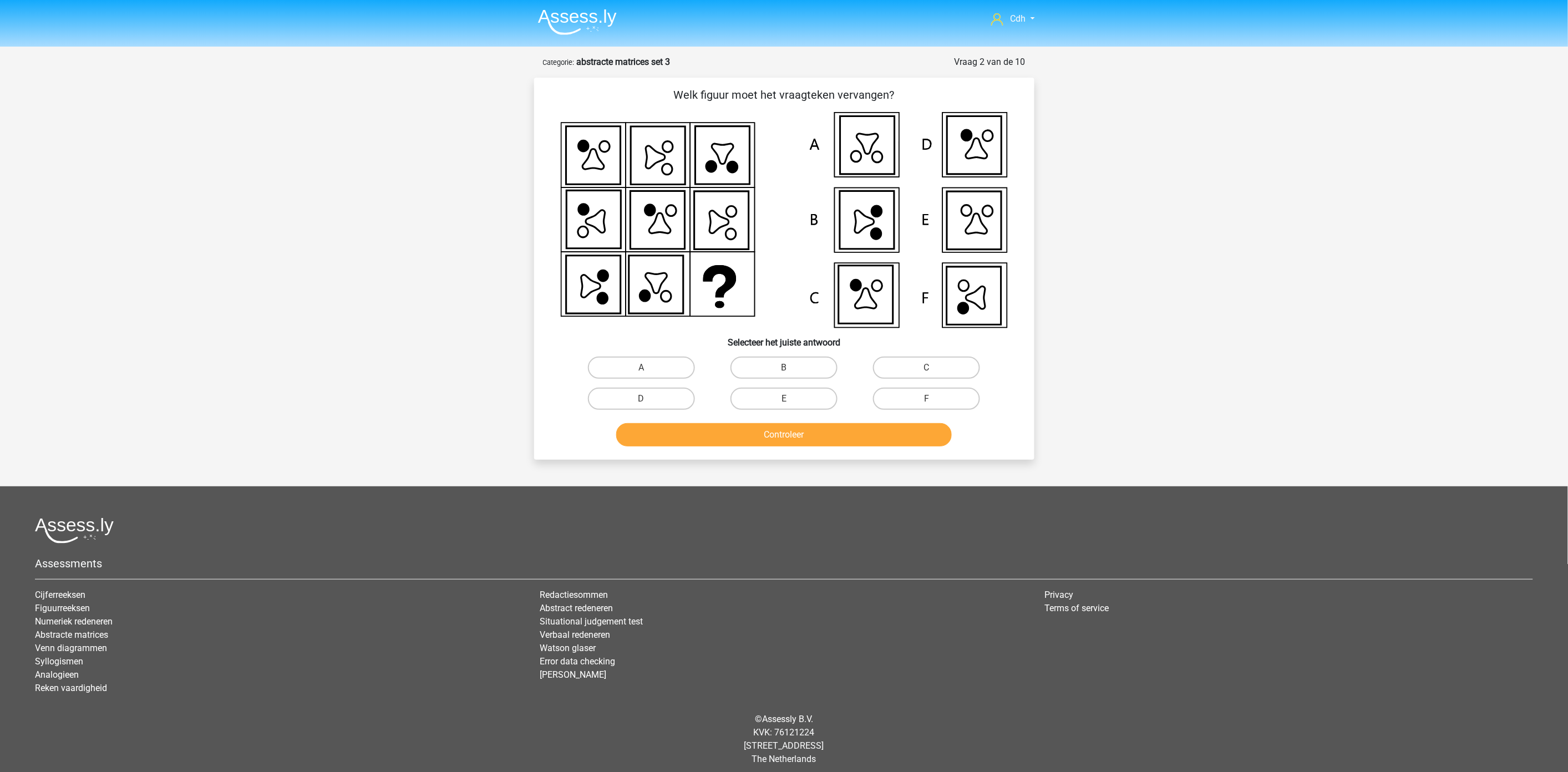
scroll to position [5, 0]
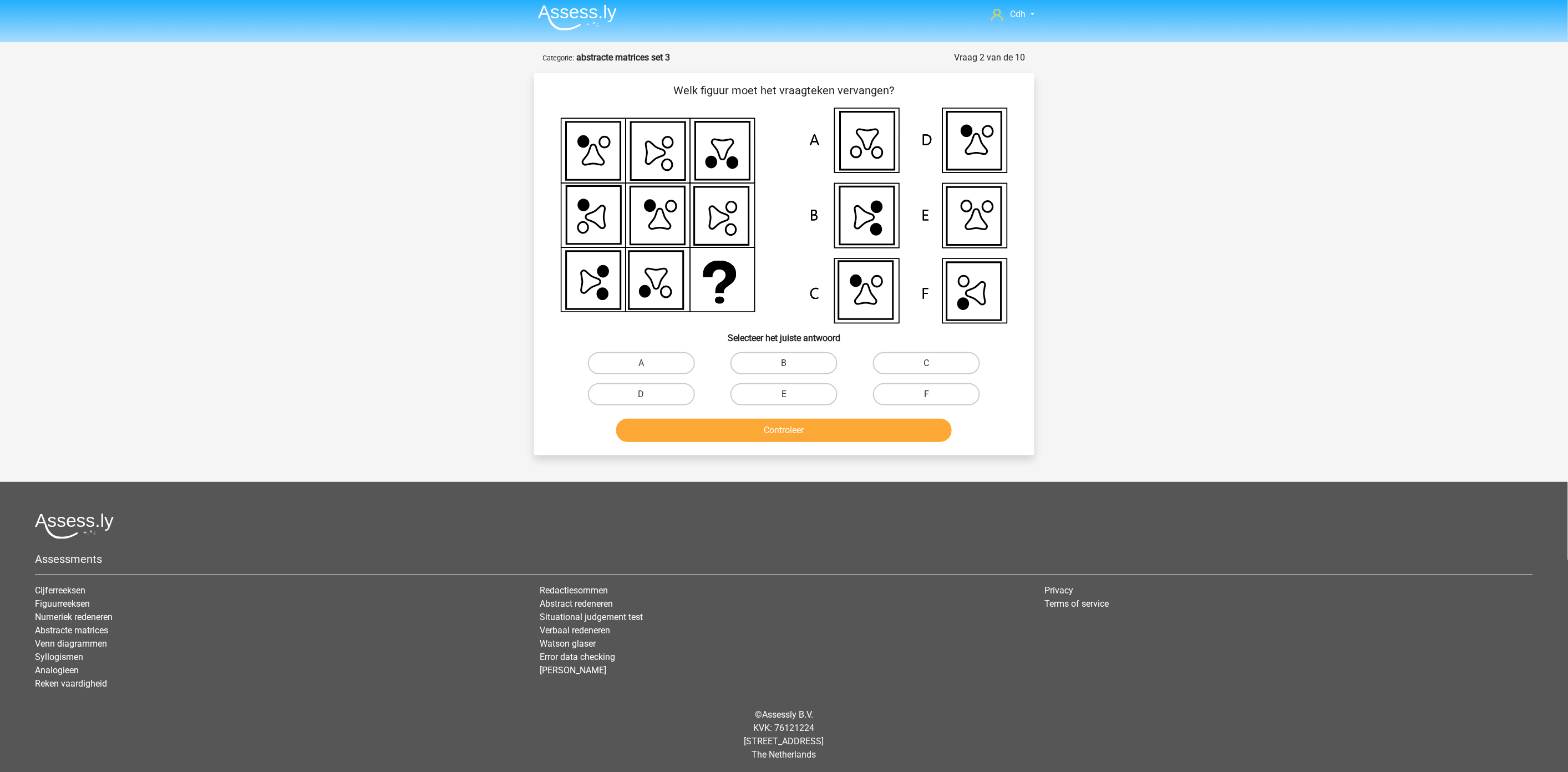
click at [891, 393] on label "F" at bounding box center [926, 394] width 107 height 22
click at [926, 394] on input "F" at bounding box center [930, 398] width 7 height 7
radio input "true"
click at [869, 429] on button "Controleer" at bounding box center [784, 430] width 336 height 23
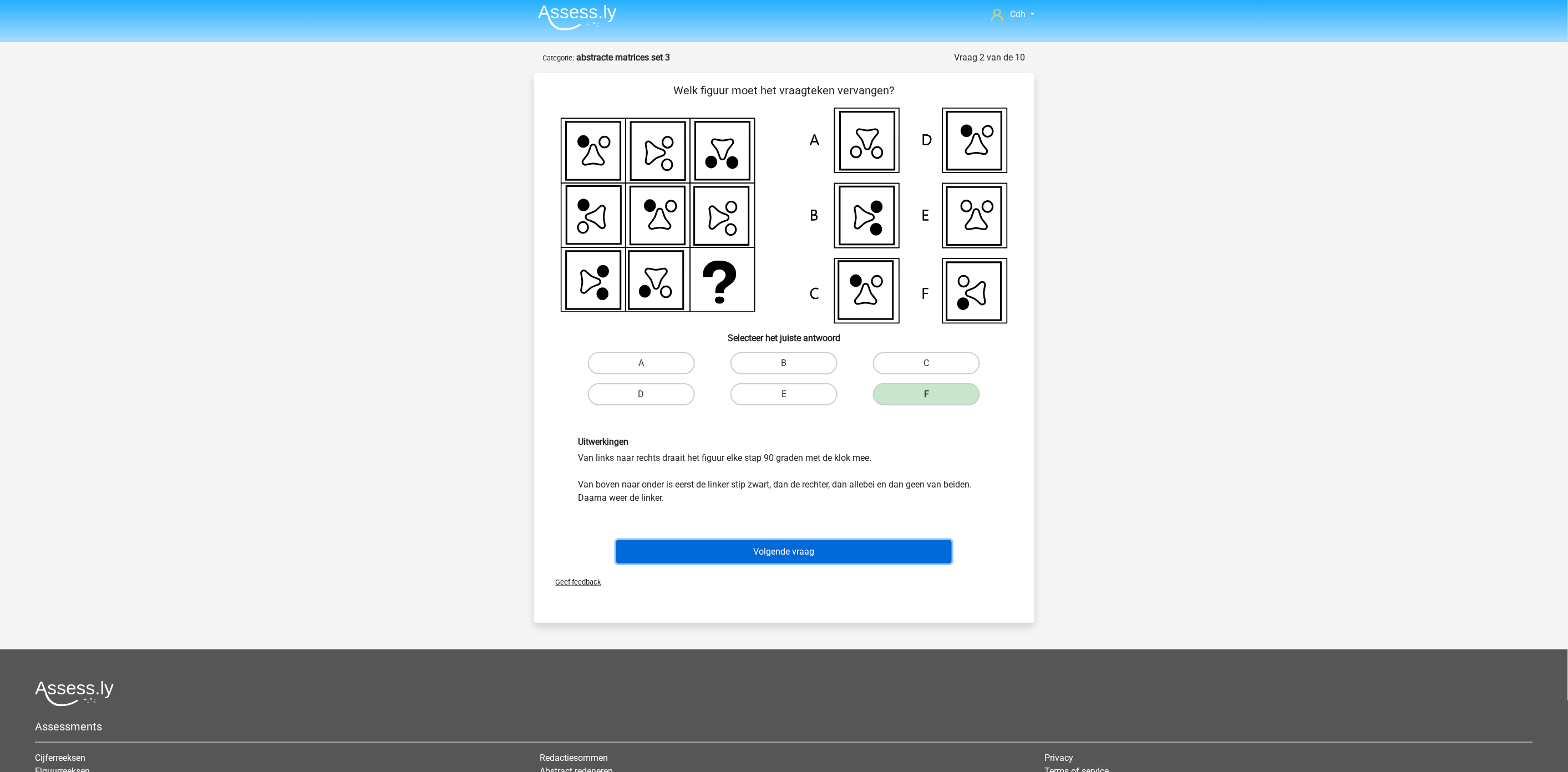
click at [808, 544] on button "Volgende vraag" at bounding box center [784, 552] width 336 height 23
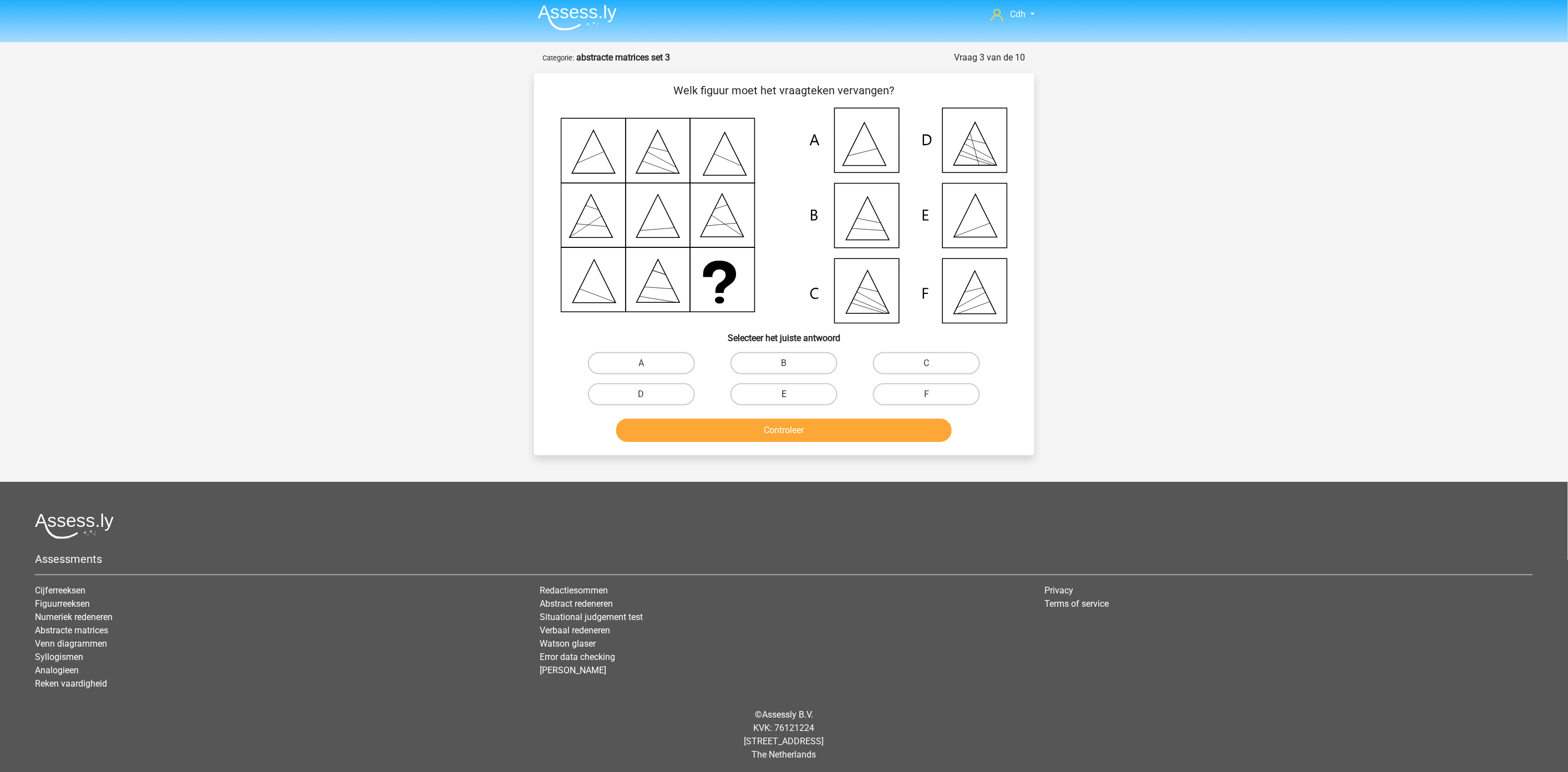
click at [822, 391] on label "E" at bounding box center [784, 394] width 107 height 22
click at [791, 394] on input "E" at bounding box center [787, 398] width 7 height 7
radio input "true"
click at [821, 423] on button "Controleer" at bounding box center [784, 430] width 336 height 23
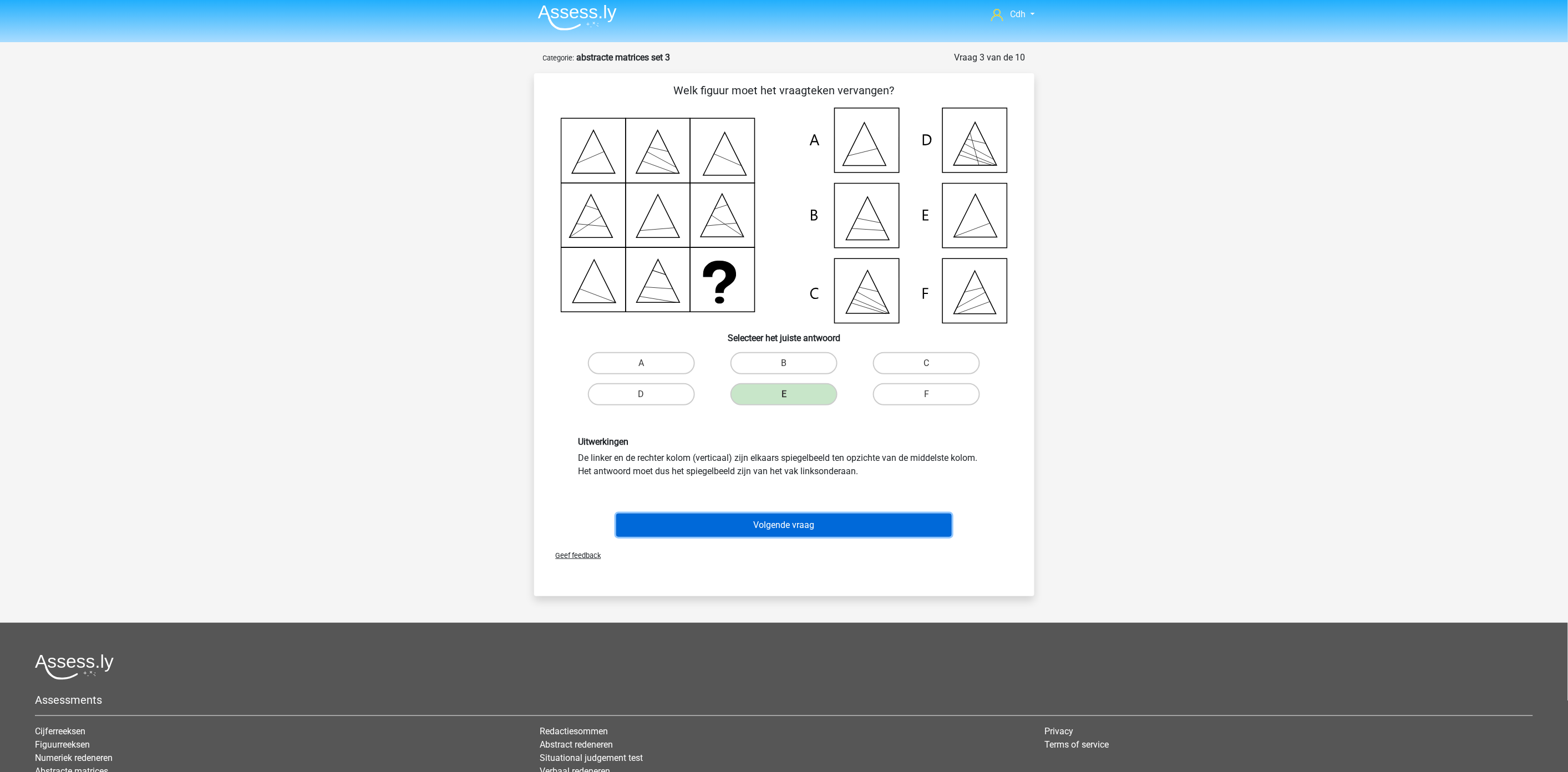
click at [811, 519] on button "Volgende vraag" at bounding box center [784, 525] width 336 height 23
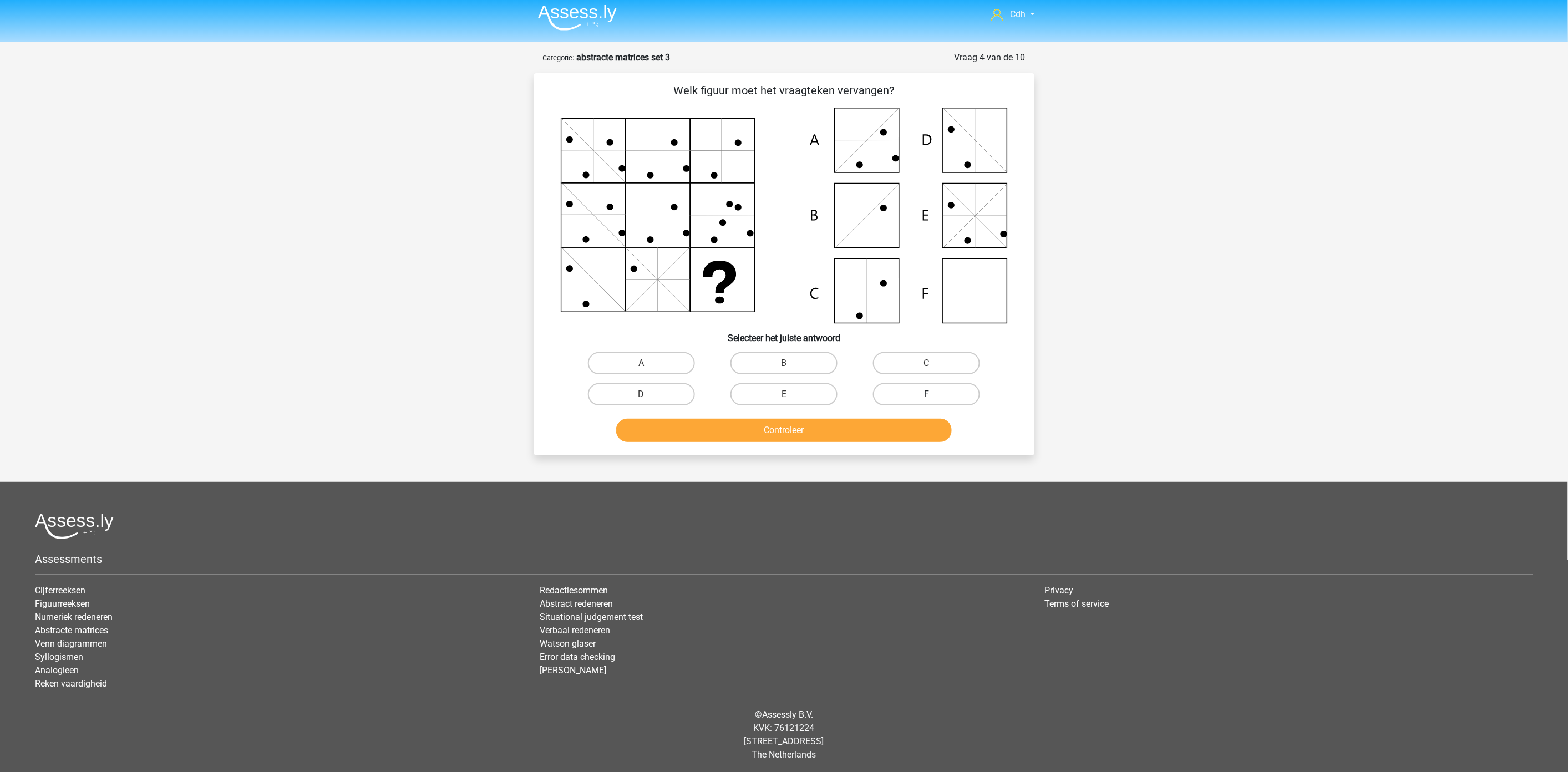
click at [942, 389] on label "F" at bounding box center [926, 394] width 107 height 22
click at [934, 394] on input "F" at bounding box center [930, 398] width 7 height 7
radio input "true"
click at [895, 429] on button "Controleer" at bounding box center [784, 430] width 336 height 23
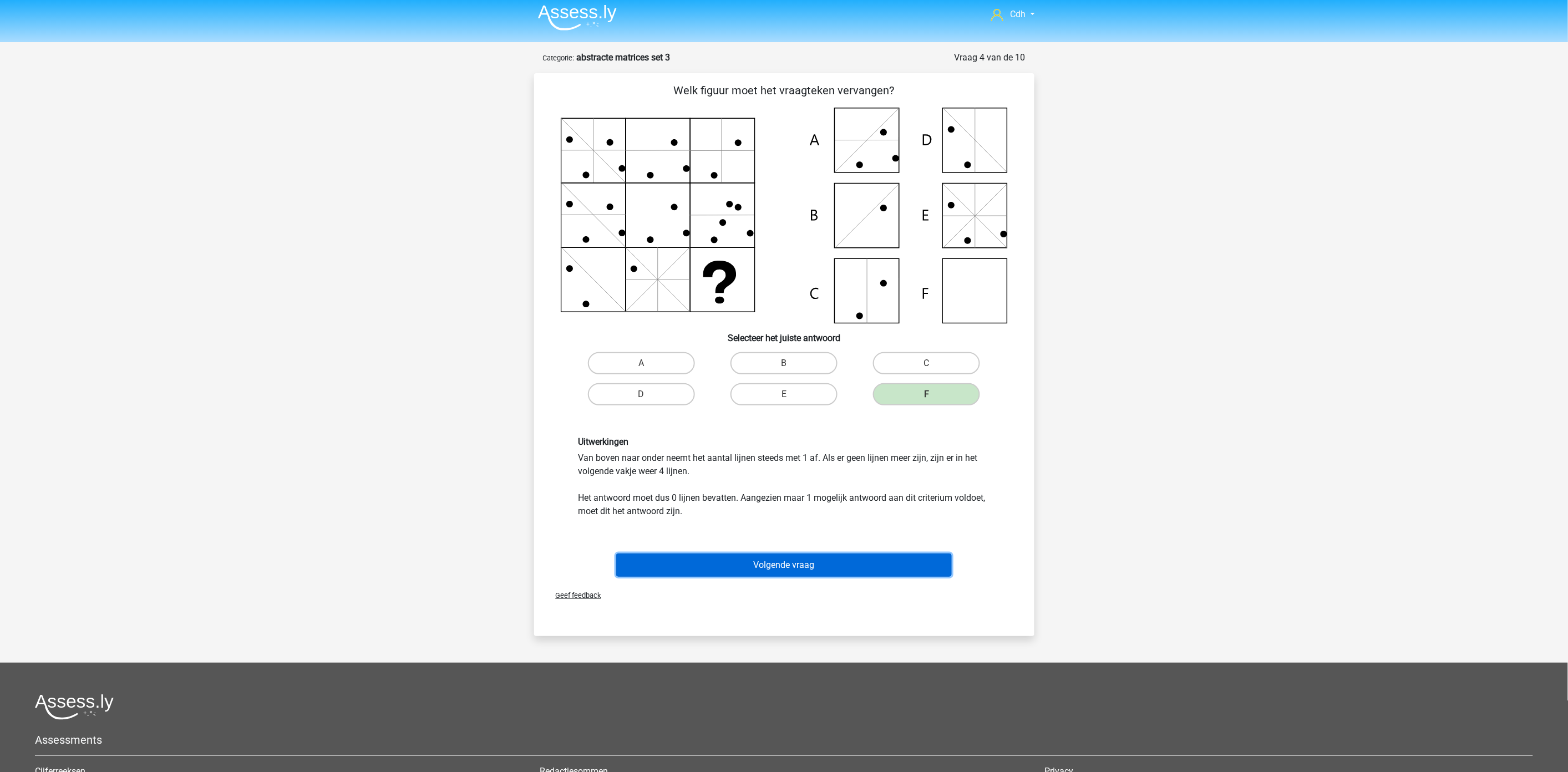
click at [835, 564] on button "Volgende vraag" at bounding box center [784, 565] width 336 height 23
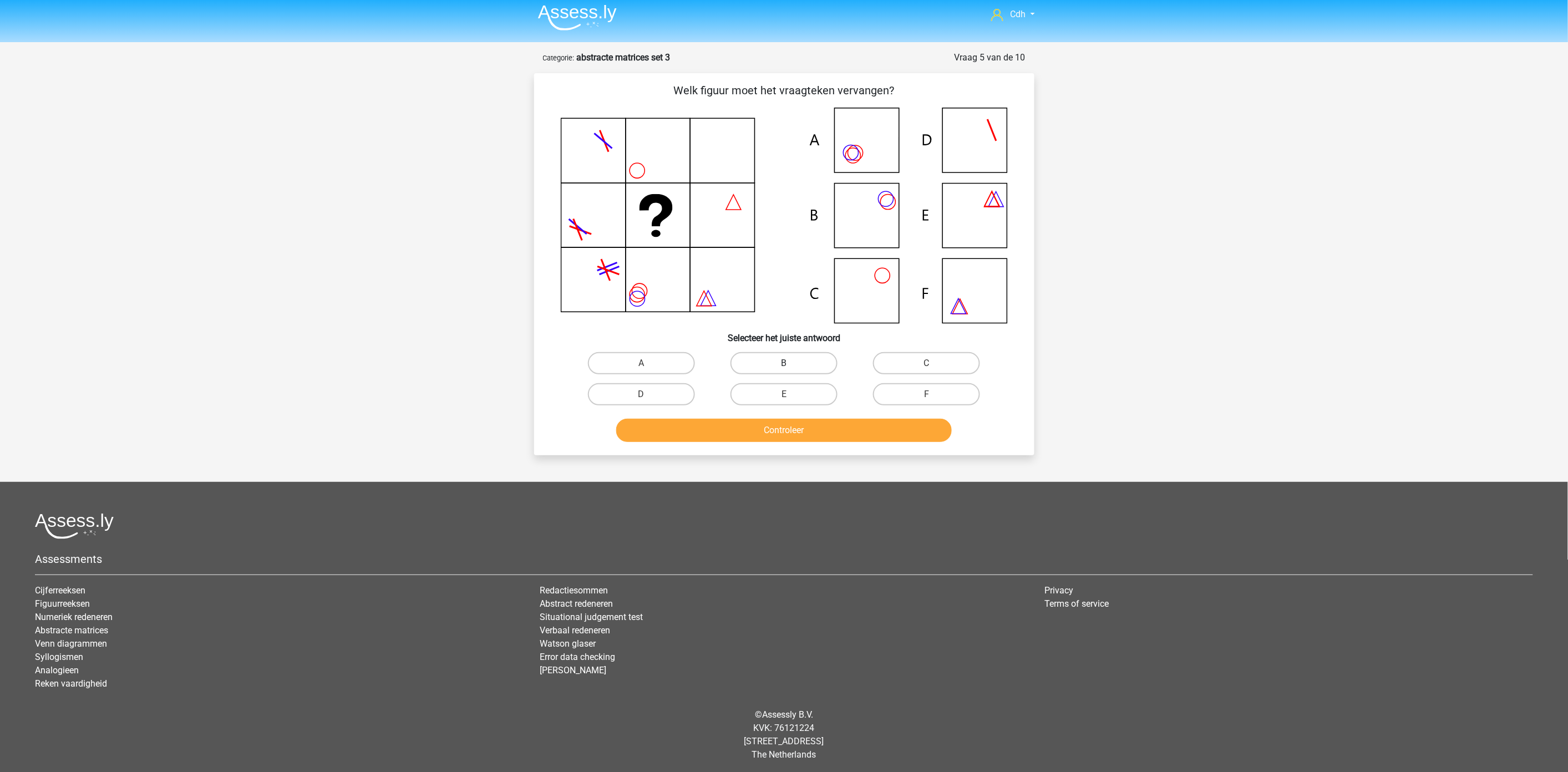
click at [779, 356] on label "B" at bounding box center [784, 363] width 107 height 22
click at [784, 364] on input "B" at bounding box center [787, 367] width 7 height 7
radio input "true"
click at [777, 428] on button "Controleer" at bounding box center [784, 430] width 336 height 23
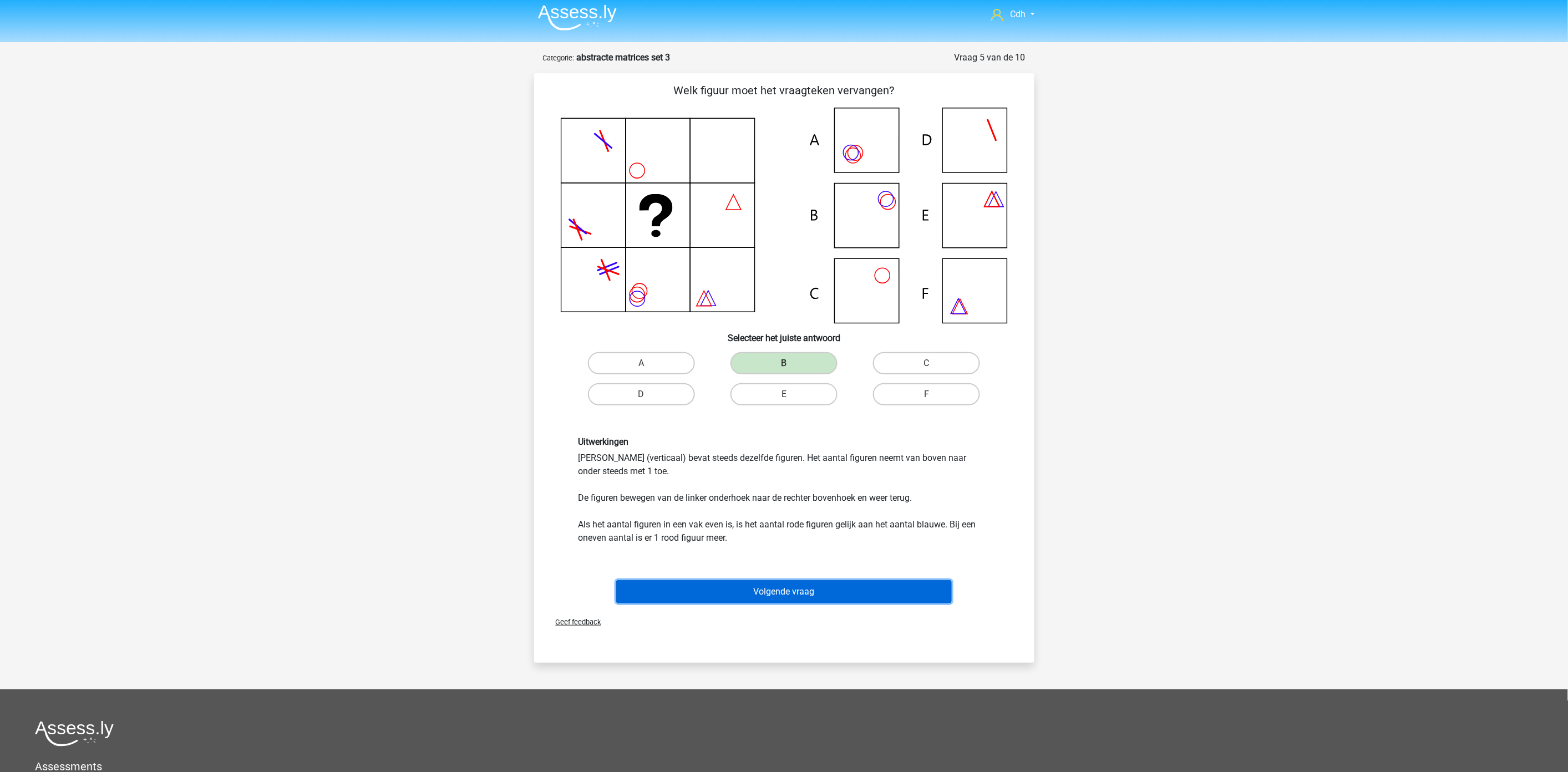
click at [789, 590] on button "Volgende vraag" at bounding box center [784, 591] width 336 height 23
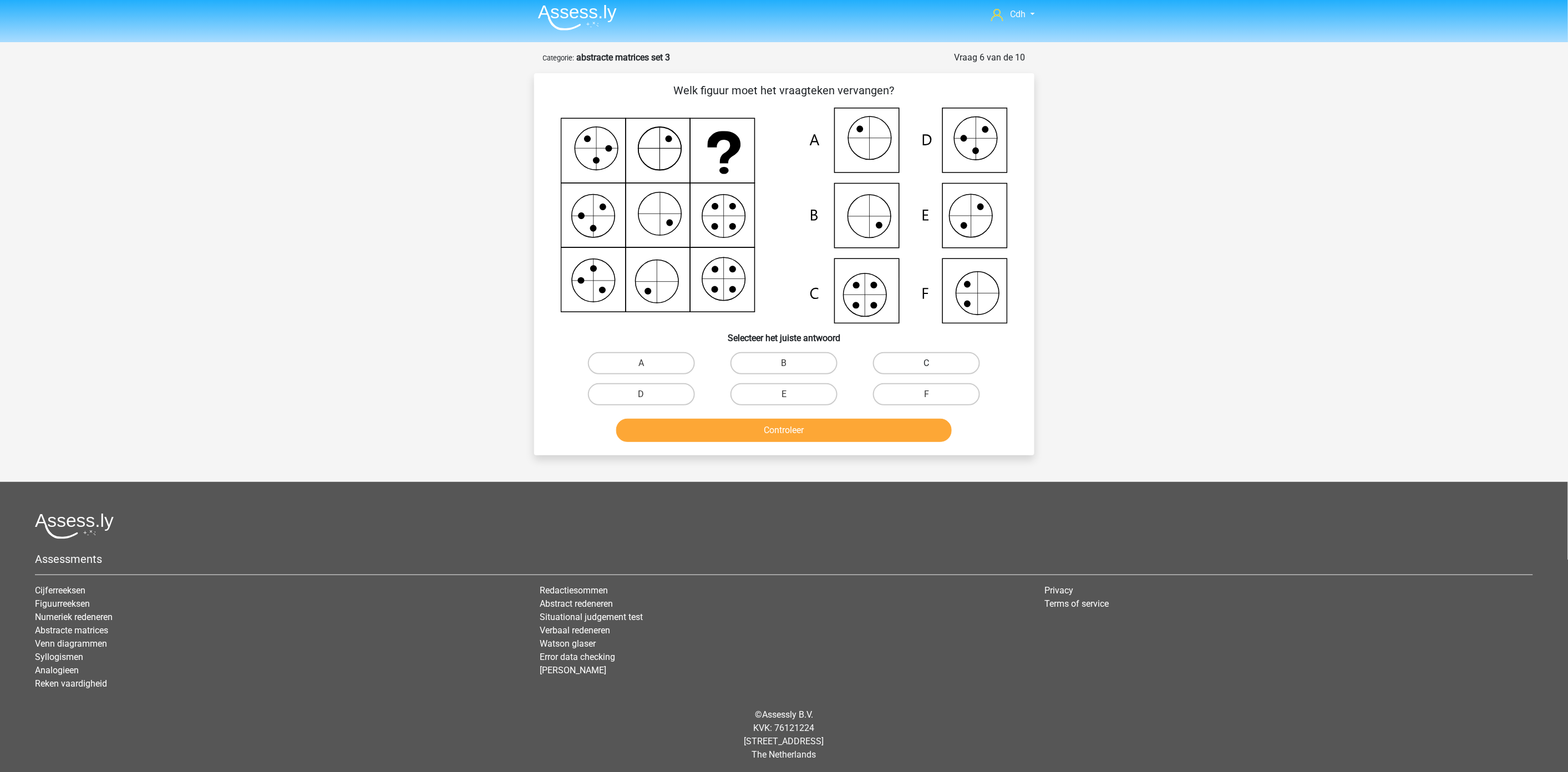
click at [923, 358] on label "C" at bounding box center [926, 363] width 107 height 22
click at [926, 364] on input "C" at bounding box center [930, 367] width 7 height 7
radio input "true"
click at [893, 430] on button "Controleer" at bounding box center [784, 430] width 336 height 23
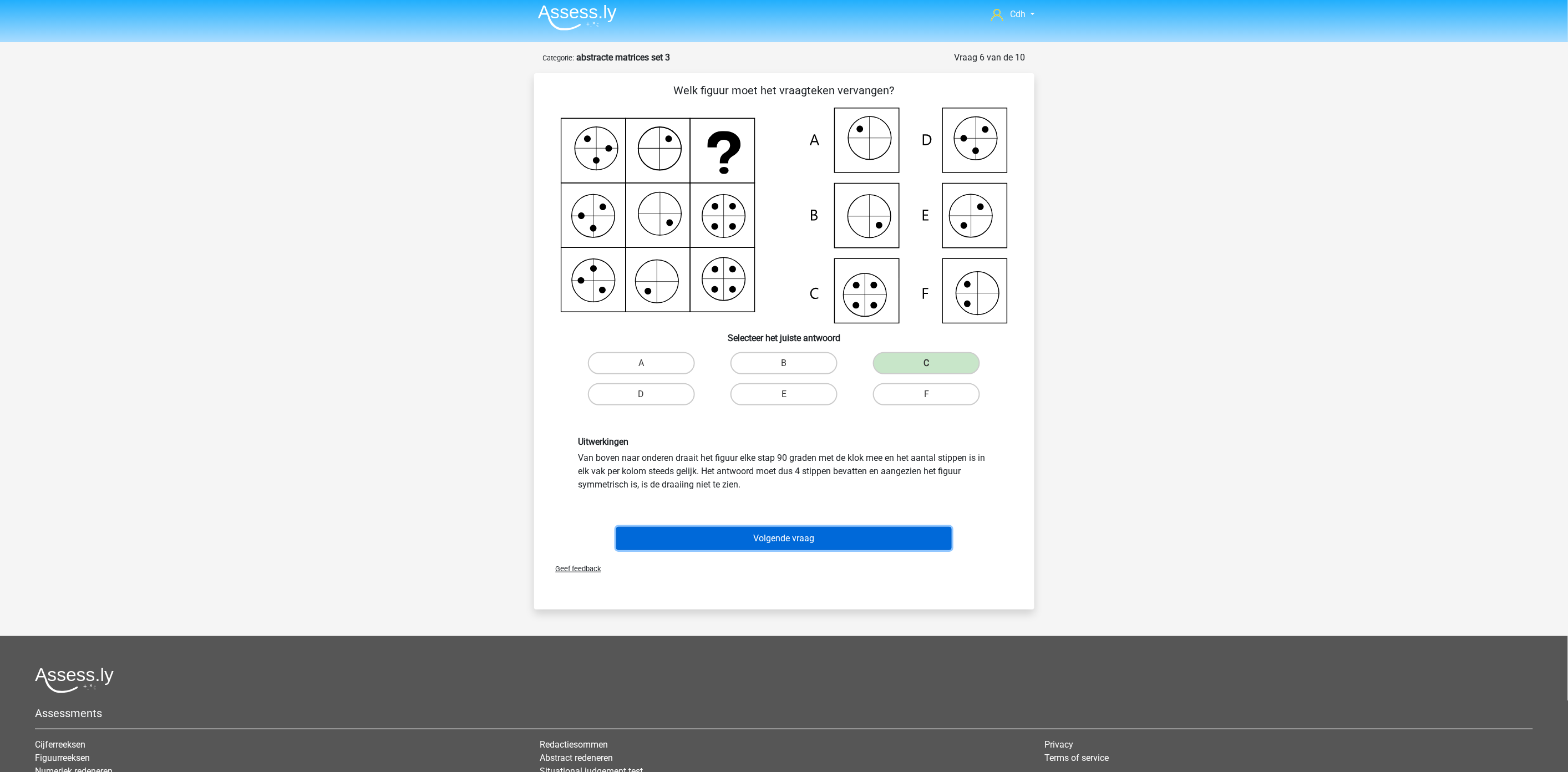
click at [808, 538] on button "Volgende vraag" at bounding box center [784, 538] width 336 height 23
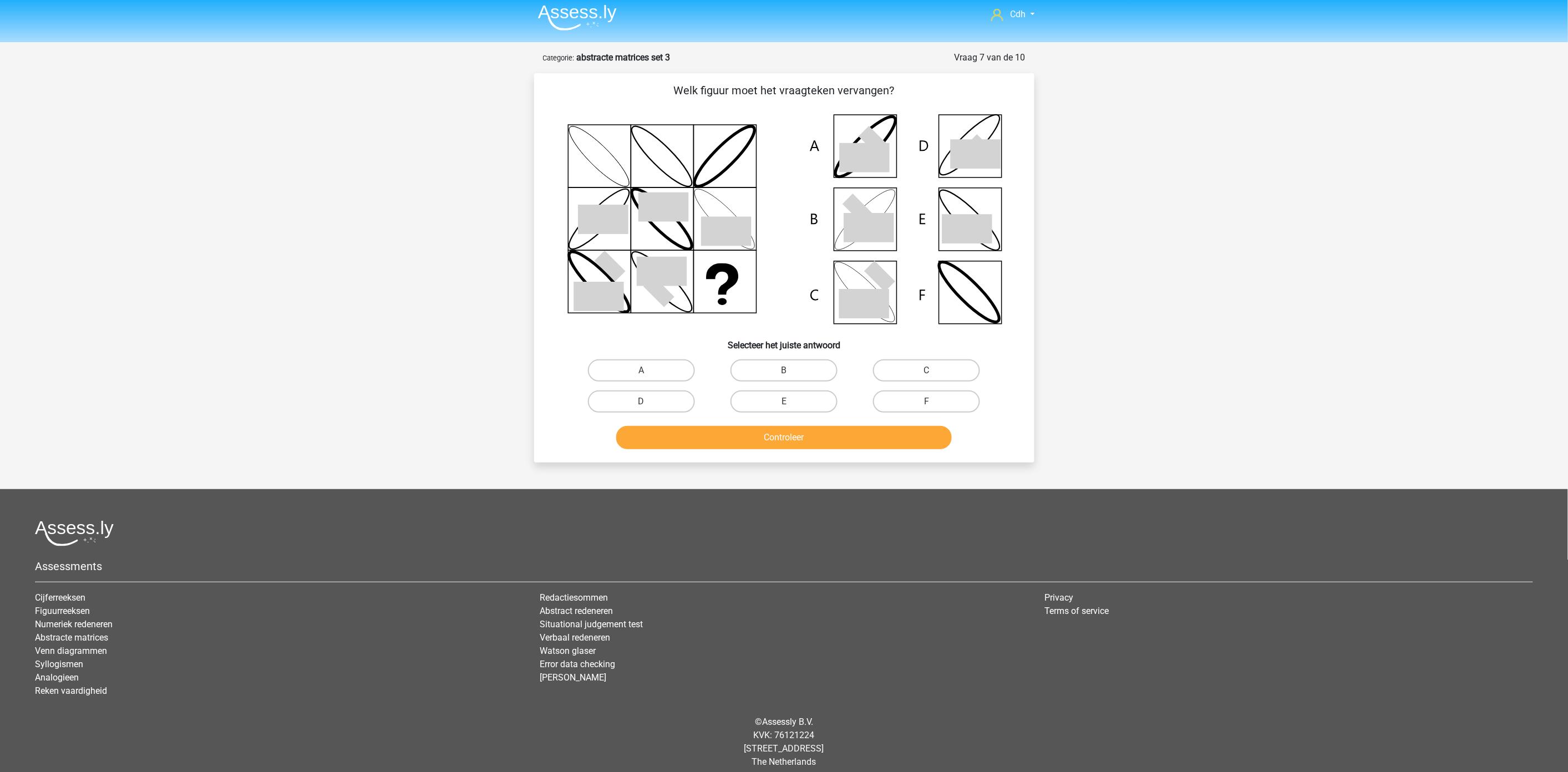
scroll to position [12, 0]
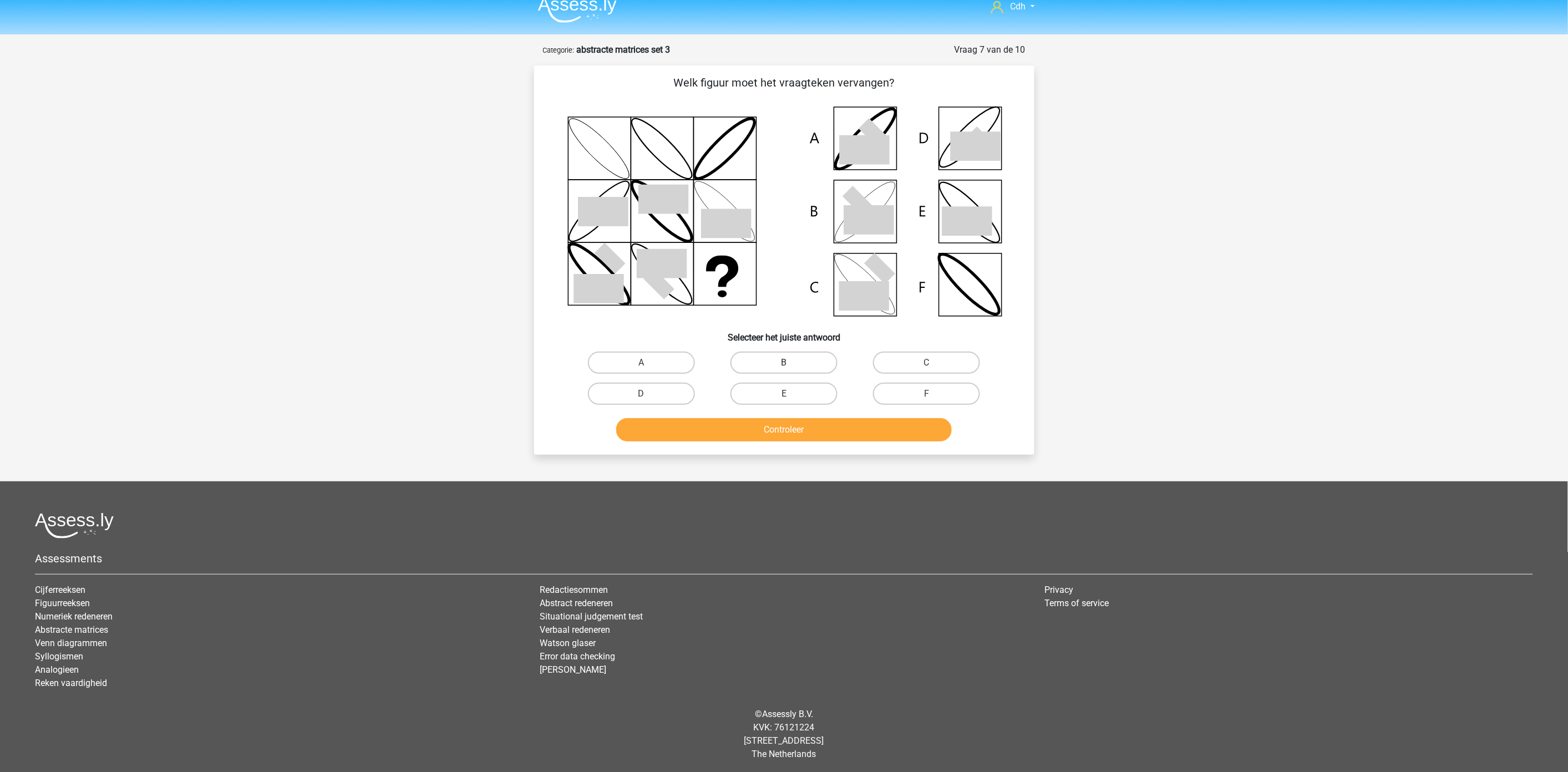
click at [777, 361] on label "B" at bounding box center [784, 362] width 107 height 22
click at [784, 363] on input "B" at bounding box center [787, 366] width 7 height 7
radio input "true"
click at [773, 427] on button "Controleer" at bounding box center [784, 430] width 336 height 23
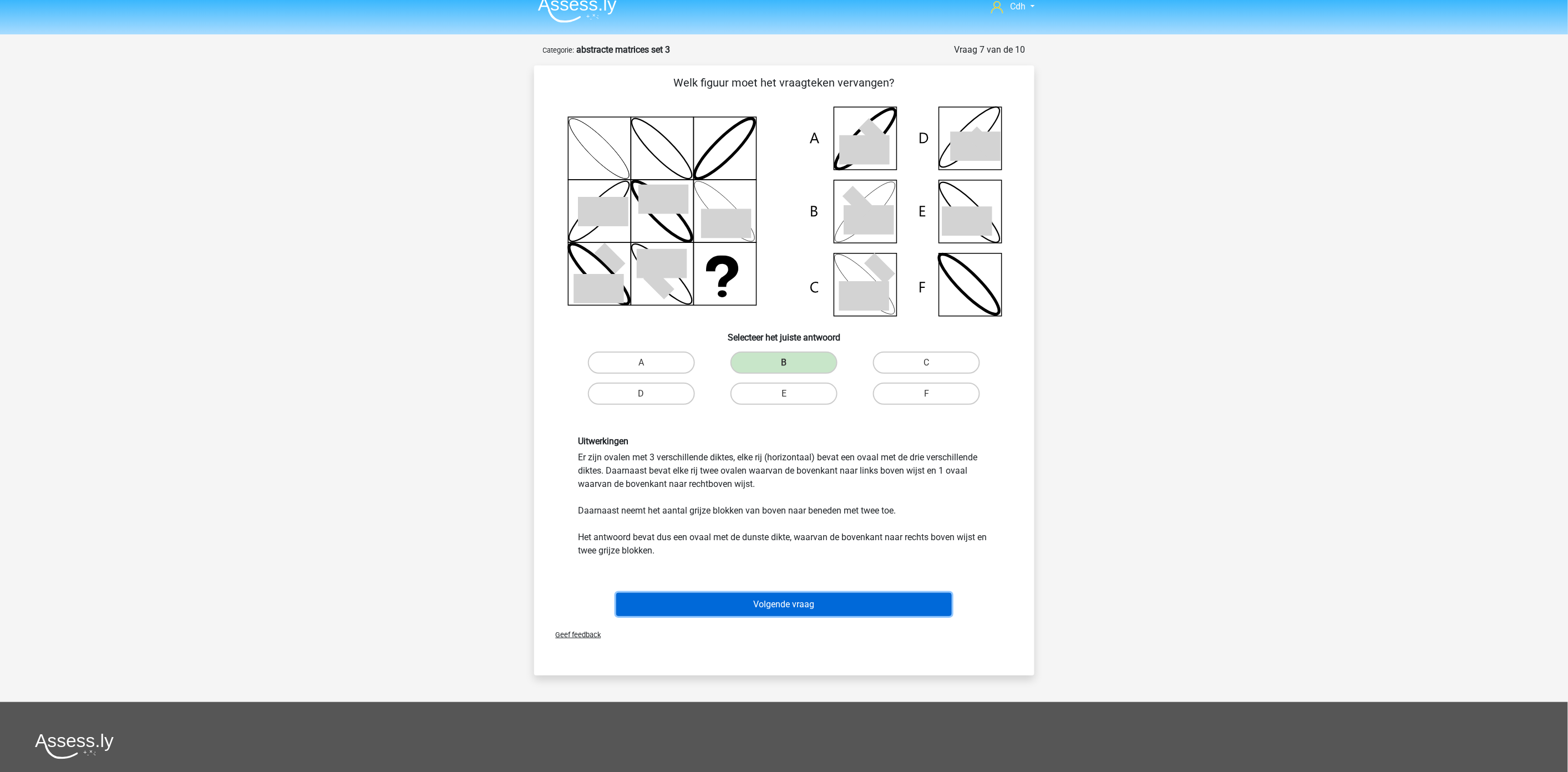
click at [805, 606] on button "Volgende vraag" at bounding box center [784, 604] width 336 height 23
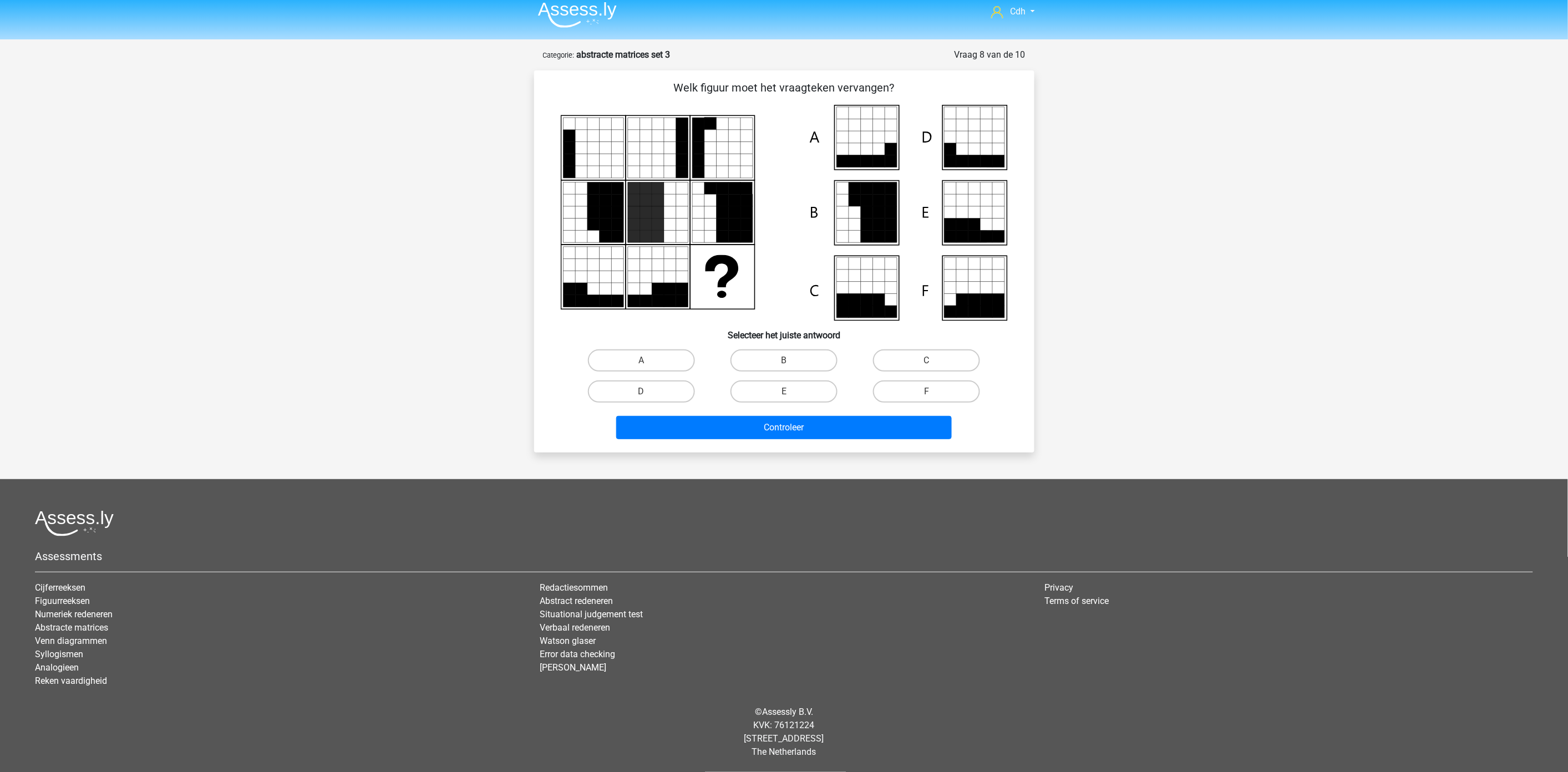
scroll to position [5, 0]
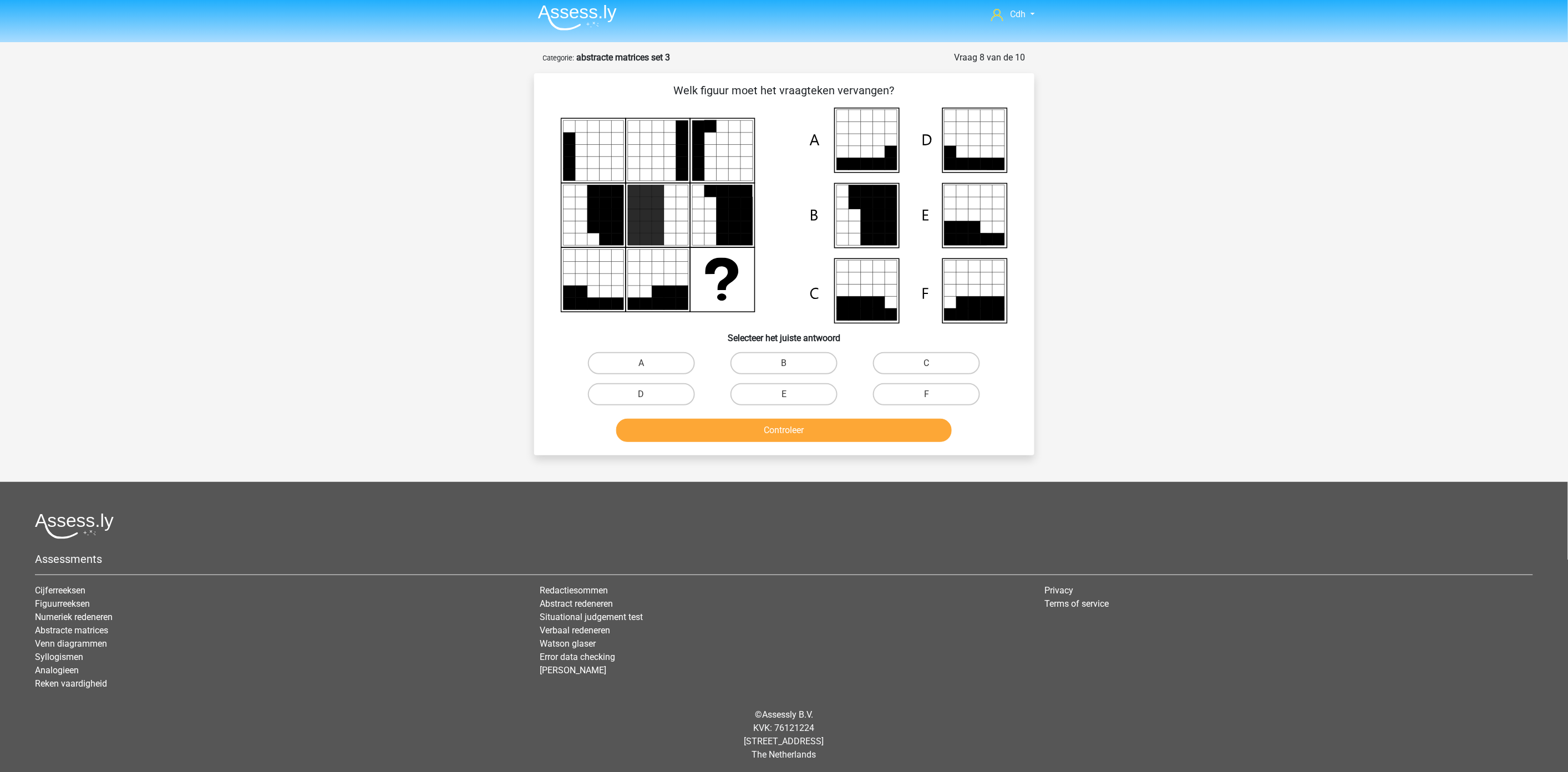
click at [790, 364] on input "B" at bounding box center [787, 367] width 7 height 7
radio input "true"
click at [784, 428] on button "Controleer" at bounding box center [784, 430] width 336 height 23
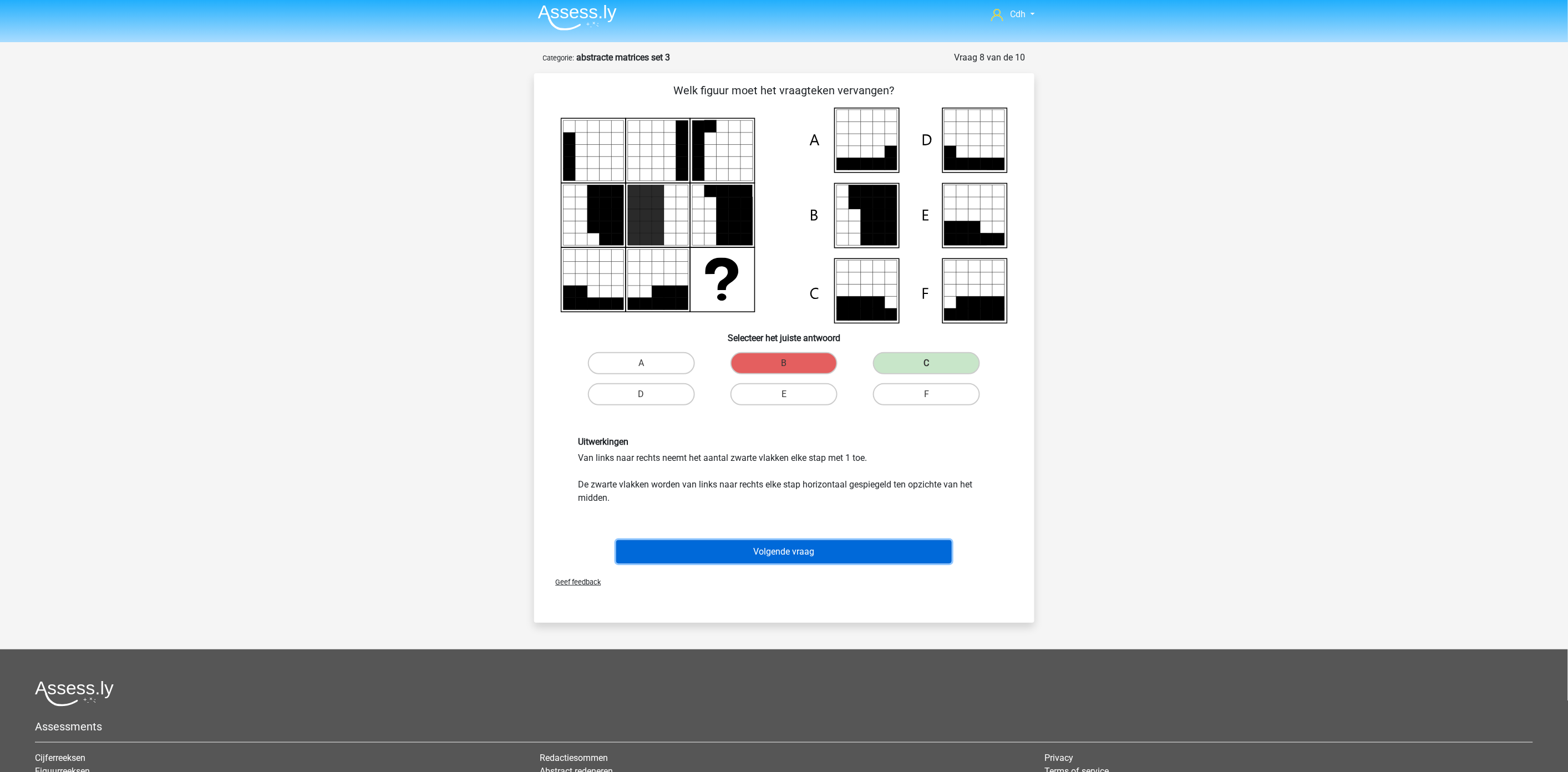
click at [819, 553] on button "Volgende vraag" at bounding box center [784, 552] width 336 height 23
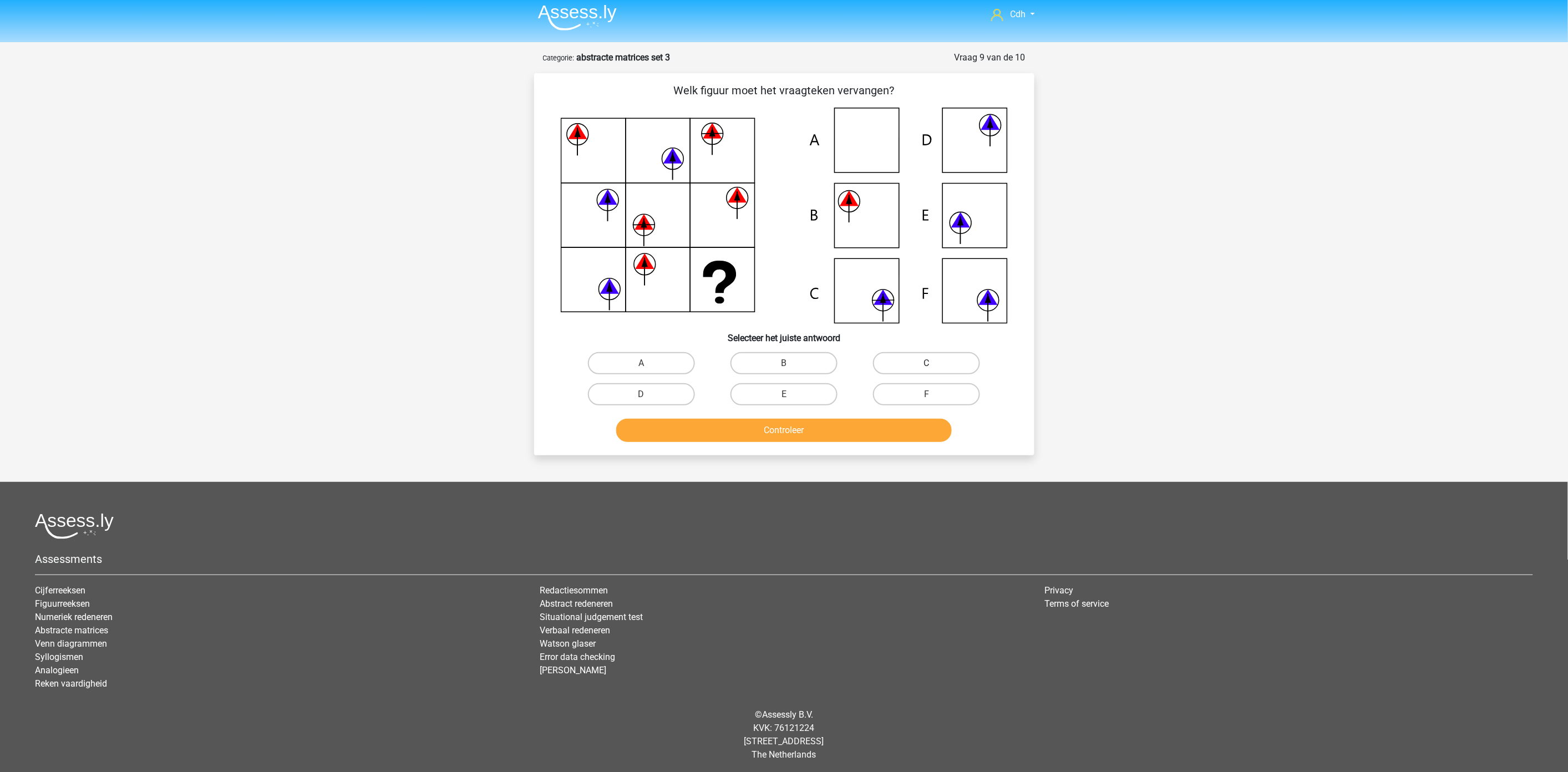
click at [918, 358] on label "C" at bounding box center [926, 363] width 107 height 22
click at [926, 364] on input "C" at bounding box center [930, 367] width 7 height 7
radio input "true"
click at [850, 427] on button "Controleer" at bounding box center [784, 430] width 336 height 23
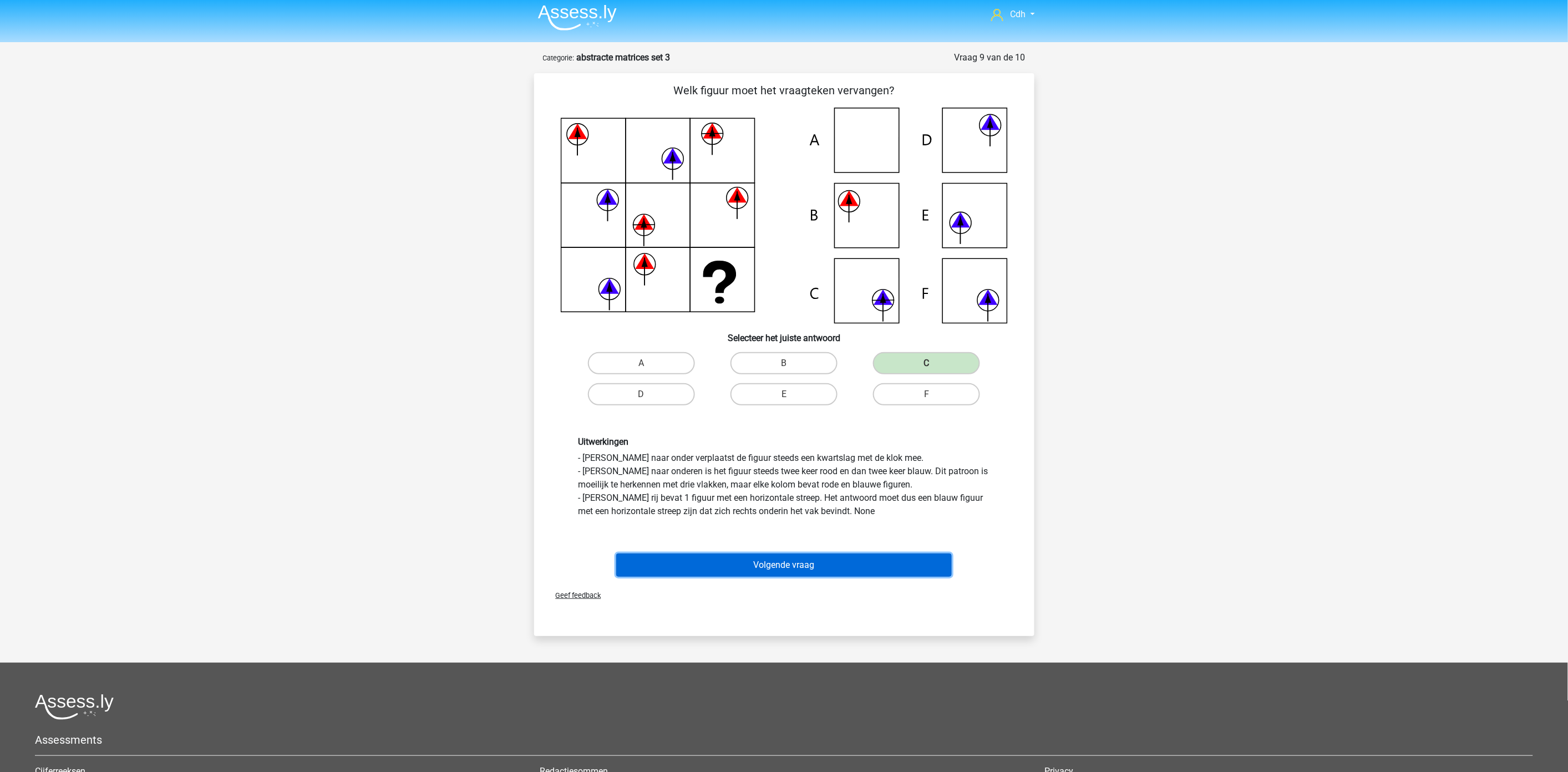
click at [823, 559] on button "Volgende vraag" at bounding box center [784, 565] width 336 height 23
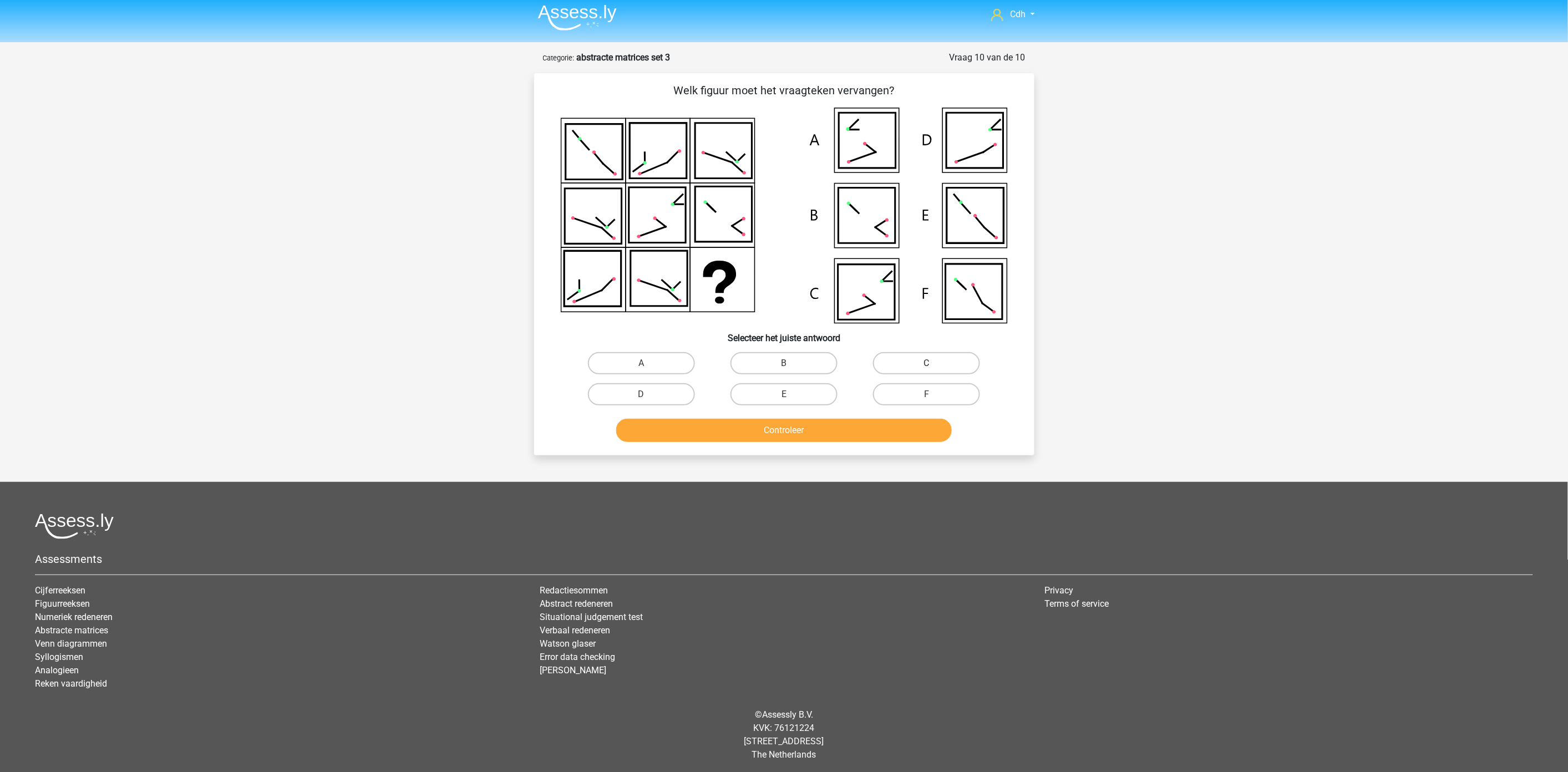
click at [914, 357] on label "C" at bounding box center [926, 363] width 107 height 22
click at [926, 364] on input "C" at bounding box center [930, 367] width 7 height 7
radio input "true"
click at [873, 439] on button "Controleer" at bounding box center [784, 430] width 336 height 23
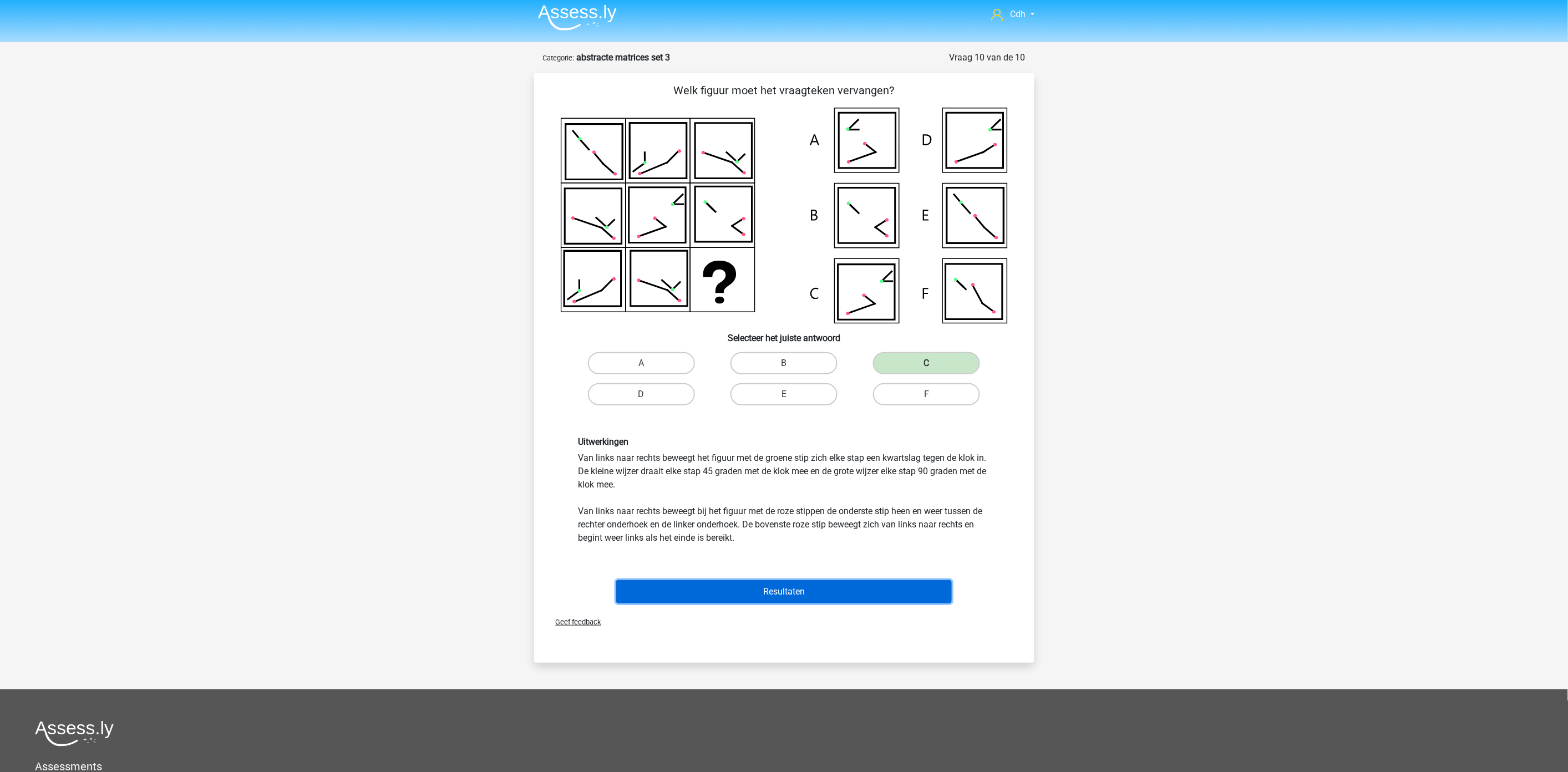
click at [794, 588] on button "Resultaten" at bounding box center [784, 591] width 336 height 23
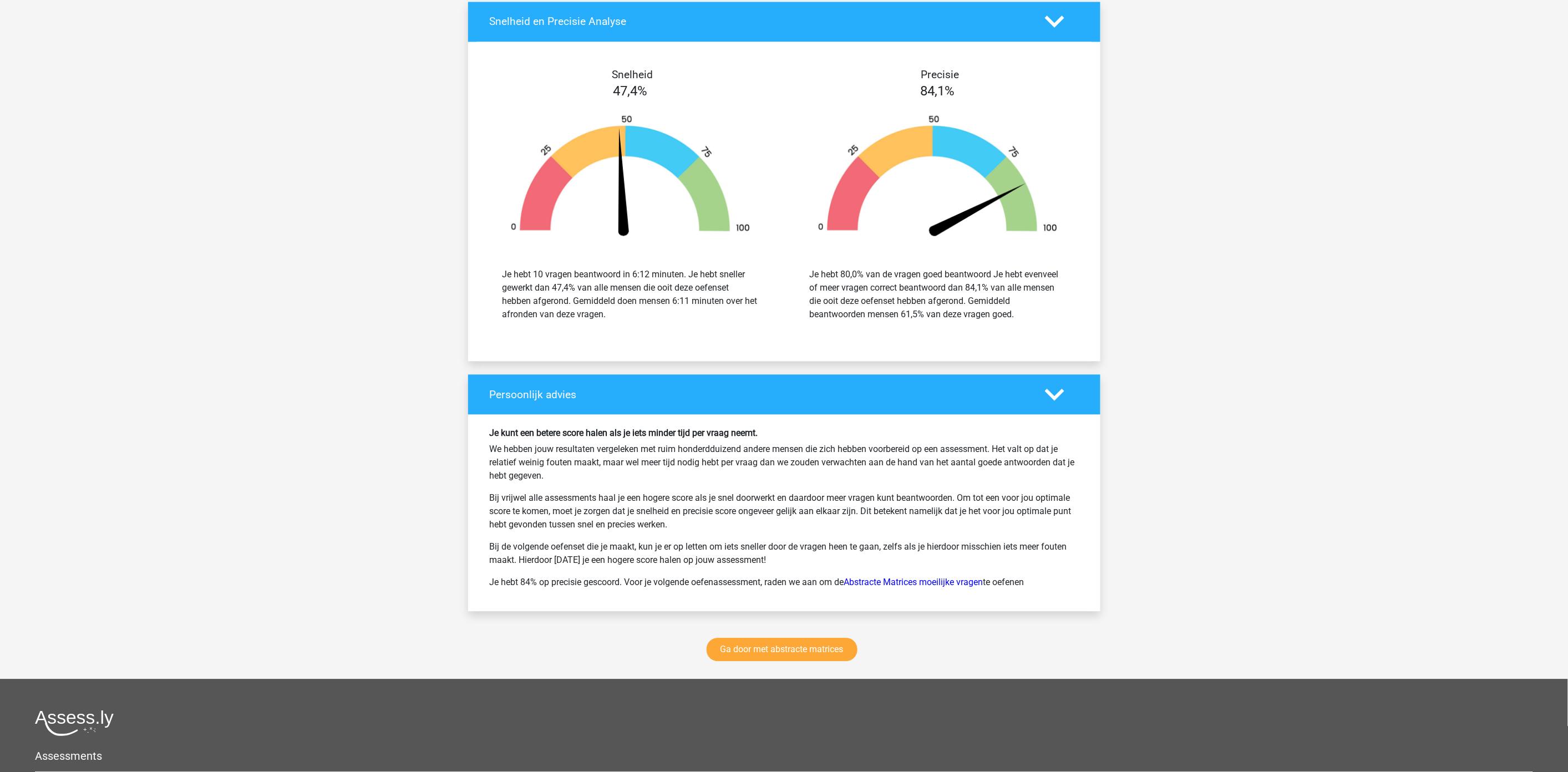
scroll to position [1109, 0]
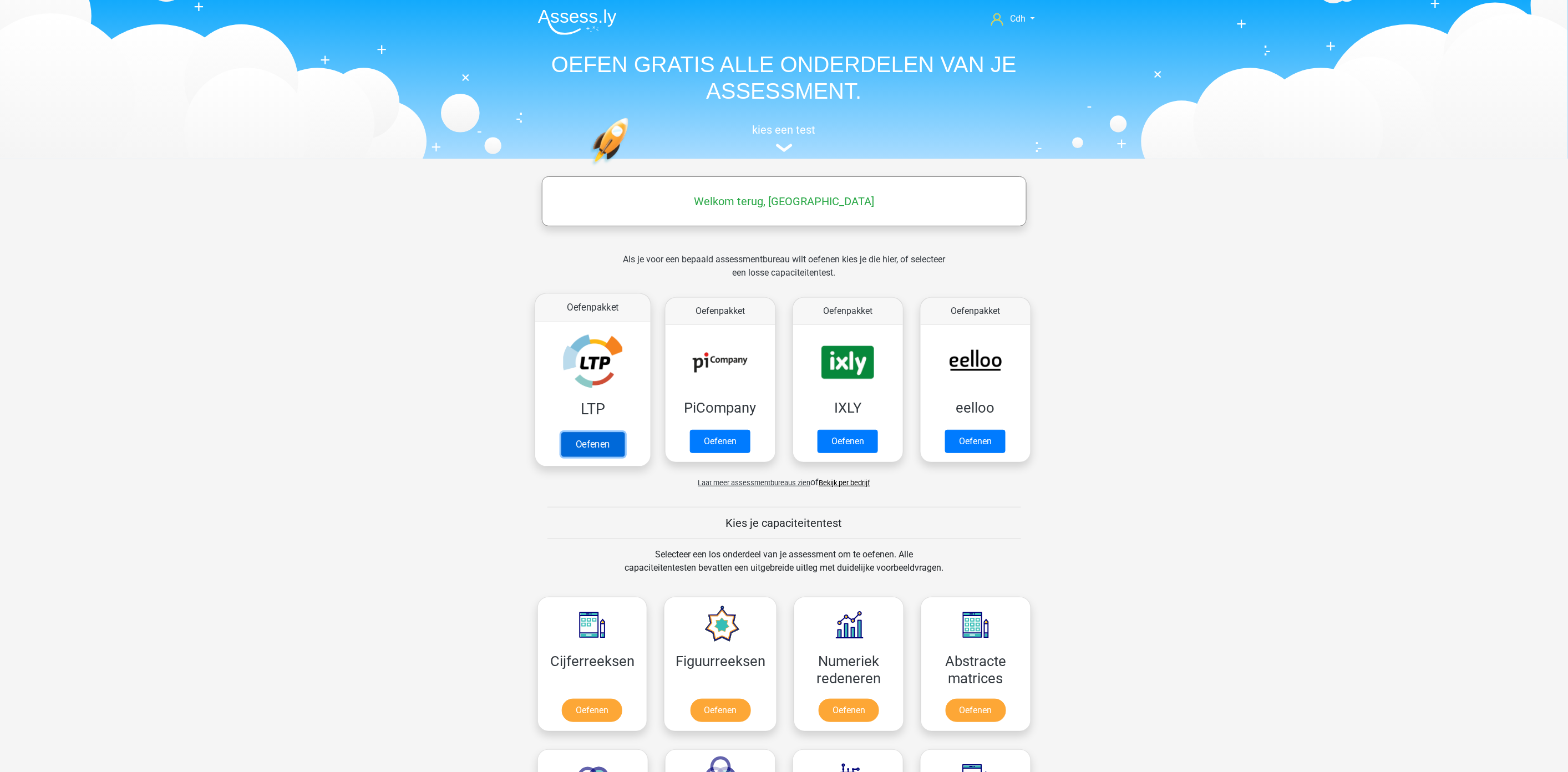
drag, startPoint x: 0, startPoint y: 0, endPoint x: 606, endPoint y: 435, distance: 746.0
click at [606, 435] on link "Oefenen" at bounding box center [592, 445] width 63 height 25
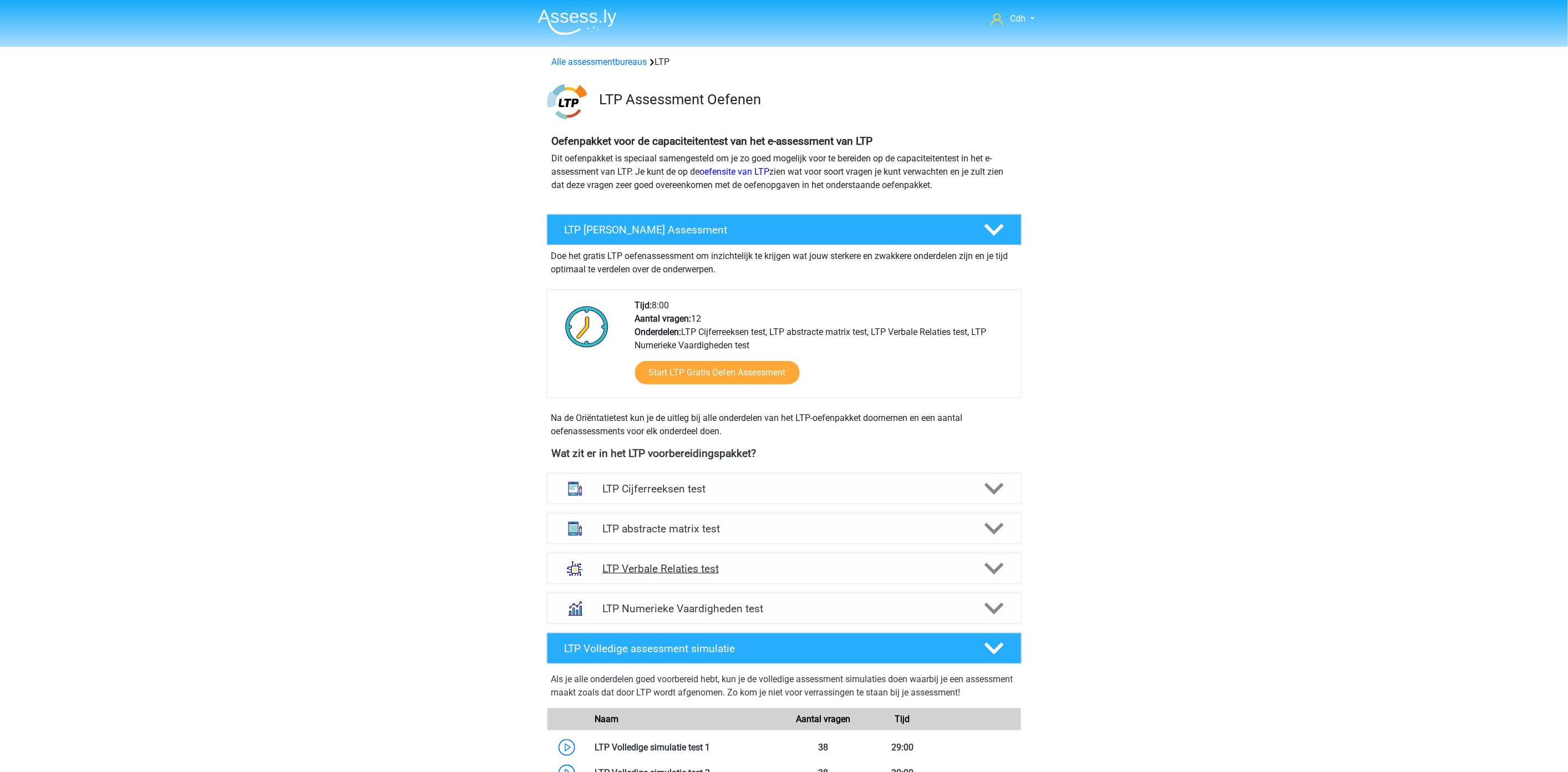
click at [712, 567] on h4 "LTP Verbale Relaties test" at bounding box center [784, 568] width 364 height 13
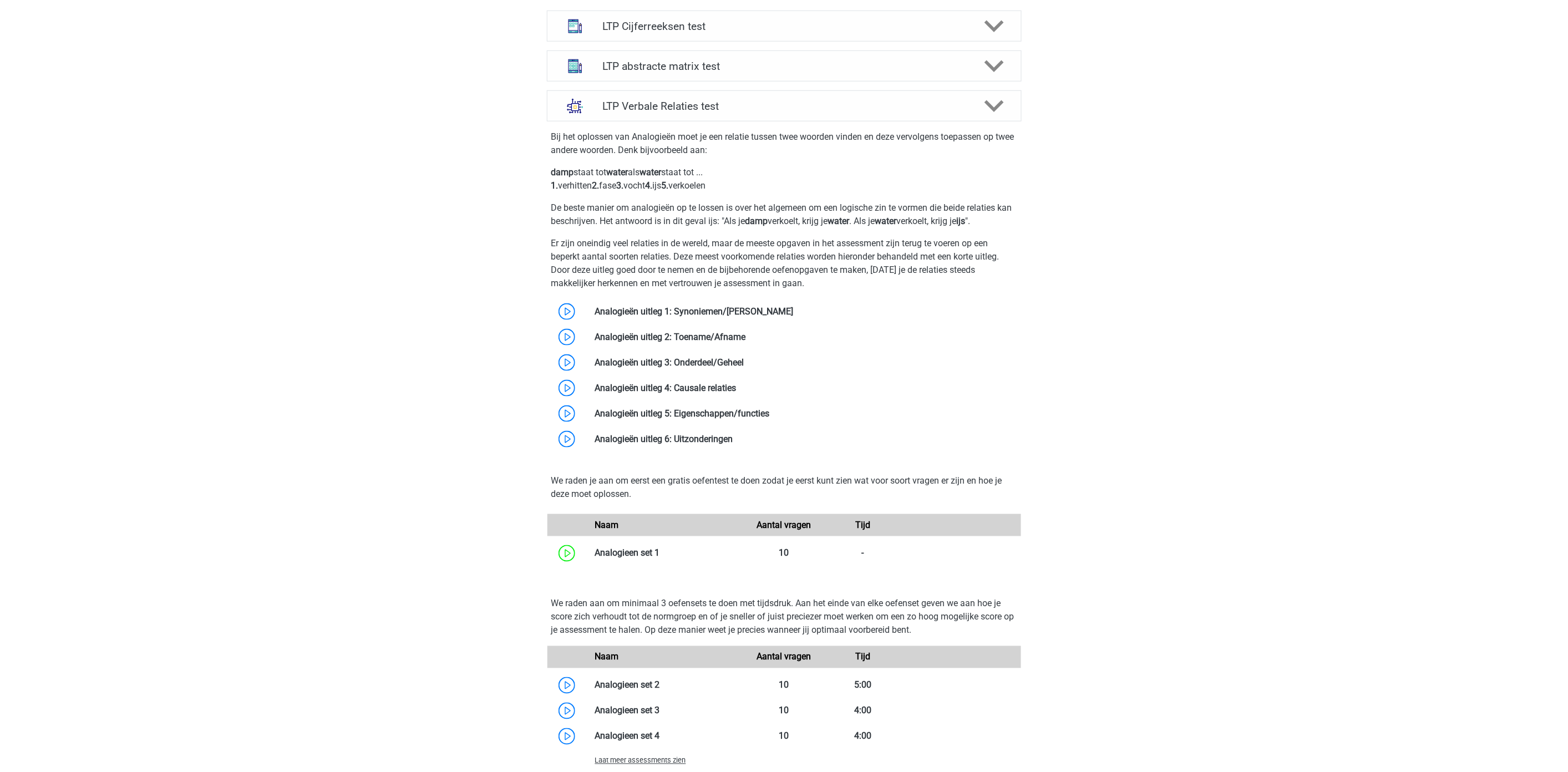
scroll to position [493, 0]
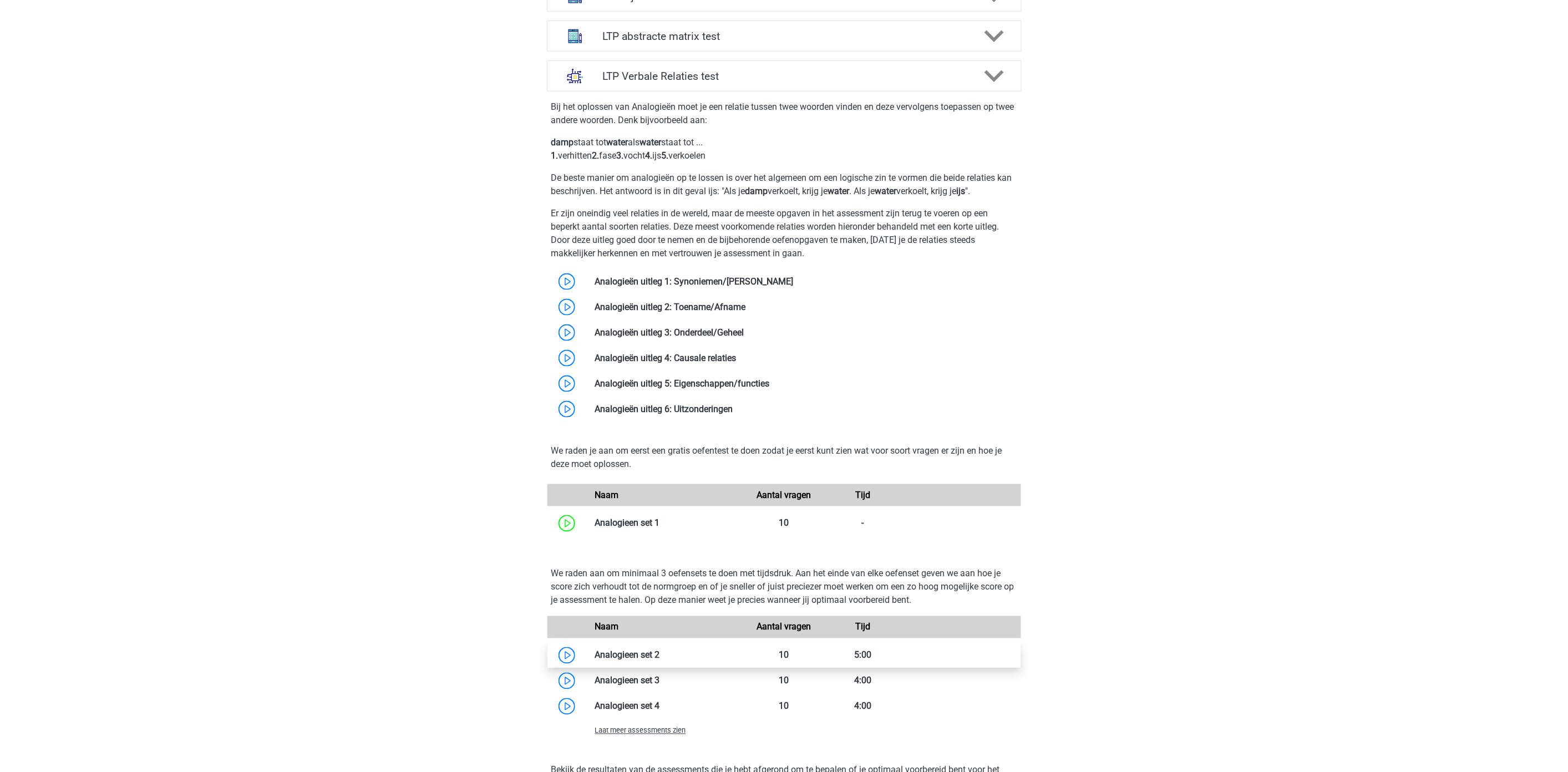
click at [660, 655] on link at bounding box center [660, 655] width 0 height 11
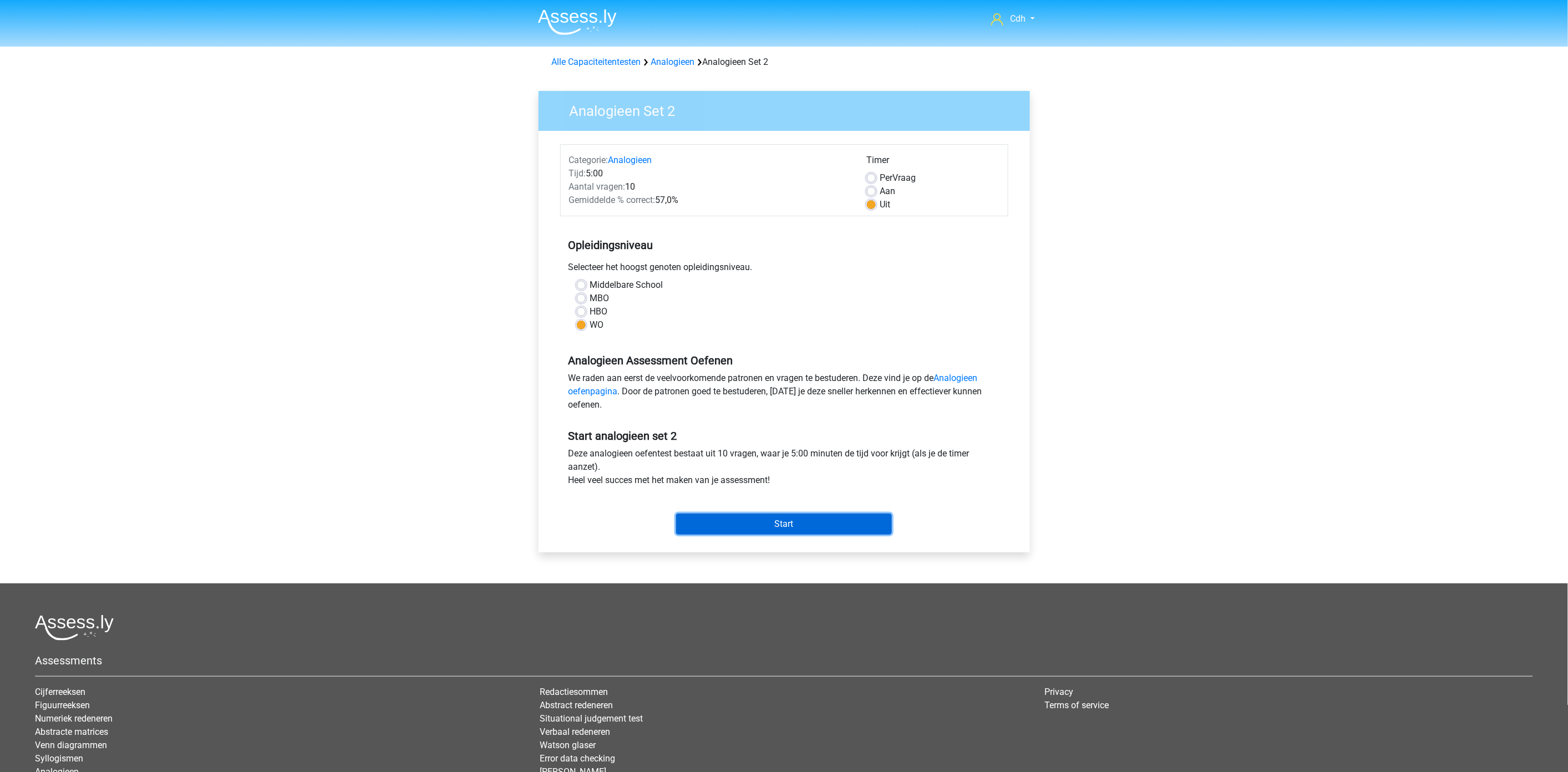
click at [746, 520] on input "Start" at bounding box center [784, 523] width 215 height 21
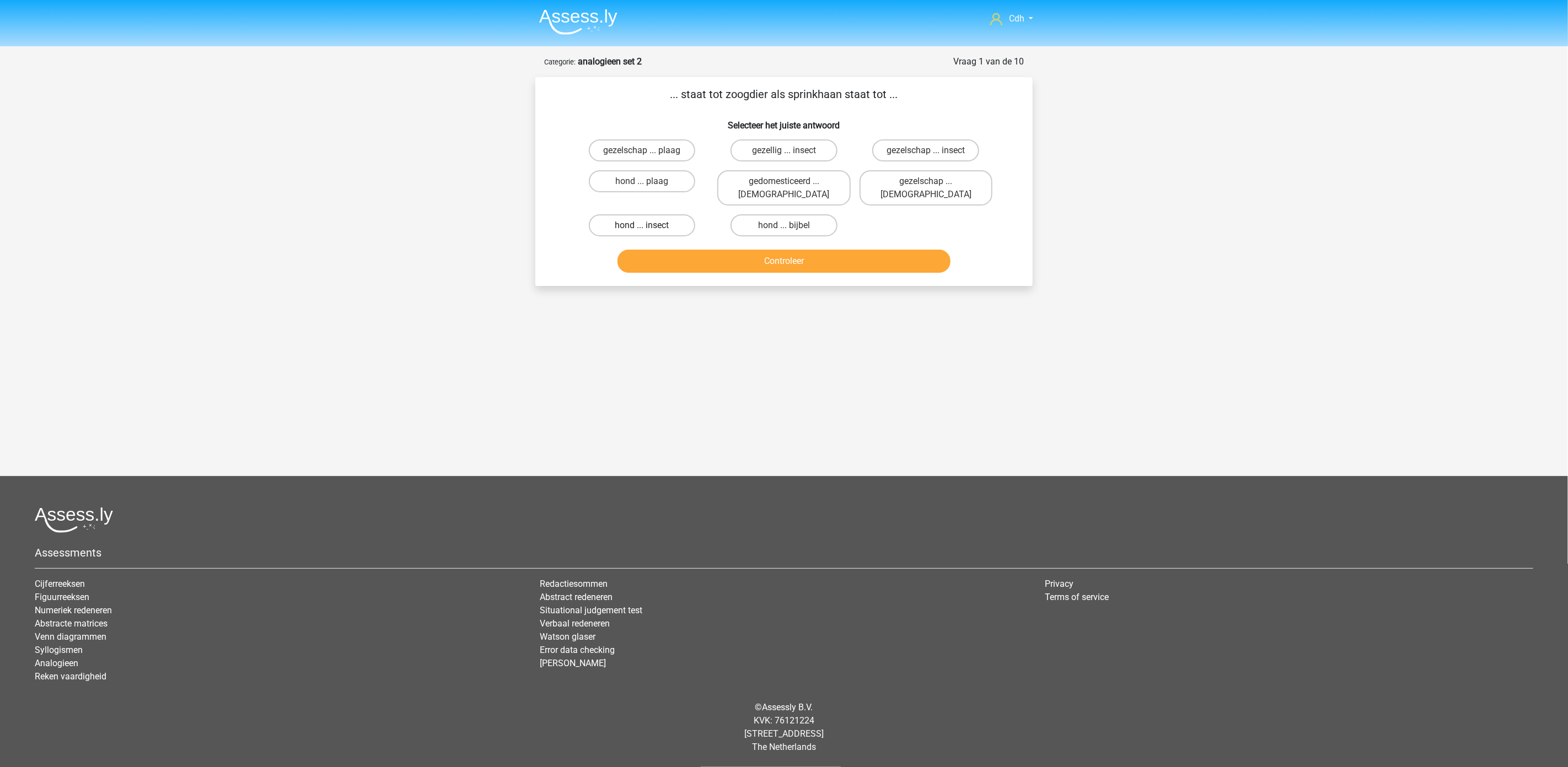
click at [659, 214] on label "hond ... insect" at bounding box center [642, 225] width 107 height 22
click at [649, 225] on input "hond ... insect" at bounding box center [645, 229] width 7 height 7
radio input "true"
click at [679, 249] on button "Controleer" at bounding box center [784, 261] width 334 height 23
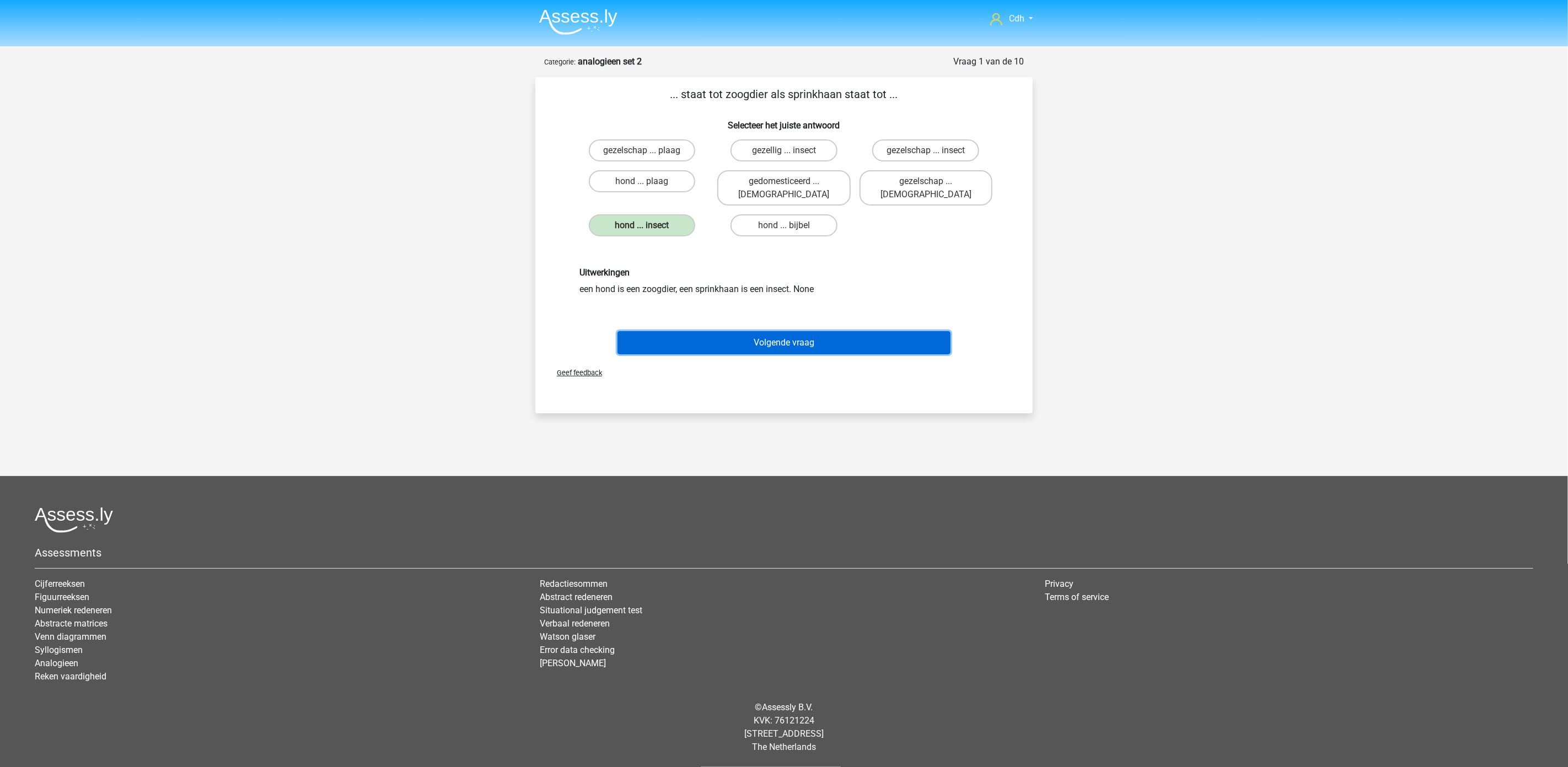
click at [759, 331] on button "Volgende vraag" at bounding box center [784, 343] width 334 height 23
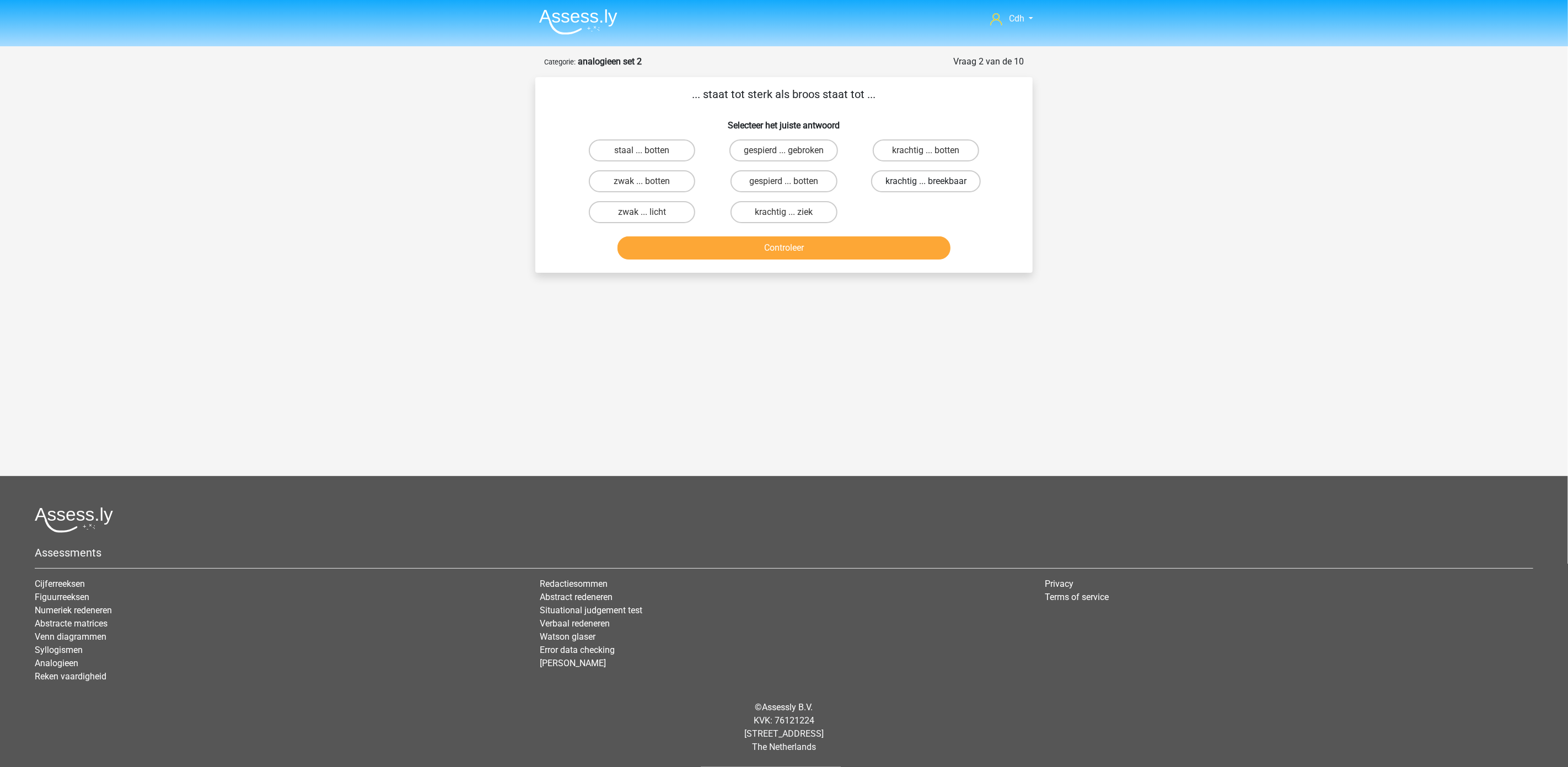
click at [921, 179] on label "krachtig ... breekbaar" at bounding box center [926, 181] width 110 height 22
click at [926, 181] on input "krachtig ... breekbaar" at bounding box center [929, 184] width 7 height 7
radio input "true"
click at [882, 252] on button "Controleer" at bounding box center [784, 248] width 334 height 23
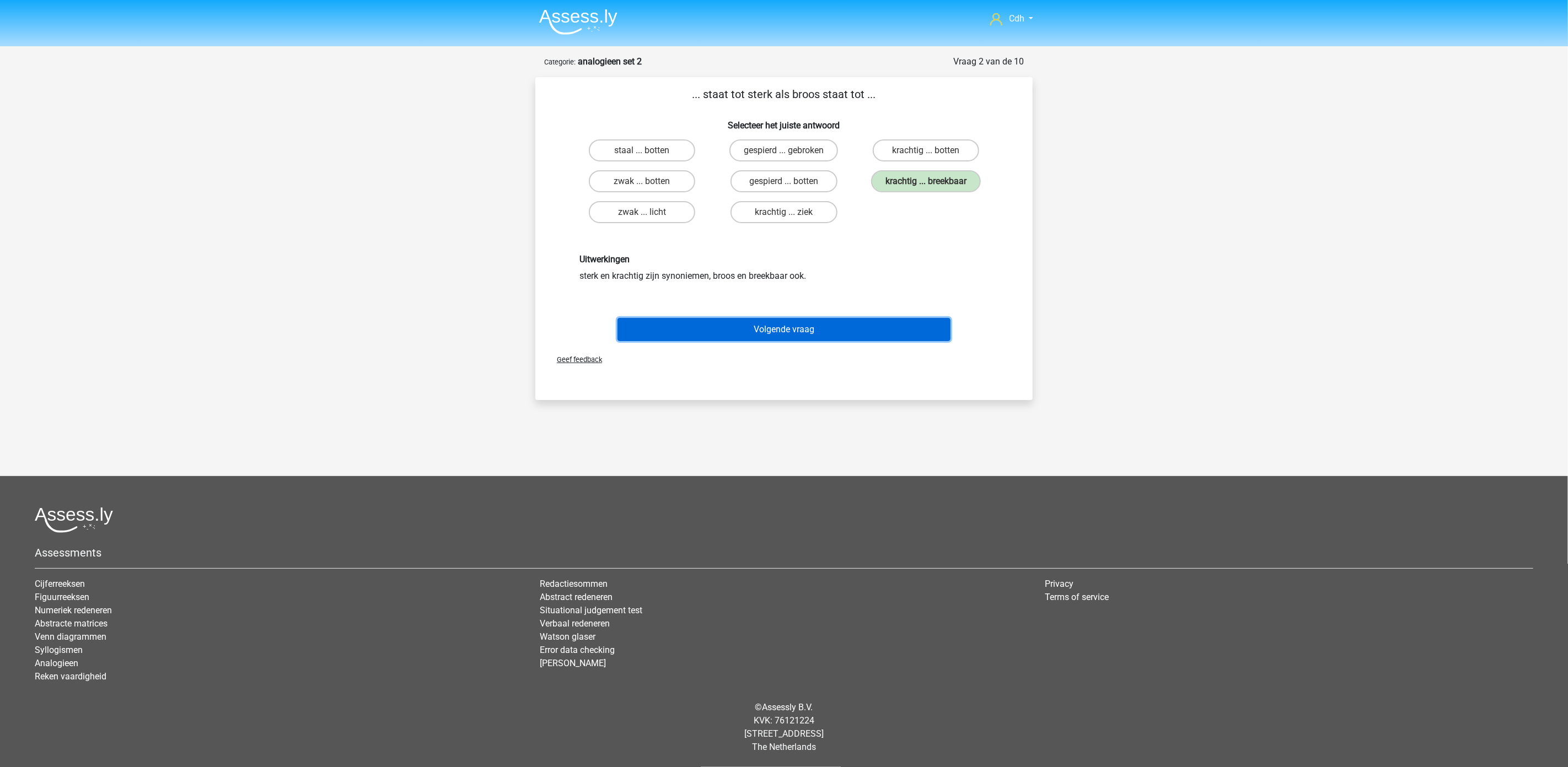
click at [824, 327] on button "Volgende vraag" at bounding box center [784, 330] width 334 height 23
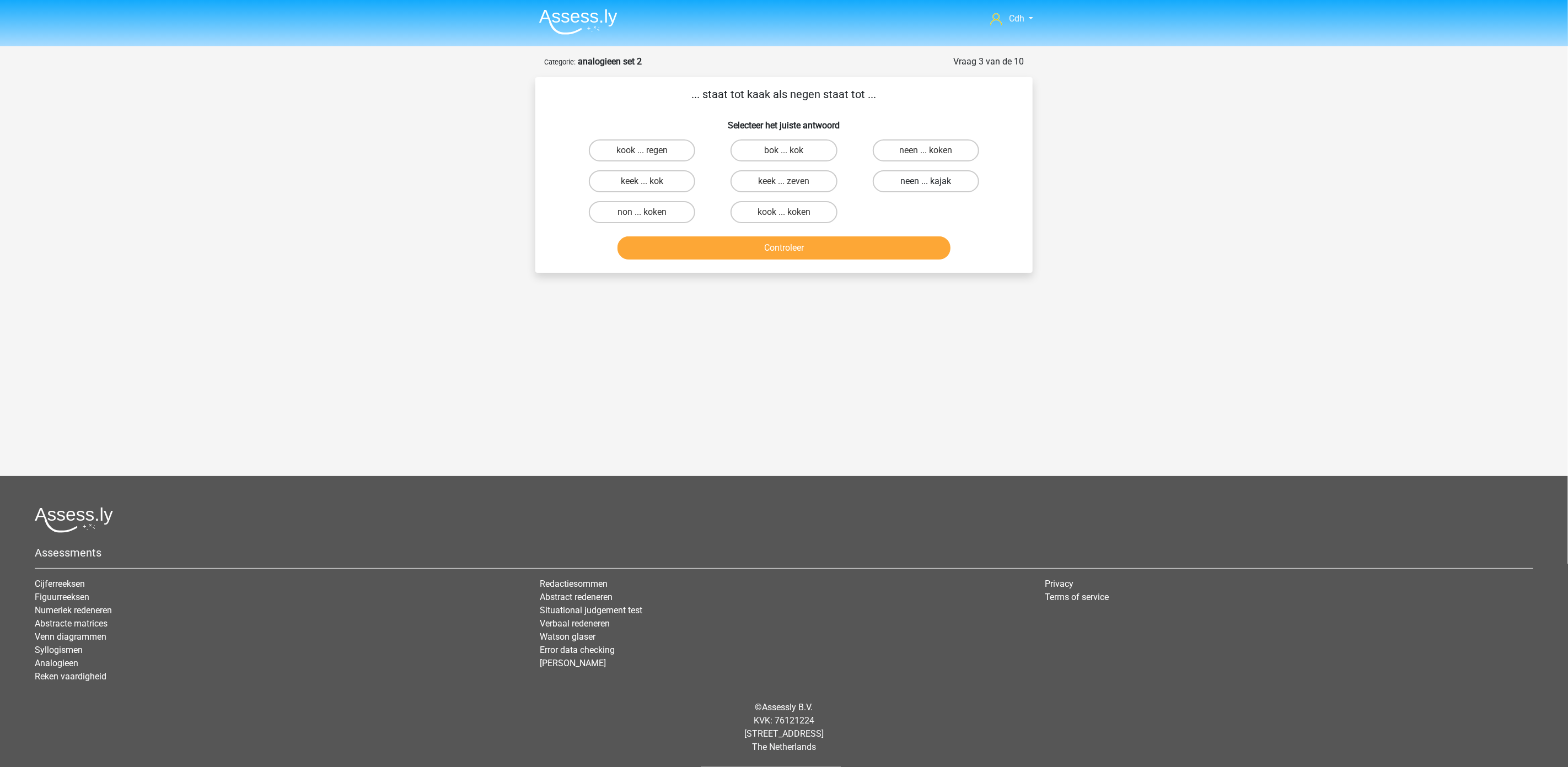
click at [961, 176] on label "neen ... kajak" at bounding box center [926, 181] width 107 height 22
click at [933, 181] on input "neen ... kajak" at bounding box center [929, 184] width 7 height 7
radio input "true"
click at [852, 247] on button "Controleer" at bounding box center [784, 248] width 334 height 23
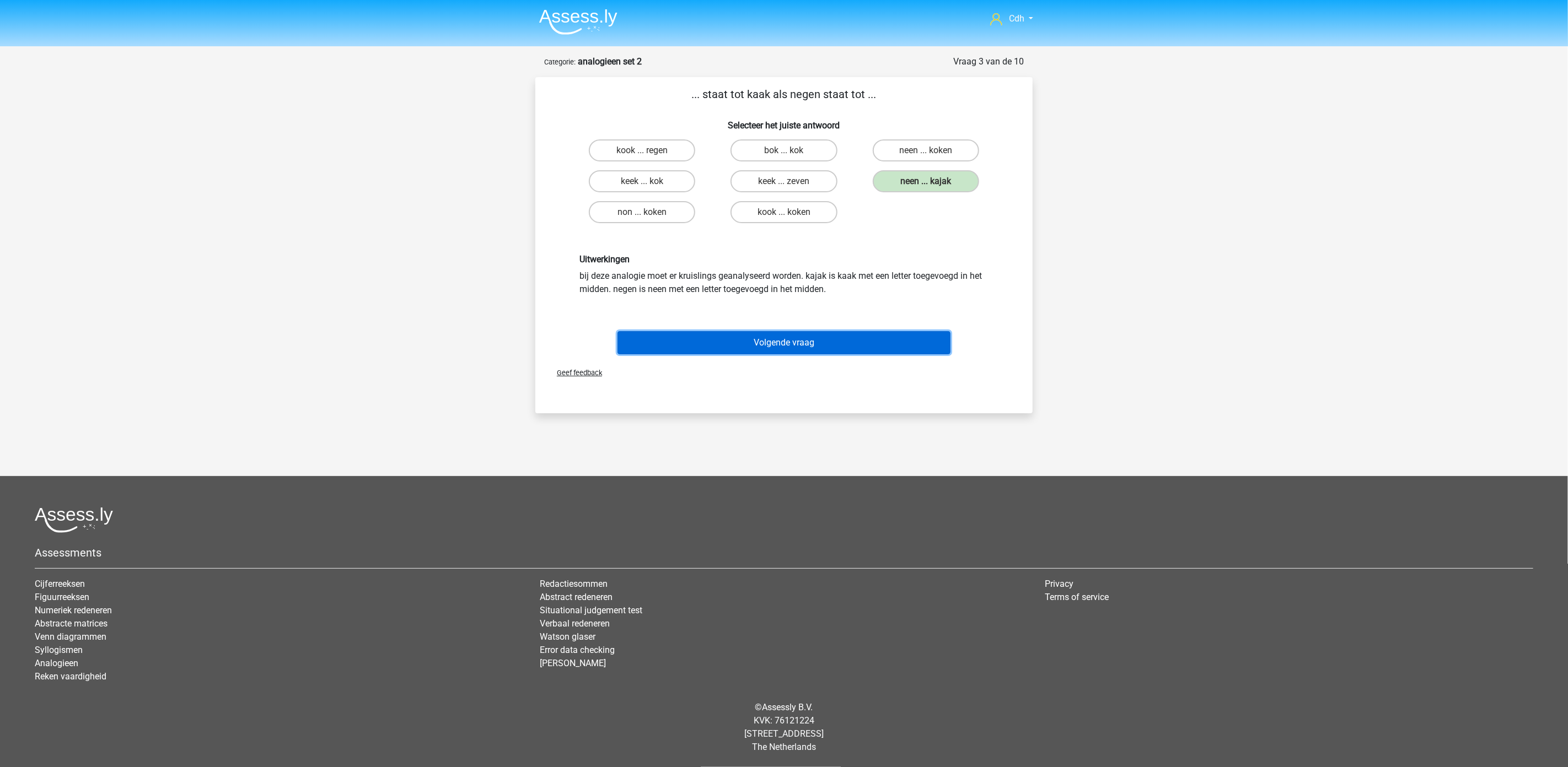
click at [792, 337] on button "Volgende vraag" at bounding box center [784, 343] width 334 height 23
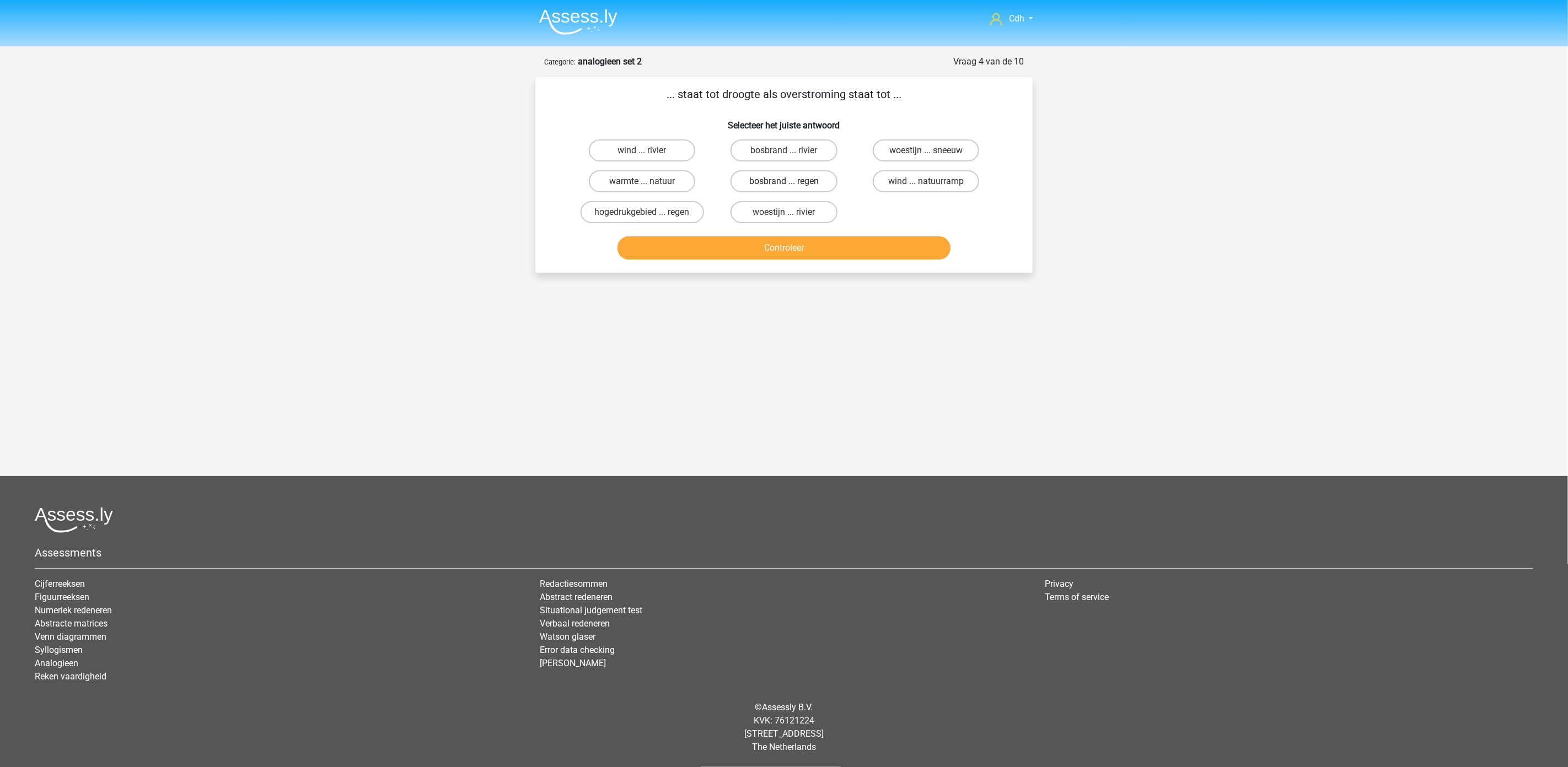
click at [758, 179] on label "bosbrand ... regen" at bounding box center [784, 181] width 107 height 22
click at [784, 181] on input "bosbrand ... regen" at bounding box center [787, 184] width 7 height 7
radio input "true"
click at [783, 245] on button "Controleer" at bounding box center [784, 248] width 334 height 23
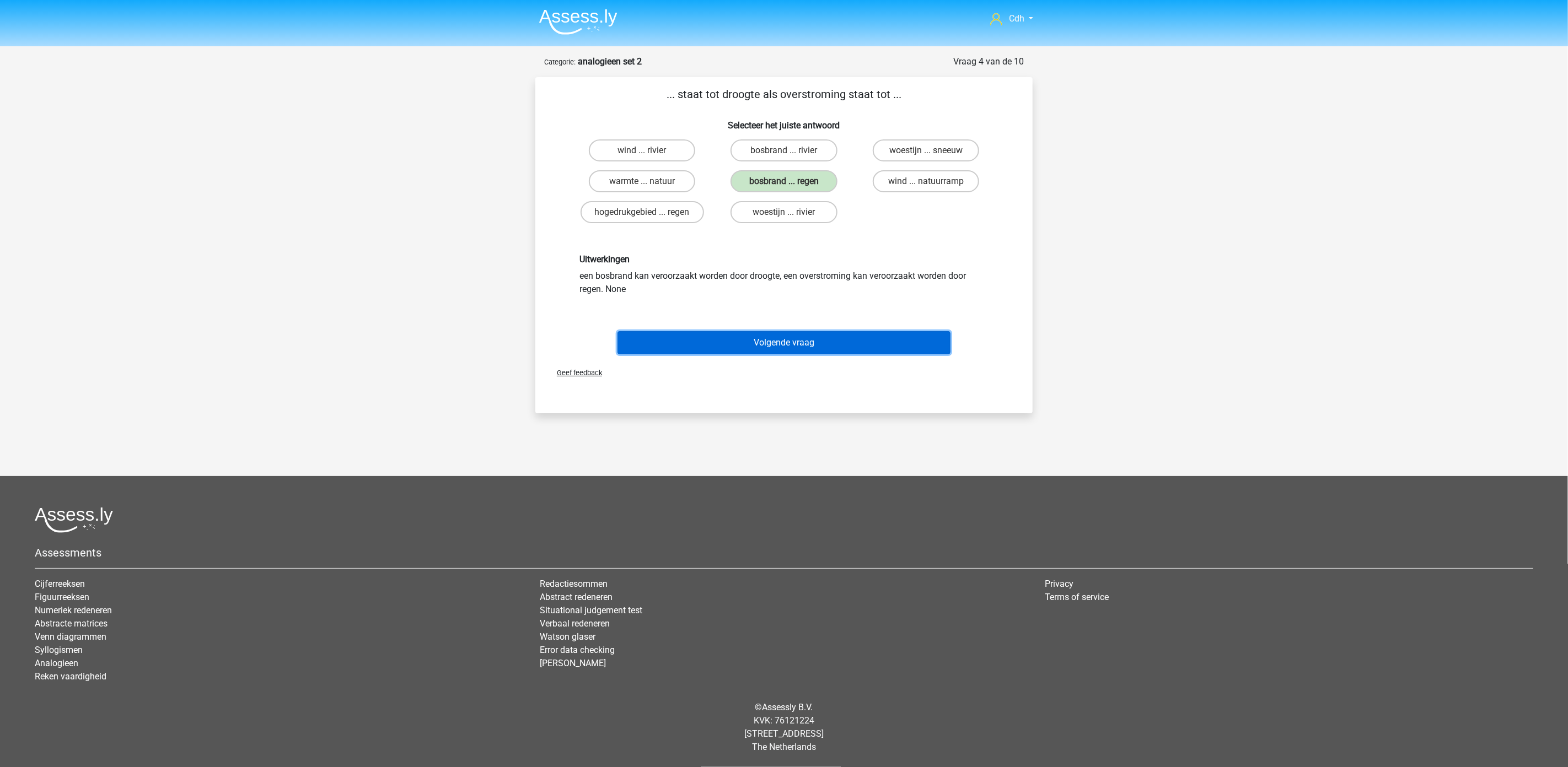
click at [856, 341] on button "Volgende vraag" at bounding box center [784, 343] width 334 height 23
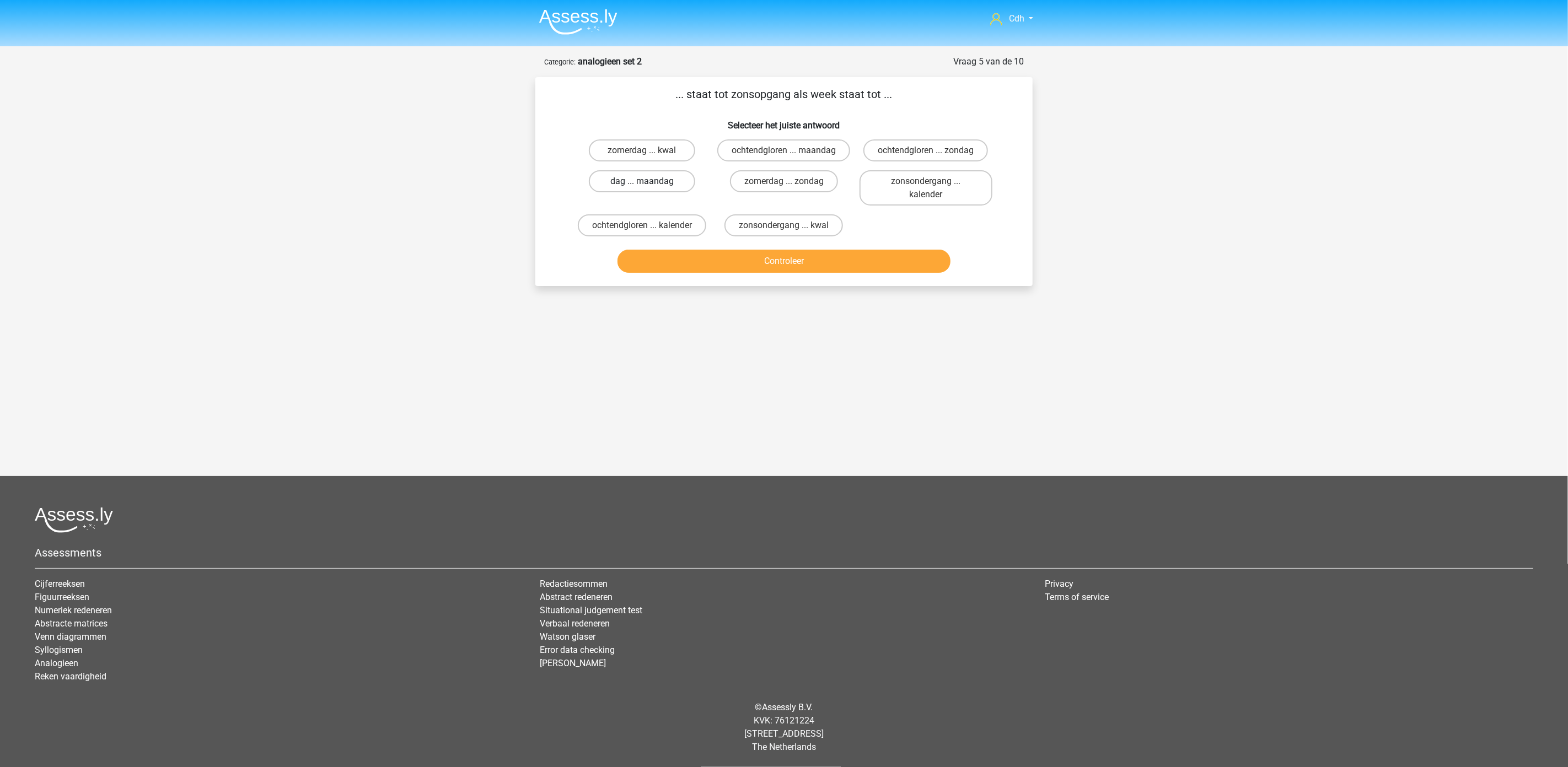
click at [666, 179] on label "dag ... maandag" at bounding box center [642, 181] width 107 height 22
click at [649, 181] on input "dag ... maandag" at bounding box center [645, 184] width 7 height 7
radio input "true"
click at [732, 255] on button "Controleer" at bounding box center [784, 261] width 334 height 23
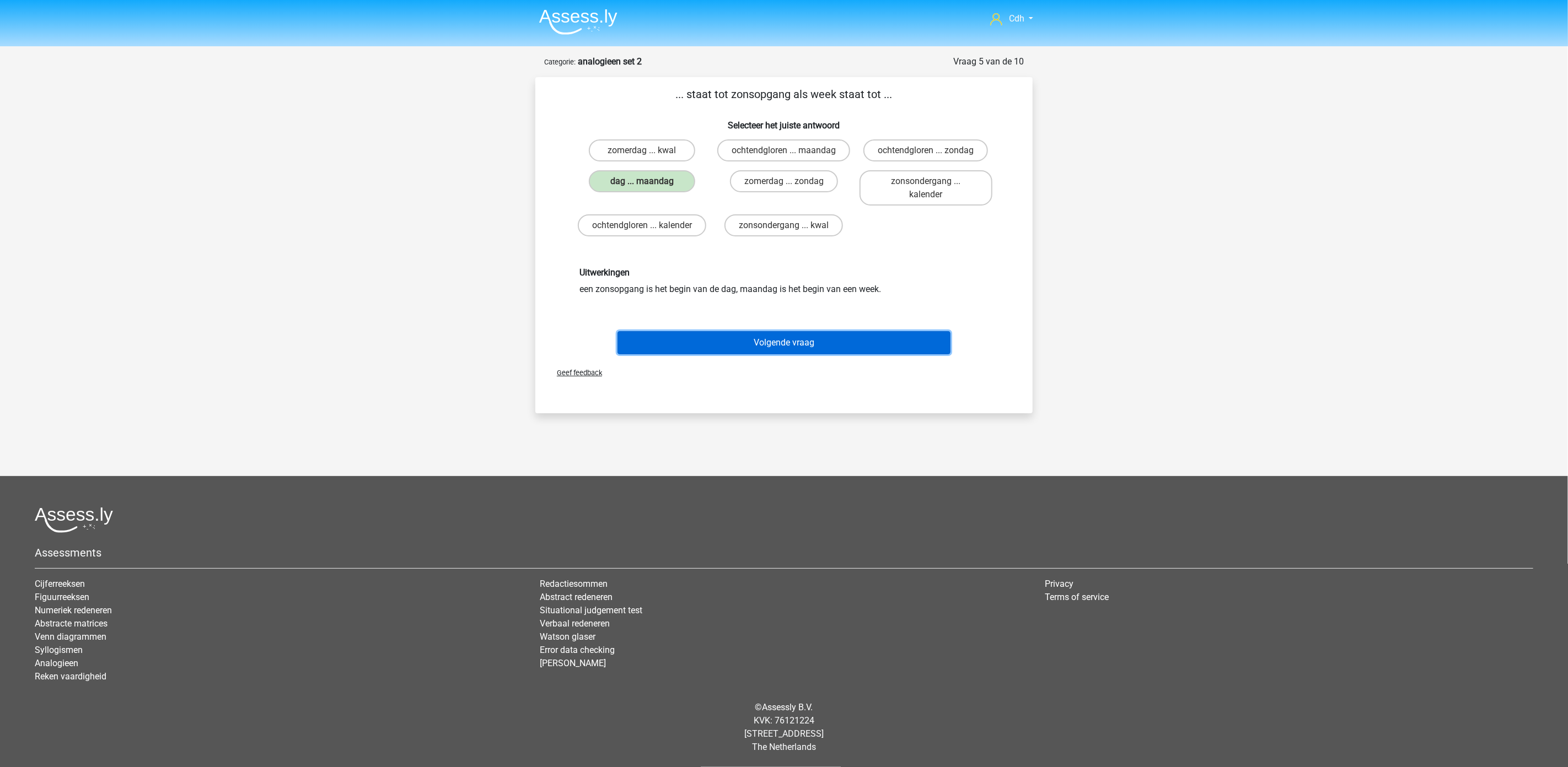
click at [781, 344] on button "Volgende vraag" at bounding box center [784, 343] width 334 height 23
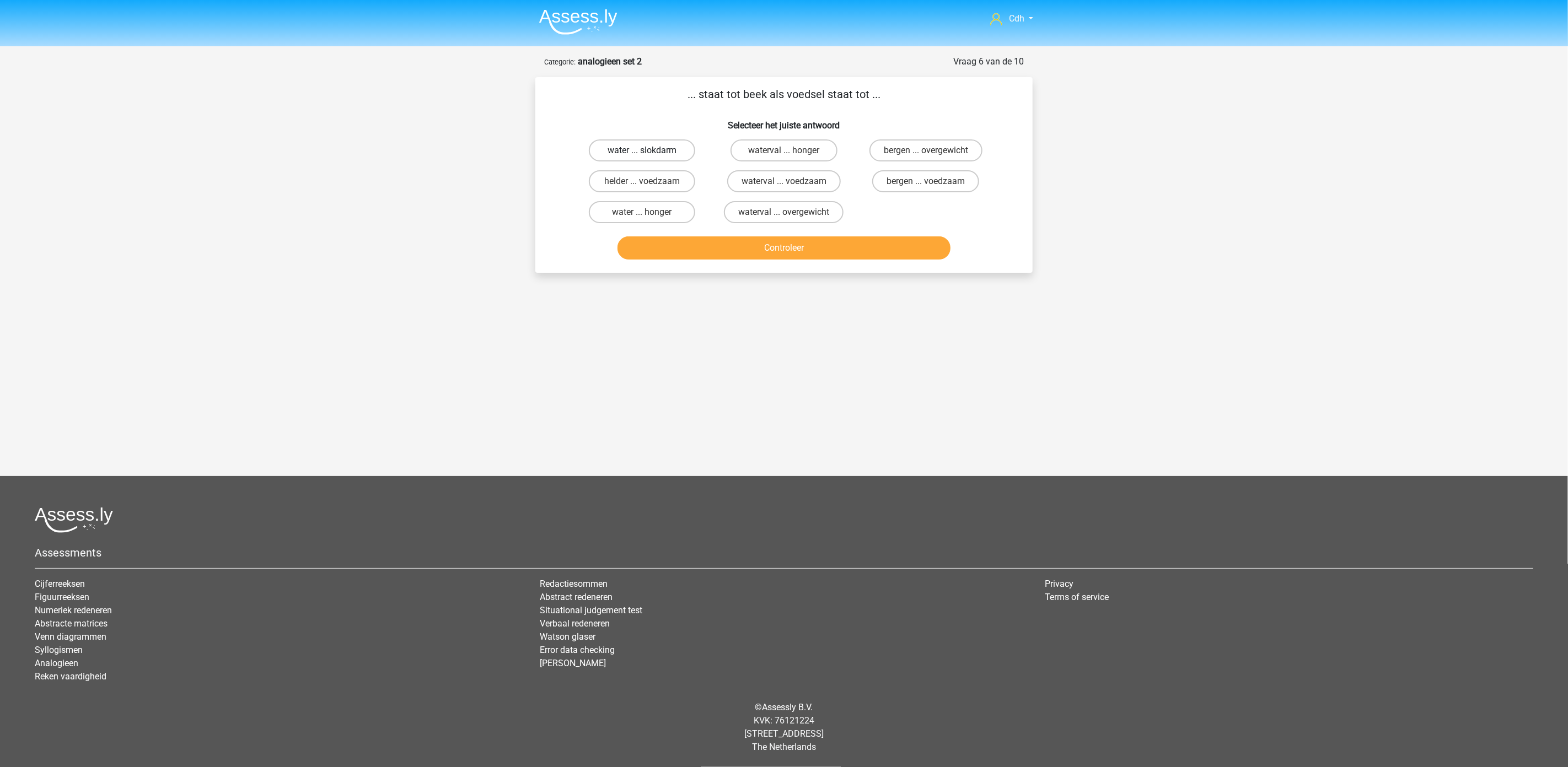
click at [663, 146] on label "water ... slokdarm" at bounding box center [642, 150] width 107 height 22
click at [649, 150] on input "water ... slokdarm" at bounding box center [645, 153] width 7 height 7
radio input "true"
click at [755, 252] on button "Controleer" at bounding box center [784, 248] width 334 height 23
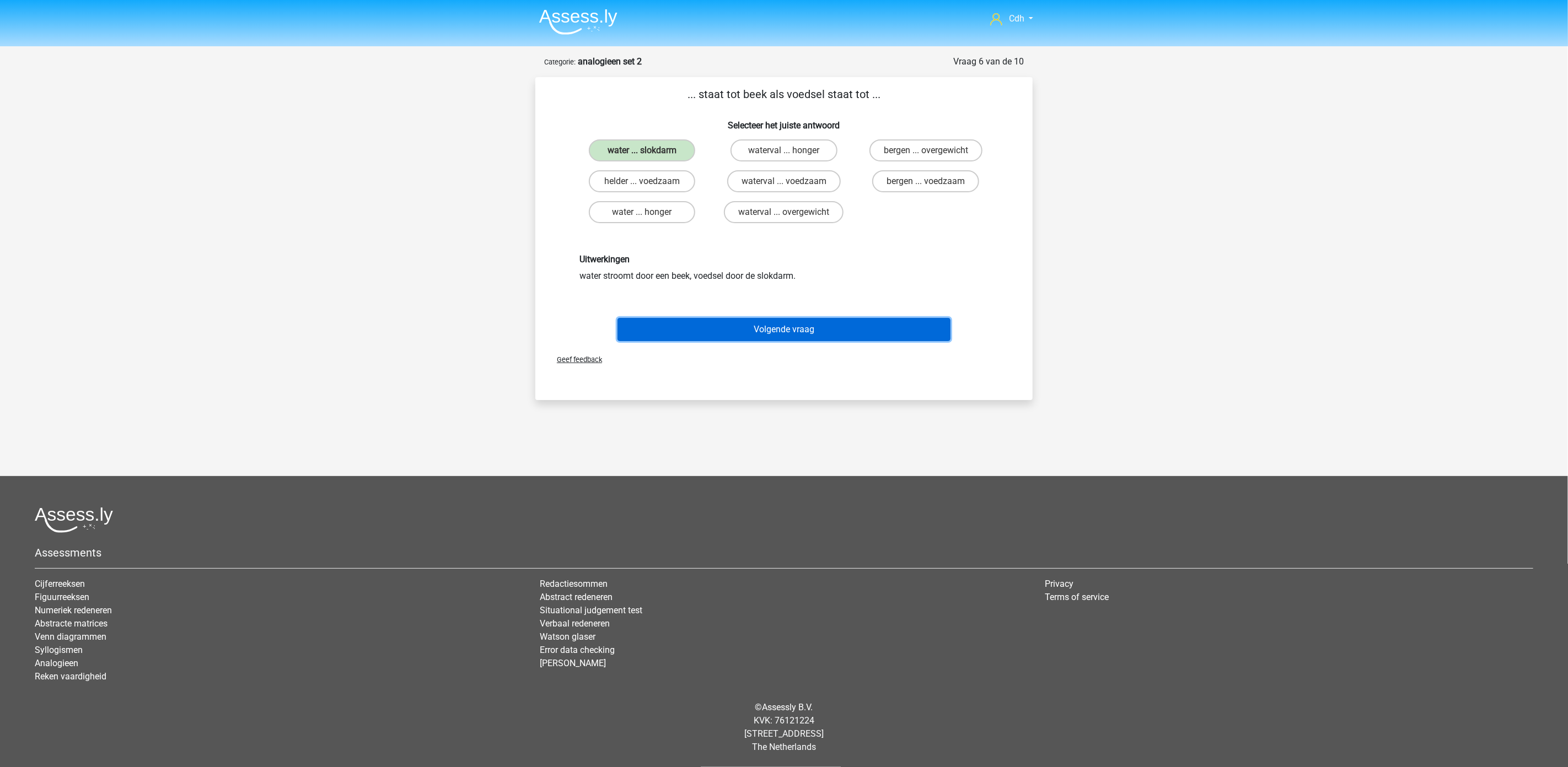
click at [795, 324] on button "Volgende vraag" at bounding box center [784, 330] width 334 height 23
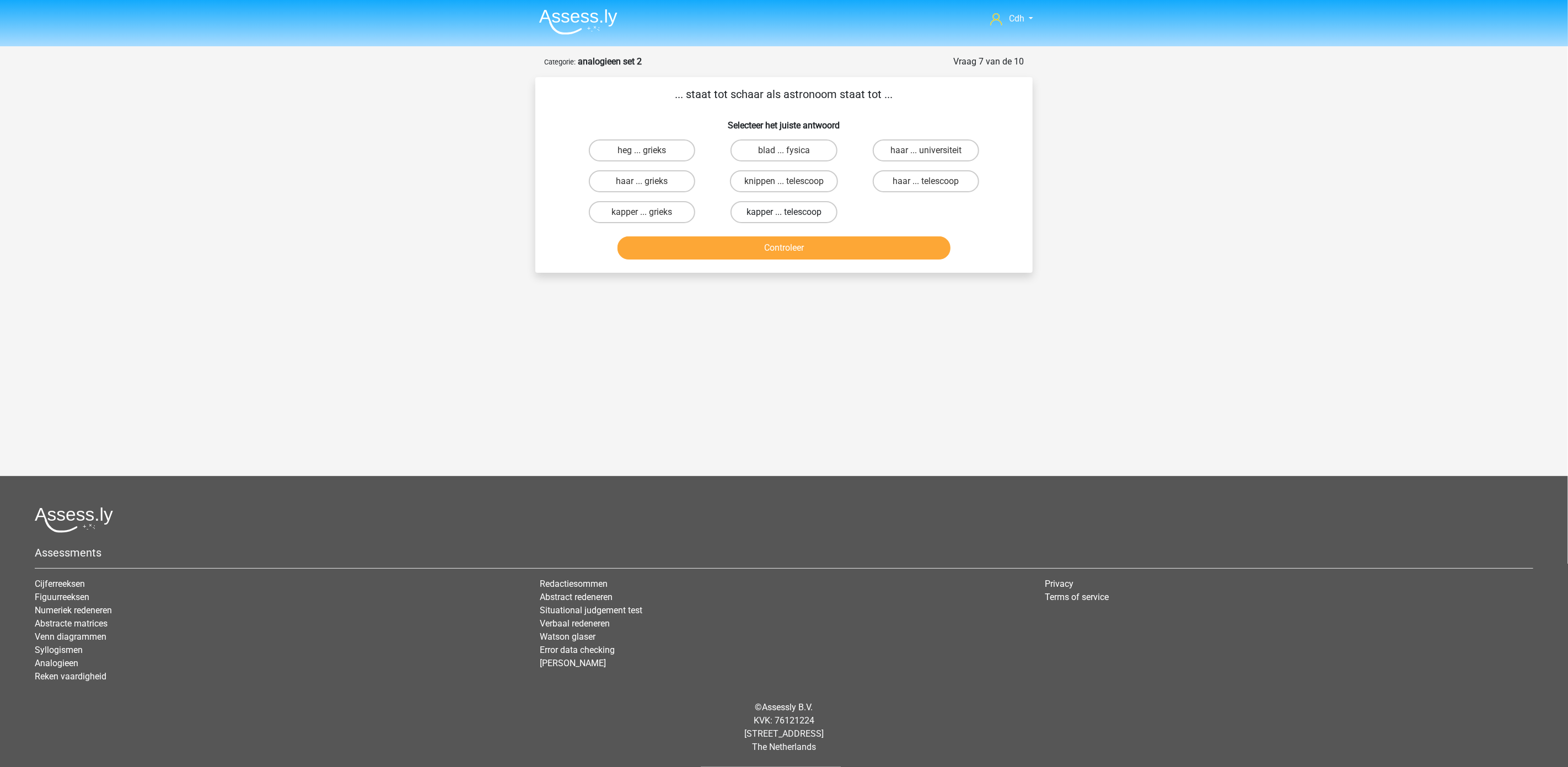
click at [798, 209] on label "kapper ... telescoop" at bounding box center [784, 212] width 107 height 22
click at [791, 212] on input "kapper ... telescoop" at bounding box center [787, 216] width 7 height 7
radio input "true"
click at [801, 245] on button "Controleer" at bounding box center [784, 248] width 334 height 23
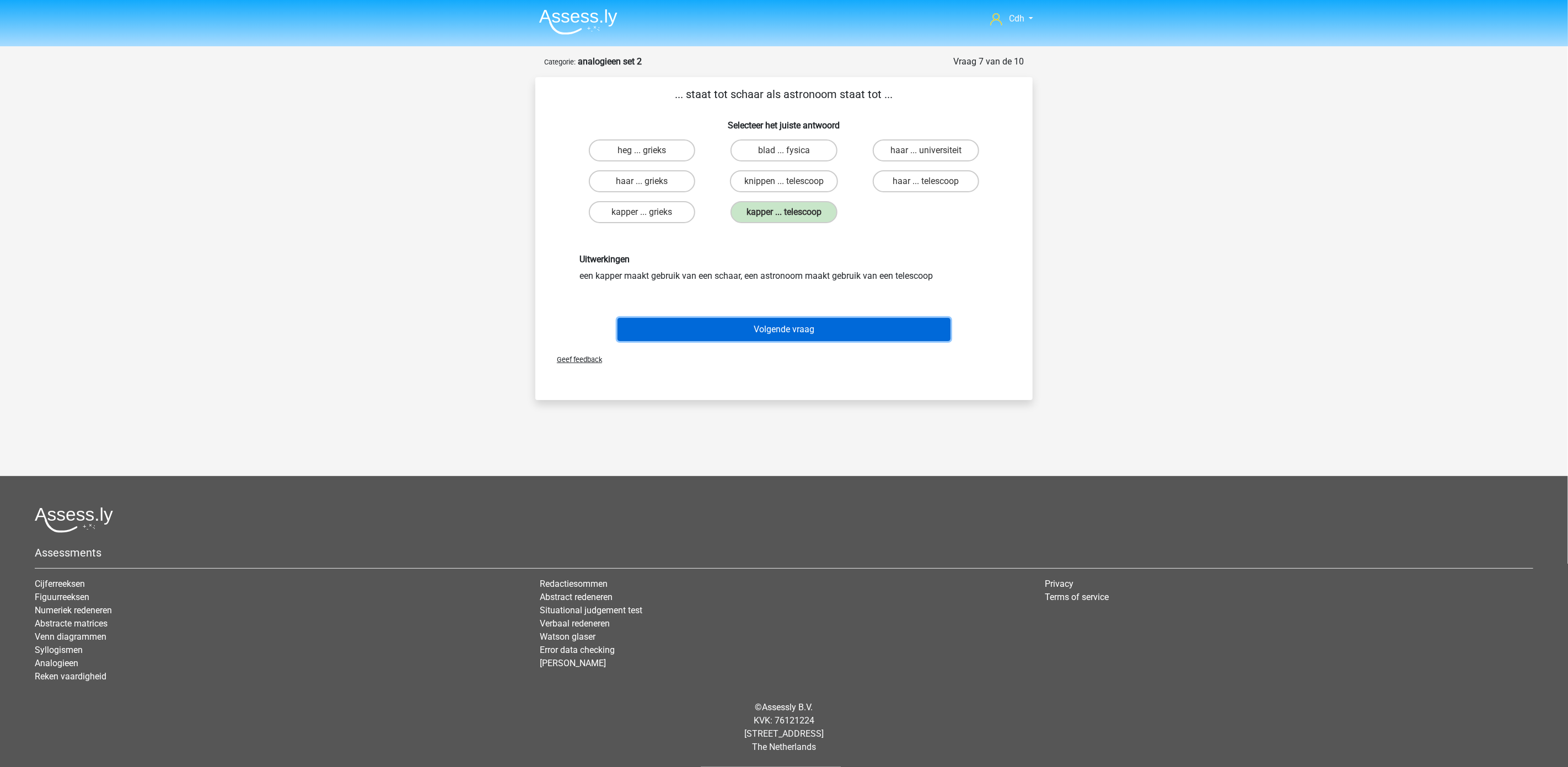
click at [791, 326] on button "Volgende vraag" at bounding box center [784, 330] width 334 height 23
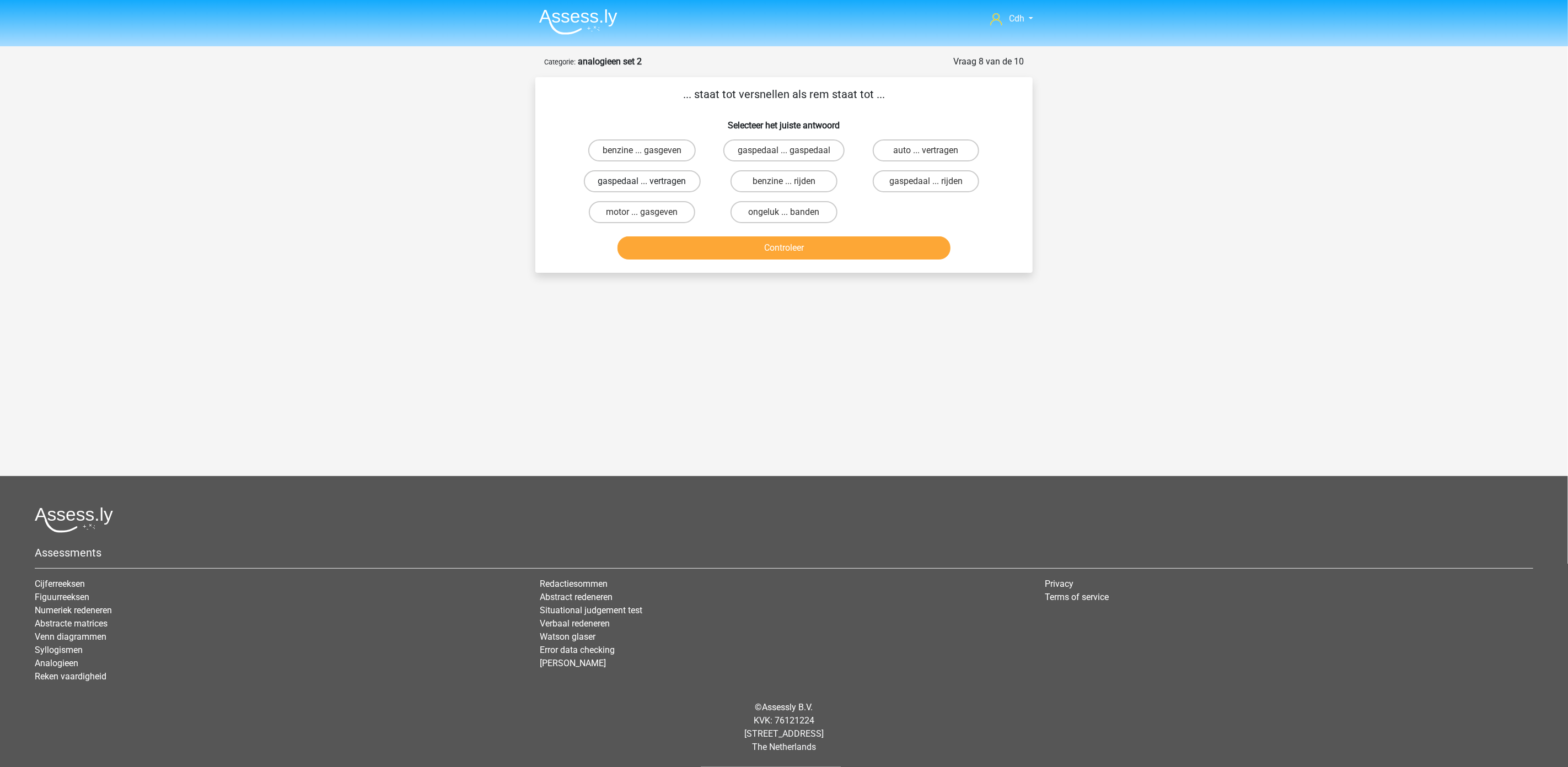
click at [675, 181] on label "gaspedaal ... vertragen" at bounding box center [642, 181] width 117 height 22
click at [649, 181] on input "gaspedaal ... vertragen" at bounding box center [645, 184] width 7 height 7
radio input "true"
click at [731, 239] on button "Controleer" at bounding box center [784, 248] width 334 height 23
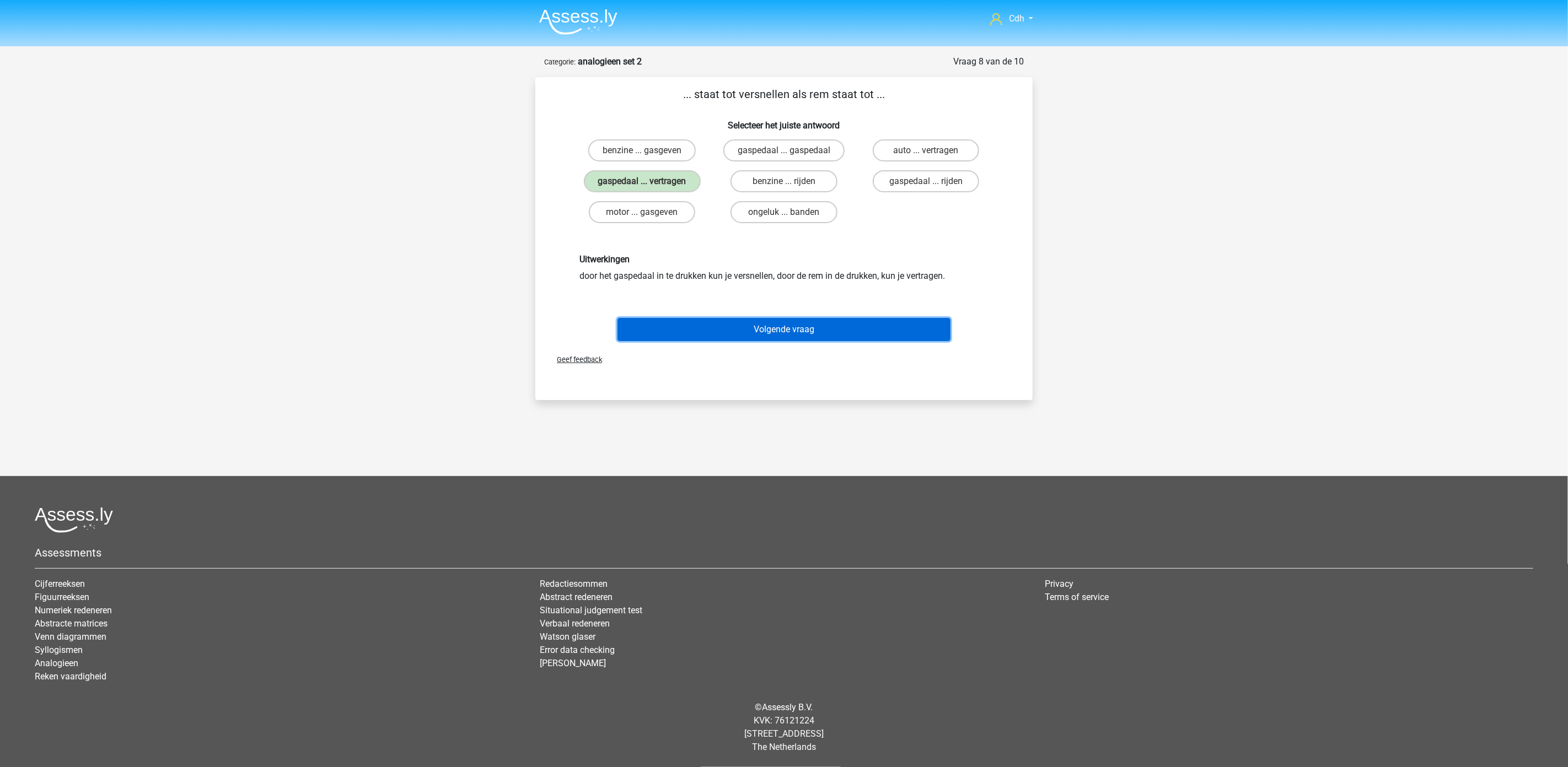
click at [784, 325] on button "Volgende vraag" at bounding box center [784, 330] width 334 height 23
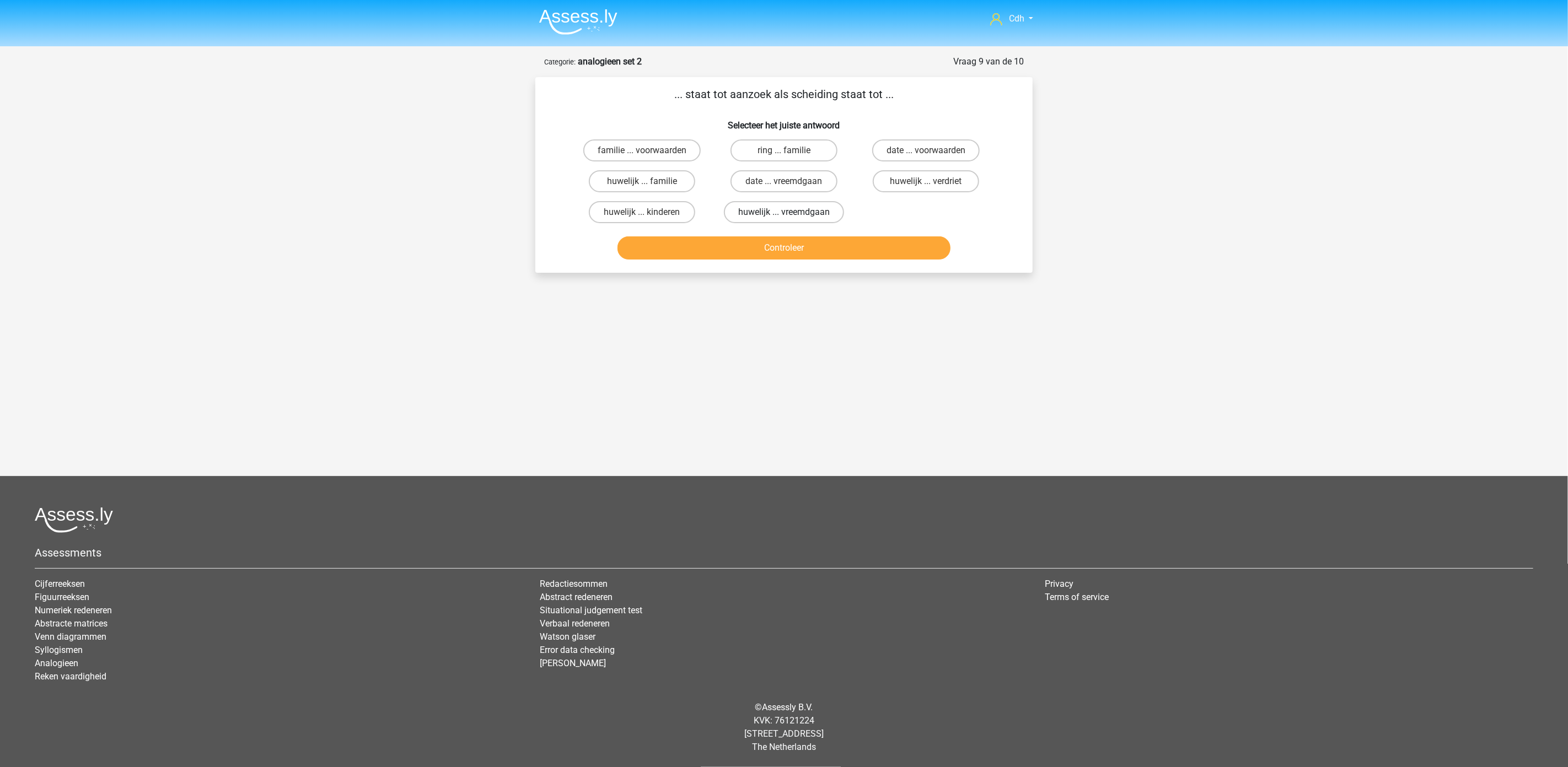
click at [787, 209] on label "huwelijk ... vreemdgaan" at bounding box center [784, 212] width 120 height 22
click at [787, 212] on input "huwelijk ... vreemdgaan" at bounding box center [787, 216] width 7 height 7
radio input "true"
click at [792, 246] on button "Controleer" at bounding box center [784, 248] width 334 height 23
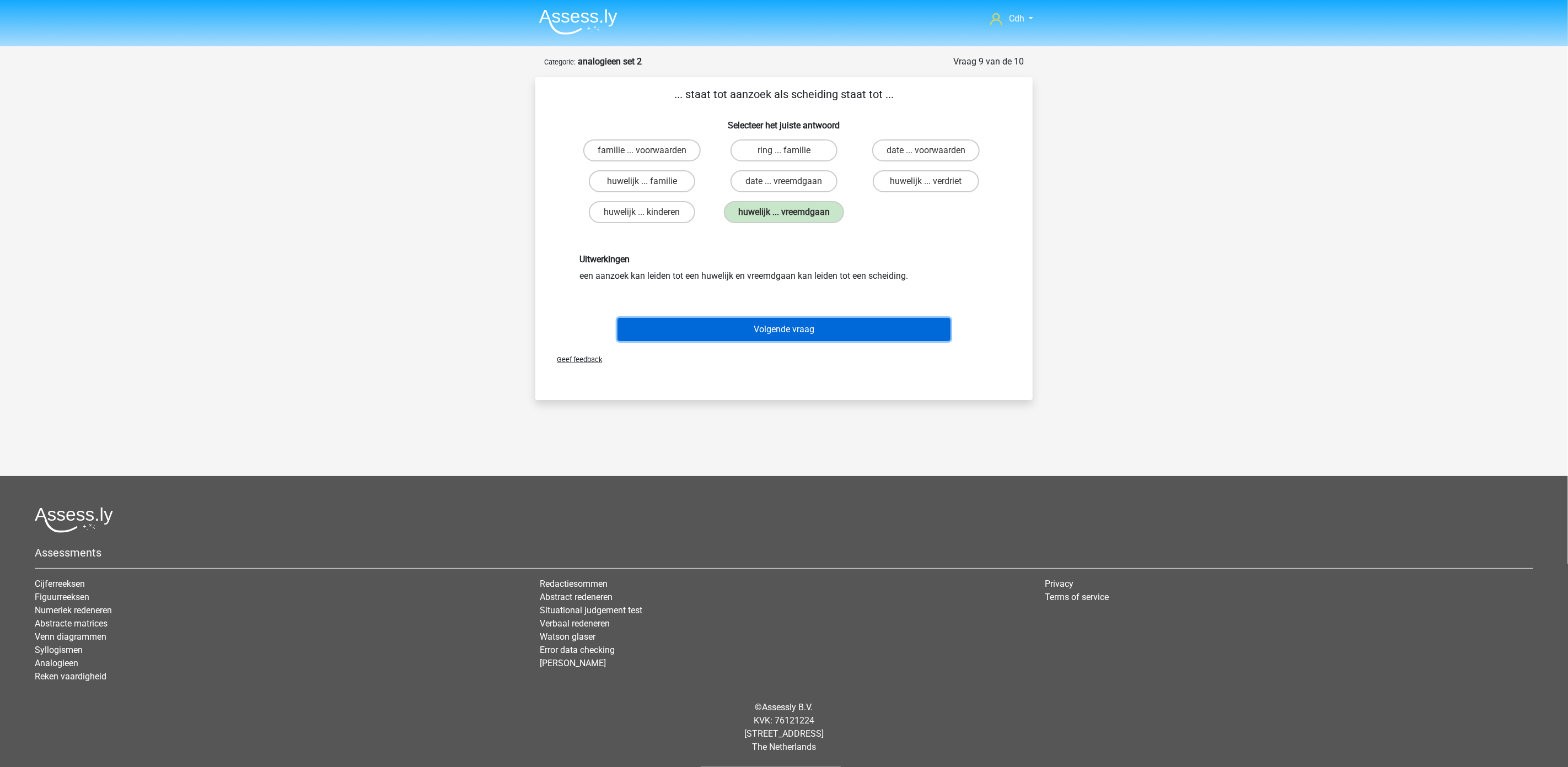
click at [794, 327] on button "Volgende vraag" at bounding box center [784, 330] width 334 height 23
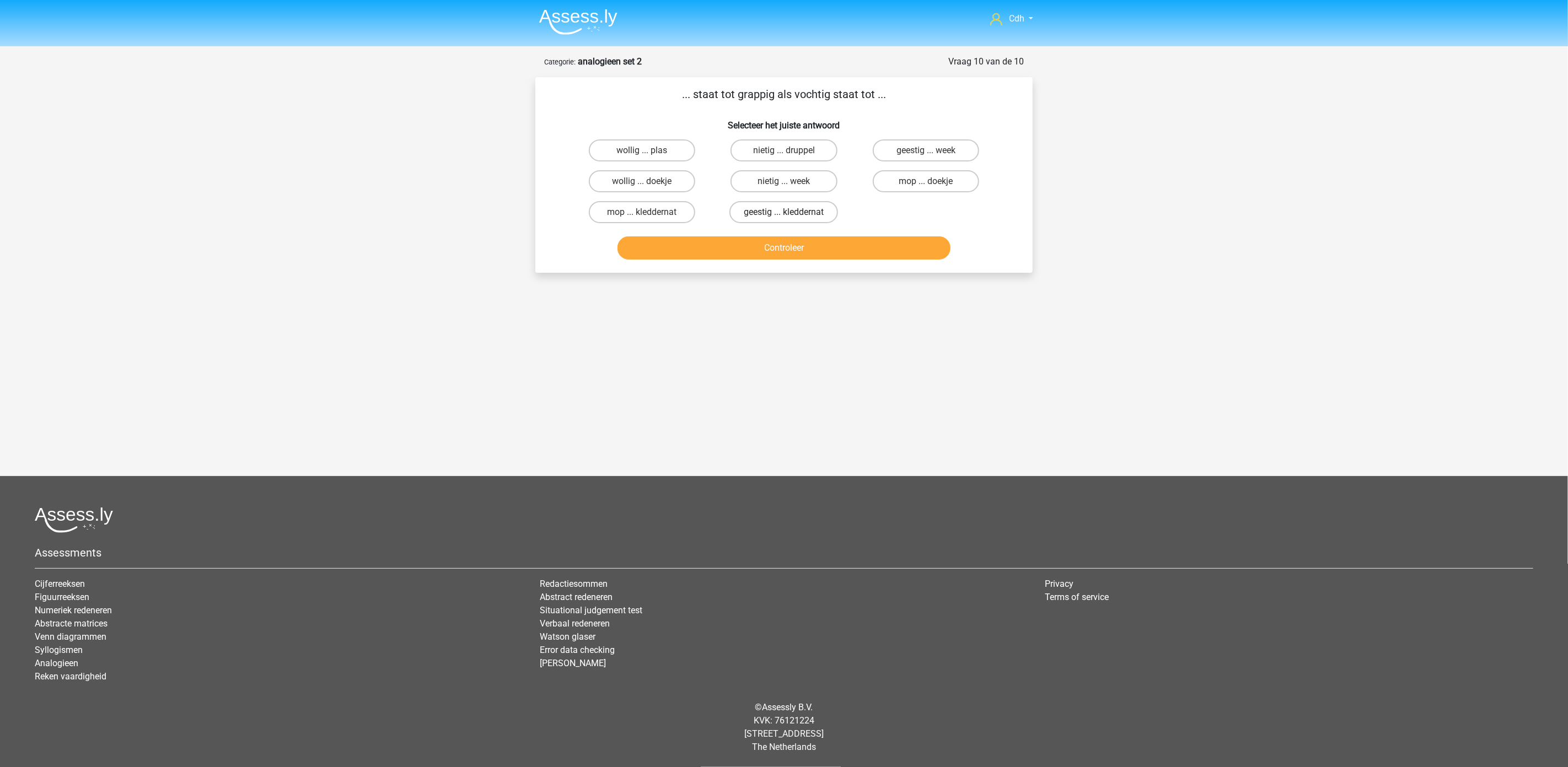
click at [814, 206] on label "geestig ... kleddernat" at bounding box center [784, 212] width 109 height 22
click at [791, 212] on input "geestig ... kleddernat" at bounding box center [787, 216] width 7 height 7
radio input "true"
click at [817, 247] on button "Controleer" at bounding box center [784, 248] width 334 height 23
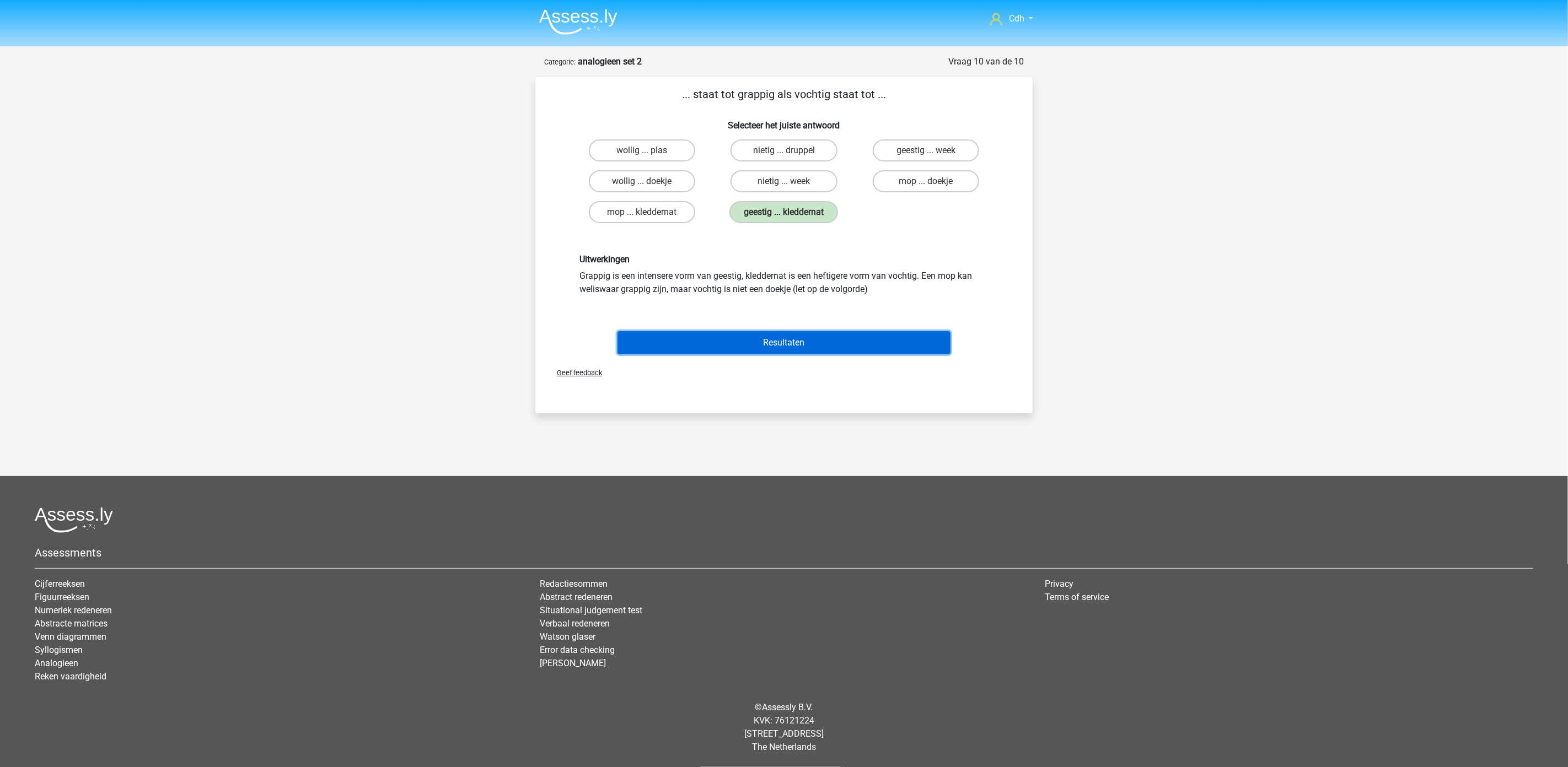
click at [853, 335] on button "Resultaten" at bounding box center [784, 343] width 334 height 23
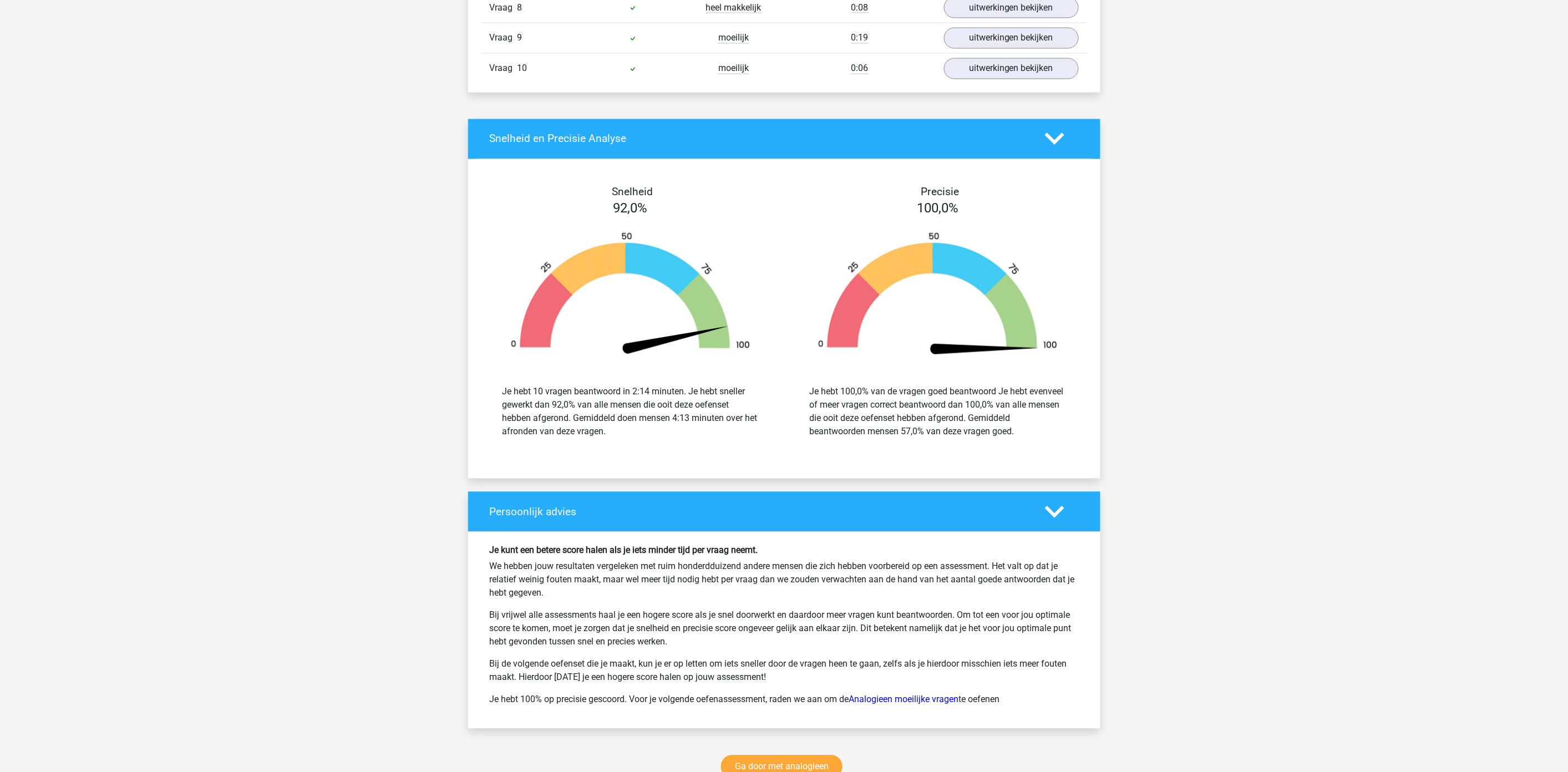
scroll to position [1109, 0]
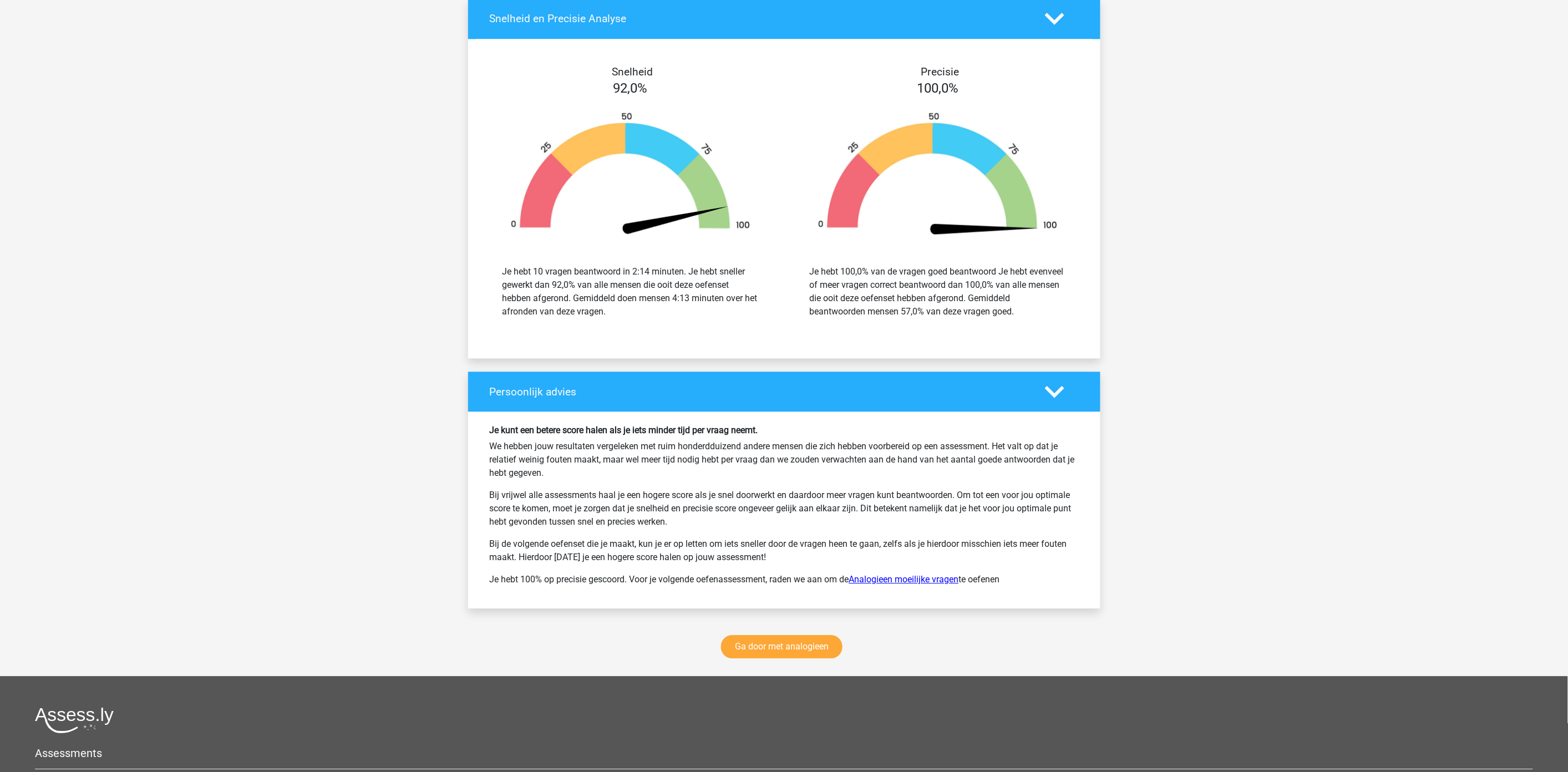
click at [906, 584] on link "Analogieen moeilijke vragen" at bounding box center [904, 580] width 110 height 11
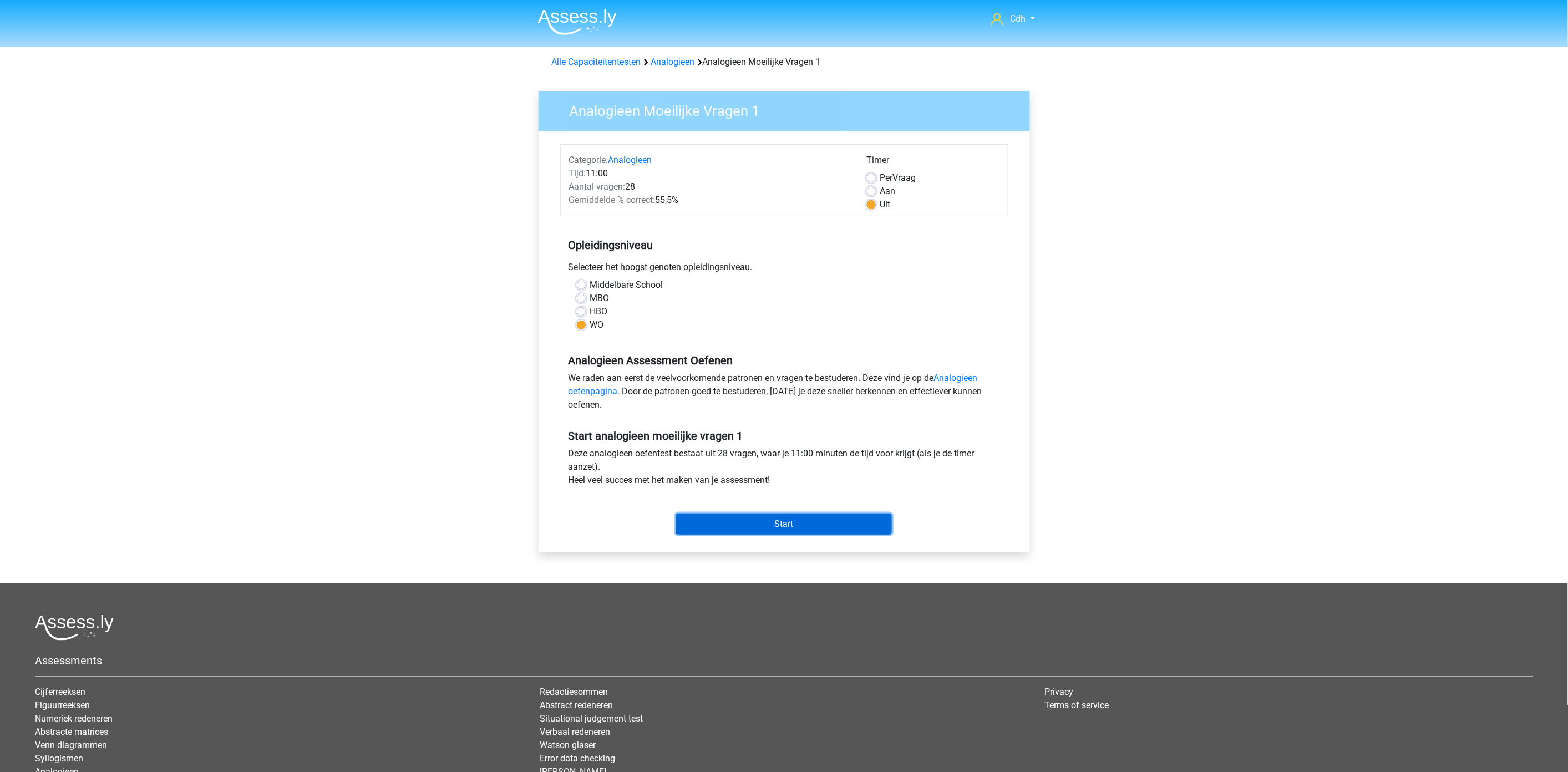
click at [792, 523] on input "Start" at bounding box center [784, 523] width 215 height 21
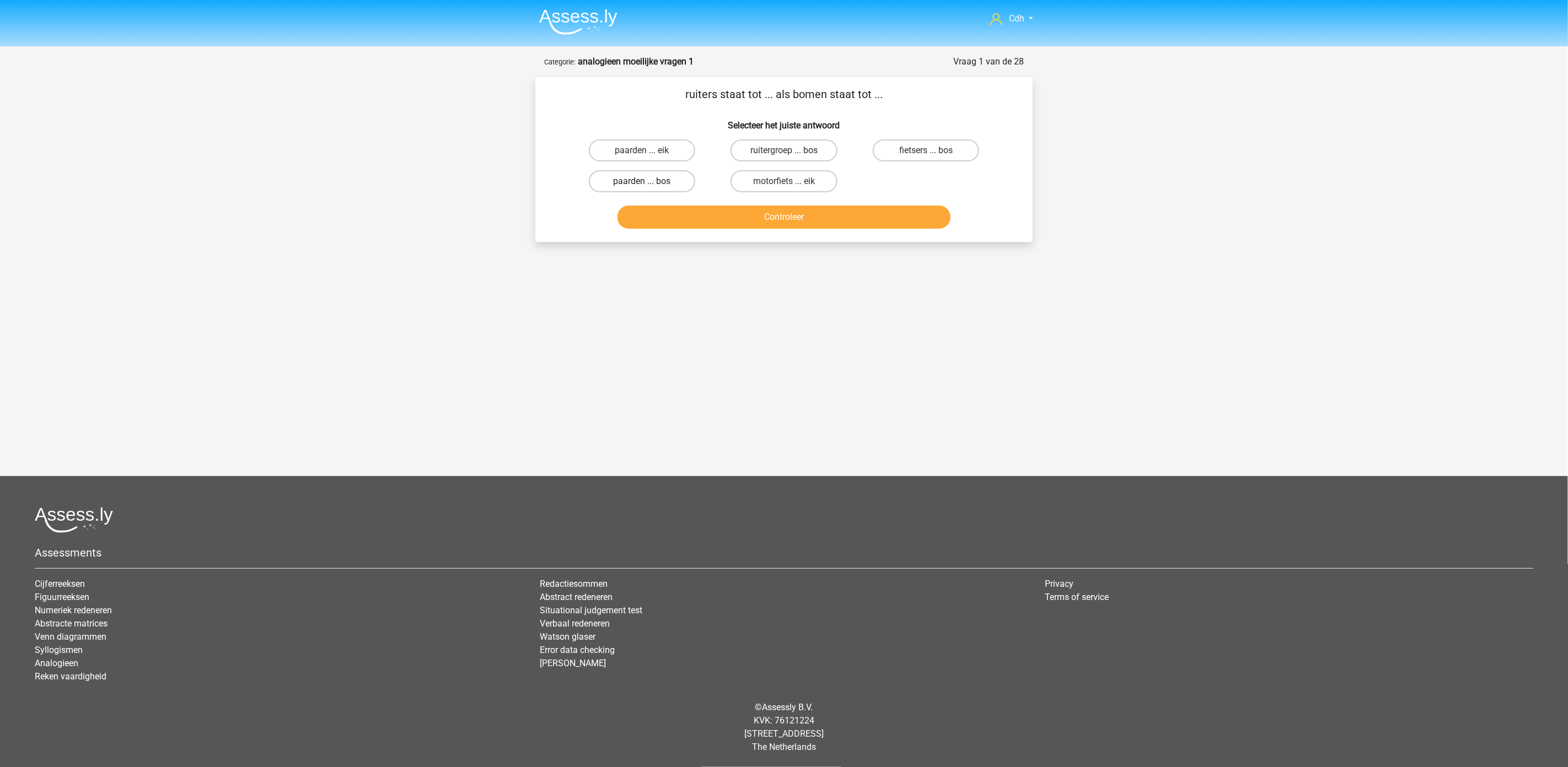
click at [665, 179] on label "paarden ... bos" at bounding box center [642, 181] width 107 height 22
click at [649, 181] on input "paarden ... bos" at bounding box center [645, 184] width 7 height 7
radio input "true"
click at [692, 219] on button "Controleer" at bounding box center [784, 217] width 334 height 23
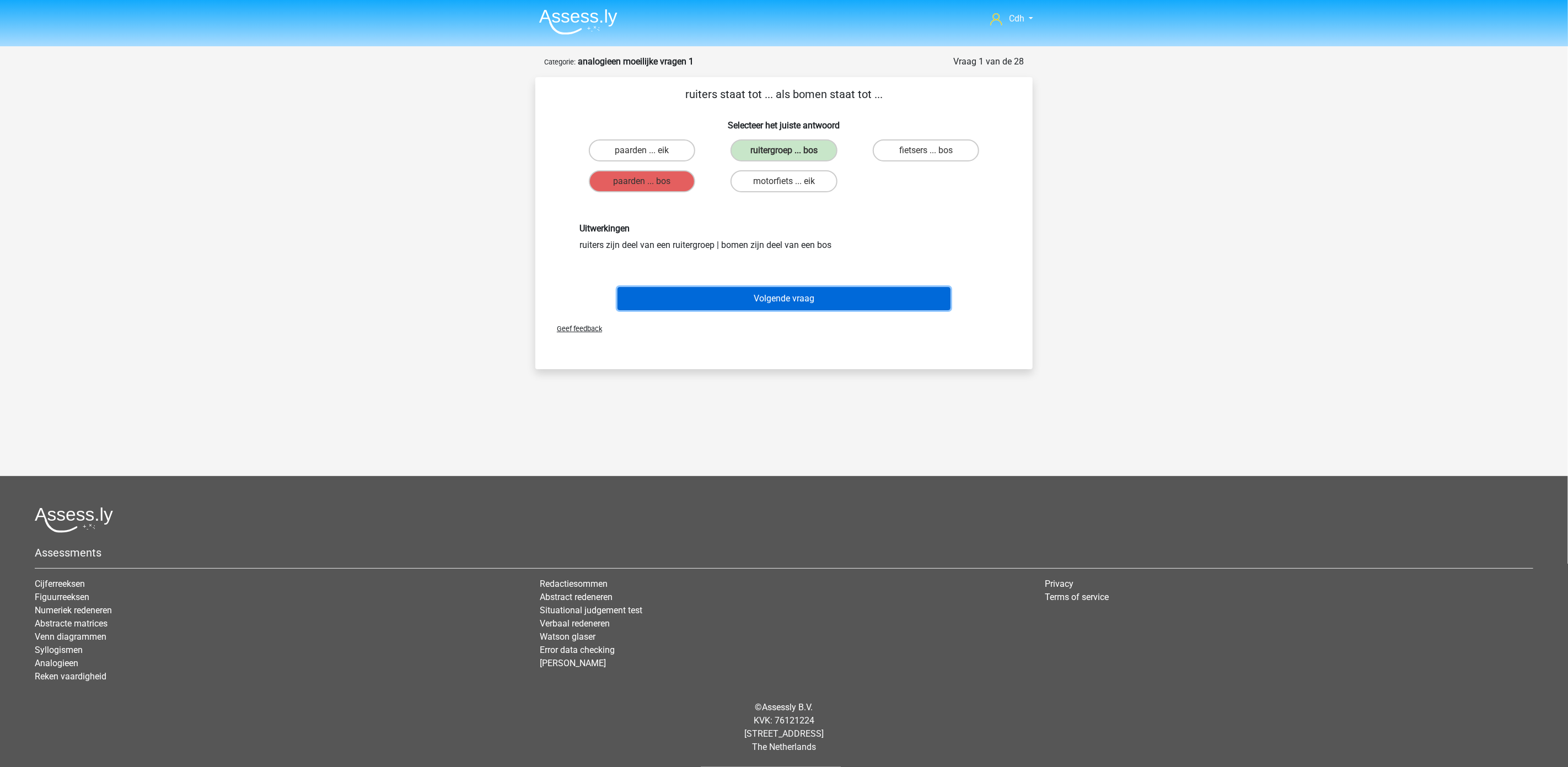
click at [868, 292] on button "Volgende vraag" at bounding box center [784, 298] width 334 height 23
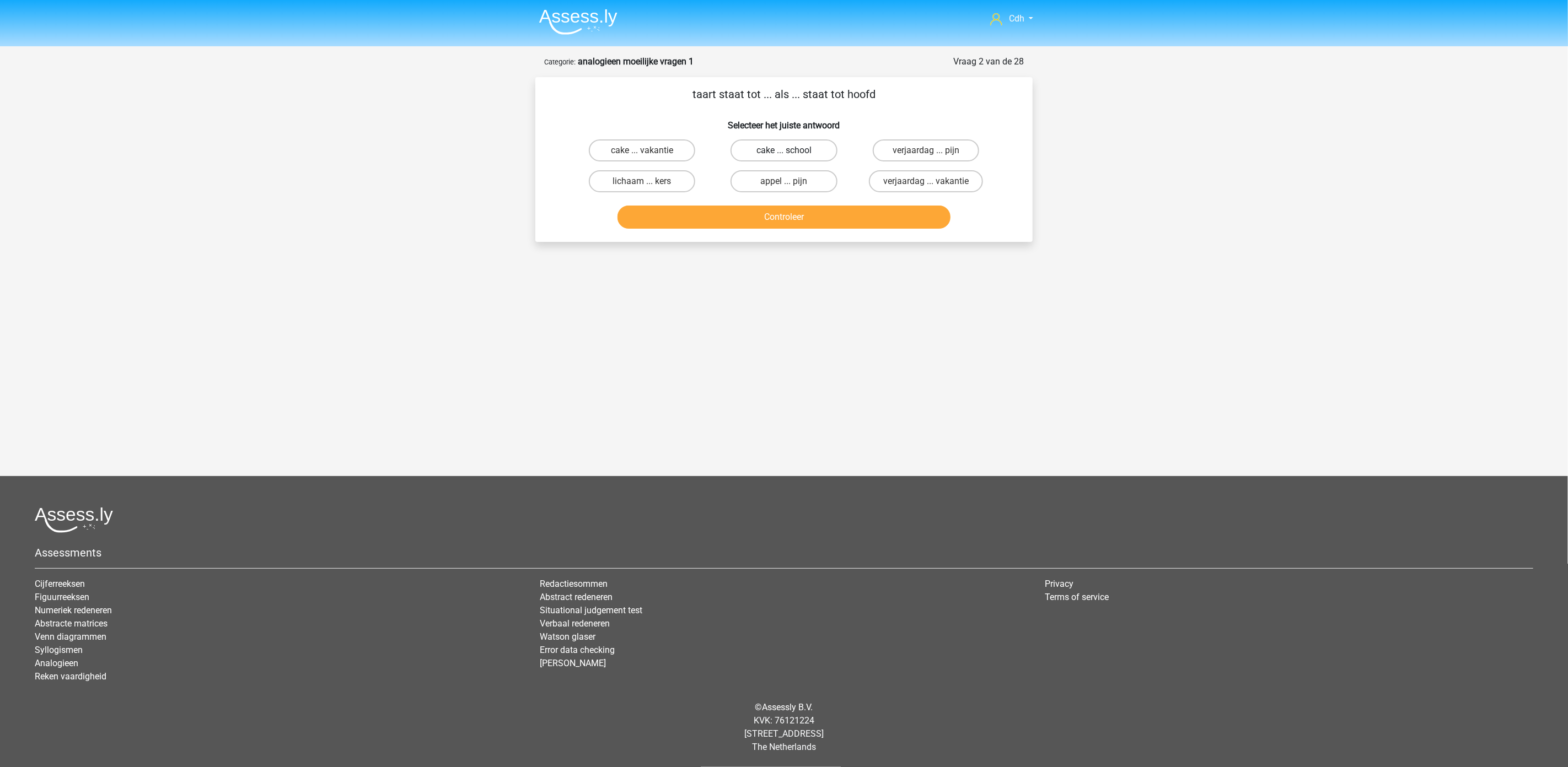
click at [776, 147] on label "cake ... school" at bounding box center [784, 150] width 107 height 22
click at [784, 150] on input "cake ... school" at bounding box center [787, 153] width 7 height 7
radio input "true"
click at [800, 218] on button "Controleer" at bounding box center [784, 217] width 334 height 23
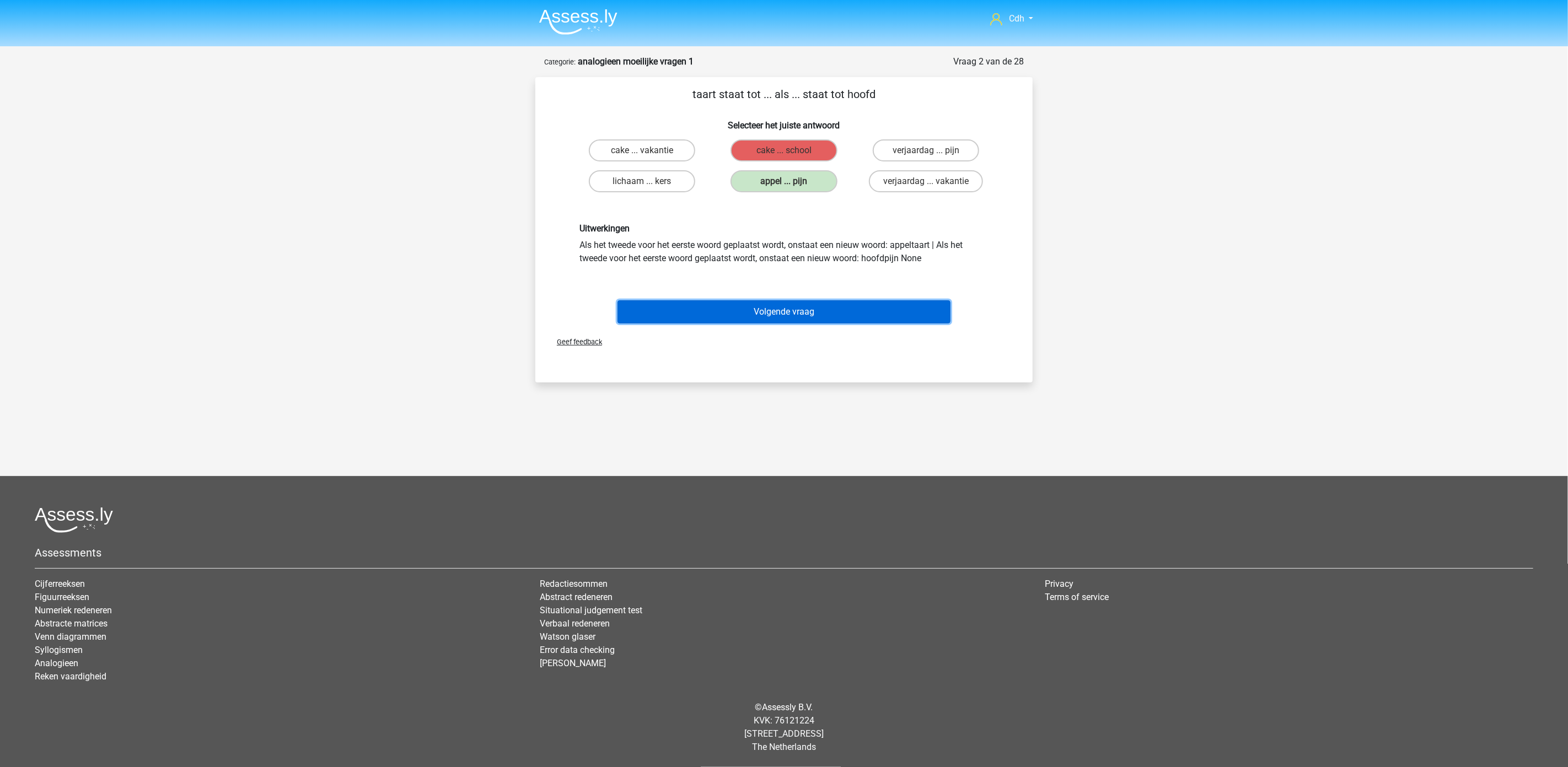
click at [828, 310] on button "Volgende vraag" at bounding box center [784, 312] width 334 height 23
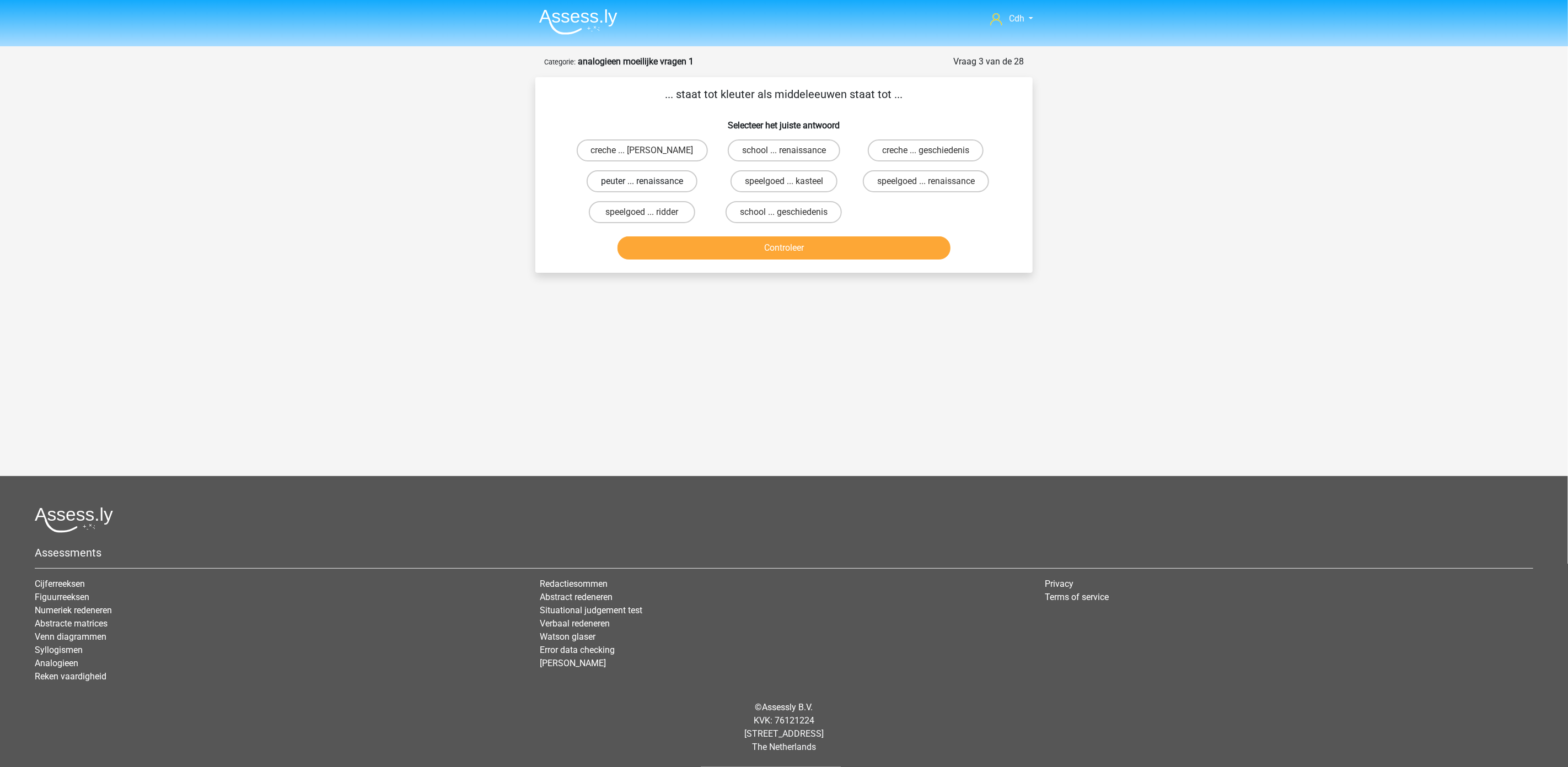
click at [637, 179] on label "peuter ... renaissance" at bounding box center [642, 181] width 111 height 22
click at [642, 181] on input "peuter ... renaissance" at bounding box center [645, 184] width 7 height 7
radio input "true"
click at [692, 244] on button "Controleer" at bounding box center [784, 248] width 334 height 23
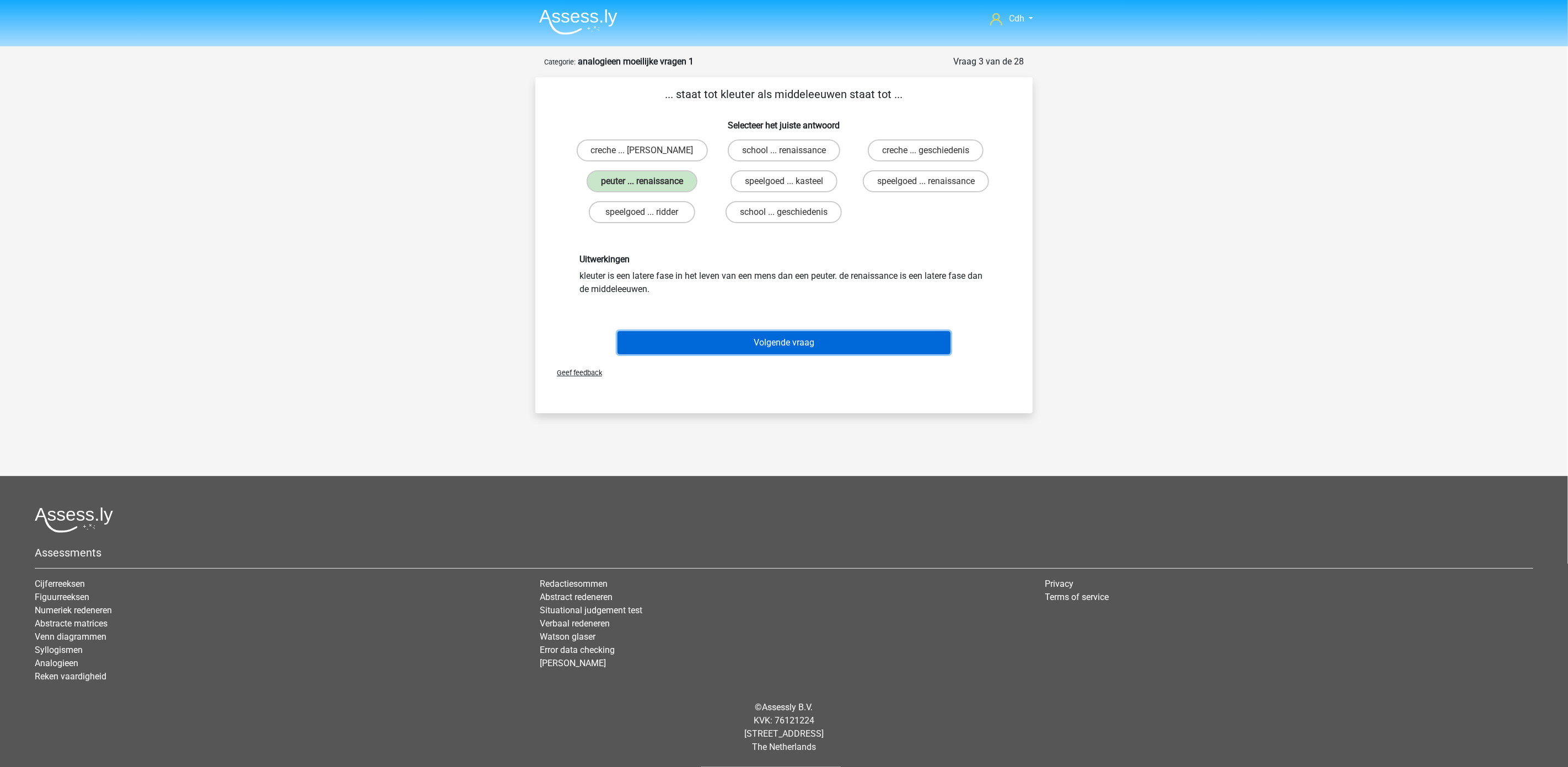
click at [839, 347] on button "Volgende vraag" at bounding box center [784, 343] width 334 height 23
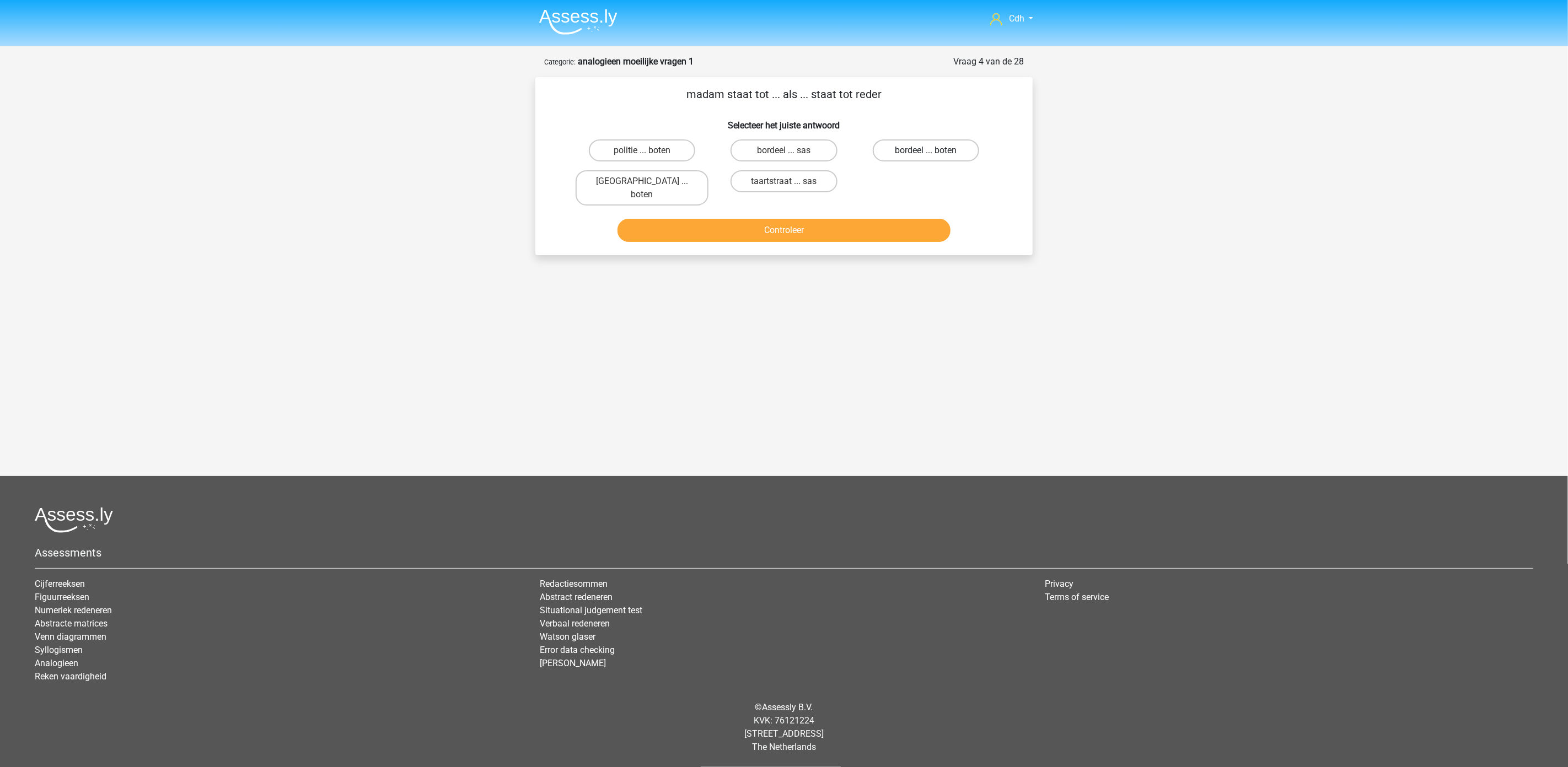
click at [917, 146] on label "bordeel ... boten" at bounding box center [926, 150] width 107 height 22
click at [926, 150] on input "bordeel ... boten" at bounding box center [929, 153] width 7 height 7
radio input "true"
click at [880, 219] on button "Controleer" at bounding box center [784, 230] width 334 height 23
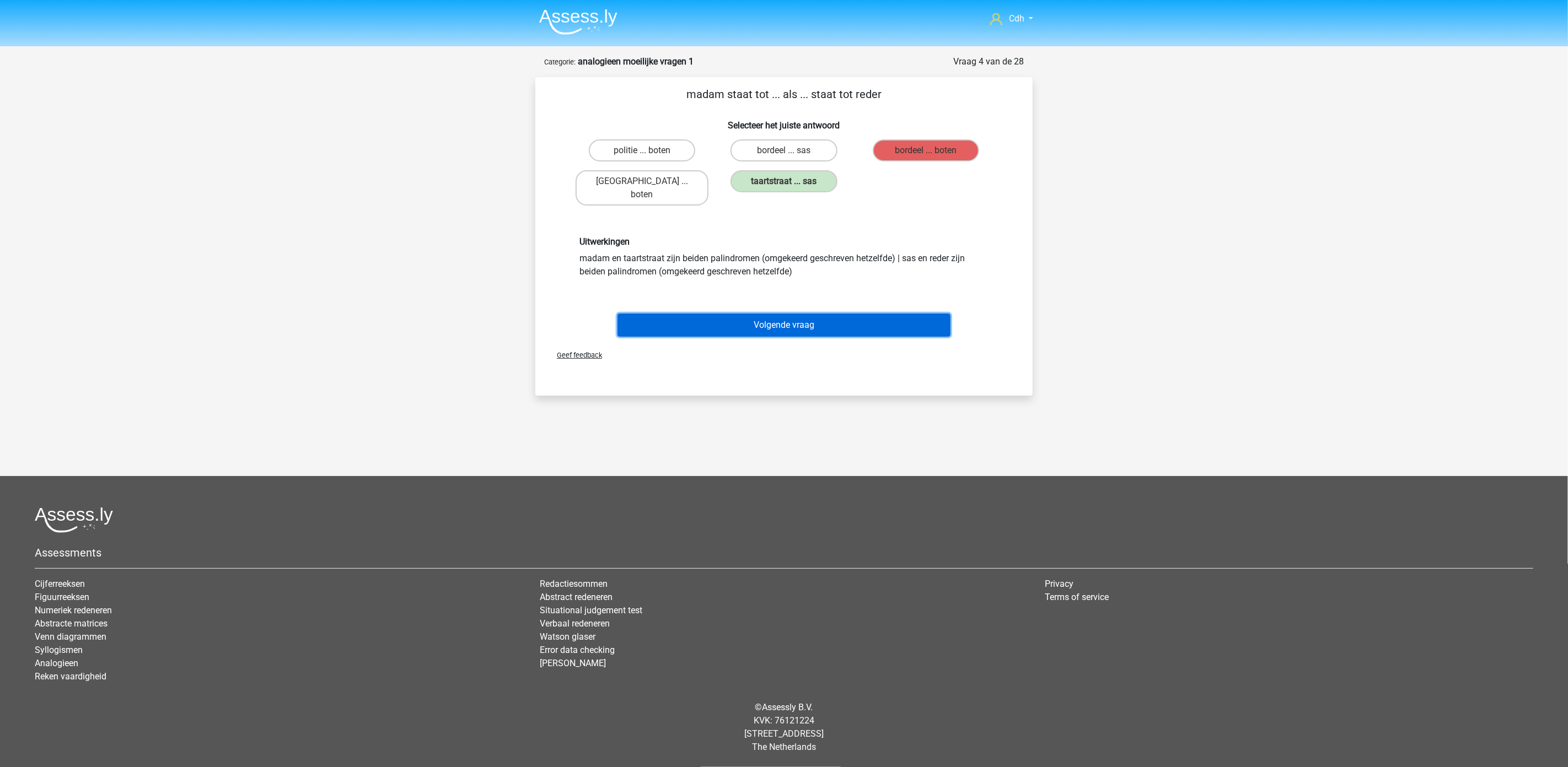
click at [860, 314] on button "Volgende vraag" at bounding box center [784, 325] width 334 height 23
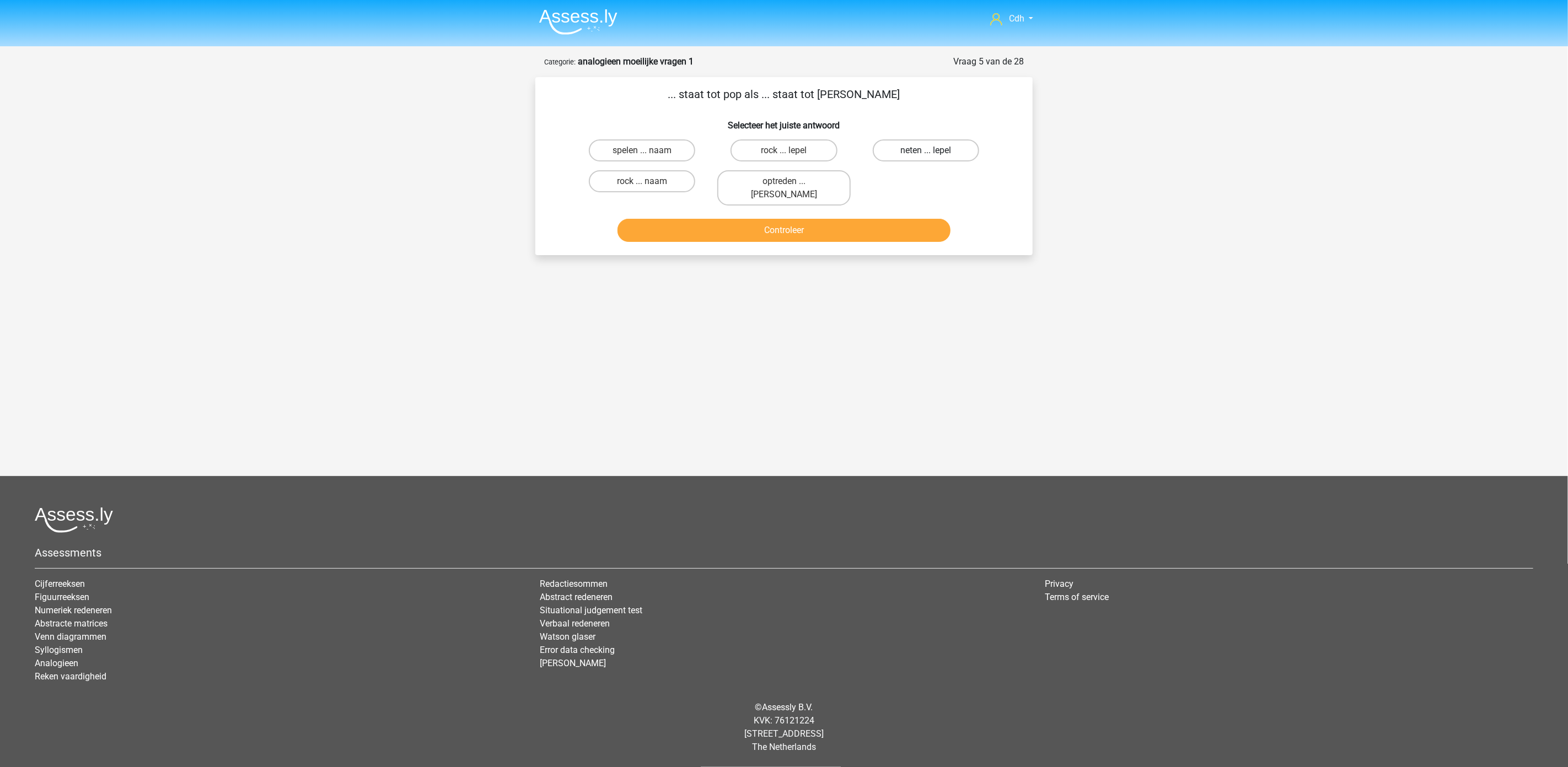
click at [917, 146] on label "neten ... lepel" at bounding box center [926, 150] width 107 height 22
click at [926, 150] on input "neten ... lepel" at bounding box center [929, 153] width 7 height 7
radio input "true"
click at [884, 219] on button "Controleer" at bounding box center [784, 230] width 334 height 23
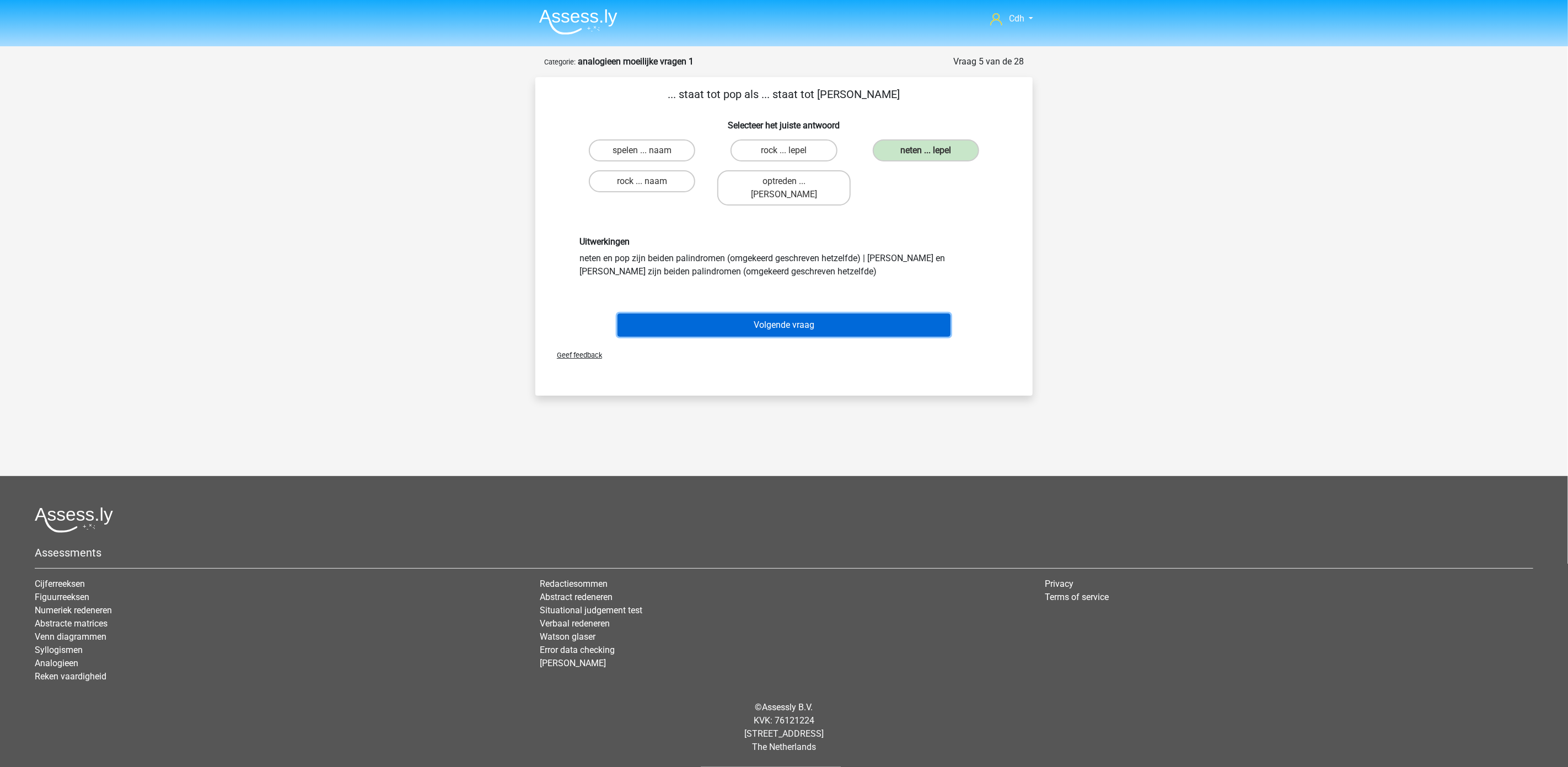
click at [860, 314] on button "Volgende vraag" at bounding box center [784, 325] width 334 height 23
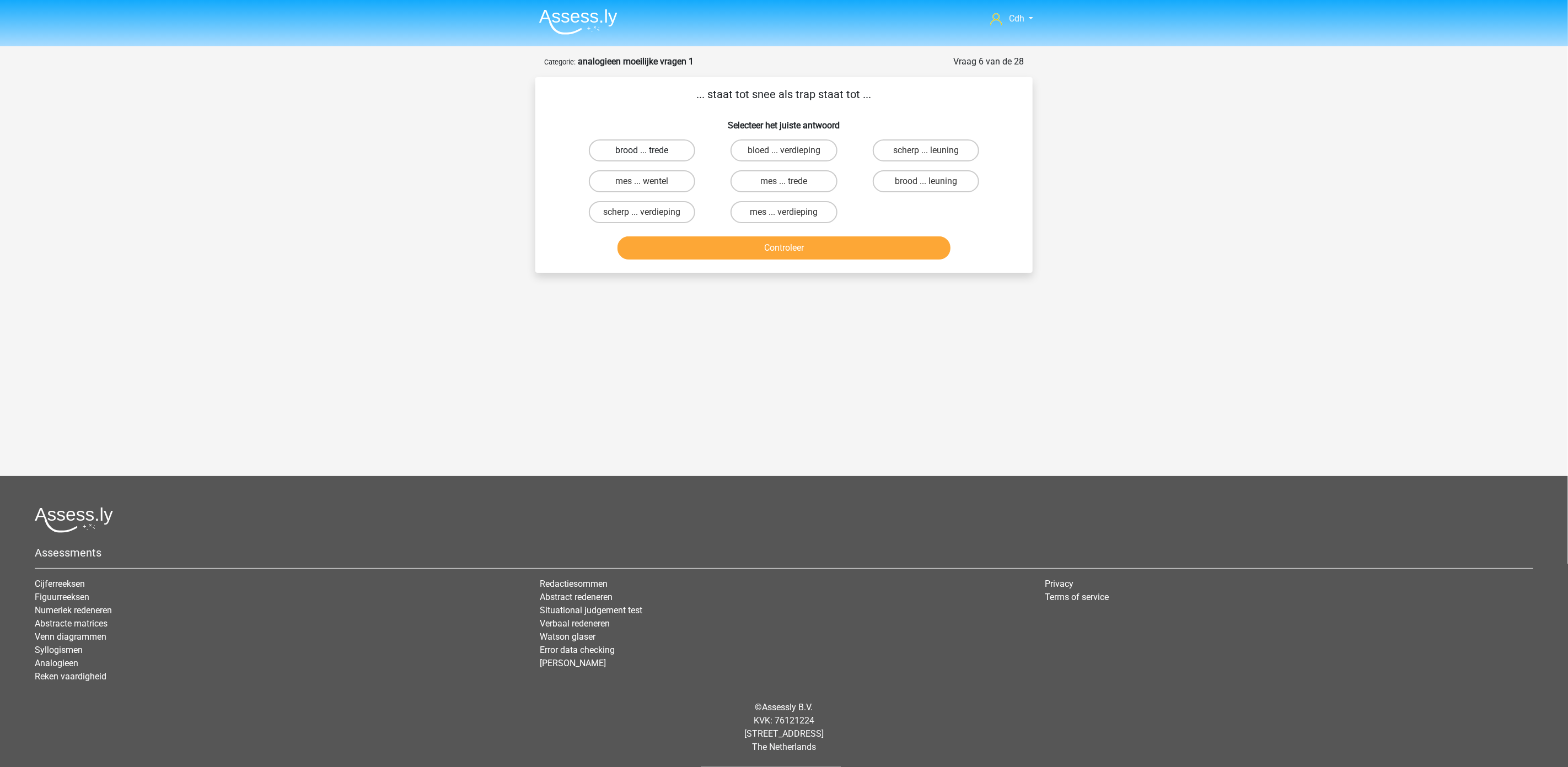
click at [661, 147] on label "brood ... trede" at bounding box center [642, 150] width 107 height 22
click at [649, 150] on input "brood ... trede" at bounding box center [645, 153] width 7 height 7
radio input "true"
click at [759, 234] on div "Controleer" at bounding box center [784, 245] width 462 height 36
click at [764, 243] on button "Controleer" at bounding box center [784, 248] width 334 height 23
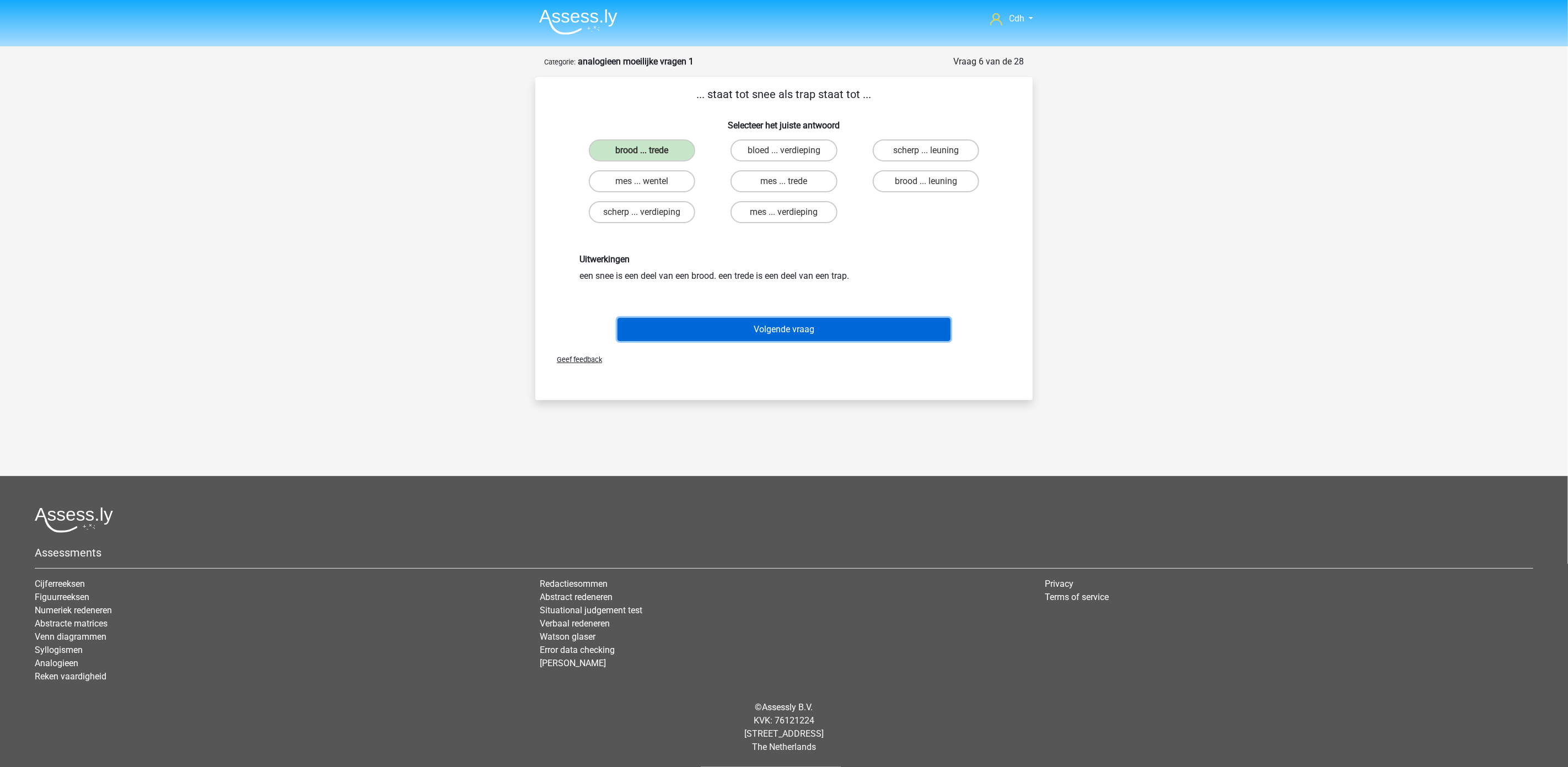
click at [831, 329] on button "Volgende vraag" at bounding box center [784, 330] width 334 height 23
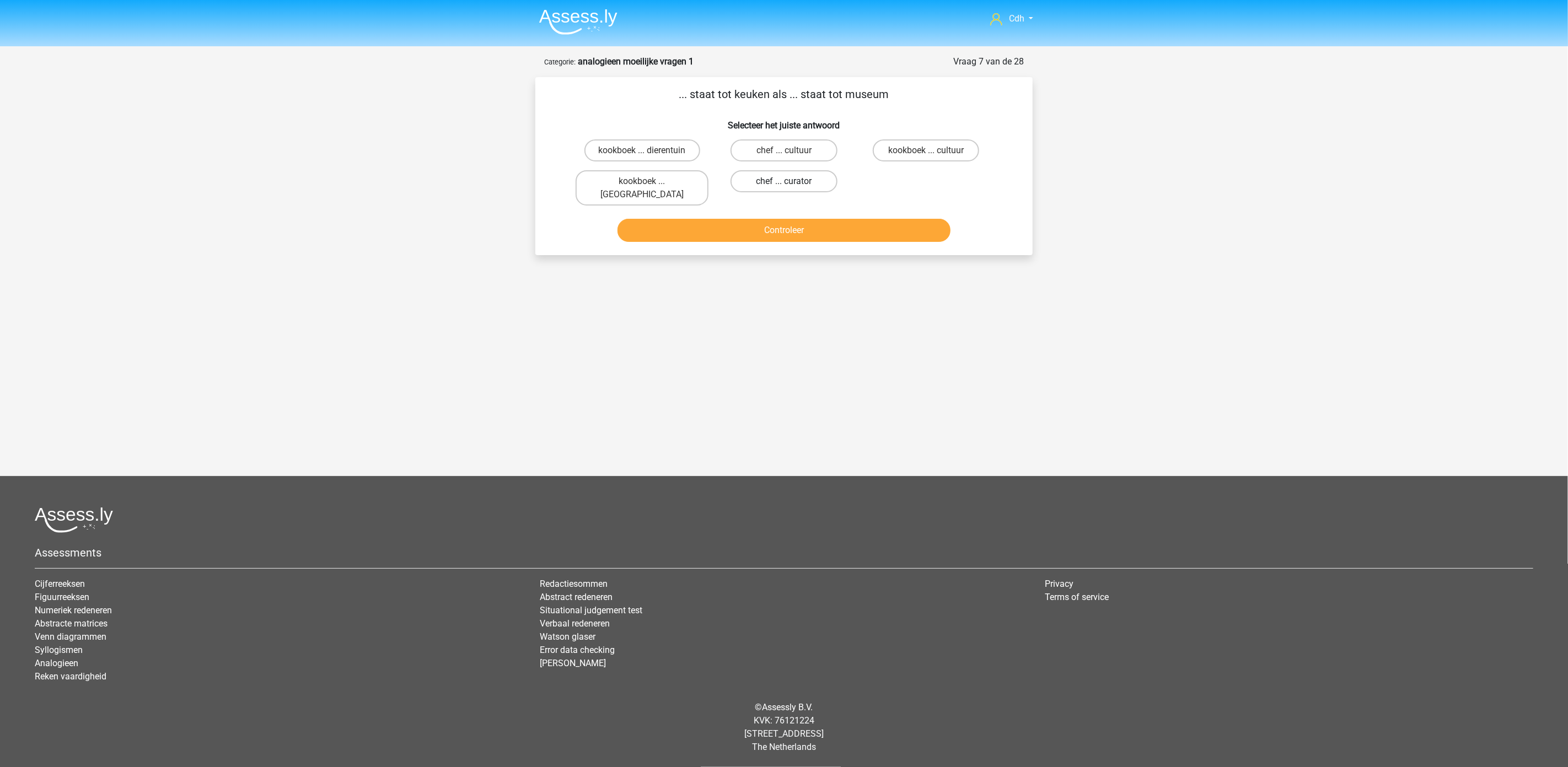
click at [811, 179] on label "chef ... curator" at bounding box center [784, 181] width 107 height 22
click at [791, 181] on input "chef ... curator" at bounding box center [787, 184] width 7 height 7
radio input "true"
click at [814, 219] on button "Controleer" at bounding box center [784, 230] width 334 height 23
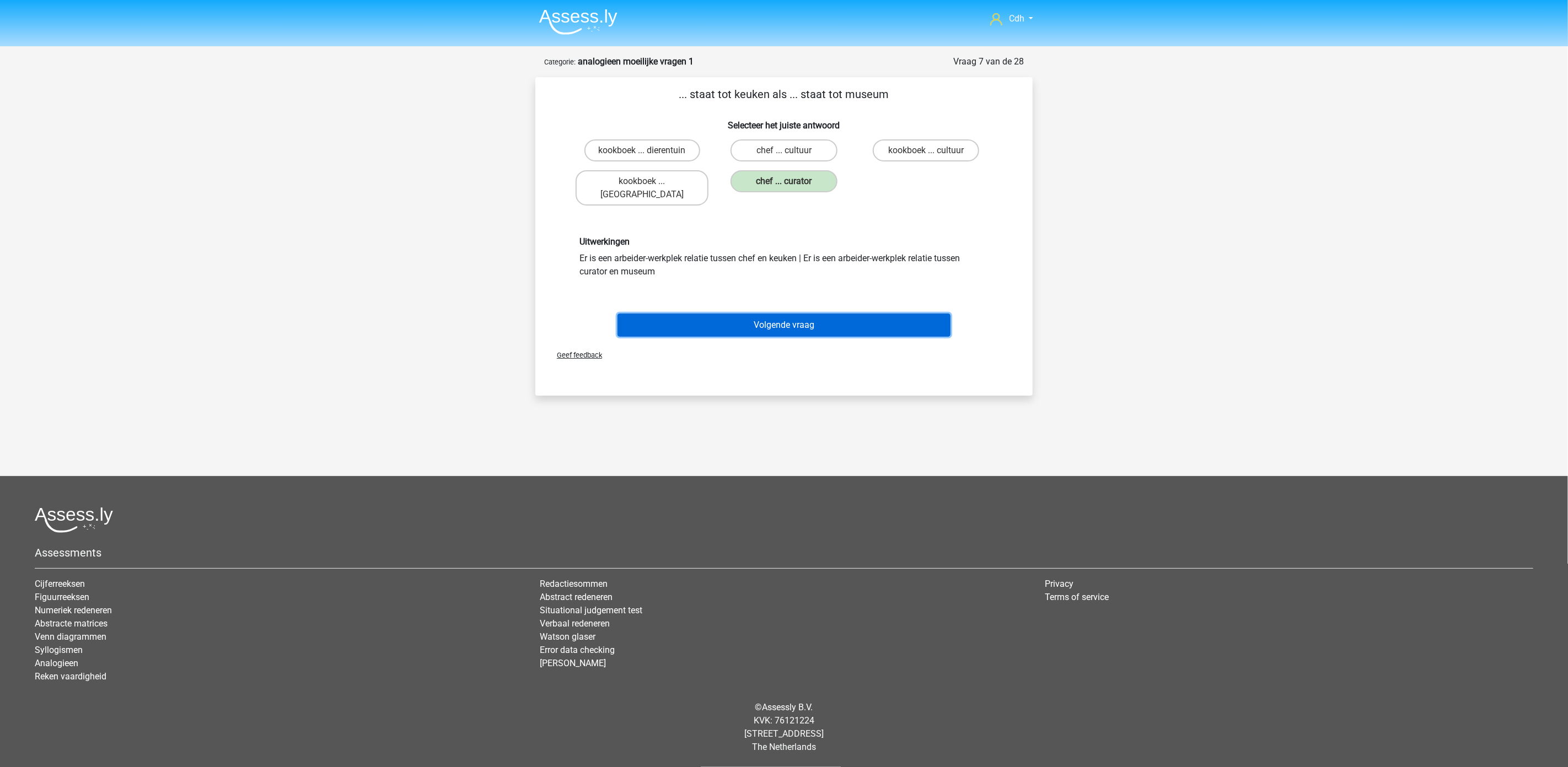
click at [795, 314] on button "Volgende vraag" at bounding box center [784, 325] width 334 height 23
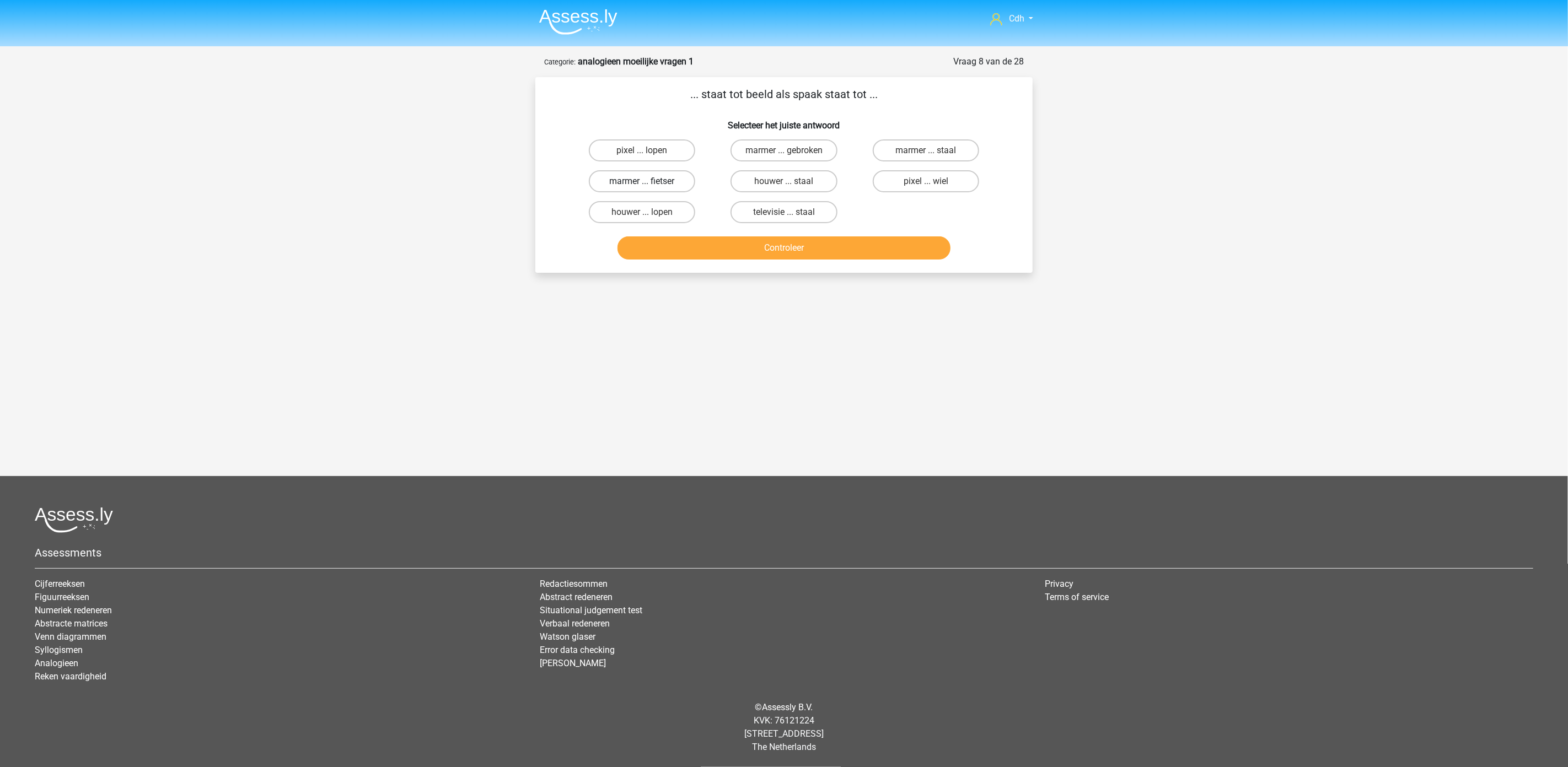
click at [665, 179] on label "marmer ... fietser" at bounding box center [642, 181] width 107 height 22
click at [649, 181] on input "marmer ... fietser" at bounding box center [645, 184] width 7 height 7
radio input "true"
click at [707, 240] on button "Controleer" at bounding box center [784, 248] width 334 height 23
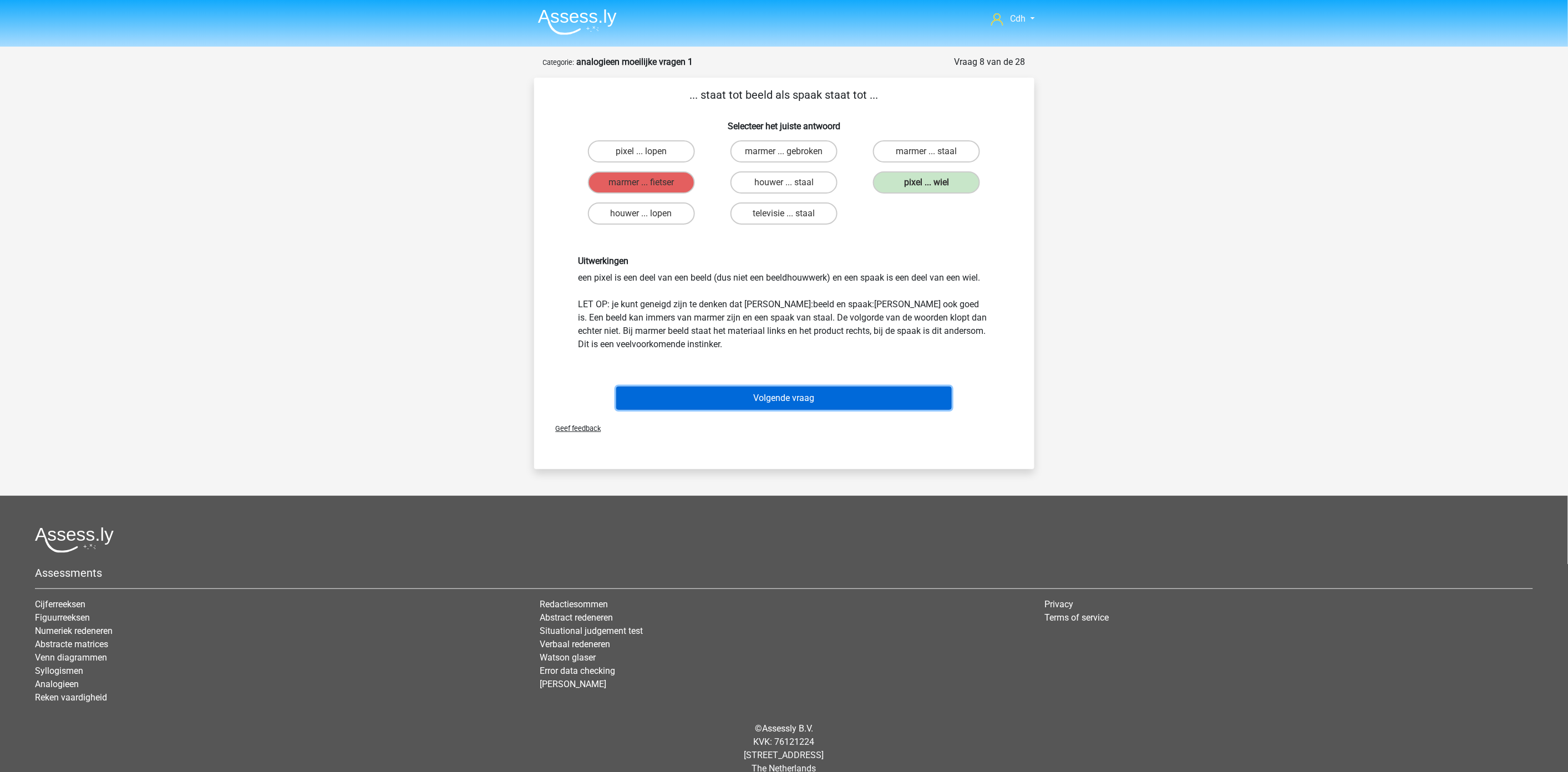
click at [794, 397] on button "Volgende vraag" at bounding box center [784, 398] width 336 height 23
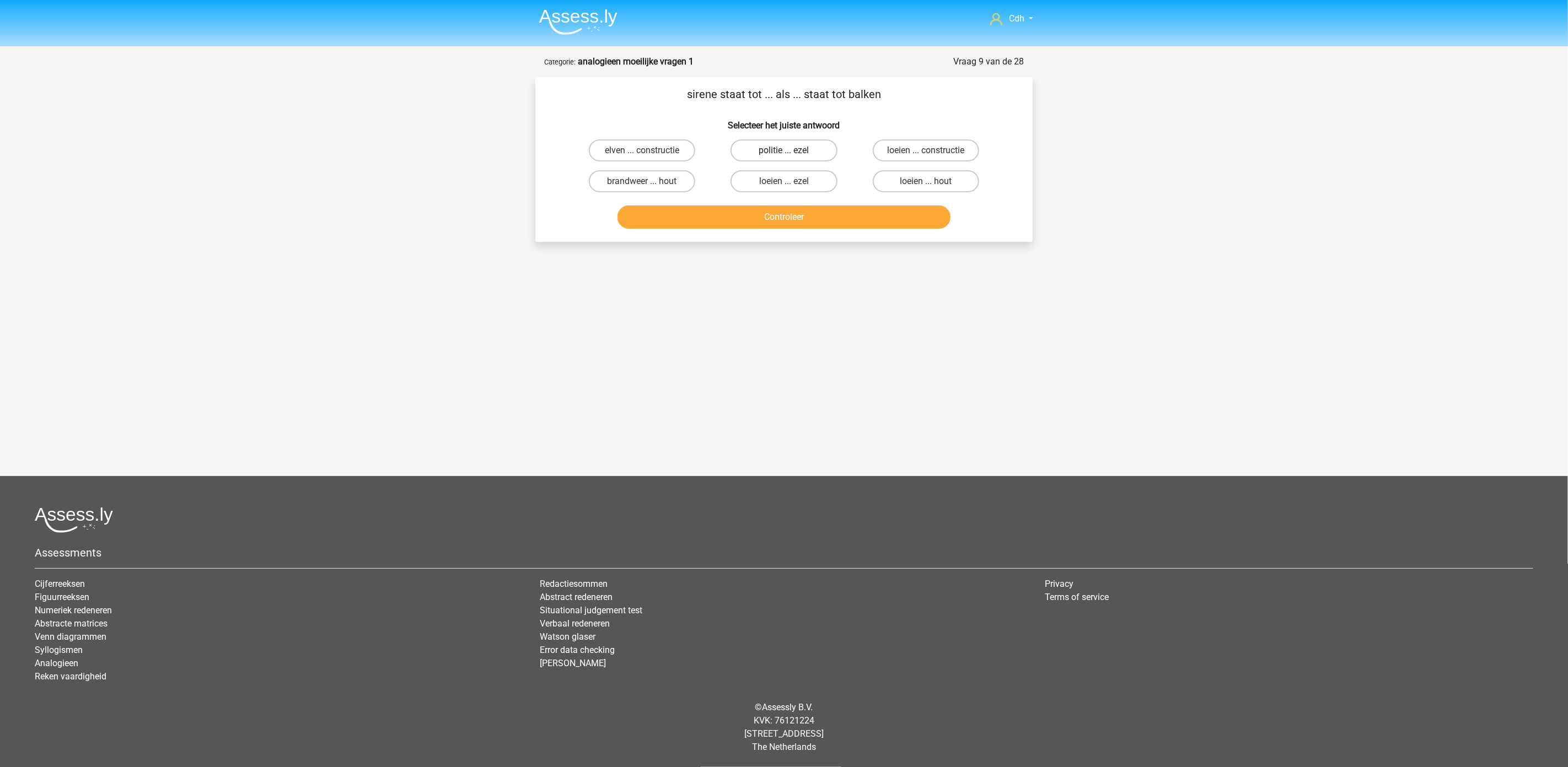
click at [761, 147] on label "politie ... ezel" at bounding box center [784, 150] width 107 height 22
click at [784, 150] on input "politie ... ezel" at bounding box center [787, 153] width 7 height 7
radio input "true"
click at [760, 229] on div "Controleer" at bounding box center [784, 219] width 426 height 28
click at [764, 222] on button "Controleer" at bounding box center [784, 217] width 334 height 23
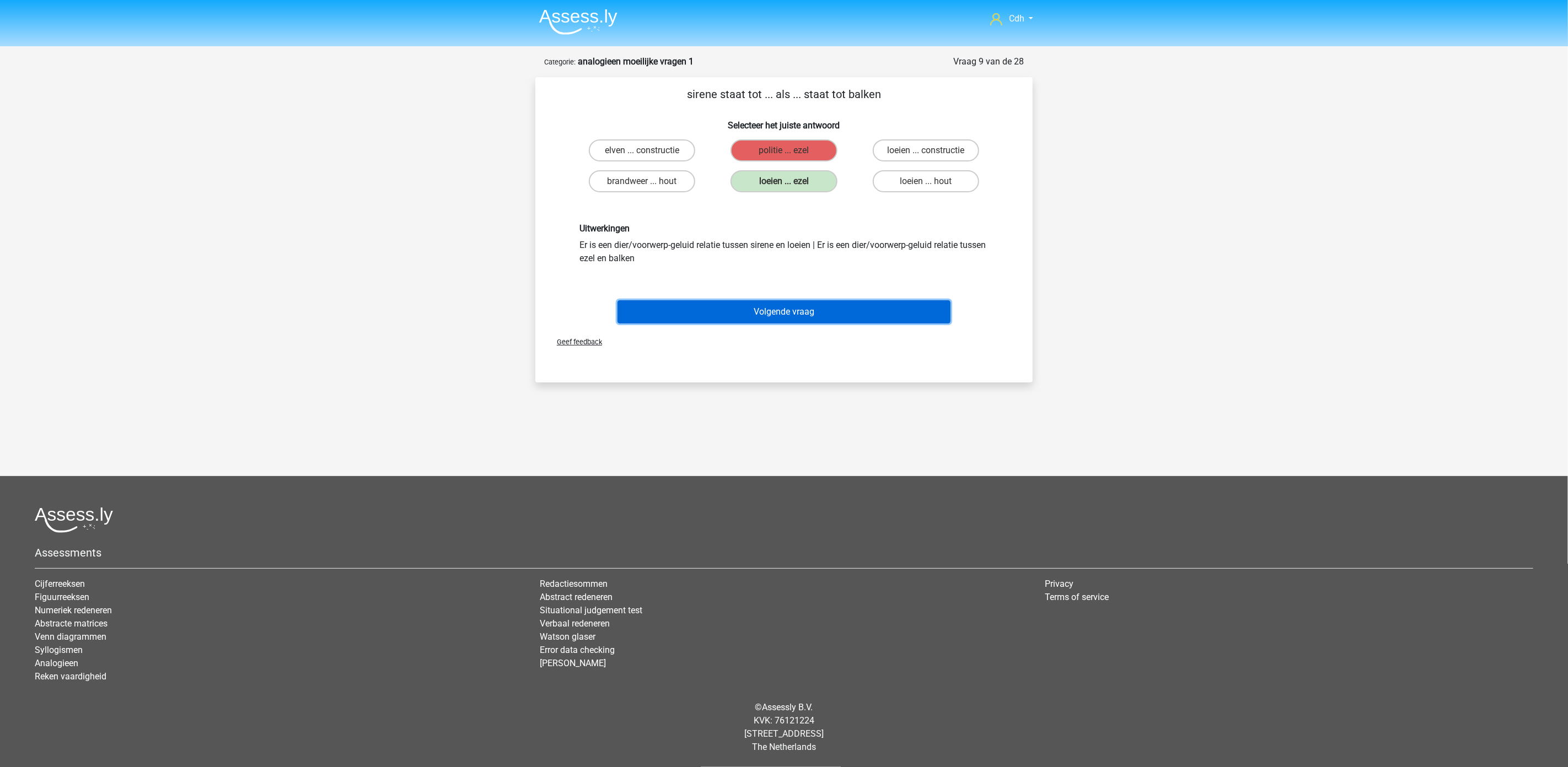
click at [851, 312] on button "Volgende vraag" at bounding box center [784, 312] width 334 height 23
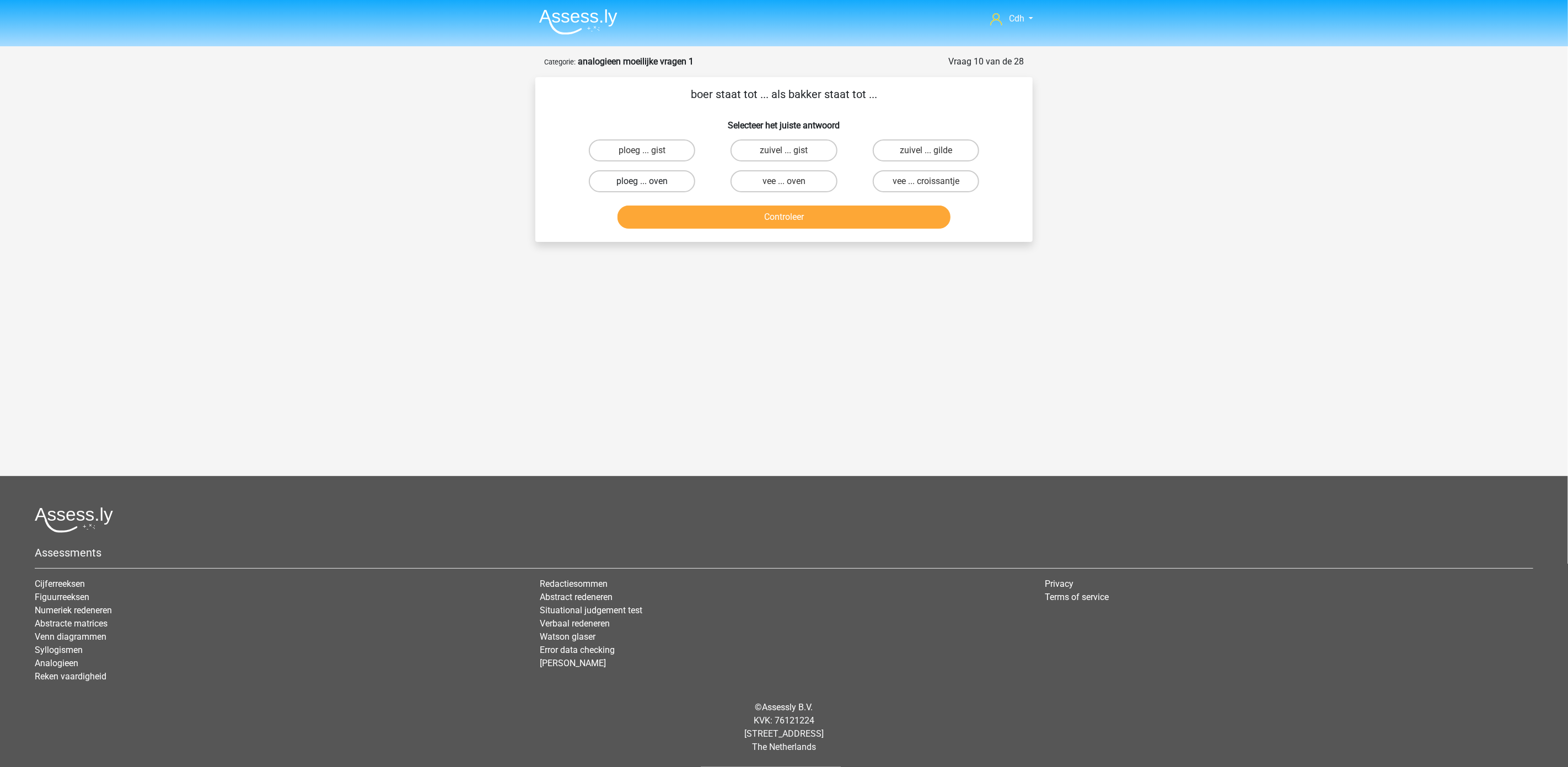
click at [643, 179] on label "ploeg ... oven" at bounding box center [642, 181] width 107 height 22
click at [643, 181] on input "ploeg ... oven" at bounding box center [645, 184] width 7 height 7
radio input "true"
click at [768, 216] on button "Controleer" at bounding box center [784, 217] width 334 height 23
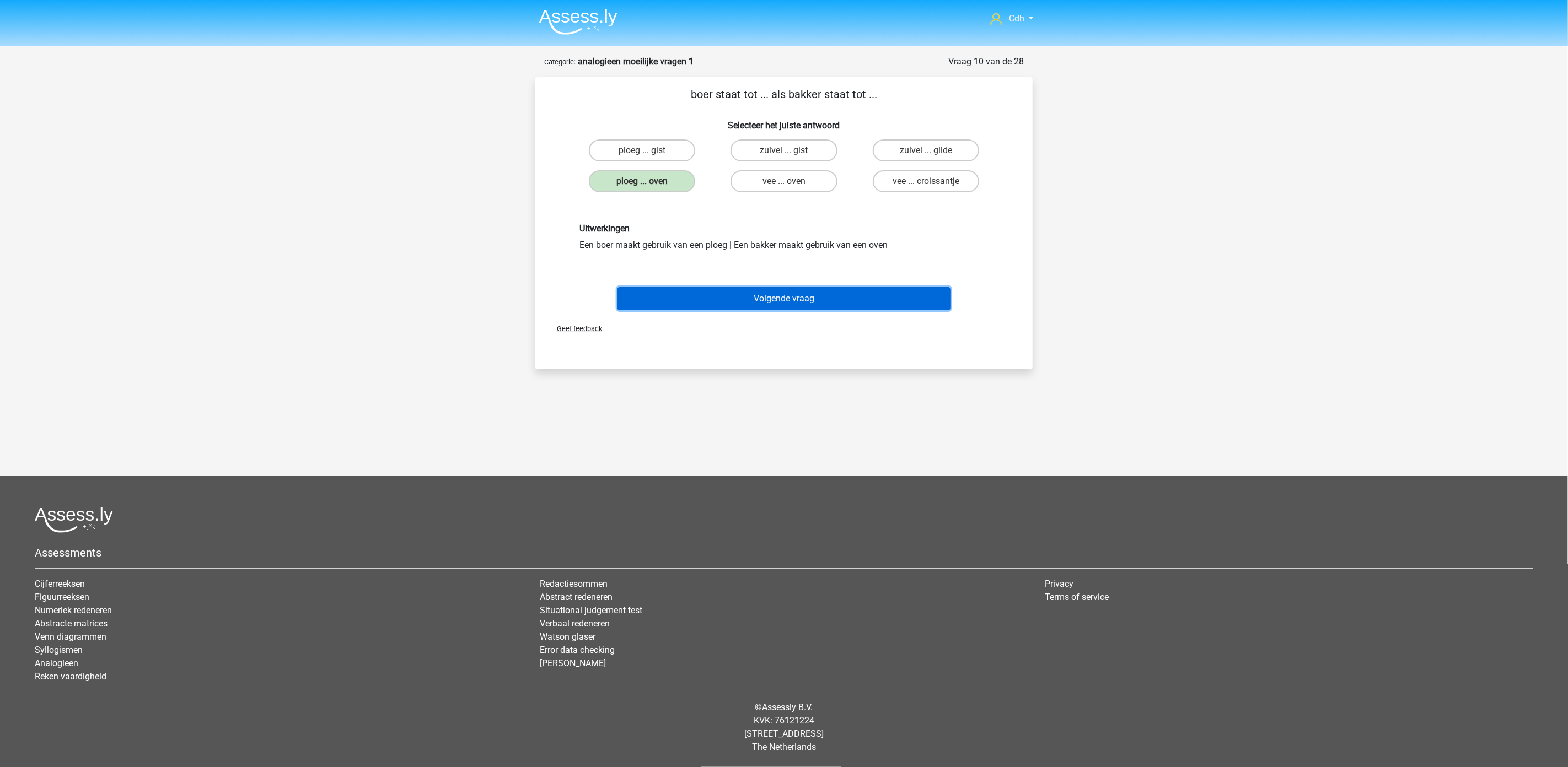
click at [791, 289] on button "Volgende vraag" at bounding box center [784, 298] width 334 height 23
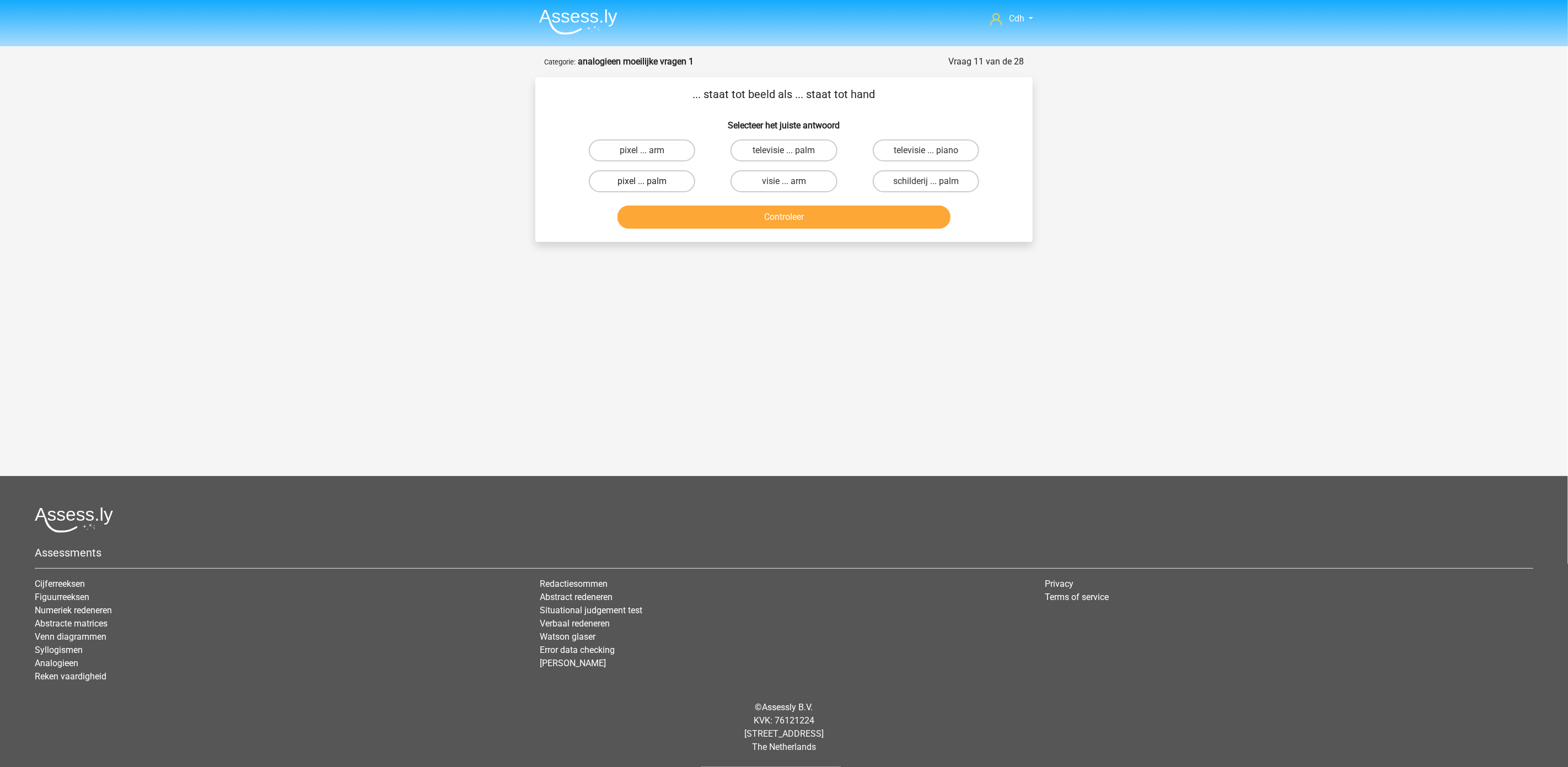
click at [668, 174] on label "pixel ... palm" at bounding box center [642, 181] width 107 height 22
click at [649, 181] on input "pixel ... palm" at bounding box center [645, 184] width 7 height 7
radio input "true"
click at [796, 214] on button "Controleer" at bounding box center [784, 217] width 334 height 23
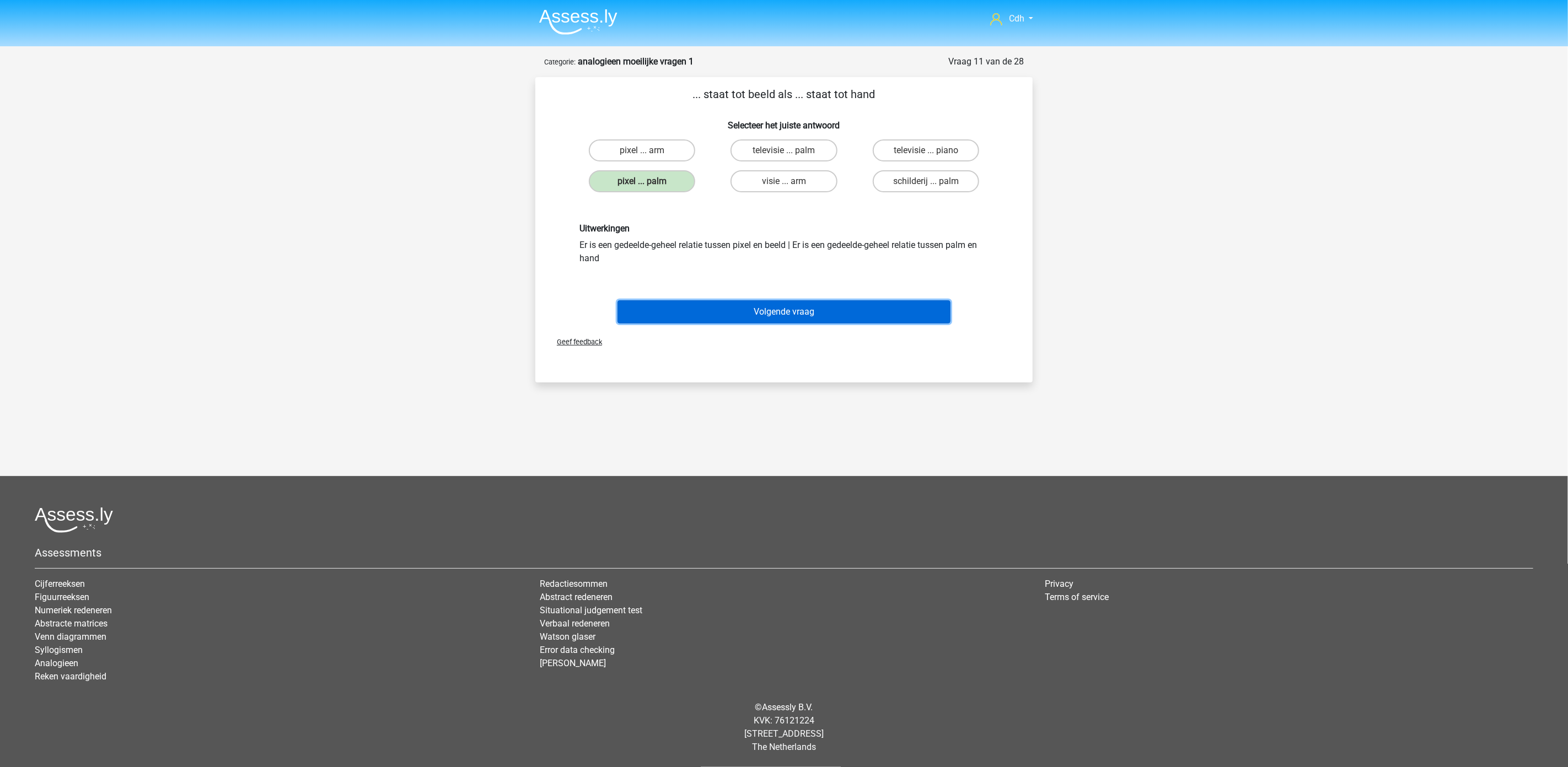
click at [806, 311] on button "Volgende vraag" at bounding box center [784, 312] width 334 height 23
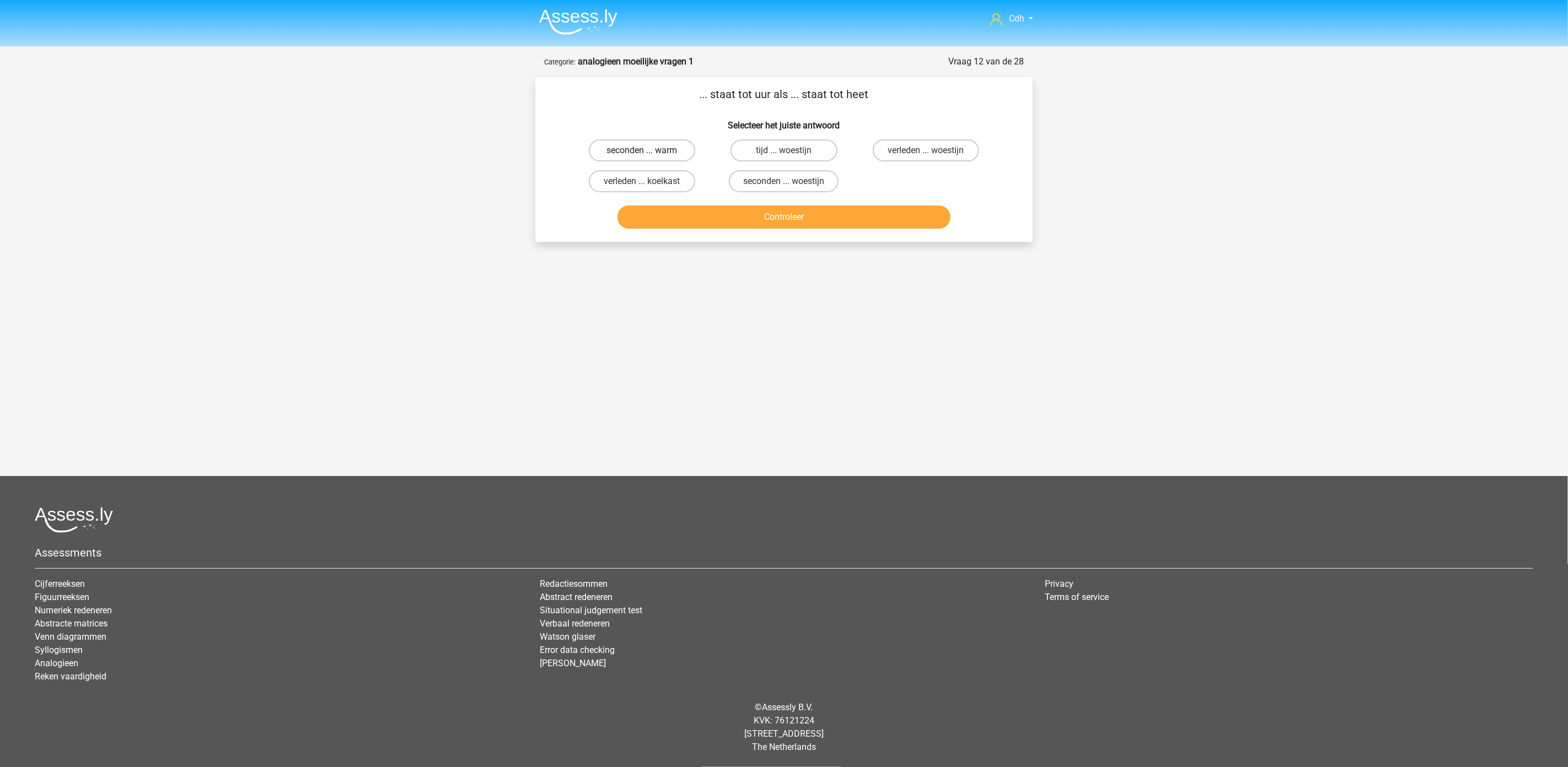
click at [678, 150] on label "seconden ... warm" at bounding box center [642, 150] width 107 height 22
click at [649, 150] on input "seconden ... warm" at bounding box center [645, 153] width 7 height 7
radio input "true"
click at [741, 224] on button "Controleer" at bounding box center [784, 217] width 334 height 23
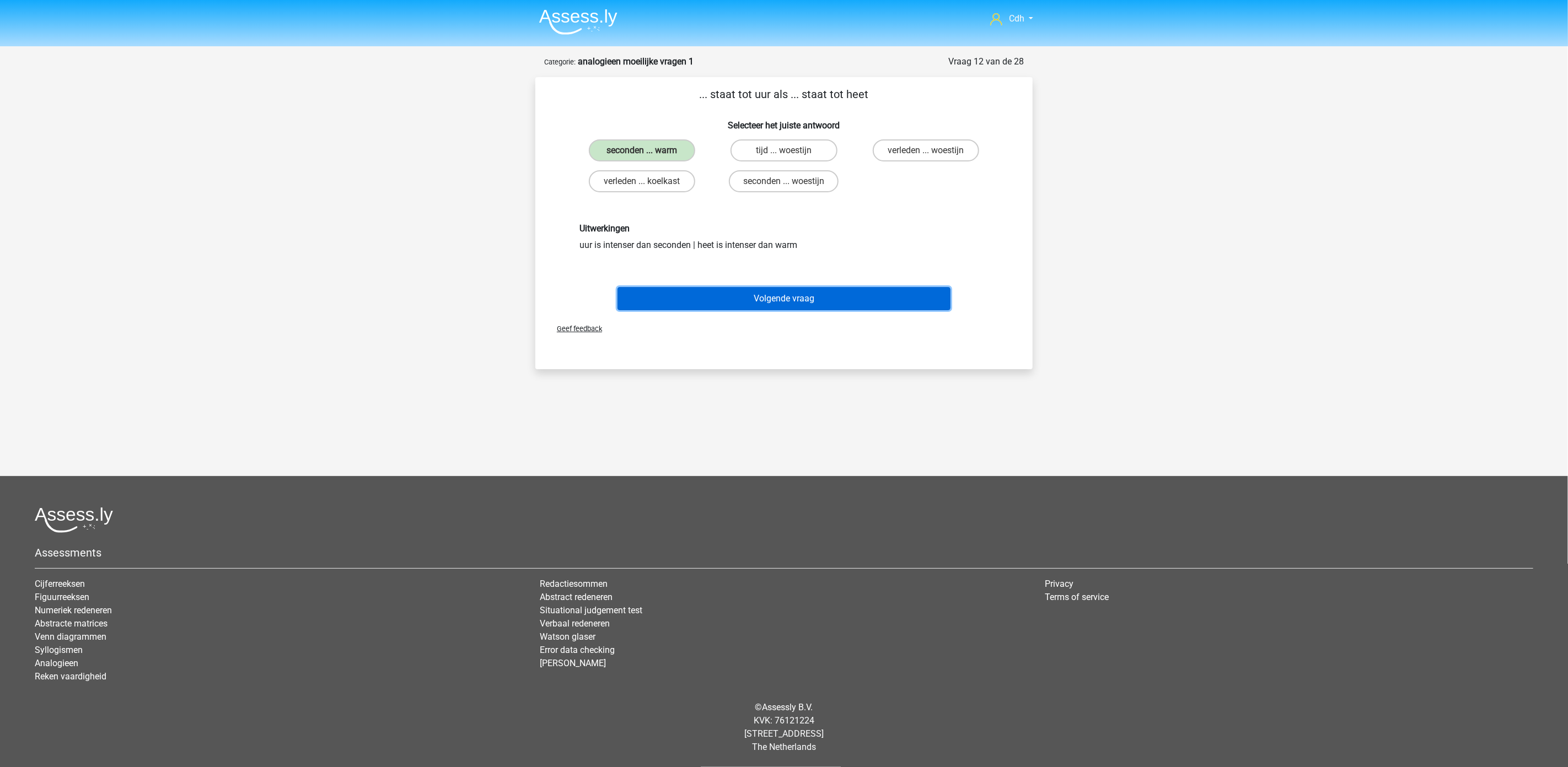
click at [797, 295] on button "Volgende vraag" at bounding box center [784, 298] width 334 height 23
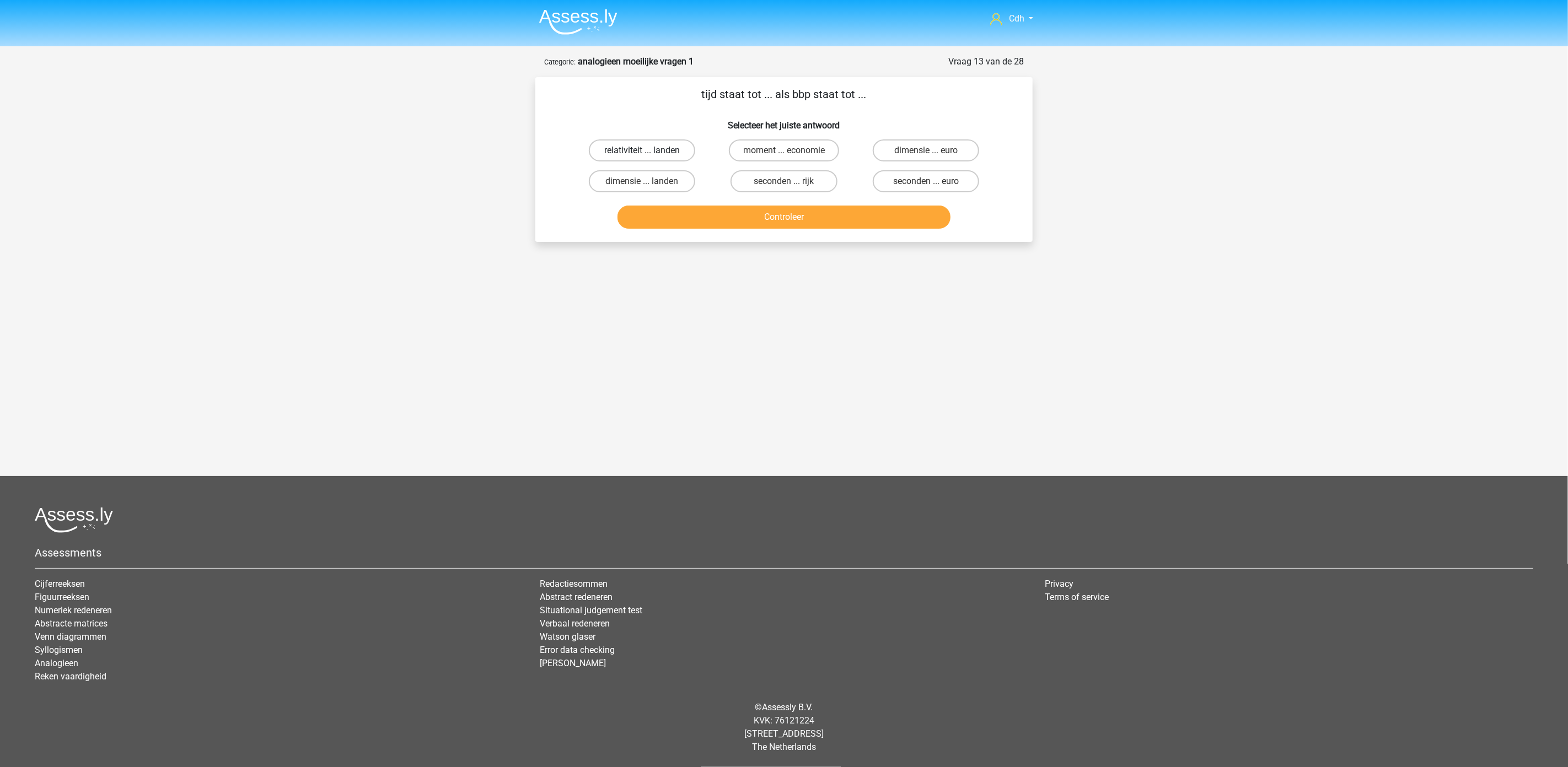
click at [669, 148] on label "relativiteit ... landen" at bounding box center [642, 150] width 107 height 22
click at [649, 150] on input "relativiteit ... landen" at bounding box center [645, 153] width 7 height 7
radio input "true"
click at [698, 209] on button "Controleer" at bounding box center [784, 217] width 334 height 23
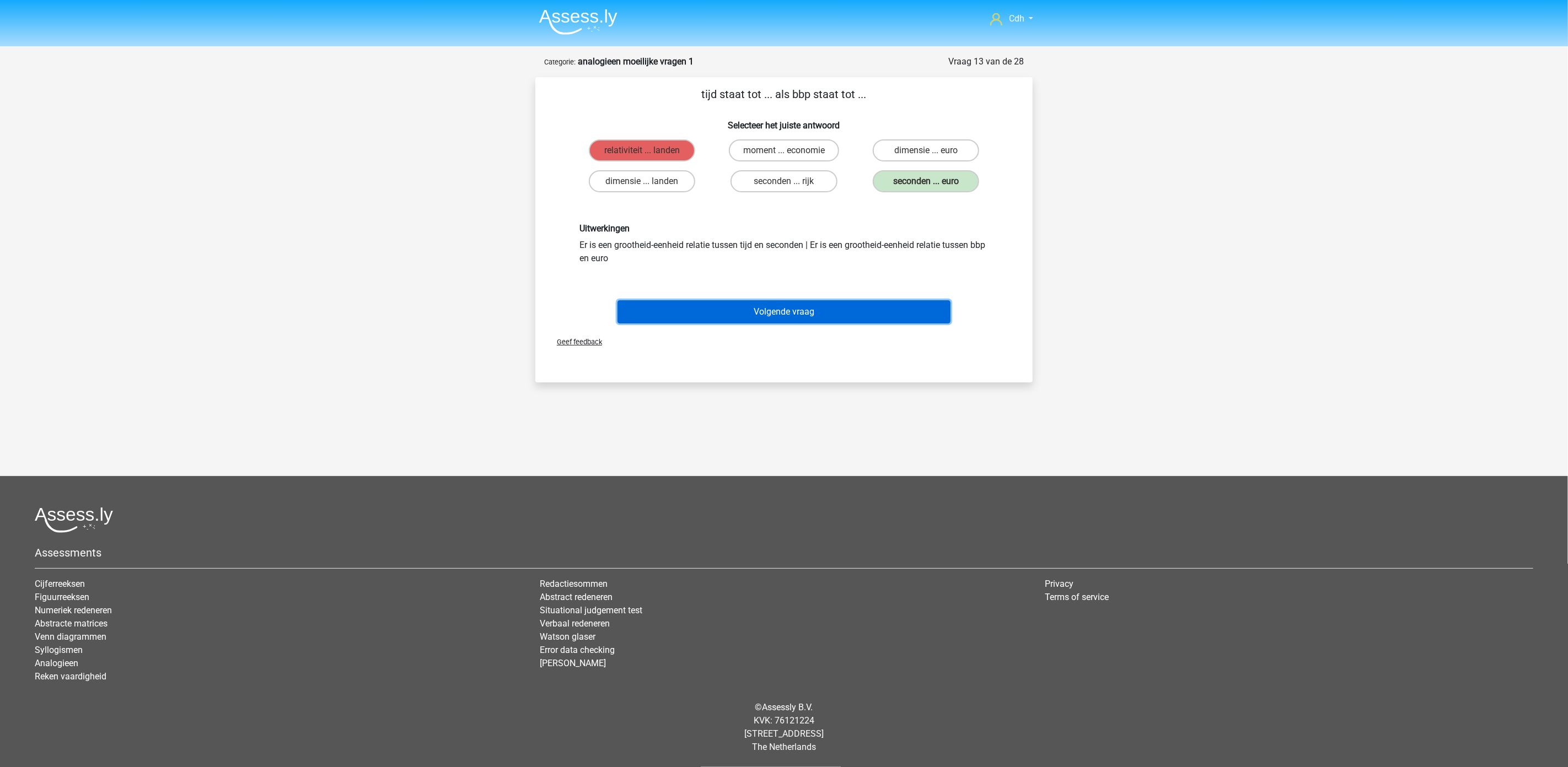
click at [784, 301] on button "Volgende vraag" at bounding box center [784, 312] width 334 height 23
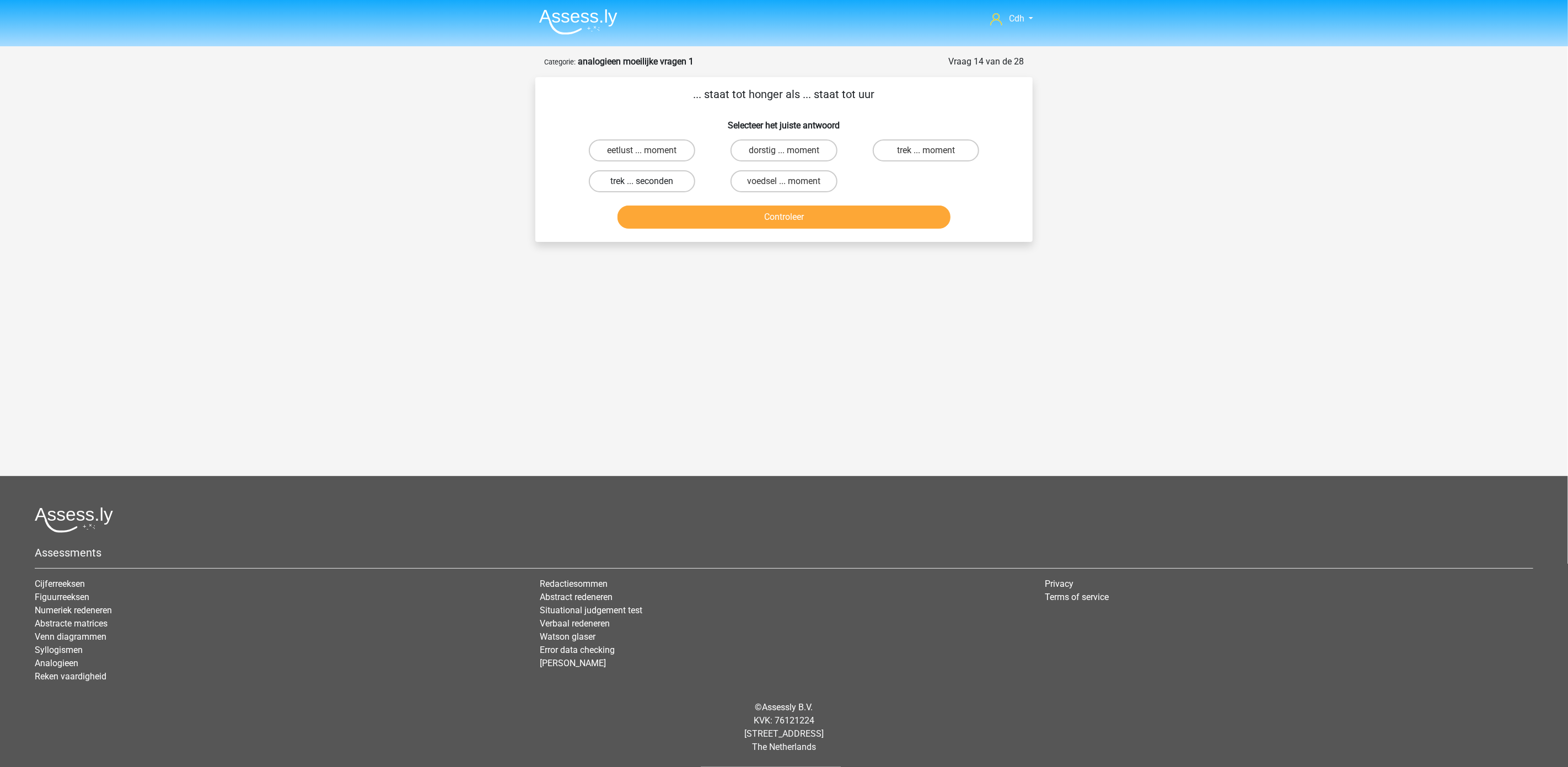
click at [664, 179] on label "trek ... seconden" at bounding box center [642, 181] width 107 height 22
click at [649, 181] on input "trek ... seconden" at bounding box center [645, 184] width 7 height 7
radio input "true"
click at [704, 225] on button "Controleer" at bounding box center [784, 217] width 334 height 23
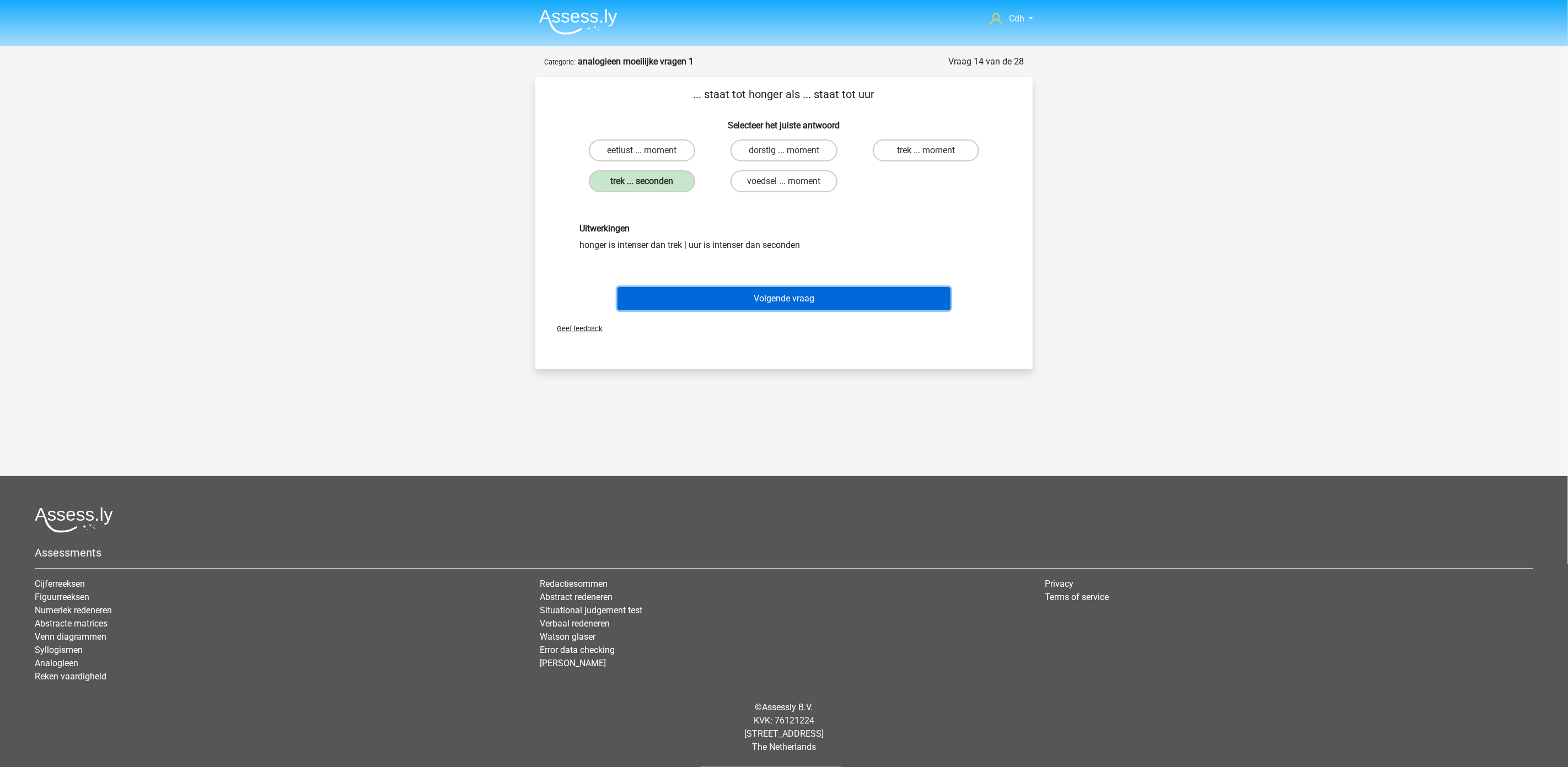
click at [761, 298] on button "Volgende vraag" at bounding box center [784, 298] width 334 height 23
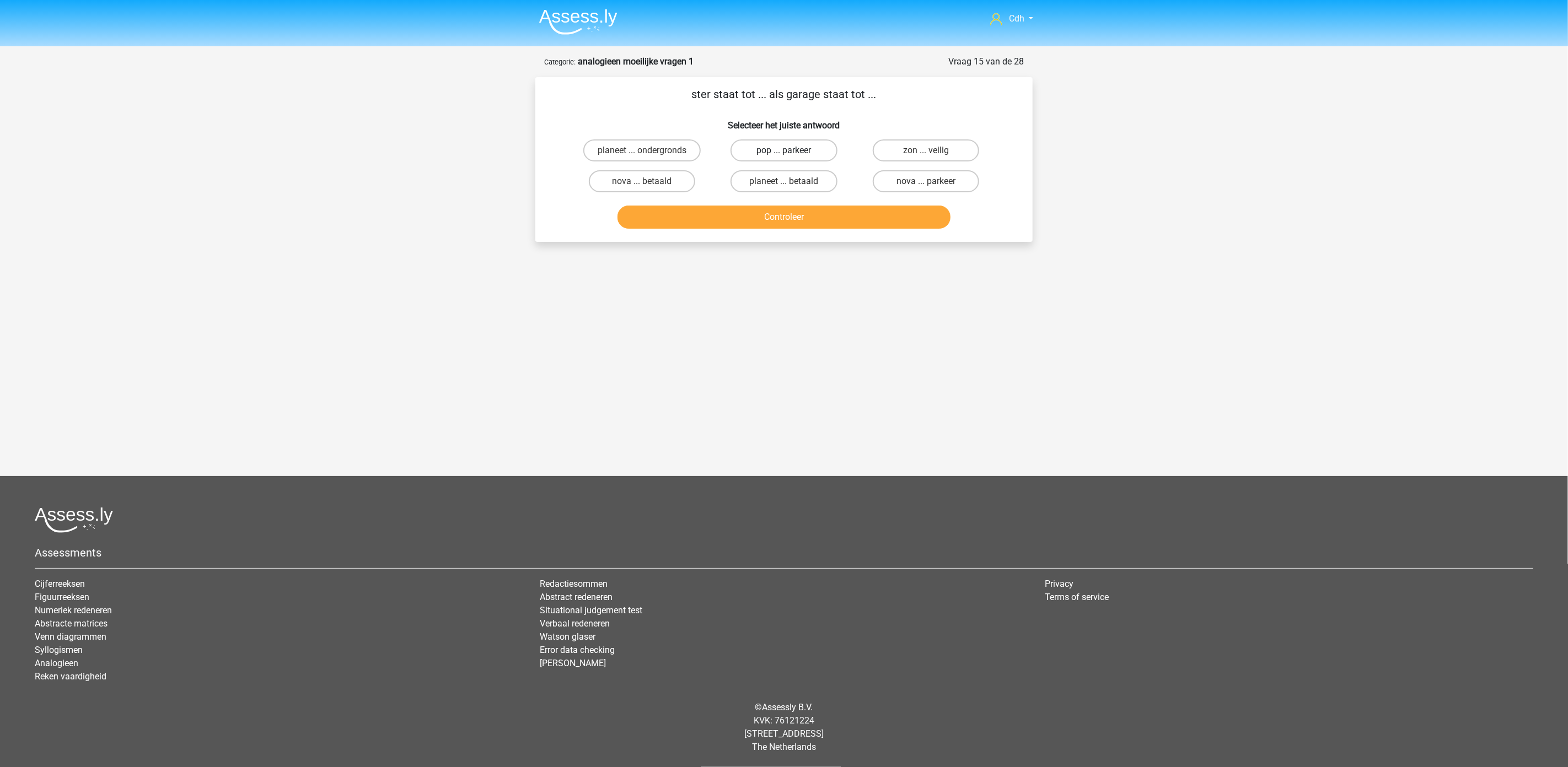
click at [816, 150] on label "pop ... parkeer" at bounding box center [784, 150] width 107 height 22
click at [791, 150] on input "pop ... parkeer" at bounding box center [787, 153] width 7 height 7
radio input "true"
click at [811, 216] on button "Controleer" at bounding box center [784, 217] width 334 height 23
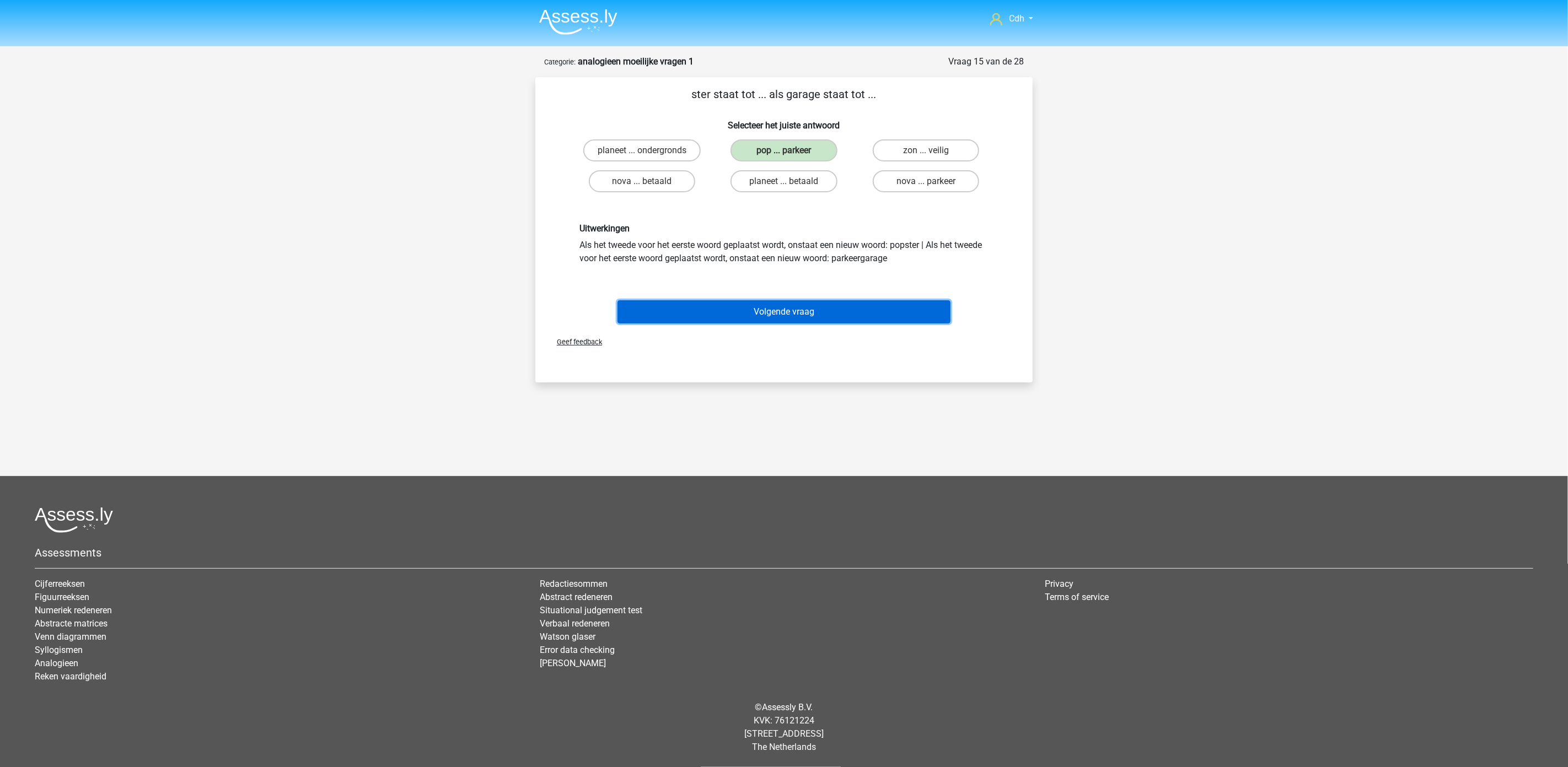
click at [788, 308] on button "Volgende vraag" at bounding box center [784, 312] width 334 height 23
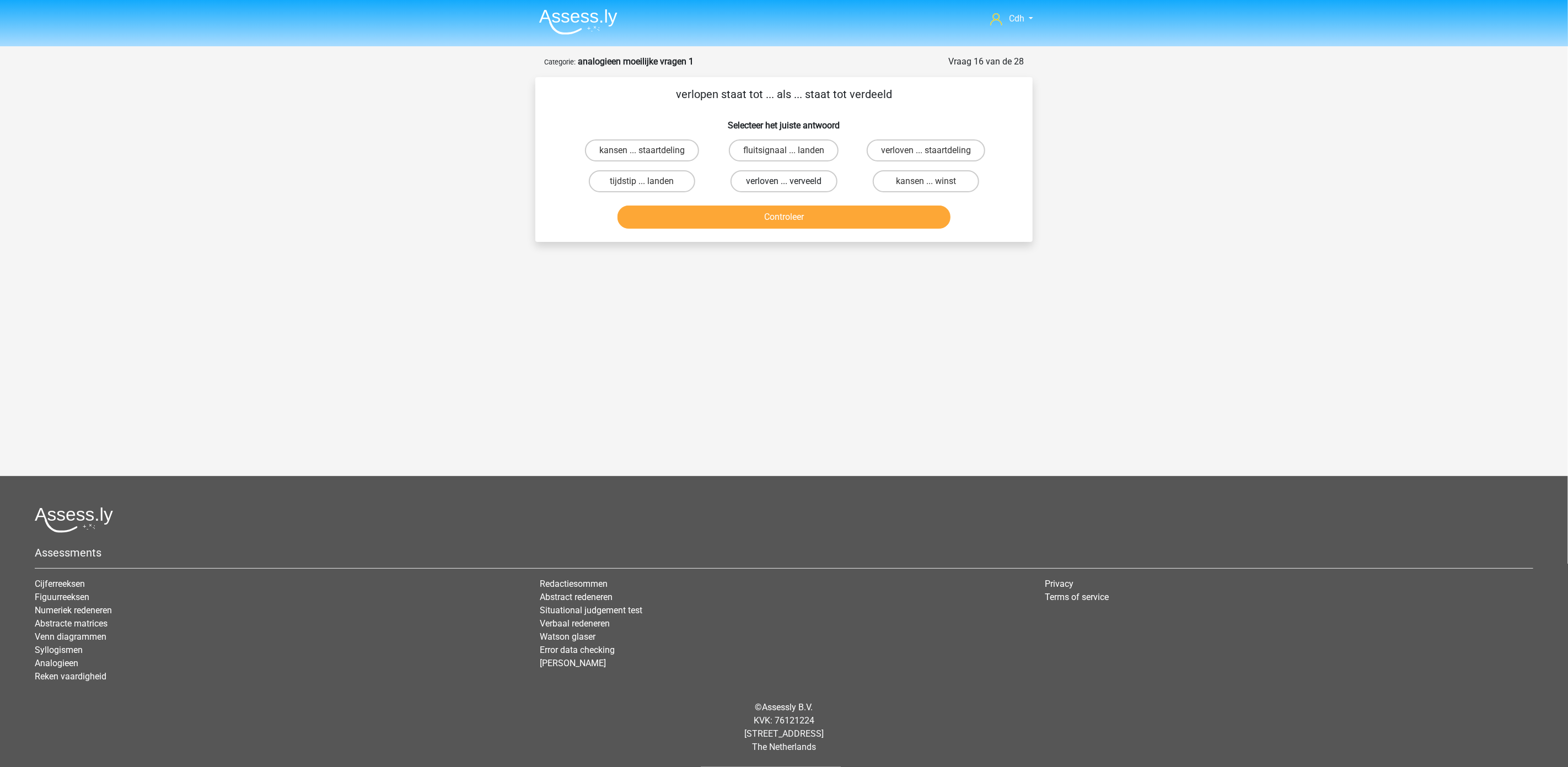
click at [778, 179] on label "verloven ... verveeld" at bounding box center [784, 181] width 107 height 22
click at [784, 181] on input "verloven ... verveeld" at bounding box center [787, 184] width 7 height 7
radio input "true"
click at [782, 218] on button "Controleer" at bounding box center [784, 217] width 334 height 23
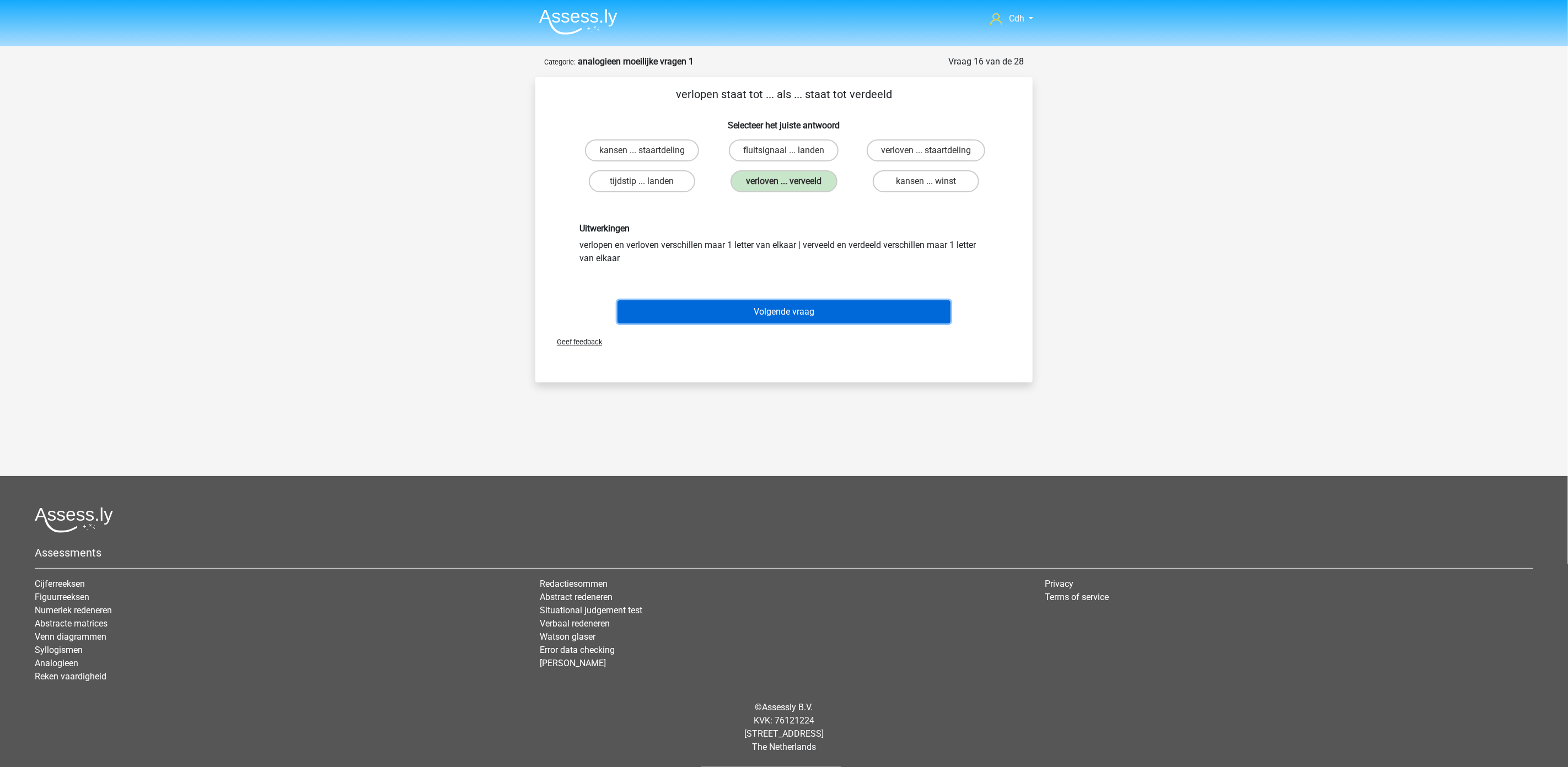
click at [761, 301] on button "Volgende vraag" at bounding box center [784, 312] width 334 height 23
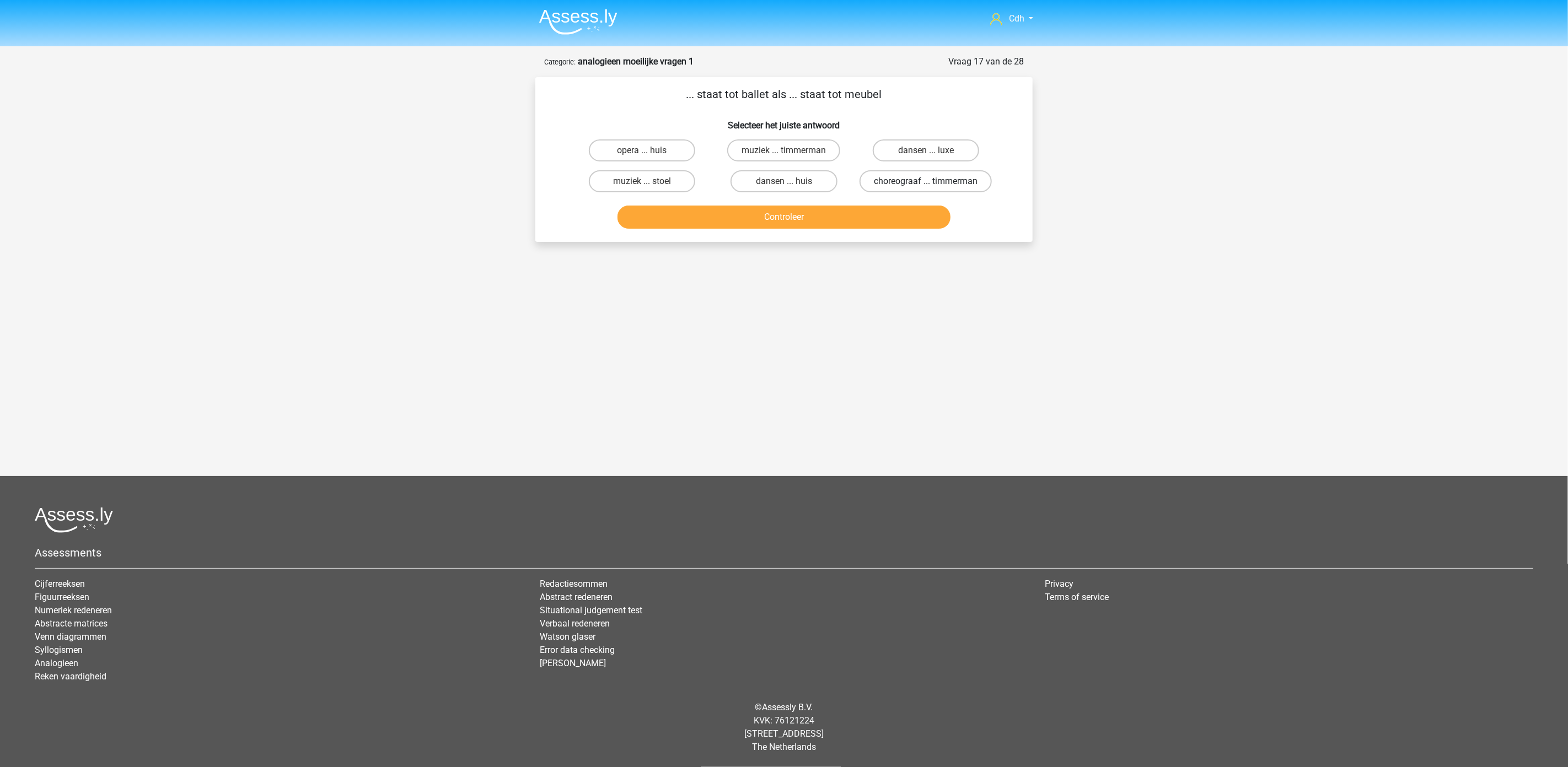
click at [876, 178] on label "choreograaf ... timmerman" at bounding box center [926, 181] width 132 height 22
click at [926, 181] on input "choreograaf ... timmerman" at bounding box center [929, 184] width 7 height 7
radio input "true"
click at [873, 207] on button "Controleer" at bounding box center [784, 217] width 334 height 23
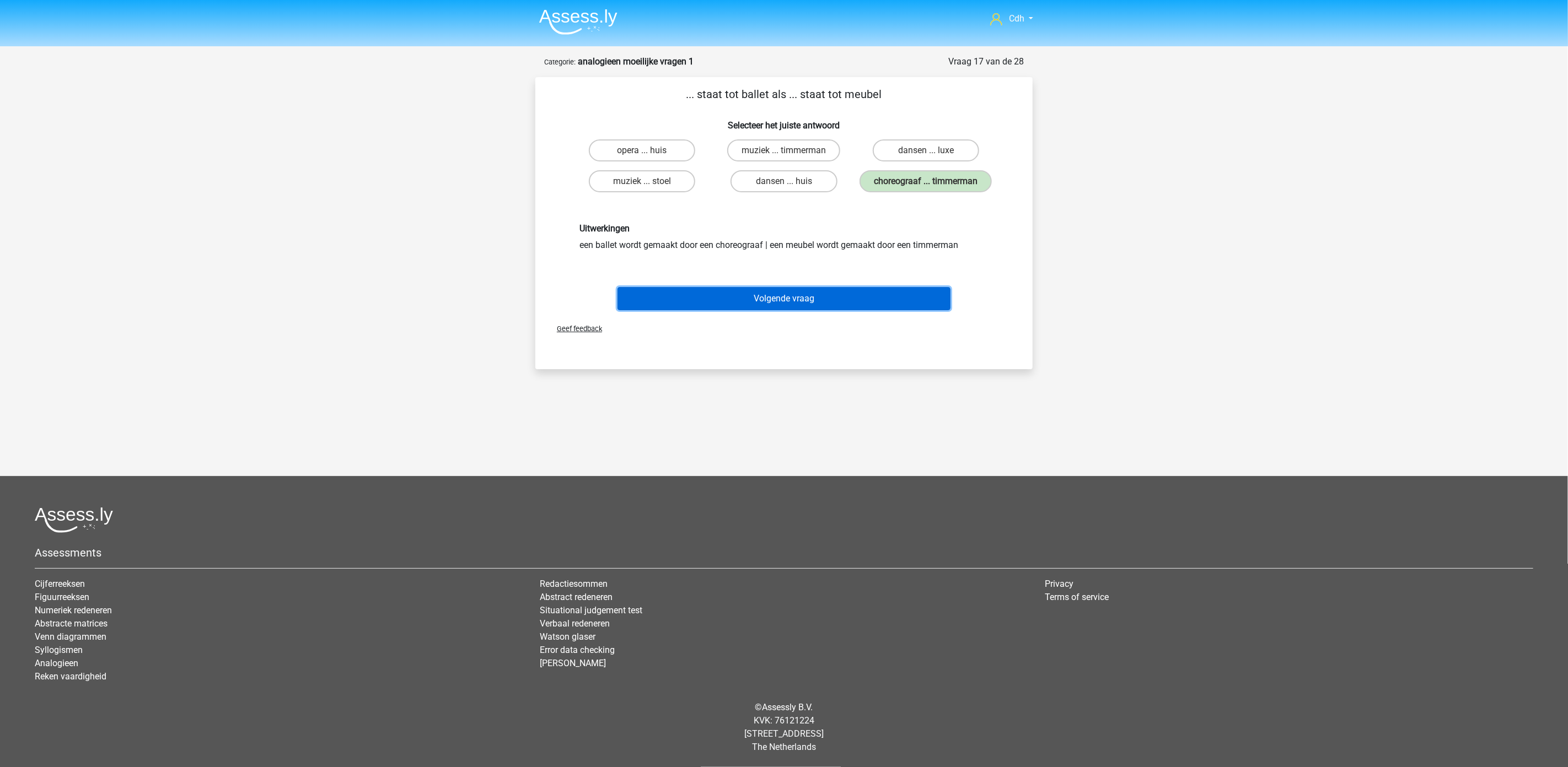
click at [829, 288] on button "Volgende vraag" at bounding box center [784, 298] width 334 height 23
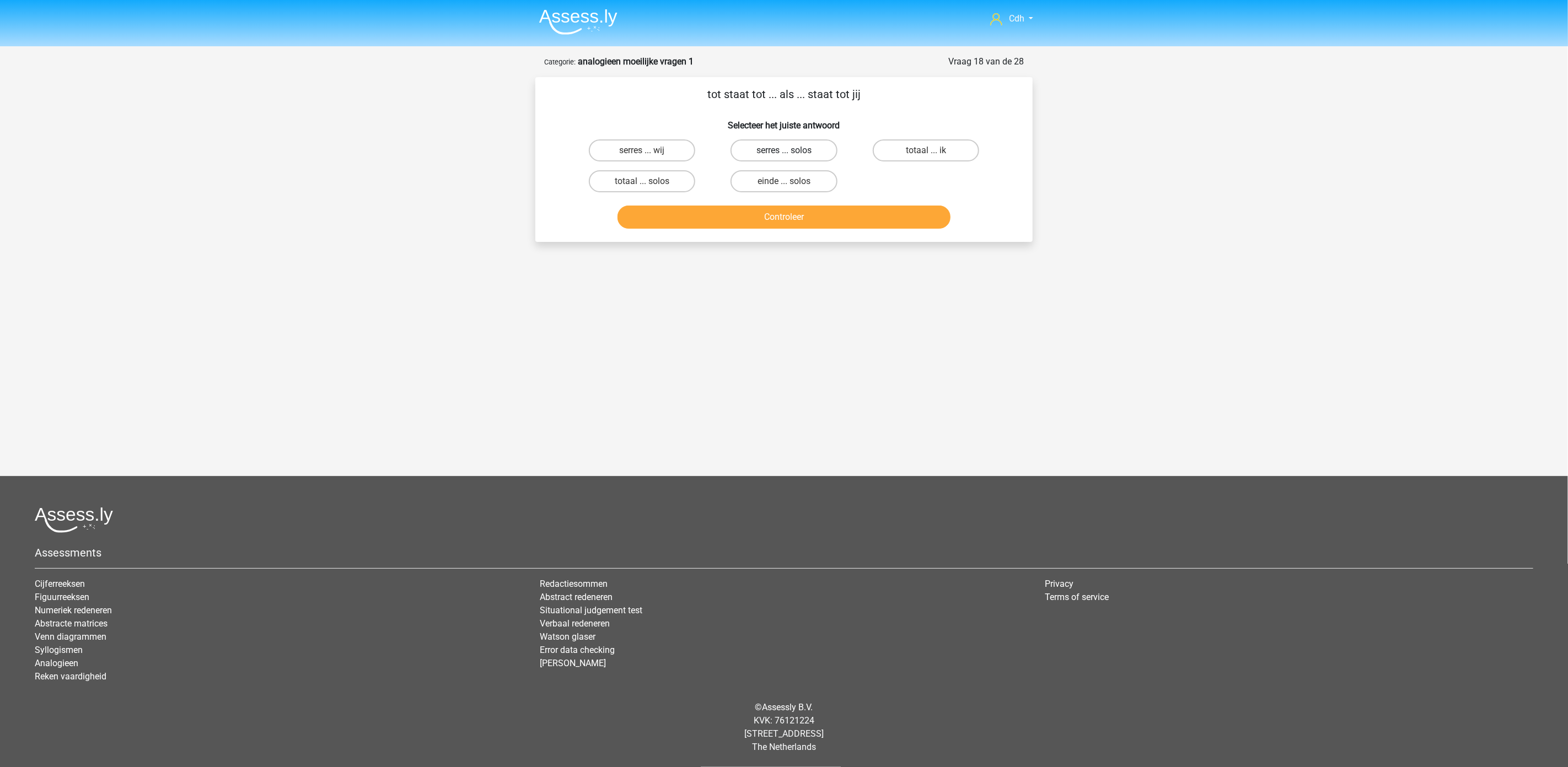
click at [811, 140] on label "serres ... solos" at bounding box center [784, 150] width 107 height 22
click at [791, 150] on input "serres ... solos" at bounding box center [787, 153] width 7 height 7
radio input "true"
click at [822, 210] on button "Controleer" at bounding box center [784, 217] width 334 height 23
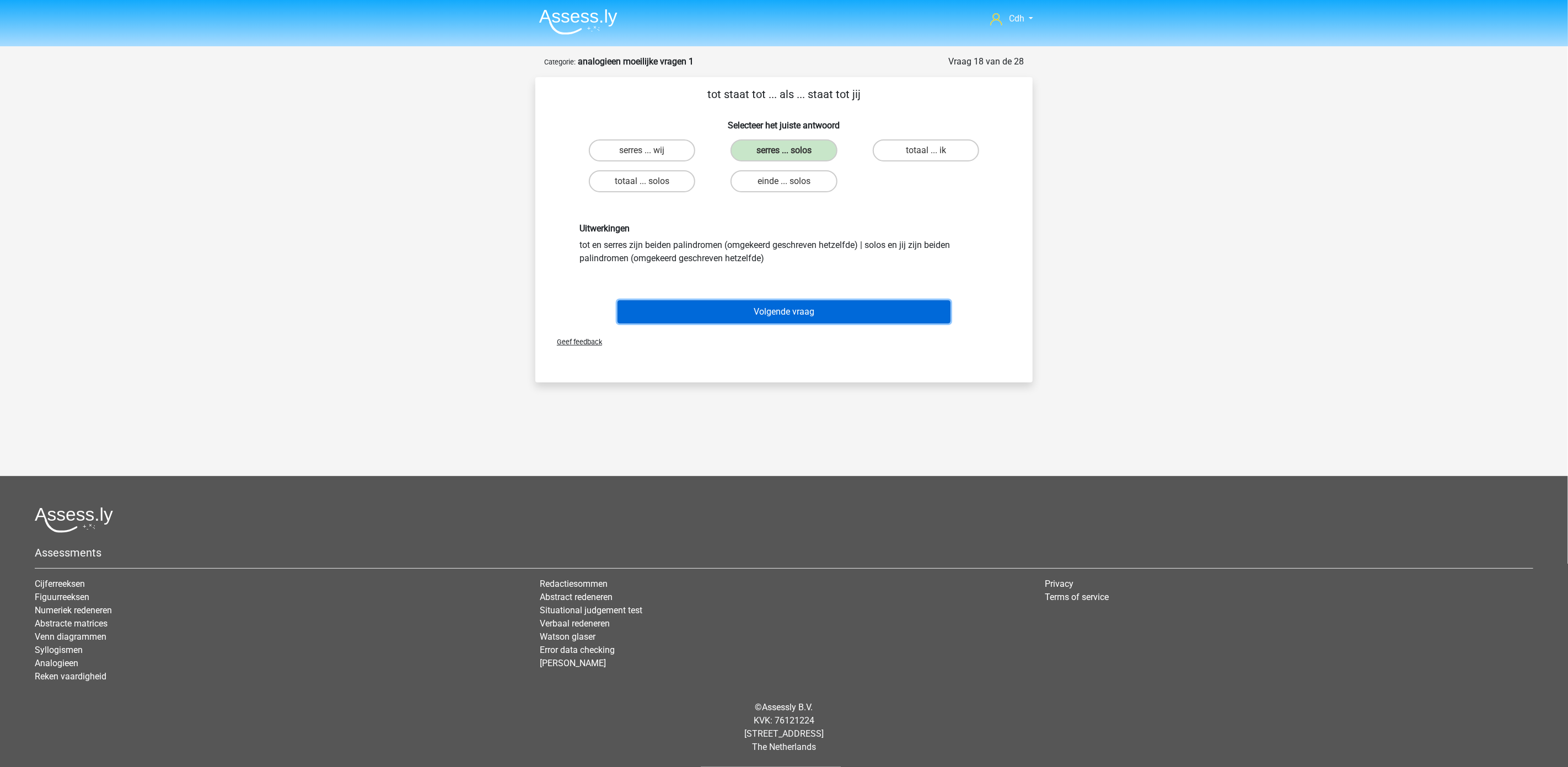
click at [814, 305] on button "Volgende vraag" at bounding box center [784, 312] width 334 height 23
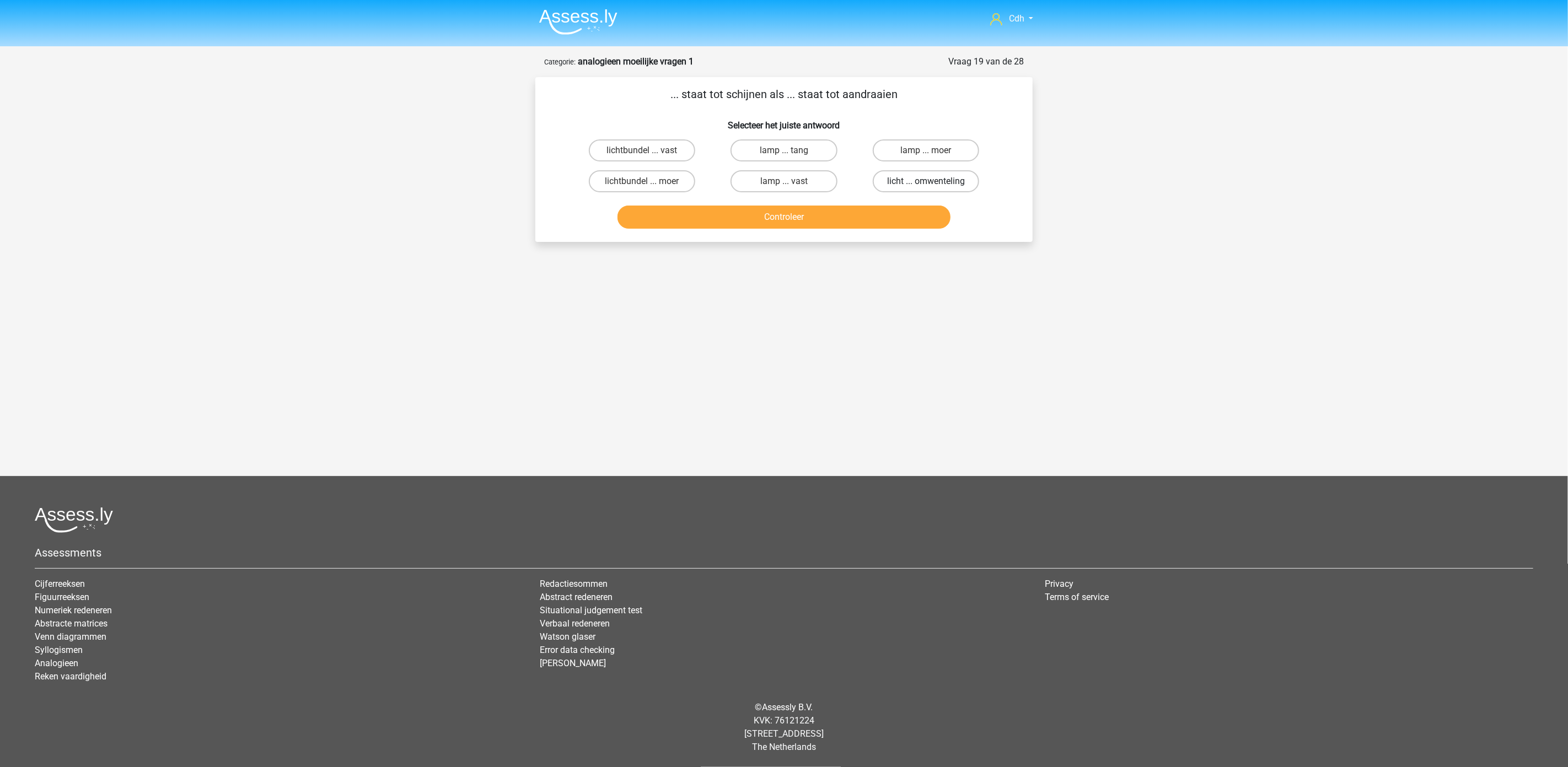
click at [892, 180] on label "licht ... omwenteling" at bounding box center [926, 181] width 107 height 22
click at [926, 181] on input "licht ... omwenteling" at bounding box center [929, 184] width 7 height 7
radio input "true"
click at [890, 223] on button "Controleer" at bounding box center [784, 217] width 334 height 23
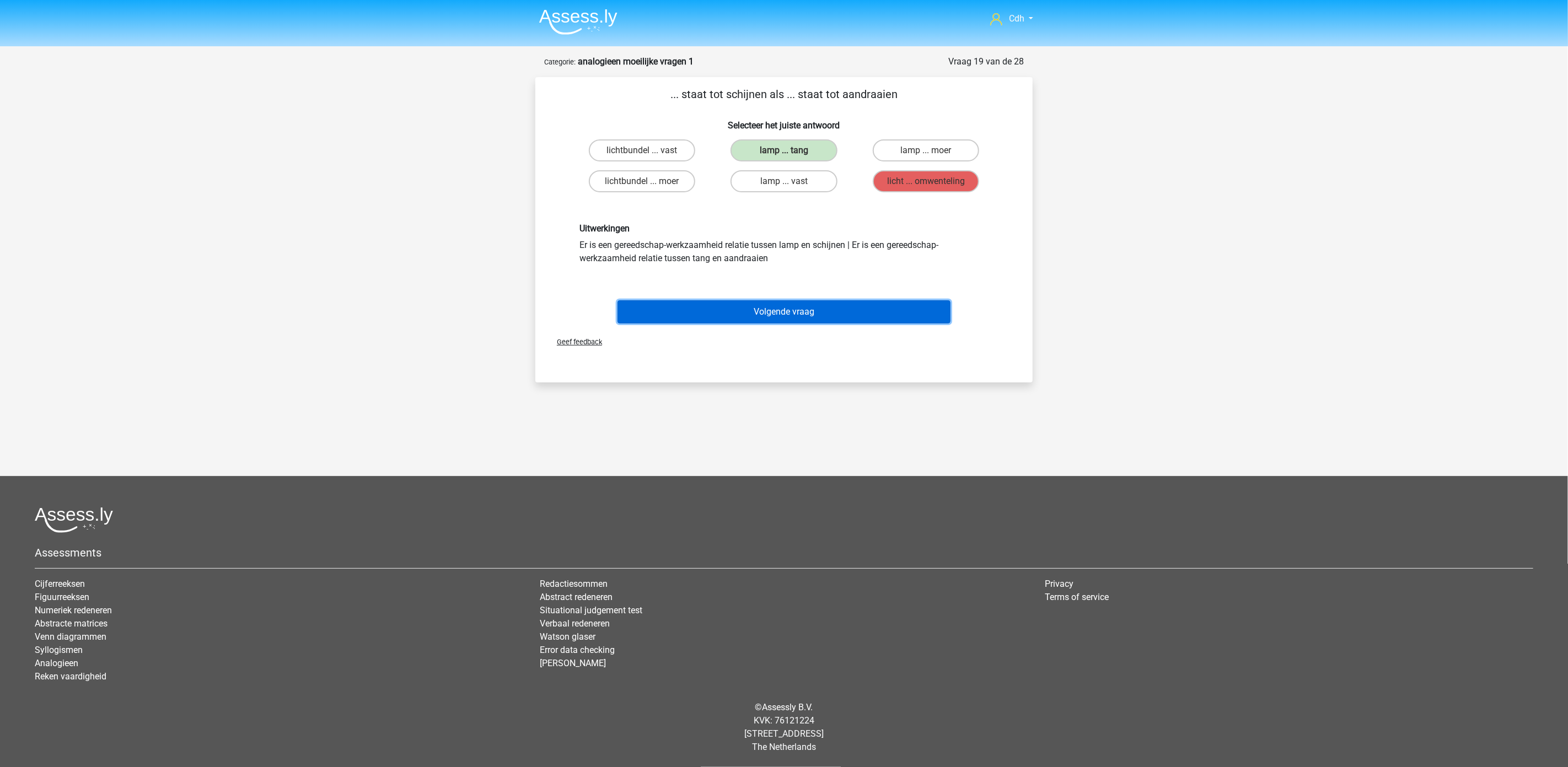
click at [757, 307] on button "Volgende vraag" at bounding box center [784, 312] width 334 height 23
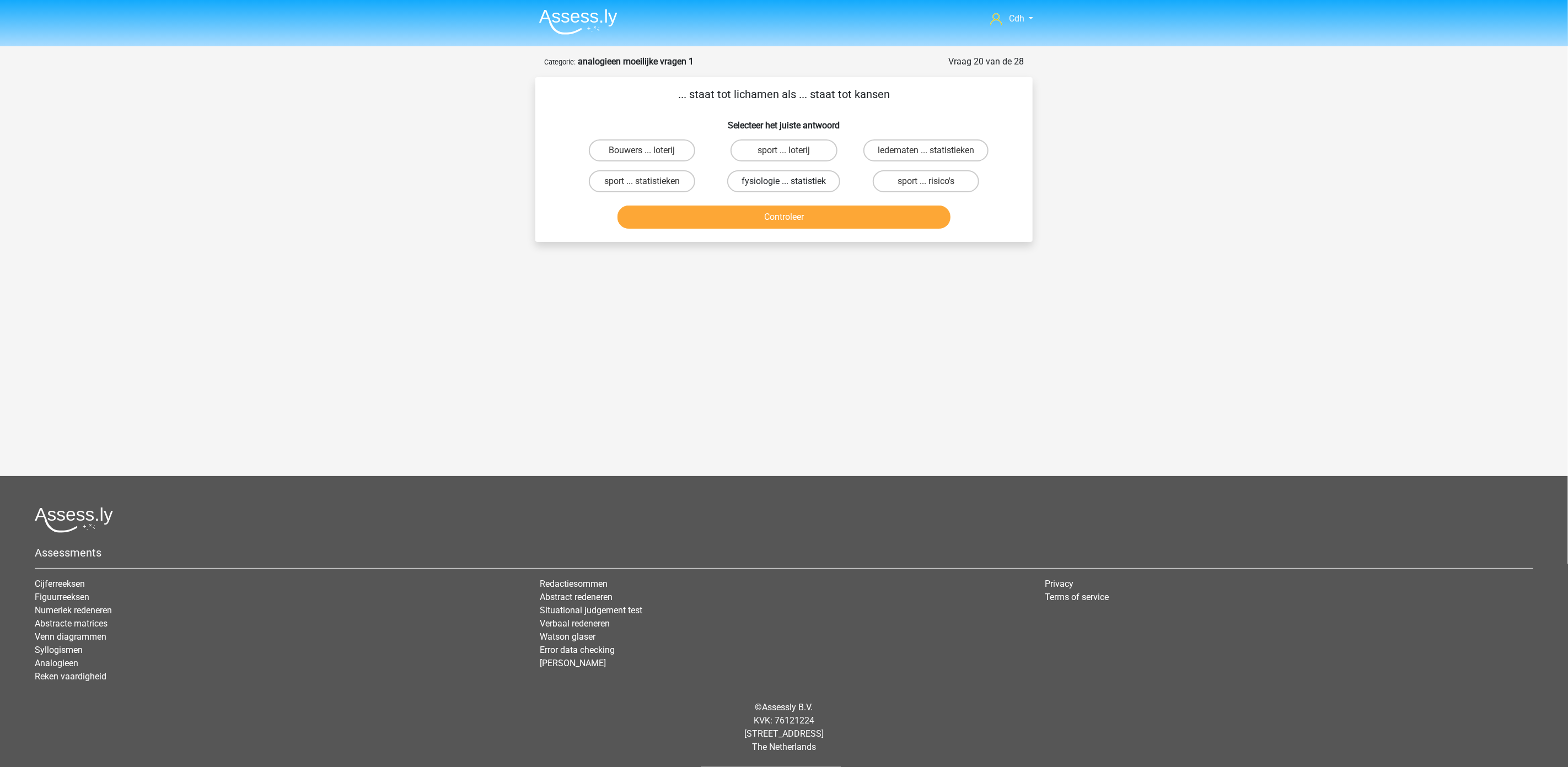
click at [814, 177] on label "fysiologie ... statistiek" at bounding box center [784, 181] width 113 height 22
click at [791, 181] on input "fysiologie ... statistiek" at bounding box center [787, 184] width 7 height 7
radio input "true"
click at [820, 218] on button "Controleer" at bounding box center [784, 217] width 334 height 23
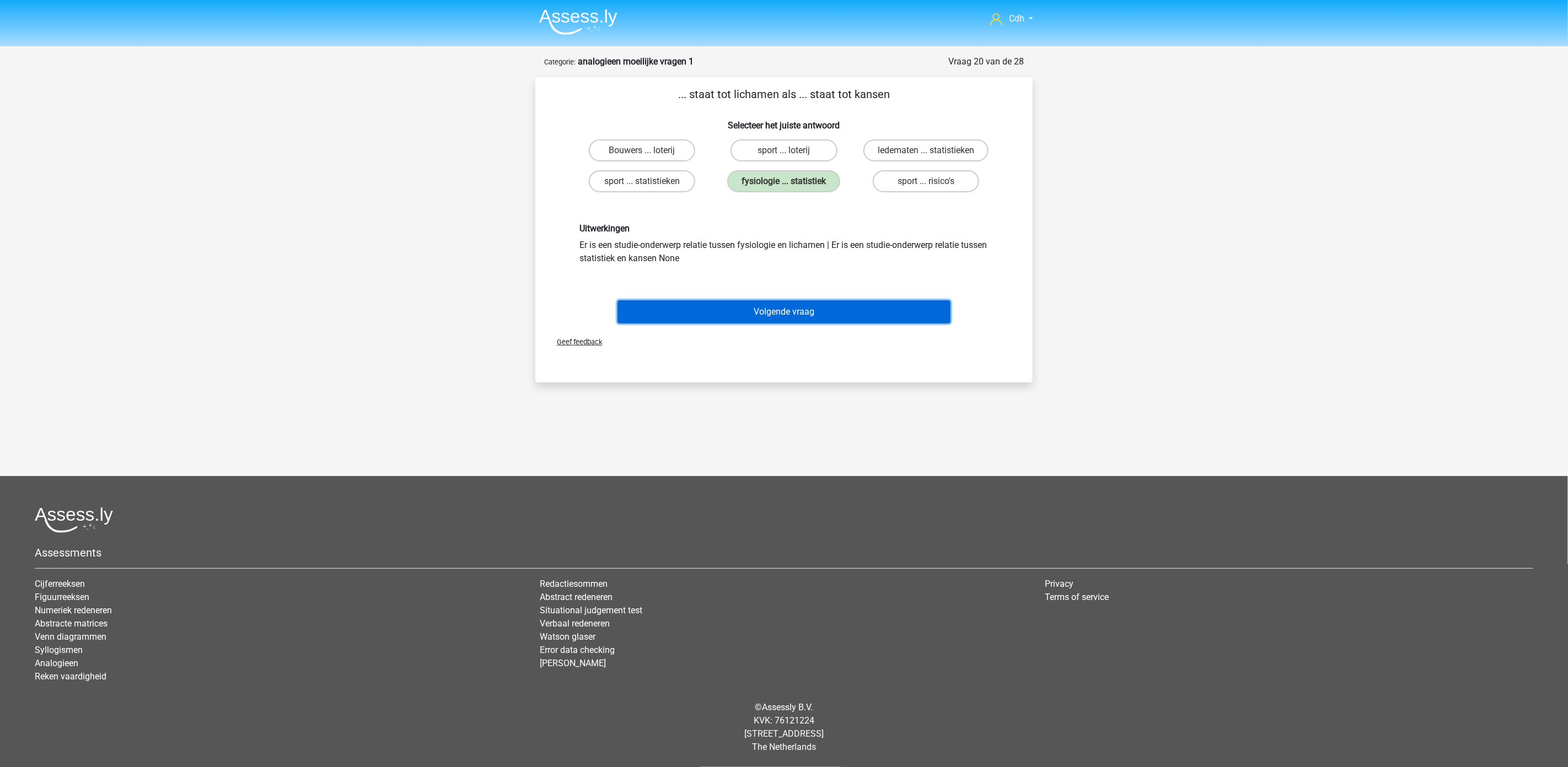
click at [812, 308] on button "Volgende vraag" at bounding box center [784, 312] width 334 height 23
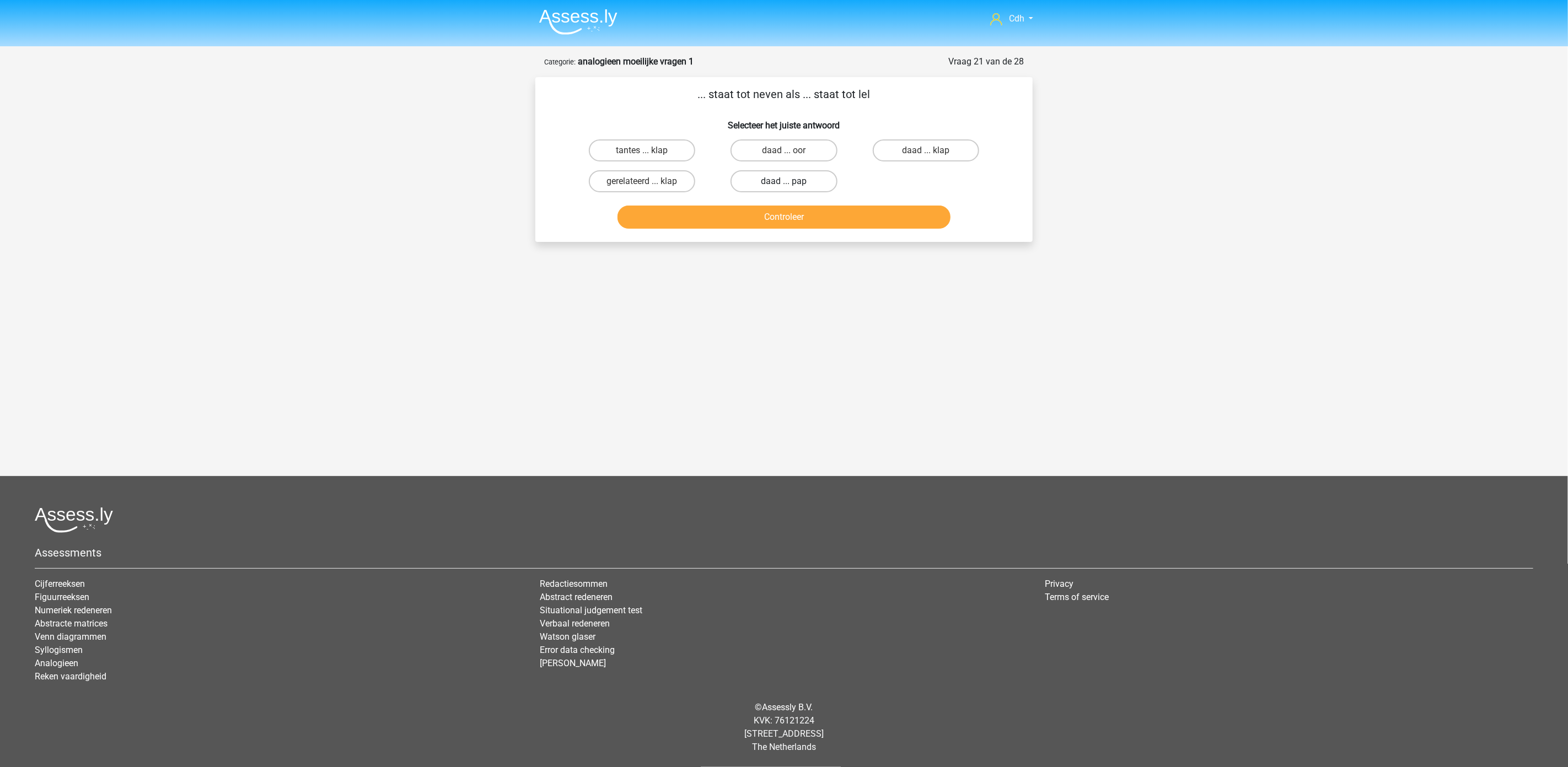
click at [817, 176] on label "daad ... pap" at bounding box center [784, 181] width 107 height 22
click at [791, 181] on input "daad ... pap" at bounding box center [787, 184] width 7 height 7
radio input "true"
click at [829, 211] on button "Controleer" at bounding box center [784, 217] width 334 height 23
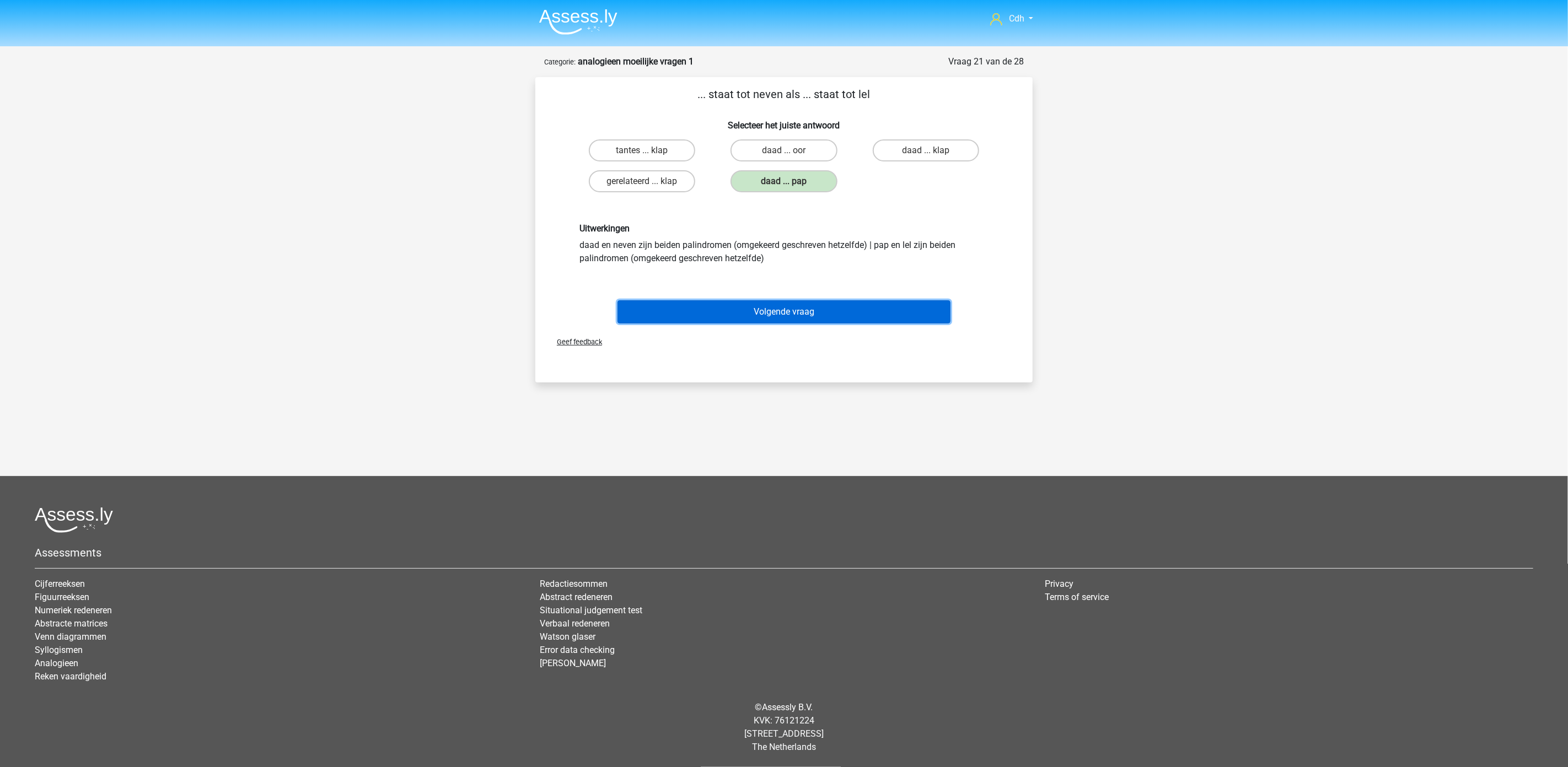
click at [819, 304] on button "Volgende vraag" at bounding box center [784, 312] width 334 height 23
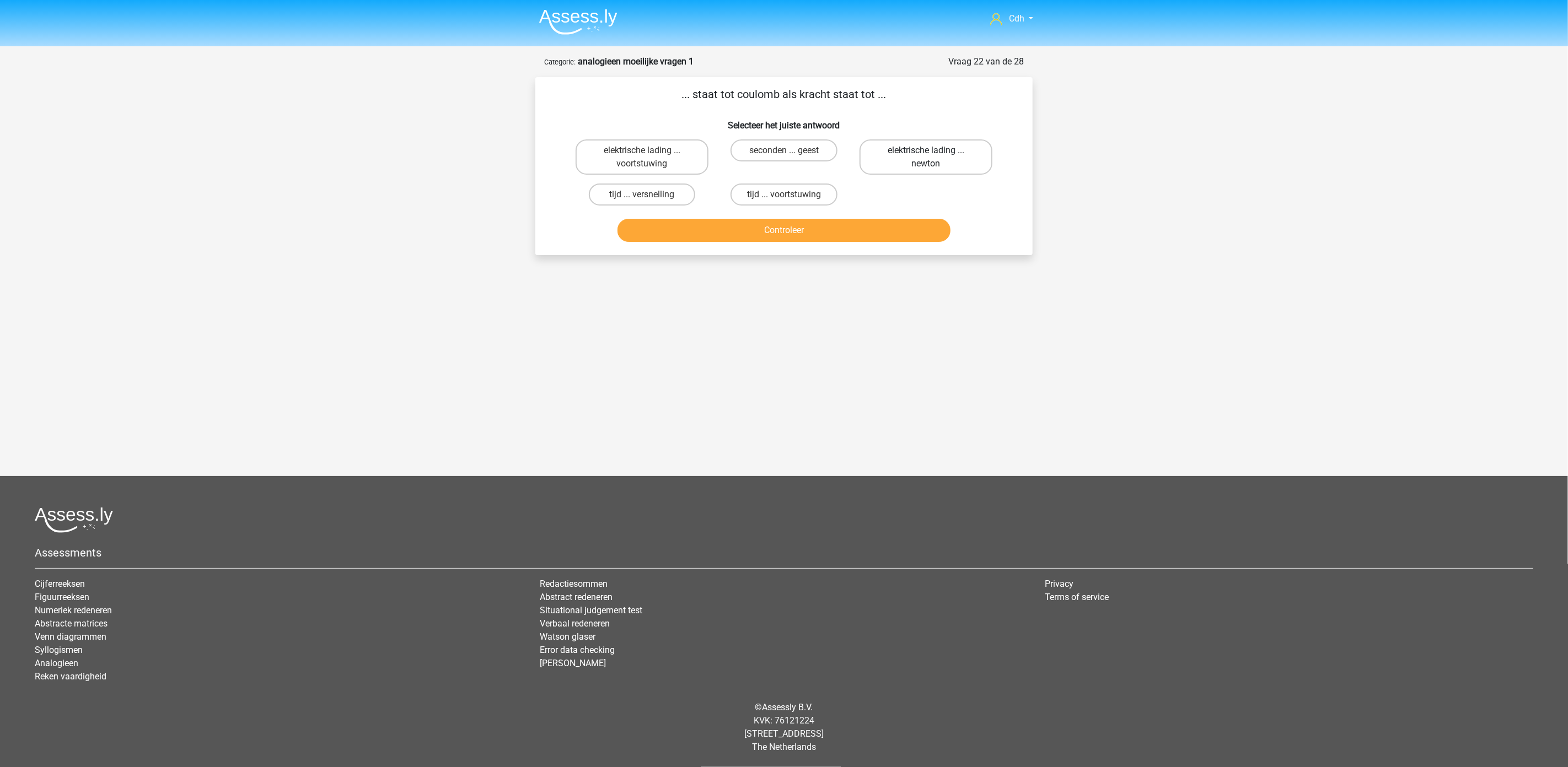
click at [959, 149] on label "elektrische lading ... newton" at bounding box center [926, 157] width 133 height 35
click at [933, 150] on input "elektrische lading ... newton" at bounding box center [929, 153] width 7 height 7
radio input "true"
click at [908, 228] on button "Controleer" at bounding box center [784, 230] width 334 height 23
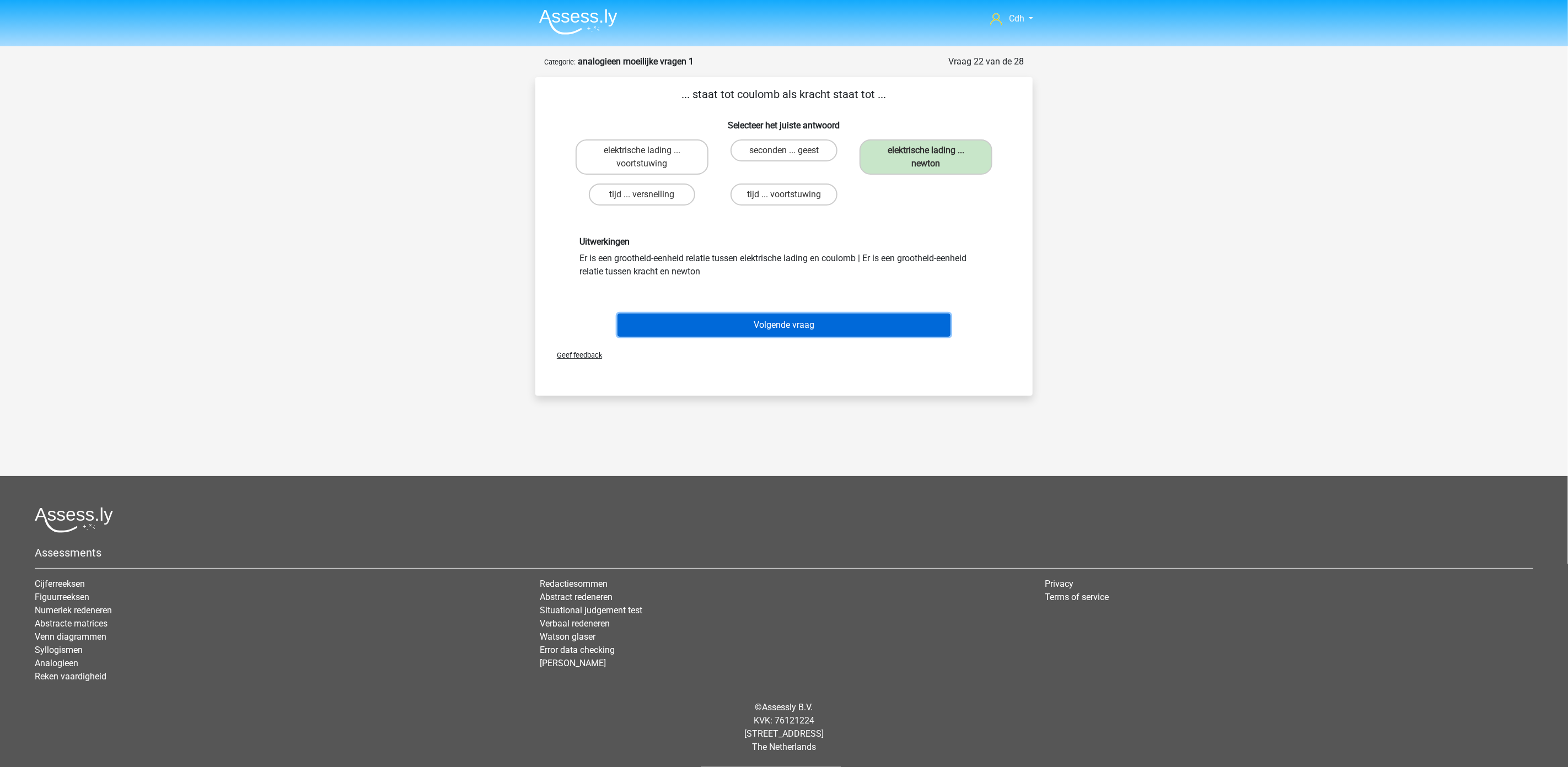
click at [859, 316] on button "Volgende vraag" at bounding box center [784, 325] width 334 height 23
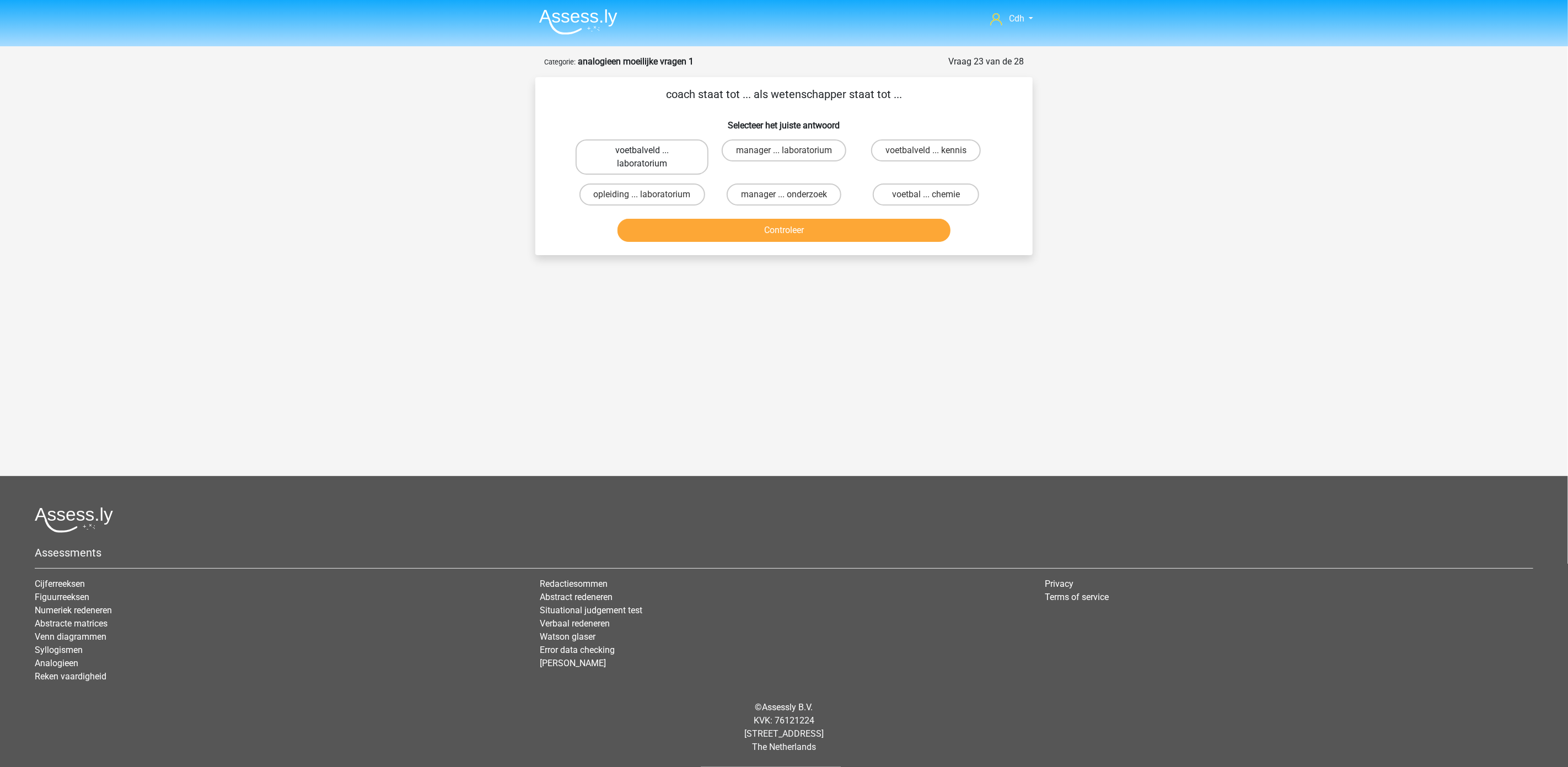
click at [680, 153] on label "voetbalveld ... laboratorium" at bounding box center [642, 157] width 133 height 35
click at [649, 153] on input "voetbalveld ... laboratorium" at bounding box center [645, 153] width 7 height 7
radio input "true"
click at [756, 229] on button "Controleer" at bounding box center [784, 230] width 334 height 23
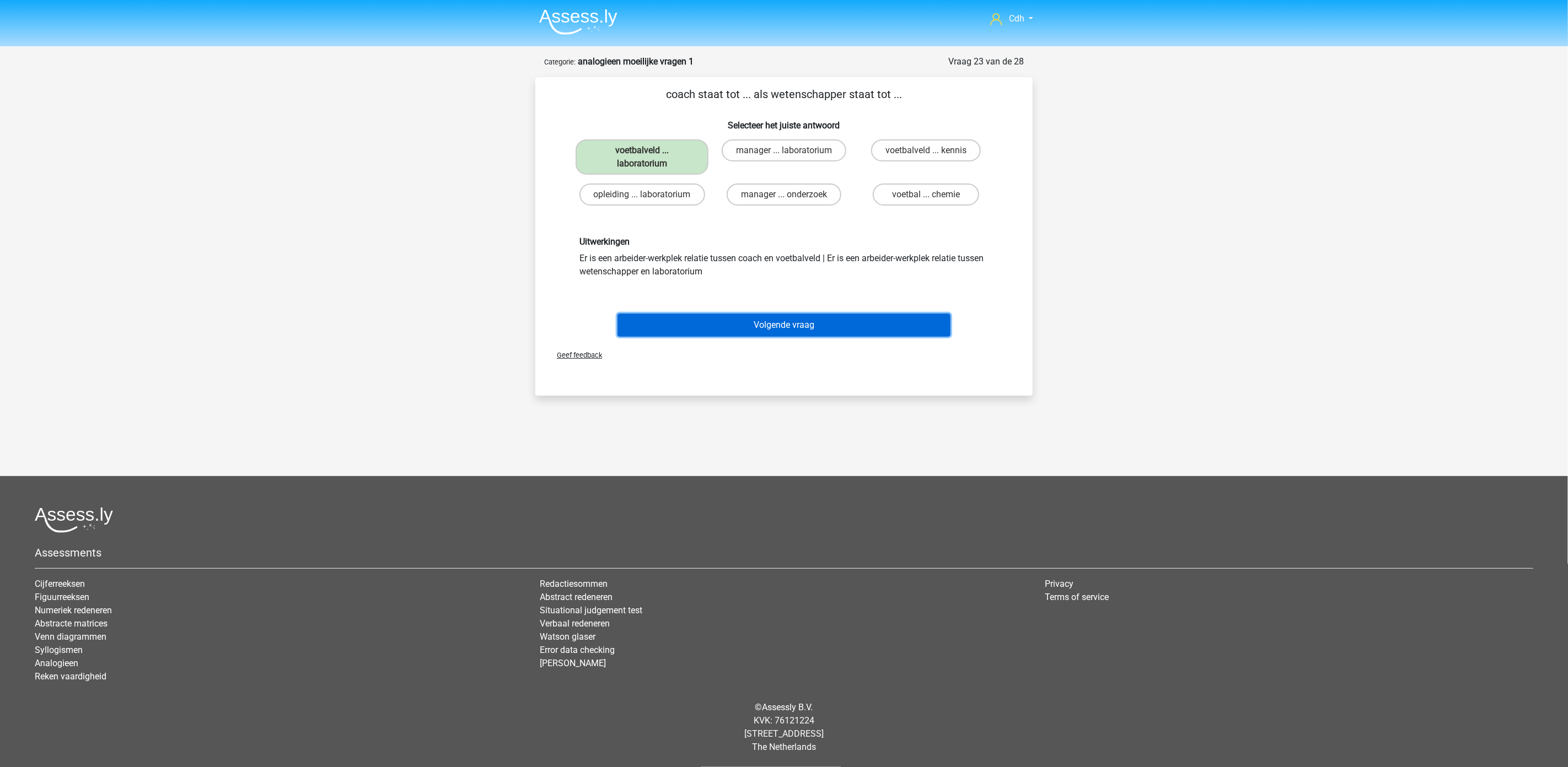
click at [846, 318] on button "Volgende vraag" at bounding box center [784, 325] width 334 height 23
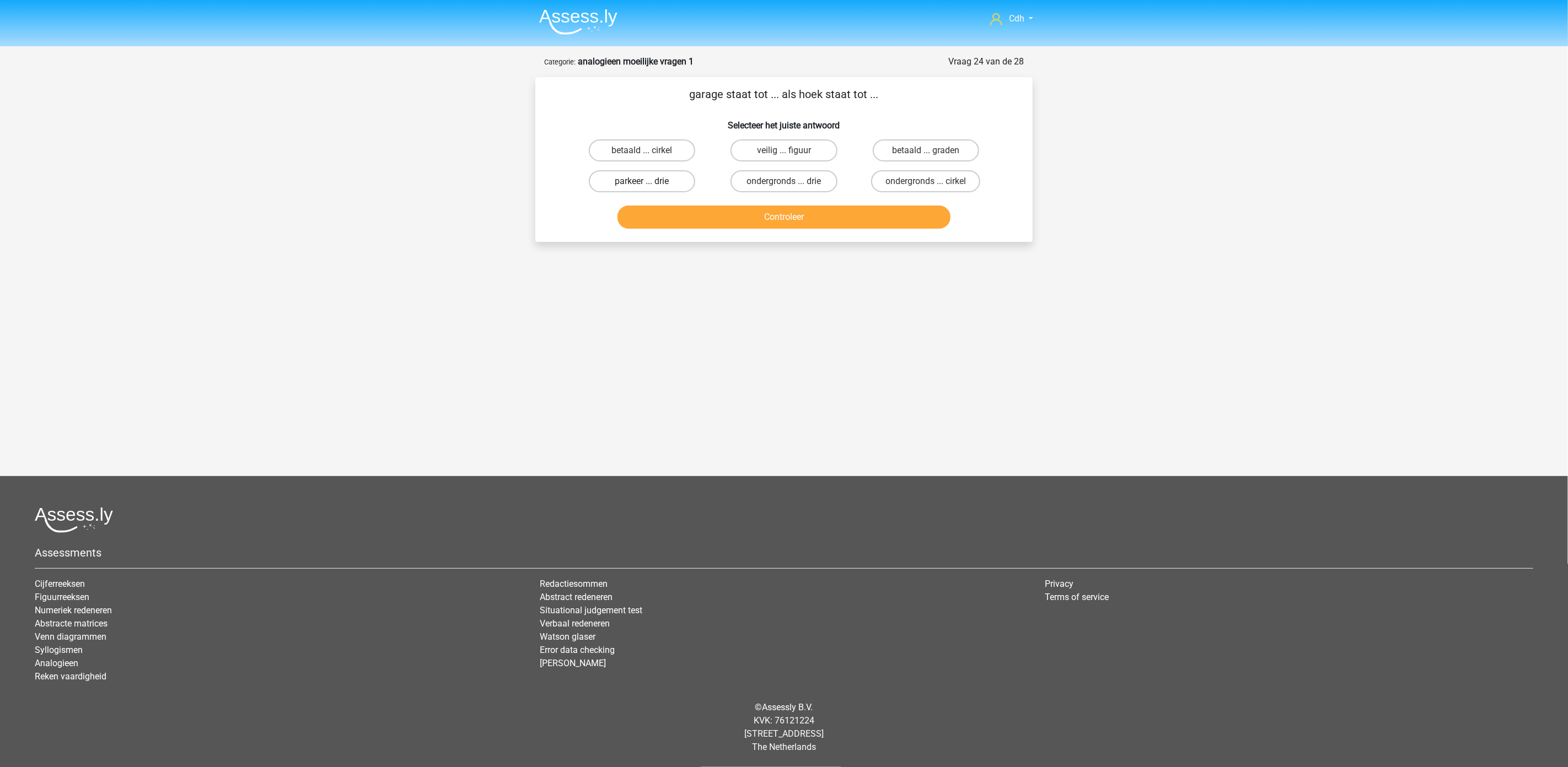
click at [675, 179] on label "parkeer ... drie" at bounding box center [642, 181] width 107 height 22
click at [649, 181] on input "parkeer ... drie" at bounding box center [645, 184] width 7 height 7
radio input "true"
click at [771, 216] on button "Controleer" at bounding box center [784, 217] width 334 height 23
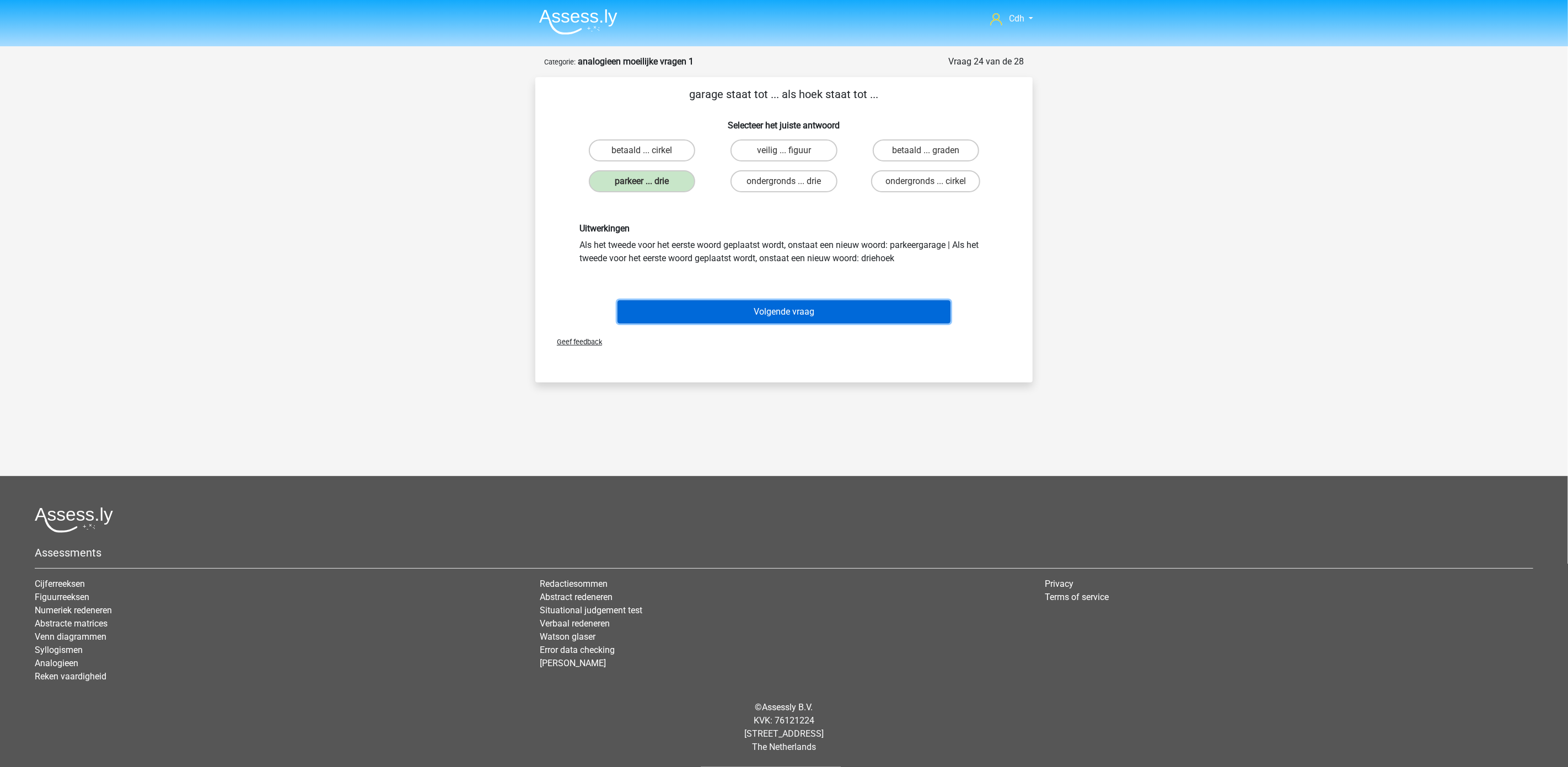
click at [769, 308] on button "Volgende vraag" at bounding box center [784, 312] width 334 height 23
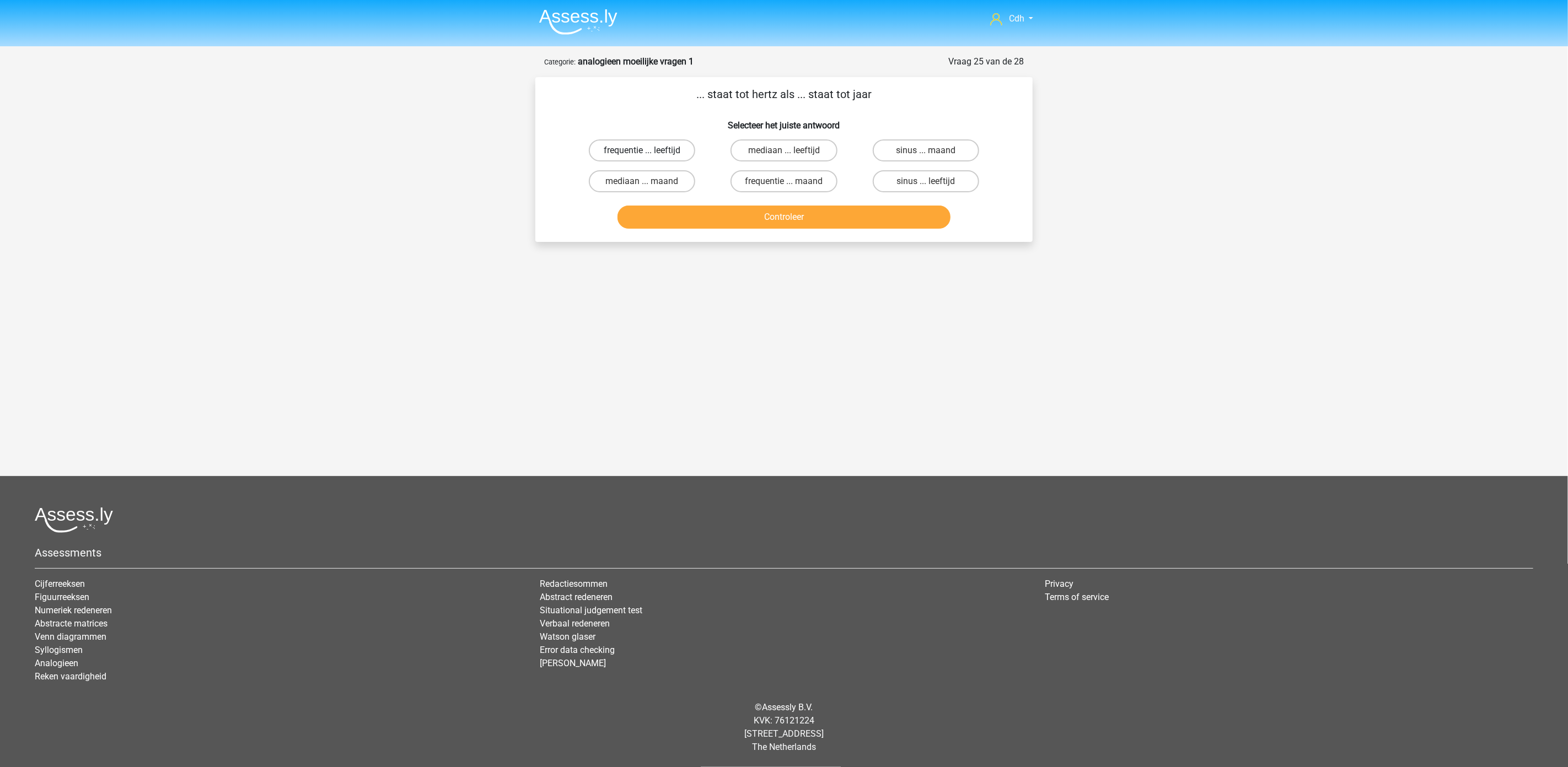
click at [676, 147] on label "frequentie ... leeftijd" at bounding box center [642, 150] width 107 height 22
click at [649, 150] on input "frequentie ... leeftijd" at bounding box center [645, 153] width 7 height 7
radio input "true"
click at [734, 216] on button "Controleer" at bounding box center [784, 217] width 334 height 23
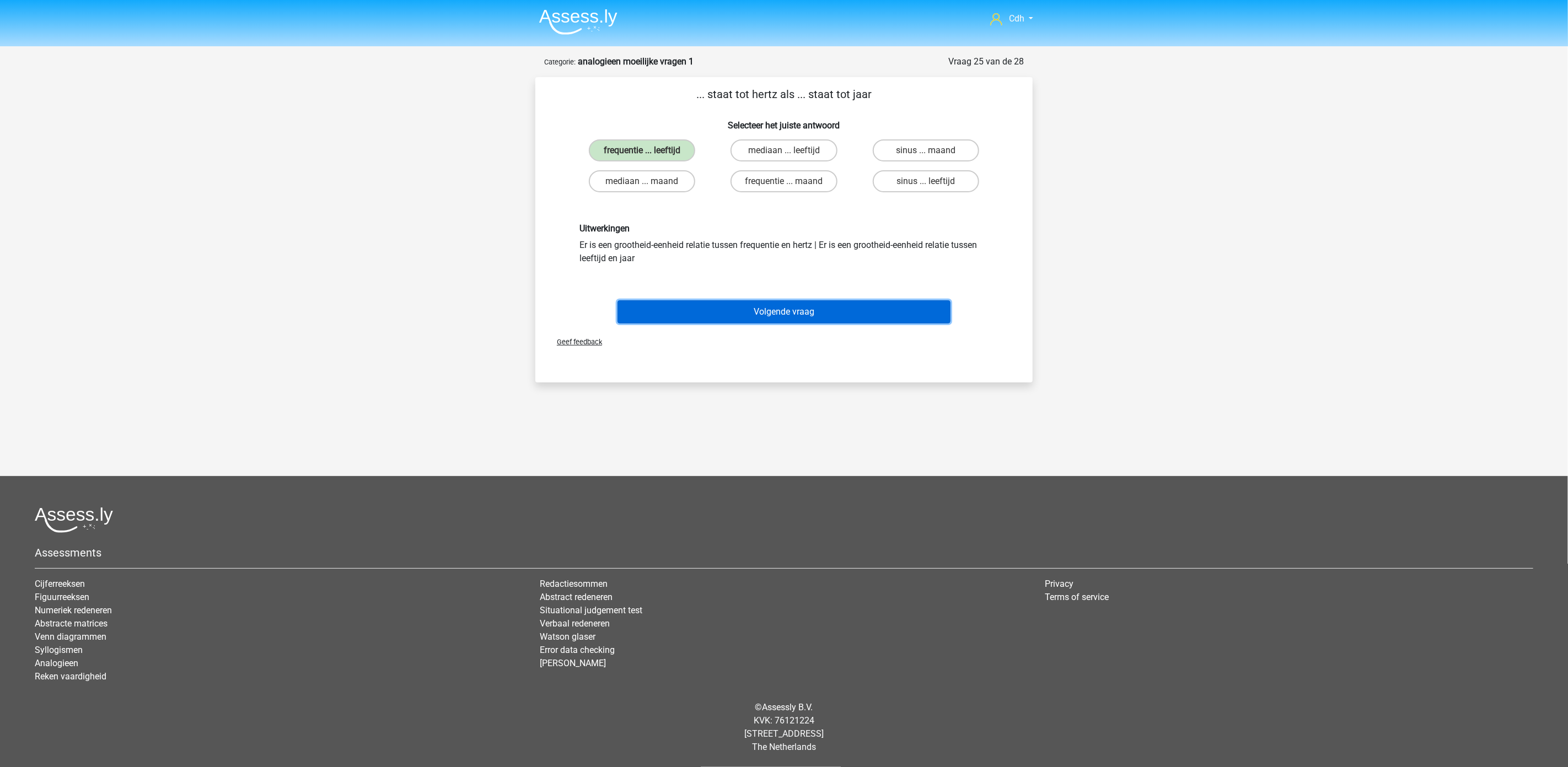
click at [863, 304] on button "Volgende vraag" at bounding box center [784, 312] width 334 height 23
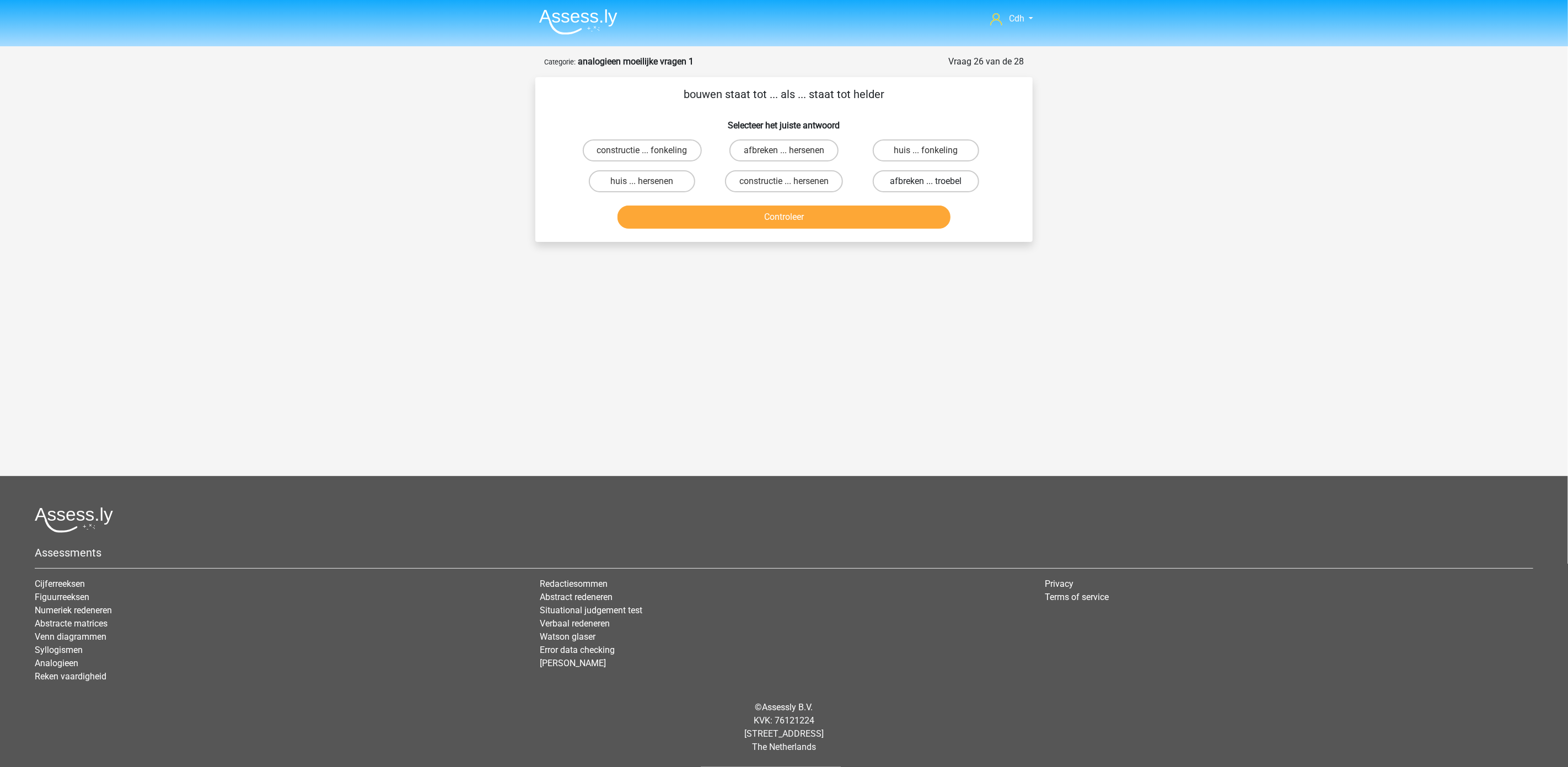
click at [926, 179] on label "afbreken ... troebel" at bounding box center [926, 181] width 107 height 22
click at [926, 181] on input "afbreken ... troebel" at bounding box center [929, 184] width 7 height 7
radio input "true"
click at [914, 210] on button "Controleer" at bounding box center [784, 217] width 334 height 23
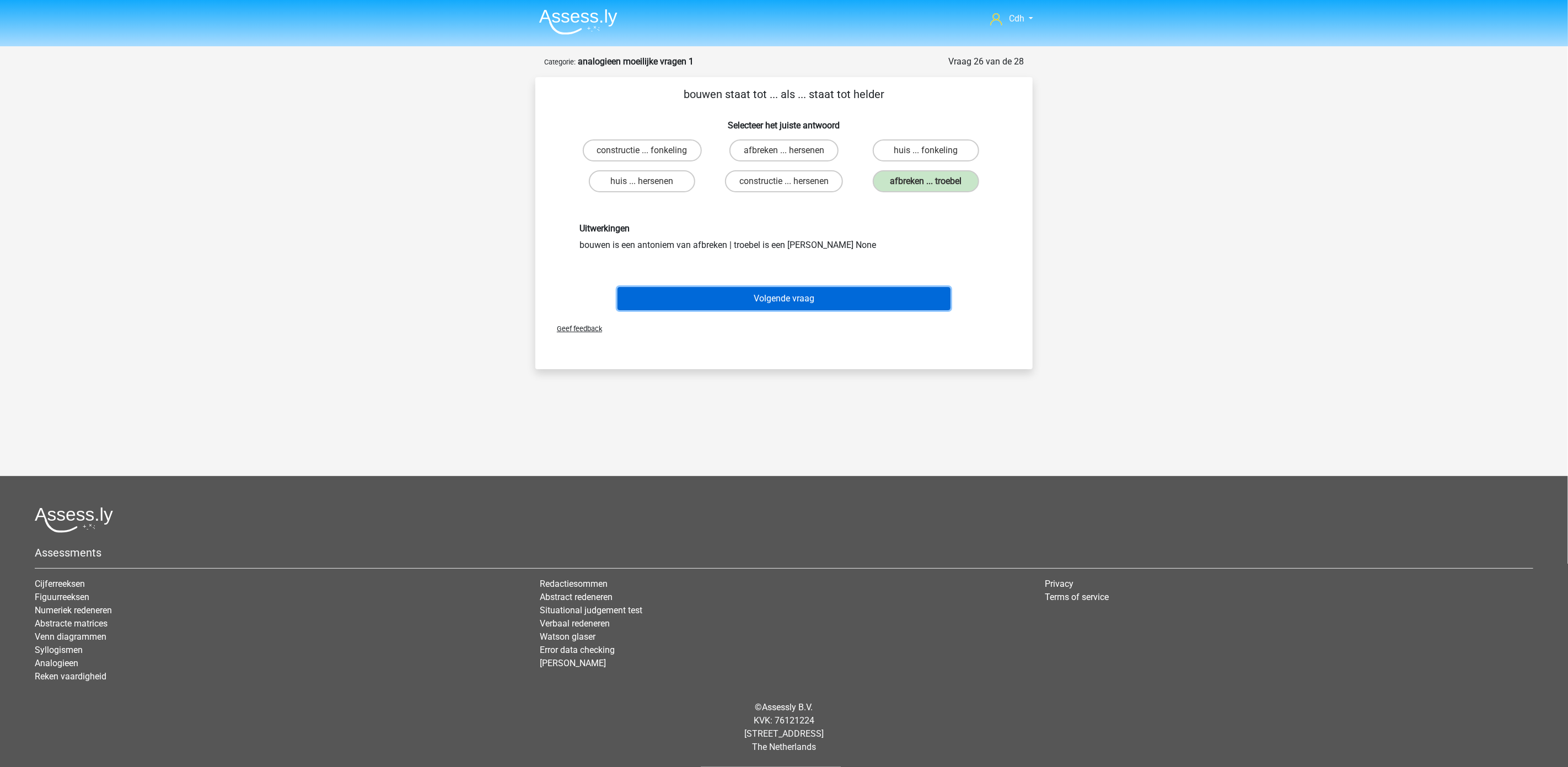
click at [880, 290] on button "Volgende vraag" at bounding box center [784, 298] width 334 height 23
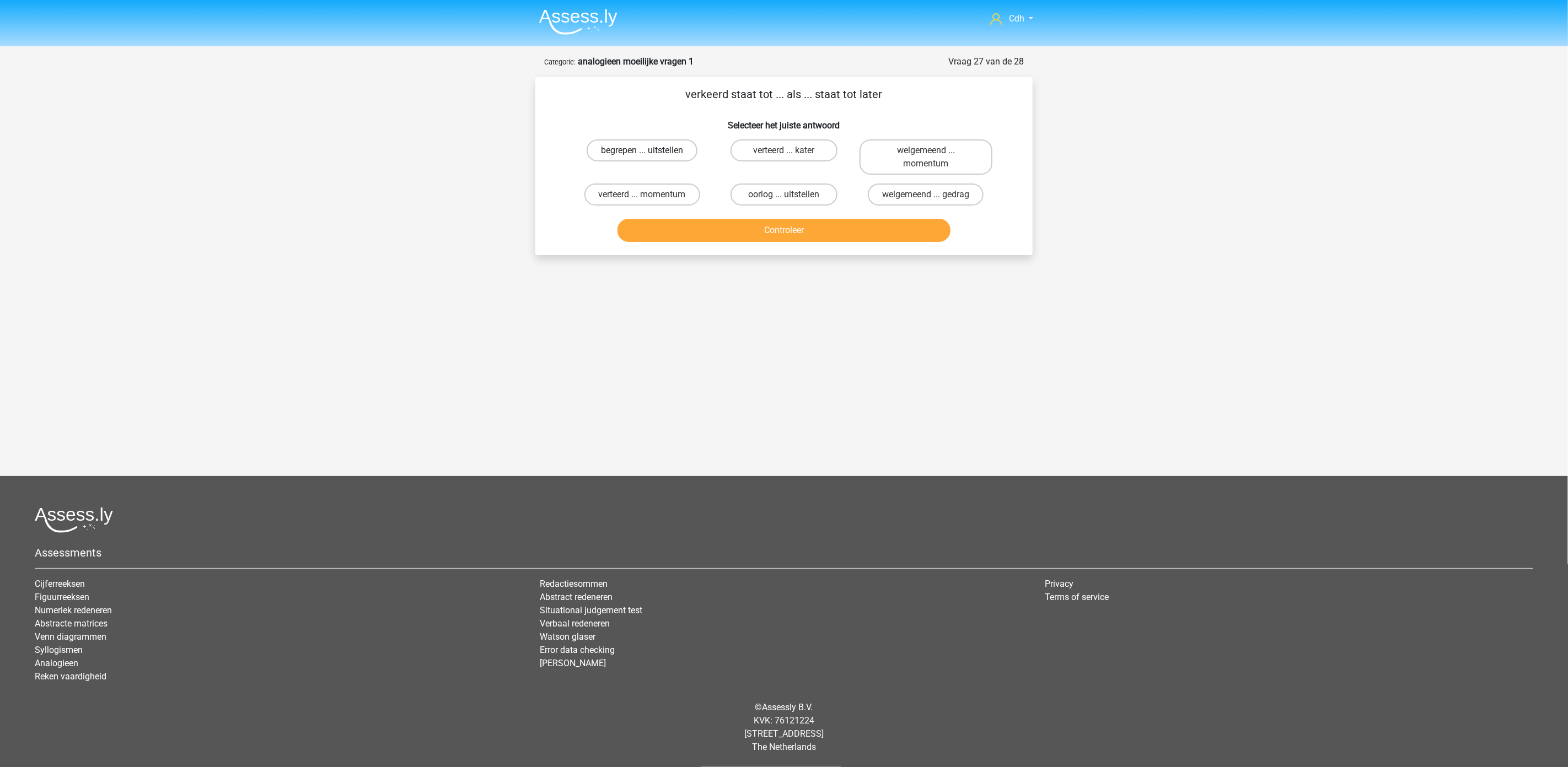
click at [659, 149] on label "begrepen ... uitstellen" at bounding box center [642, 150] width 111 height 22
click at [649, 150] on input "begrepen ... uitstellen" at bounding box center [645, 153] width 7 height 7
radio input "true"
click at [726, 234] on button "Controleer" at bounding box center [784, 230] width 334 height 23
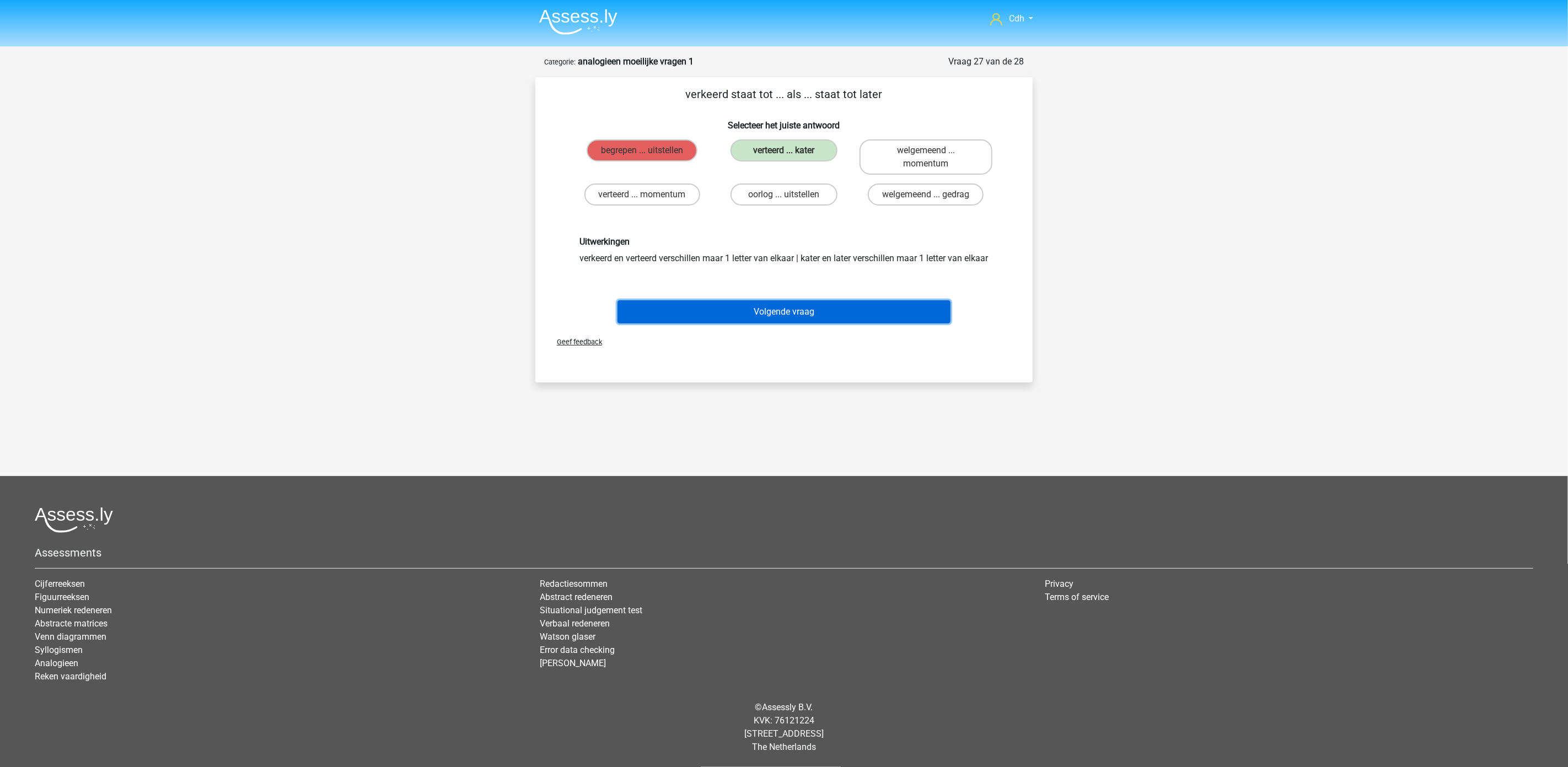
click at [814, 324] on button "Volgende vraag" at bounding box center [784, 312] width 334 height 23
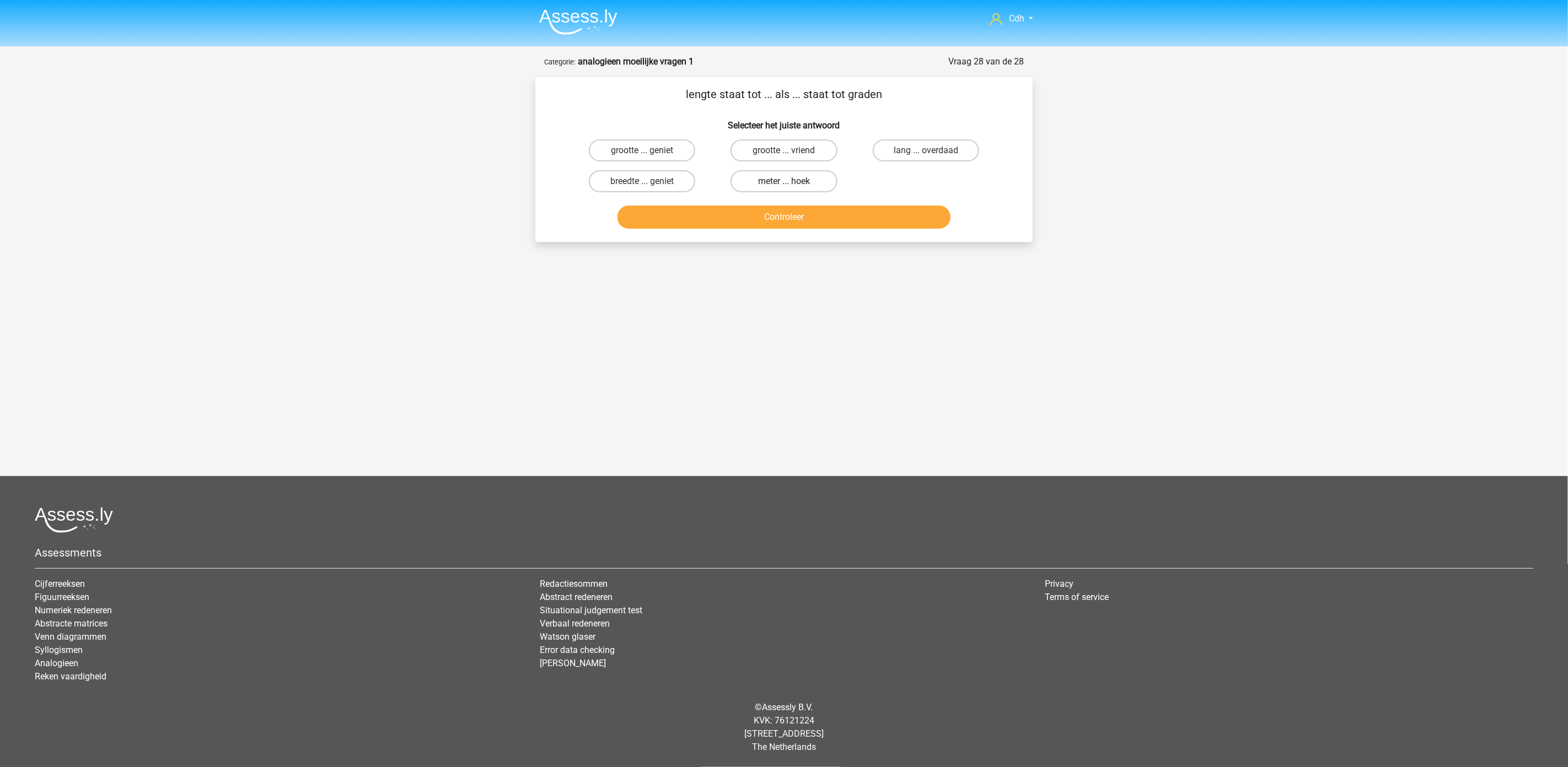
click at [808, 183] on label "meter ... hoek" at bounding box center [784, 181] width 107 height 22
click at [791, 183] on input "meter ... hoek" at bounding box center [787, 184] width 7 height 7
radio input "true"
click at [814, 206] on button "Controleer" at bounding box center [784, 217] width 334 height 23
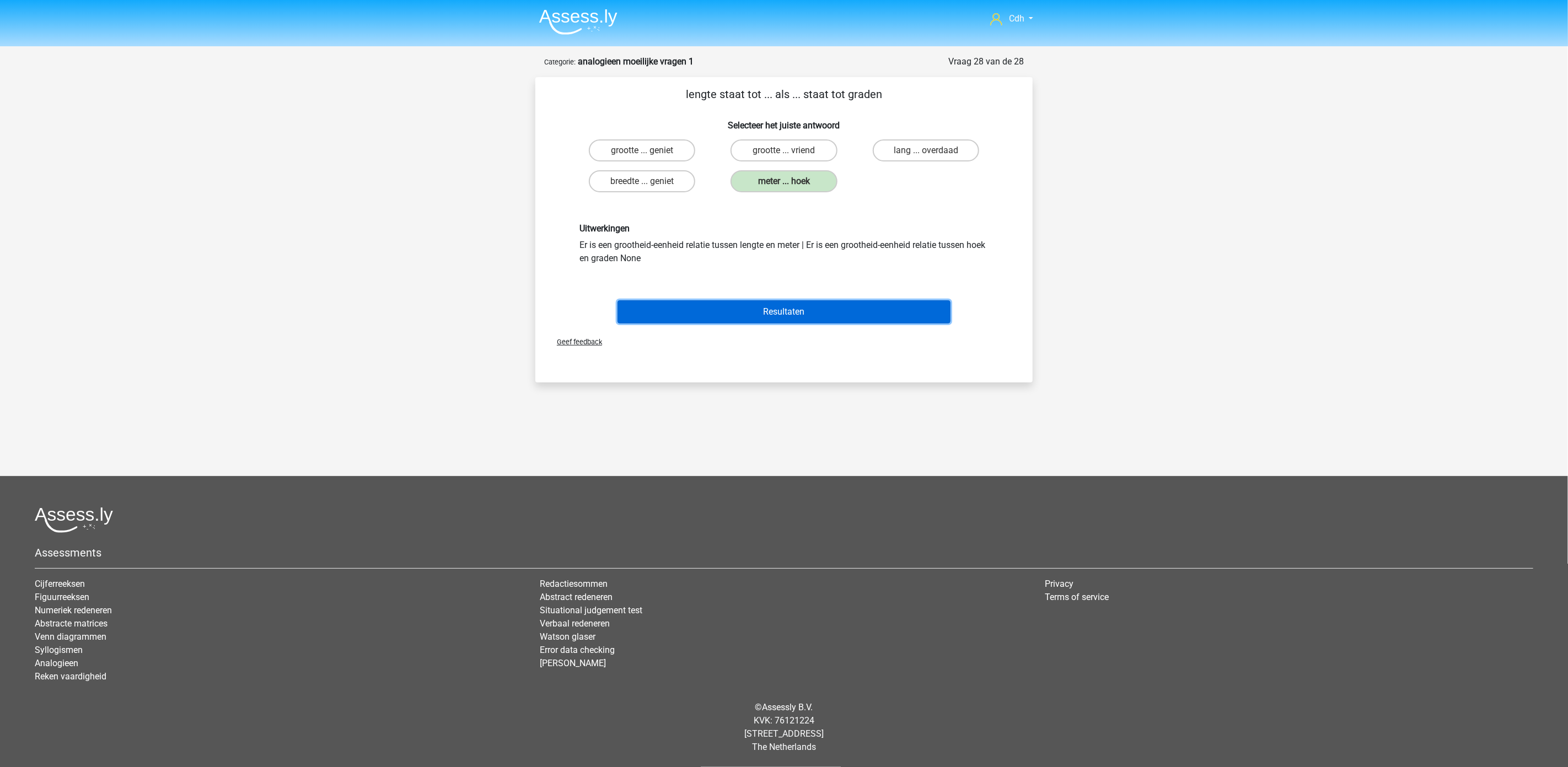
click at [810, 302] on button "Resultaten" at bounding box center [784, 312] width 334 height 23
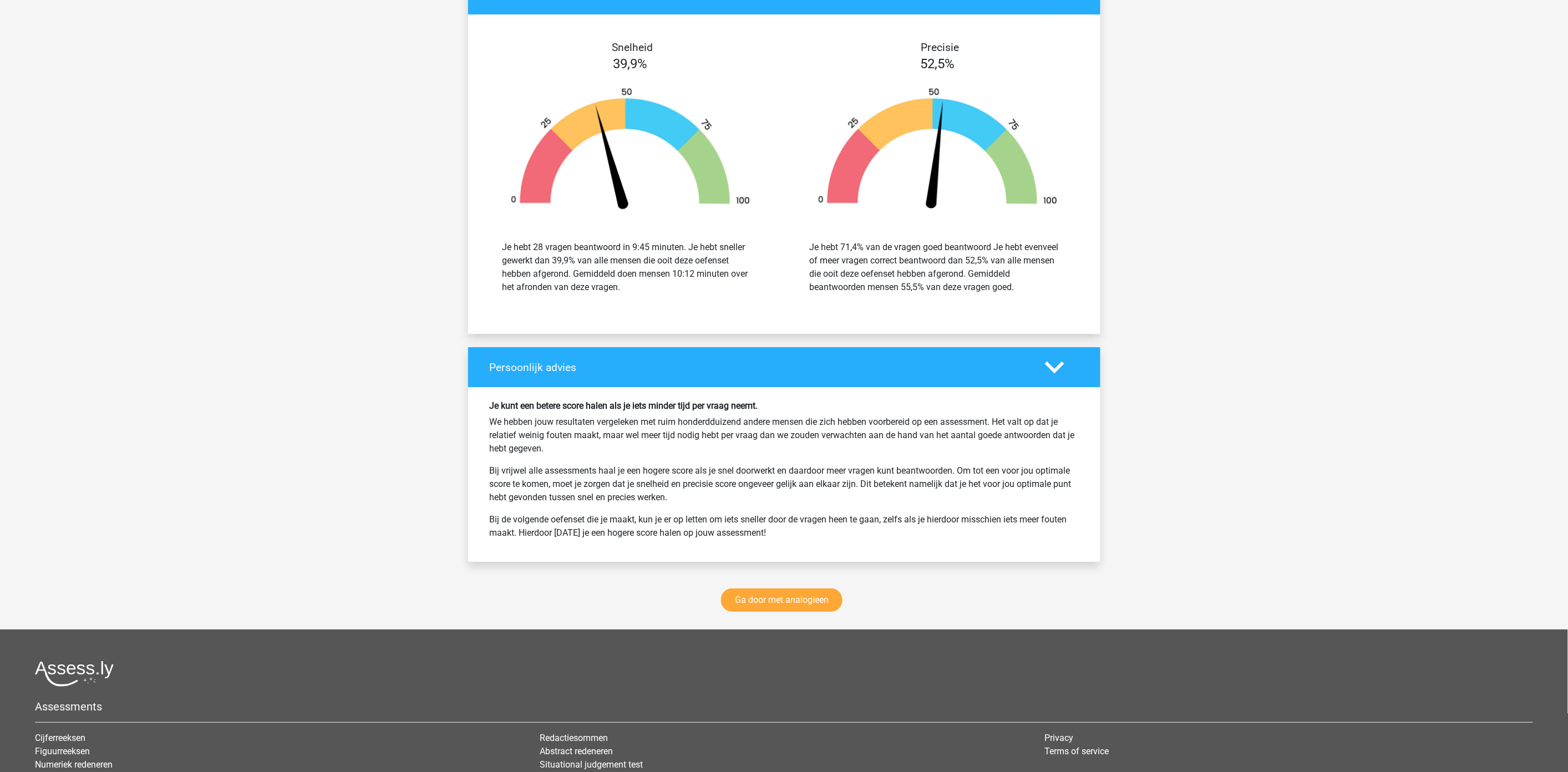
scroll to position [1776, 0]
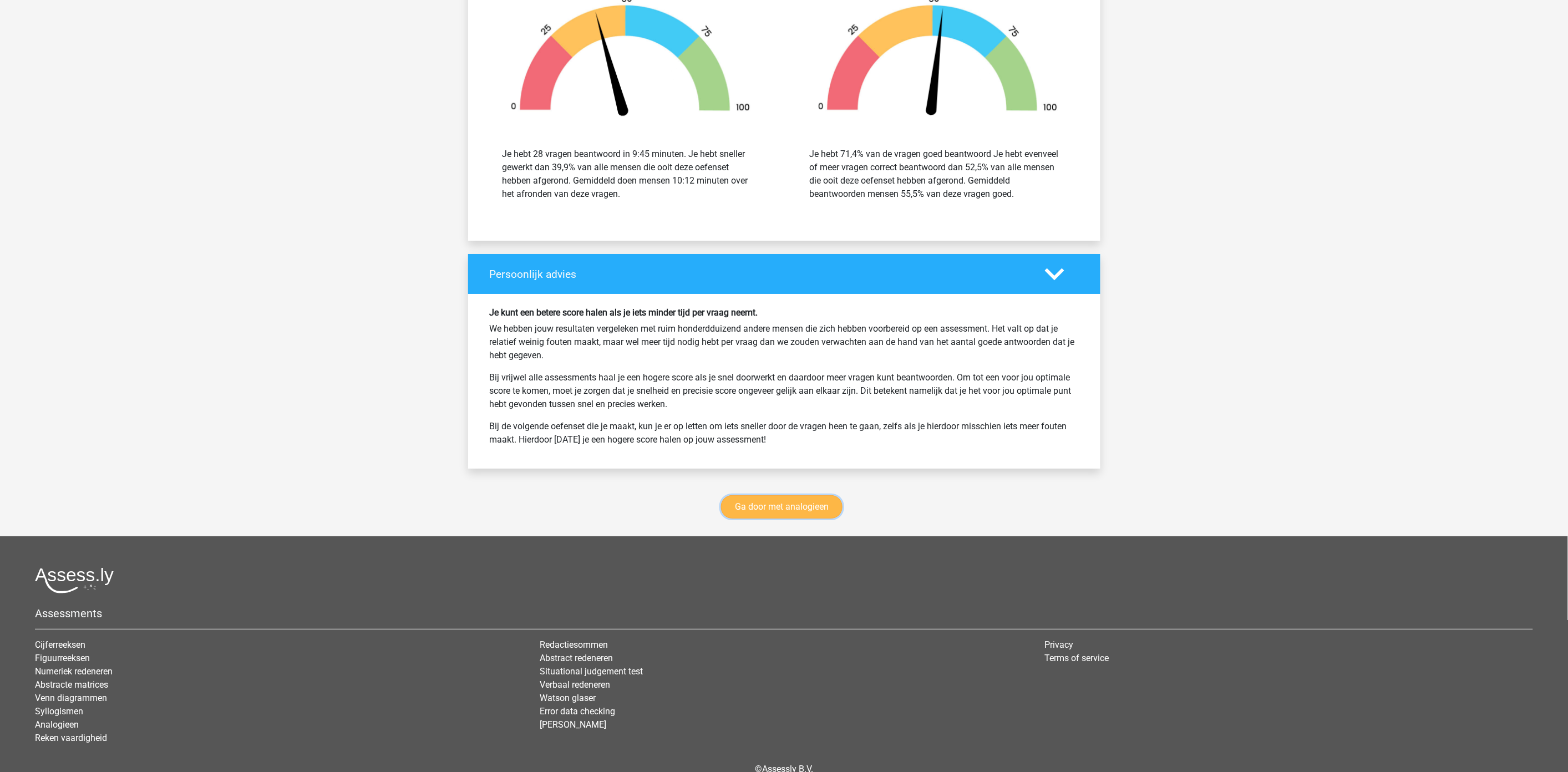
click at [794, 510] on link "Ga door met analogieen" at bounding box center [781, 507] width 121 height 23
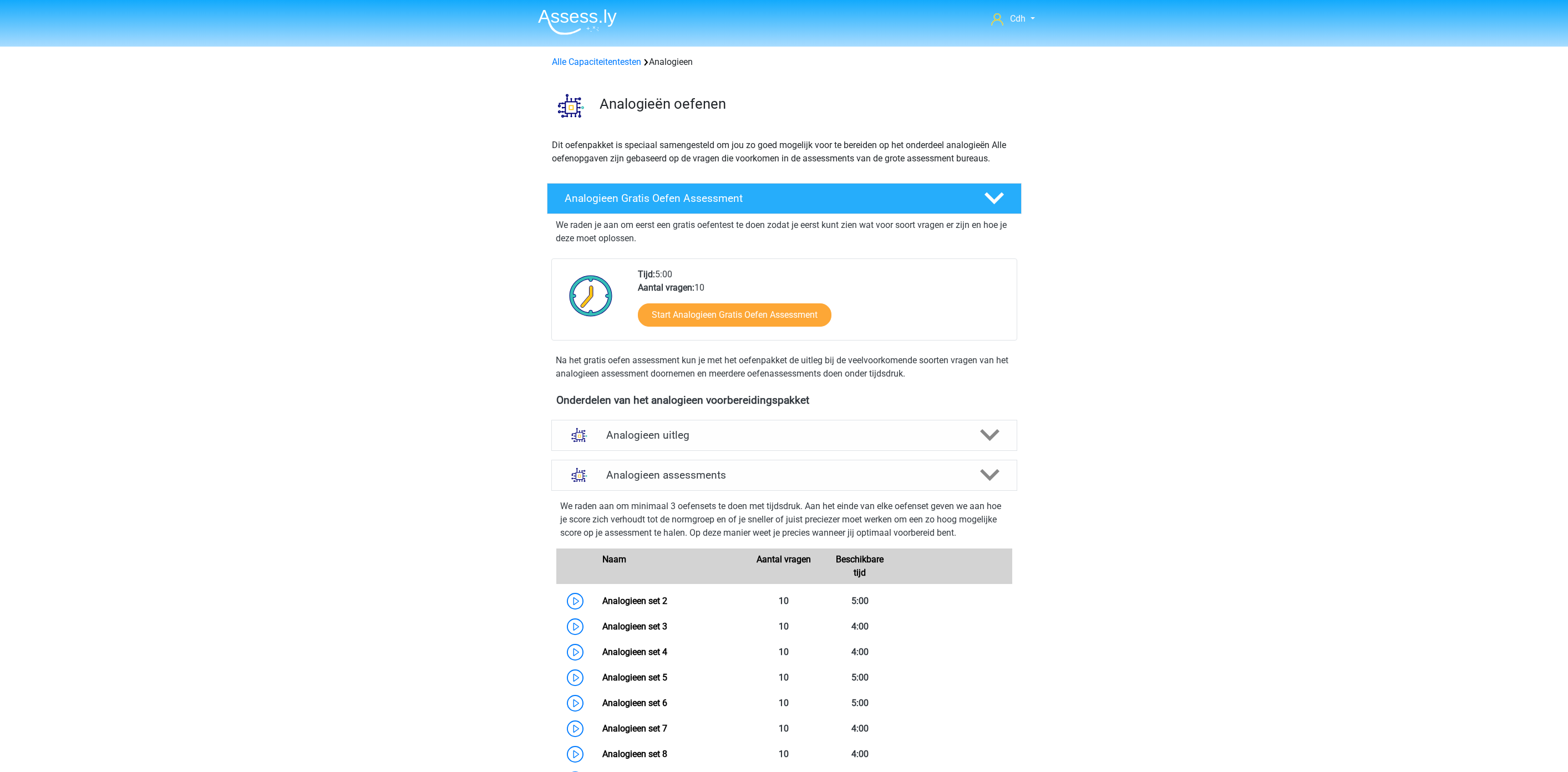
scroll to position [455, 0]
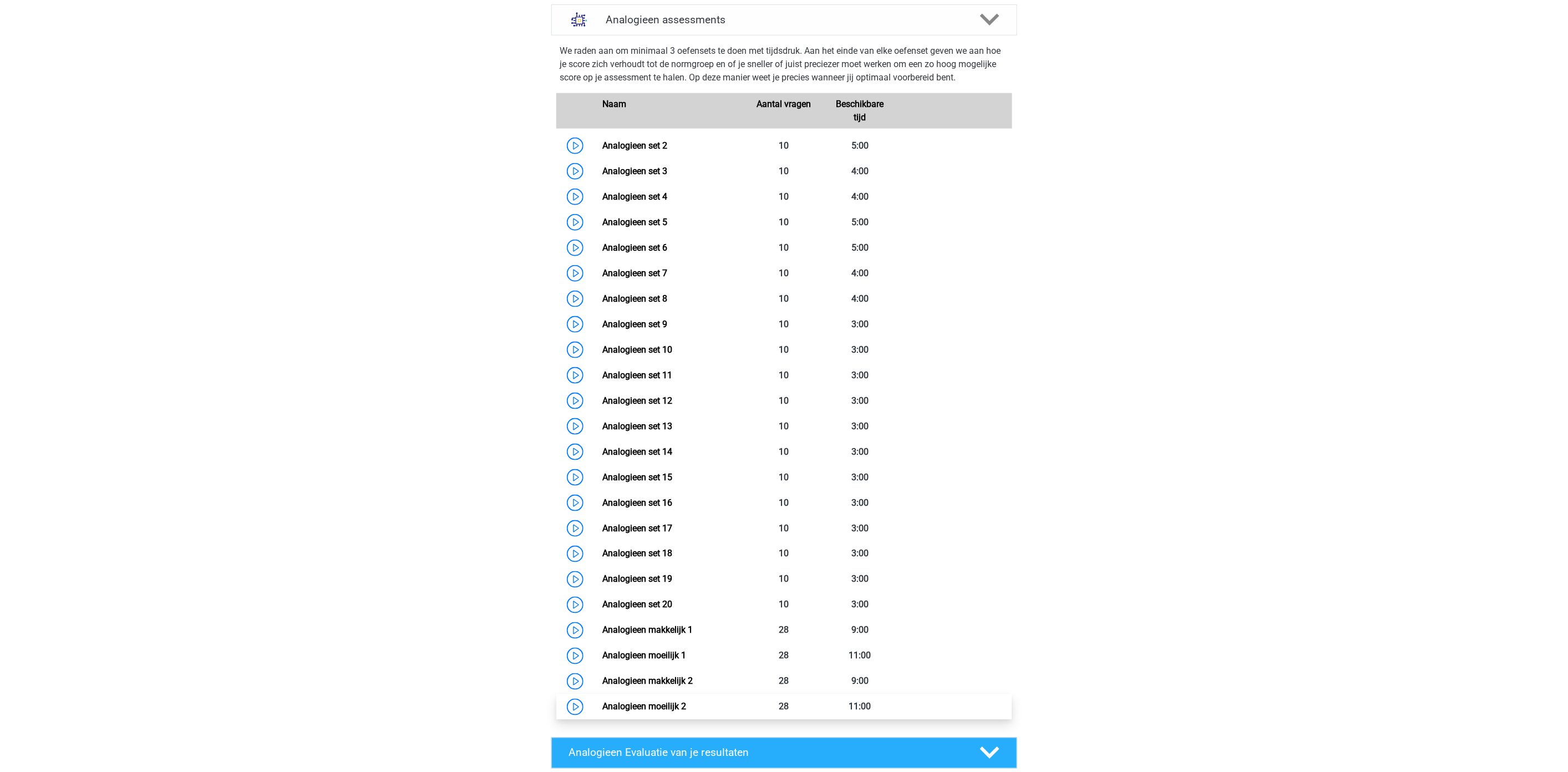
click at [652, 702] on link "Analogieen moeilijk 2" at bounding box center [644, 707] width 83 height 11
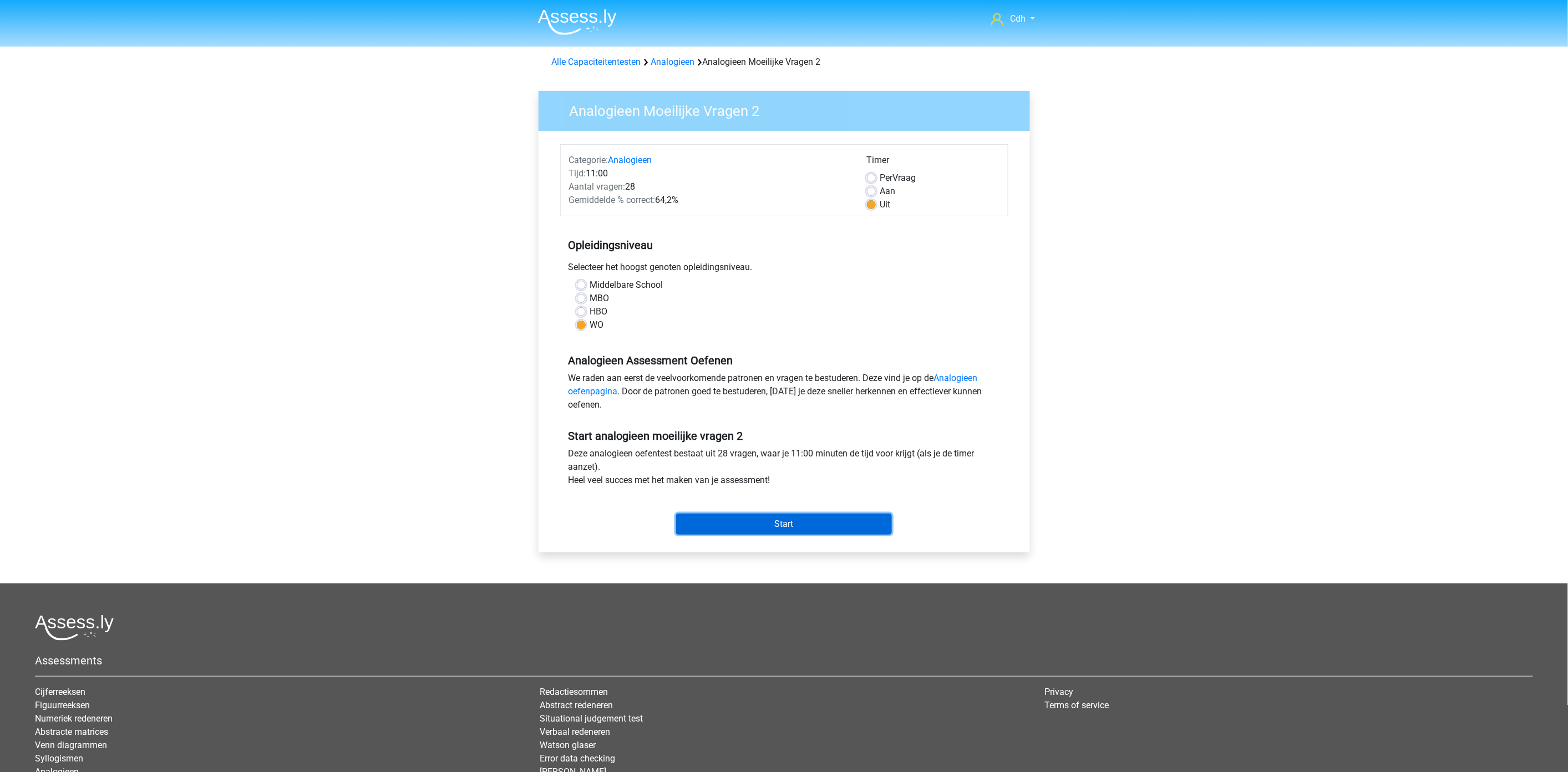
click at [784, 524] on input "Start" at bounding box center [784, 523] width 215 height 21
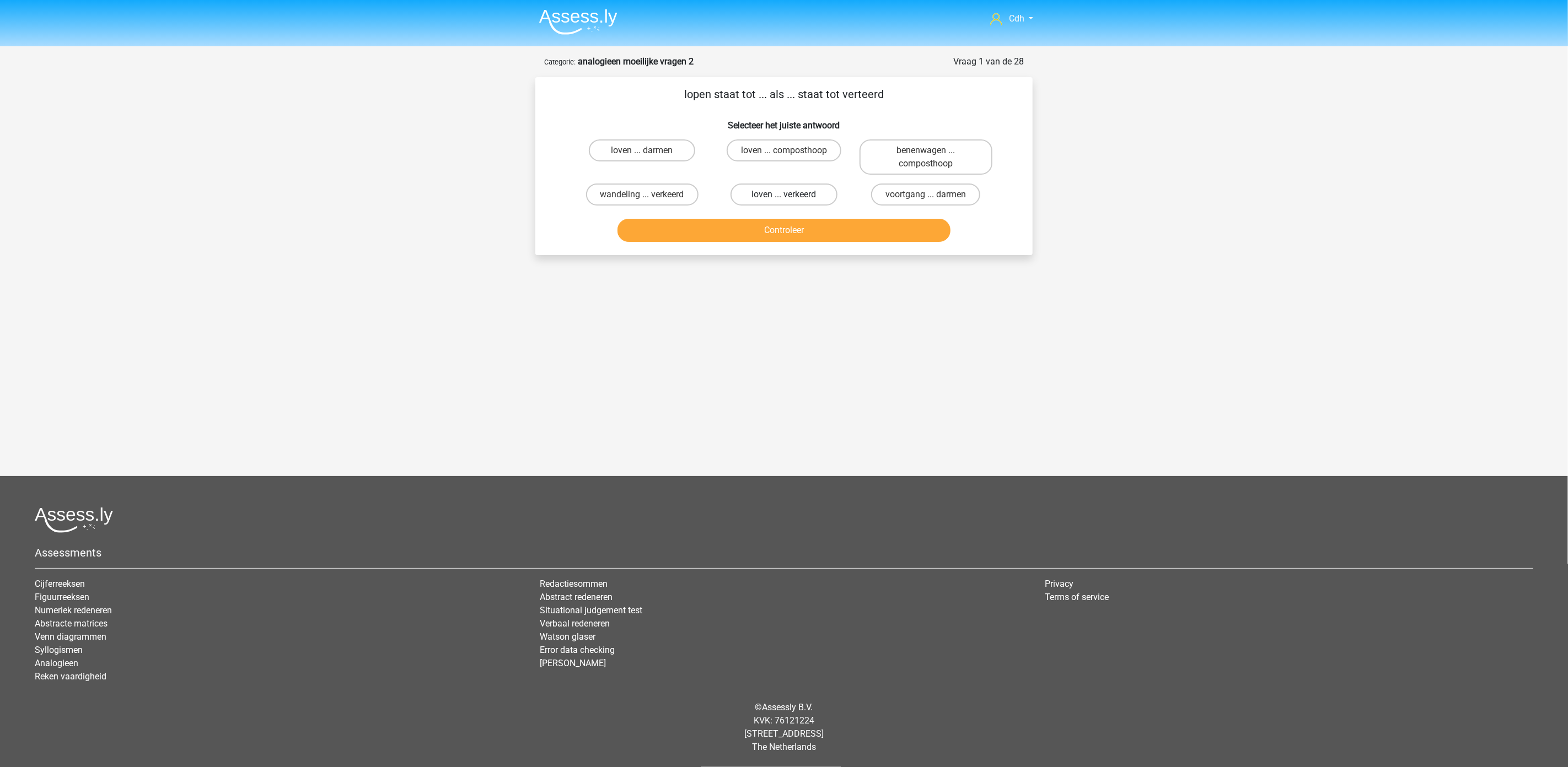
click at [793, 193] on label "loven ... verkeerd" at bounding box center [784, 194] width 107 height 22
click at [791, 195] on input "loven ... verkeerd" at bounding box center [787, 198] width 7 height 7
radio input "true"
click at [802, 234] on button "Controleer" at bounding box center [784, 230] width 334 height 23
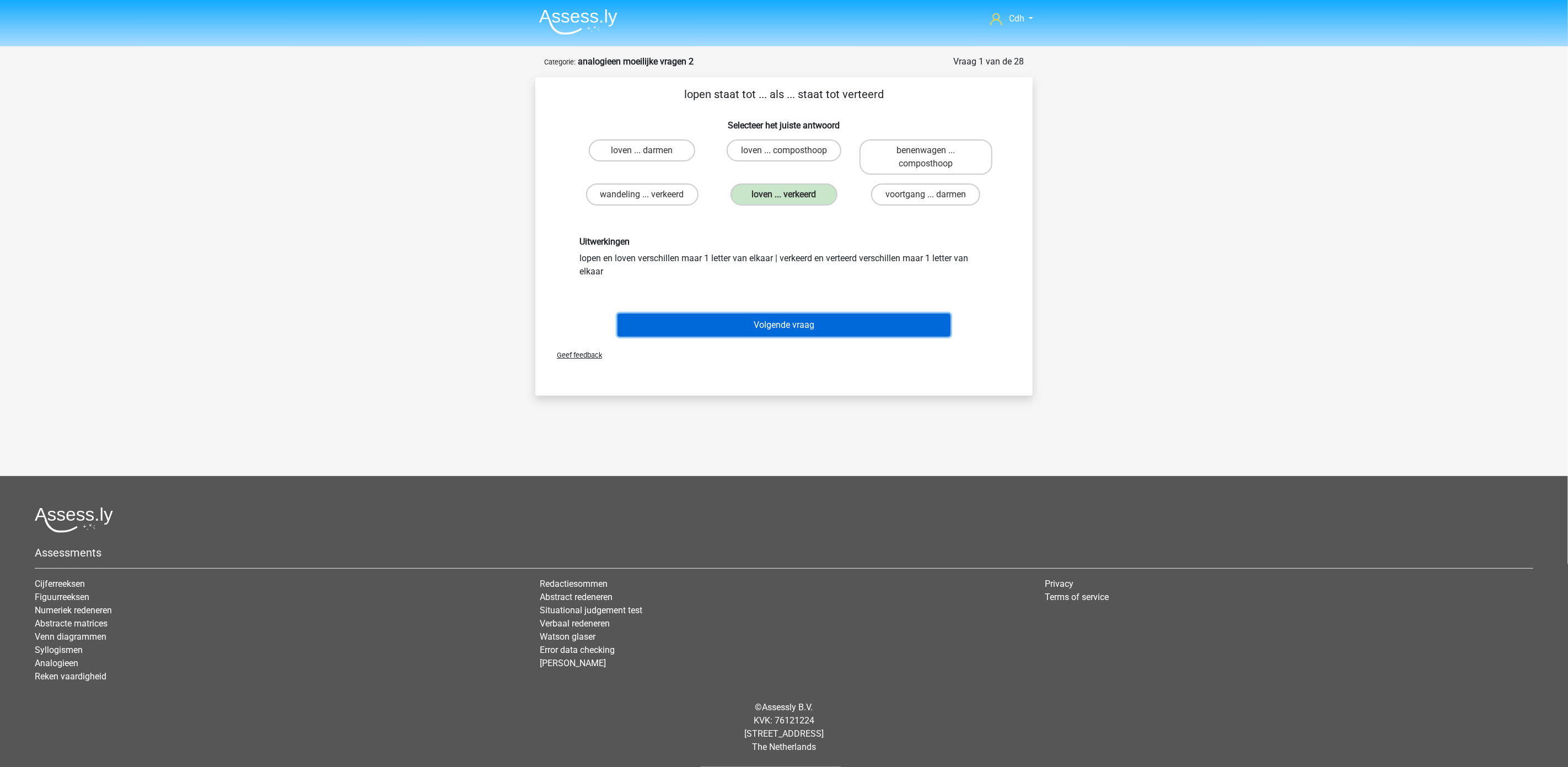
click at [804, 324] on button "Volgende vraag" at bounding box center [784, 325] width 334 height 23
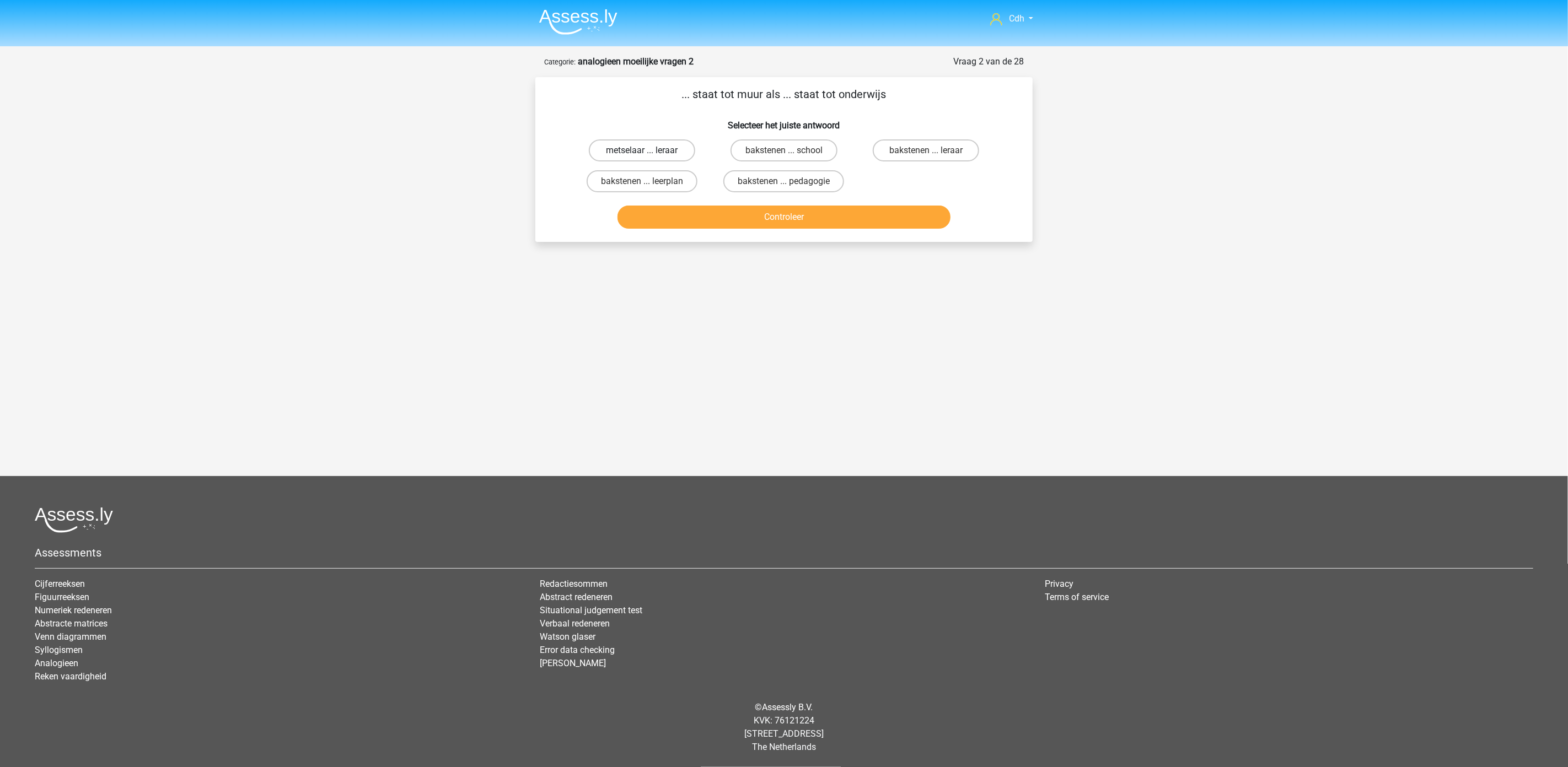
click at [680, 150] on label "metselaar ... leraar" at bounding box center [642, 150] width 107 height 22
click at [649, 150] on input "metselaar ... leraar" at bounding box center [645, 153] width 7 height 7
radio input "true"
click at [720, 223] on button "Controleer" at bounding box center [784, 217] width 334 height 23
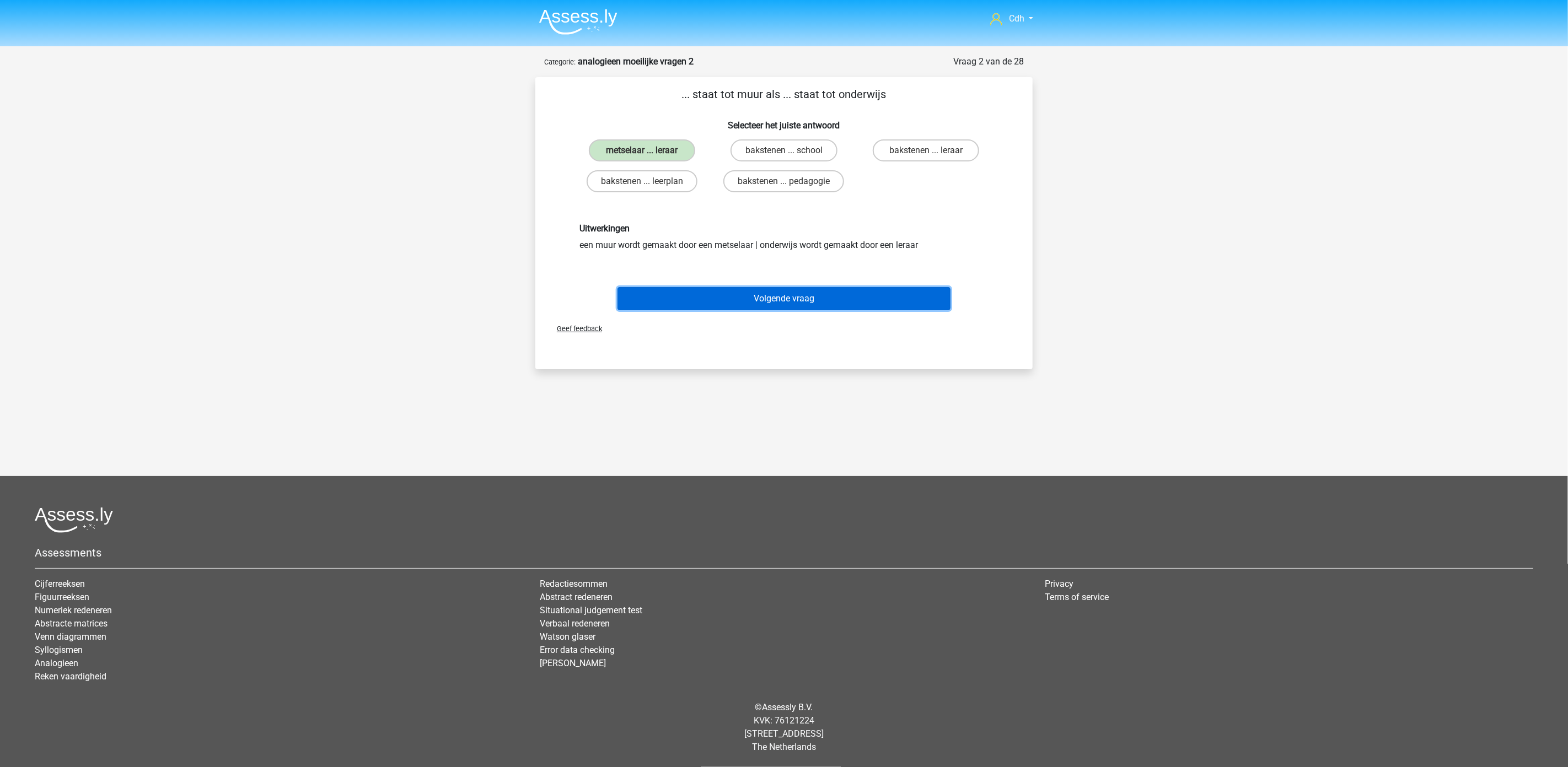
click at [747, 292] on button "Volgende vraag" at bounding box center [784, 298] width 334 height 23
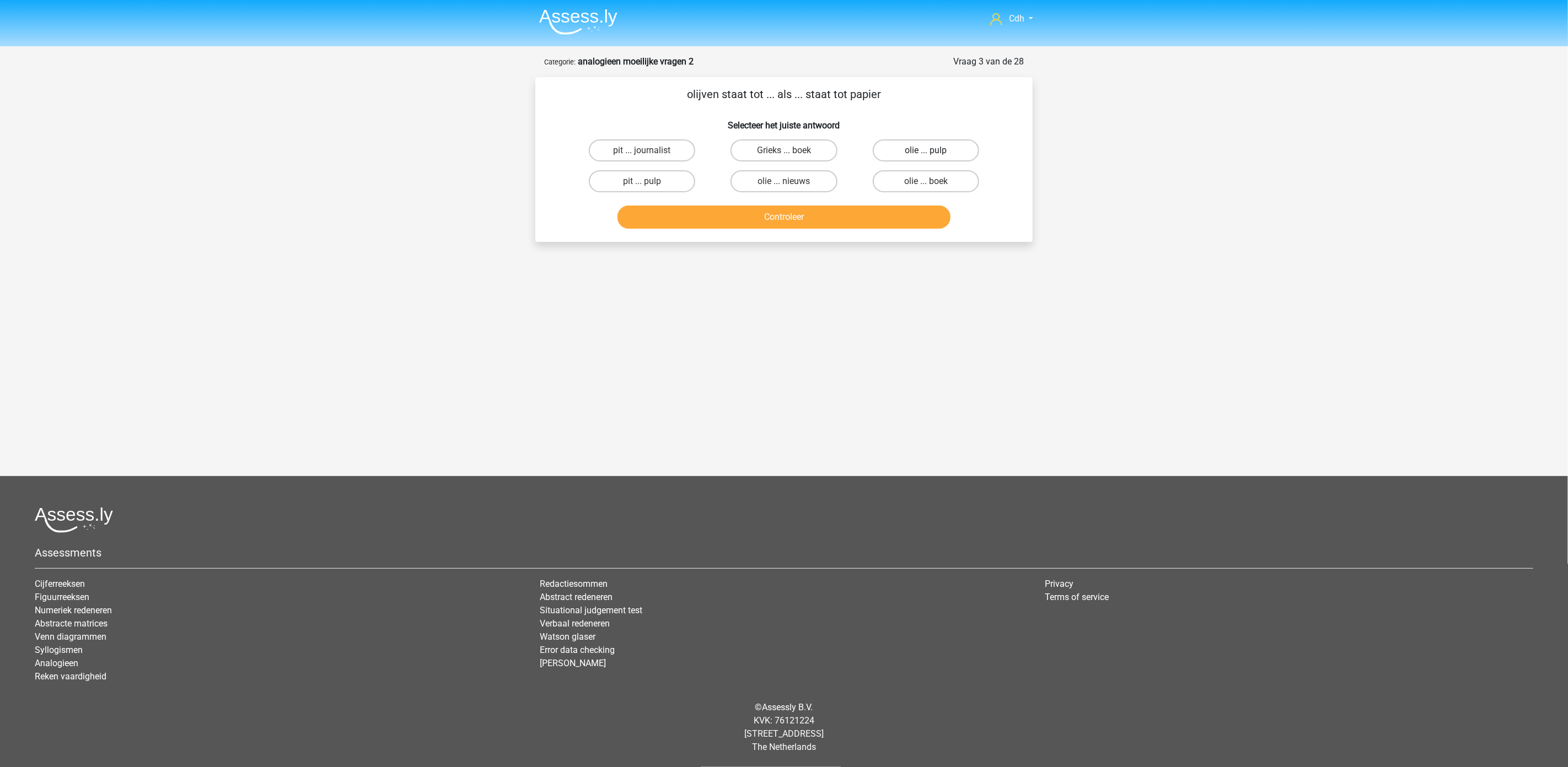
click at [911, 144] on label "olie ... pulp" at bounding box center [926, 150] width 107 height 22
click at [926, 150] on input "olie ... pulp" at bounding box center [929, 153] width 7 height 7
radio input "true"
click at [881, 216] on button "Controleer" at bounding box center [784, 217] width 334 height 23
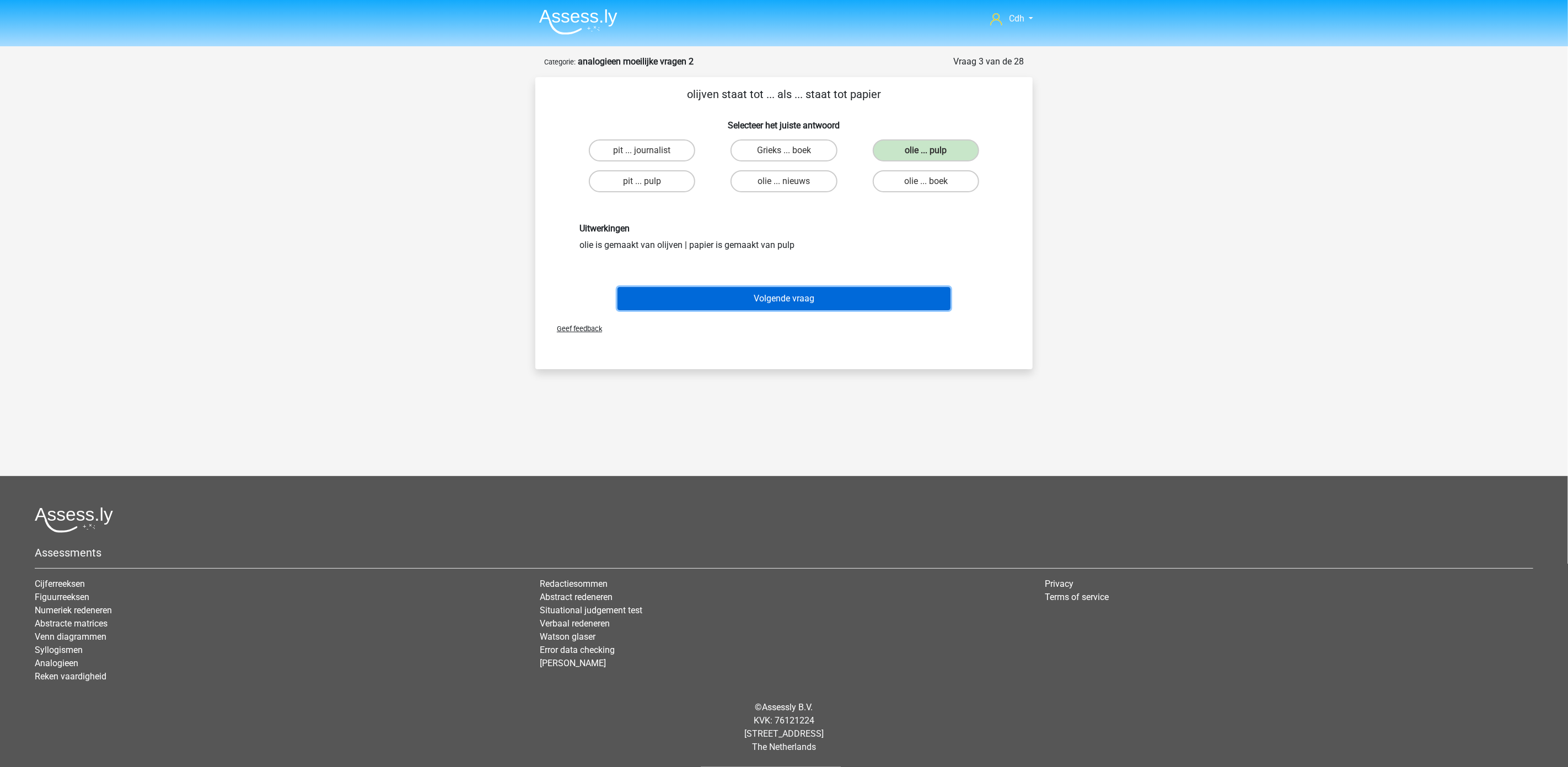
click at [839, 299] on button "Volgende vraag" at bounding box center [784, 298] width 334 height 23
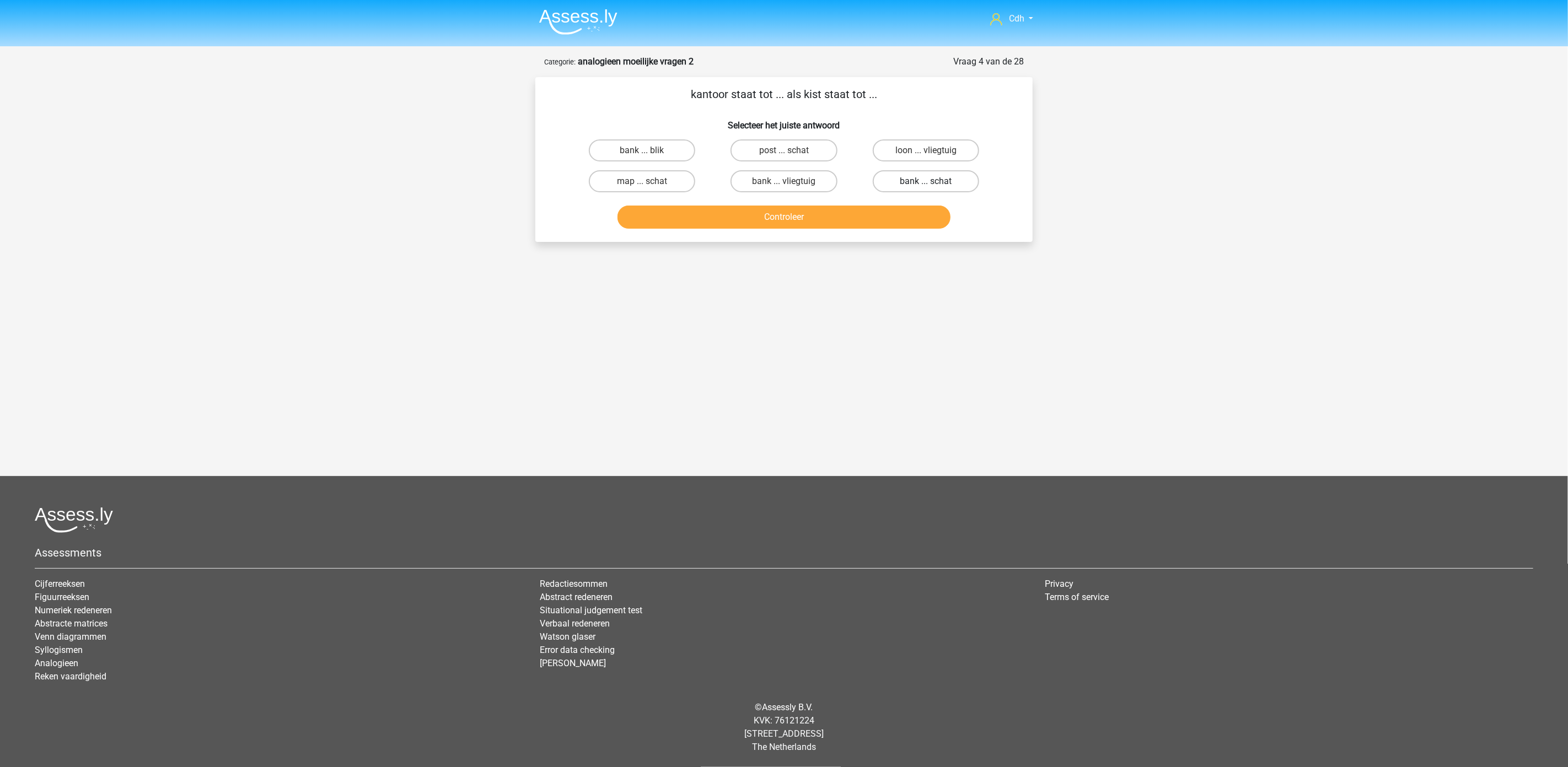
click at [944, 183] on label "bank ... schat" at bounding box center [926, 181] width 107 height 22
click at [933, 183] on input "bank ... schat" at bounding box center [929, 184] width 7 height 7
radio input "true"
click at [912, 207] on button "Controleer" at bounding box center [784, 217] width 334 height 23
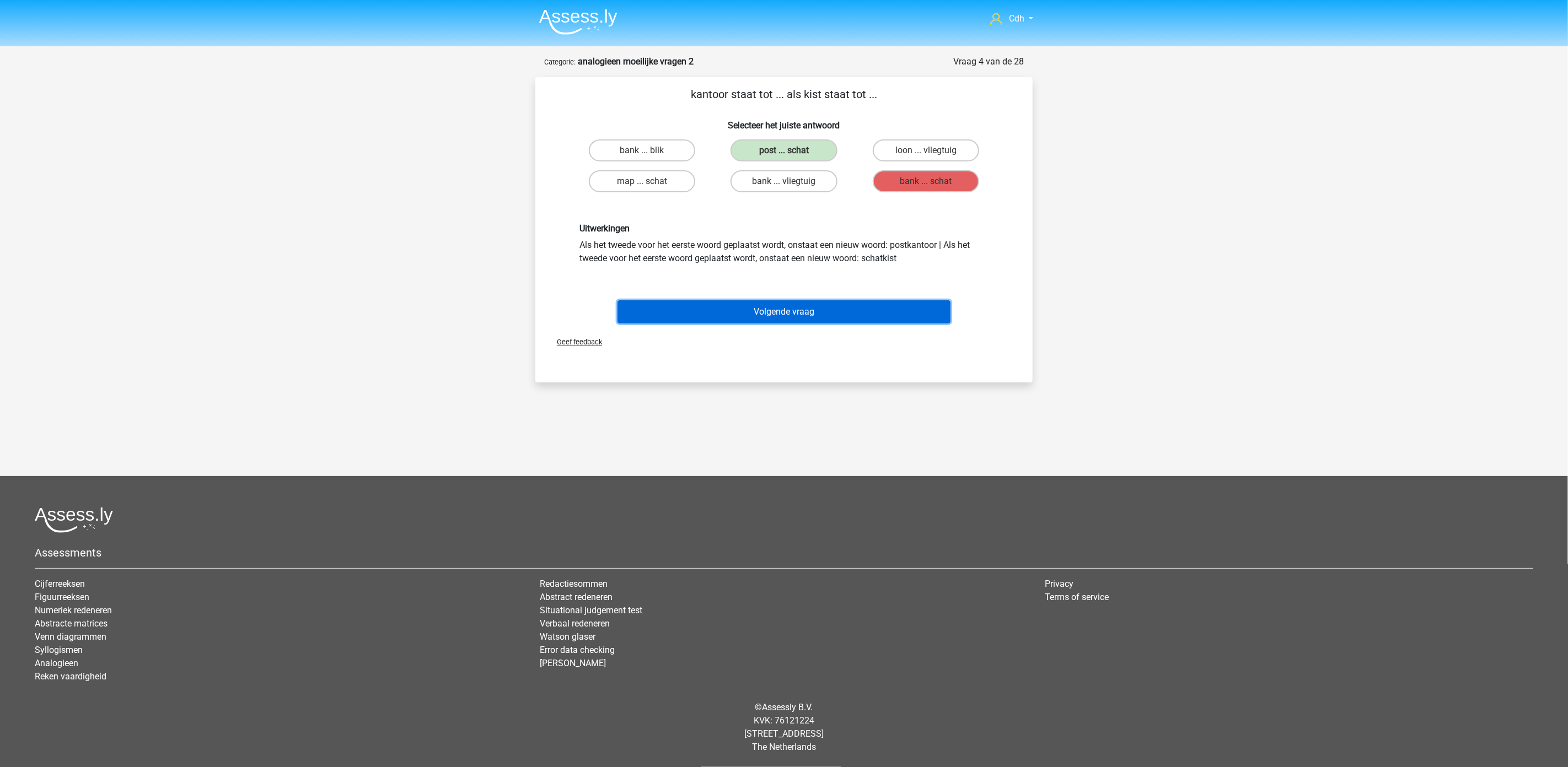
click at [845, 307] on button "Volgende vraag" at bounding box center [784, 312] width 334 height 23
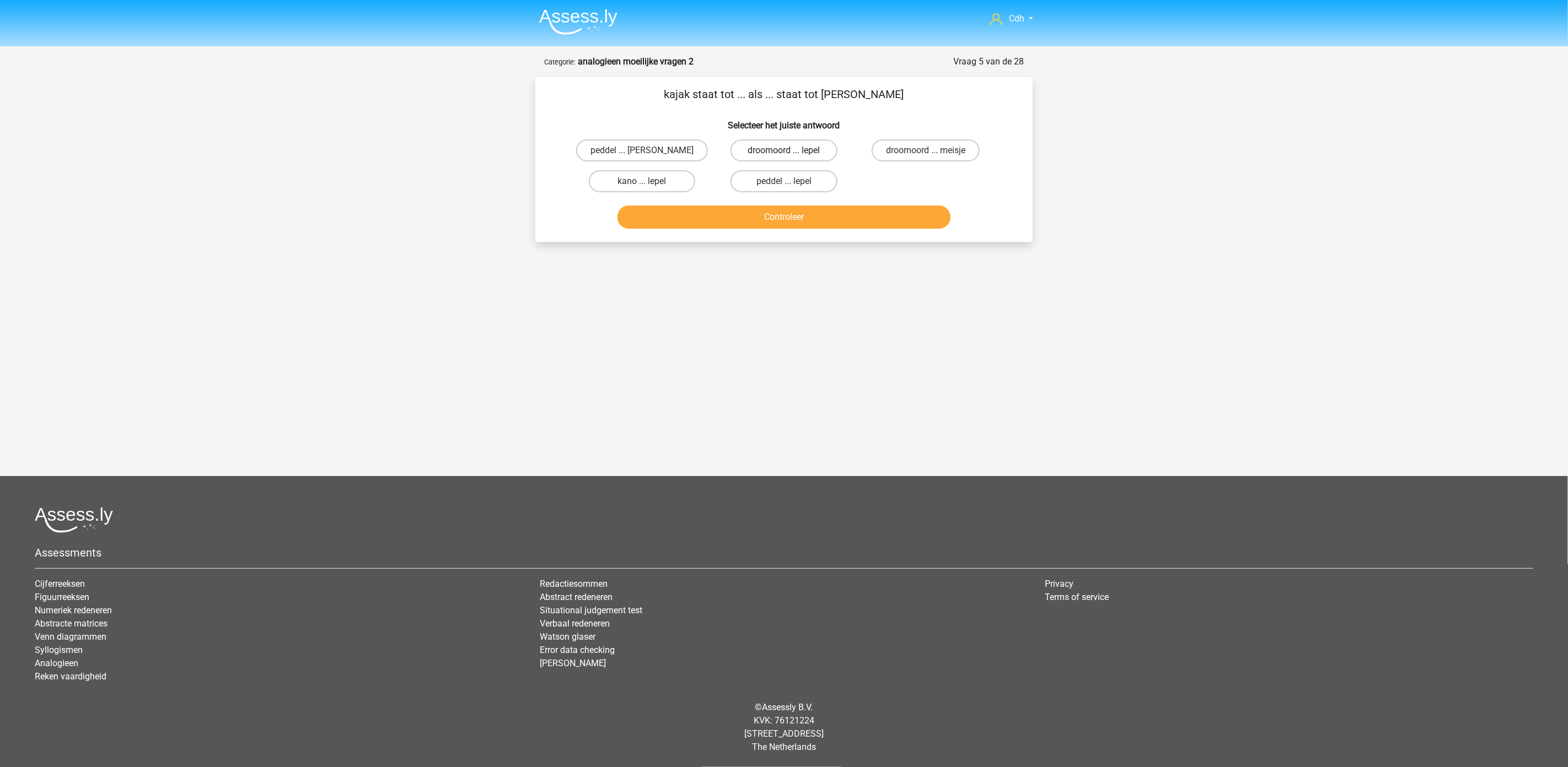
click at [812, 150] on label "droomoord ... lepel" at bounding box center [784, 150] width 107 height 22
click at [791, 150] on input "droomoord ... lepel" at bounding box center [787, 153] width 7 height 7
radio input "true"
click at [816, 212] on button "Controleer" at bounding box center [784, 217] width 334 height 23
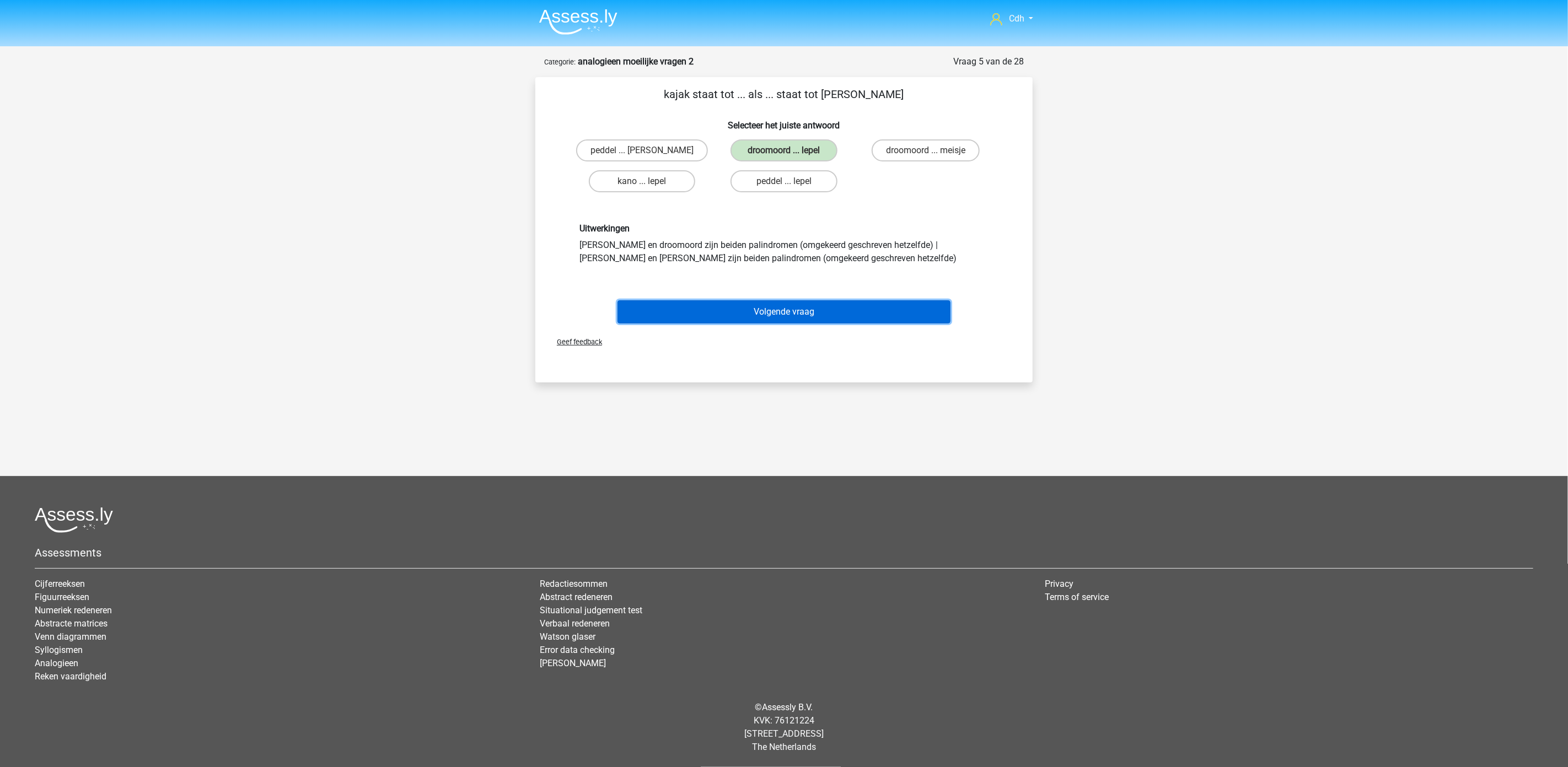
click at [787, 306] on button "Volgende vraag" at bounding box center [784, 312] width 334 height 23
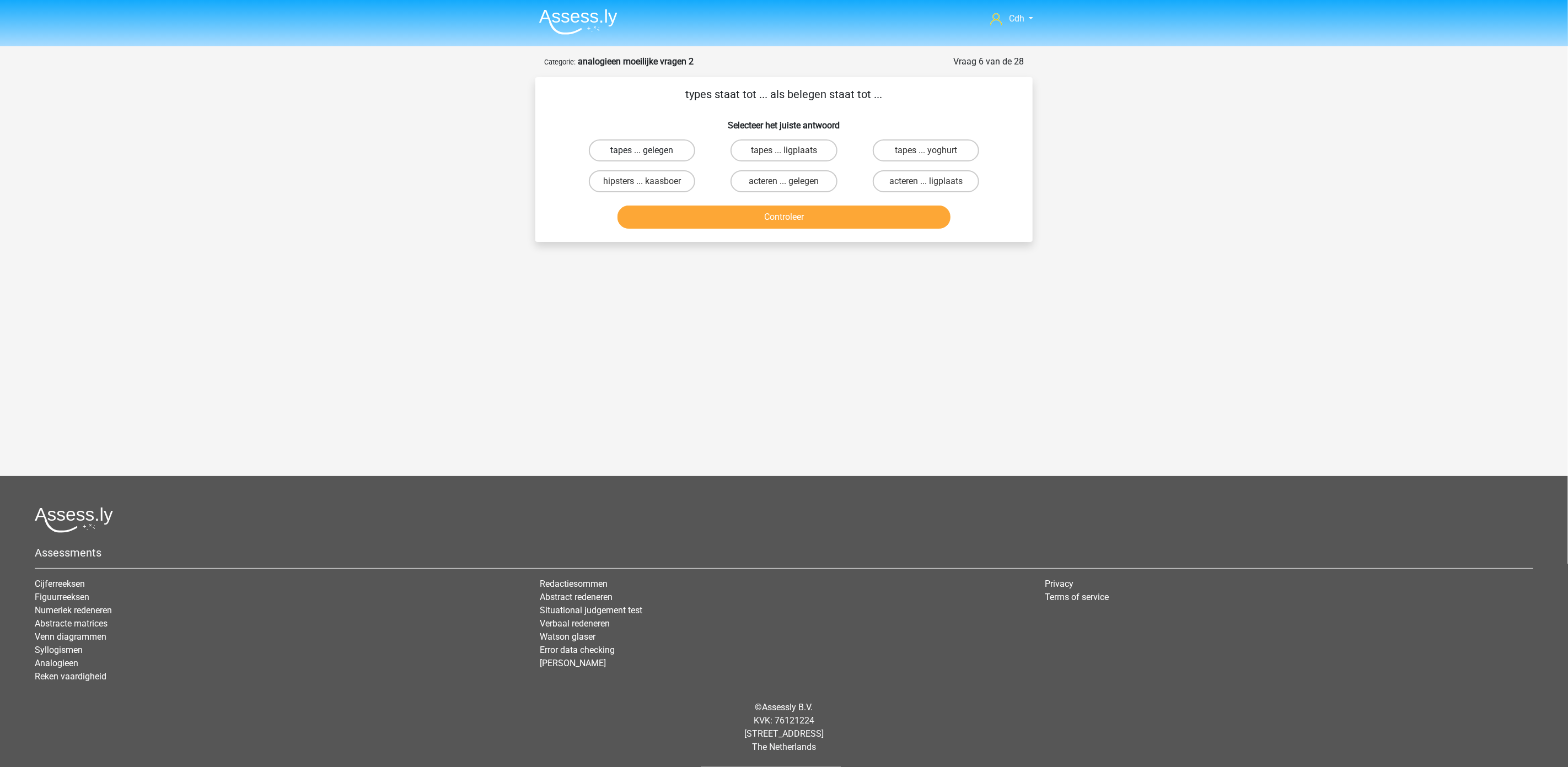
click at [655, 150] on label "tapes ... gelegen" at bounding box center [642, 150] width 107 height 22
click at [649, 150] on input "tapes ... gelegen" at bounding box center [645, 153] width 7 height 7
radio input "true"
click at [728, 214] on button "Controleer" at bounding box center [784, 217] width 334 height 23
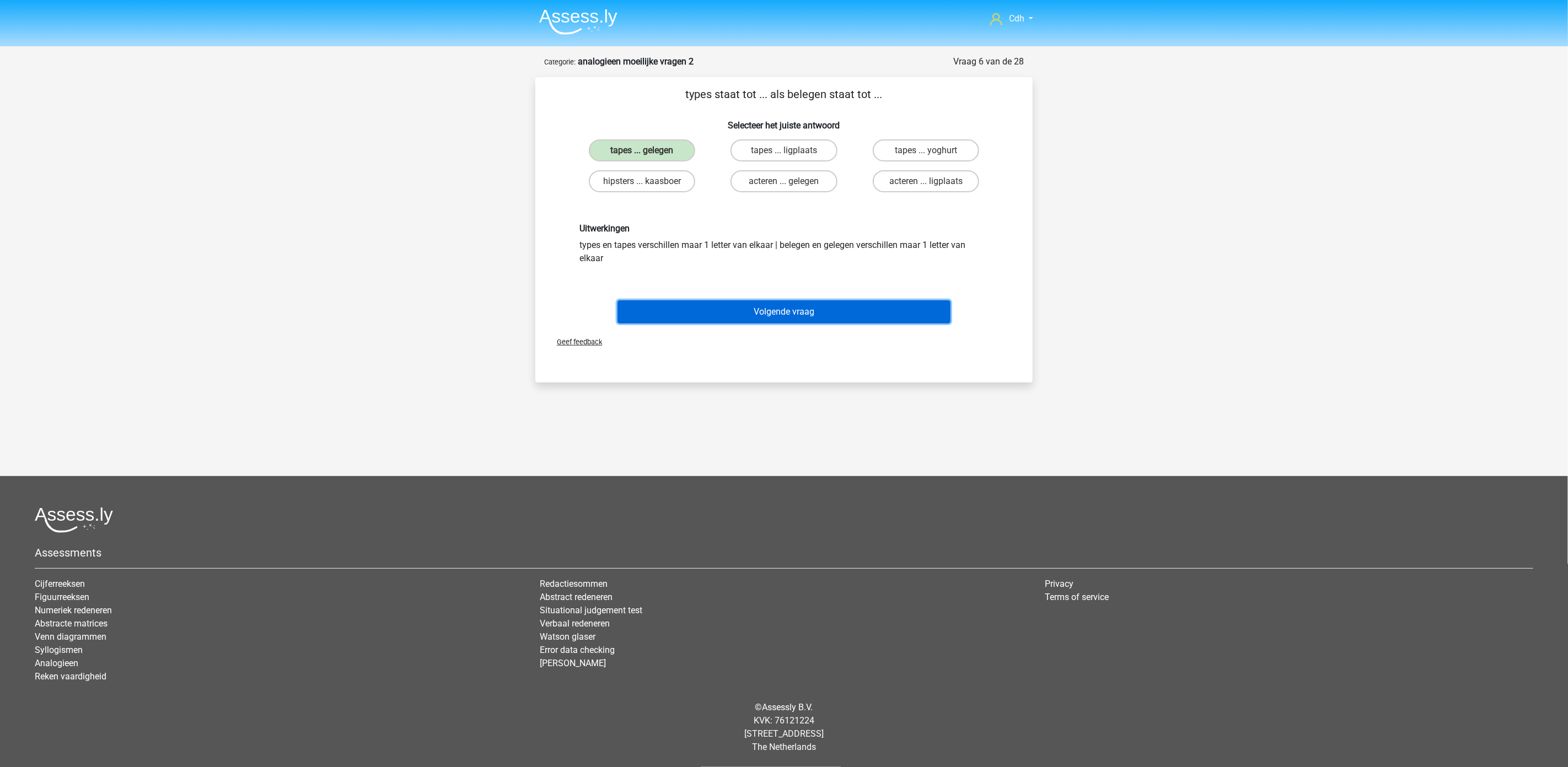
click at [773, 311] on button "Volgende vraag" at bounding box center [784, 312] width 334 height 23
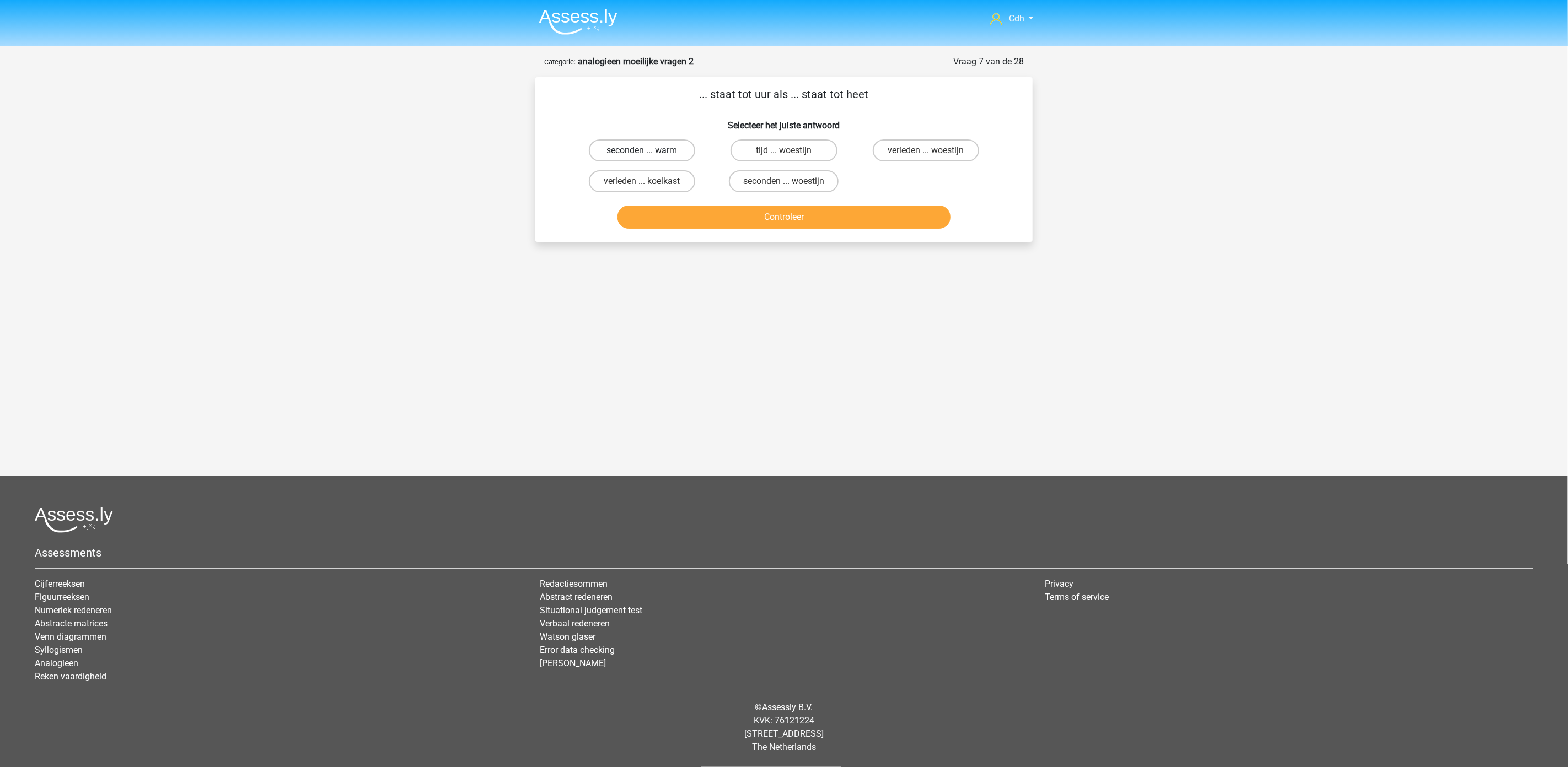
click at [651, 146] on label "seconden ... warm" at bounding box center [642, 150] width 107 height 22
click at [649, 150] on input "seconden ... warm" at bounding box center [645, 153] width 7 height 7
radio input "true"
click at [703, 214] on button "Controleer" at bounding box center [784, 217] width 334 height 23
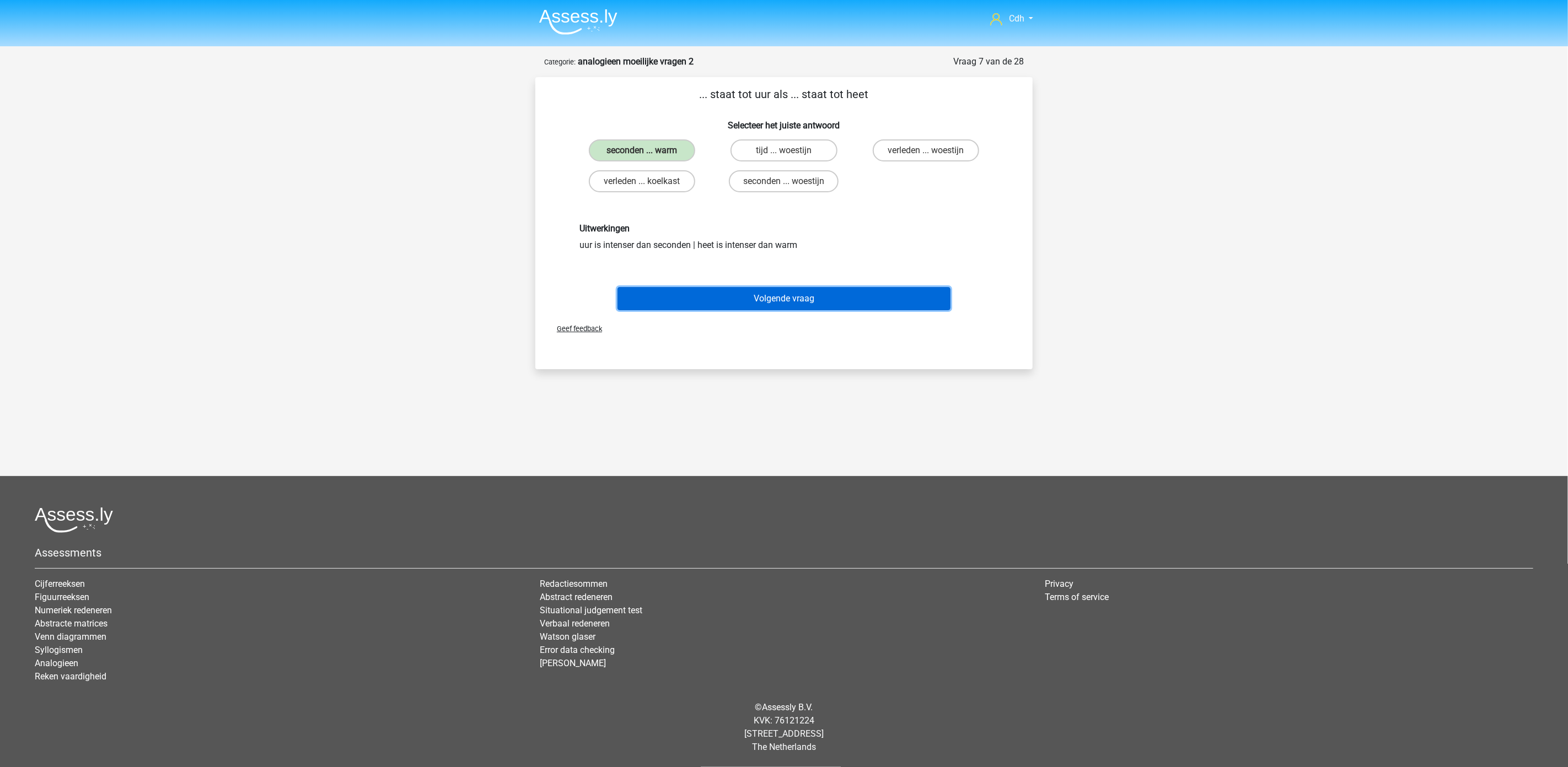
click at [723, 287] on button "Volgende vraag" at bounding box center [784, 298] width 334 height 23
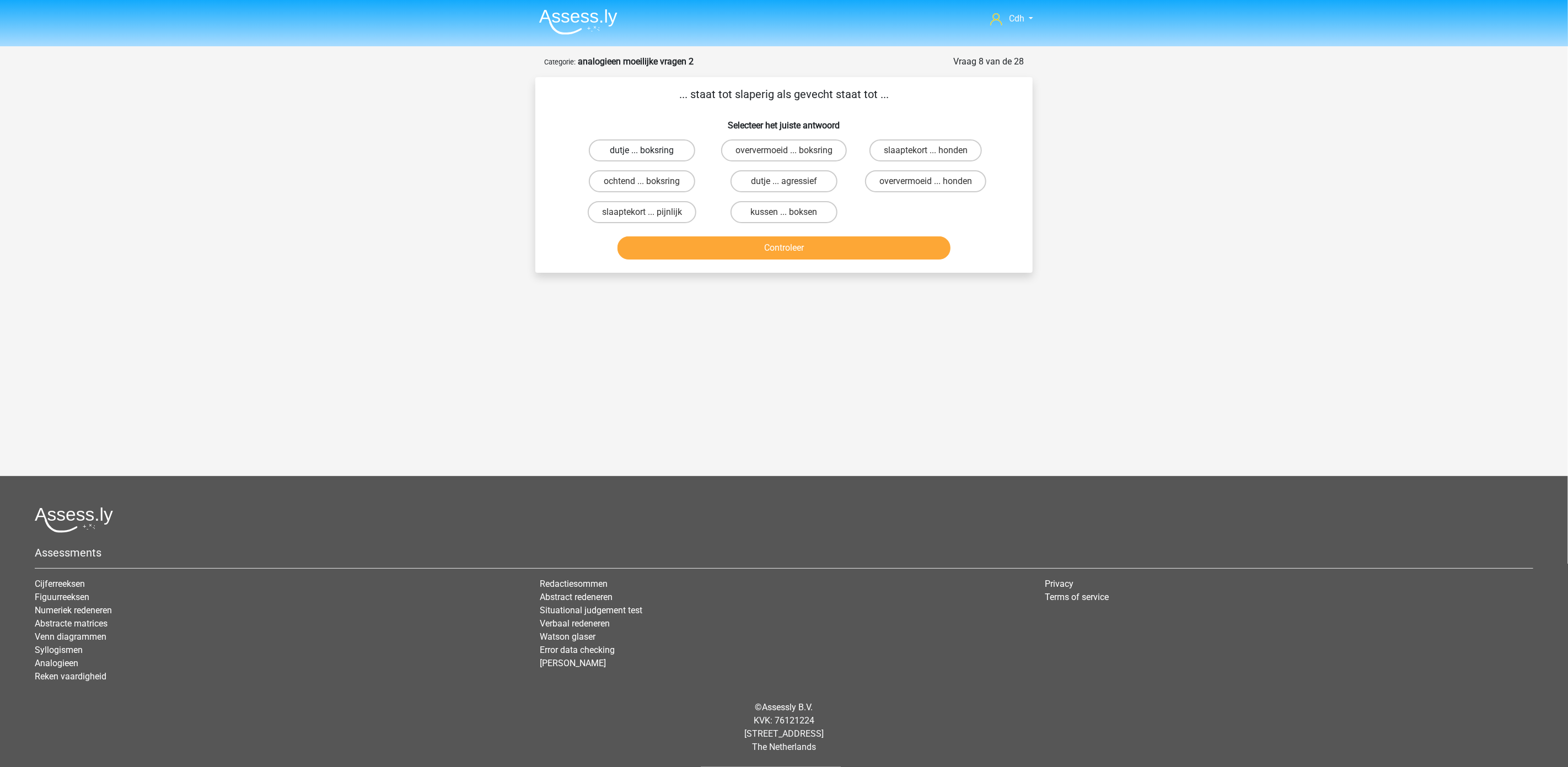
click at [669, 147] on label "dutje ... boksring" at bounding box center [642, 150] width 107 height 22
click at [649, 150] on input "dutje ... boksring" at bounding box center [645, 153] width 7 height 7
radio input "true"
click at [725, 253] on button "Controleer" at bounding box center [784, 248] width 334 height 23
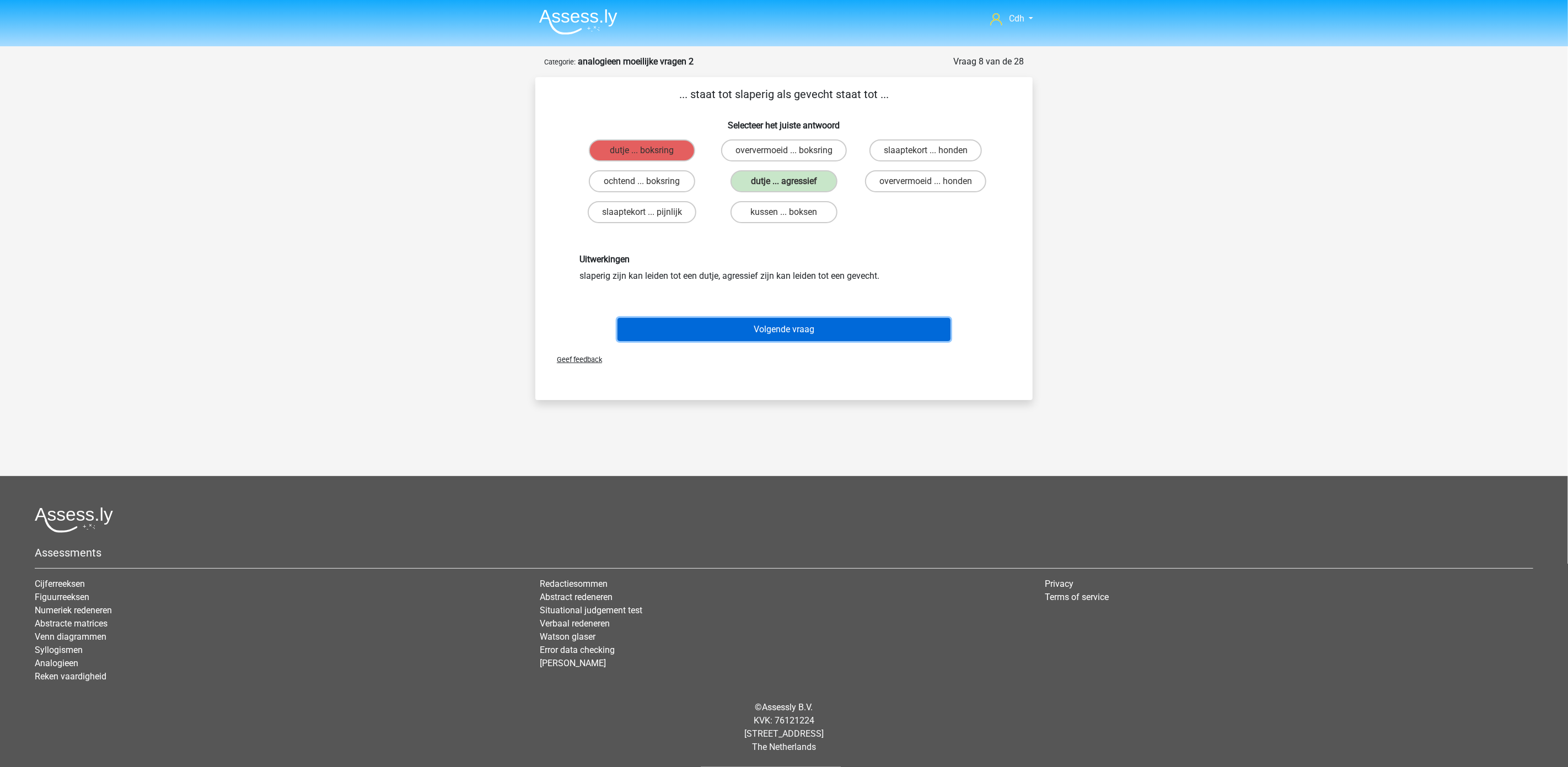
click at [843, 323] on button "Volgende vraag" at bounding box center [784, 330] width 334 height 23
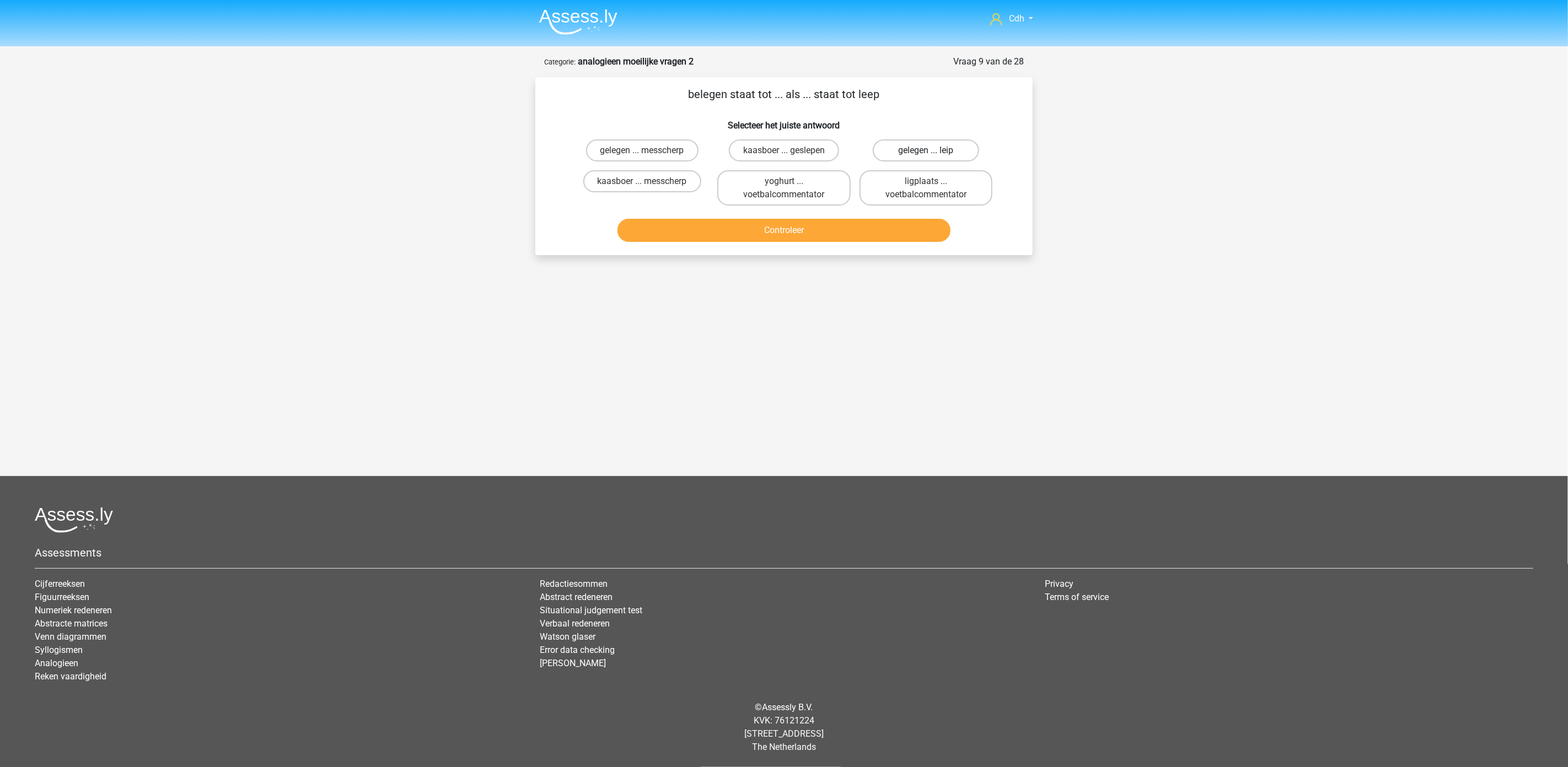
click at [909, 142] on label "gelegen ... leip" at bounding box center [926, 150] width 107 height 22
click at [926, 150] on input "gelegen ... leip" at bounding box center [929, 153] width 7 height 7
radio input "true"
click at [870, 242] on div "Controleer" at bounding box center [784, 232] width 426 height 28
click at [870, 235] on button "Controleer" at bounding box center [784, 230] width 334 height 23
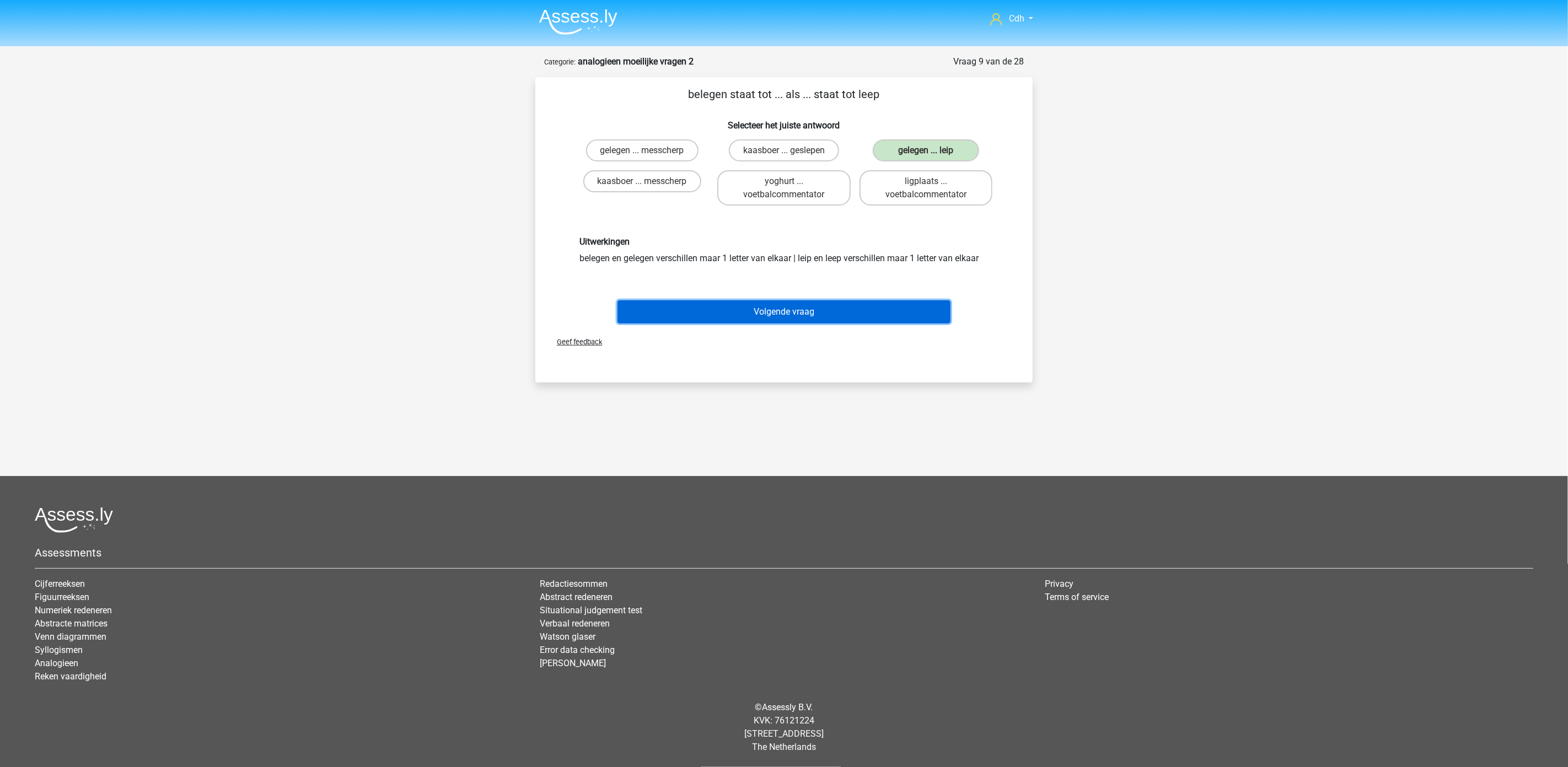
click at [850, 304] on button "Volgende vraag" at bounding box center [784, 312] width 334 height 23
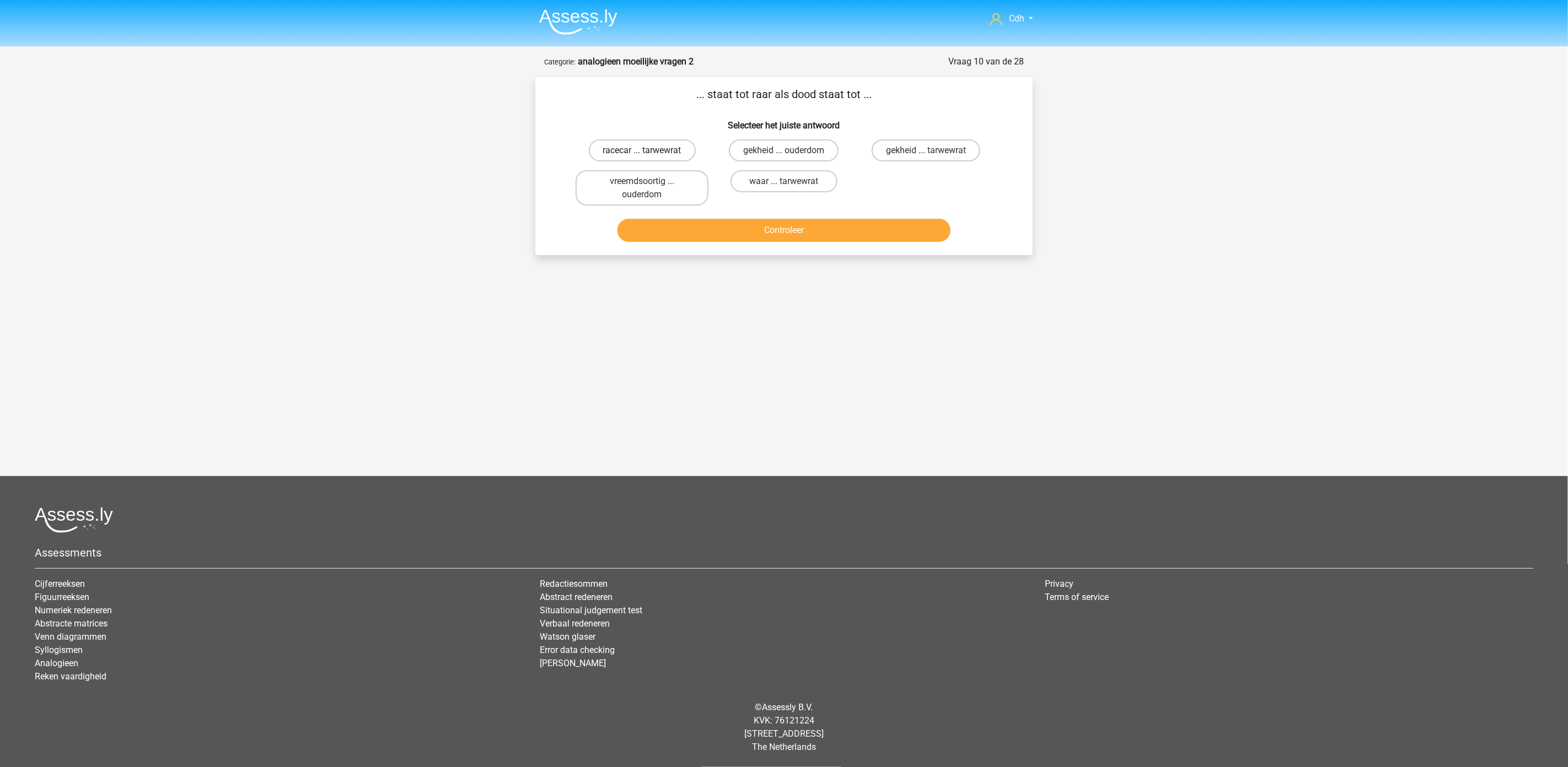
click at [681, 148] on label "racecar ... tarwewrat" at bounding box center [642, 150] width 107 height 22
click at [649, 150] on input "racecar ... tarwewrat" at bounding box center [645, 153] width 7 height 7
radio input "true"
click at [708, 222] on button "Controleer" at bounding box center [784, 230] width 334 height 23
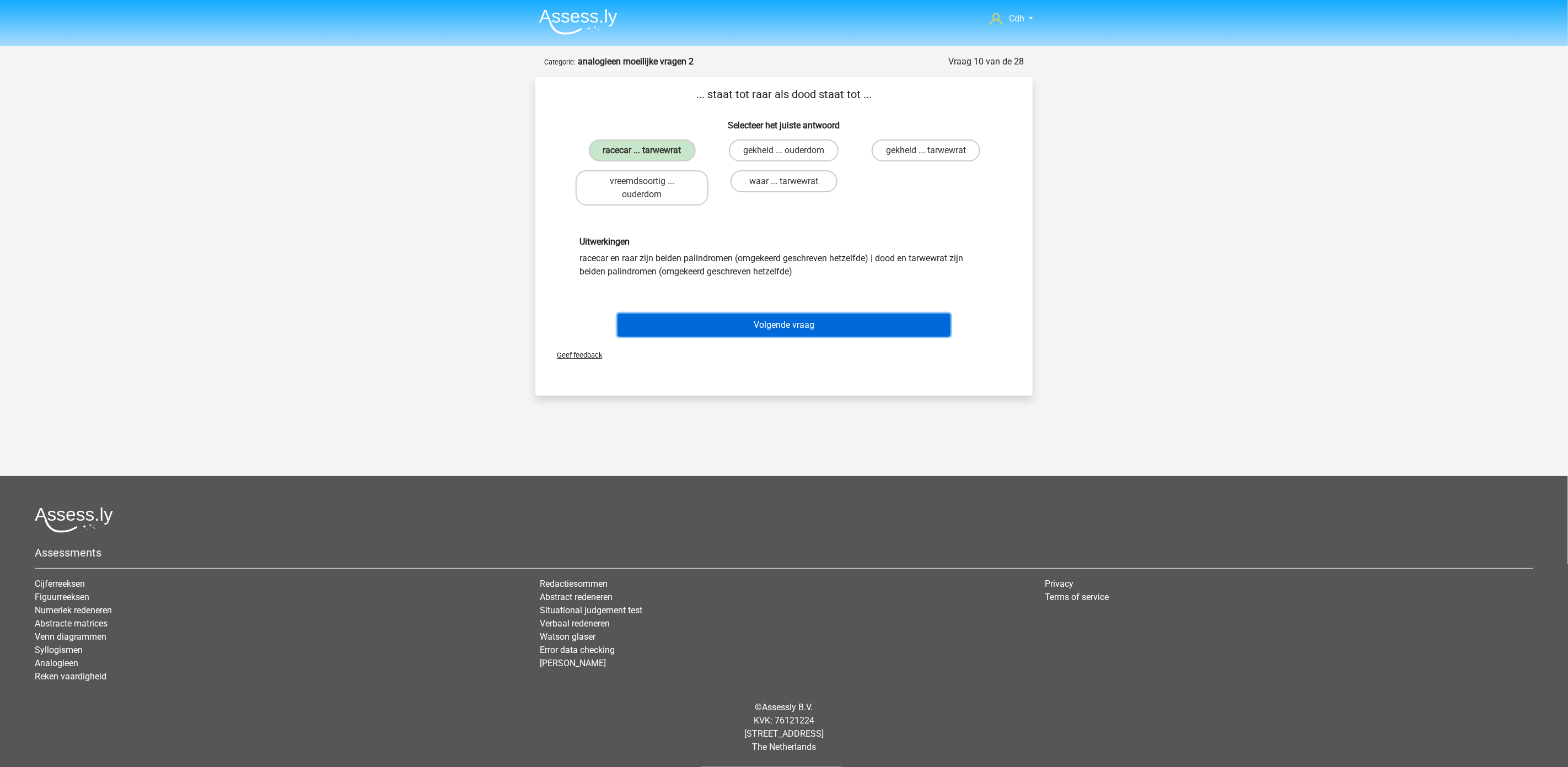
click at [731, 318] on button "Volgende vraag" at bounding box center [784, 325] width 334 height 23
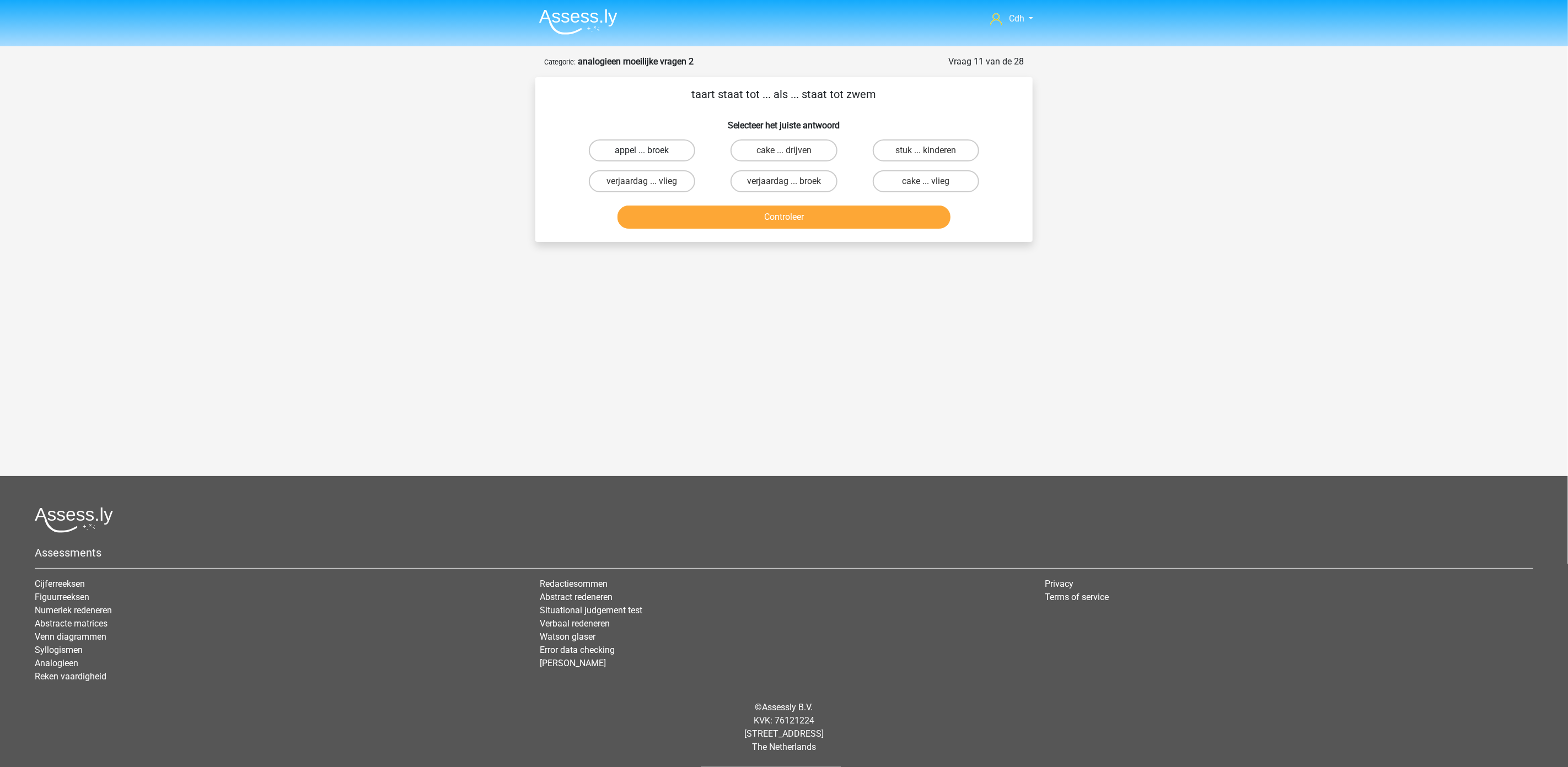
click at [652, 149] on label "appel ... broek" at bounding box center [642, 150] width 107 height 22
click at [649, 150] on input "appel ... broek" at bounding box center [645, 153] width 7 height 7
radio input "true"
click at [708, 213] on button "Controleer" at bounding box center [784, 217] width 334 height 23
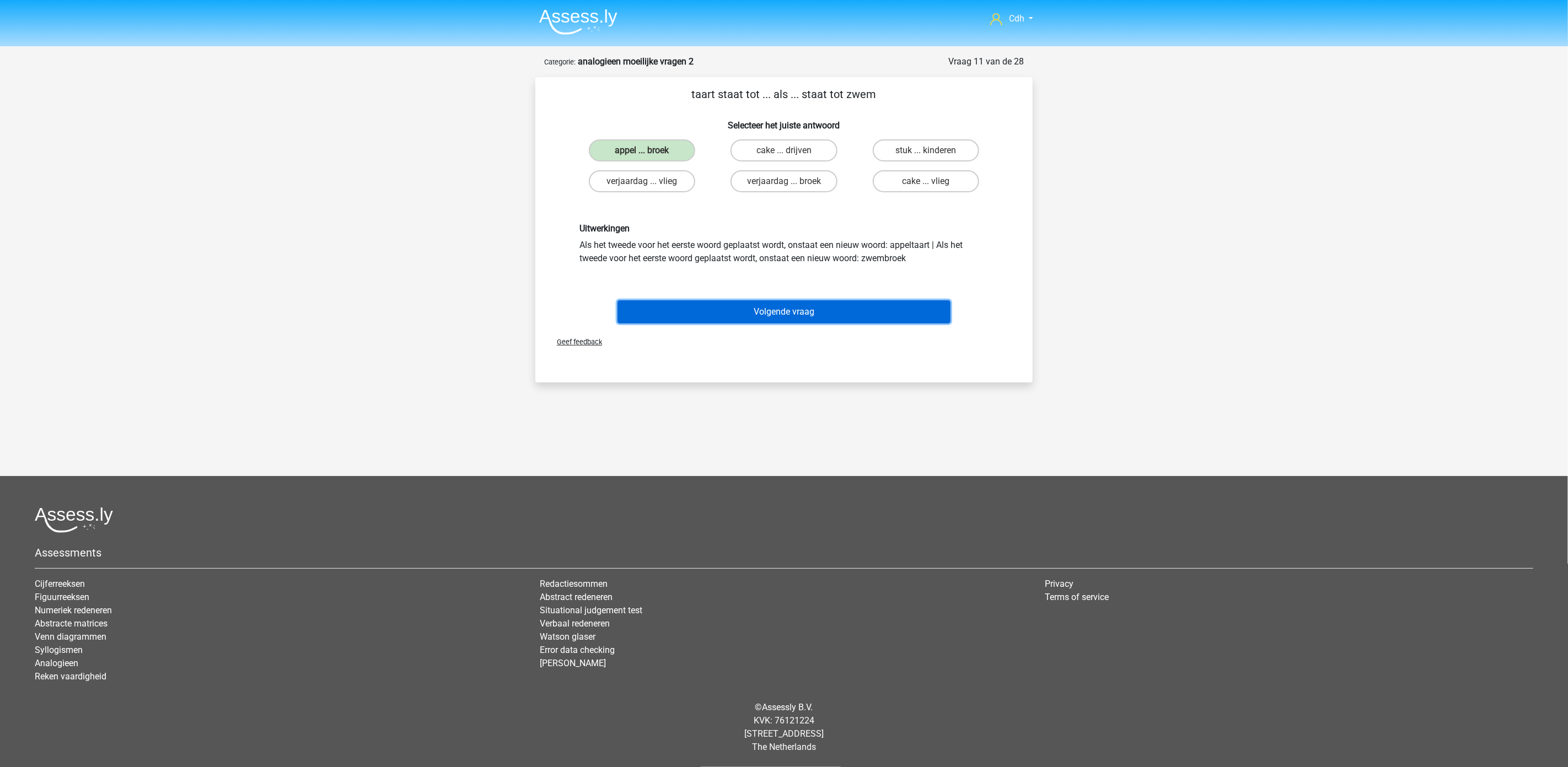
click at [763, 315] on button "Volgende vraag" at bounding box center [784, 312] width 334 height 23
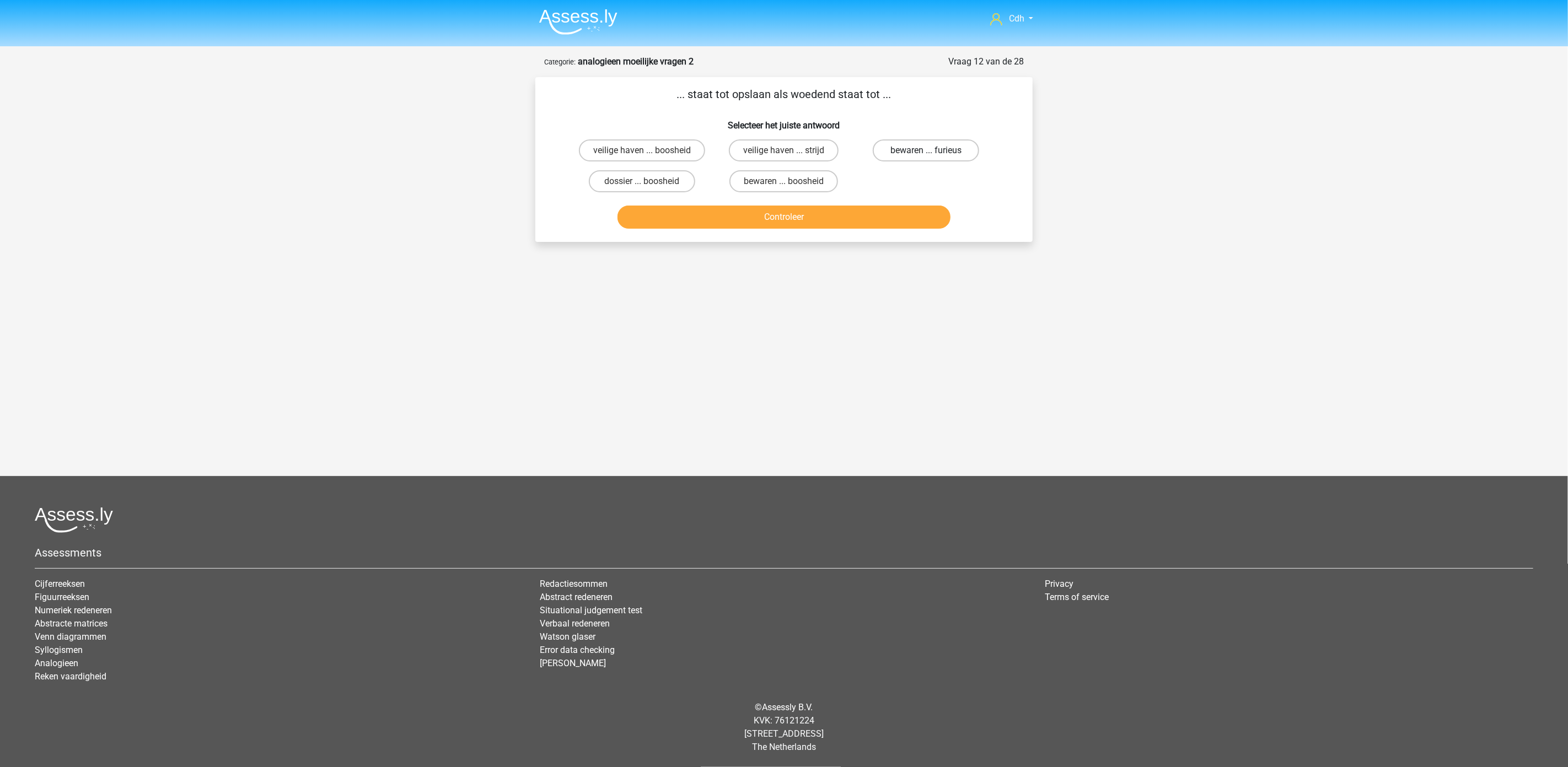
click at [896, 154] on label "bewaren ... furieus" at bounding box center [926, 150] width 107 height 22
click at [926, 154] on input "bewaren ... furieus" at bounding box center [929, 153] width 7 height 7
radio input "true"
click at [883, 212] on button "Controleer" at bounding box center [784, 217] width 334 height 23
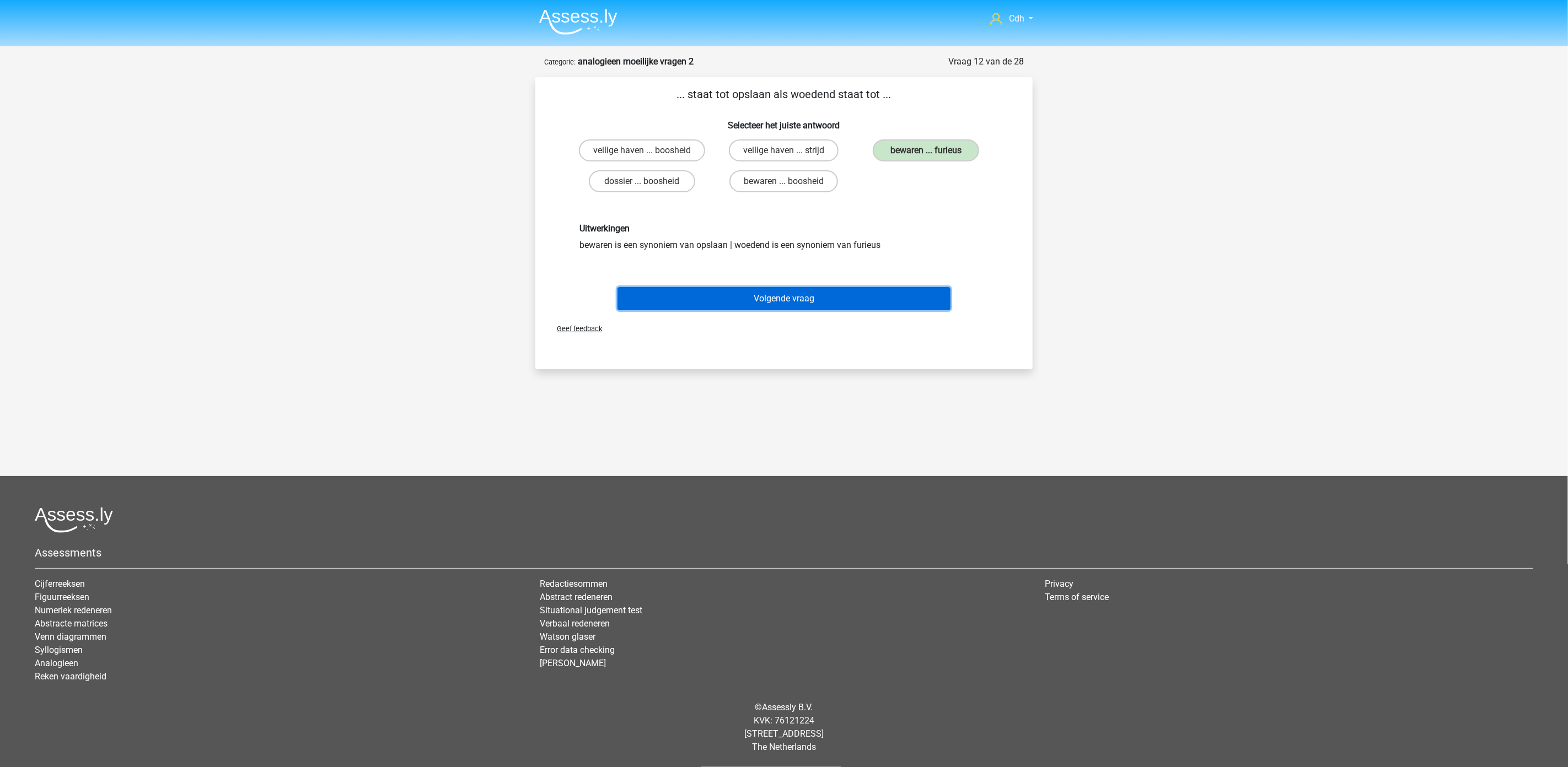
click at [851, 291] on button "Volgende vraag" at bounding box center [784, 298] width 334 height 23
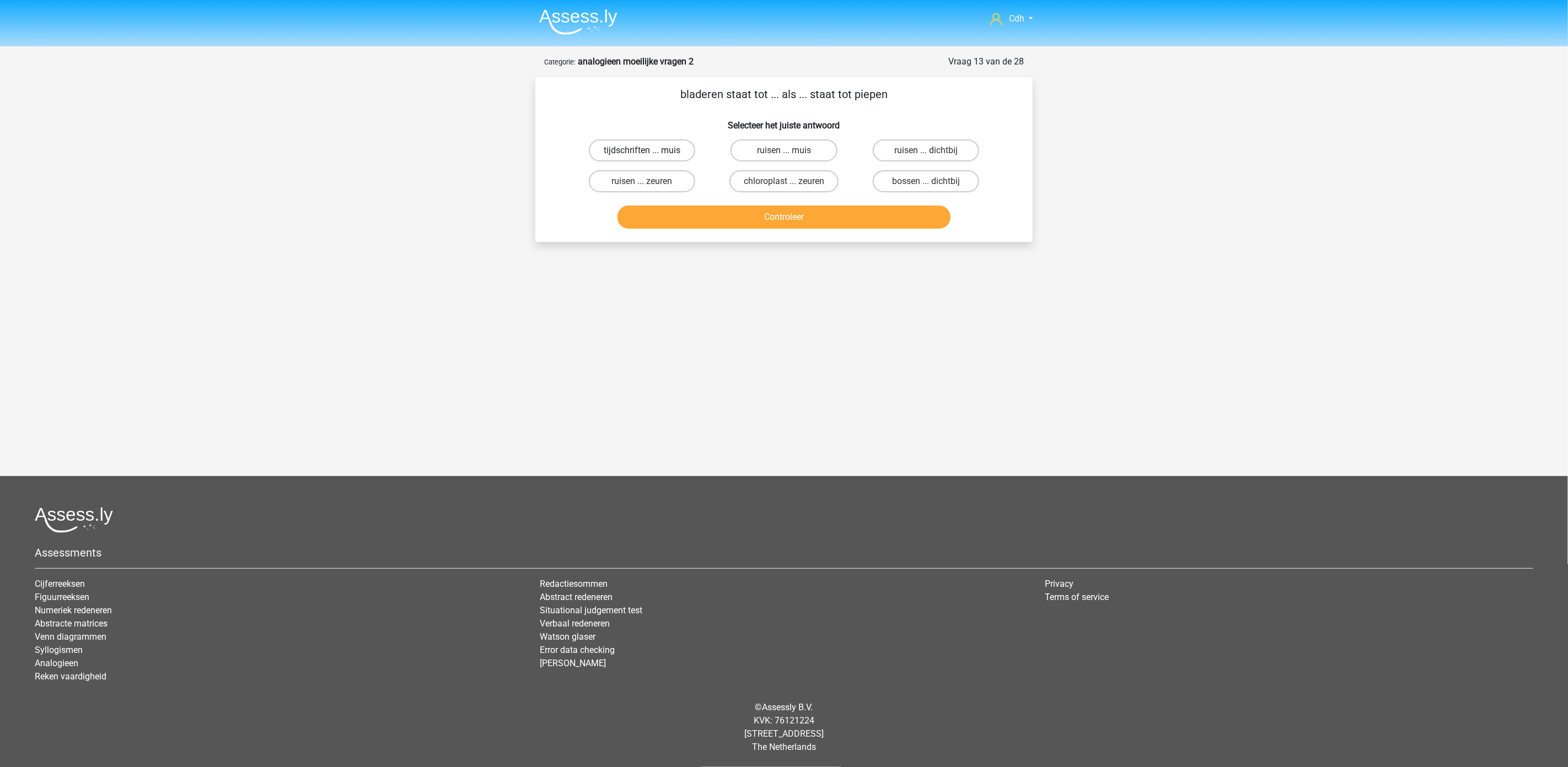
click at [660, 148] on label "tijdschriften ... muis" at bounding box center [642, 150] width 107 height 22
click at [649, 150] on input "tijdschriften ... muis" at bounding box center [645, 153] width 7 height 7
radio input "true"
click at [708, 219] on button "Controleer" at bounding box center [784, 217] width 334 height 23
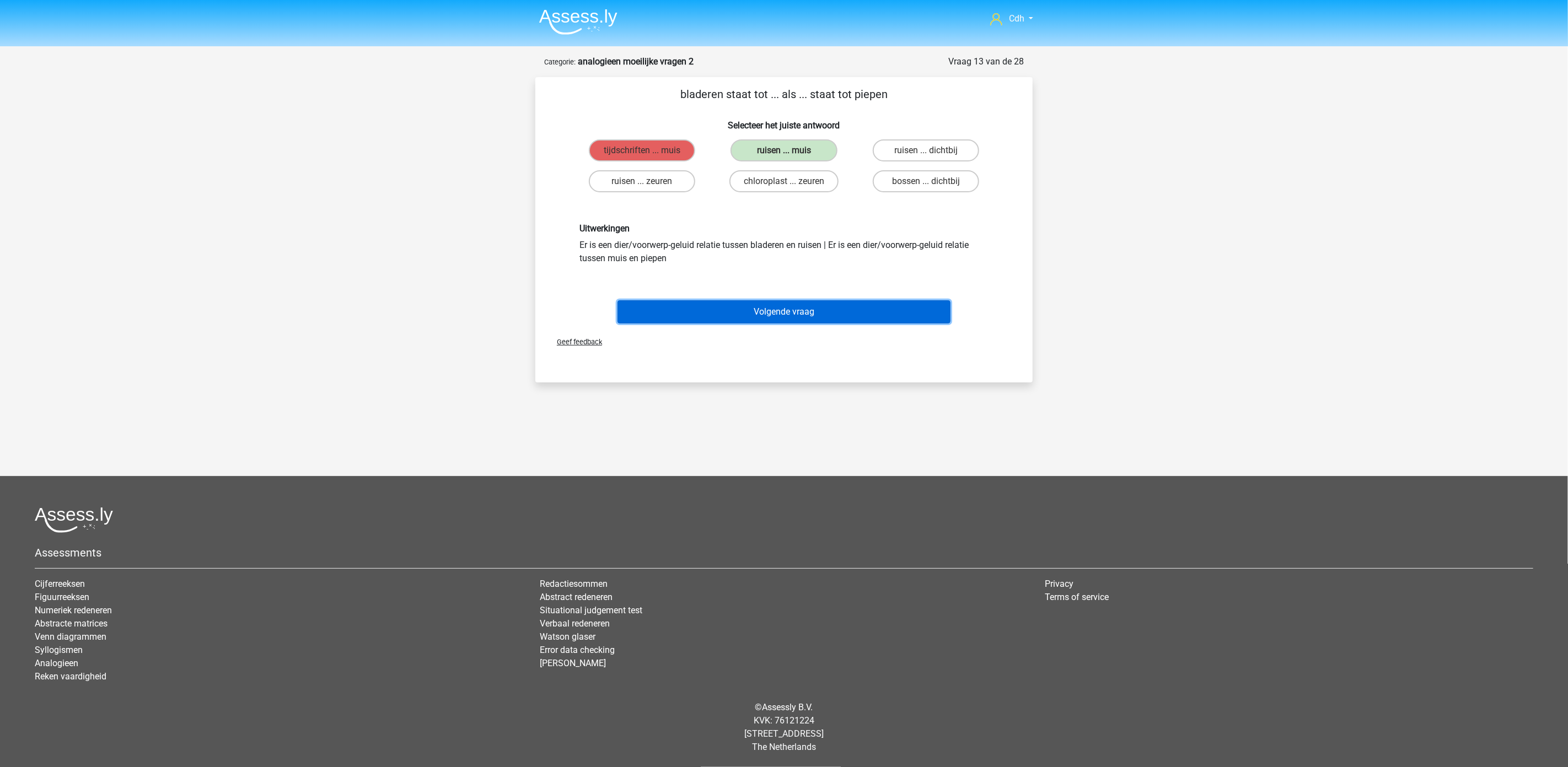
click at [772, 309] on button "Volgende vraag" at bounding box center [784, 312] width 334 height 23
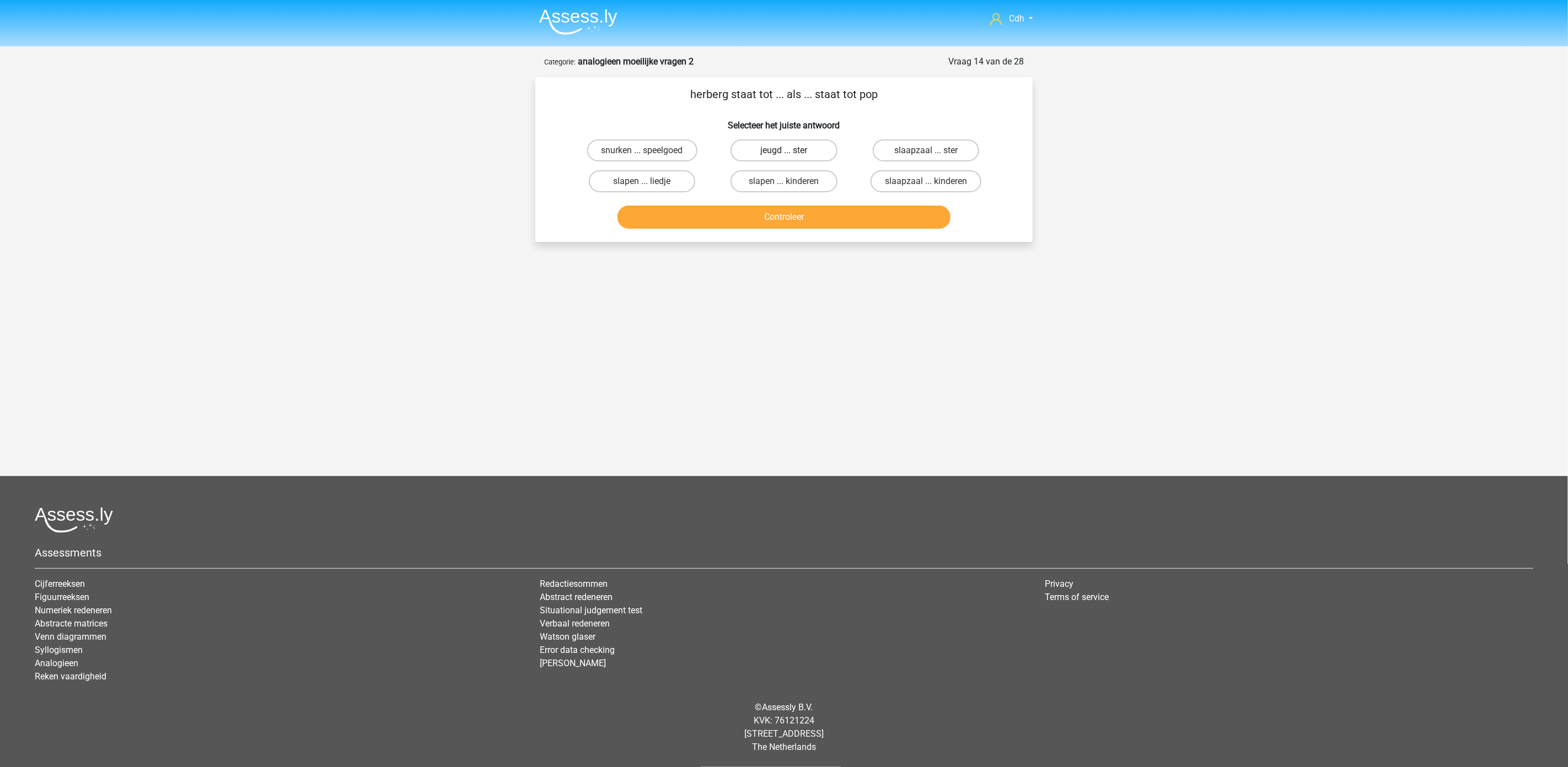
click at [783, 144] on label "jeugd ... ster" at bounding box center [784, 150] width 107 height 22
click at [784, 150] on input "jeugd ... ster" at bounding box center [787, 153] width 7 height 7
radio input "true"
click at [781, 222] on button "Controleer" at bounding box center [784, 217] width 334 height 23
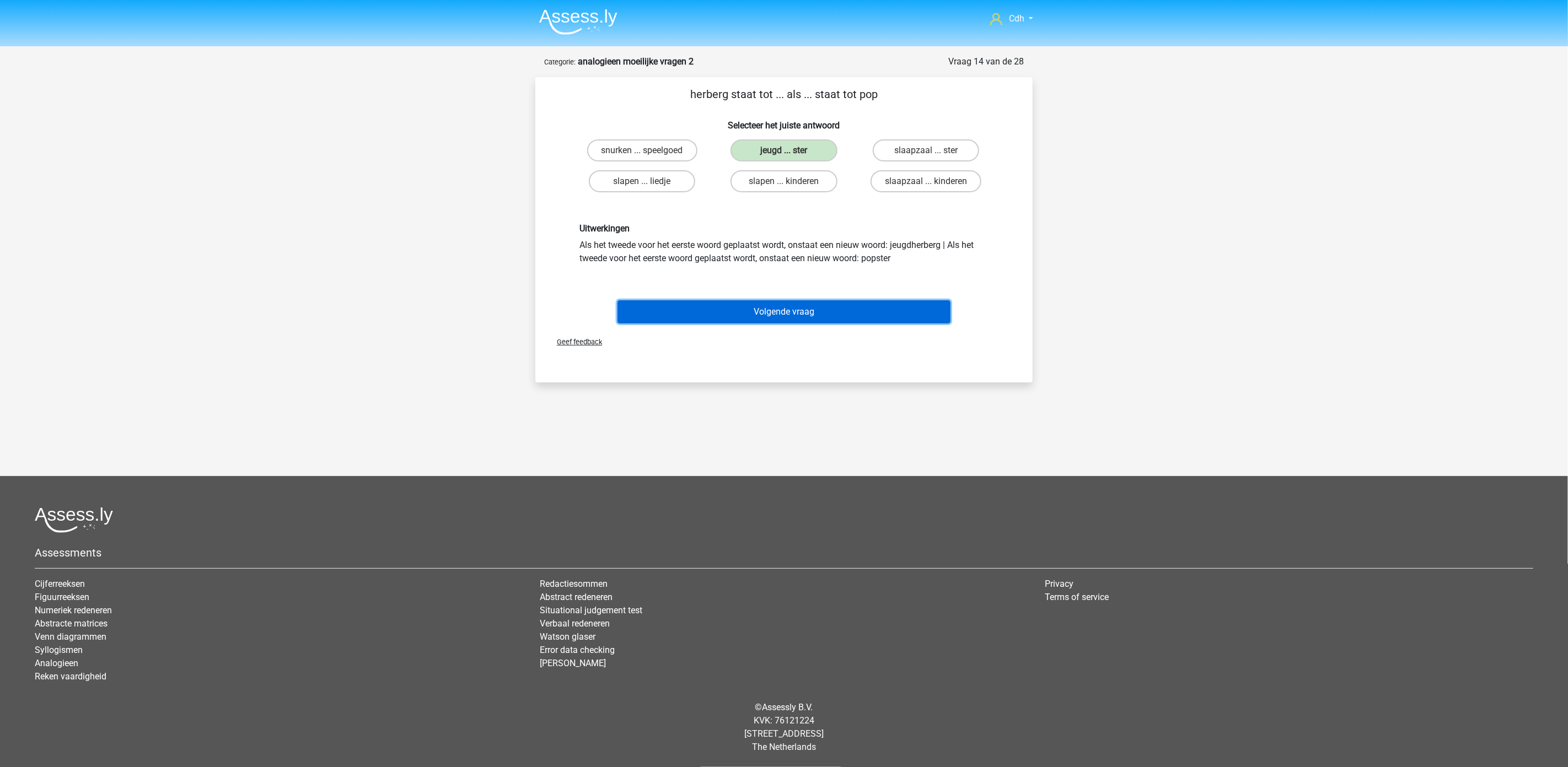
click at [803, 308] on button "Volgende vraag" at bounding box center [784, 312] width 334 height 23
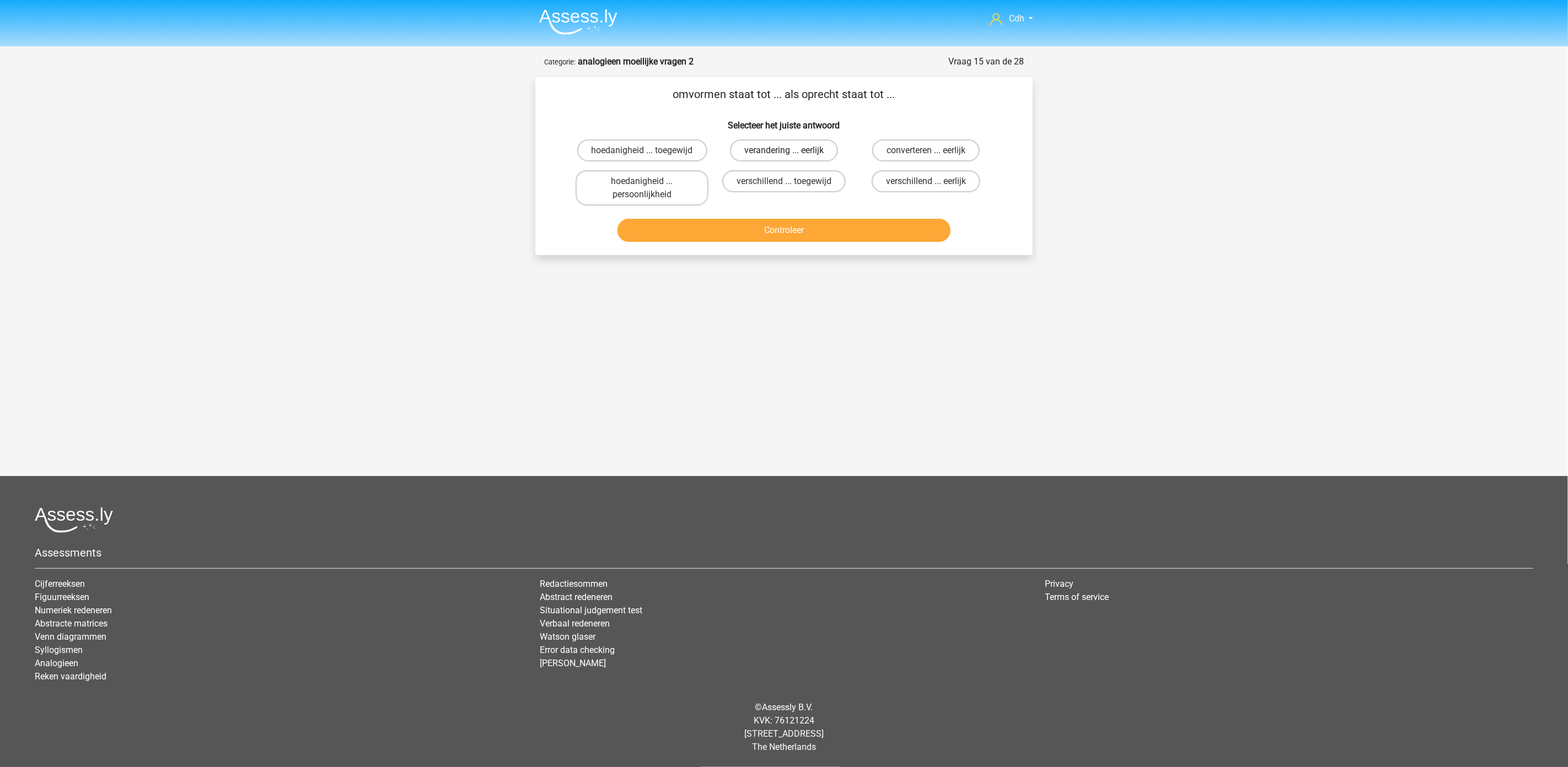
click at [820, 146] on label "verandering ... eerlijk" at bounding box center [784, 150] width 108 height 22
click at [791, 150] on input "verandering ... eerlijk" at bounding box center [787, 153] width 7 height 7
radio input "true"
click at [837, 235] on button "Controleer" at bounding box center [784, 230] width 334 height 23
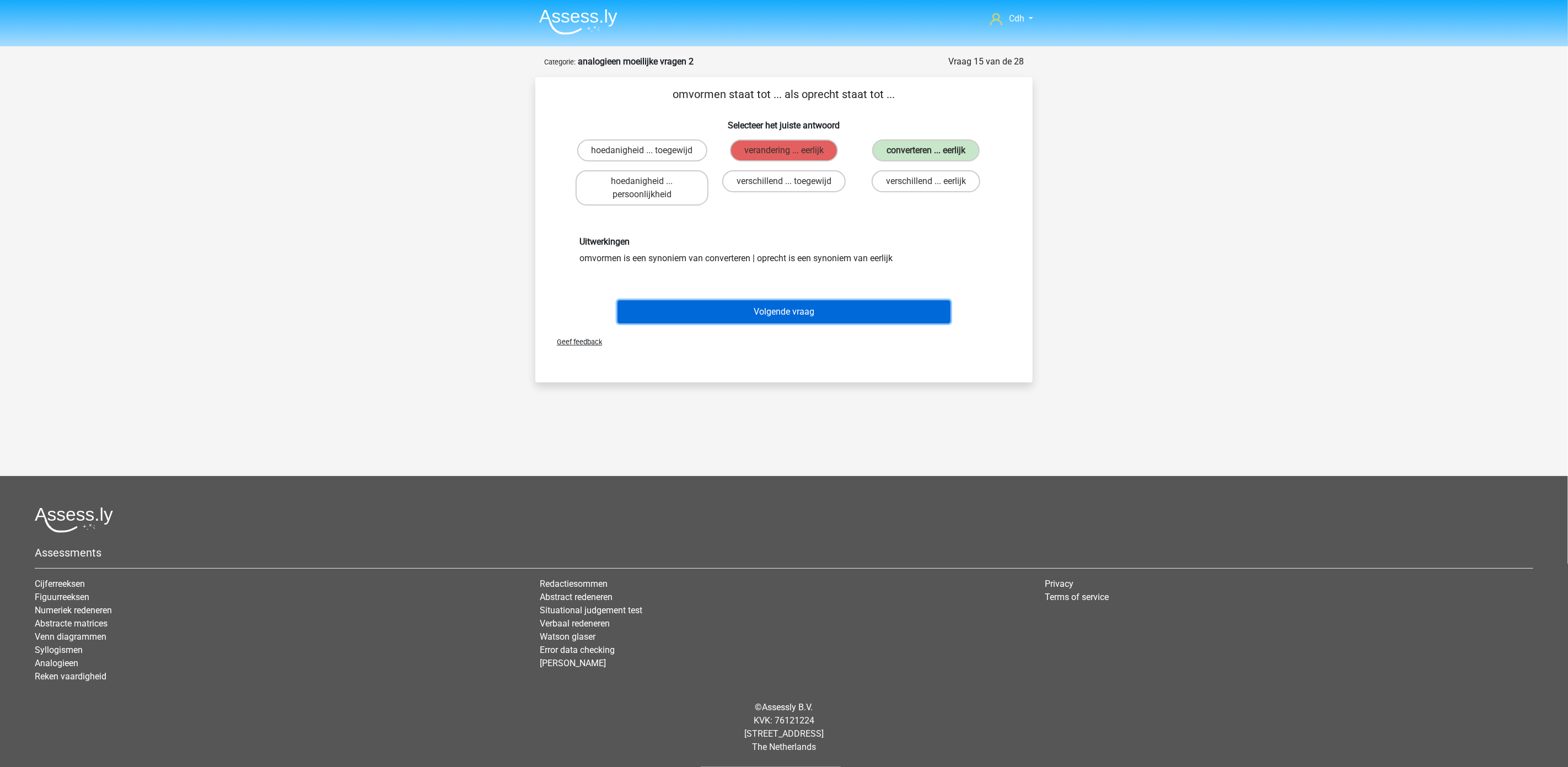
click at [829, 307] on button "Volgende vraag" at bounding box center [784, 312] width 334 height 23
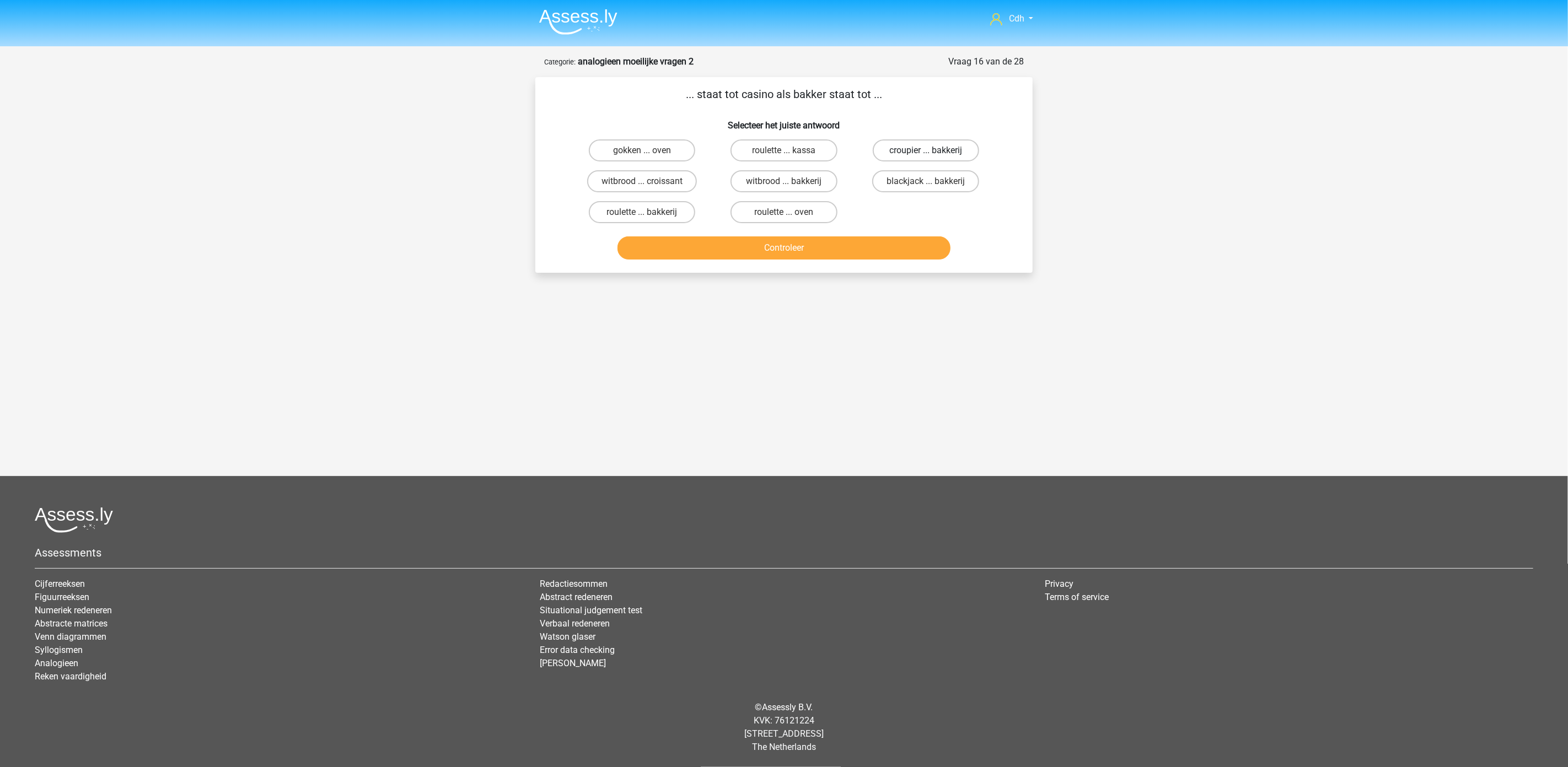
click at [891, 144] on label "croupier ... bakkerij" at bounding box center [926, 150] width 107 height 22
click at [926, 150] on input "croupier ... bakkerij" at bounding box center [929, 153] width 7 height 7
radio input "true"
click at [852, 249] on button "Controleer" at bounding box center [784, 248] width 334 height 23
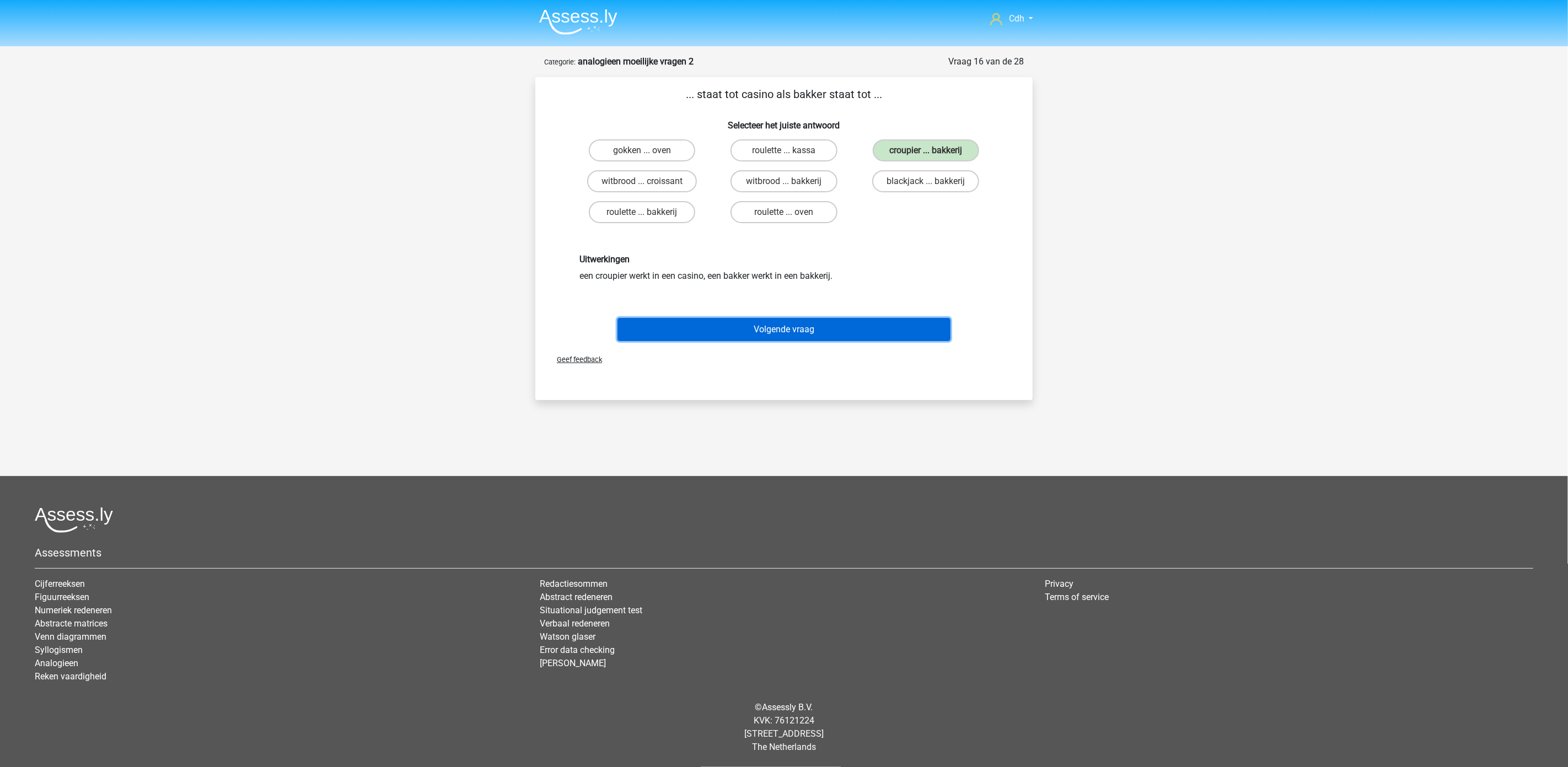
click at [812, 325] on button "Volgende vraag" at bounding box center [784, 330] width 334 height 23
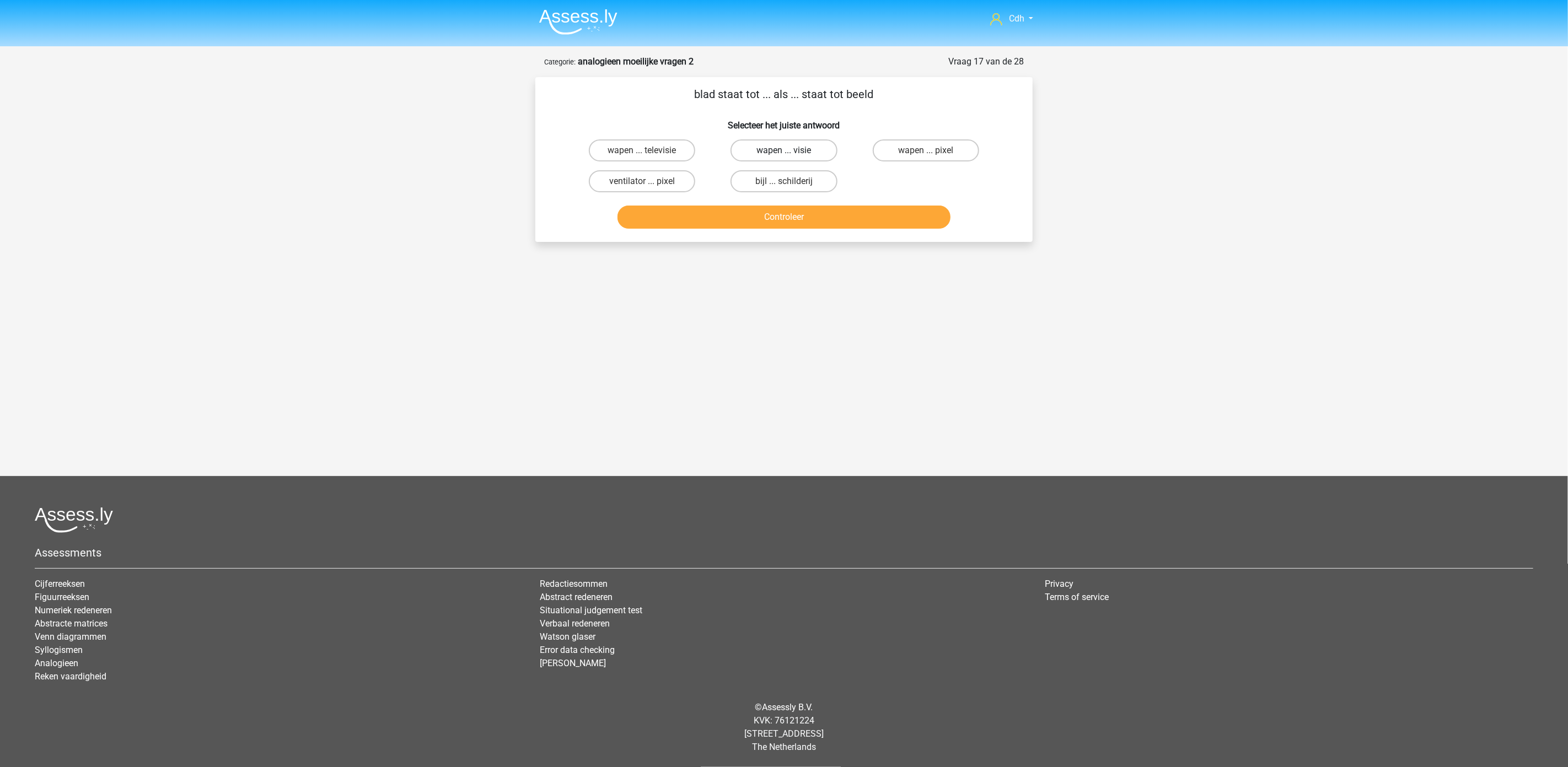
click at [810, 150] on label "wapen ... visie" at bounding box center [784, 150] width 107 height 22
click at [791, 150] on input "wapen ... visie" at bounding box center [787, 153] width 7 height 7
radio input "true"
click at [808, 207] on button "Controleer" at bounding box center [784, 217] width 334 height 23
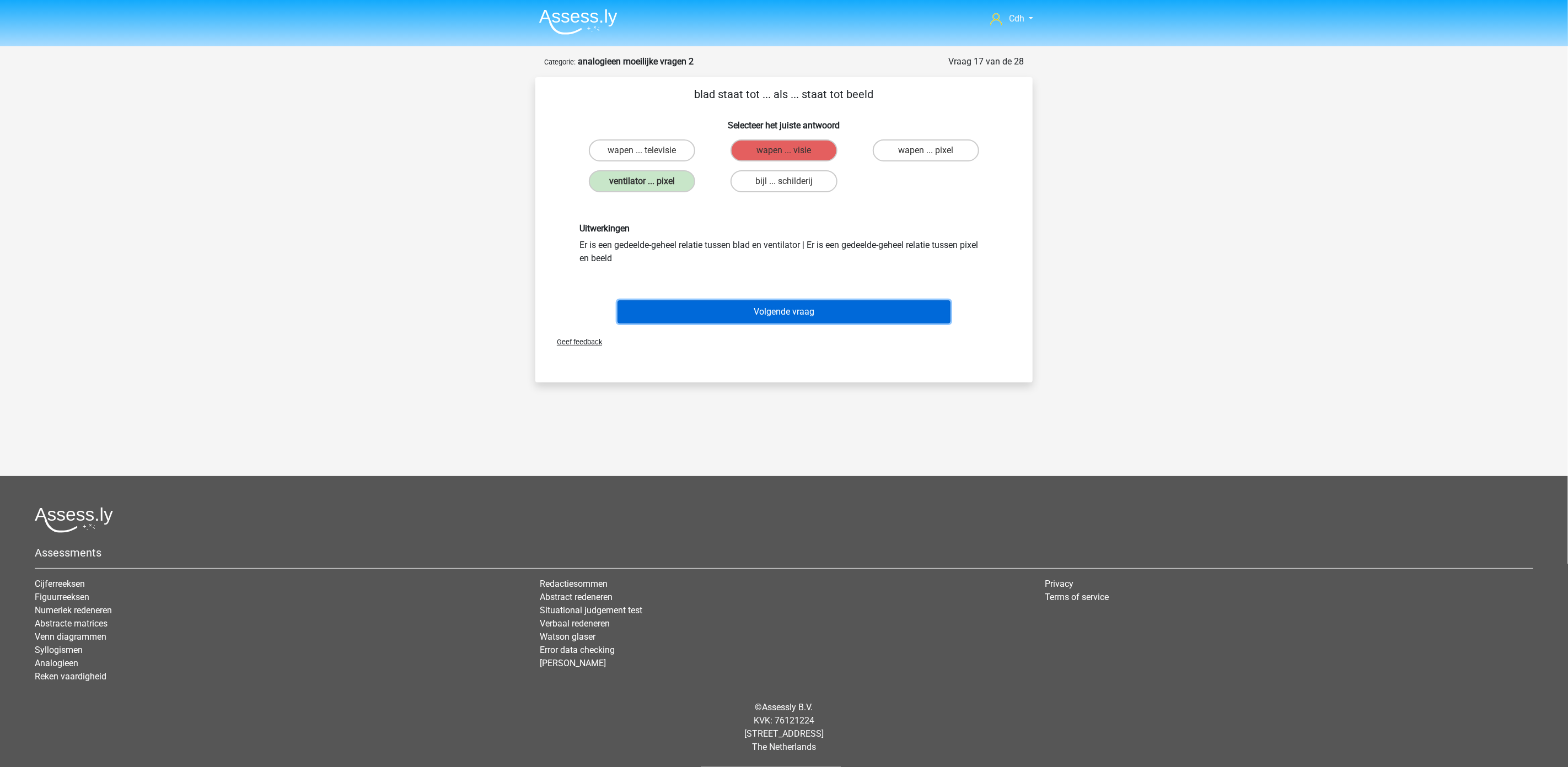
click at [804, 305] on button "Volgende vraag" at bounding box center [784, 312] width 334 height 23
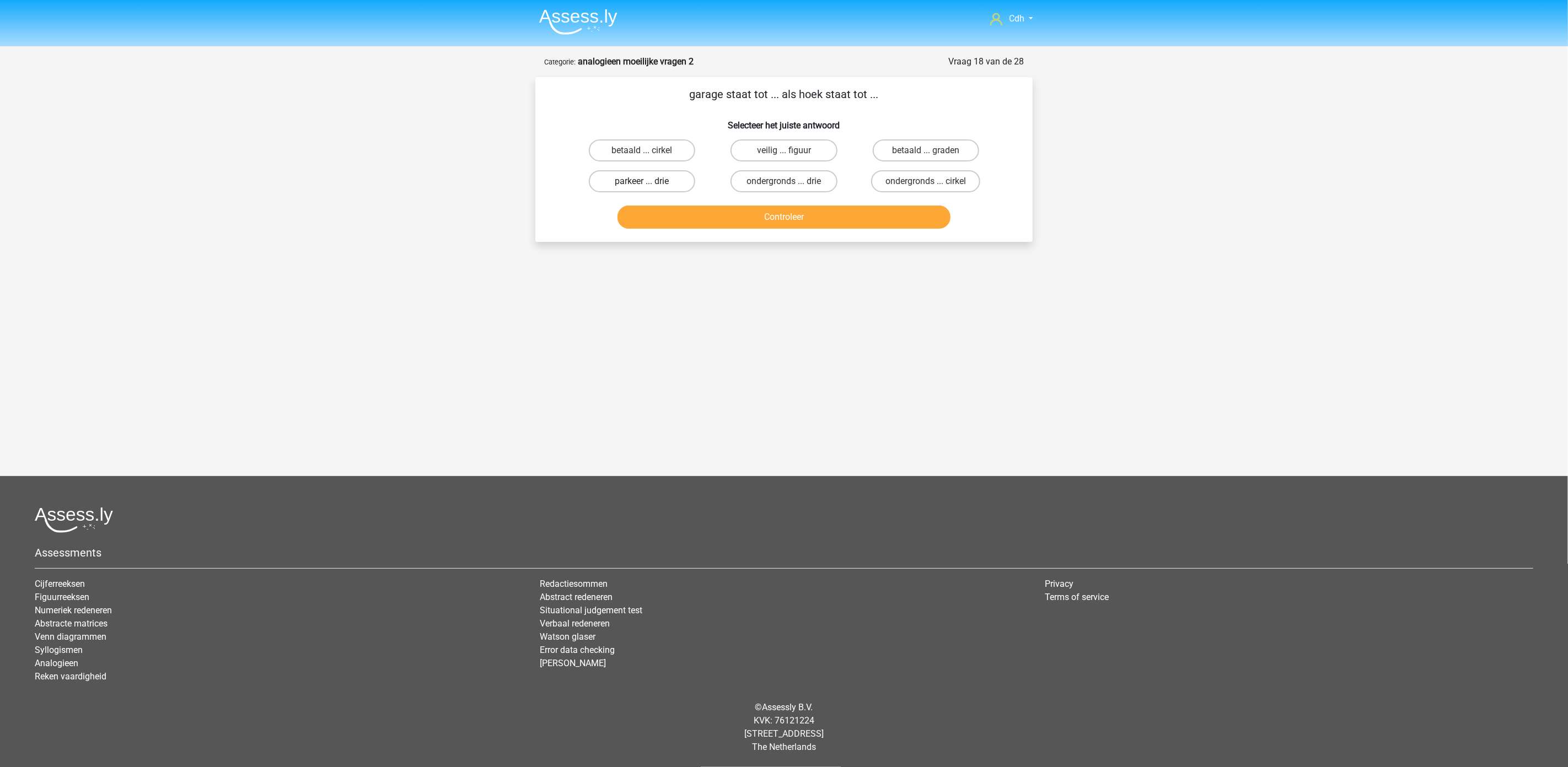
click at [660, 180] on label "parkeer ... drie" at bounding box center [642, 181] width 107 height 22
click at [649, 181] on input "parkeer ... drie" at bounding box center [645, 184] width 7 height 7
radio input "true"
click at [671, 210] on button "Controleer" at bounding box center [784, 217] width 334 height 23
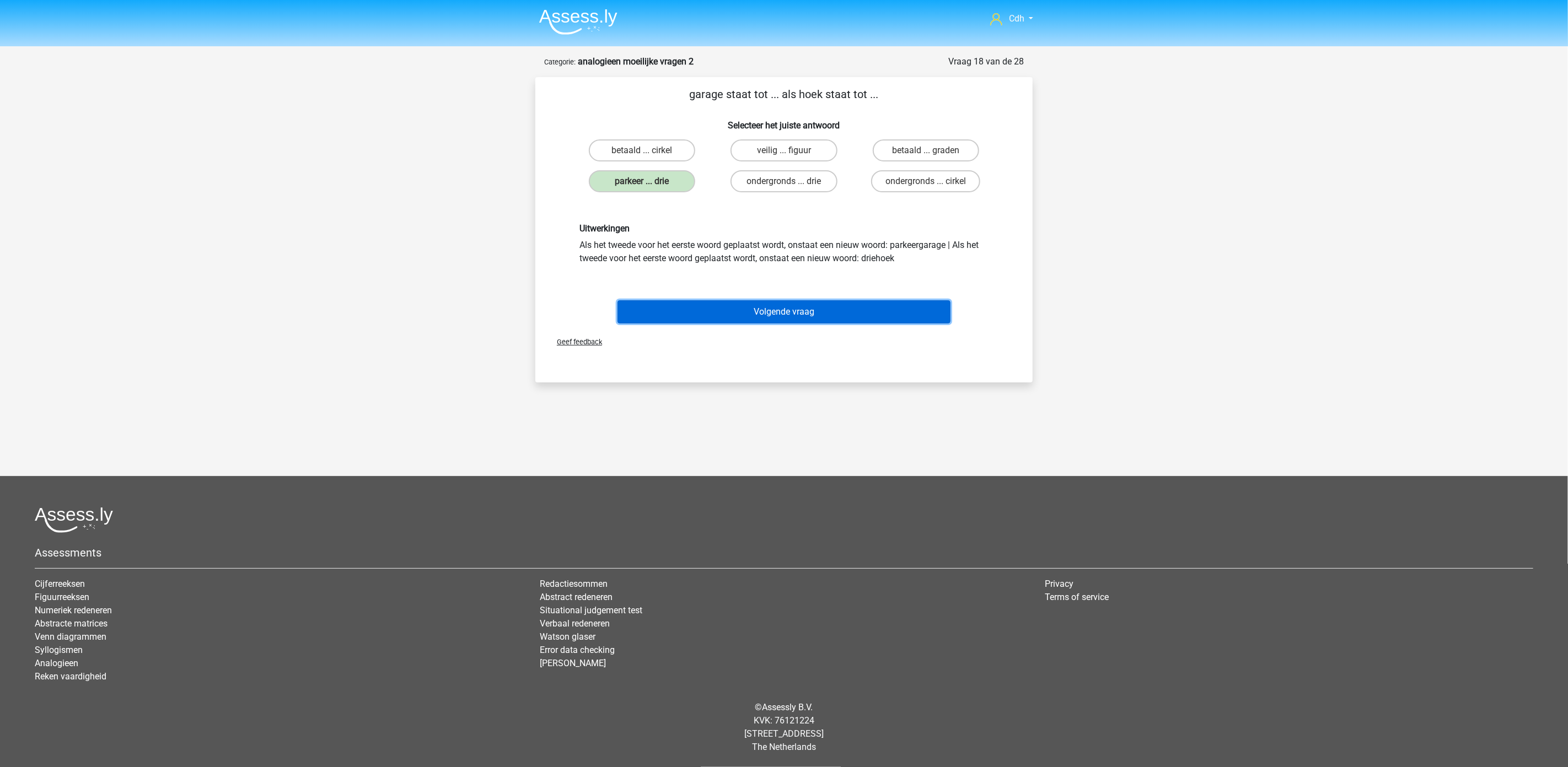
click at [736, 312] on button "Volgende vraag" at bounding box center [784, 312] width 334 height 23
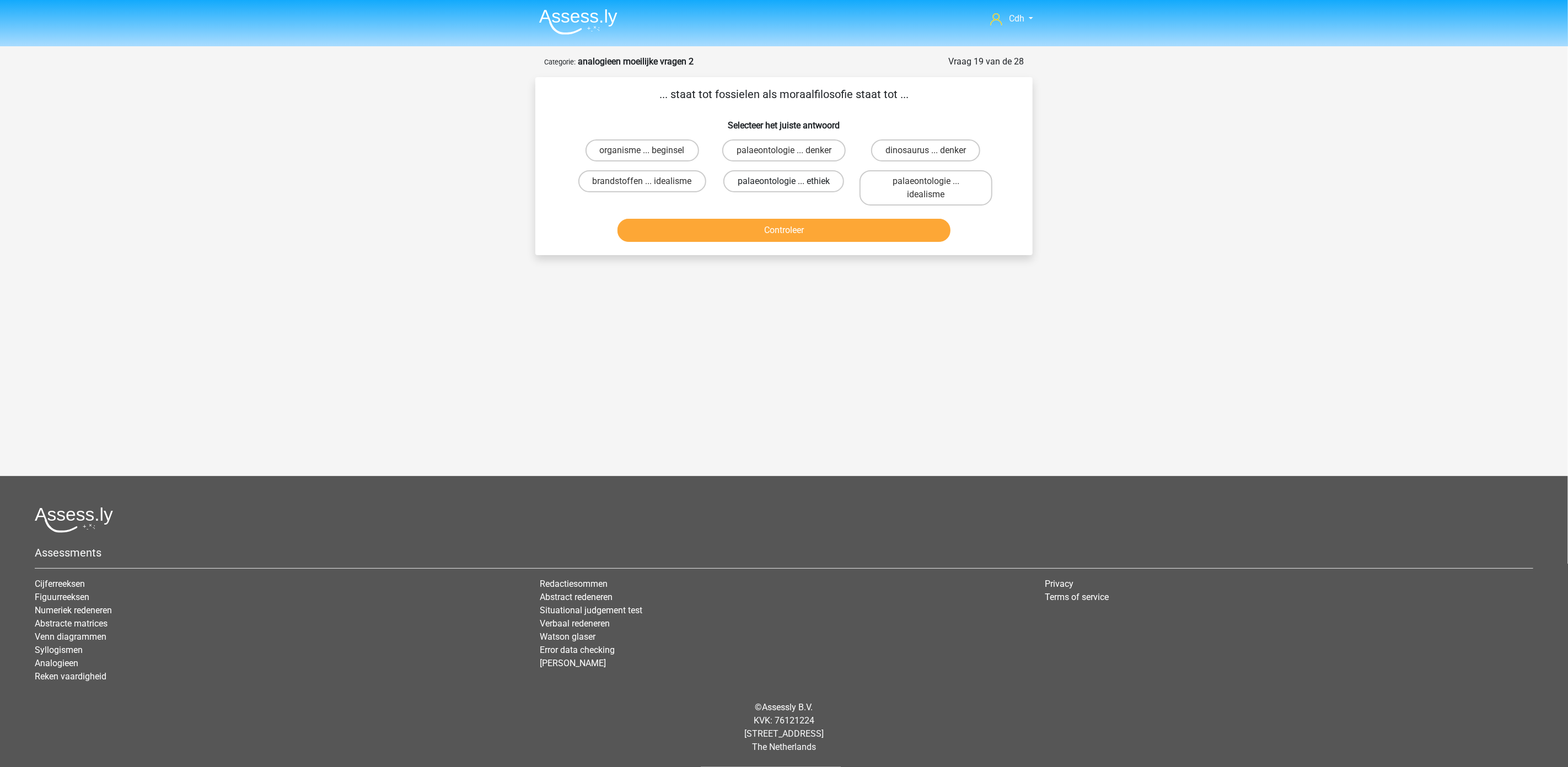
click at [761, 177] on label "palaeontologie ... ethiek" at bounding box center [784, 181] width 120 height 22
click at [784, 181] on input "palaeontologie ... ethiek" at bounding box center [787, 184] width 7 height 7
radio input "true"
click at [763, 226] on button "Controleer" at bounding box center [784, 230] width 334 height 23
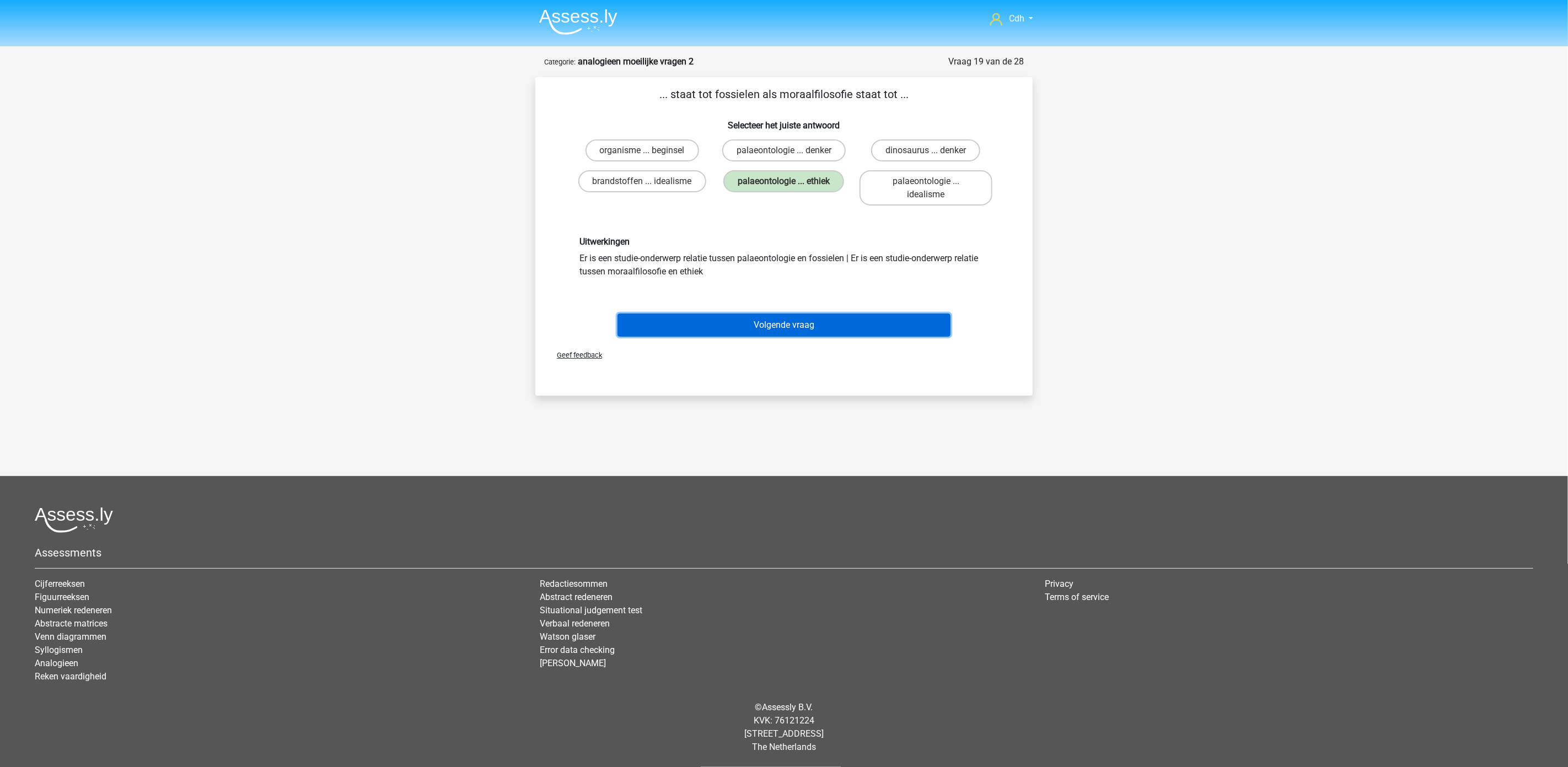
click at [759, 326] on button "Volgende vraag" at bounding box center [784, 325] width 334 height 23
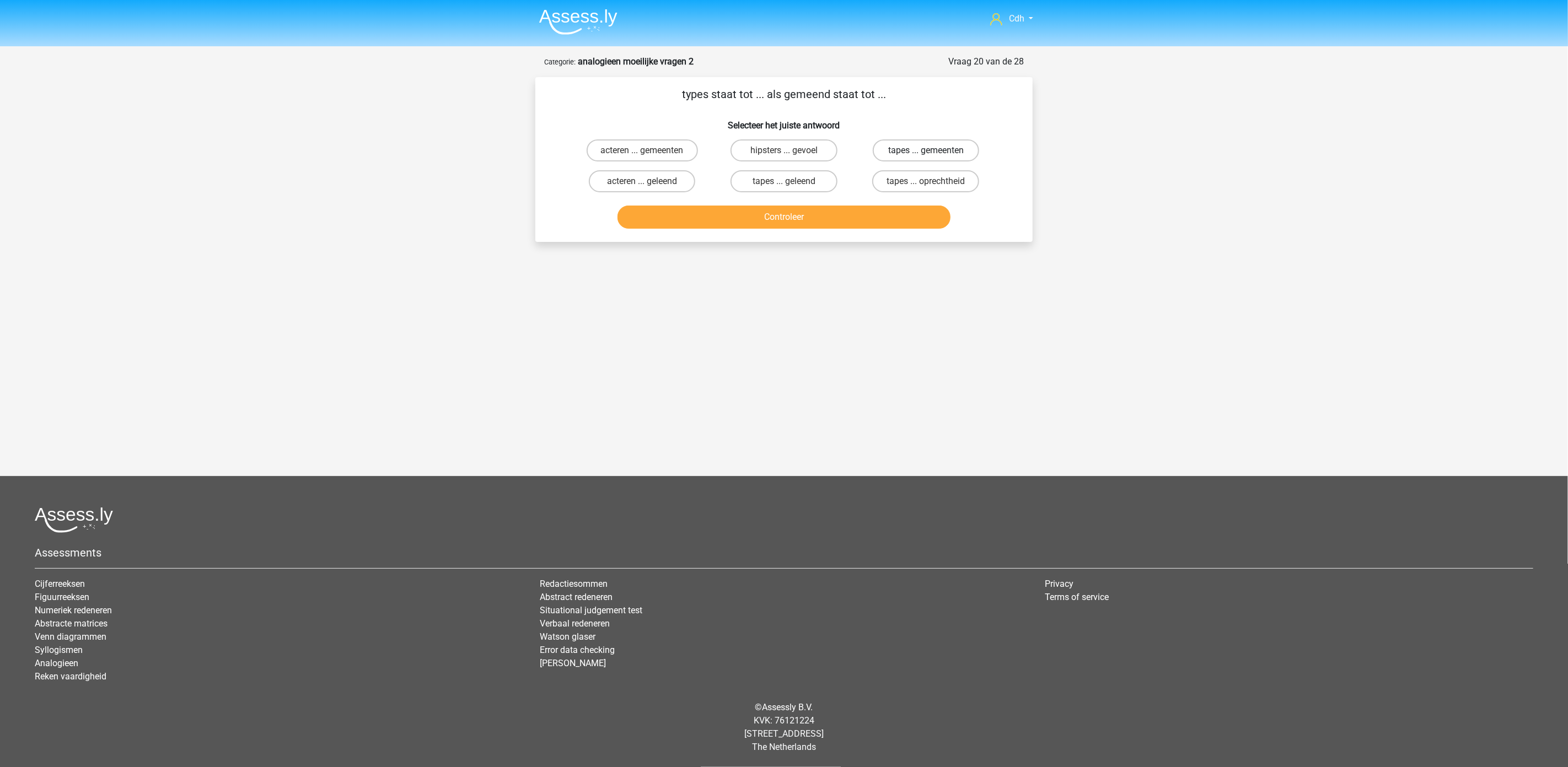
click at [919, 150] on label "tapes ... gemeenten" at bounding box center [926, 150] width 107 height 22
click at [926, 150] on input "tapes ... gemeenten" at bounding box center [929, 153] width 7 height 7
radio input "true"
click at [883, 218] on button "Controleer" at bounding box center [784, 217] width 334 height 23
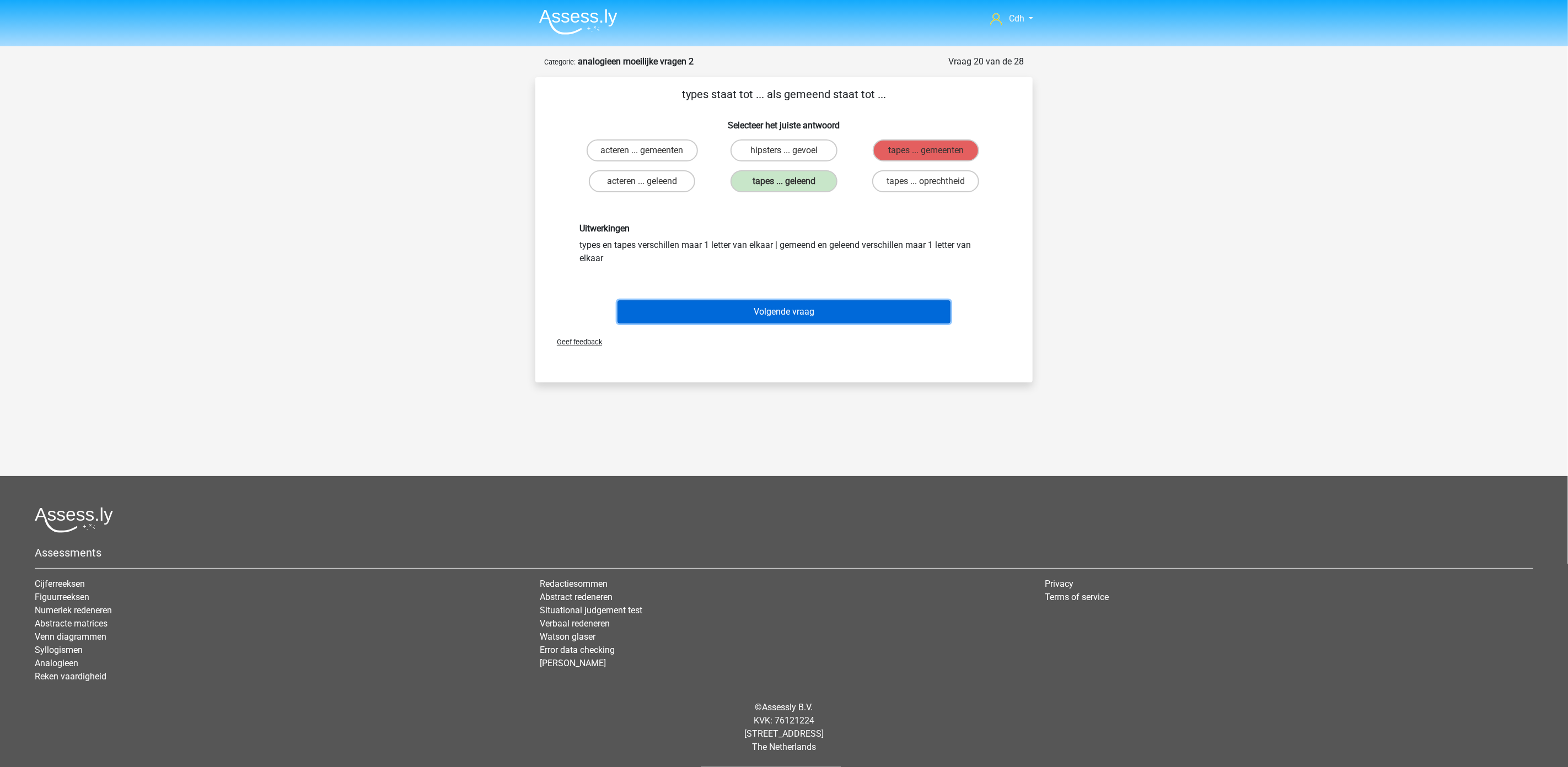
click at [801, 311] on button "Volgende vraag" at bounding box center [784, 312] width 334 height 23
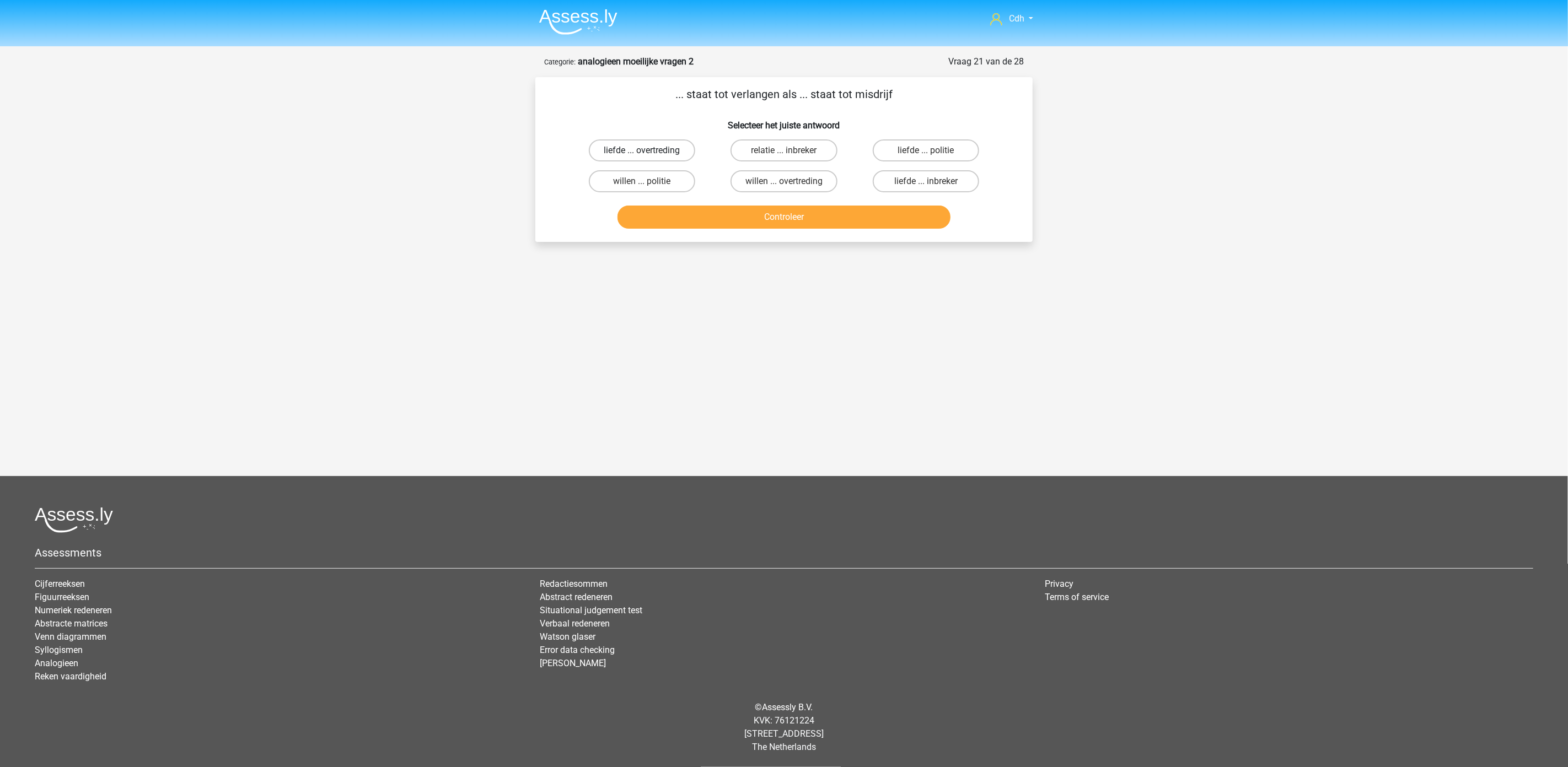
click at [673, 150] on label "liefde ... overtreding" at bounding box center [642, 150] width 107 height 22
click at [649, 150] on input "liefde ... overtreding" at bounding box center [645, 153] width 7 height 7
radio input "true"
click at [706, 220] on button "Controleer" at bounding box center [784, 217] width 334 height 23
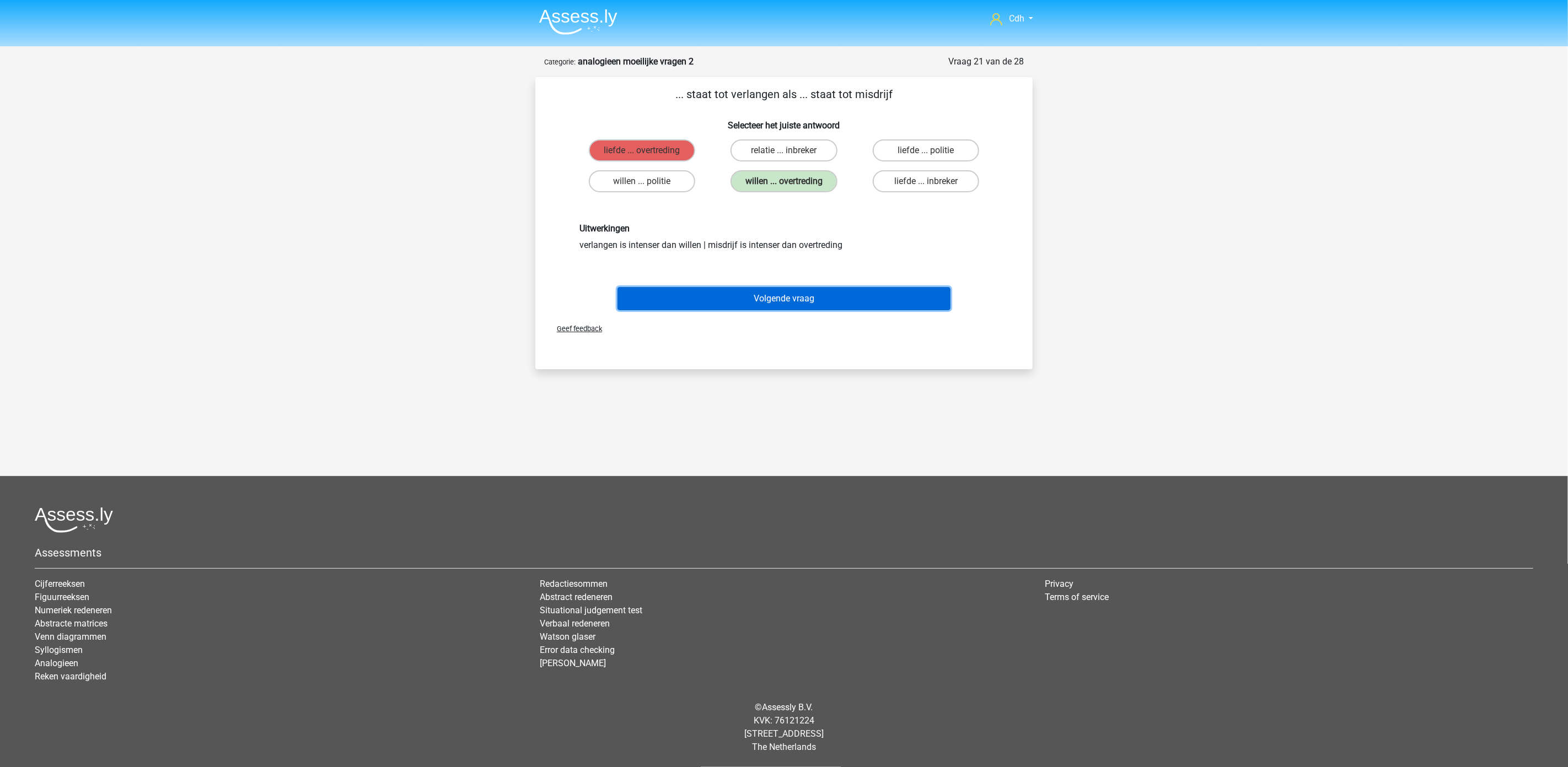
click at [787, 298] on button "Volgende vraag" at bounding box center [784, 298] width 334 height 23
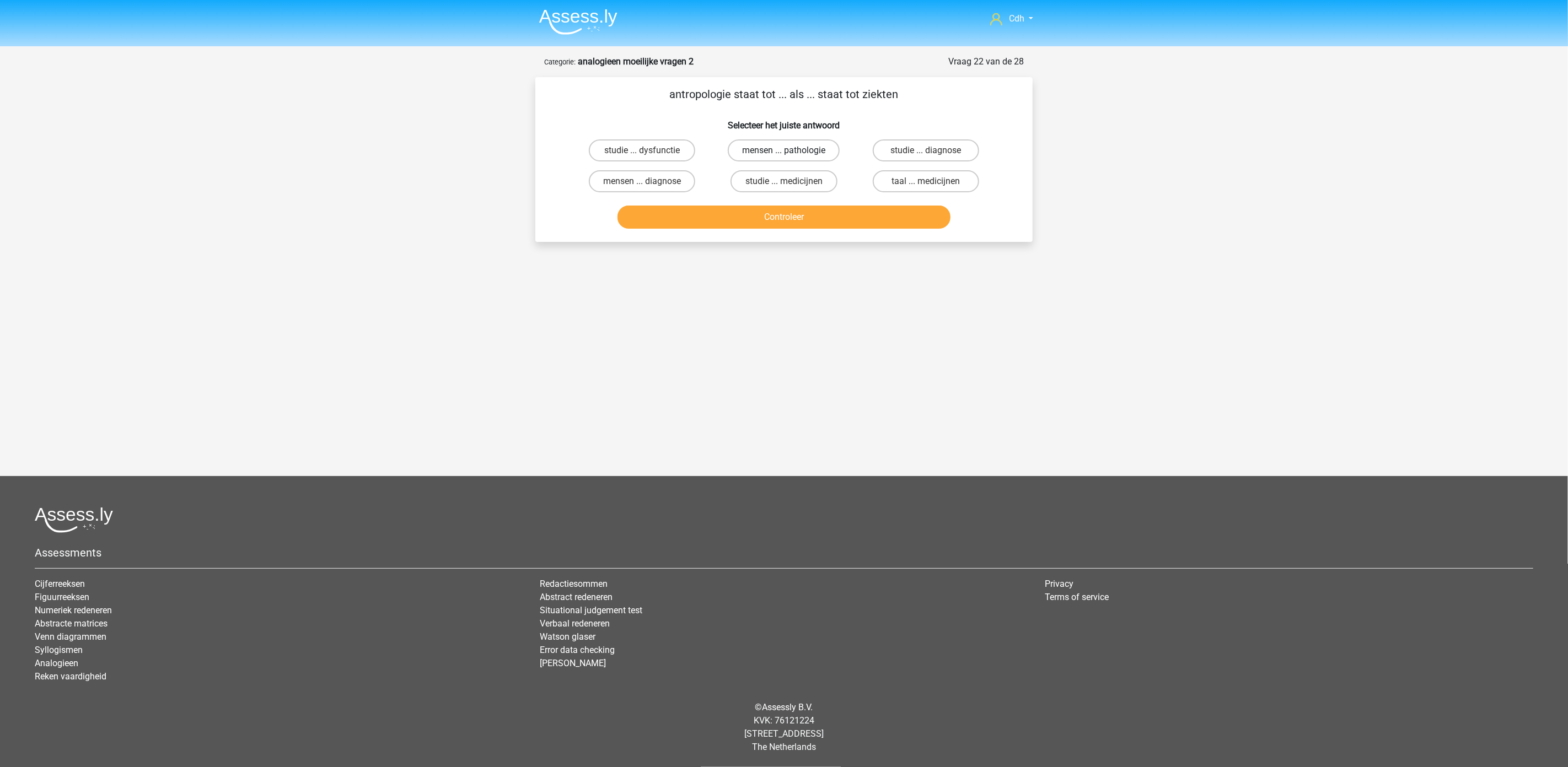
click at [814, 147] on label "mensen ... pathologie" at bounding box center [784, 150] width 112 height 22
click at [791, 150] on input "mensen ... pathologie" at bounding box center [787, 153] width 7 height 7
radio input "true"
click at [831, 216] on button "Controleer" at bounding box center [784, 217] width 334 height 23
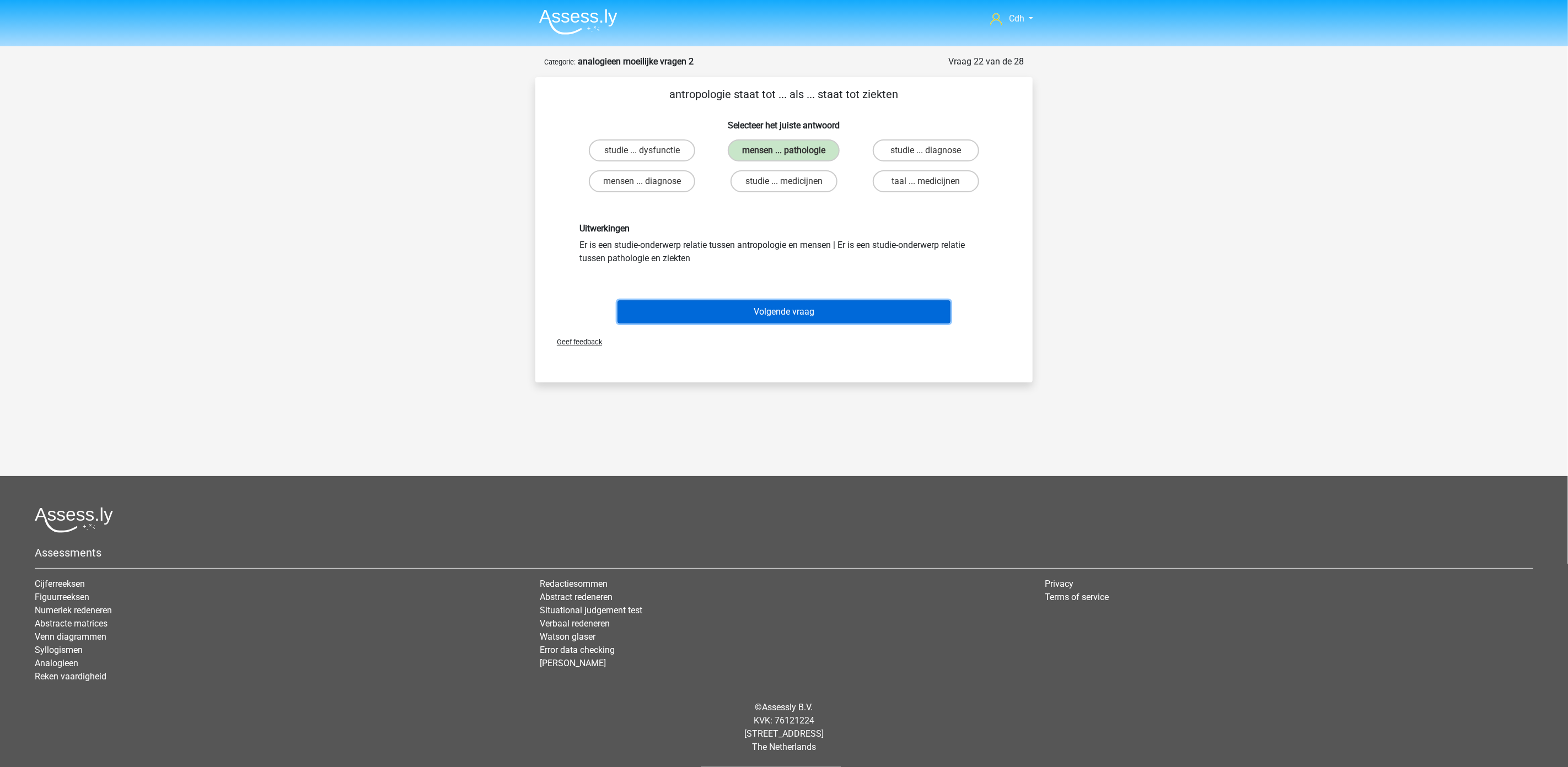
click at [814, 311] on button "Volgende vraag" at bounding box center [784, 312] width 334 height 23
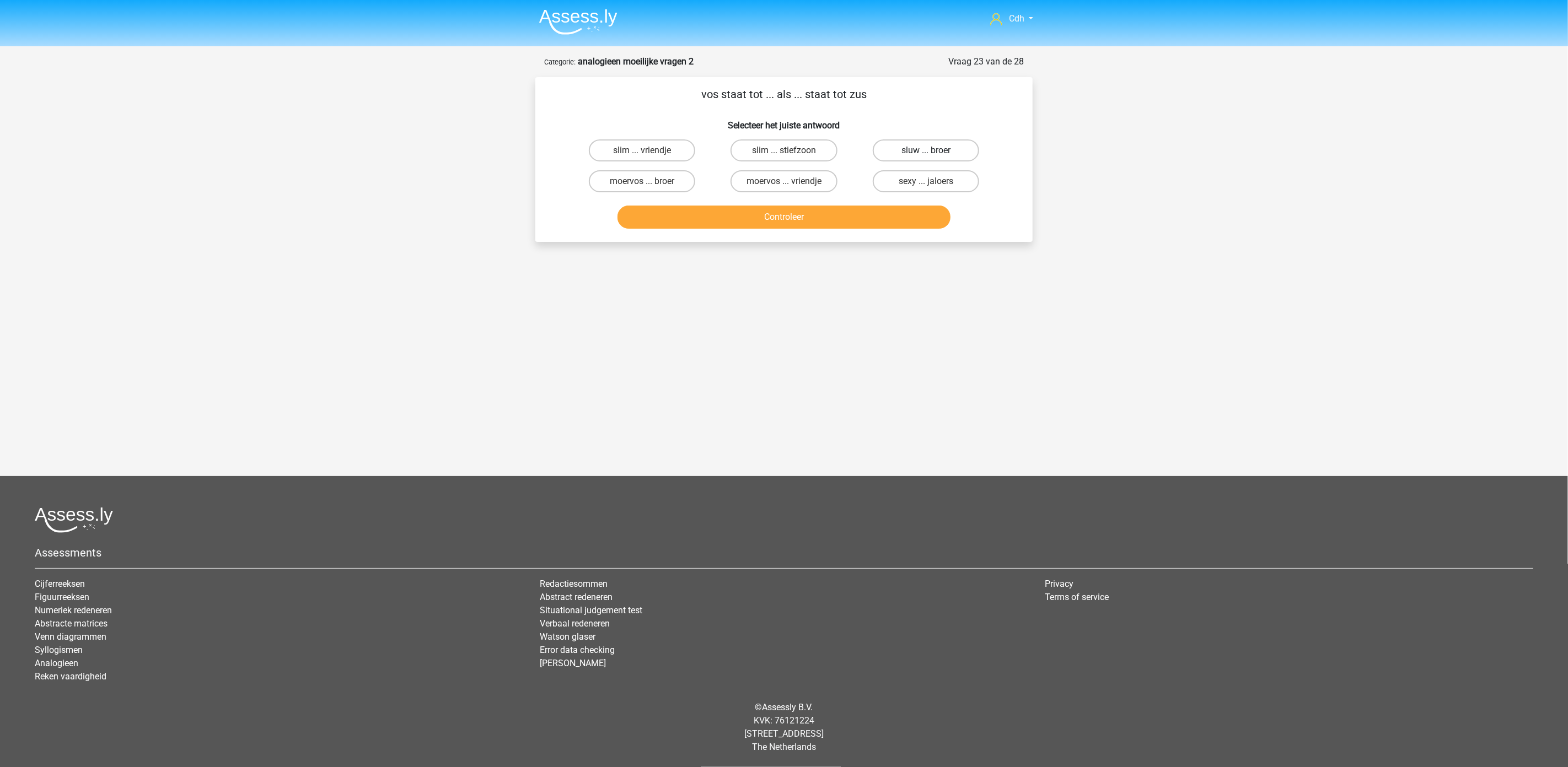
click at [908, 145] on label "sluw ... broer" at bounding box center [926, 150] width 107 height 22
click at [926, 150] on input "sluw ... broer" at bounding box center [929, 153] width 7 height 7
radio input "true"
click at [881, 216] on button "Controleer" at bounding box center [784, 217] width 334 height 23
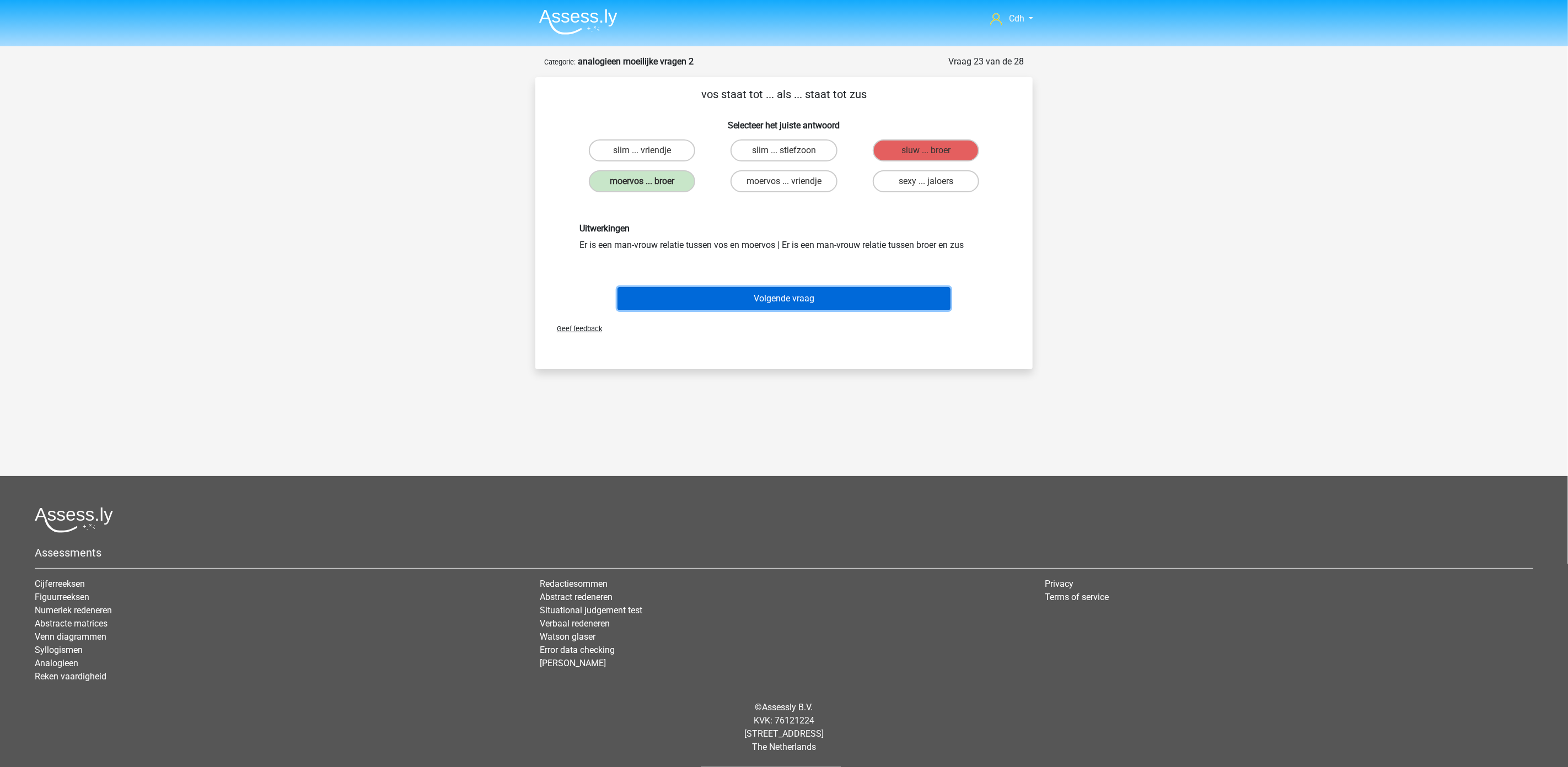
click at [814, 293] on button "Volgende vraag" at bounding box center [784, 298] width 334 height 23
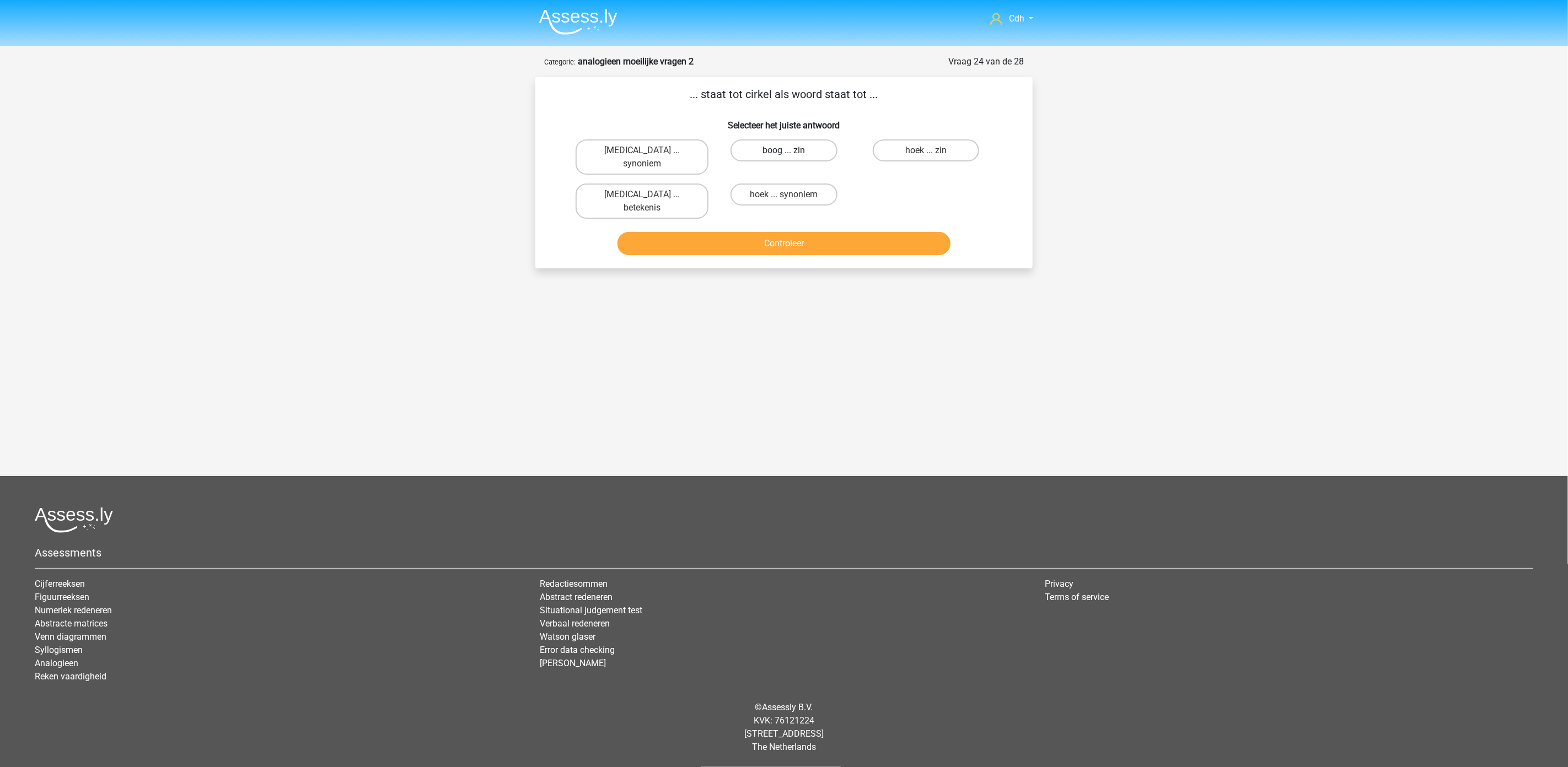
click at [814, 144] on label "boog ... zin" at bounding box center [784, 150] width 107 height 22
click at [791, 150] on input "boog ... zin" at bounding box center [787, 153] width 7 height 7
radio input "true"
click at [817, 232] on button "Controleer" at bounding box center [784, 243] width 334 height 23
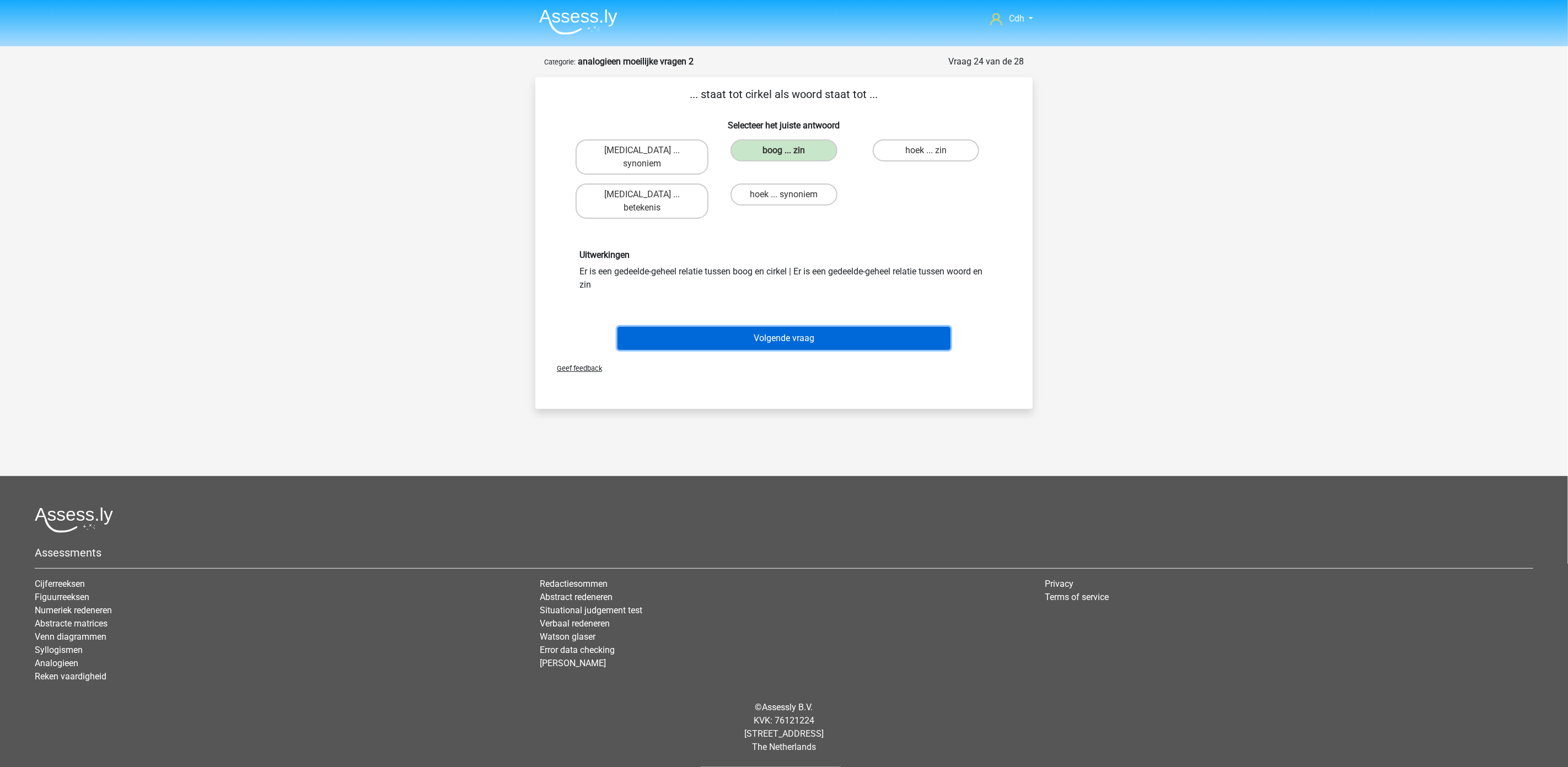
click at [820, 327] on button "Volgende vraag" at bounding box center [784, 338] width 334 height 23
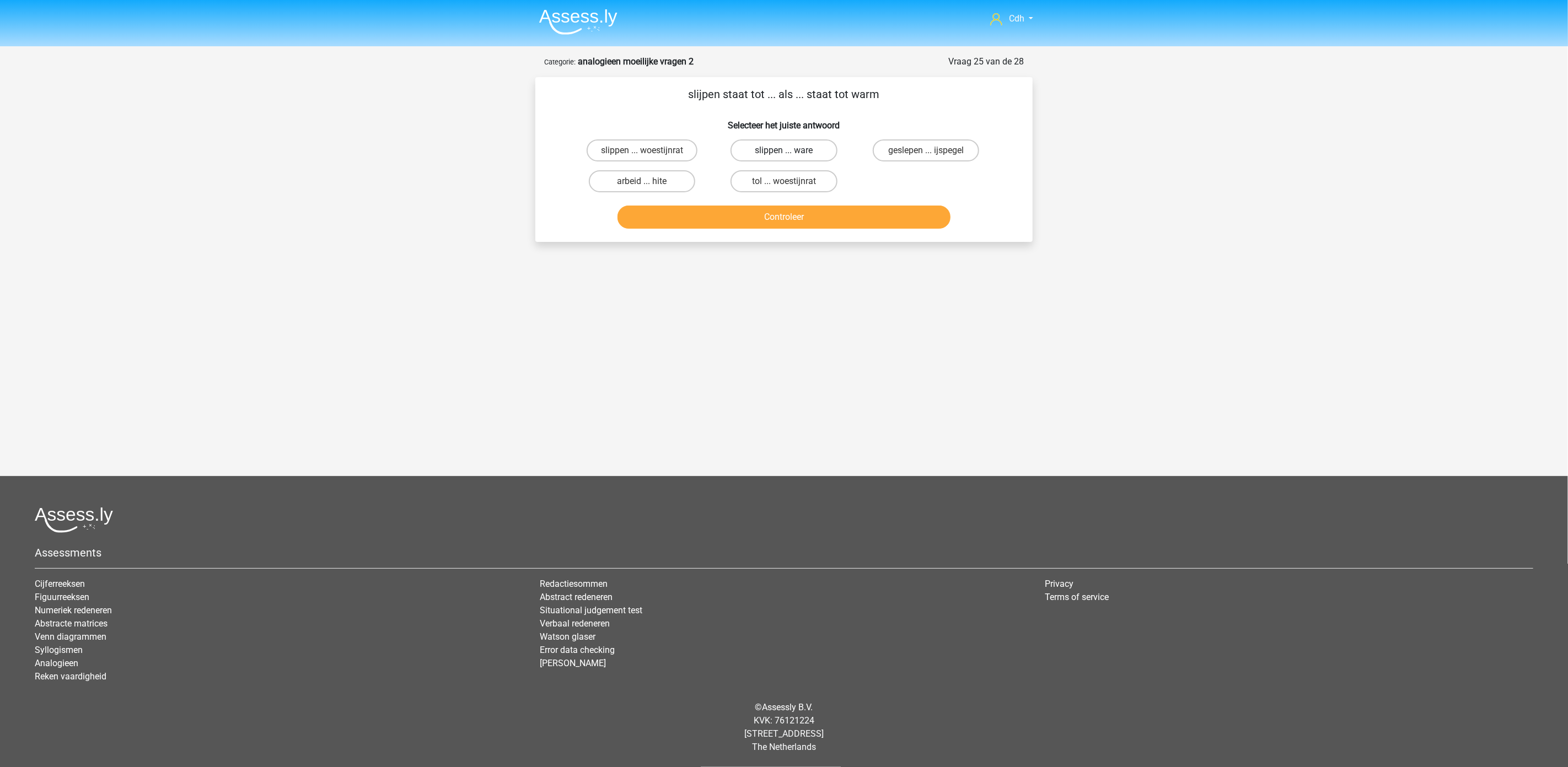
click at [763, 150] on label "slippen ... ware" at bounding box center [784, 150] width 107 height 22
click at [784, 150] on input "slippen ... ware" at bounding box center [787, 153] width 7 height 7
radio input "true"
click at [777, 222] on button "Controleer" at bounding box center [784, 217] width 334 height 23
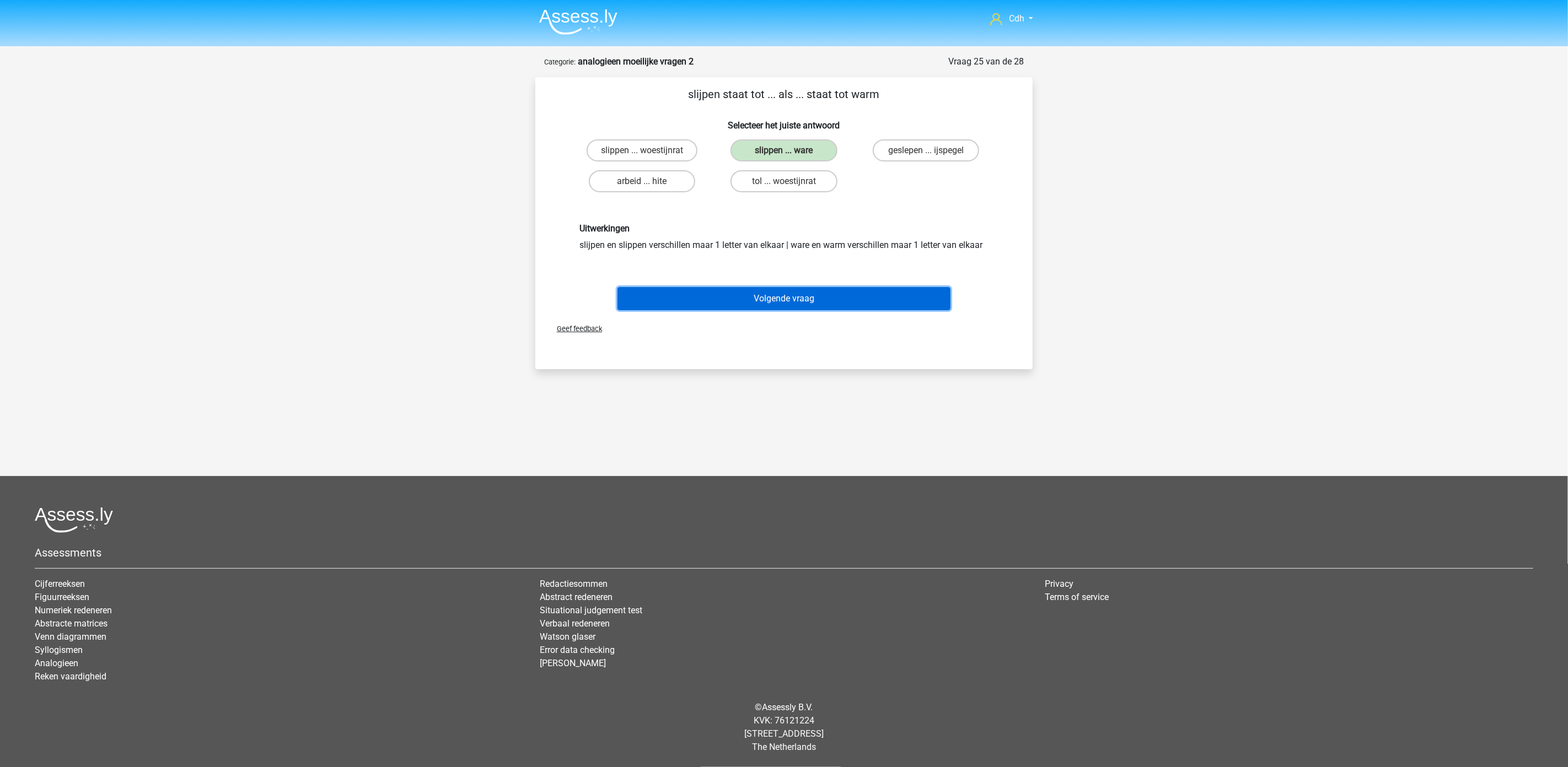
click at [775, 294] on button "Volgende vraag" at bounding box center [784, 298] width 334 height 23
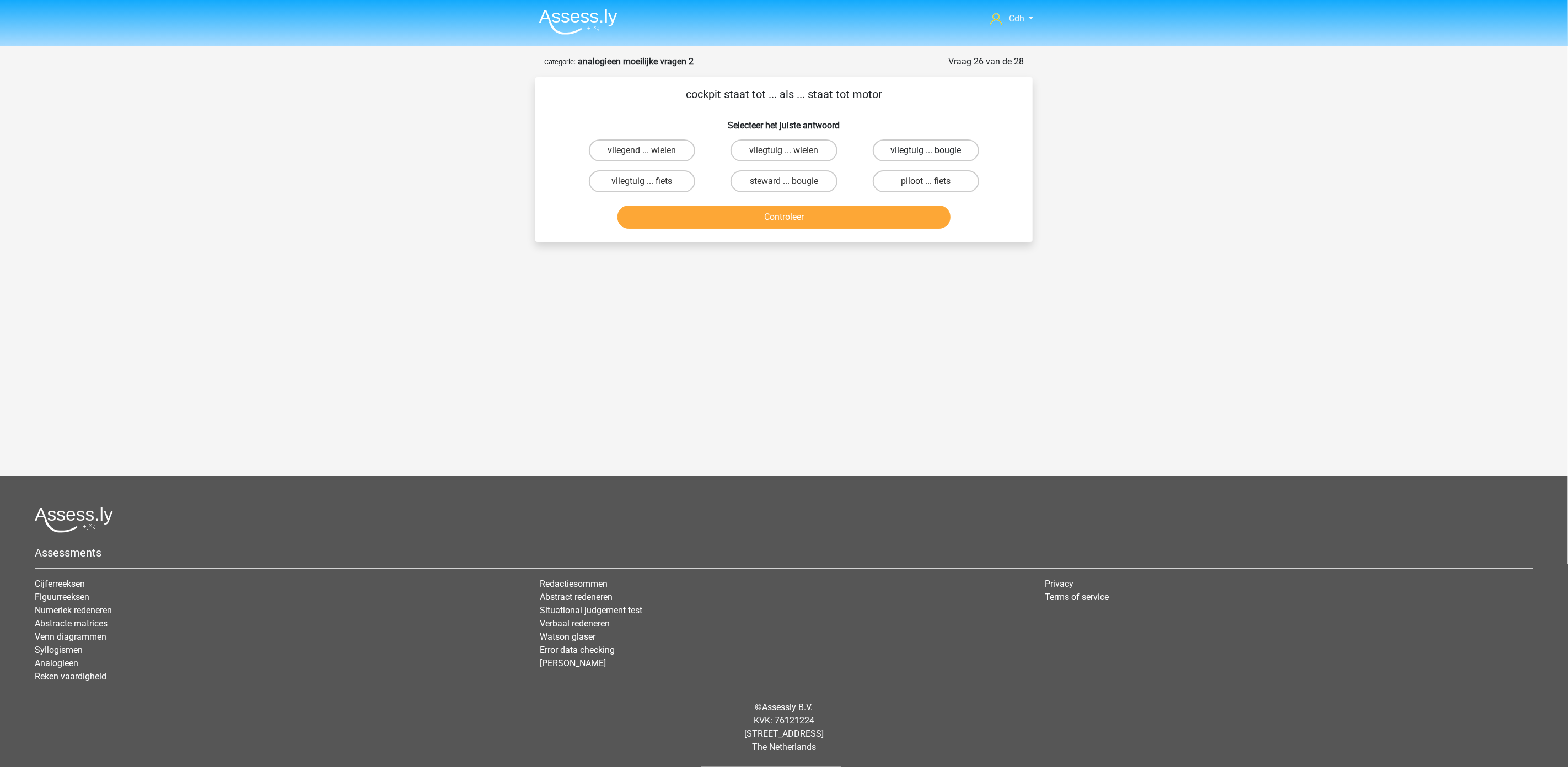
click at [906, 150] on label "vliegtuig ... bougie" at bounding box center [926, 150] width 107 height 22
click at [926, 150] on input "vliegtuig ... bougie" at bounding box center [929, 153] width 7 height 7
radio input "true"
click at [876, 219] on button "Controleer" at bounding box center [784, 217] width 334 height 23
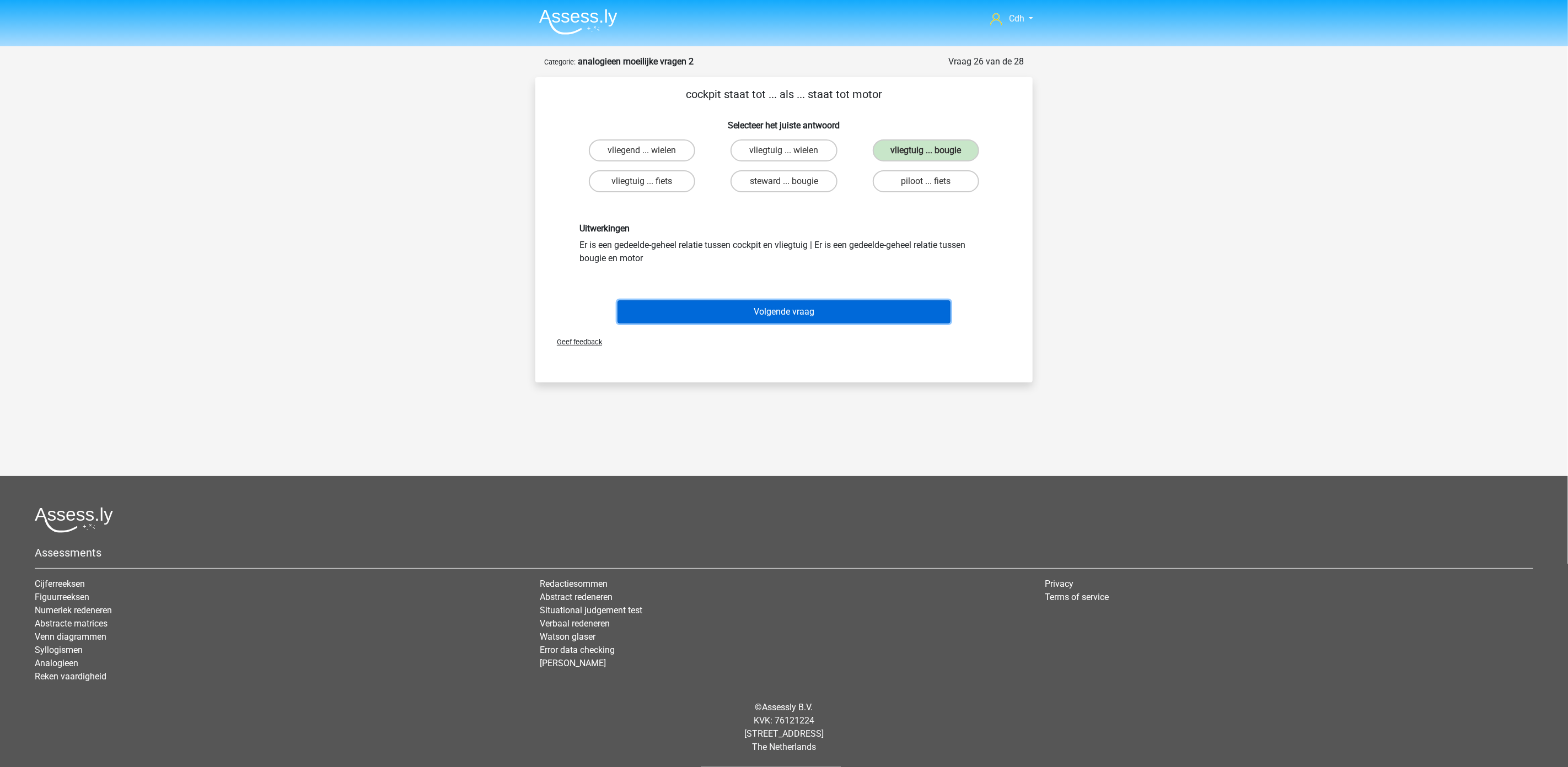
click at [841, 308] on button "Volgende vraag" at bounding box center [784, 312] width 334 height 23
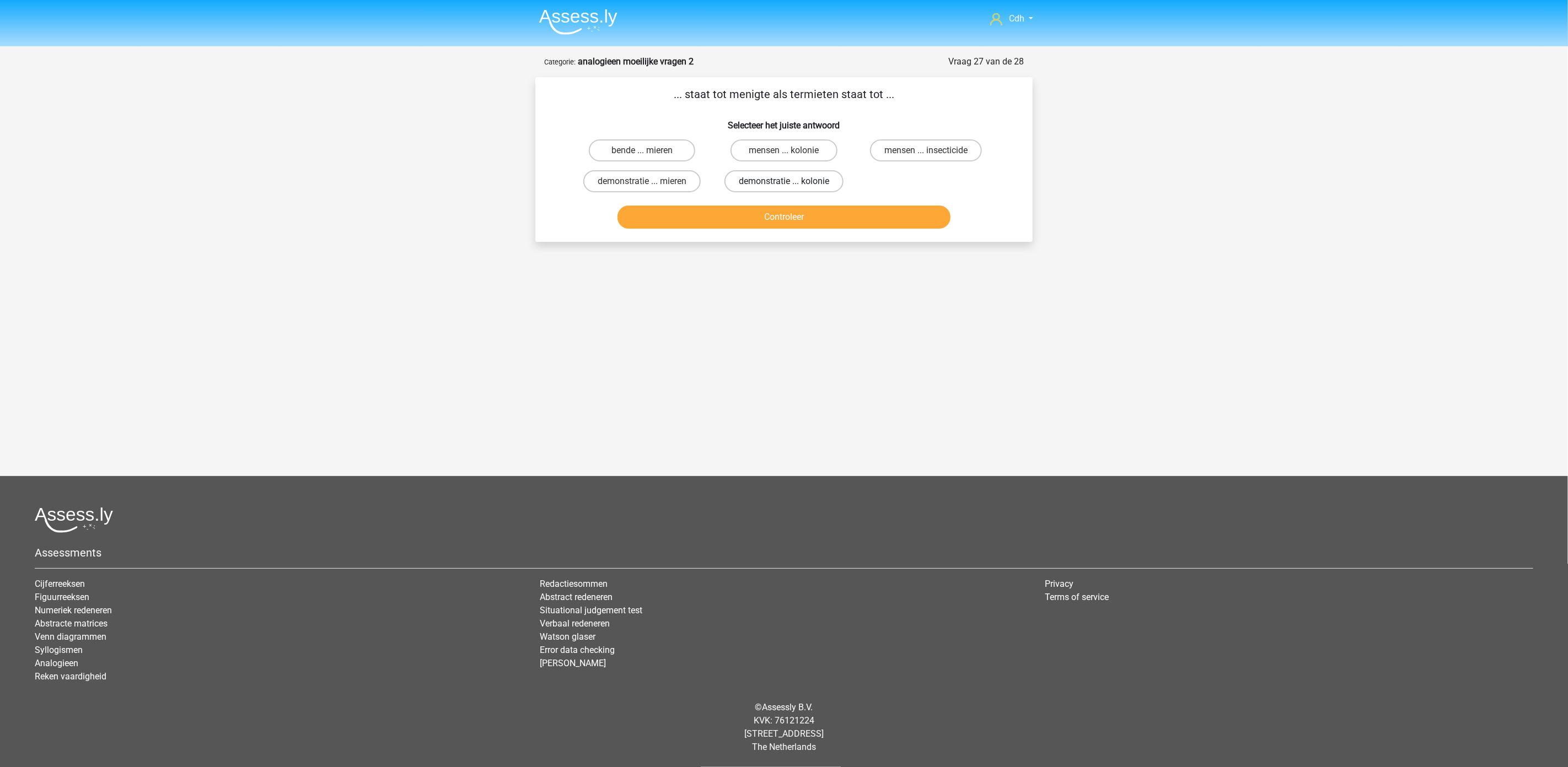
click at [762, 179] on label "demonstratie ... kolonie" at bounding box center [784, 181] width 119 height 22
click at [784, 181] on input "demonstratie ... kolonie" at bounding box center [787, 184] width 7 height 7
radio input "true"
click at [759, 215] on button "Controleer" at bounding box center [784, 217] width 334 height 23
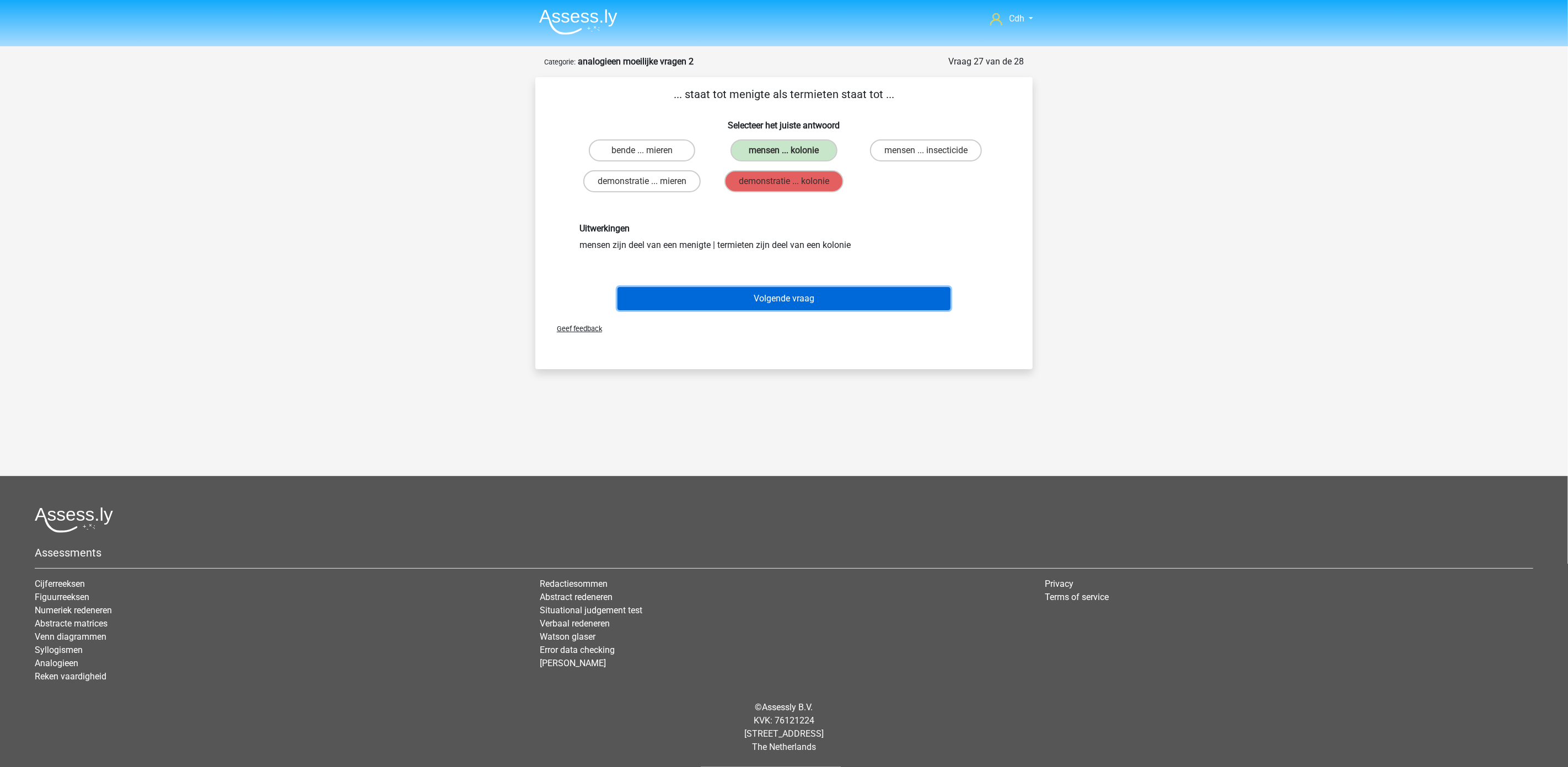
click at [784, 295] on button "Volgende vraag" at bounding box center [784, 298] width 334 height 23
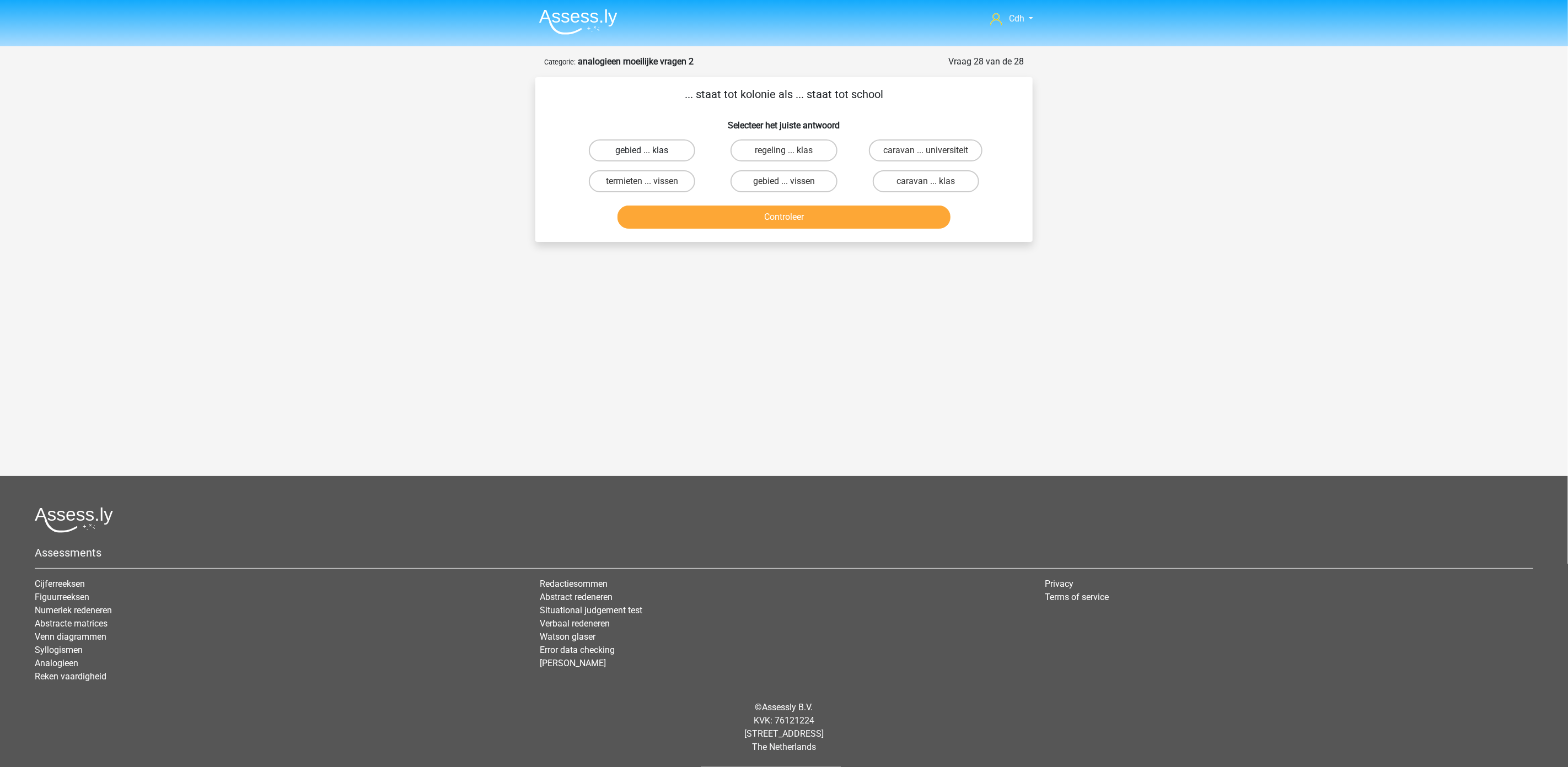
click at [663, 146] on label "gebied ... klas" at bounding box center [642, 150] width 107 height 22
click at [649, 150] on input "gebied ... klas" at bounding box center [645, 153] width 7 height 7
radio input "true"
click at [700, 206] on button "Controleer" at bounding box center [784, 217] width 334 height 23
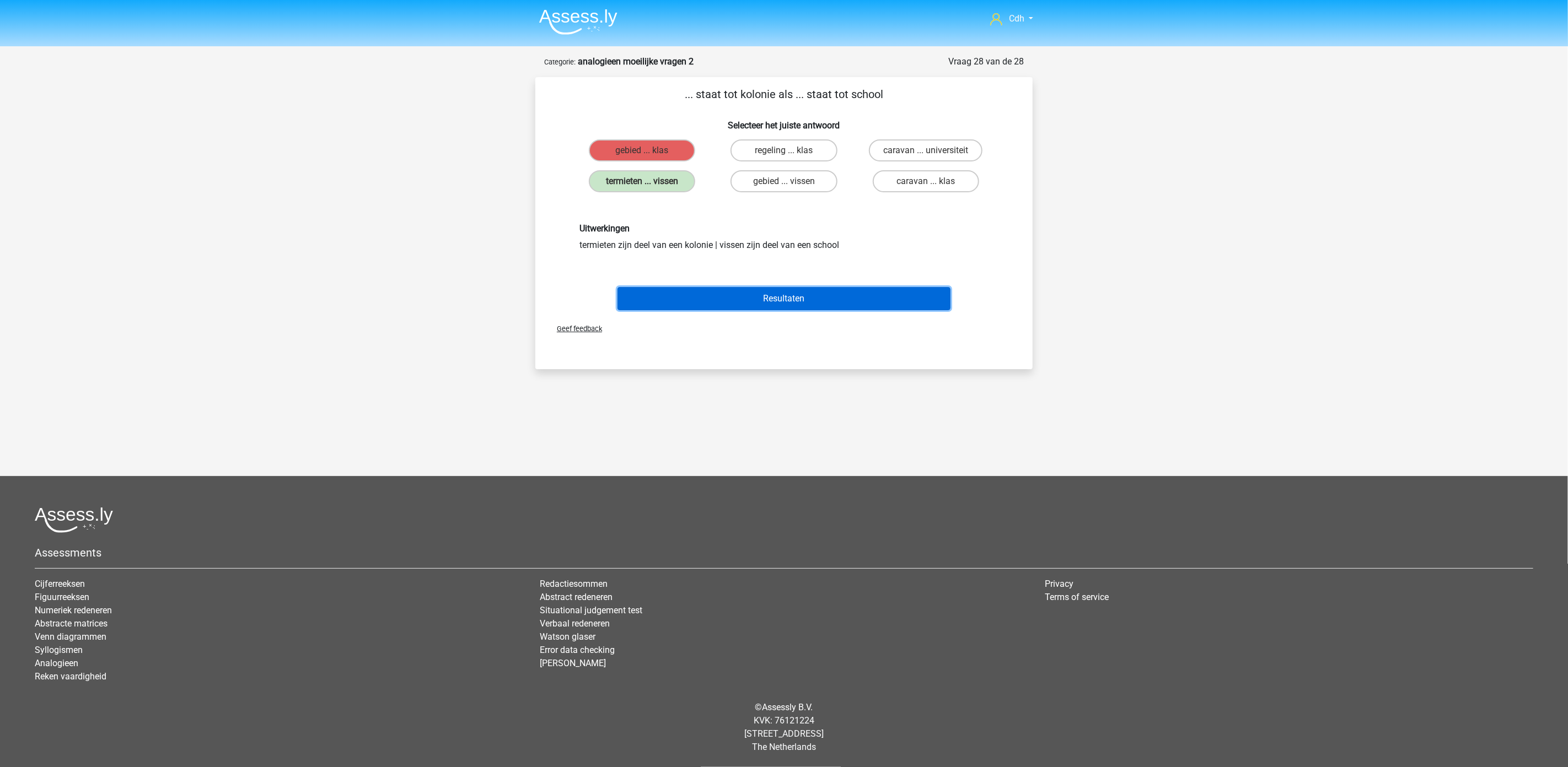
click at [807, 290] on button "Resultaten" at bounding box center [784, 298] width 334 height 23
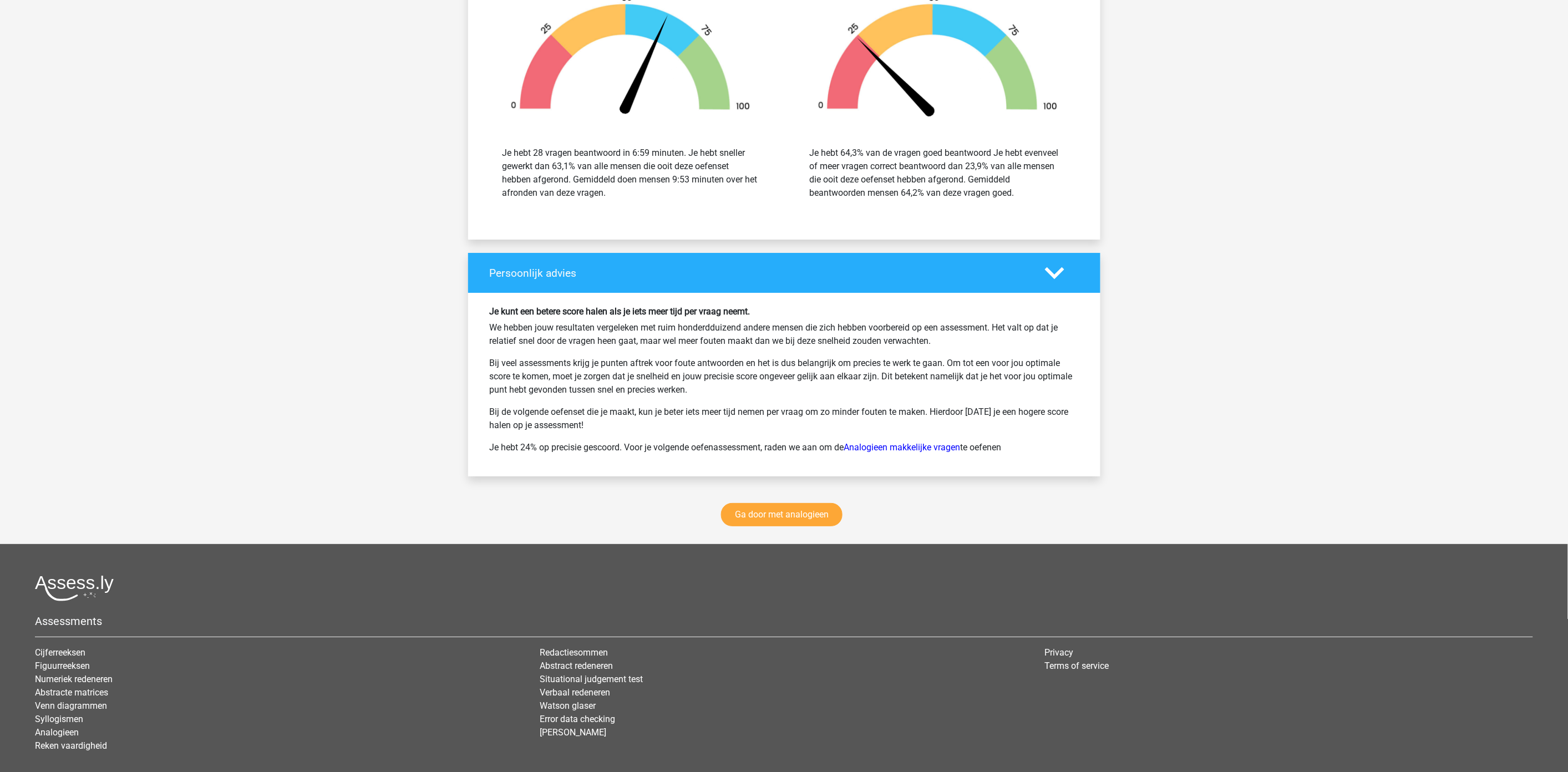
scroll to position [1787, 0]
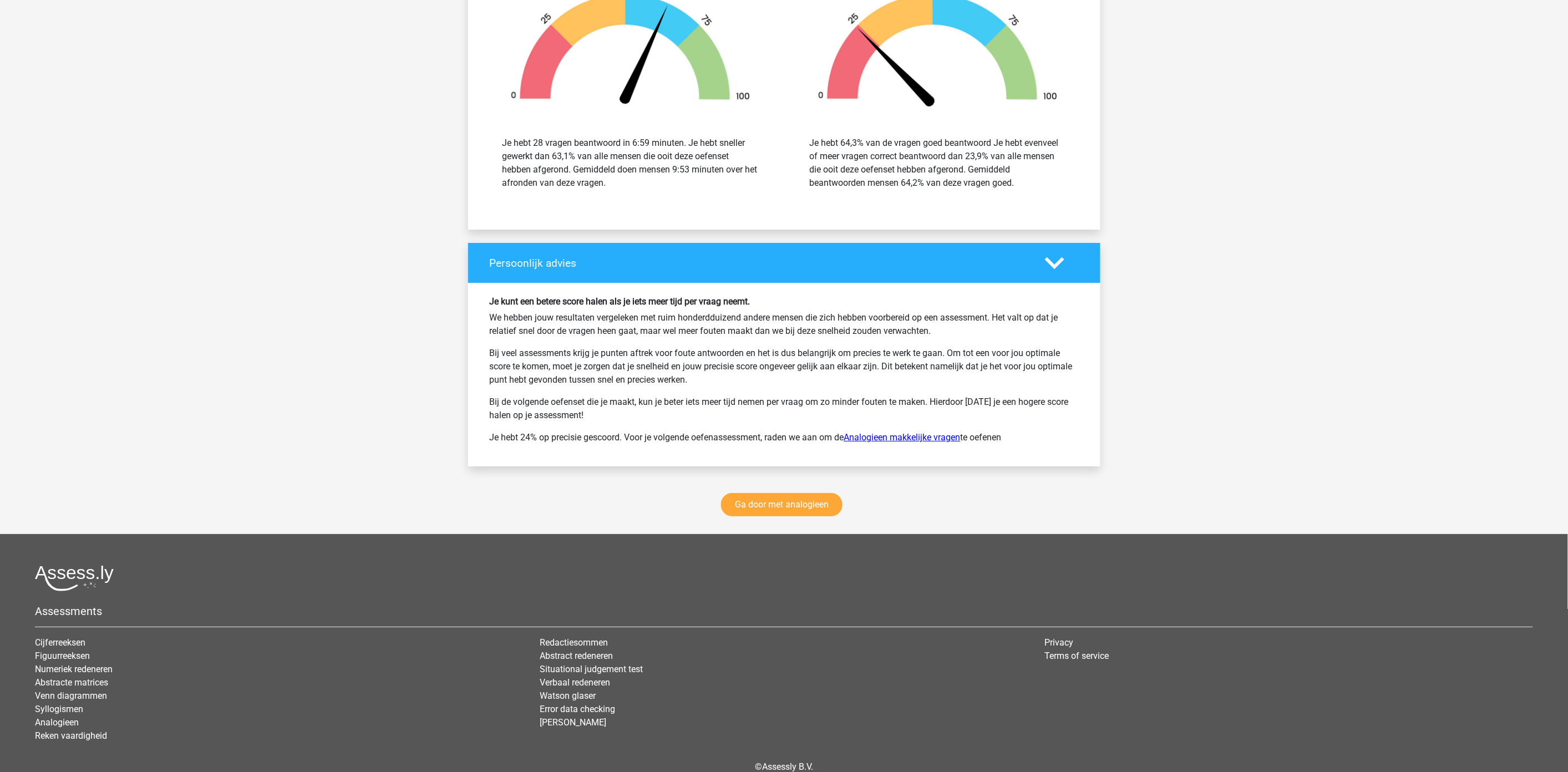
click at [911, 442] on link "Analogieen makkelijke vragen" at bounding box center [902, 438] width 117 height 11
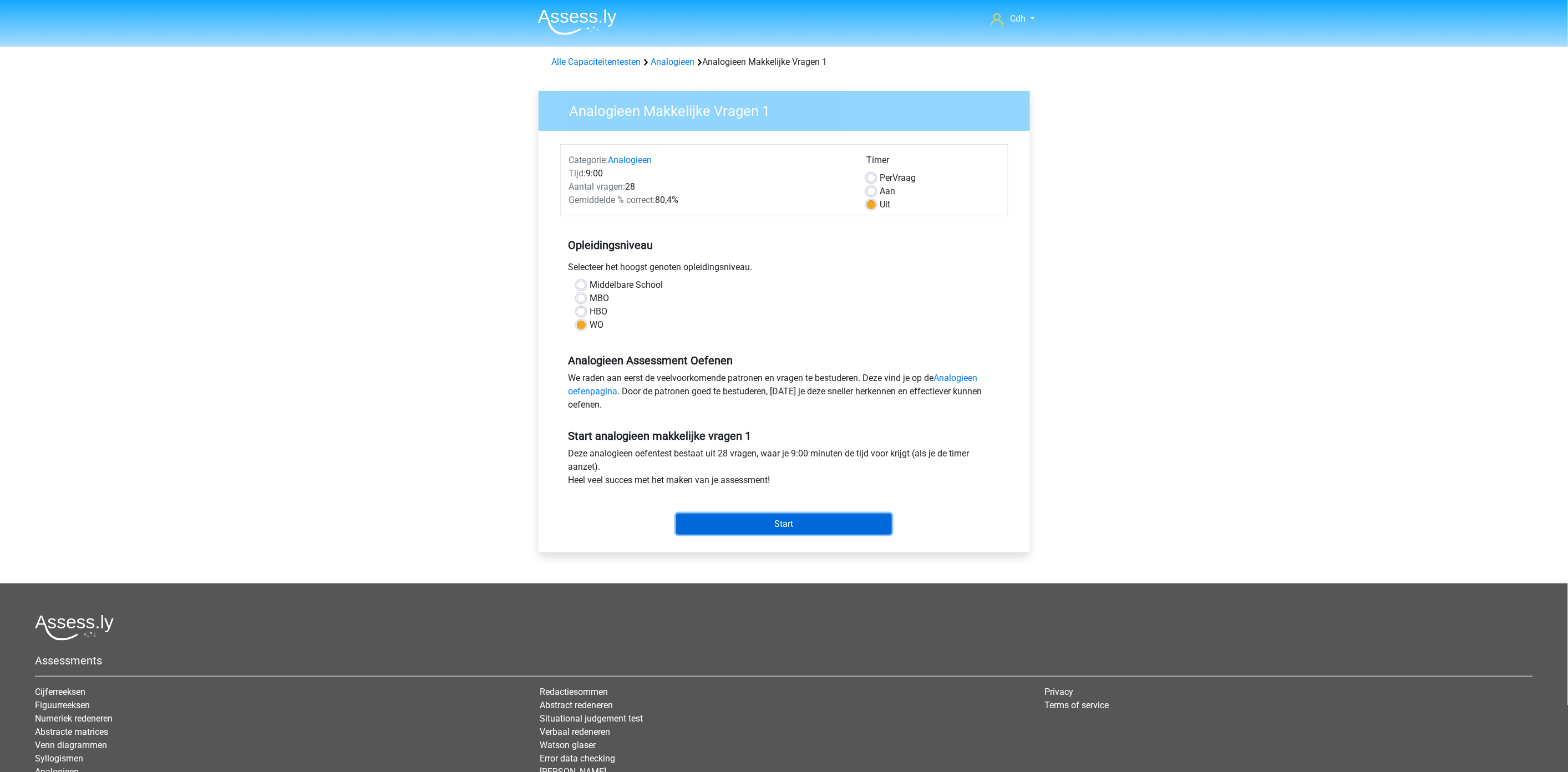
click at [819, 526] on input "Start" at bounding box center [784, 523] width 215 height 21
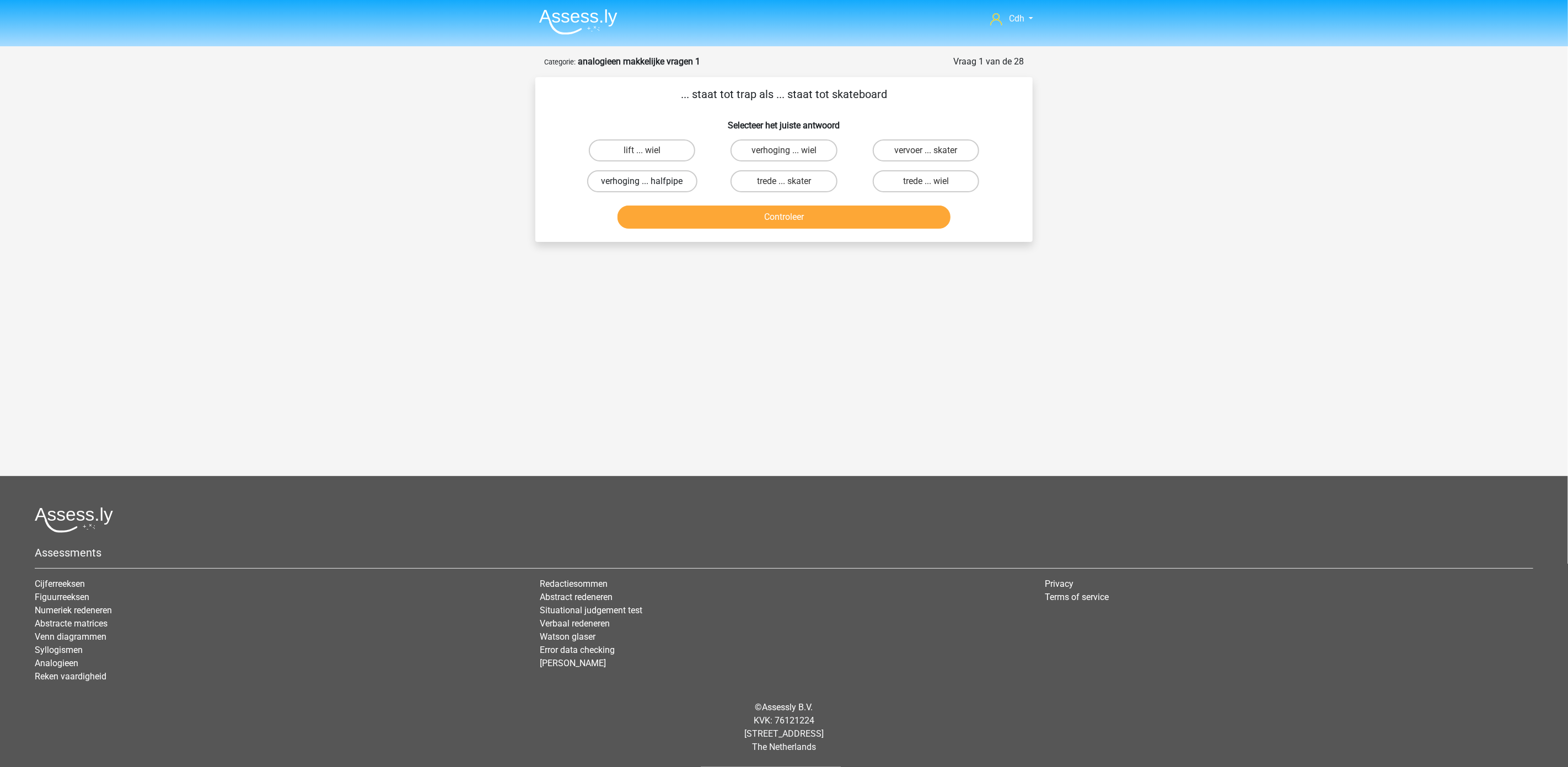
click at [681, 183] on label "verhoging ... halfpipe" at bounding box center [642, 181] width 111 height 22
click at [649, 183] on input "verhoging ... halfpipe" at bounding box center [645, 184] width 7 height 7
radio input "true"
click at [695, 207] on button "Controleer" at bounding box center [784, 217] width 334 height 23
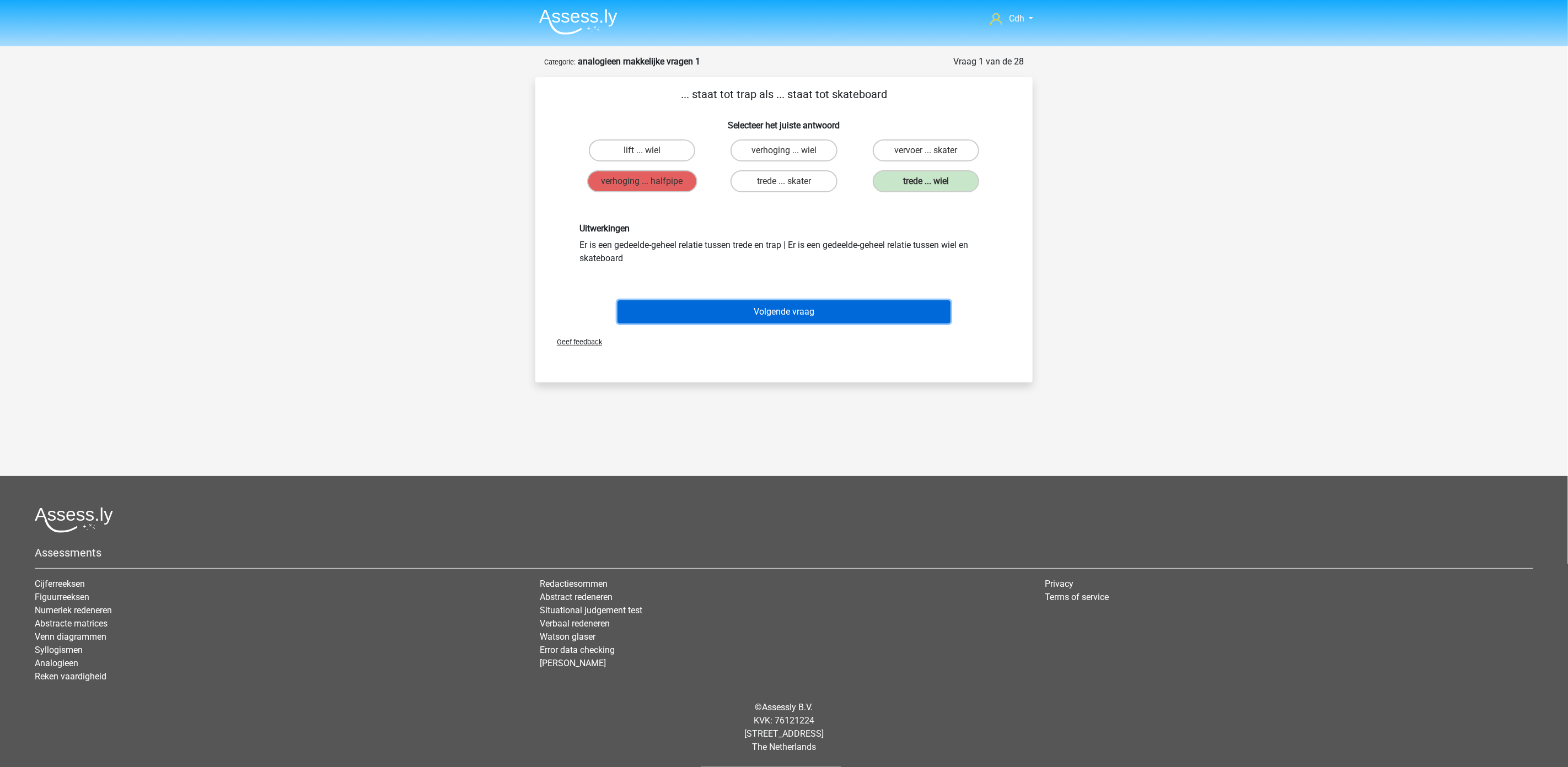
click at [777, 311] on button "Volgende vraag" at bounding box center [784, 312] width 334 height 23
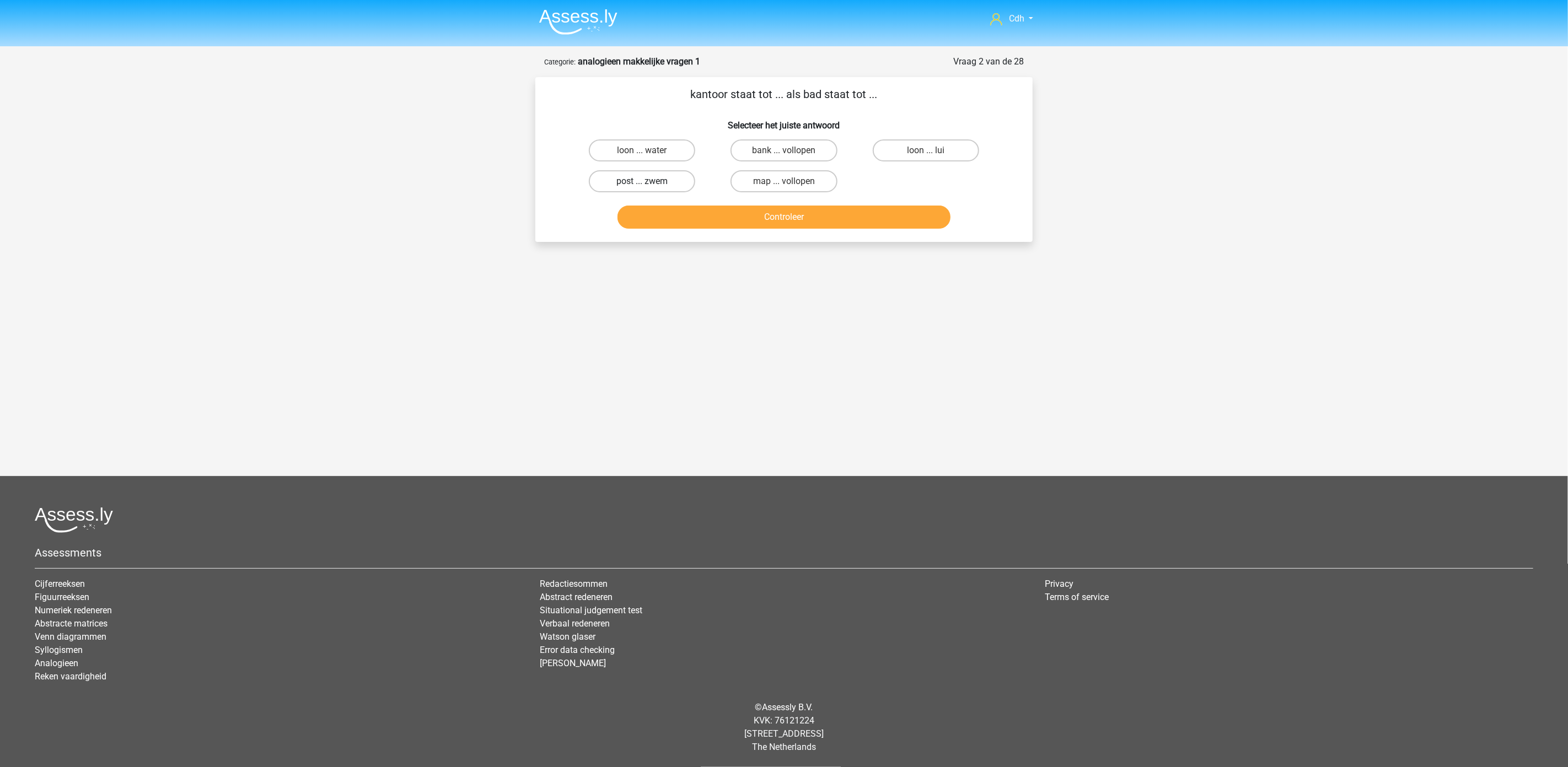
click at [671, 180] on label "post ... zwem" at bounding box center [642, 181] width 107 height 22
click at [649, 181] on input "post ... zwem" at bounding box center [645, 184] width 7 height 7
radio input "true"
click at [689, 224] on button "Controleer" at bounding box center [784, 217] width 334 height 23
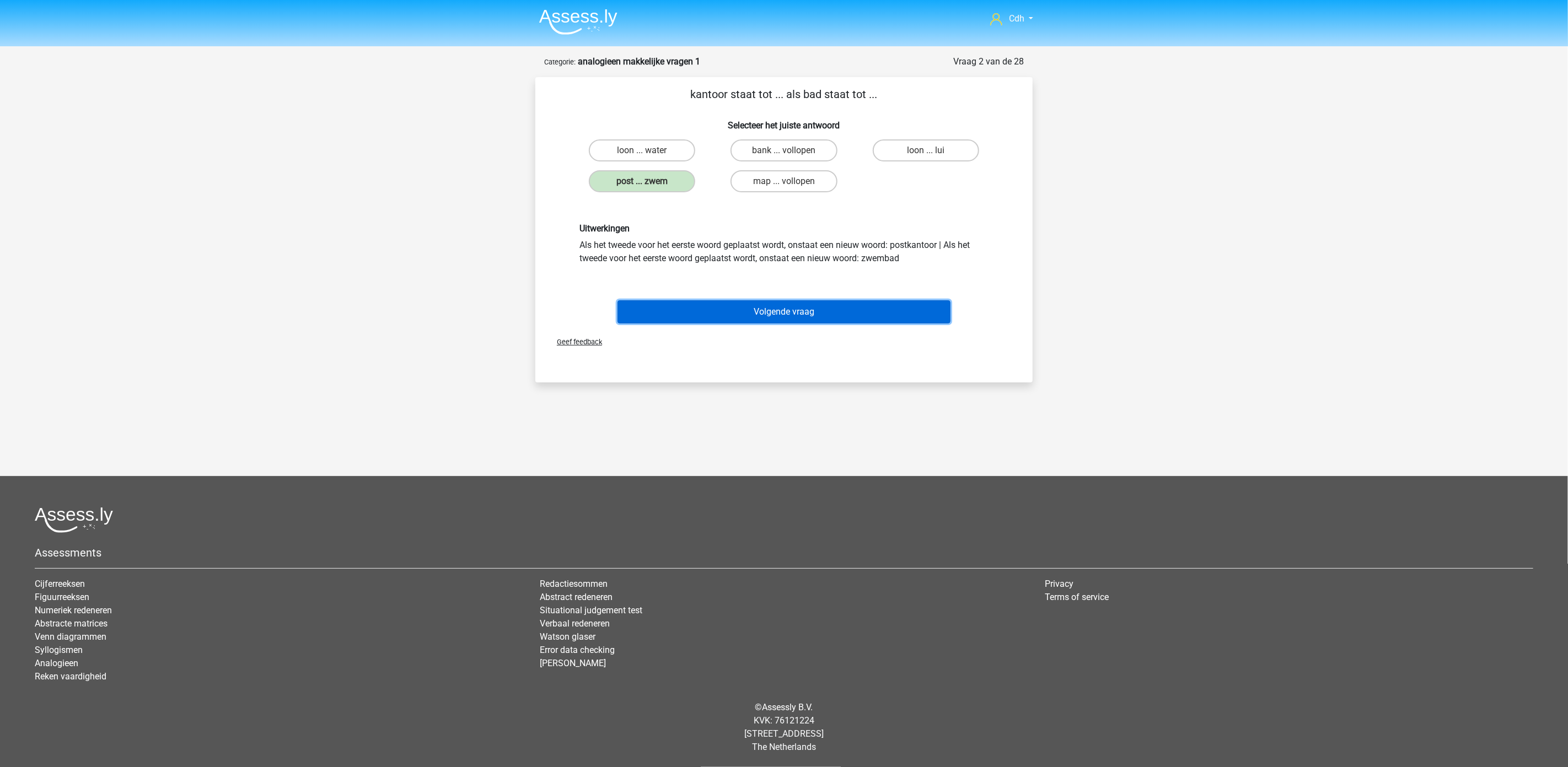
click at [775, 306] on button "Volgende vraag" at bounding box center [784, 312] width 334 height 23
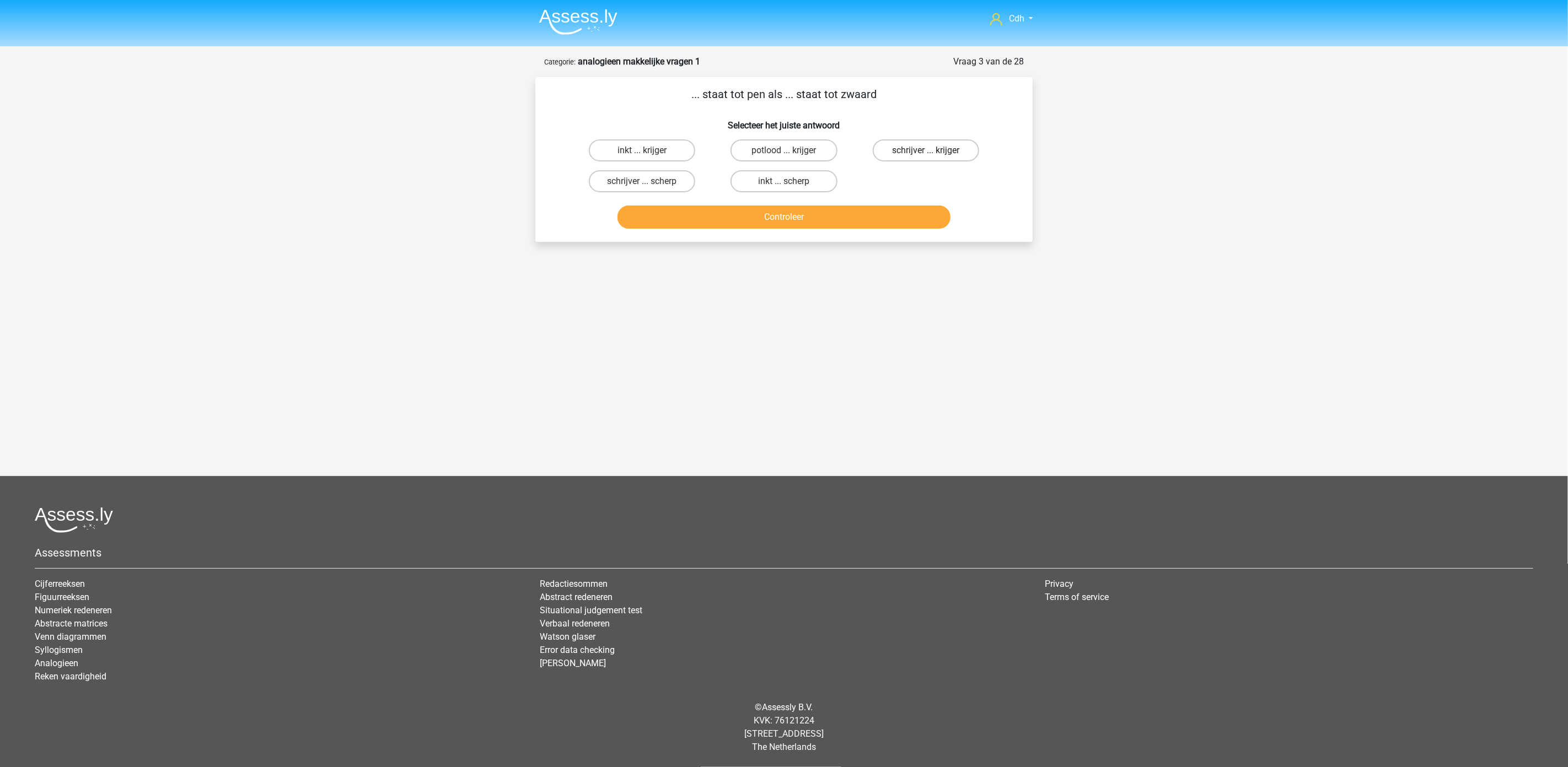
click at [902, 150] on label "schrijver ... krijger" at bounding box center [926, 150] width 107 height 22
click at [926, 150] on input "schrijver ... krijger" at bounding box center [929, 153] width 7 height 7
radio input "true"
click at [868, 218] on button "Controleer" at bounding box center [784, 217] width 334 height 23
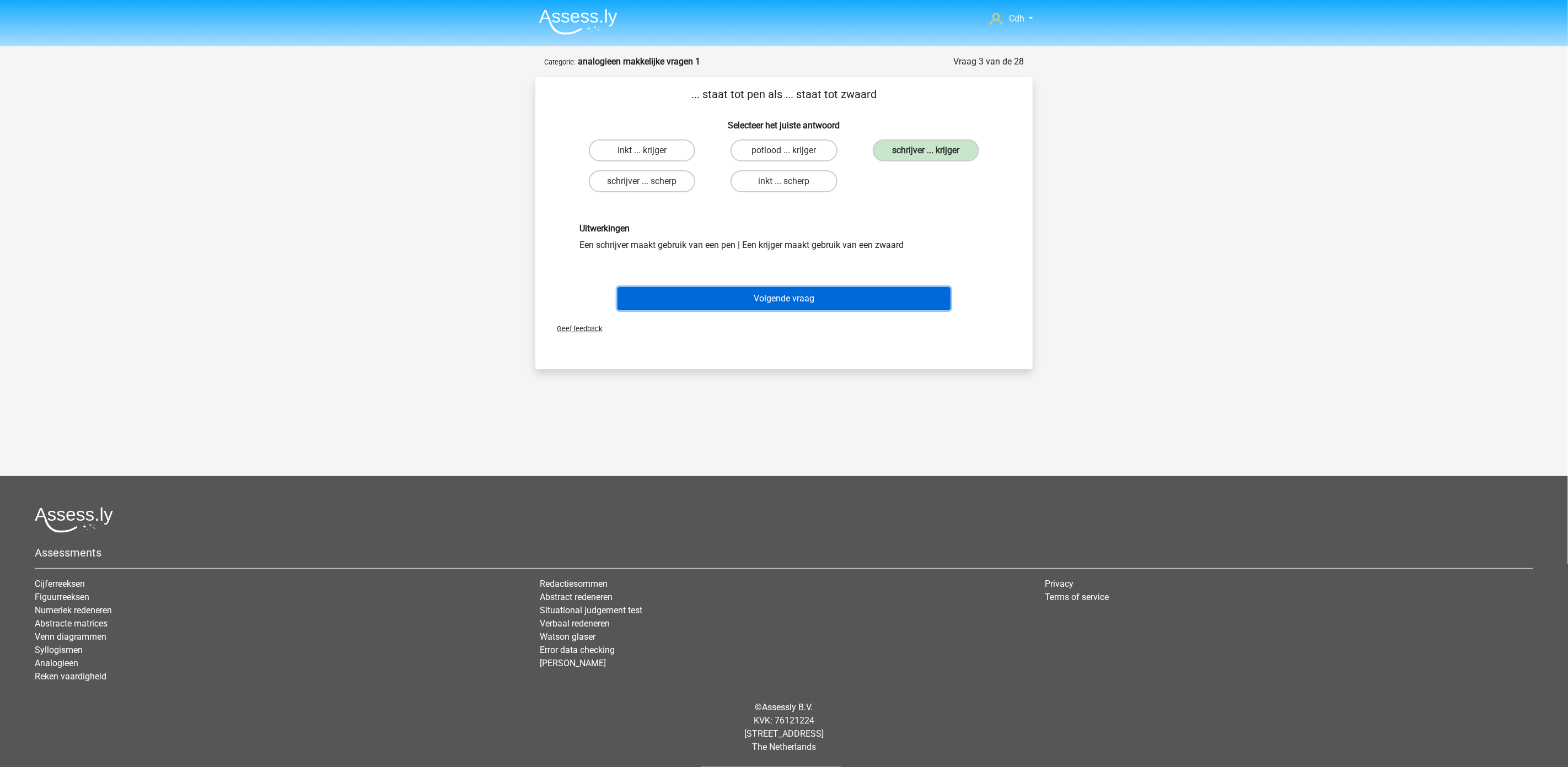
click at [829, 295] on button "Volgende vraag" at bounding box center [784, 298] width 334 height 23
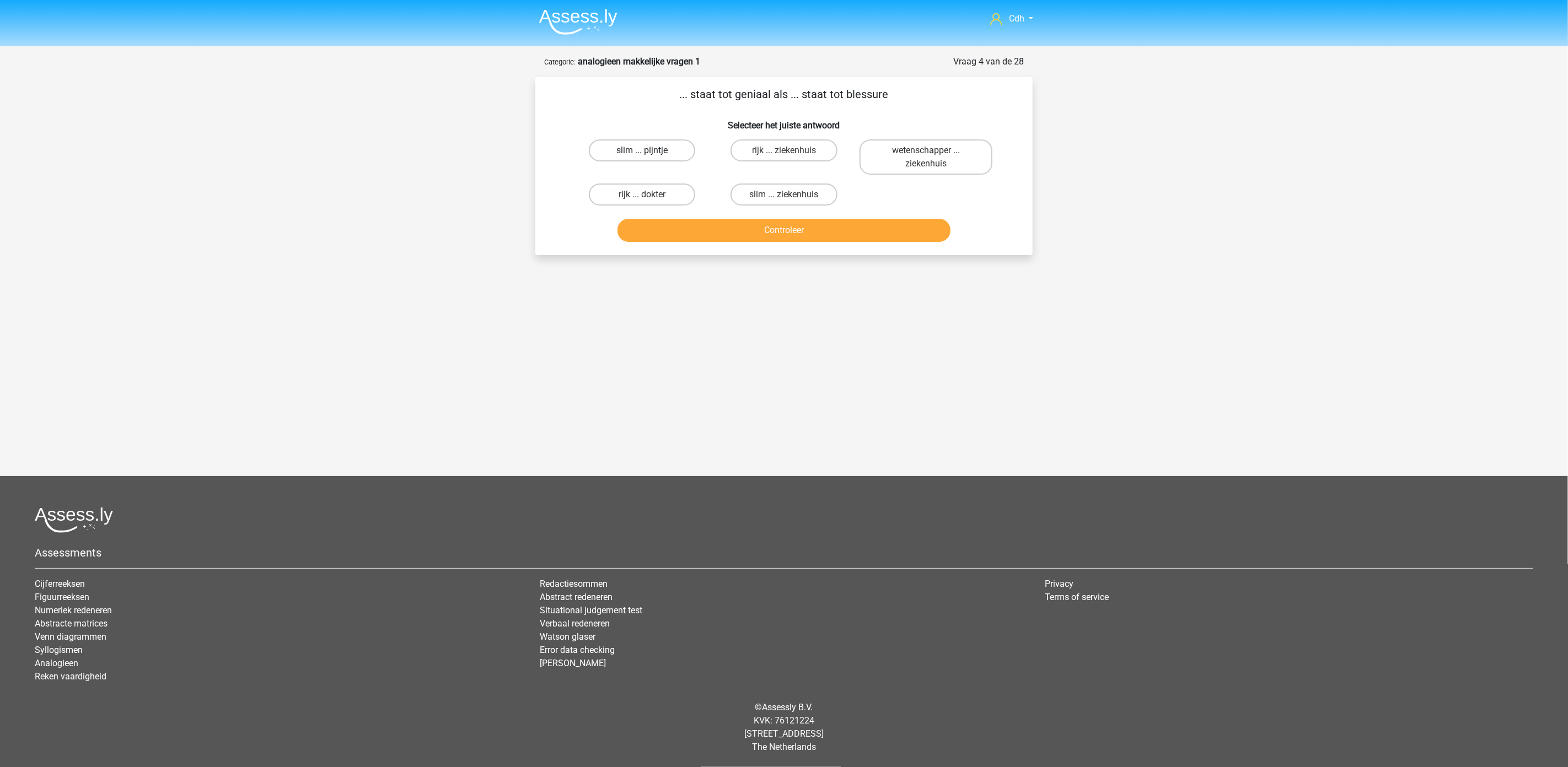
click at [675, 150] on label "slim ... pijntje" at bounding box center [642, 150] width 107 height 22
click at [649, 150] on input "slim ... pijntje" at bounding box center [645, 153] width 7 height 7
radio input "true"
click at [761, 230] on button "Controleer" at bounding box center [784, 230] width 334 height 23
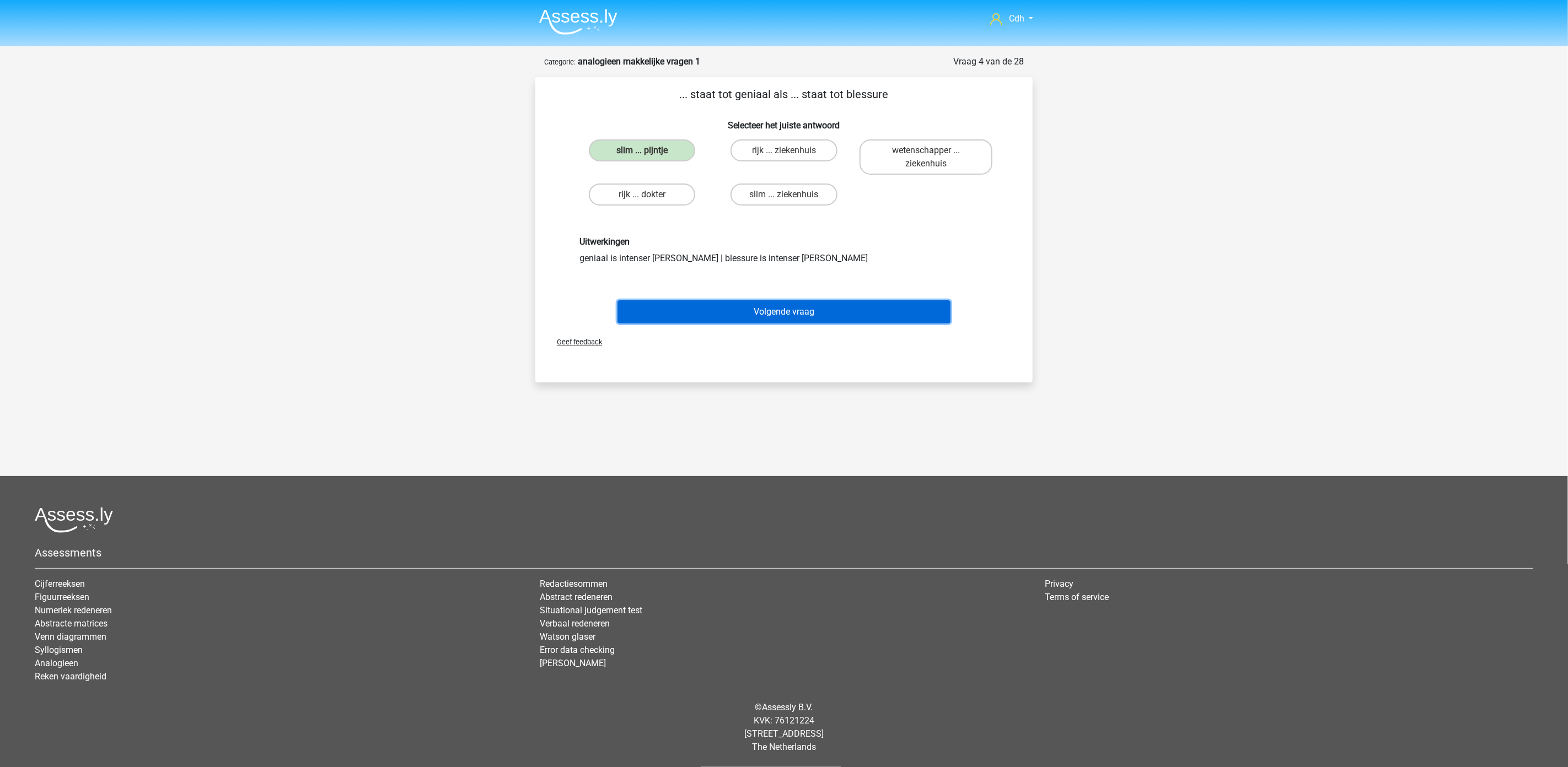
click at [778, 310] on button "Volgende vraag" at bounding box center [784, 312] width 334 height 23
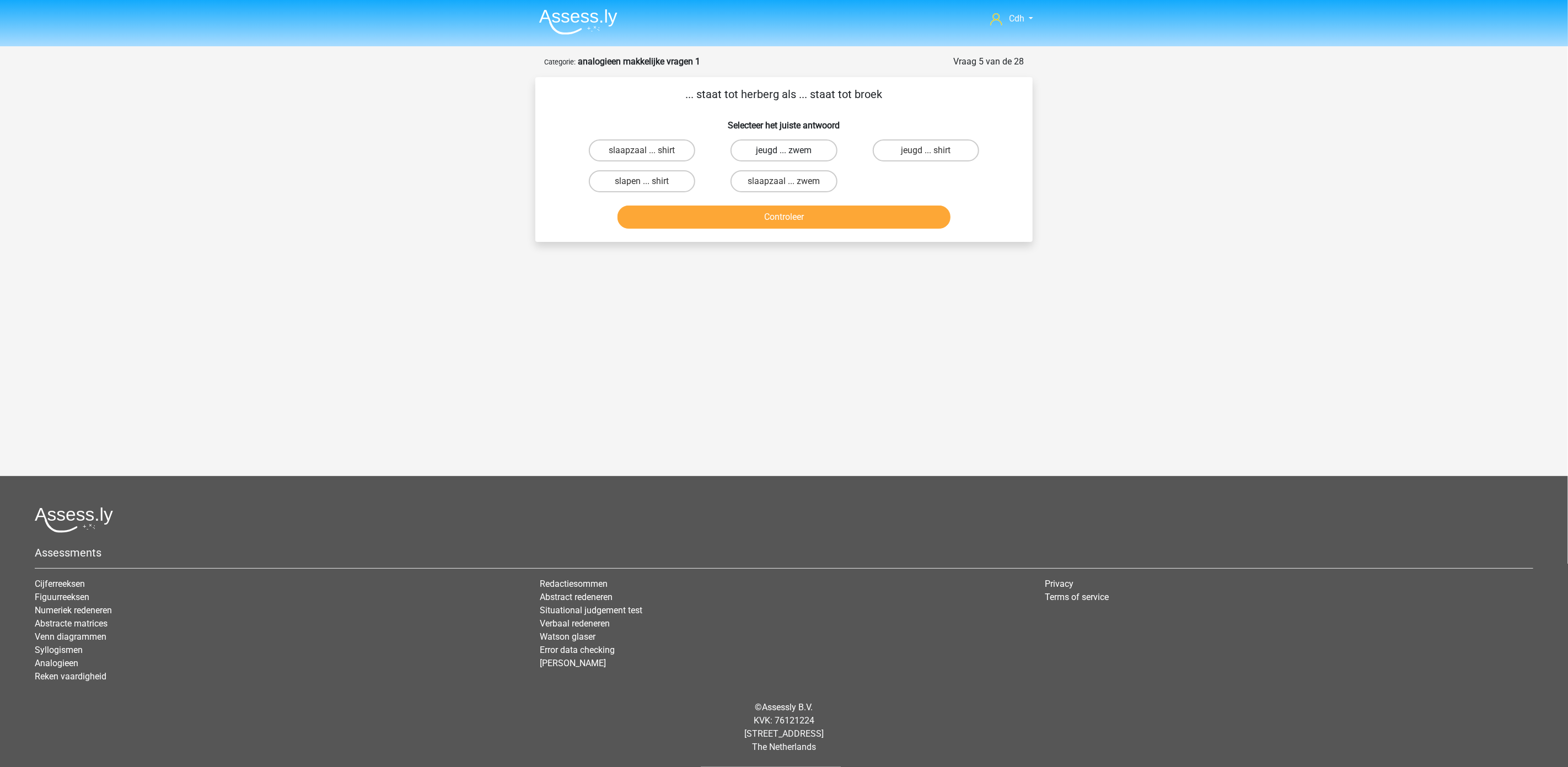
click at [819, 146] on label "jeugd ... zwem" at bounding box center [784, 150] width 107 height 22
click at [791, 150] on input "jeugd ... zwem" at bounding box center [787, 153] width 7 height 7
radio input "true"
click at [810, 212] on button "Controleer" at bounding box center [784, 217] width 334 height 23
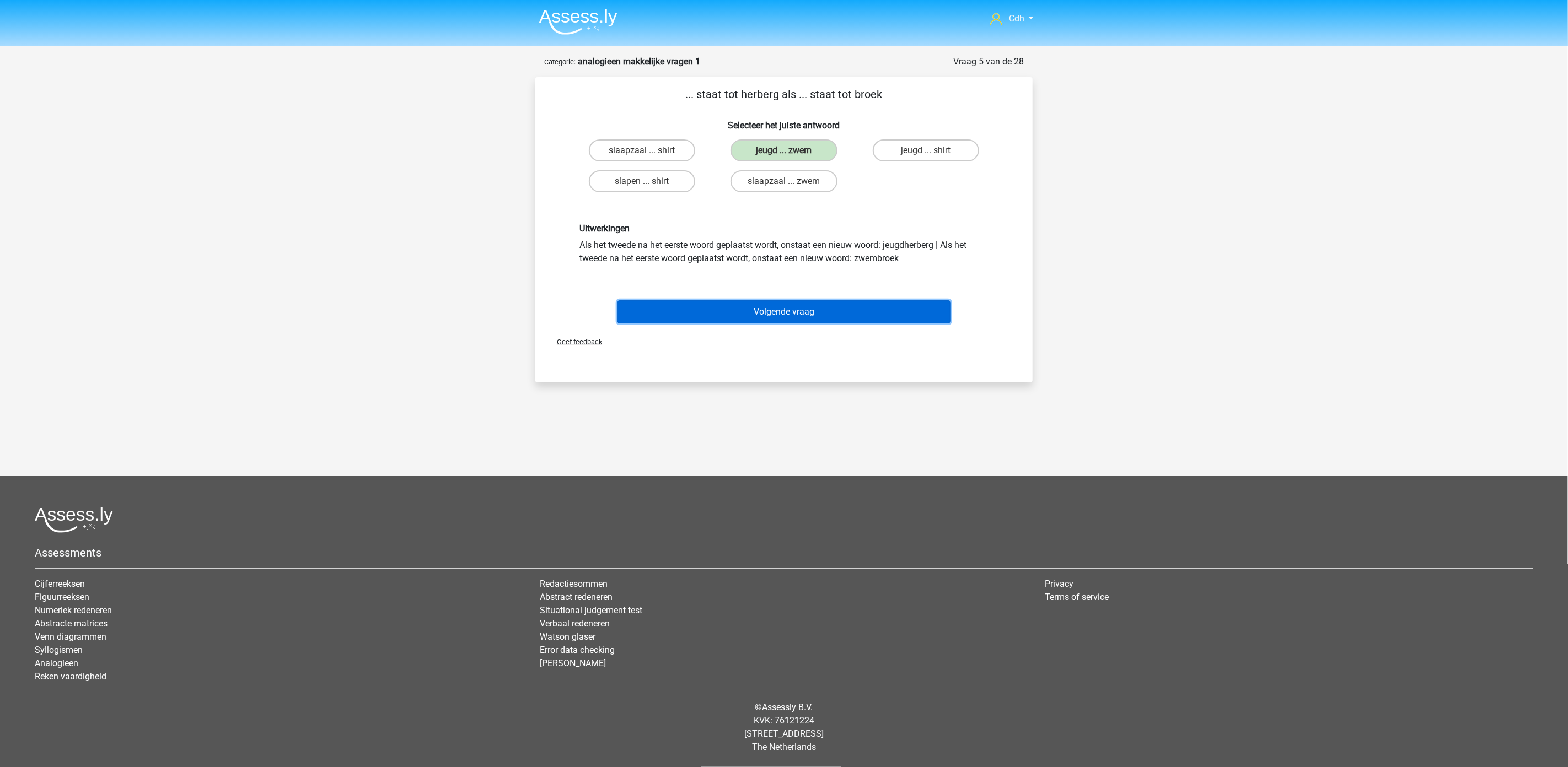
click at [782, 311] on button "Volgende vraag" at bounding box center [784, 312] width 334 height 23
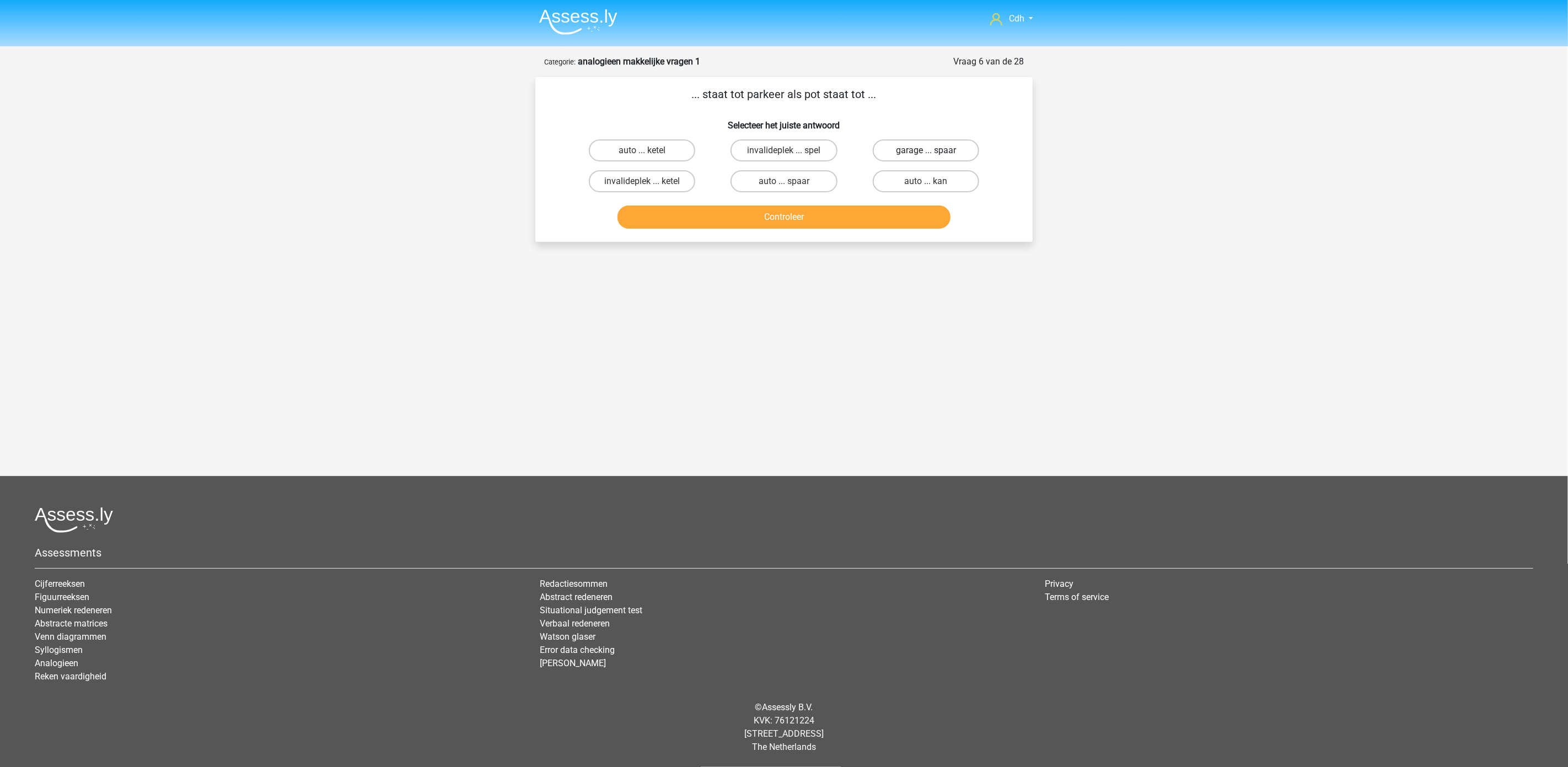
click at [910, 144] on label "garage ... spaar" at bounding box center [926, 150] width 107 height 22
click at [926, 150] on input "garage ... spaar" at bounding box center [929, 153] width 7 height 7
radio input "true"
click at [878, 212] on button "Controleer" at bounding box center [784, 217] width 334 height 23
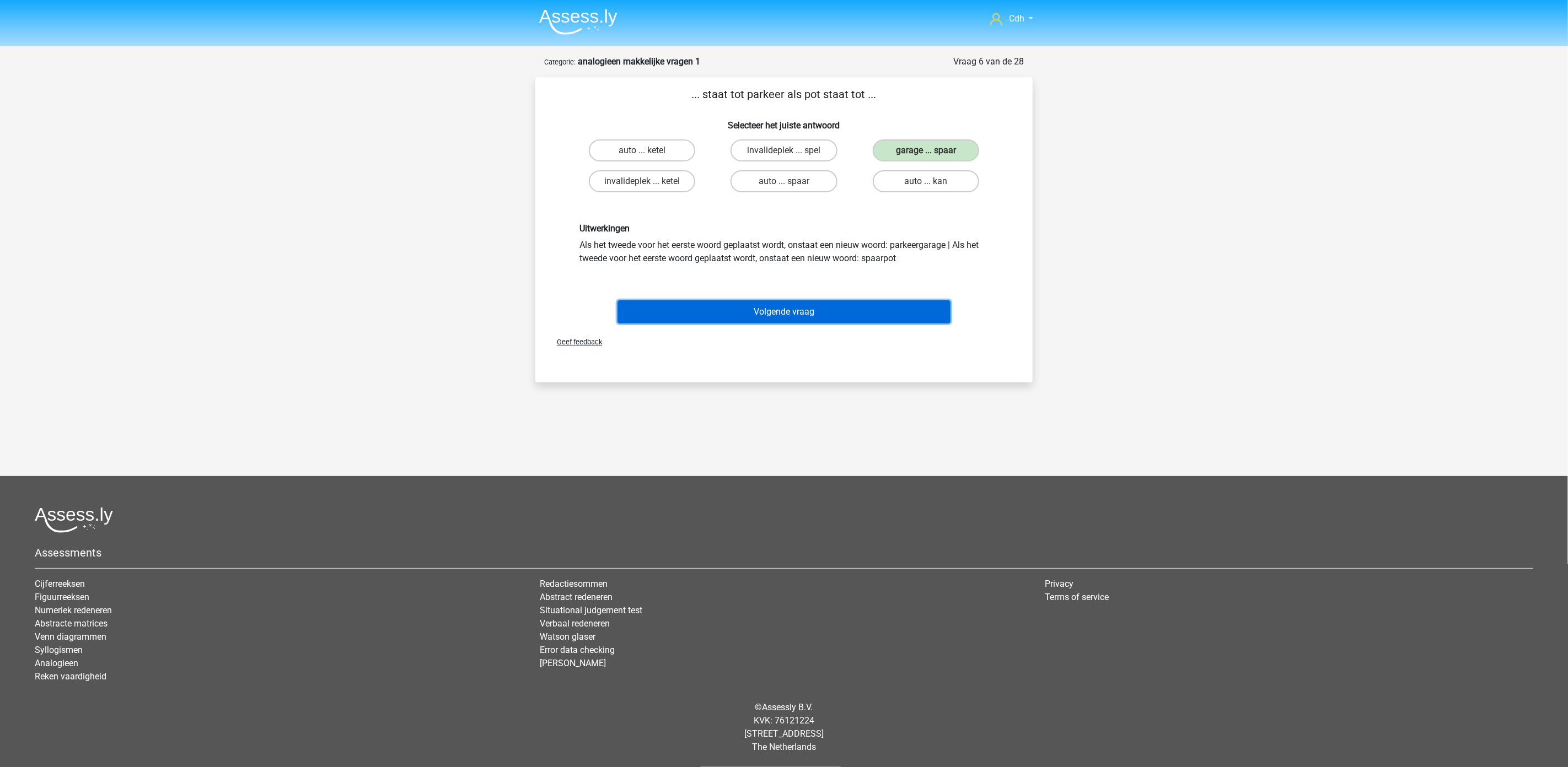
click at [830, 304] on button "Volgende vraag" at bounding box center [784, 312] width 334 height 23
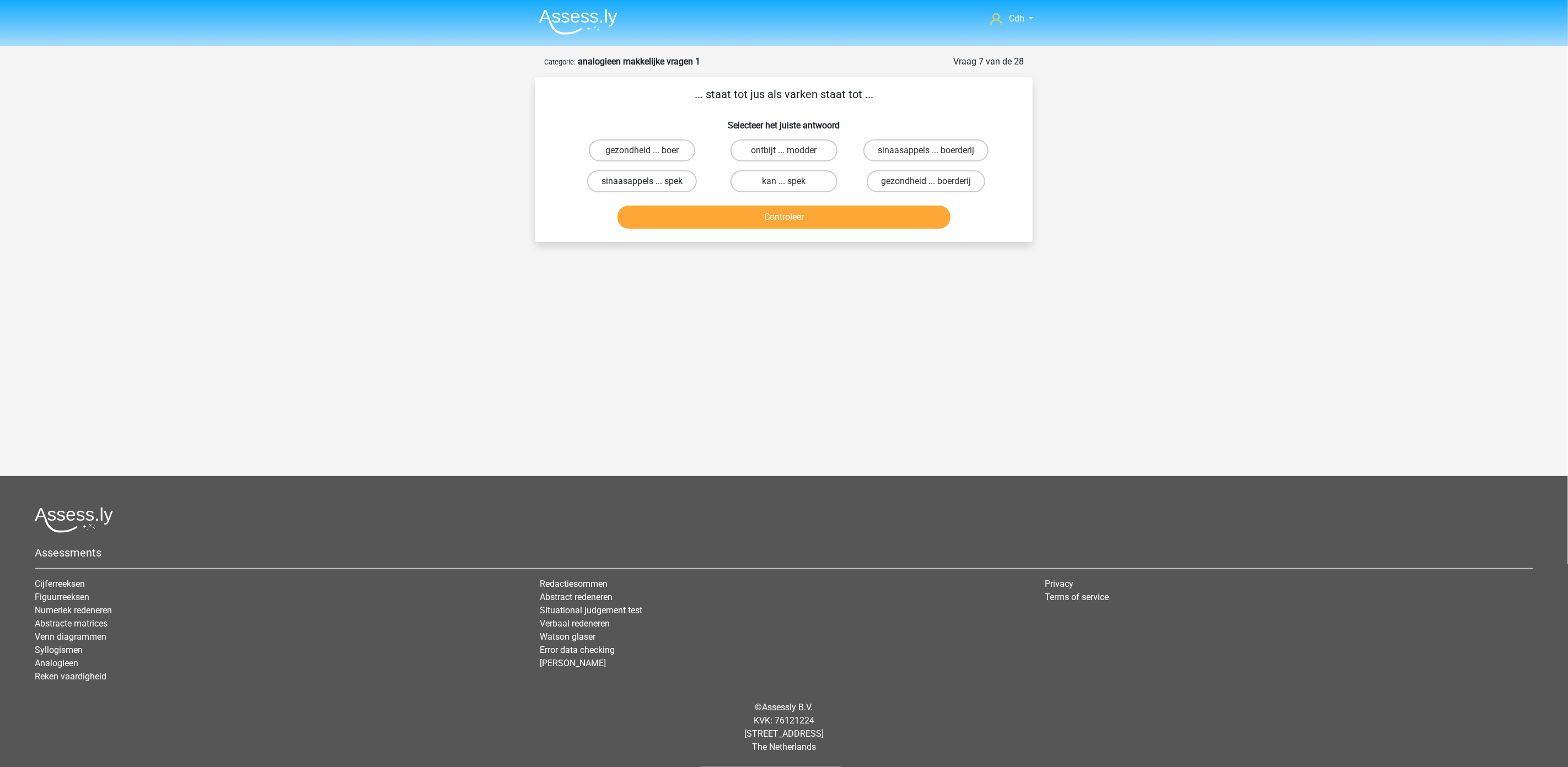
click at [677, 179] on label "sinaasappels ... spek" at bounding box center [642, 181] width 110 height 22
click at [649, 181] on input "sinaasappels ... spek" at bounding box center [645, 184] width 7 height 7
radio input "true"
click at [700, 218] on button "Controleer" at bounding box center [784, 217] width 334 height 23
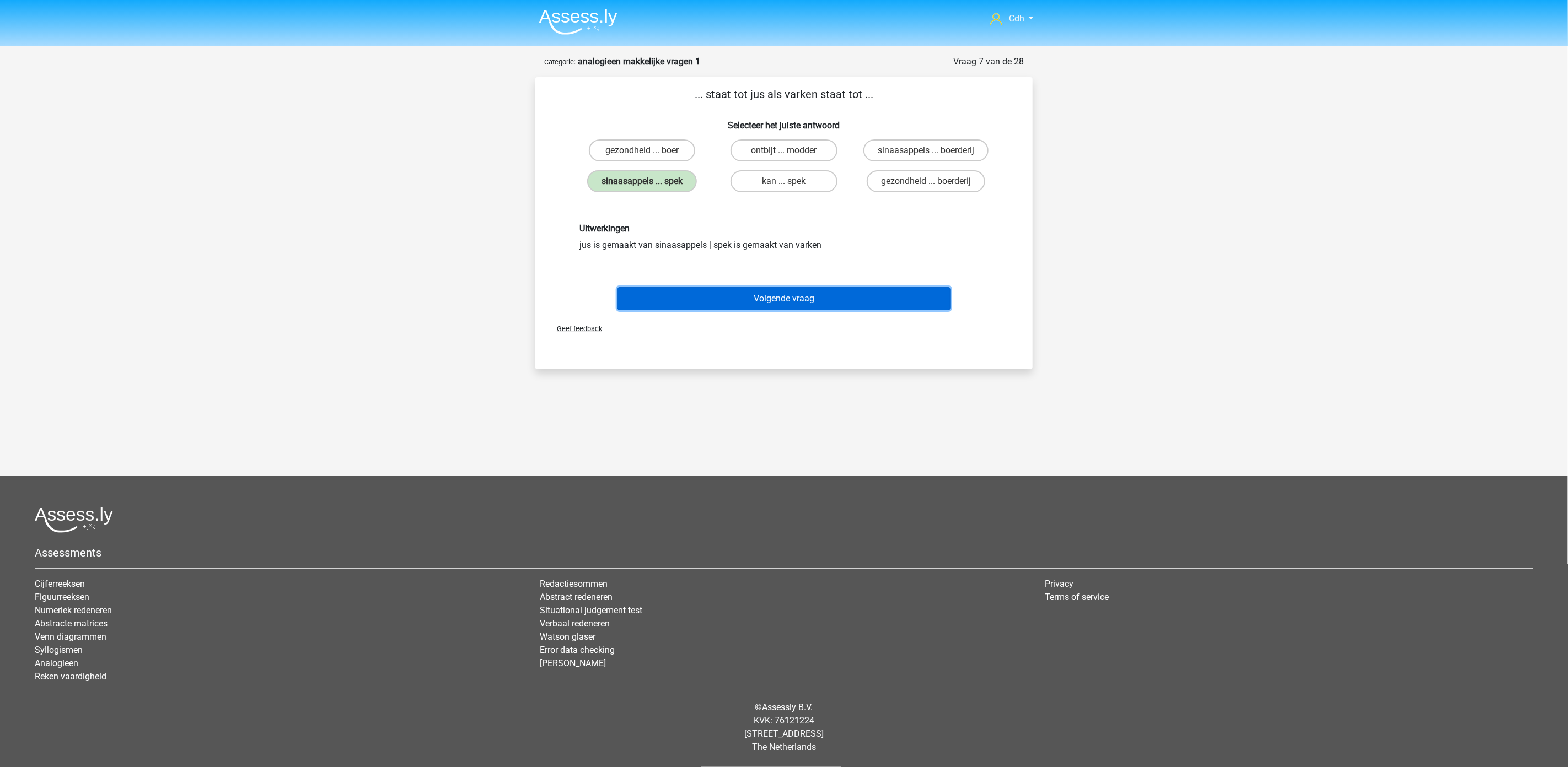
click at [721, 296] on button "Volgende vraag" at bounding box center [784, 298] width 334 height 23
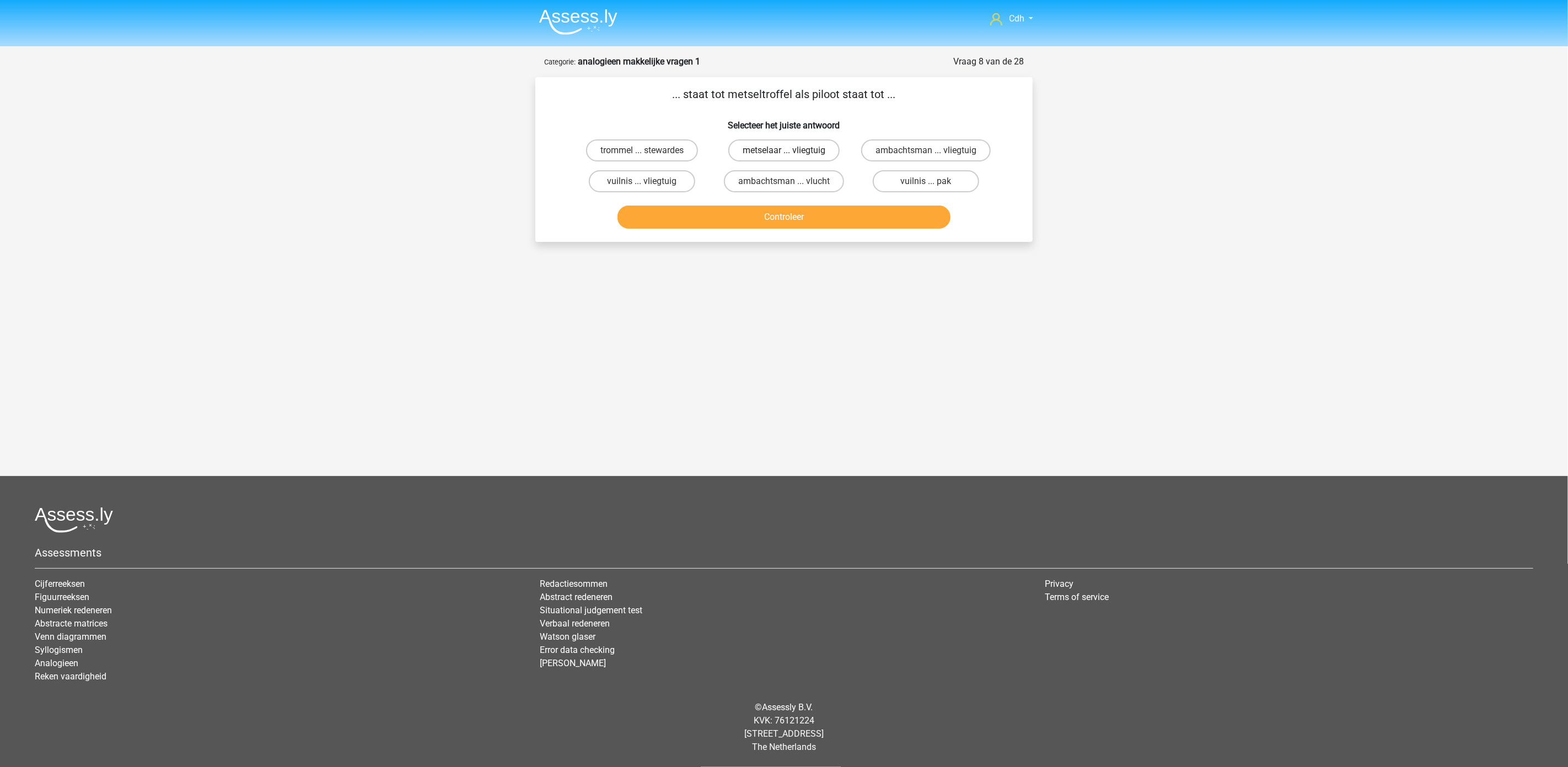
click at [788, 143] on label "metselaar ... vliegtuig" at bounding box center [784, 150] width 111 height 22
click at [788, 150] on input "metselaar ... vliegtuig" at bounding box center [787, 153] width 7 height 7
radio input "true"
click at [793, 220] on button "Controleer" at bounding box center [784, 217] width 334 height 23
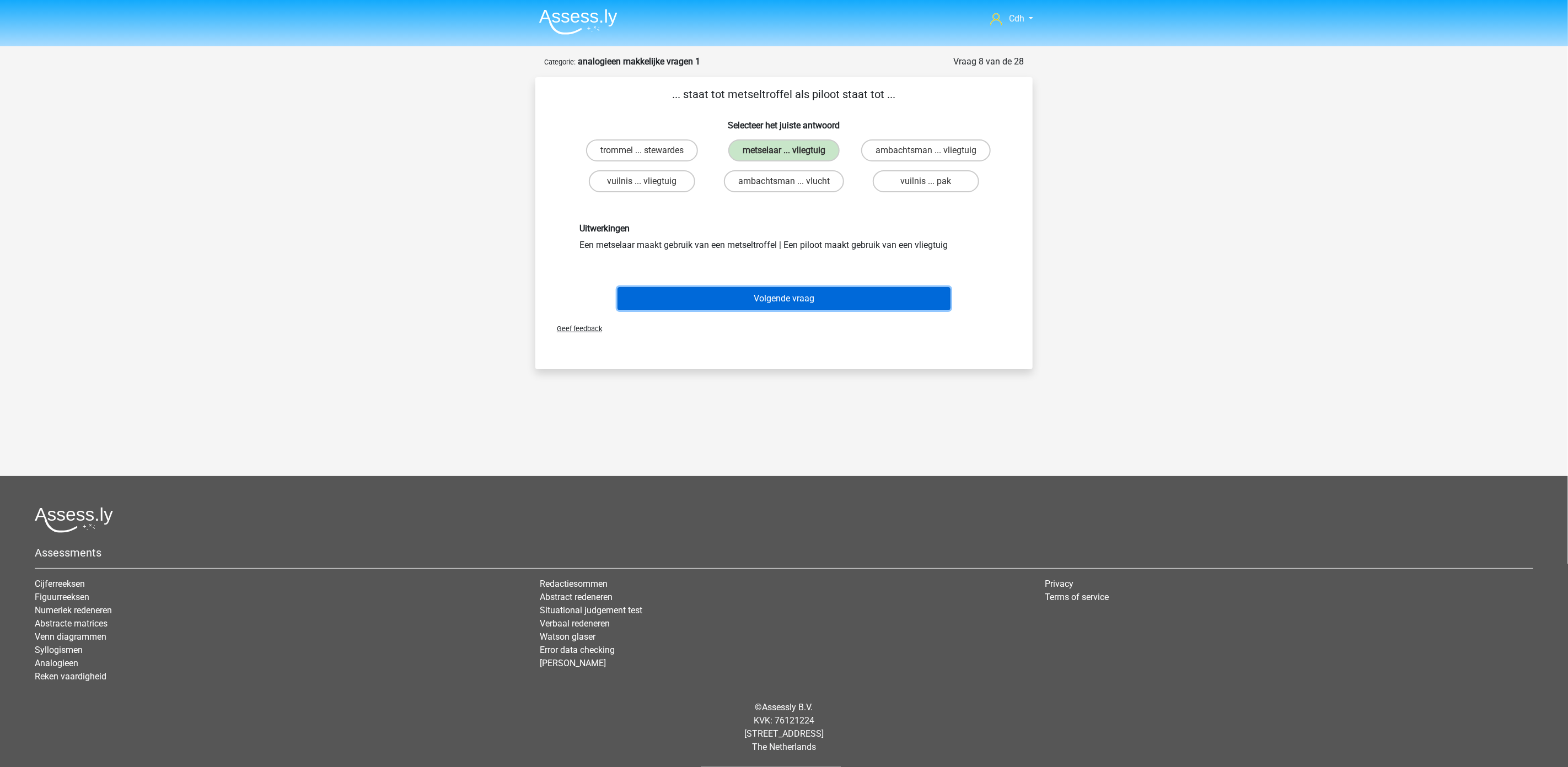
click at [793, 300] on button "Volgende vraag" at bounding box center [784, 298] width 334 height 23
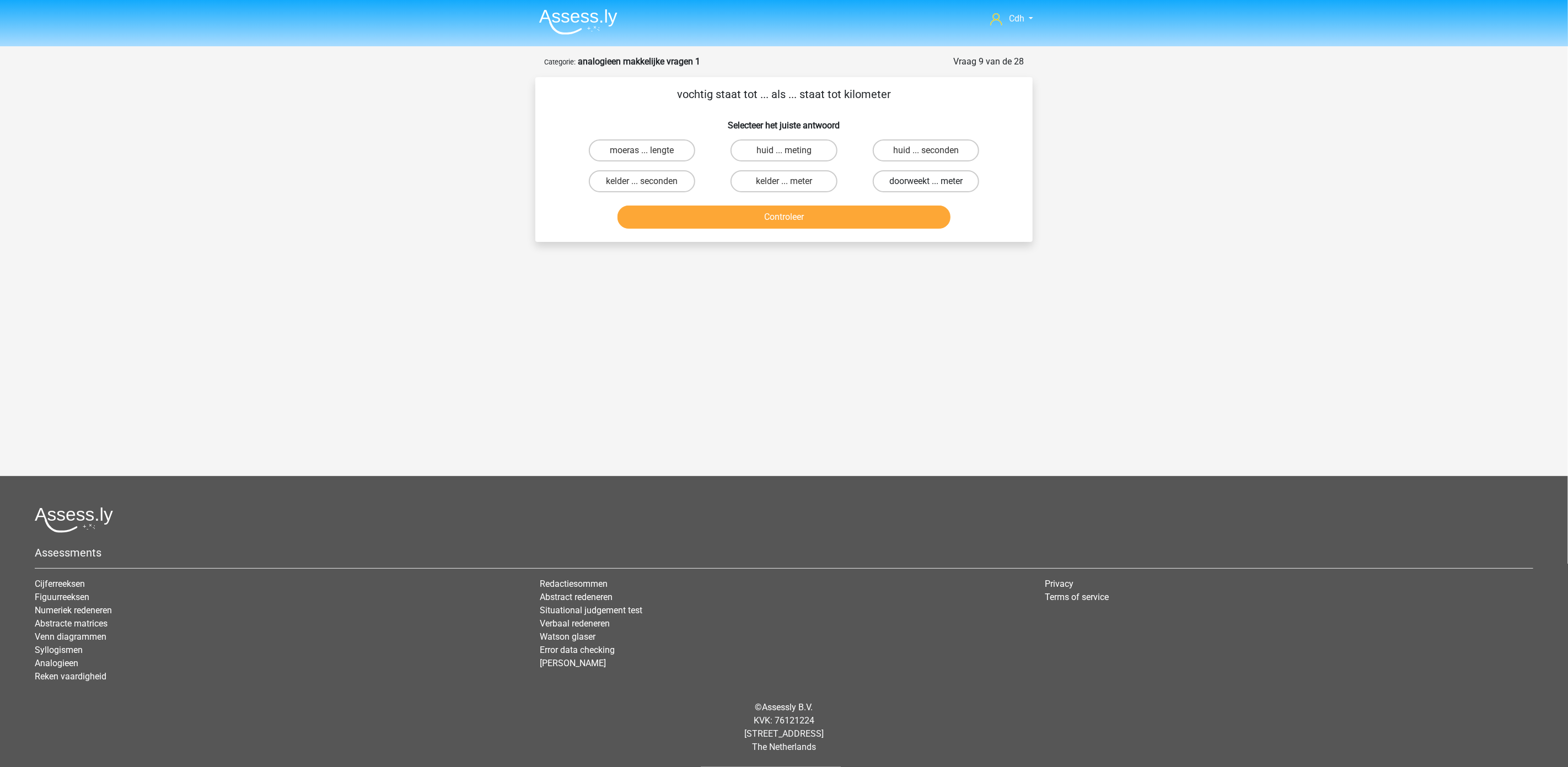
click at [926, 179] on label "doorweekt ... meter" at bounding box center [926, 181] width 107 height 22
click at [926, 181] on input "doorweekt ... meter" at bounding box center [929, 184] width 7 height 7
radio input "true"
click at [906, 212] on button "Controleer" at bounding box center [784, 217] width 334 height 23
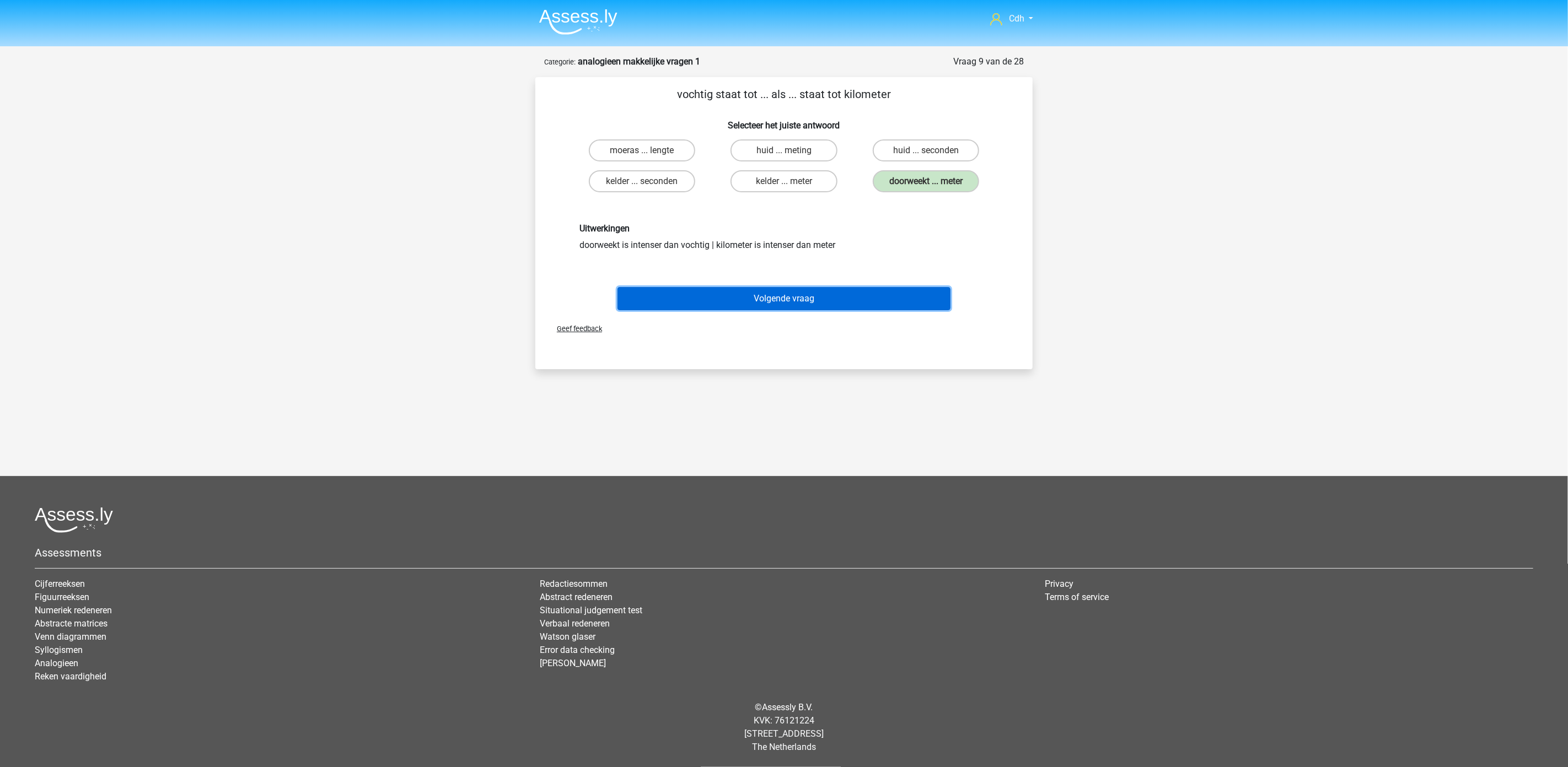
click at [834, 306] on button "Volgende vraag" at bounding box center [784, 298] width 334 height 23
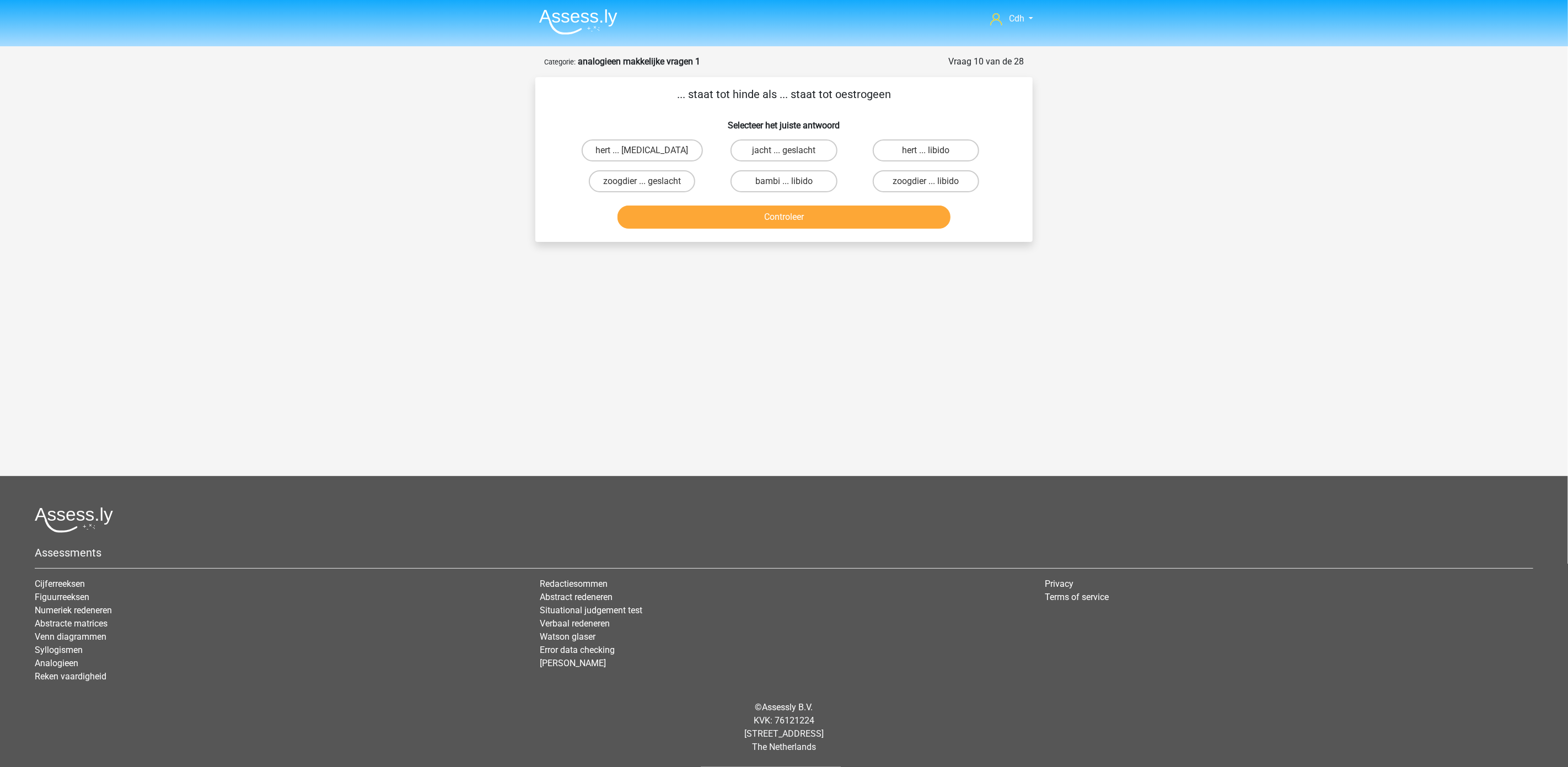
drag, startPoint x: 668, startPoint y: 149, endPoint x: 670, endPoint y: 161, distance: 12.2
click at [668, 150] on label "hert ... testosteron" at bounding box center [642, 150] width 121 height 22
click at [649, 150] on input "hert ... testosteron" at bounding box center [645, 153] width 7 height 7
radio input "true"
click at [688, 219] on button "Controleer" at bounding box center [784, 217] width 334 height 23
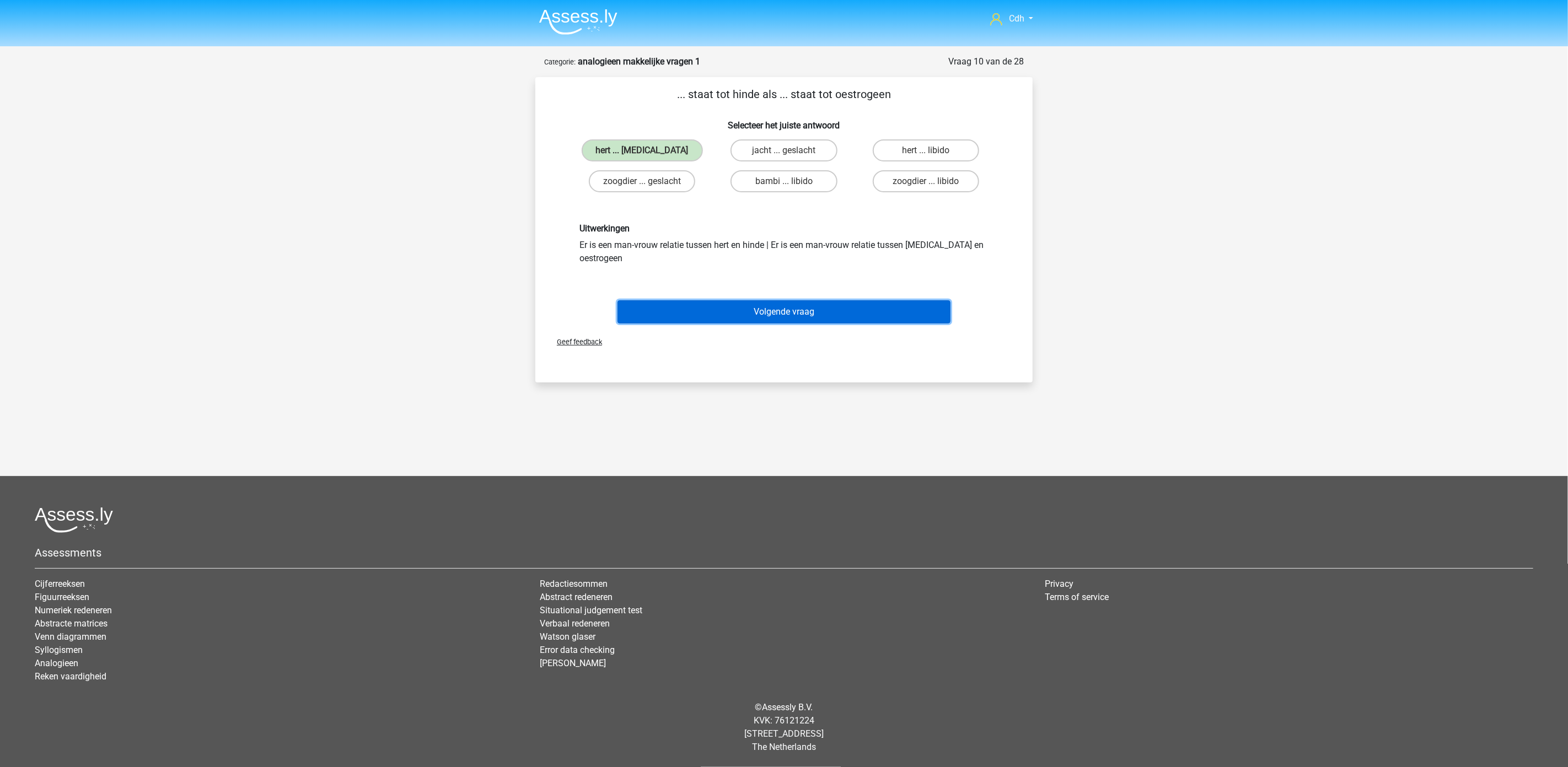
click at [806, 304] on button "Volgende vraag" at bounding box center [784, 312] width 334 height 23
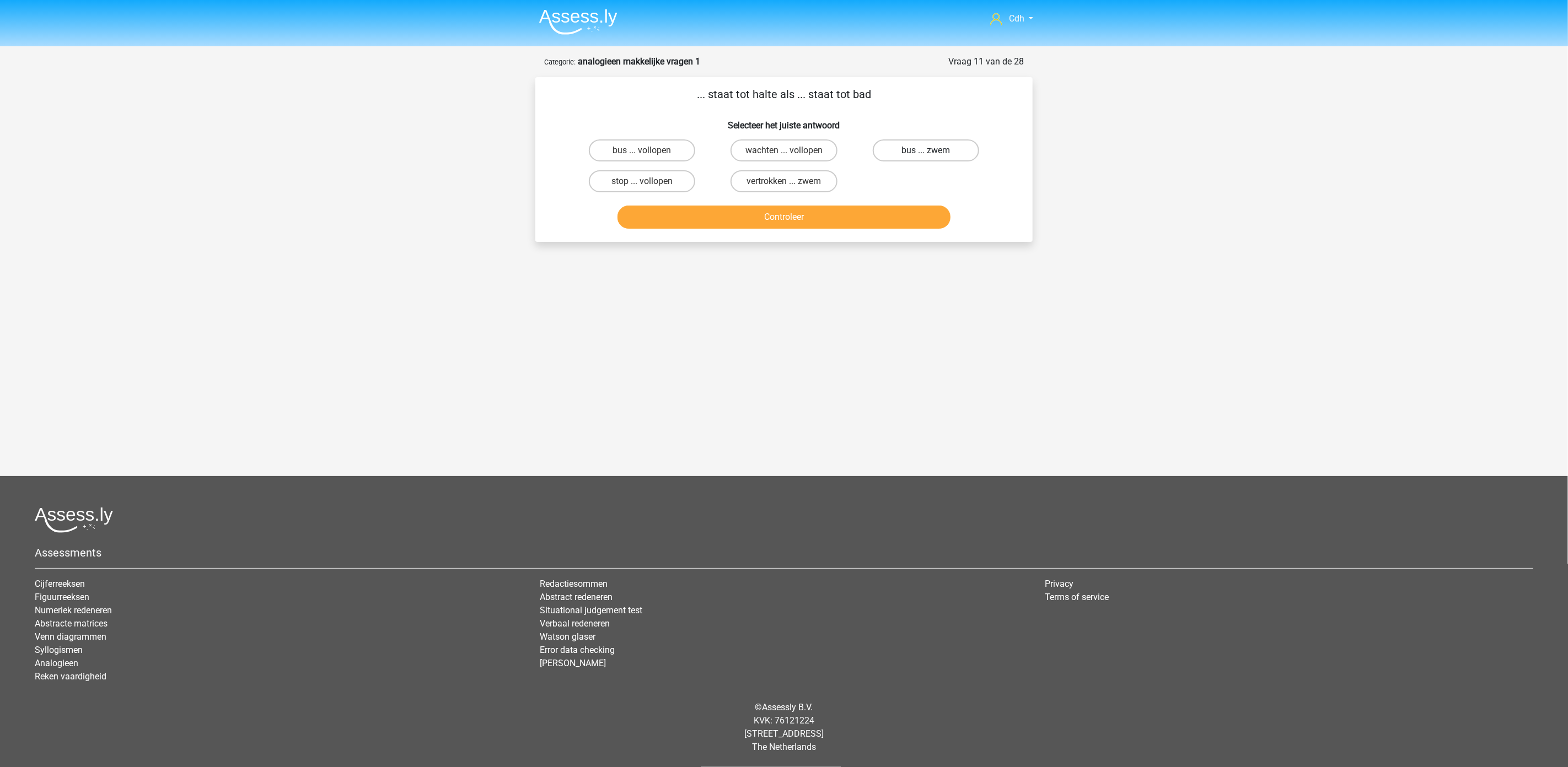
click at [919, 140] on label "bus ... zwem" at bounding box center [926, 150] width 107 height 22
click at [926, 150] on input "bus ... zwem" at bounding box center [929, 153] width 7 height 7
radio input "true"
click at [902, 216] on button "Controleer" at bounding box center [784, 217] width 334 height 23
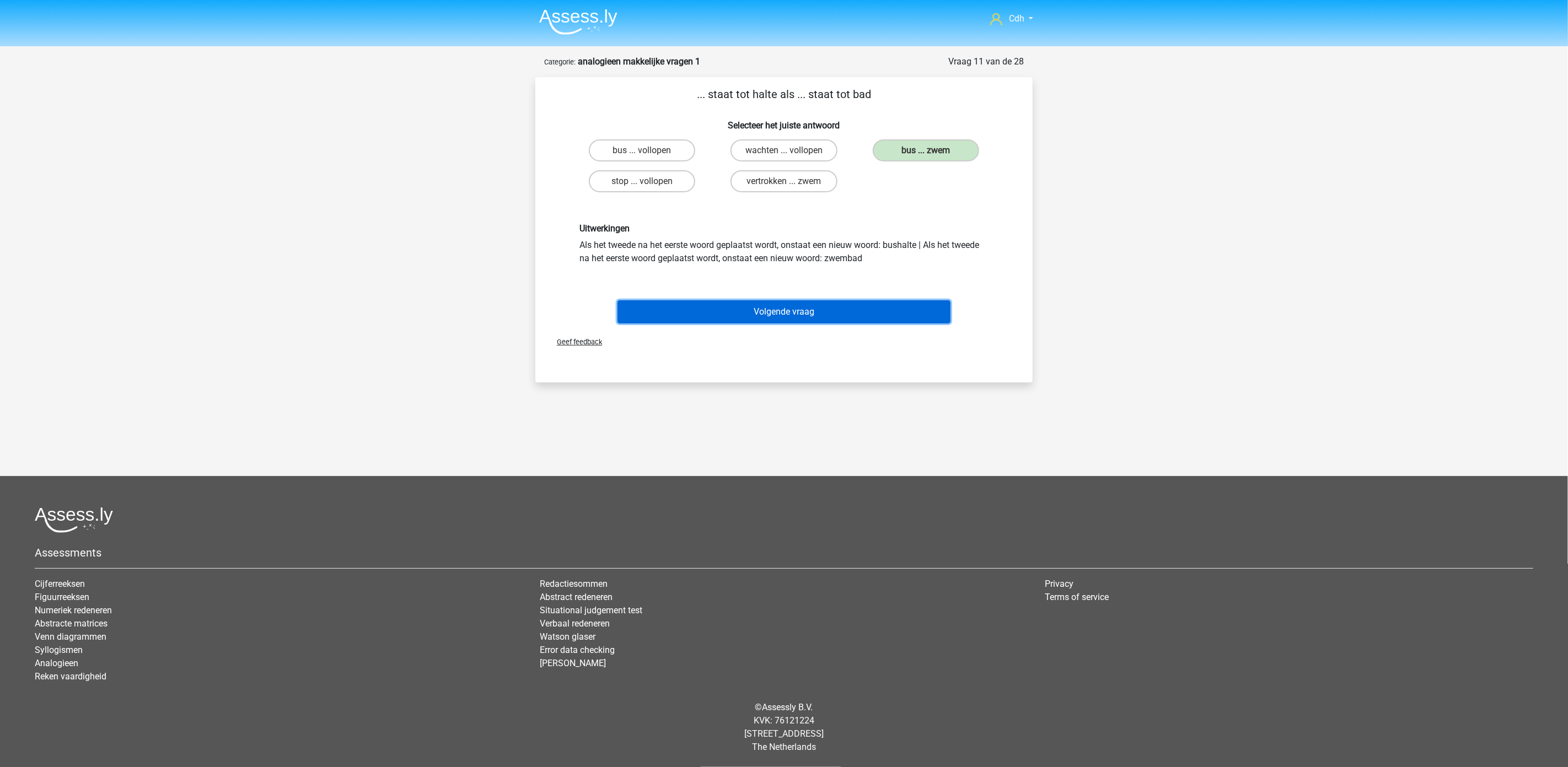
click at [858, 306] on button "Volgende vraag" at bounding box center [784, 312] width 334 height 23
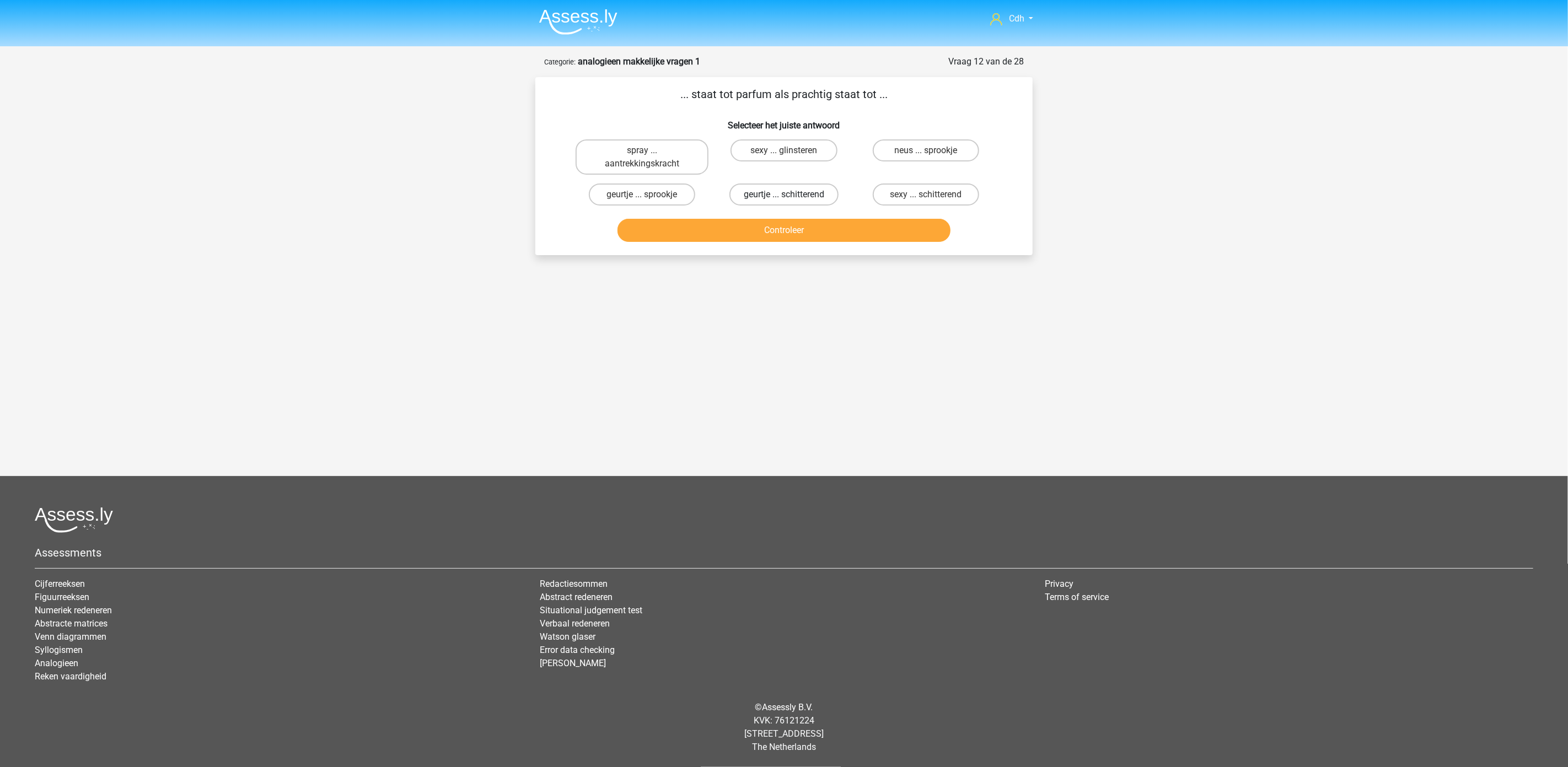
click at [804, 188] on label "geurtje ... schitterend" at bounding box center [784, 194] width 109 height 22
click at [791, 195] on input "geurtje ... schitterend" at bounding box center [787, 198] width 7 height 7
radio input "true"
click at [801, 226] on button "Controleer" at bounding box center [784, 230] width 334 height 23
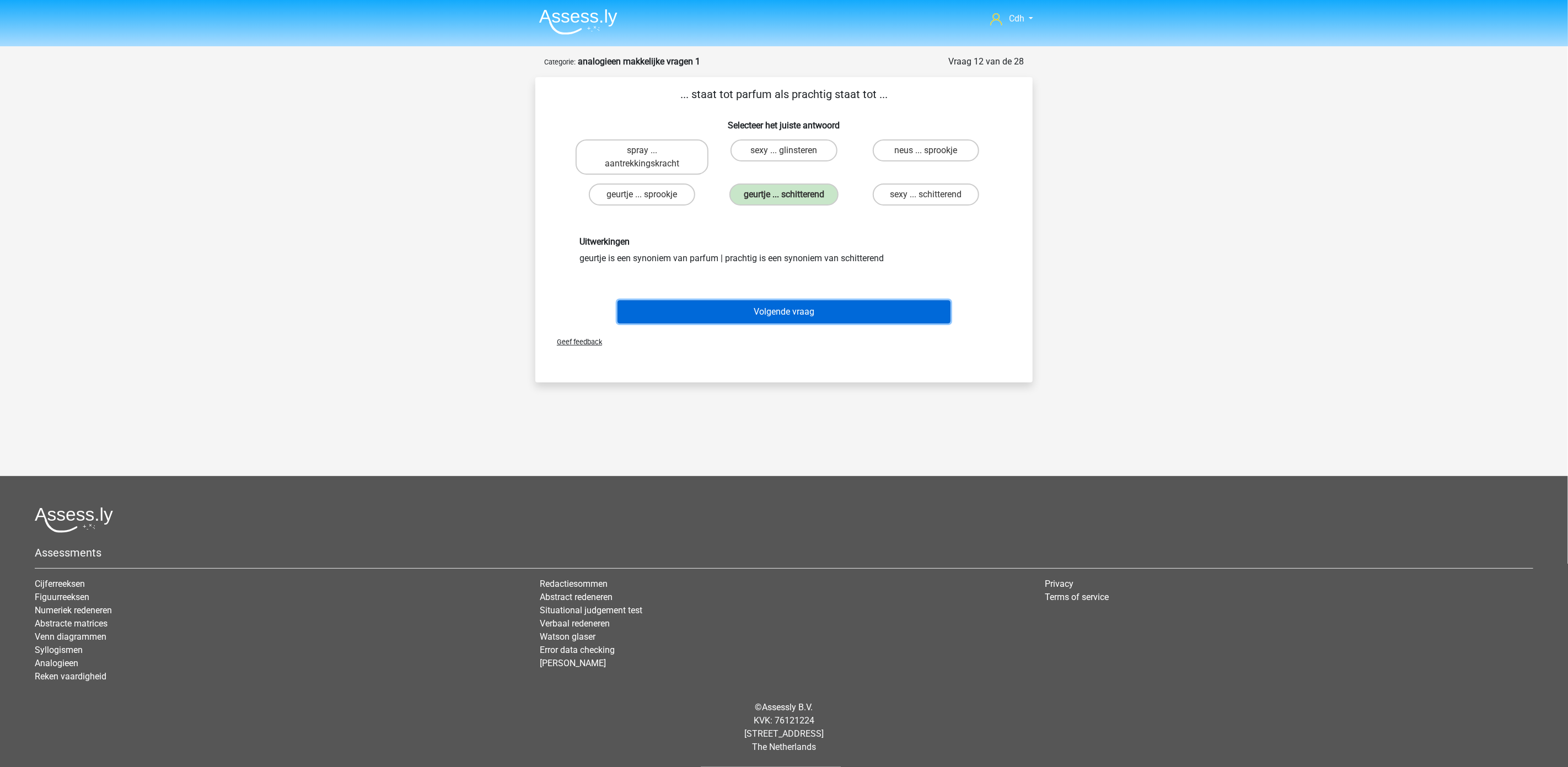
click at [801, 304] on button "Volgende vraag" at bounding box center [784, 312] width 334 height 23
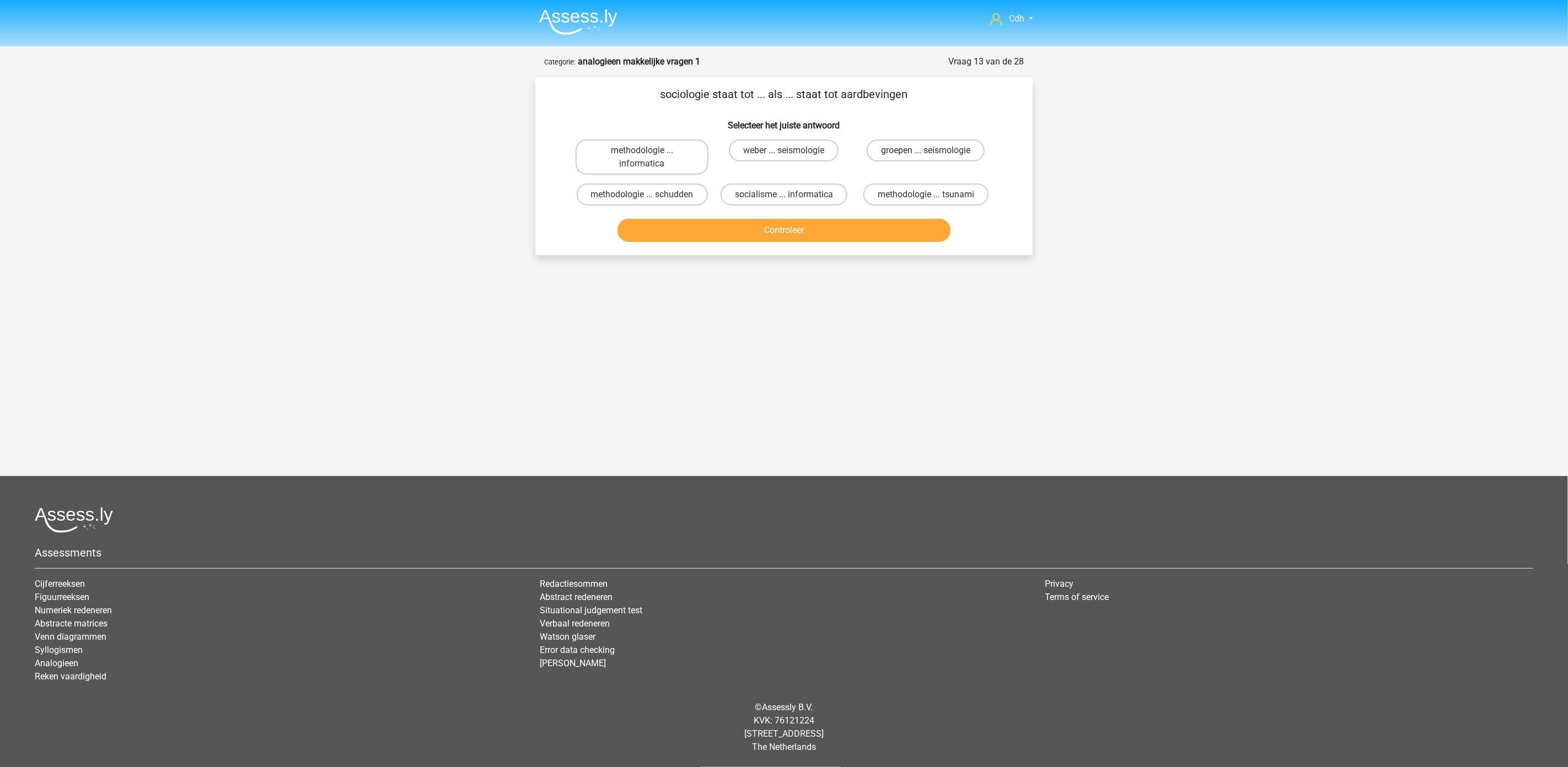
click at [929, 150] on input "groepen ... seismologie" at bounding box center [929, 153] width 7 height 7
radio input "true"
click at [883, 240] on button "Controleer" at bounding box center [784, 230] width 334 height 23
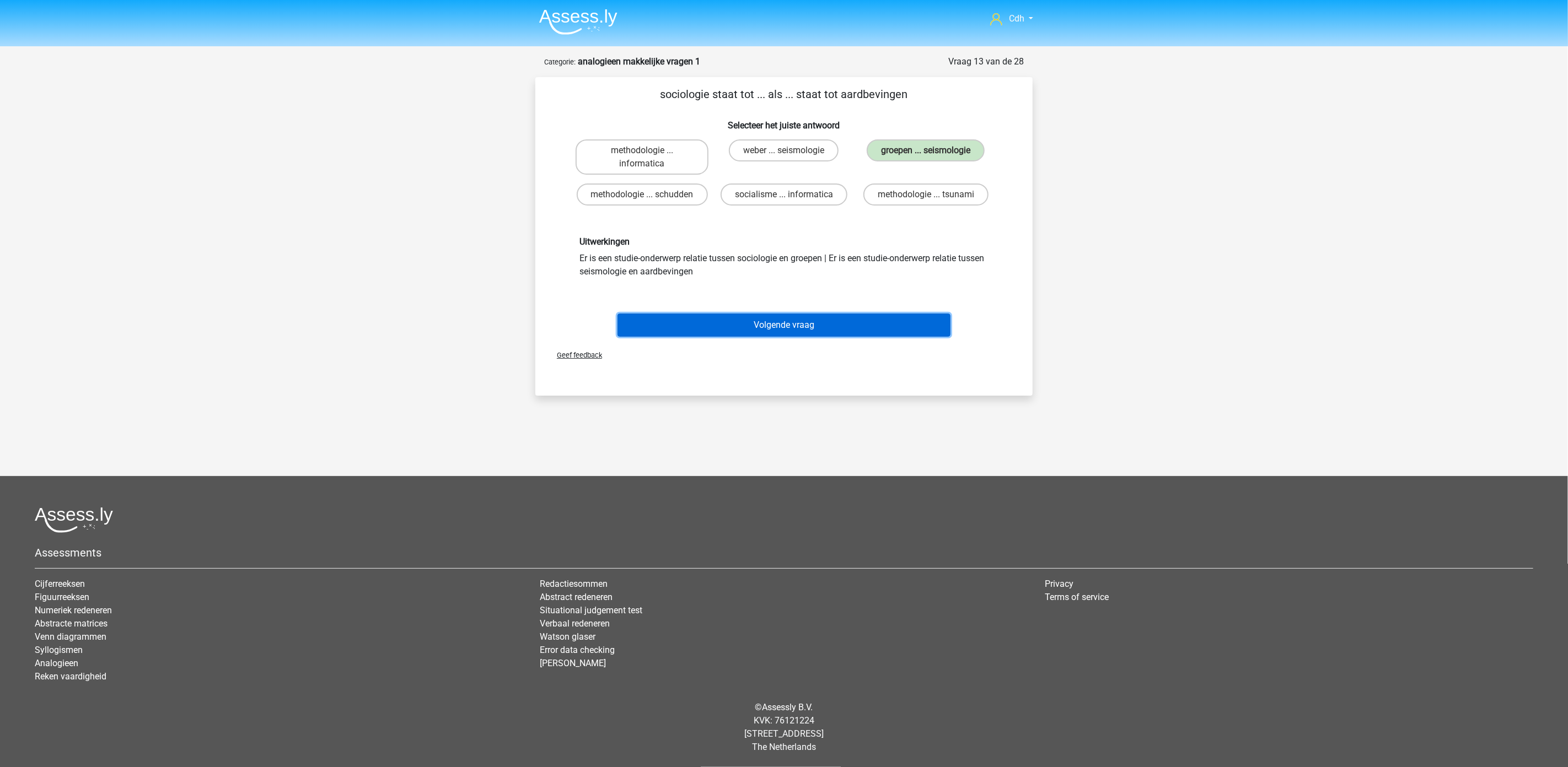
click at [825, 325] on button "Volgende vraag" at bounding box center [784, 325] width 334 height 23
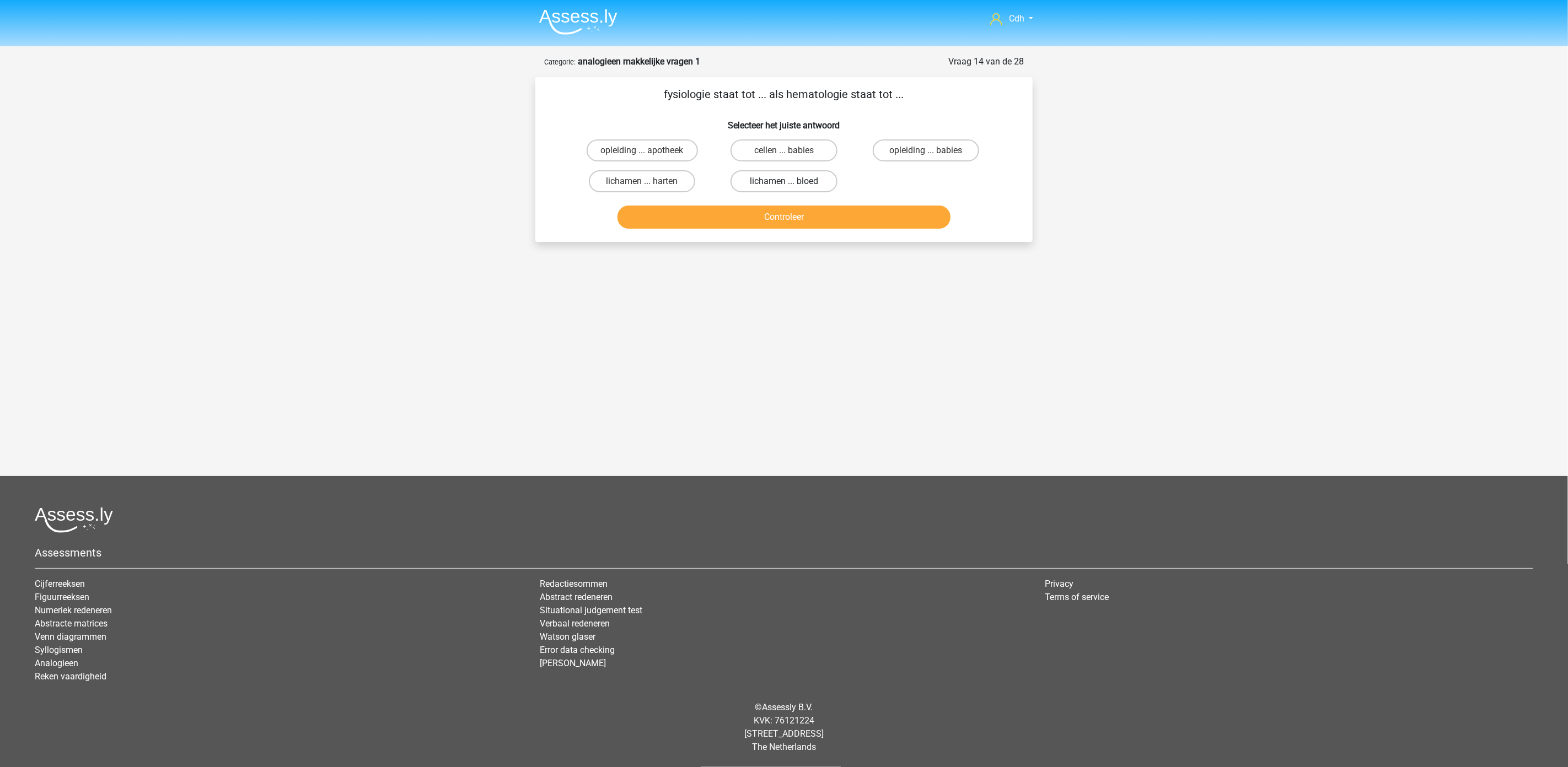
click at [759, 179] on label "lichamen ... bloed" at bounding box center [784, 181] width 107 height 22
click at [784, 181] on input "lichamen ... bloed" at bounding box center [787, 184] width 7 height 7
radio input "true"
click at [761, 206] on button "Controleer" at bounding box center [784, 217] width 334 height 23
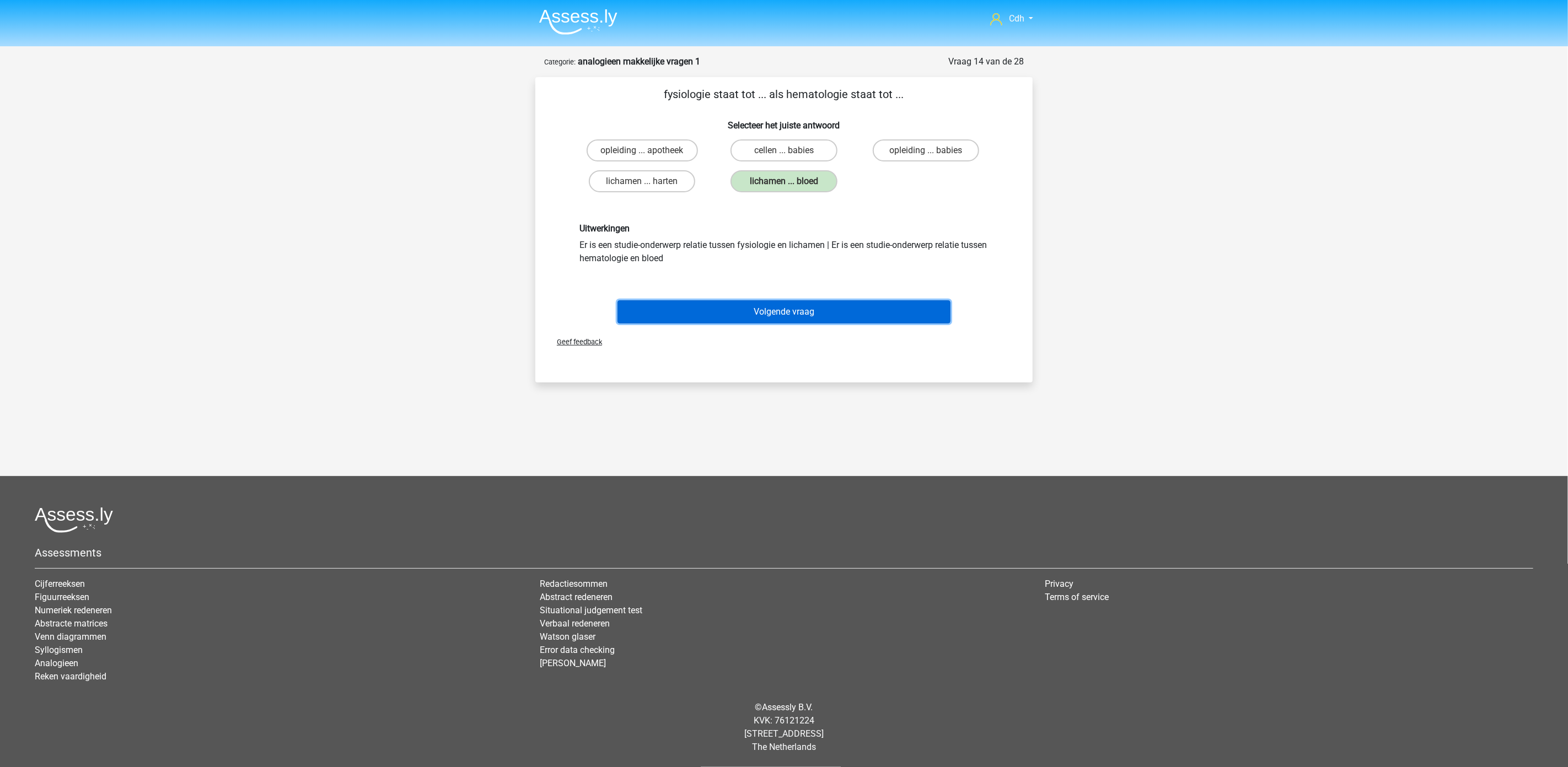
click at [790, 308] on button "Volgende vraag" at bounding box center [784, 312] width 334 height 23
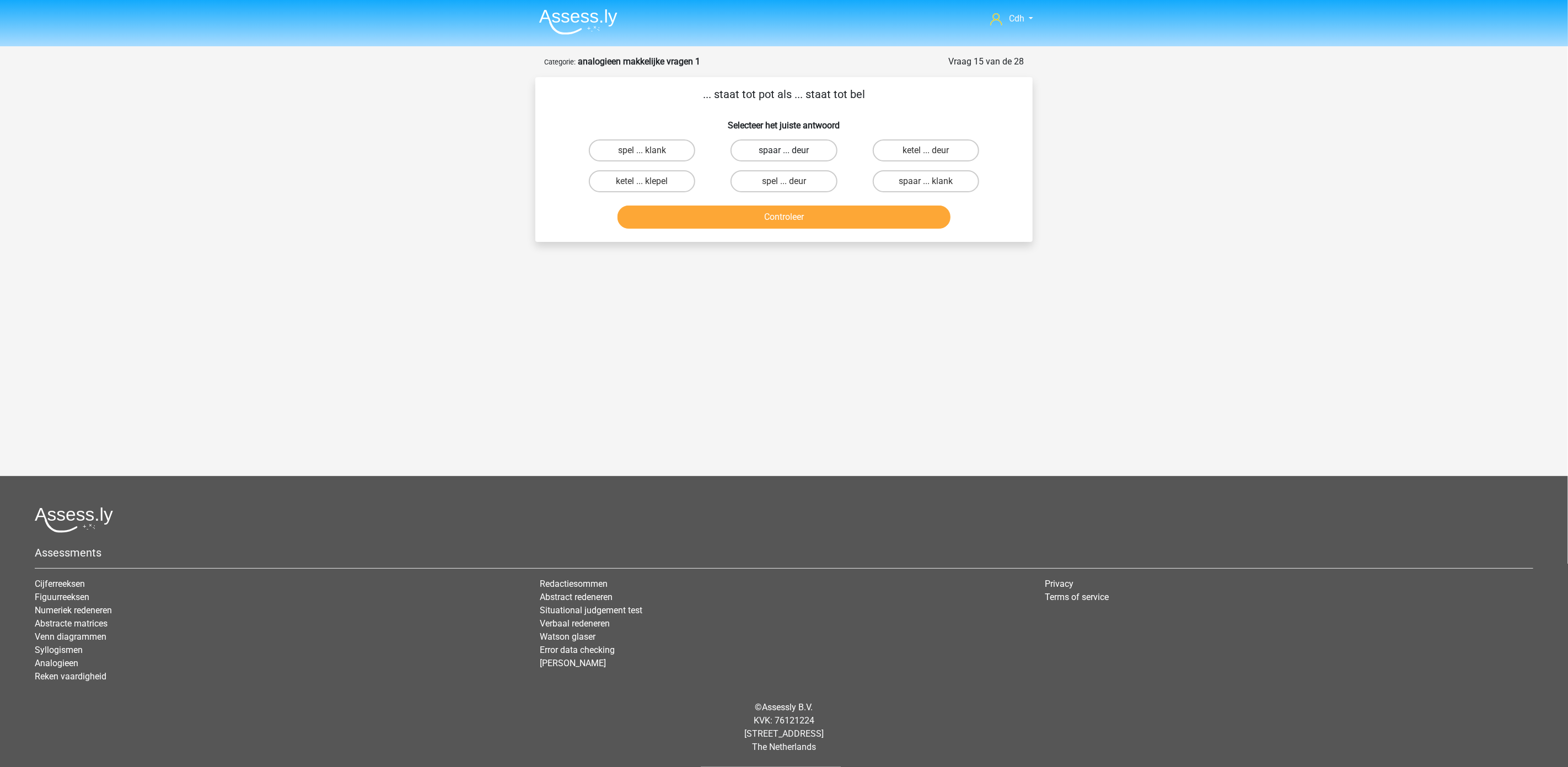
click at [820, 146] on label "spaar ... deur" at bounding box center [784, 150] width 107 height 22
click at [791, 150] on input "spaar ... deur" at bounding box center [787, 153] width 7 height 7
radio input "true"
click at [812, 207] on button "Controleer" at bounding box center [784, 217] width 334 height 23
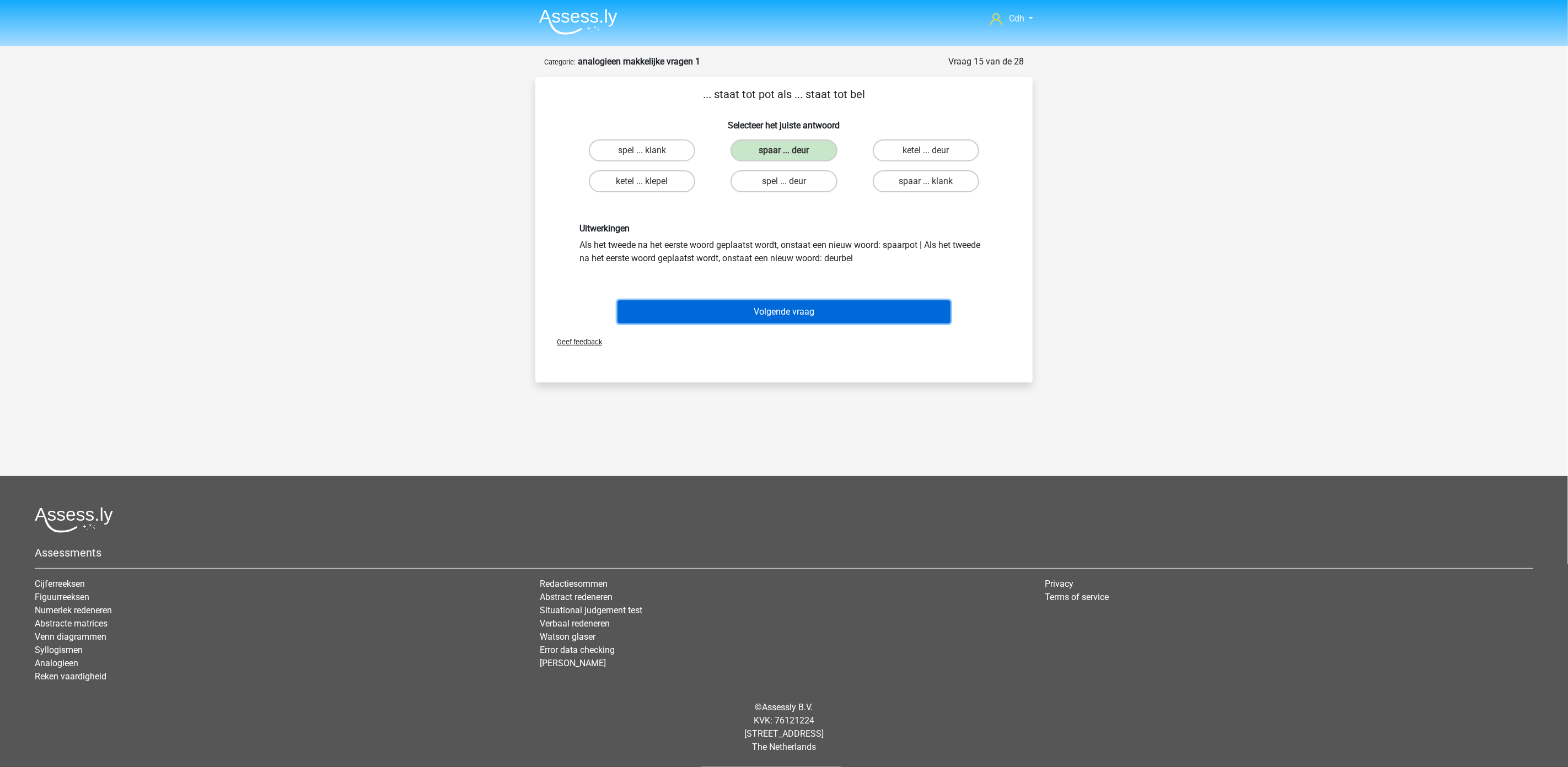
click at [793, 310] on button "Volgende vraag" at bounding box center [784, 312] width 334 height 23
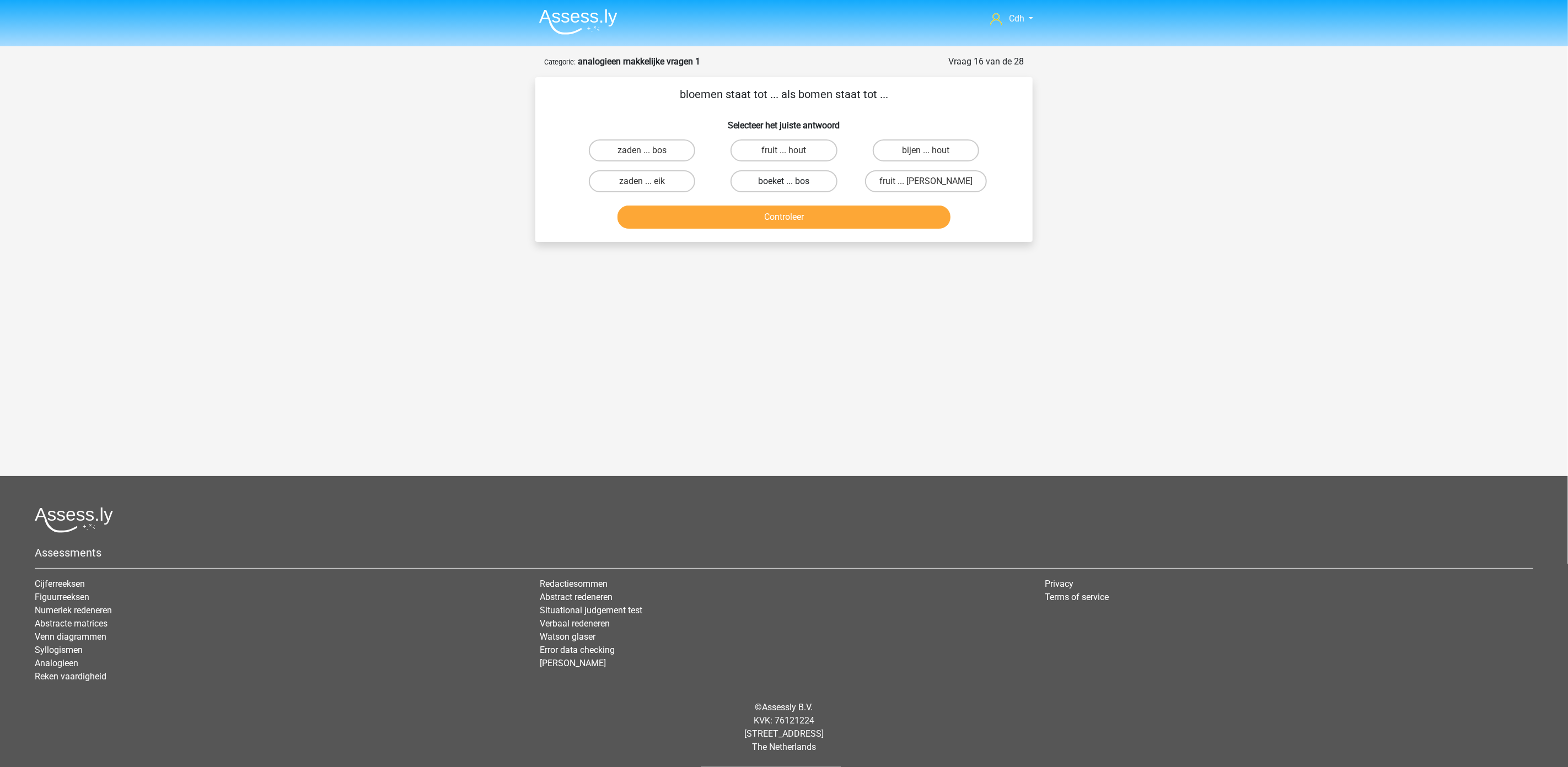
click at [814, 177] on label "boeket ... bos" at bounding box center [784, 181] width 107 height 22
click at [791, 181] on input "boeket ... bos" at bounding box center [787, 184] width 7 height 7
radio input "true"
click at [815, 212] on button "Controleer" at bounding box center [784, 217] width 334 height 23
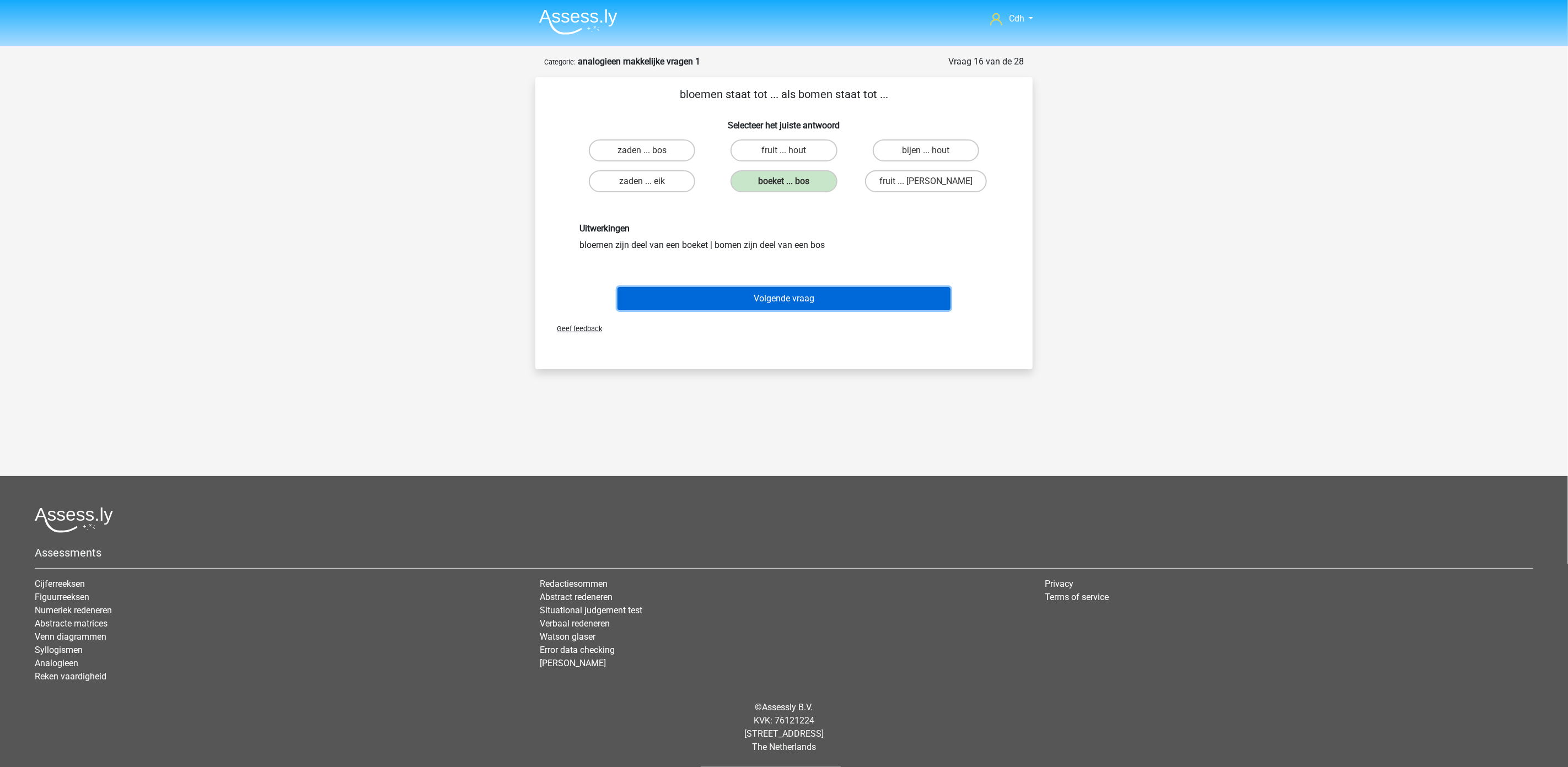
click at [820, 298] on button "Volgende vraag" at bounding box center [784, 298] width 334 height 23
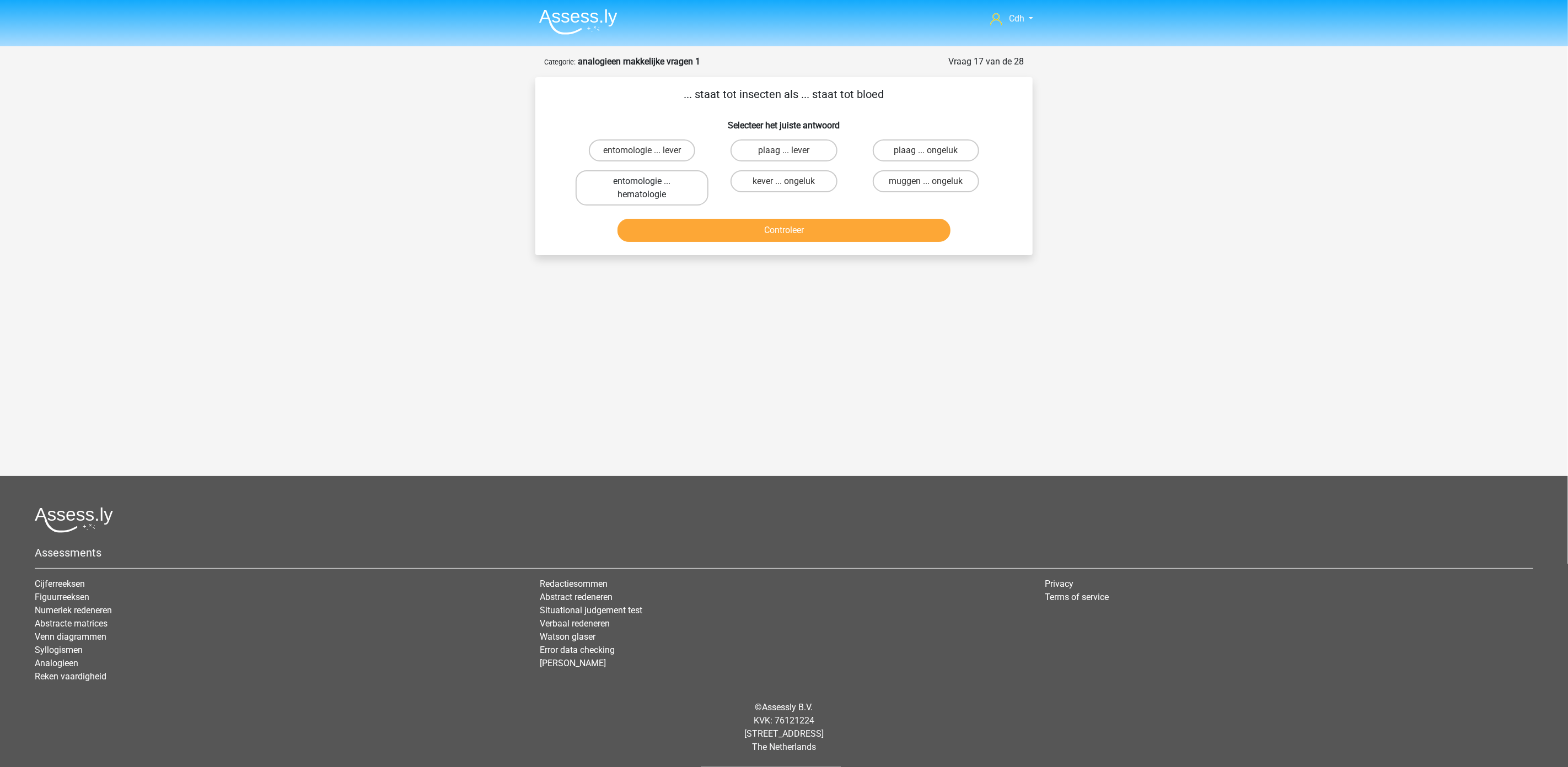
click at [670, 183] on label "entomologie ... hematologie" at bounding box center [642, 188] width 133 height 35
click at [649, 183] on input "entomologie ... hematologie" at bounding box center [645, 184] width 7 height 7
radio input "true"
click at [697, 229] on button "Controleer" at bounding box center [784, 230] width 334 height 23
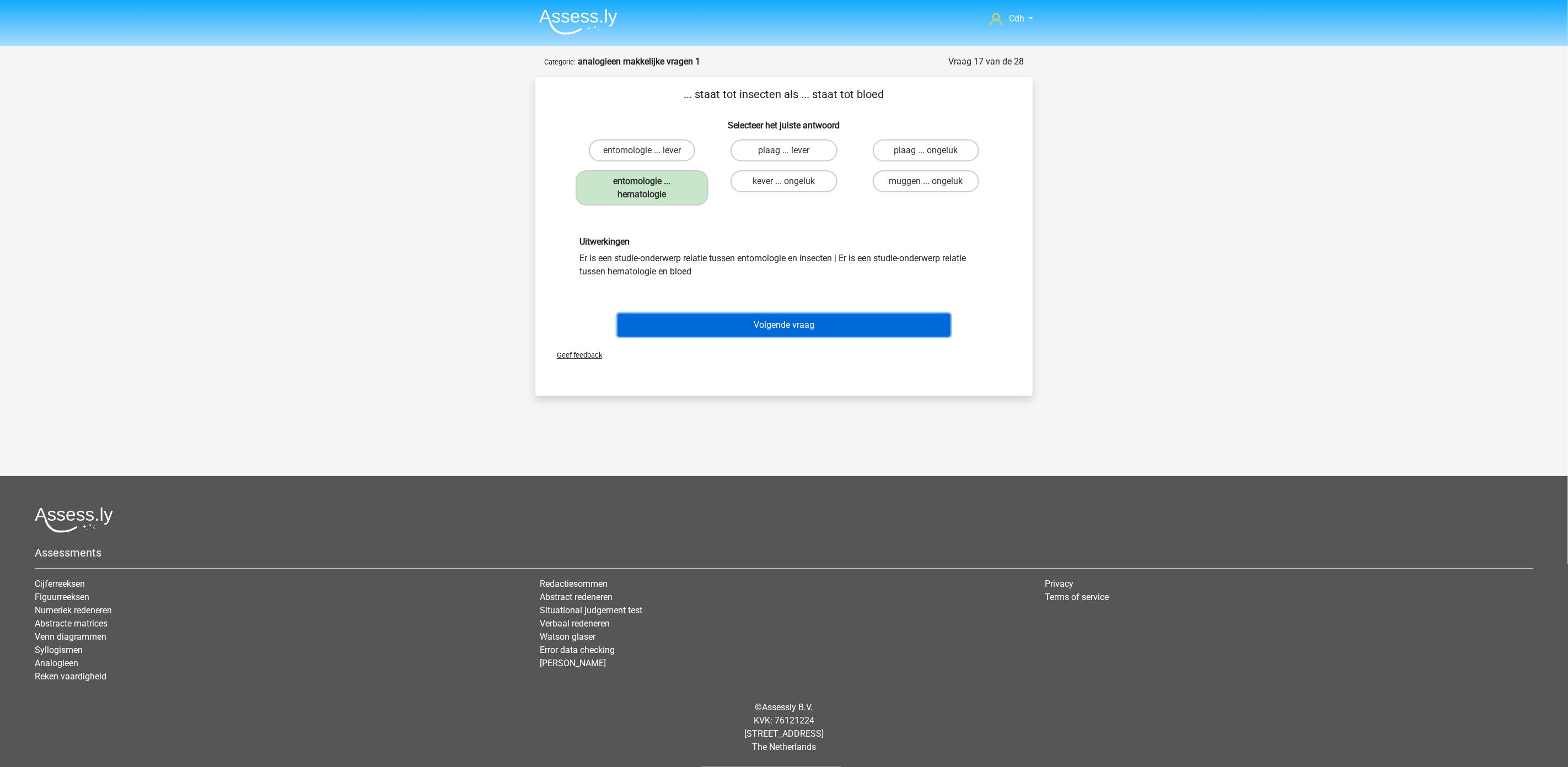
click at [772, 324] on button "Volgende vraag" at bounding box center [784, 325] width 334 height 23
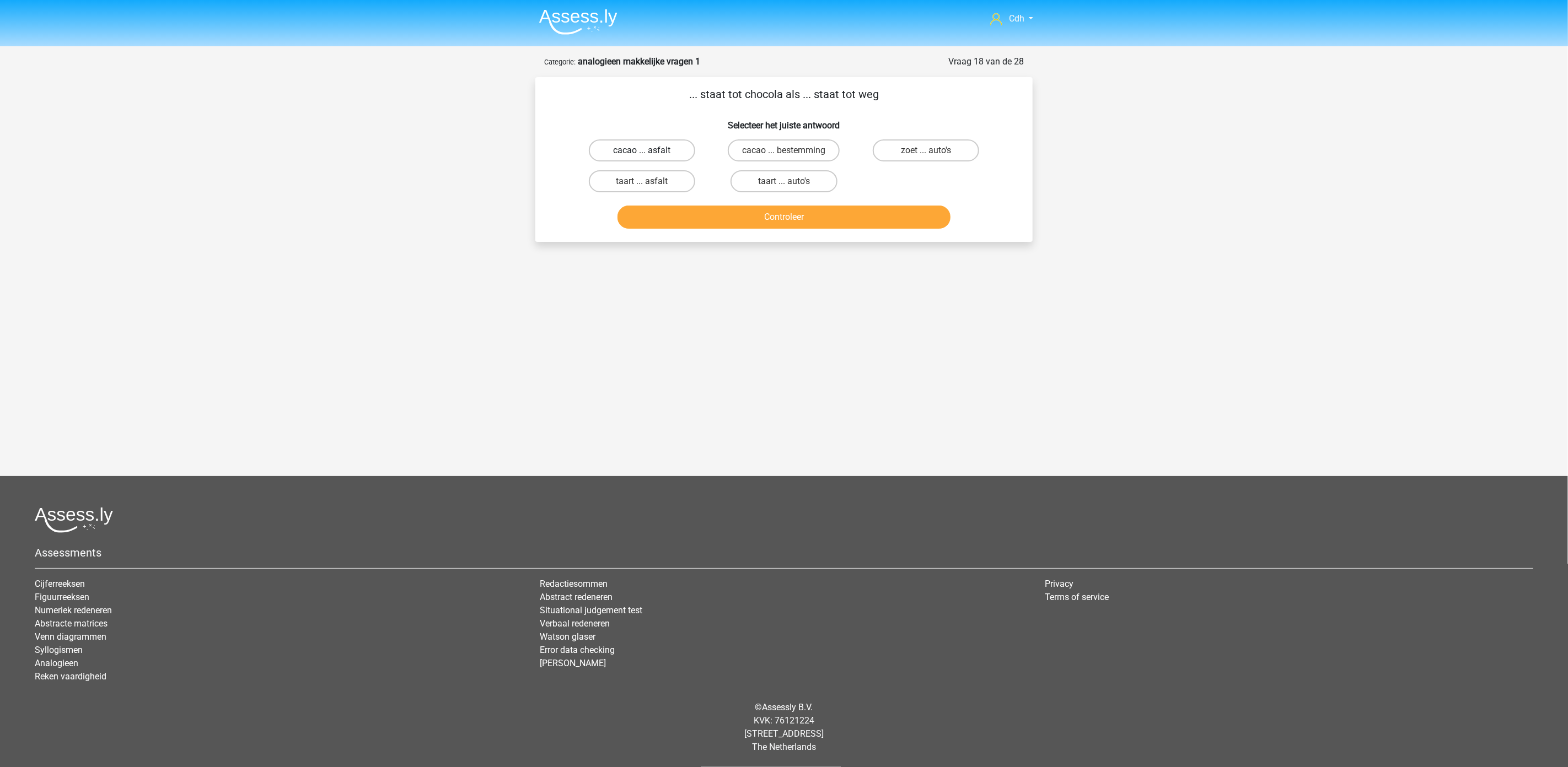
click at [676, 145] on label "cacao ... asfalt" at bounding box center [642, 150] width 107 height 22
click at [649, 150] on input "cacao ... asfalt" at bounding box center [645, 153] width 7 height 7
radio input "true"
click at [792, 212] on button "Controleer" at bounding box center [784, 217] width 334 height 23
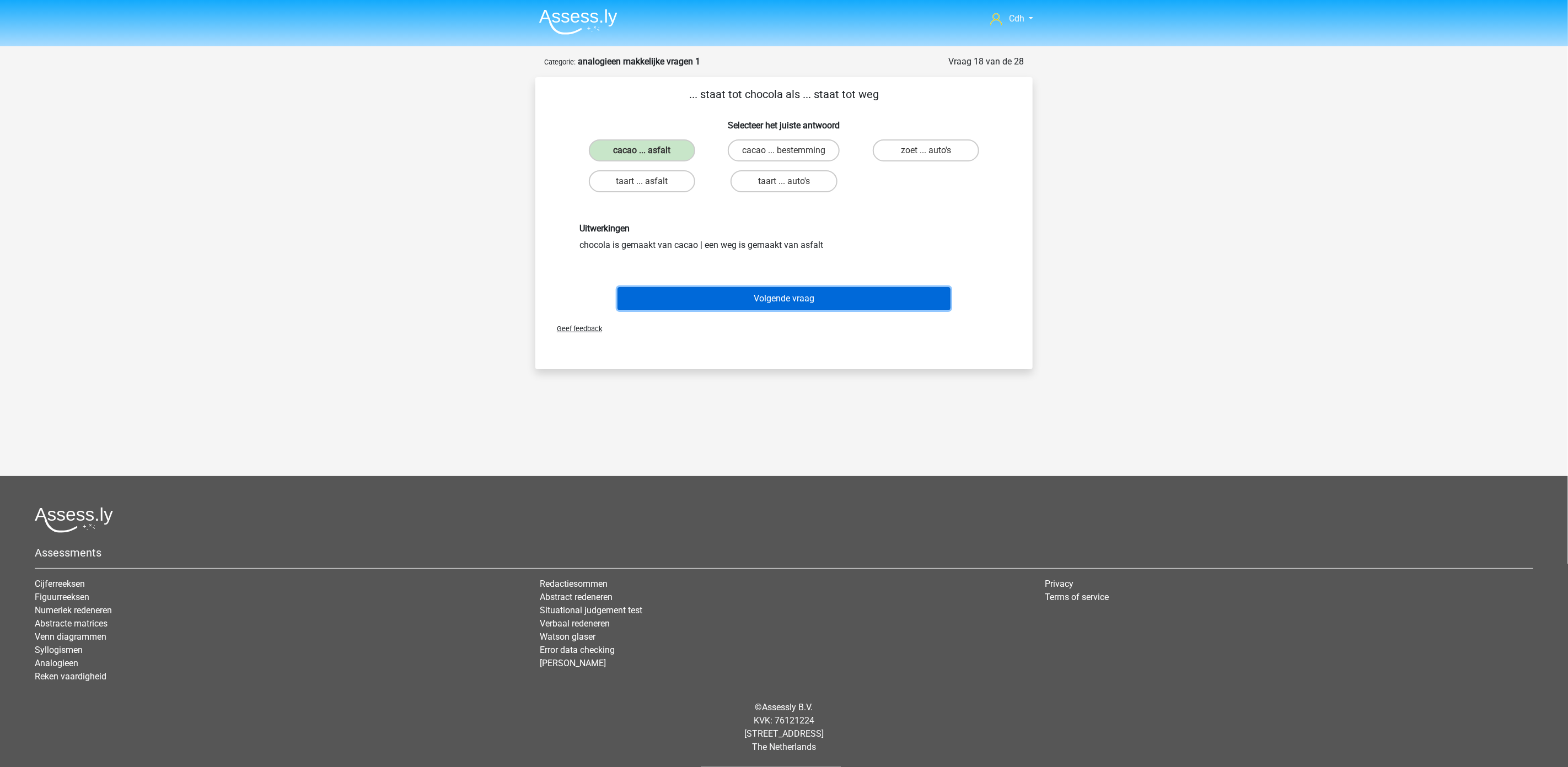
click at [818, 297] on button "Volgende vraag" at bounding box center [784, 298] width 334 height 23
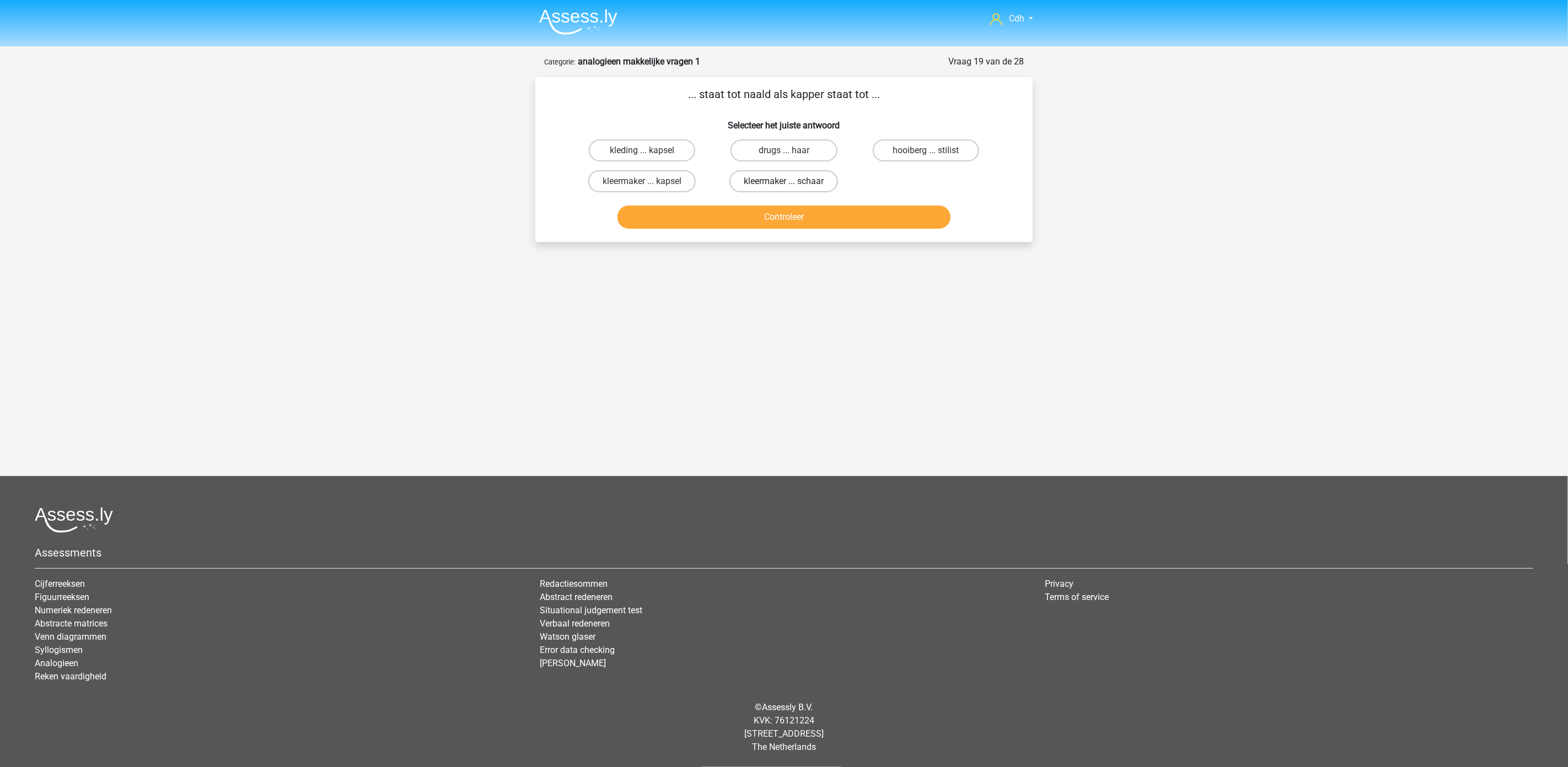
drag, startPoint x: 777, startPoint y: 173, endPoint x: 784, endPoint y: 179, distance: 9.2
click at [780, 174] on label "kleermaker ... schaar" at bounding box center [784, 181] width 109 height 22
click at [784, 181] on input "kleermaker ... schaar" at bounding box center [787, 184] width 7 height 7
radio input "true"
click at [797, 216] on button "Controleer" at bounding box center [784, 217] width 334 height 23
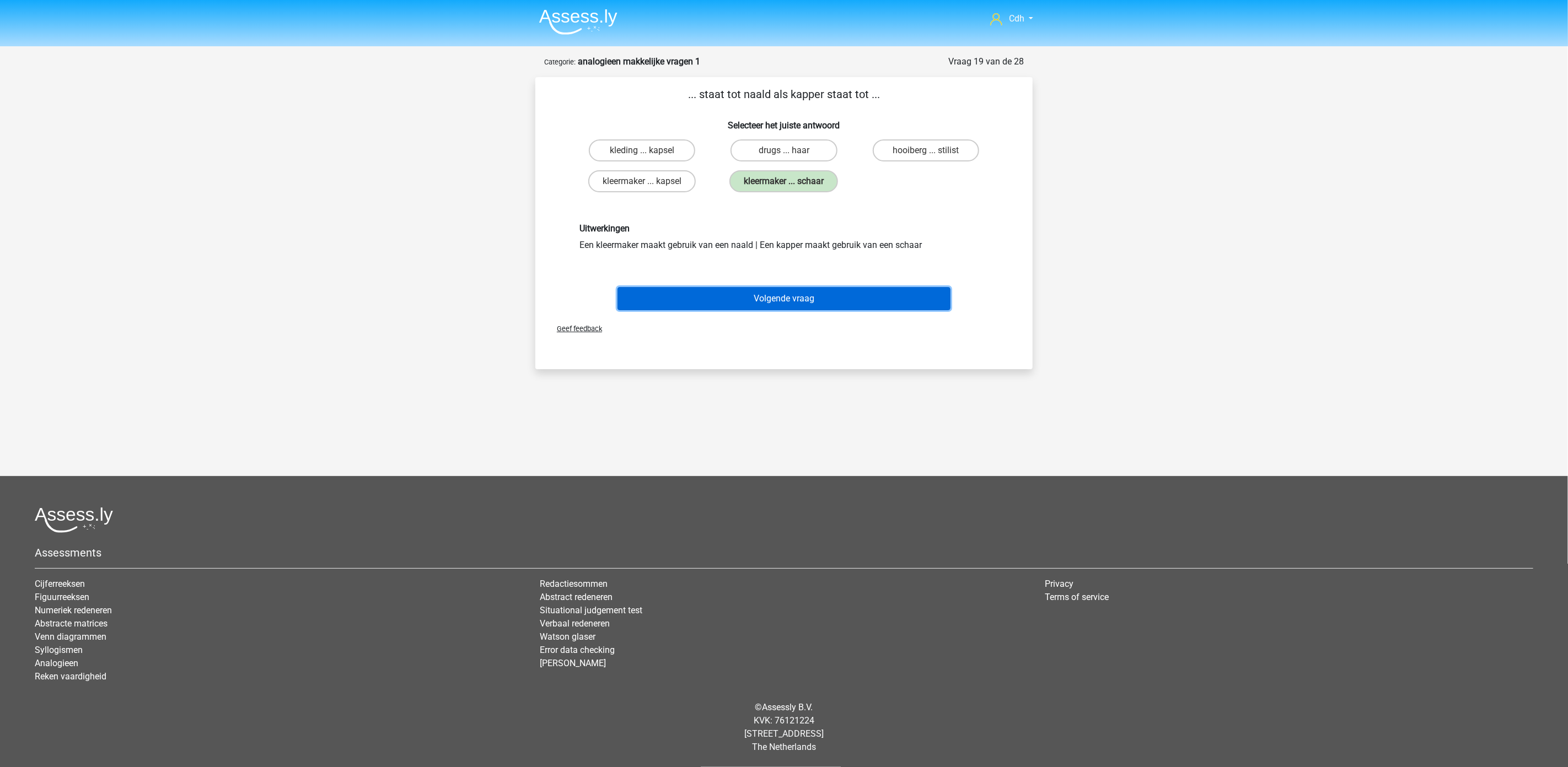
click at [817, 300] on button "Volgende vraag" at bounding box center [784, 298] width 334 height 23
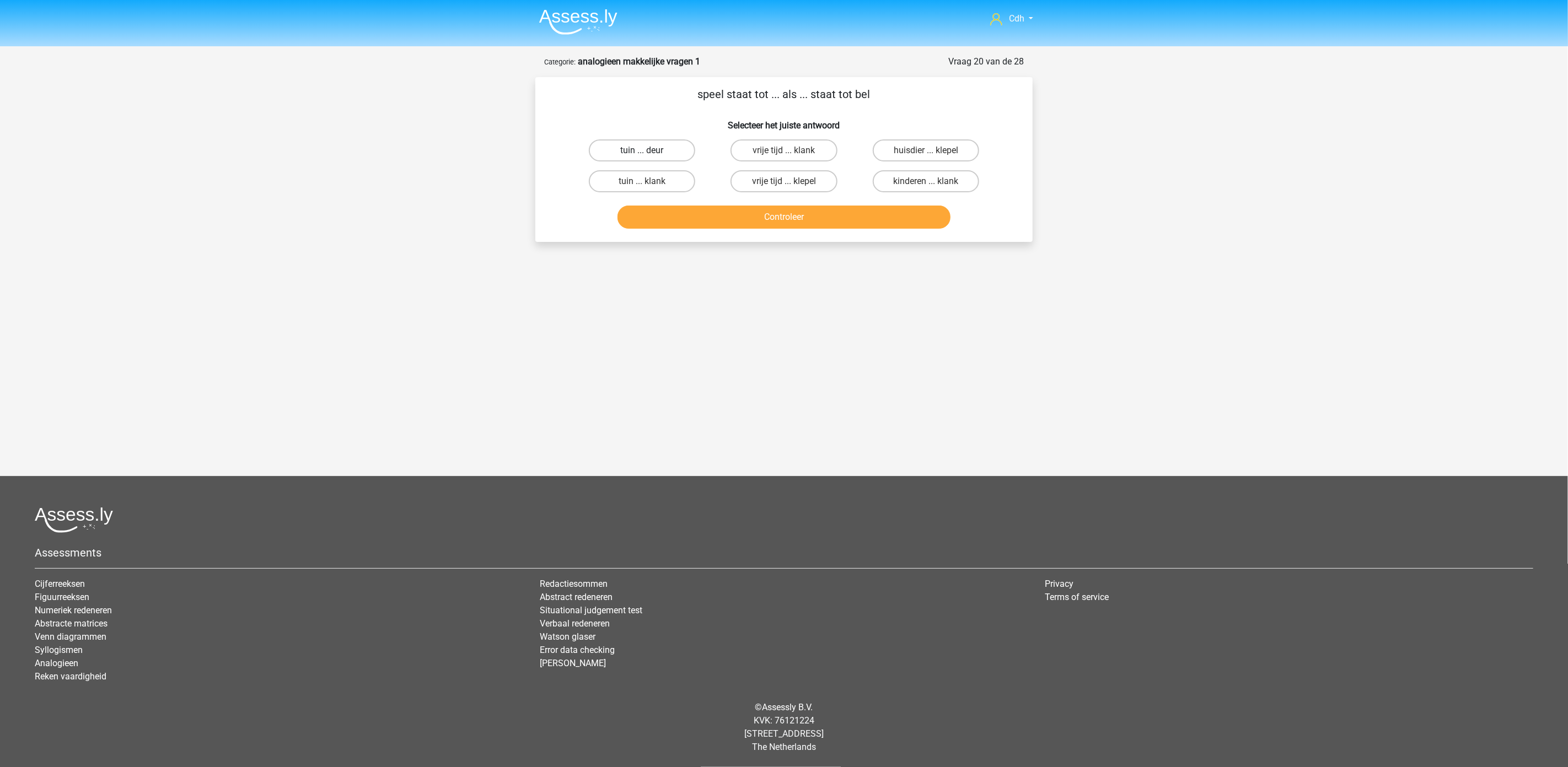
click at [666, 145] on label "tuin ... deur" at bounding box center [642, 150] width 107 height 22
click at [649, 150] on input "tuin ... deur" at bounding box center [645, 153] width 7 height 7
radio input "true"
click at [751, 213] on button "Controleer" at bounding box center [784, 217] width 334 height 23
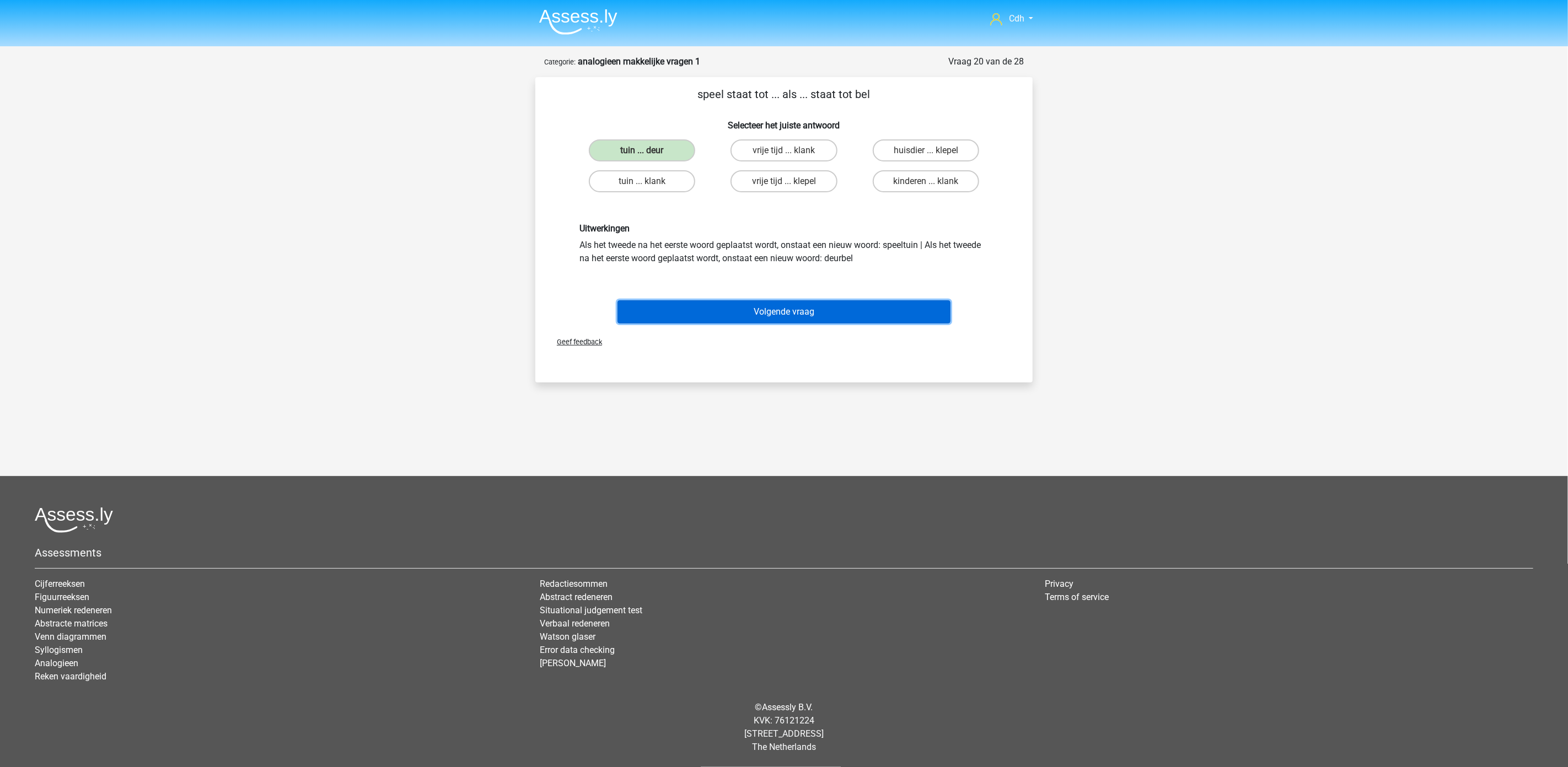
click at [794, 311] on button "Volgende vraag" at bounding box center [784, 312] width 334 height 23
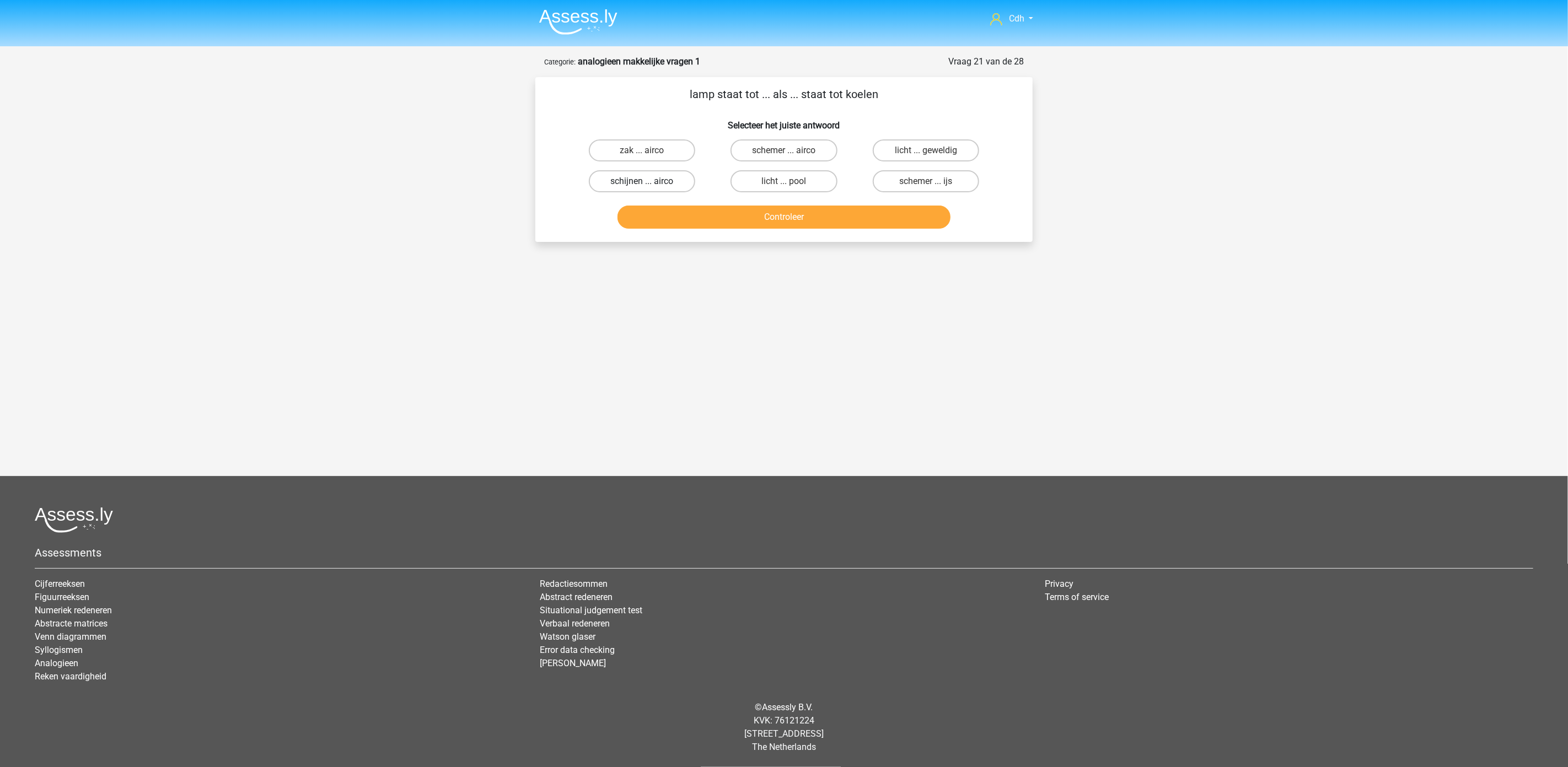
click at [646, 178] on label "schijnen ... airco" at bounding box center [642, 181] width 107 height 22
click at [646, 181] on input "schijnen ... airco" at bounding box center [645, 184] width 7 height 7
radio input "true"
click at [709, 216] on button "Controleer" at bounding box center [784, 217] width 334 height 23
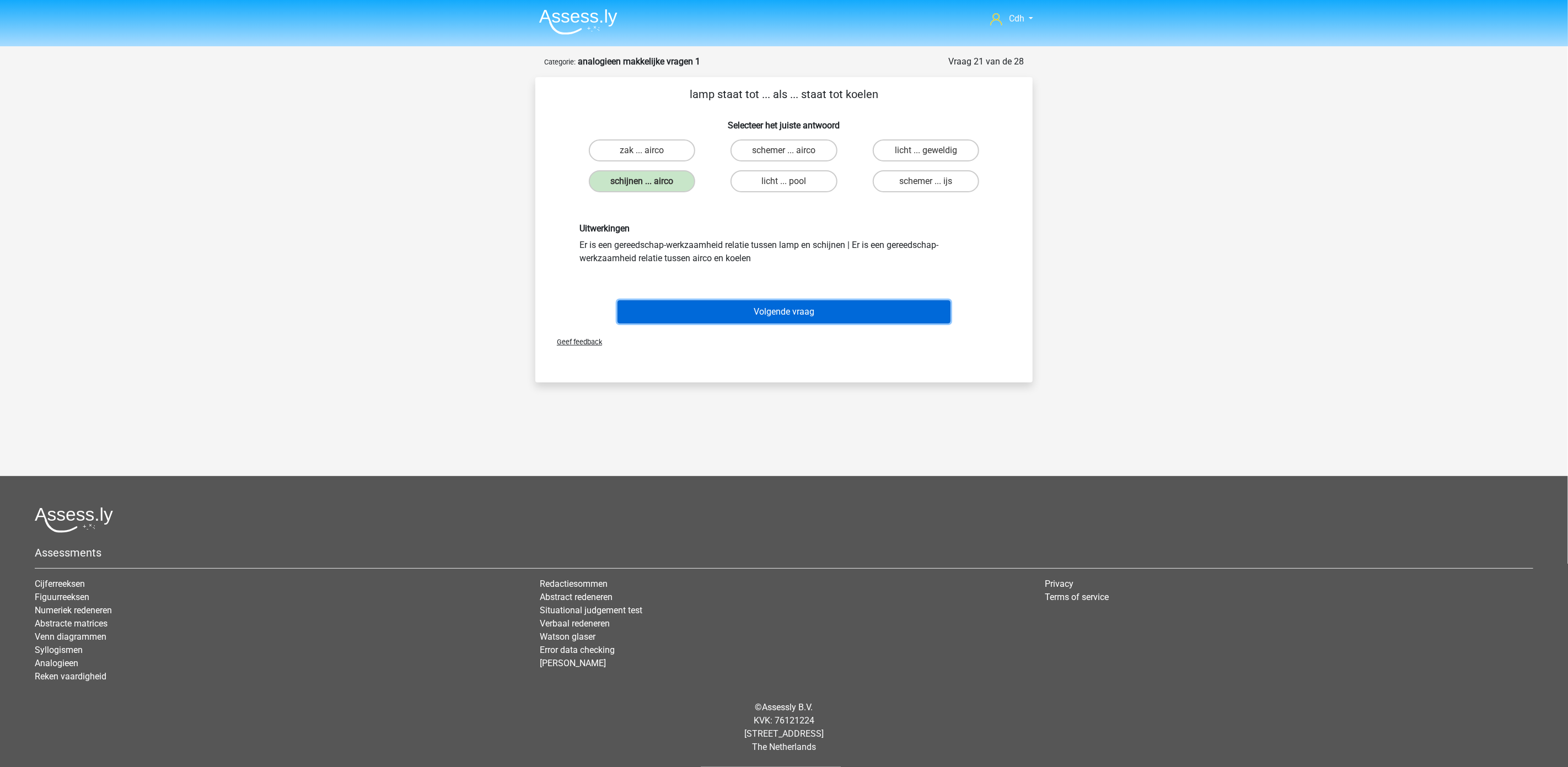
click at [773, 313] on button "Volgende vraag" at bounding box center [784, 312] width 334 height 23
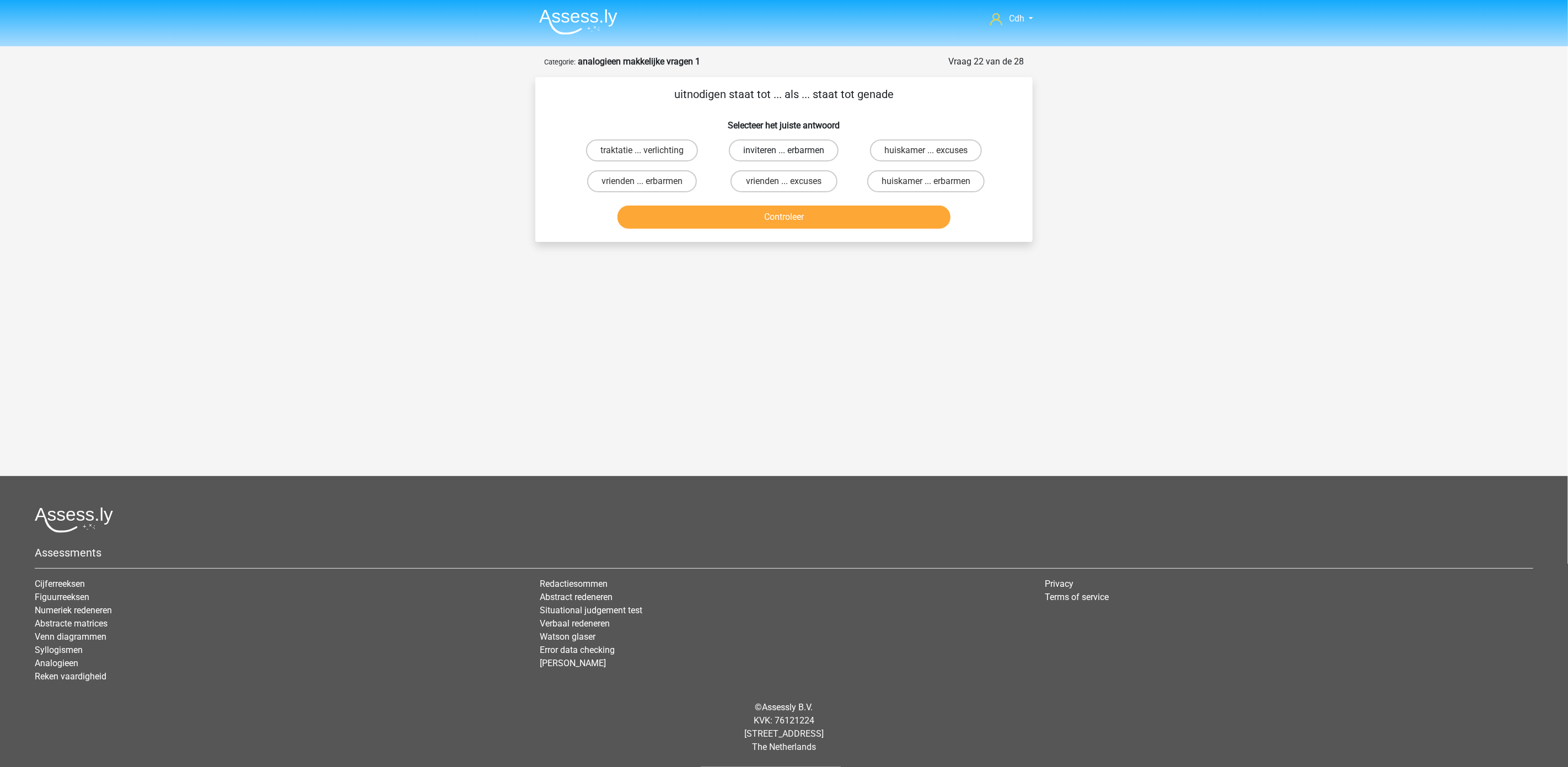
click at [809, 150] on label "inviteren ... erbarmen" at bounding box center [784, 150] width 110 height 22
click at [791, 150] on input "inviteren ... erbarmen" at bounding box center [787, 153] width 7 height 7
radio input "true"
click at [824, 219] on button "Controleer" at bounding box center [784, 217] width 334 height 23
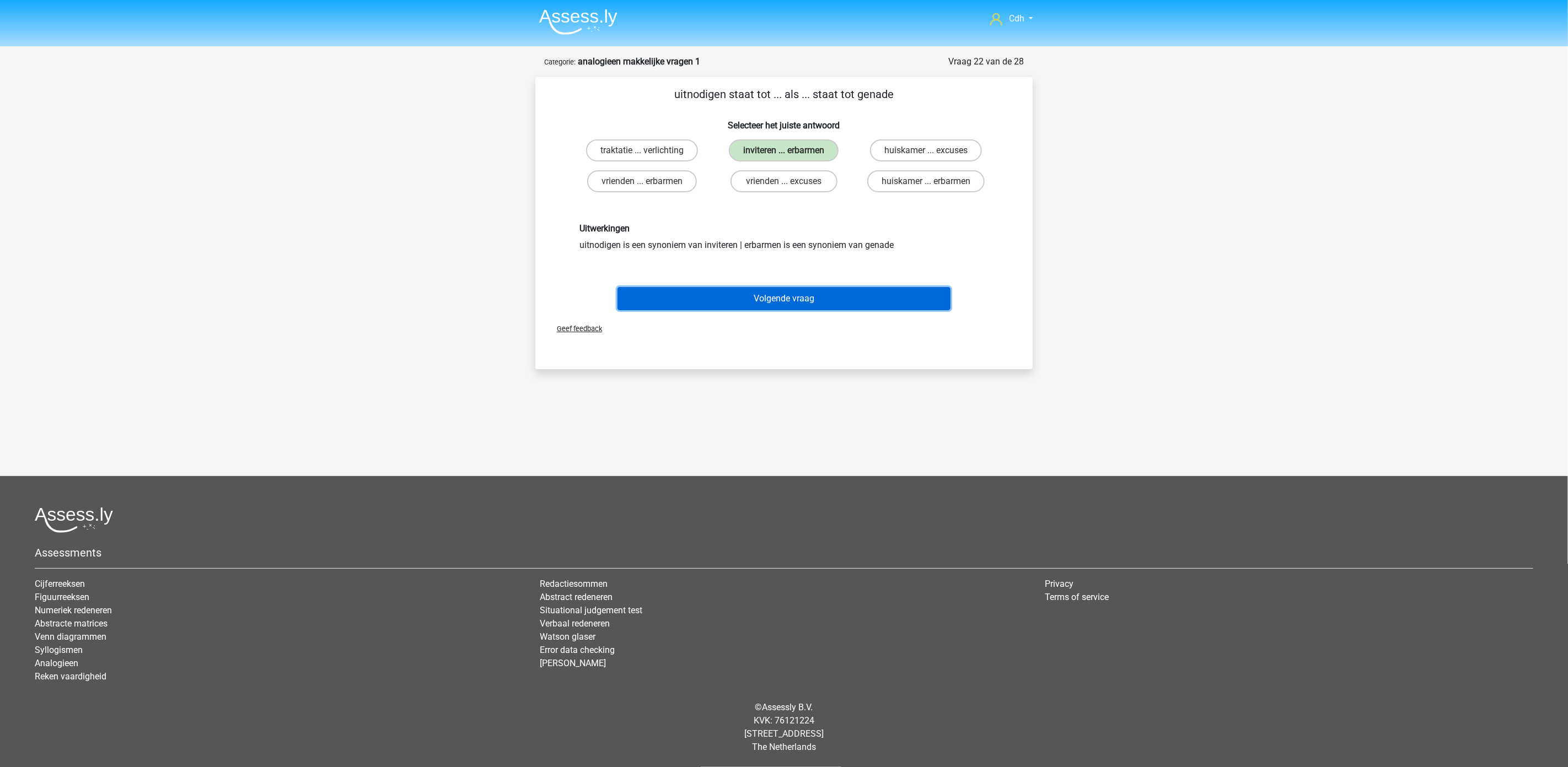
click at [819, 299] on button "Volgende vraag" at bounding box center [784, 298] width 334 height 23
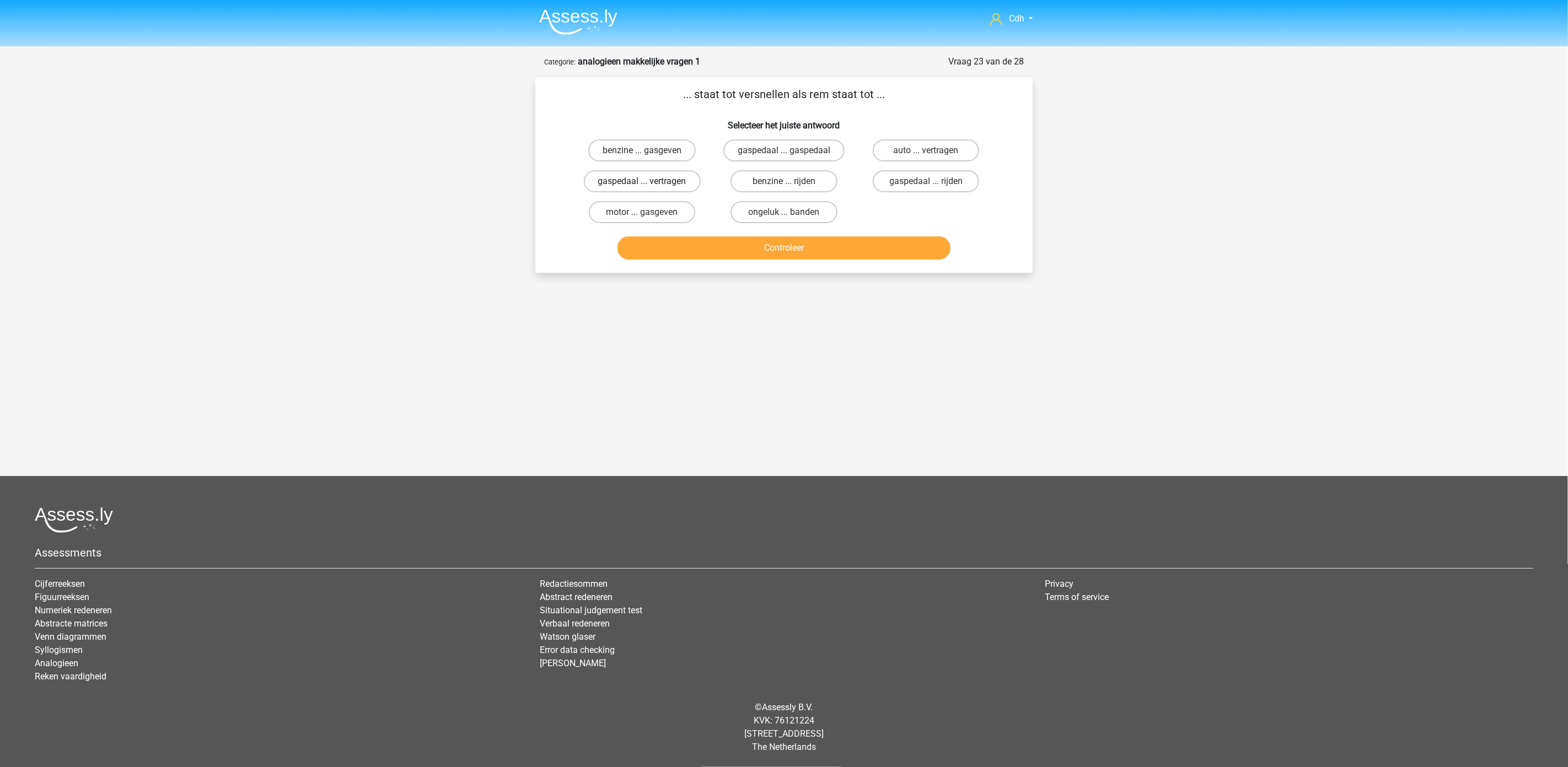
click at [675, 180] on label "gaspedaal ... vertragen" at bounding box center [642, 181] width 117 height 22
click at [649, 181] on input "gaspedaal ... vertragen" at bounding box center [645, 184] width 7 height 7
radio input "true"
click at [763, 250] on button "Controleer" at bounding box center [784, 248] width 334 height 23
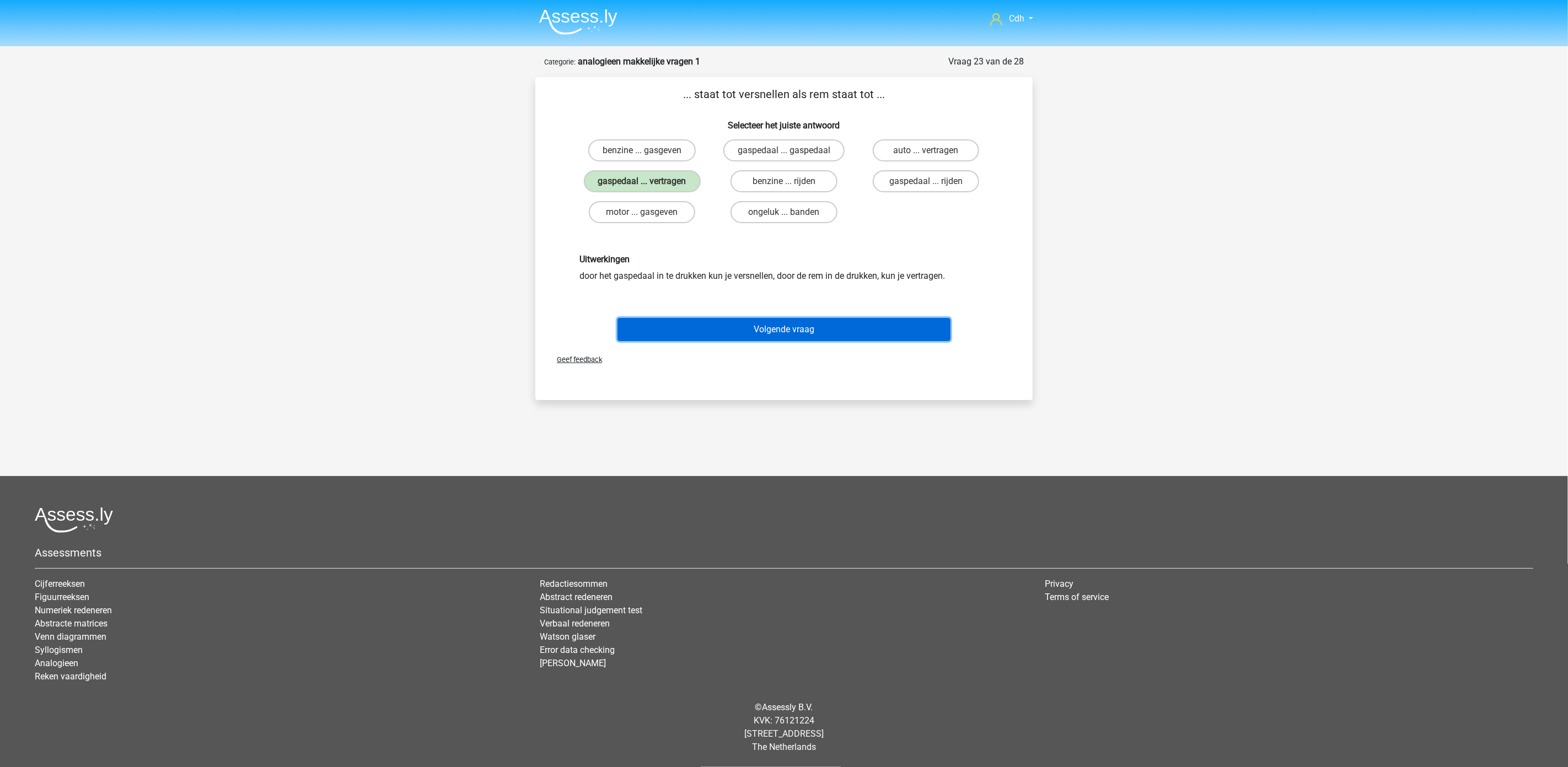
click at [787, 320] on button "Volgende vraag" at bounding box center [784, 330] width 334 height 23
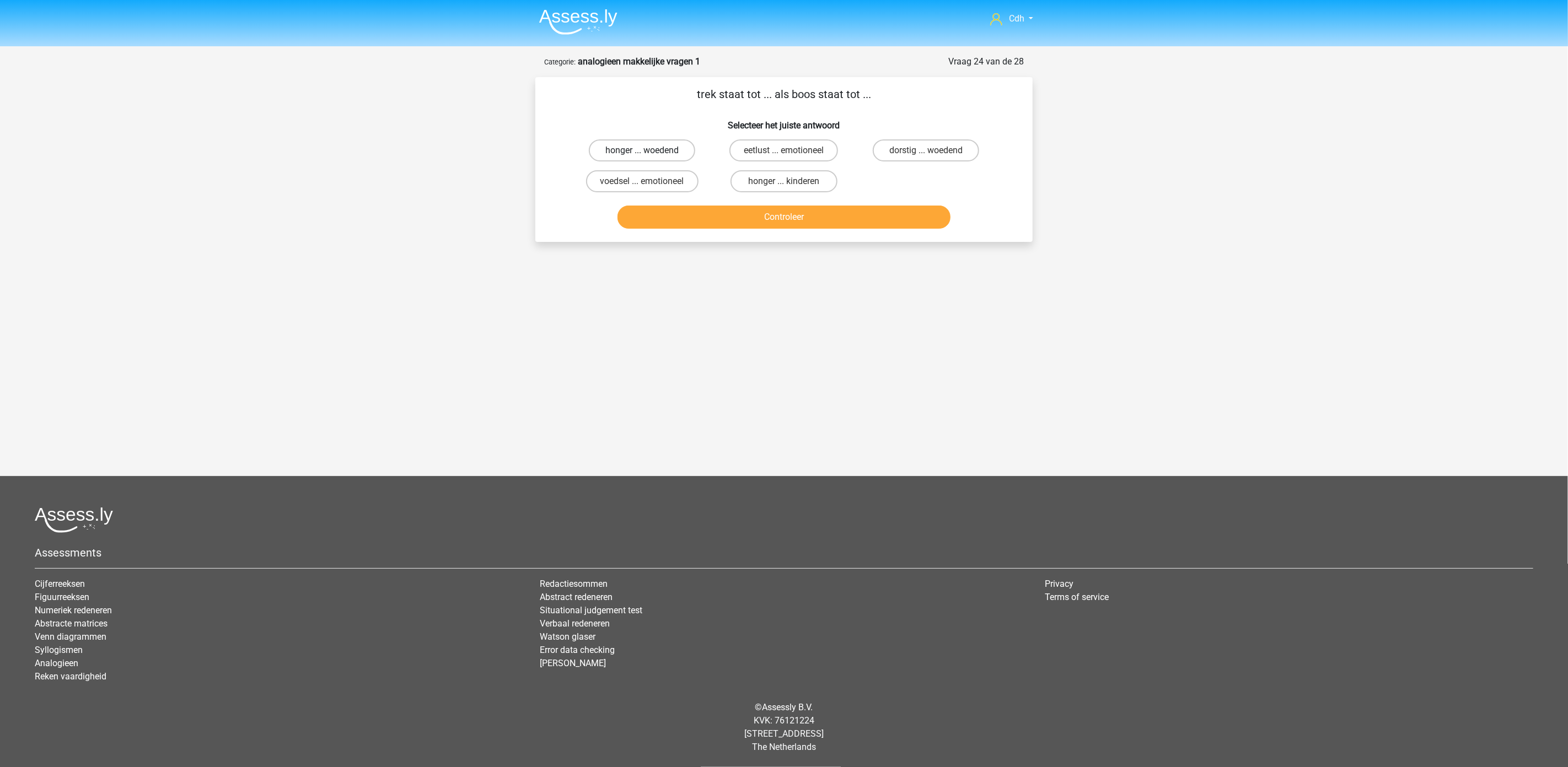
click at [672, 144] on label "honger ... woedend" at bounding box center [642, 150] width 107 height 22
click at [649, 150] on input "honger ... woedend" at bounding box center [645, 153] width 7 height 7
radio input "true"
click at [715, 216] on button "Controleer" at bounding box center [784, 217] width 334 height 23
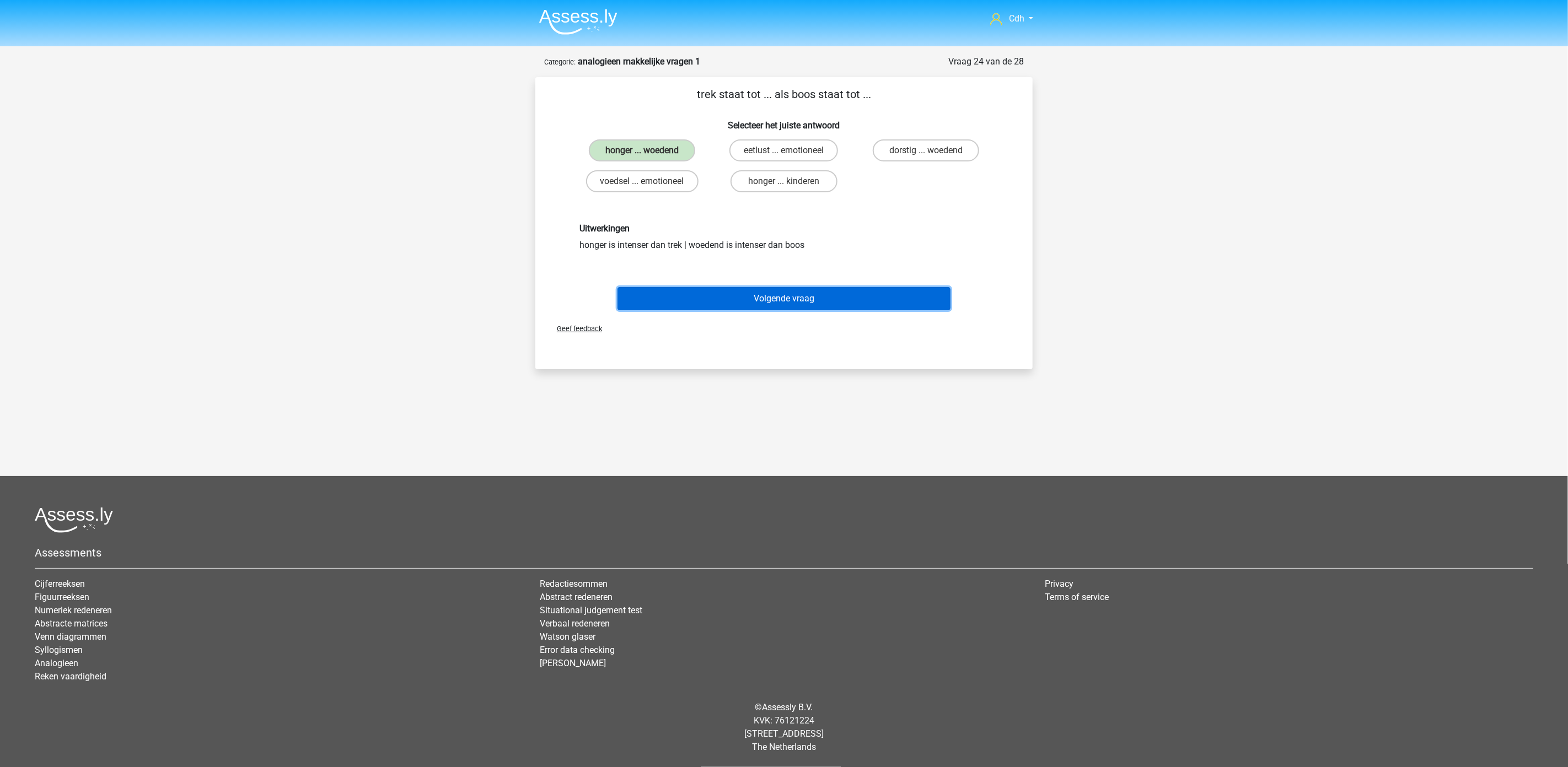
click at [764, 292] on button "Volgende vraag" at bounding box center [784, 298] width 334 height 23
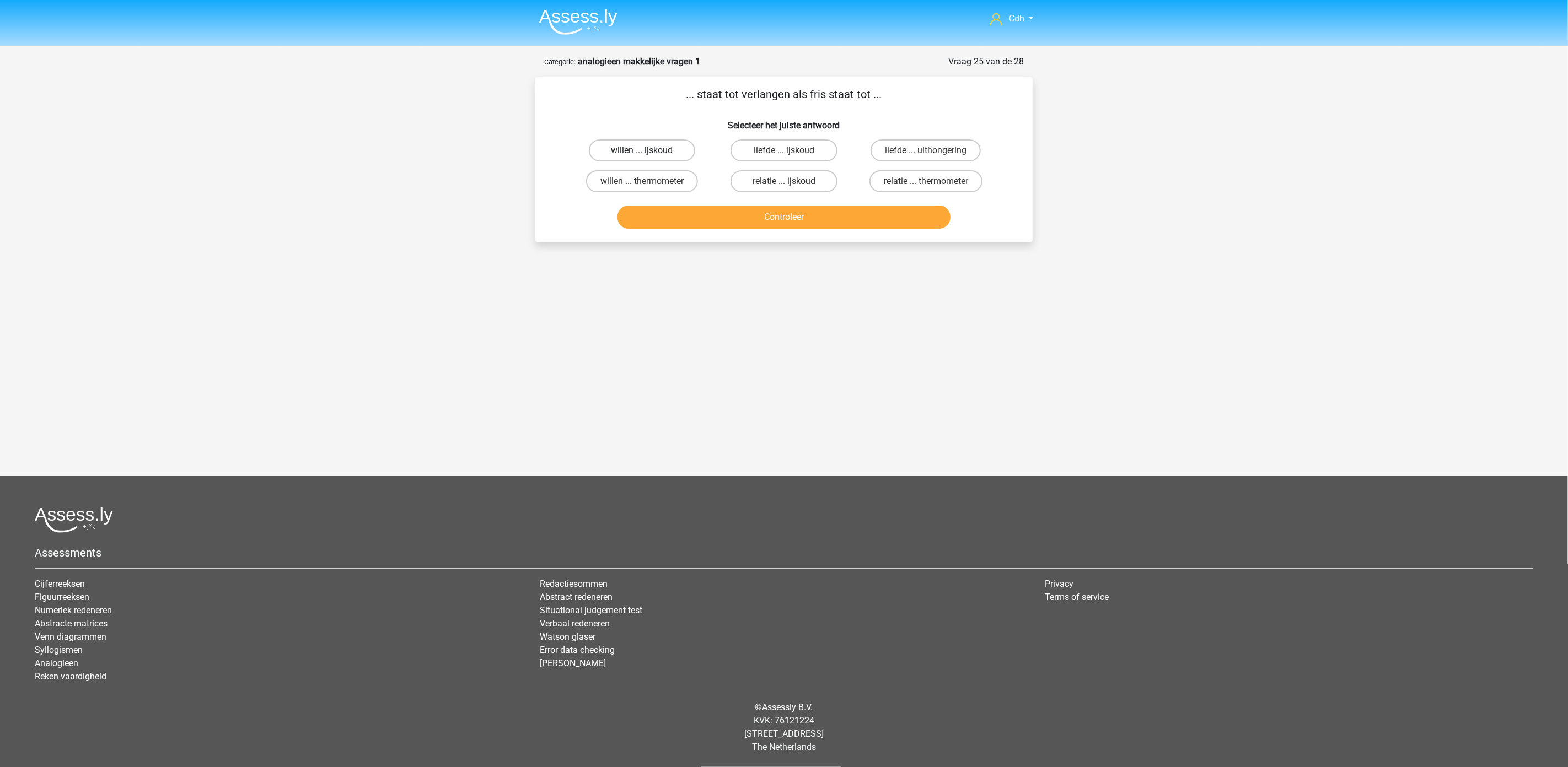
click at [668, 150] on label "willen ... ijskoud" at bounding box center [642, 150] width 107 height 22
click at [649, 150] on input "willen ... ijskoud" at bounding box center [645, 153] width 7 height 7
radio input "true"
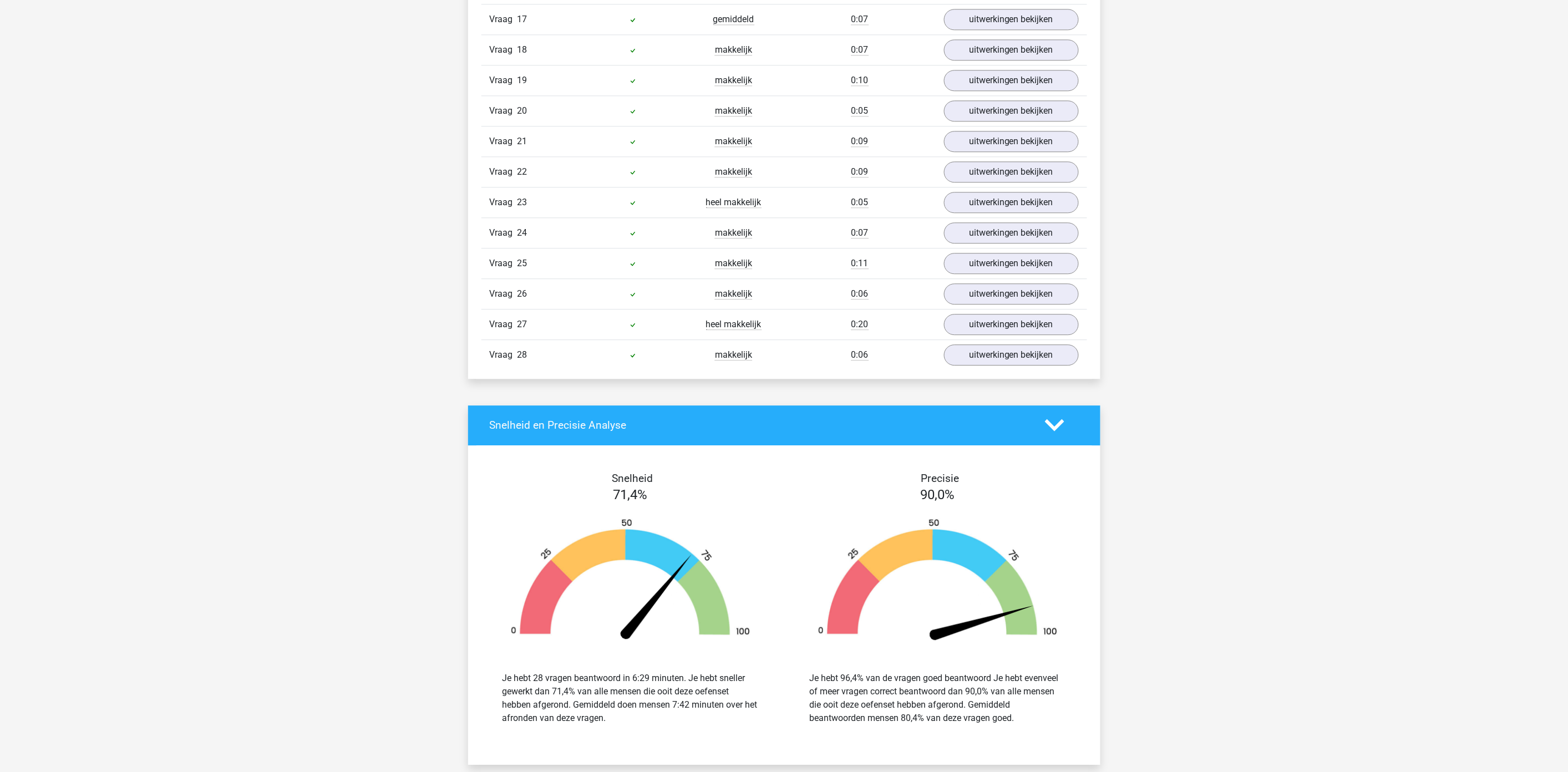
scroll to position [1417, 0]
